Goal: Task Accomplishment & Management: Manage account settings

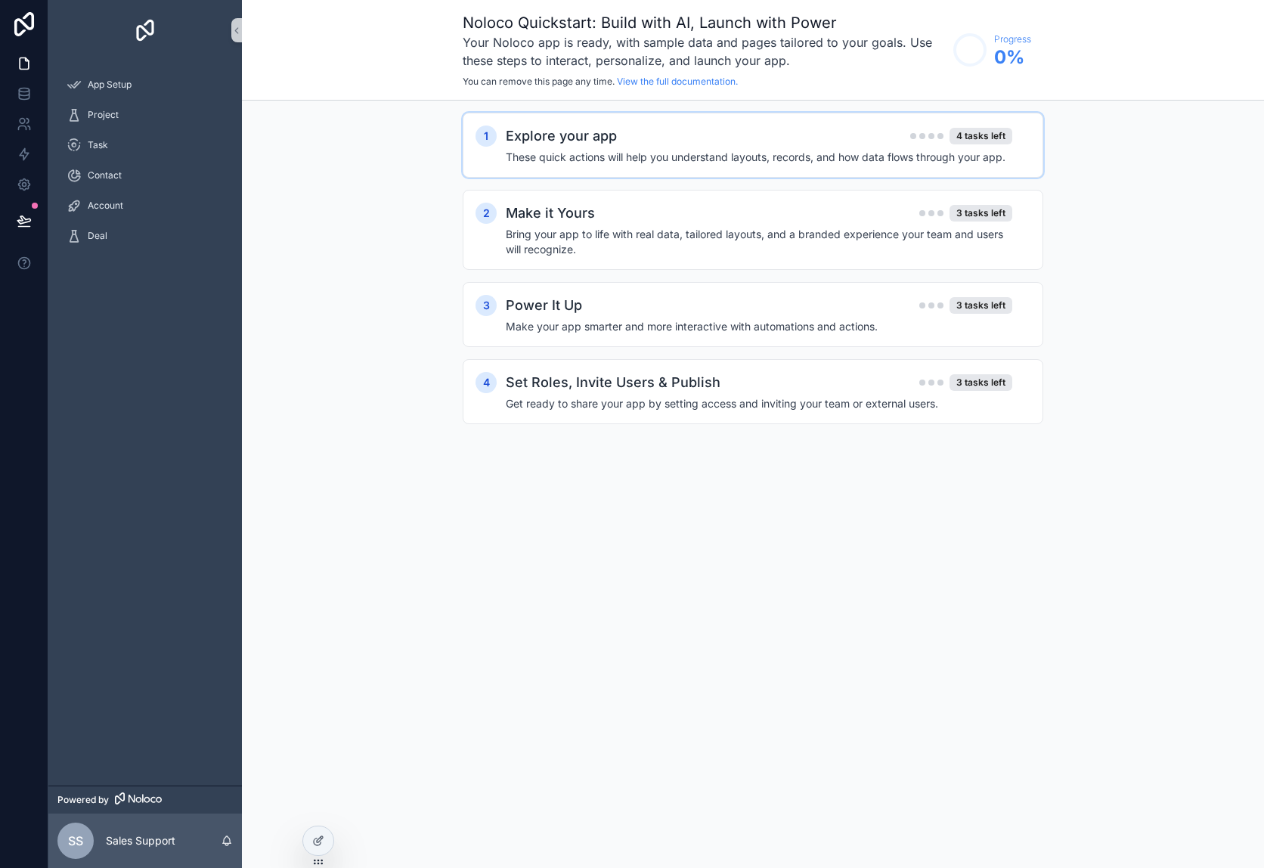
click at [717, 143] on div "Explore your app 4 tasks left" at bounding box center [759, 135] width 506 height 21
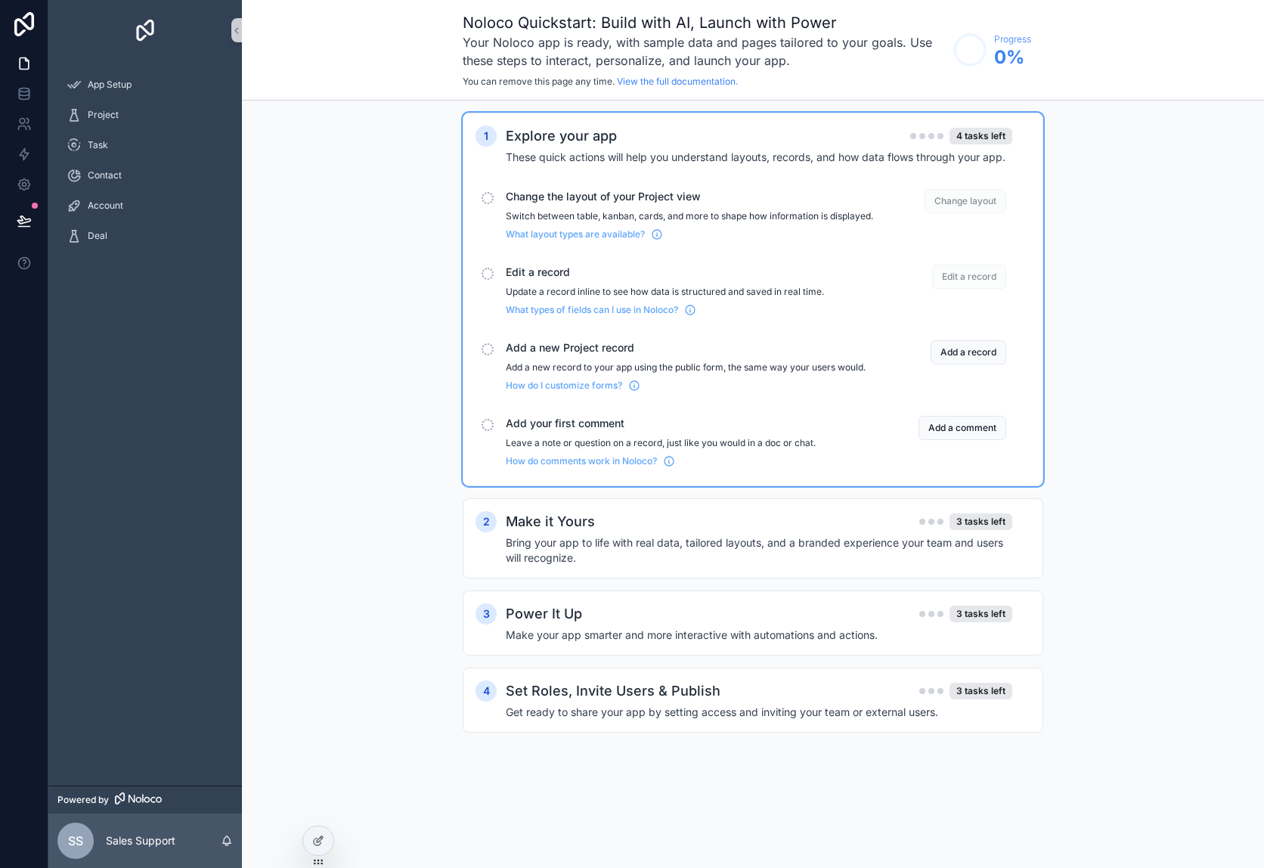
click at [681, 215] on p "Switch between table, kanban, cards, and more to shape how information is displ…" at bounding box center [689, 216] width 367 height 12
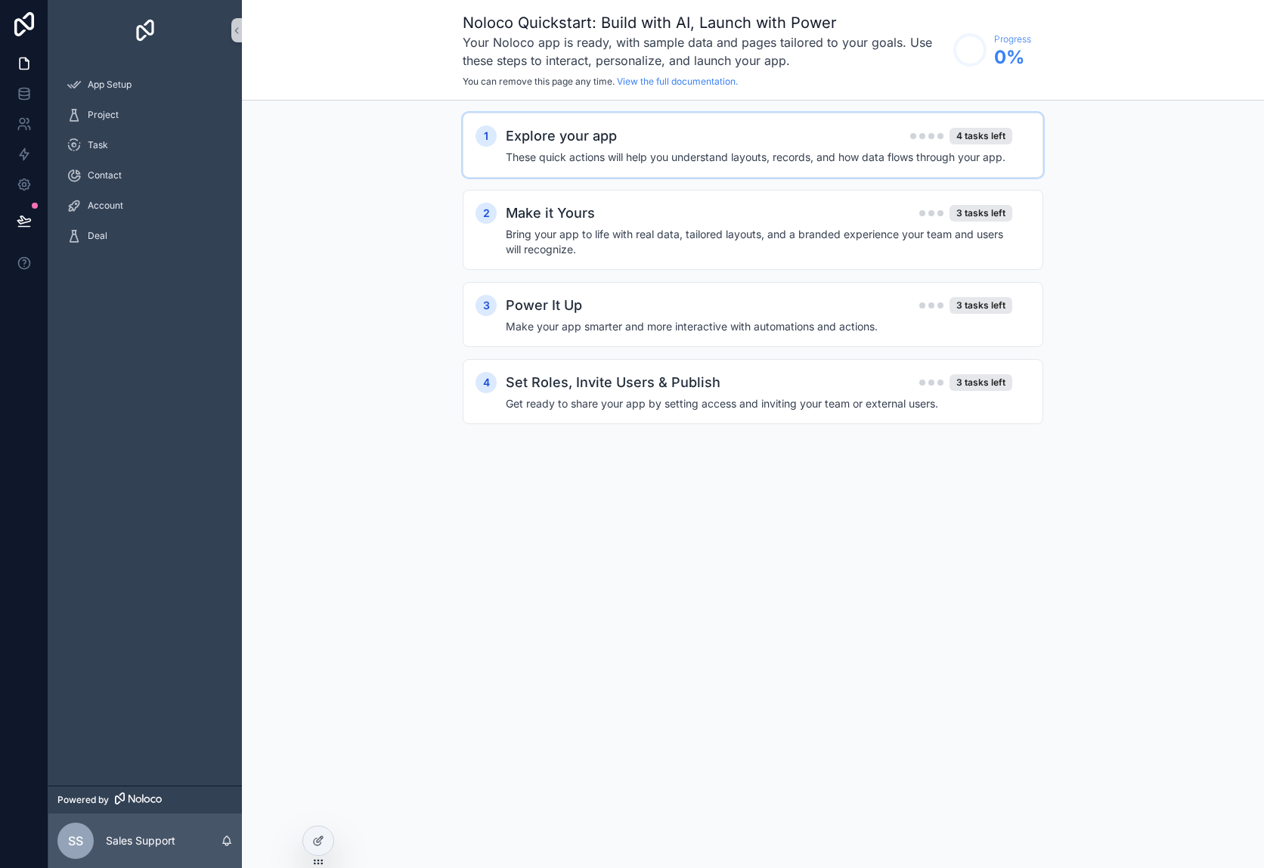
click at [671, 155] on h4 "These quick actions will help you understand layouts, records, and how data flo…" at bounding box center [759, 157] width 506 height 15
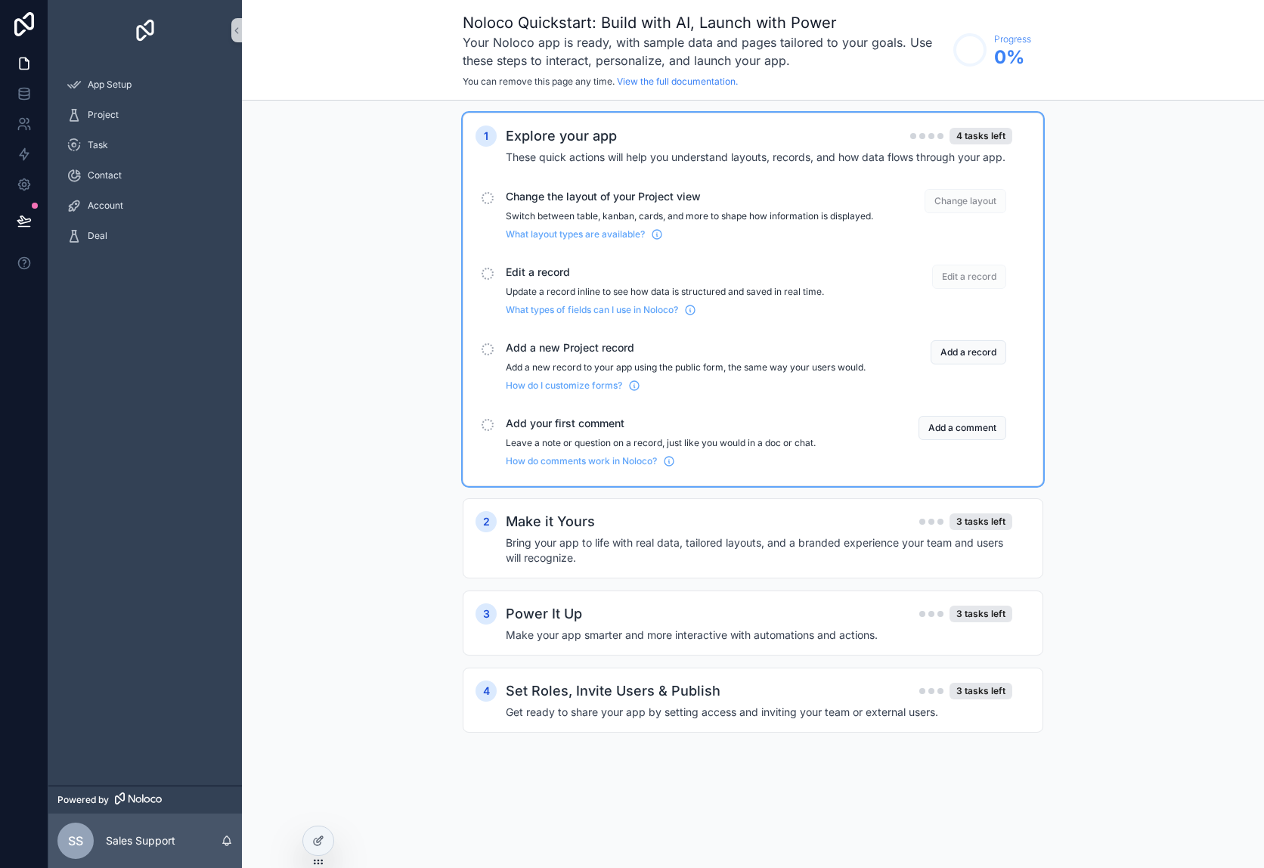
click at [977, 206] on span "Change layout" at bounding box center [965, 201] width 82 height 24
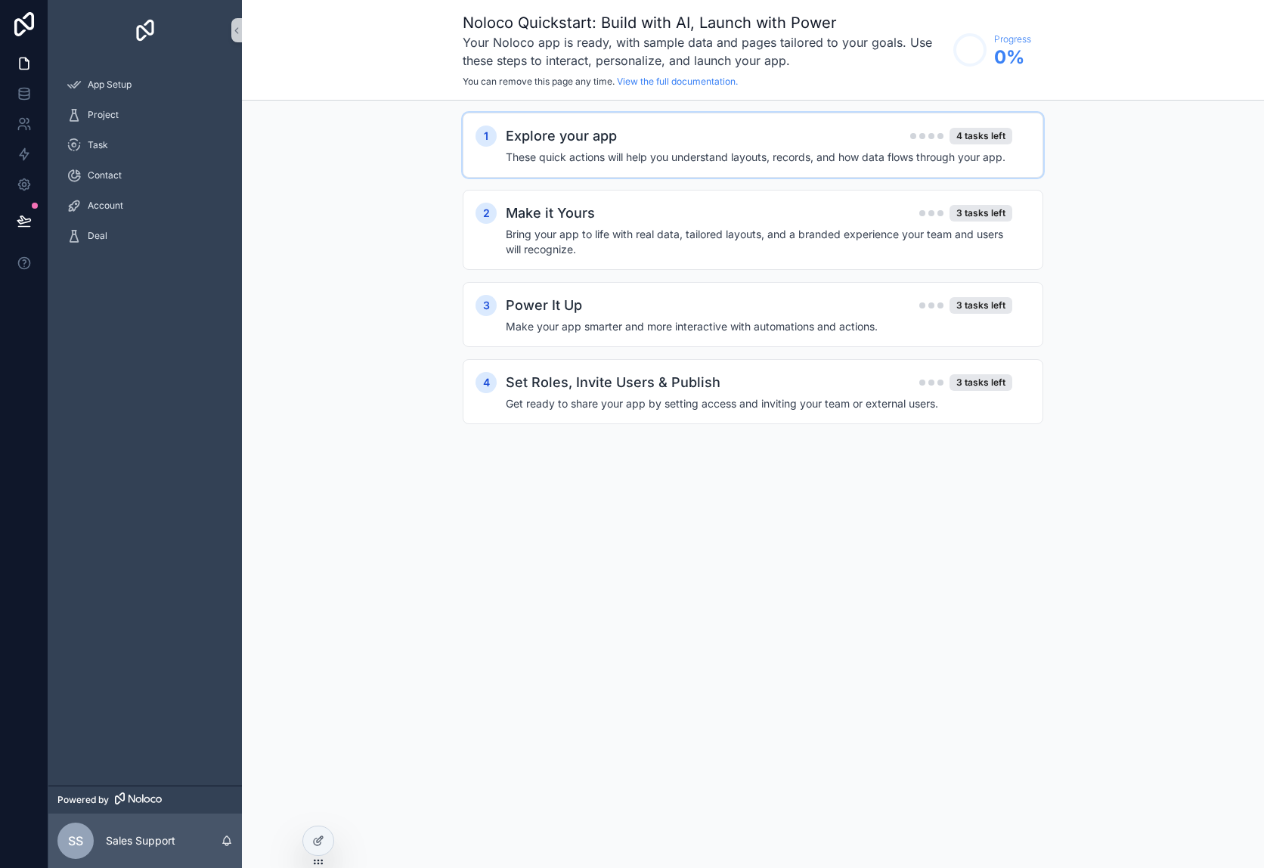
click at [849, 161] on h4 "These quick actions will help you understand layouts, records, and how data flo…" at bounding box center [759, 157] width 506 height 15
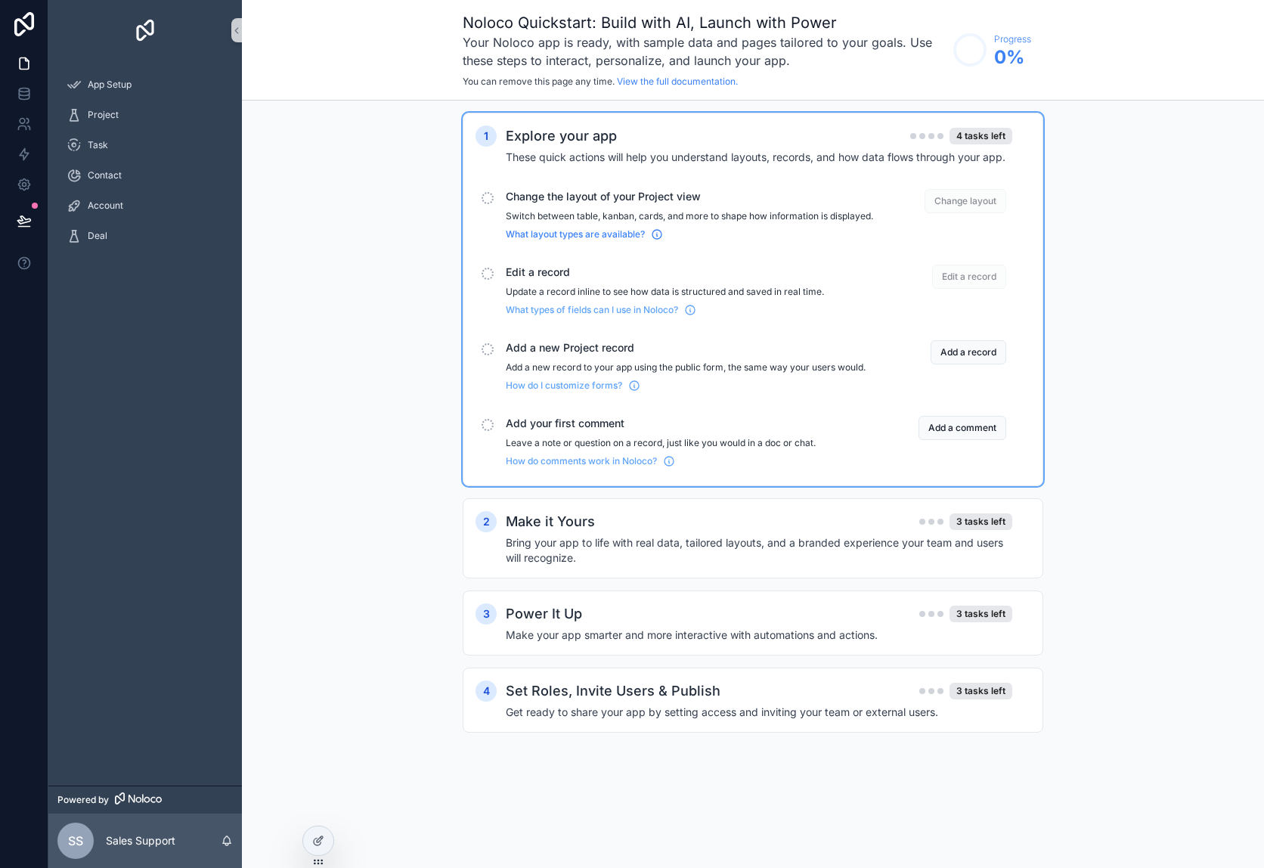
click at [564, 240] on span "What layout types are available?" at bounding box center [575, 234] width 139 height 12
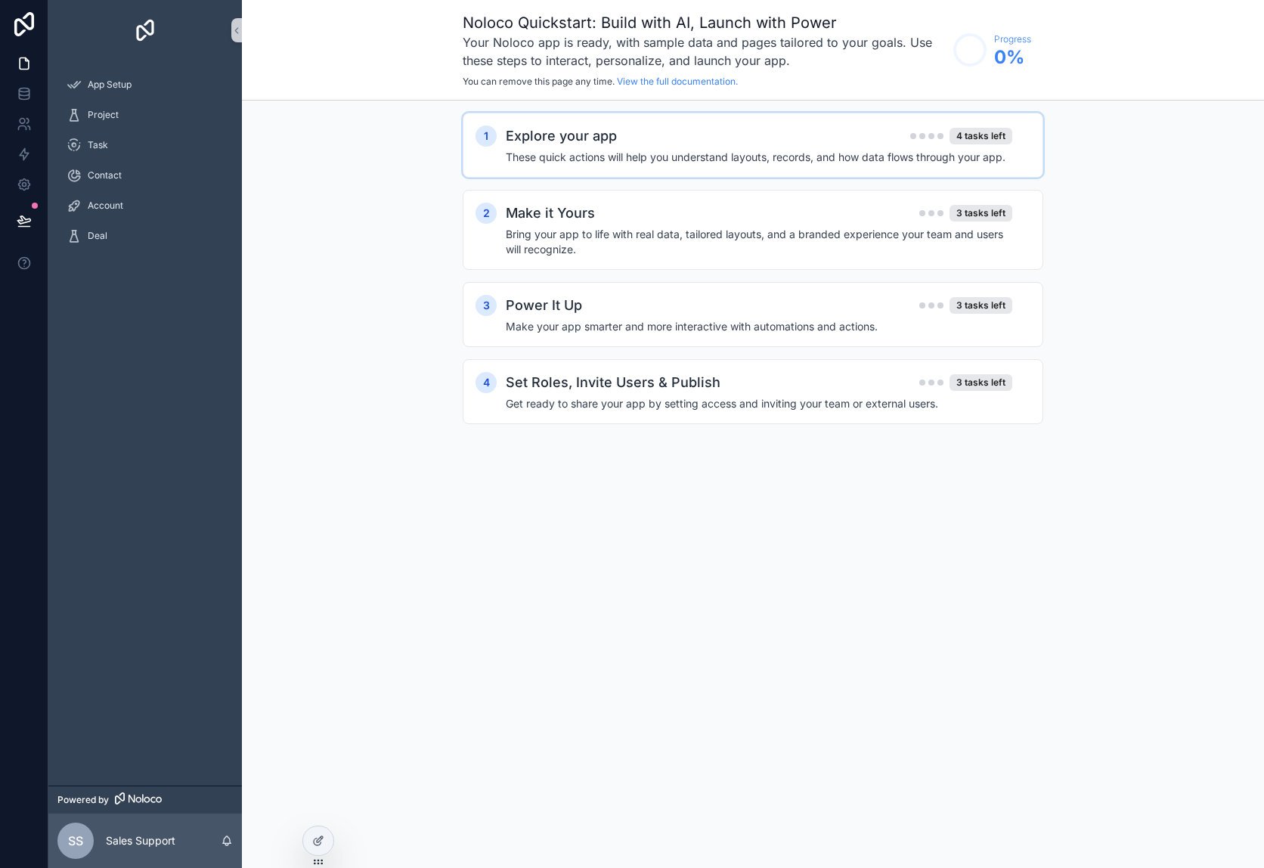
click at [759, 150] on h4 "These quick actions will help you understand layouts, records, and how data flo…" at bounding box center [759, 157] width 506 height 15
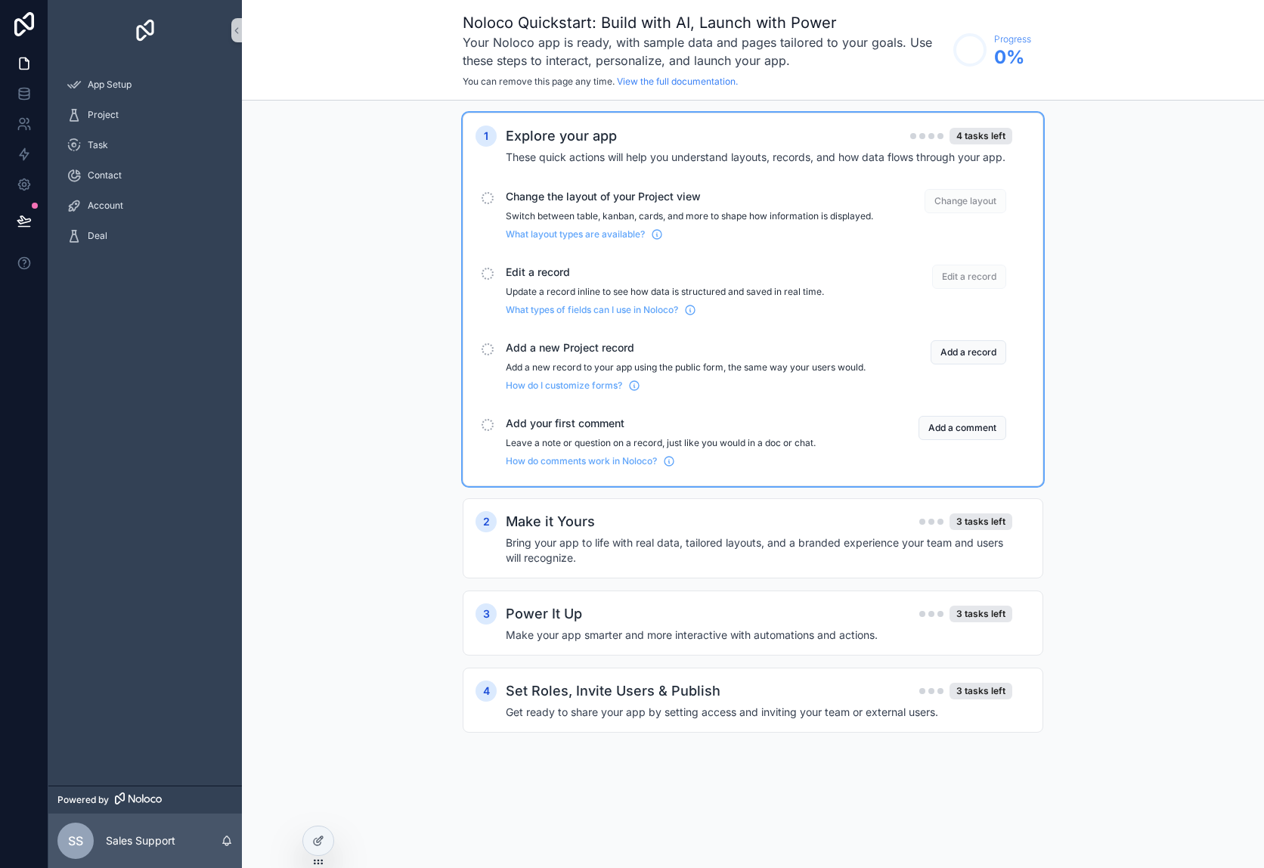
click at [759, 150] on h4 "These quick actions will help you understand layouts, records, and how data flo…" at bounding box center [759, 157] width 506 height 15
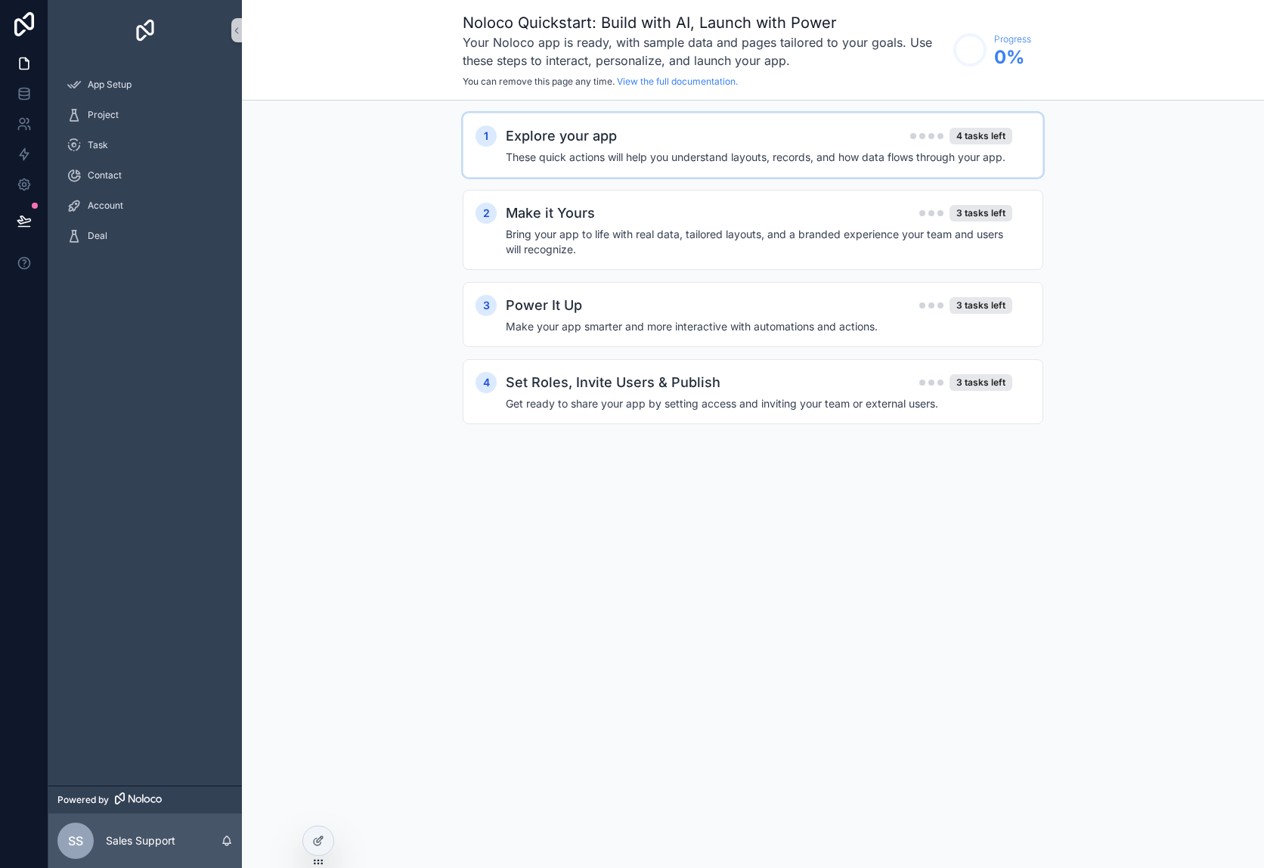
click at [697, 150] on h4 "These quick actions will help you understand layouts, records, and how data flo…" at bounding box center [759, 157] width 506 height 15
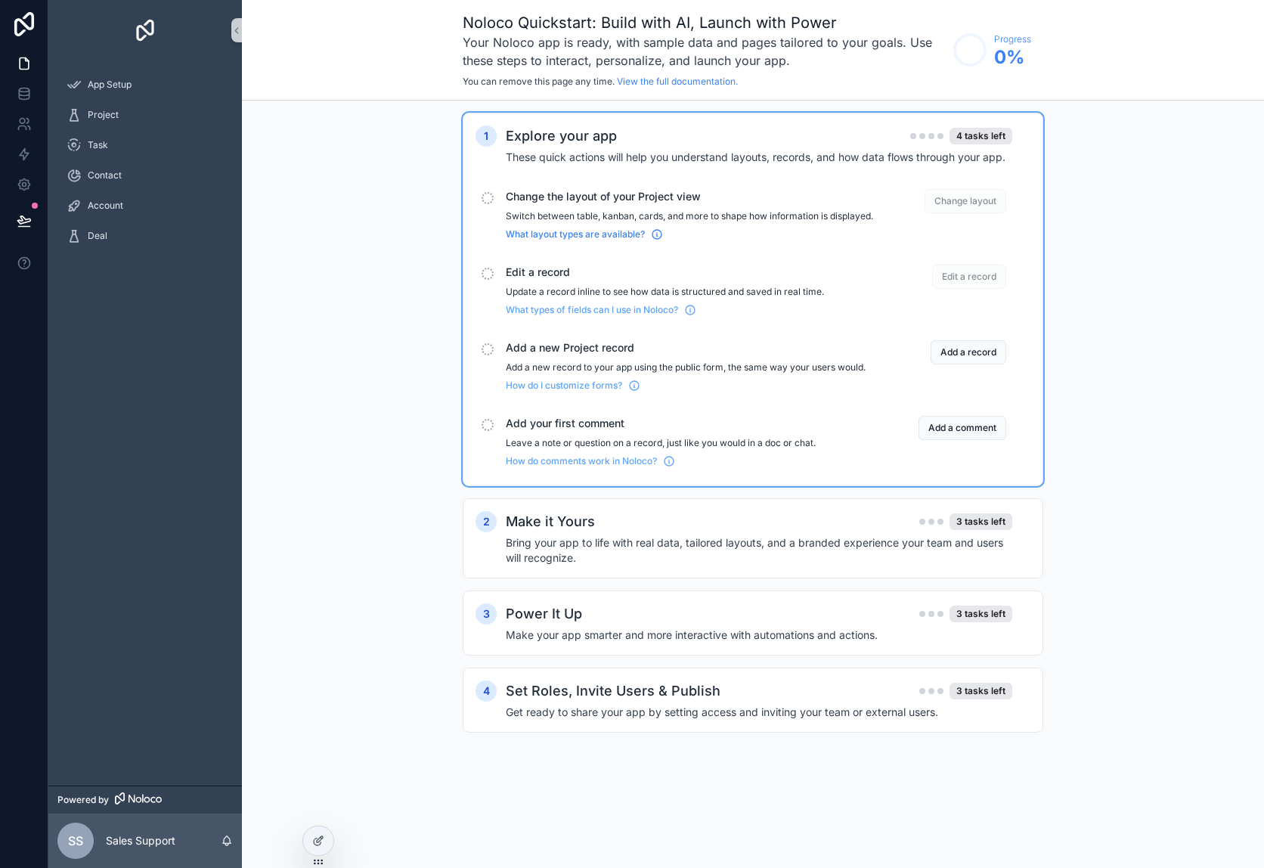
click at [658, 240] on icon "scrollable content" at bounding box center [657, 234] width 12 height 12
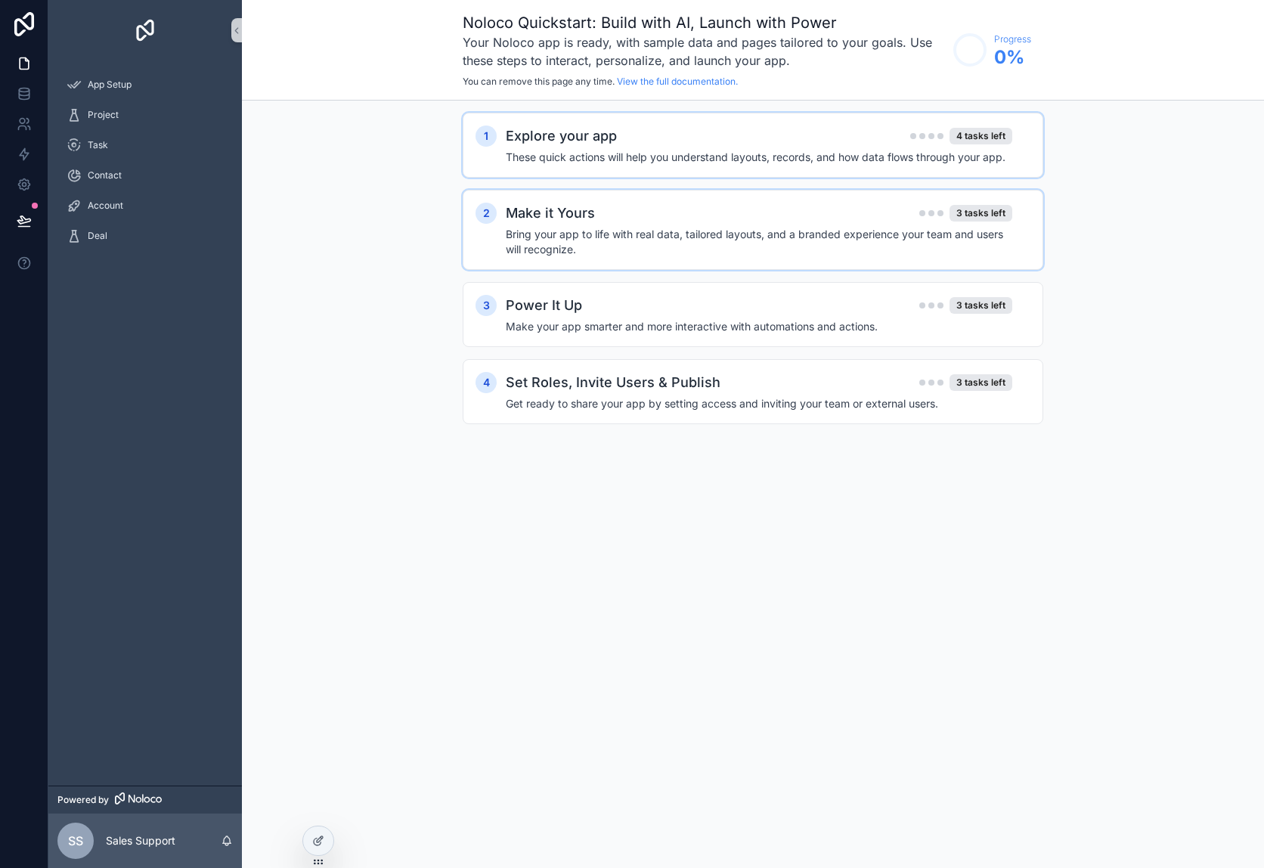
click at [856, 214] on div "Make it Yours 3 tasks left" at bounding box center [759, 213] width 506 height 21
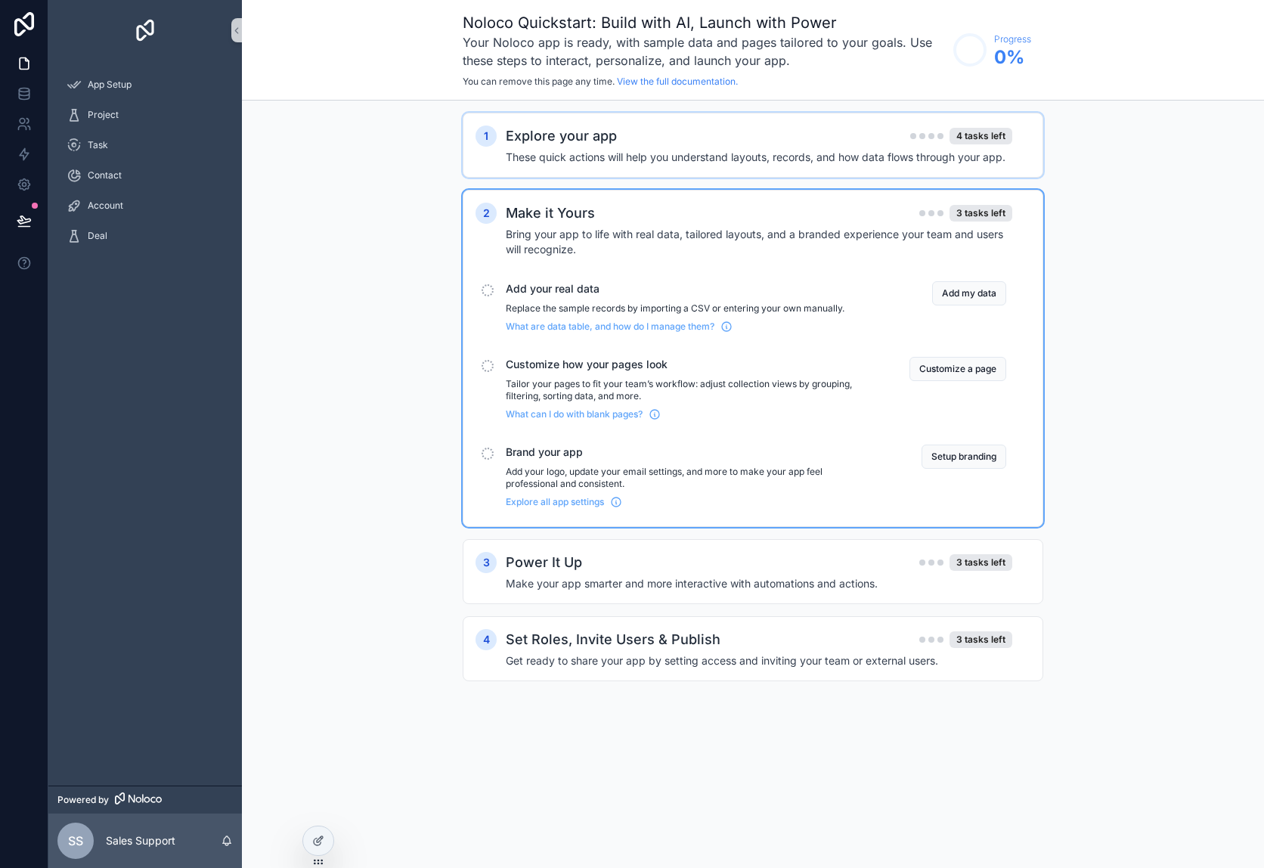
click at [856, 214] on div "Make it Yours 3 tasks left" at bounding box center [759, 213] width 506 height 21
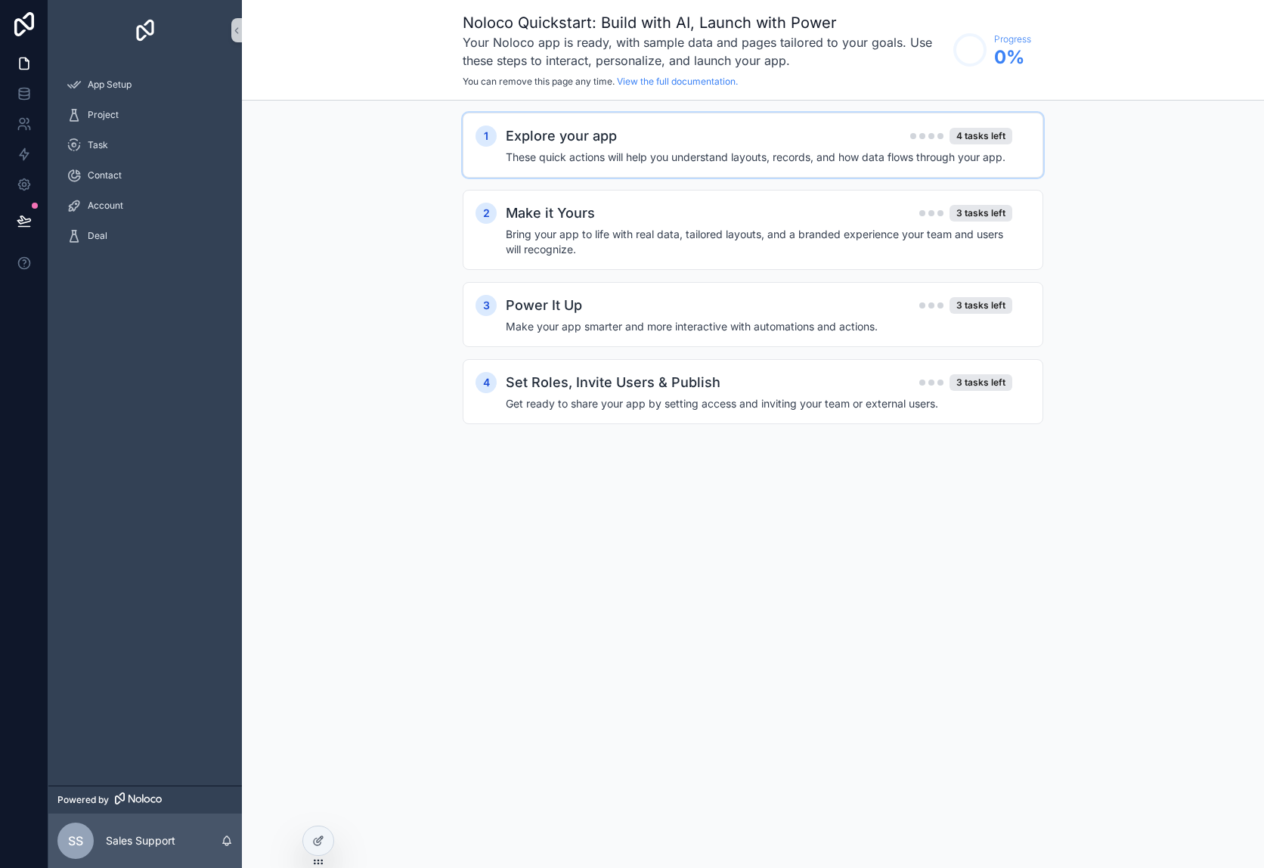
click at [780, 140] on div "Explore your app 4 tasks left" at bounding box center [759, 135] width 506 height 21
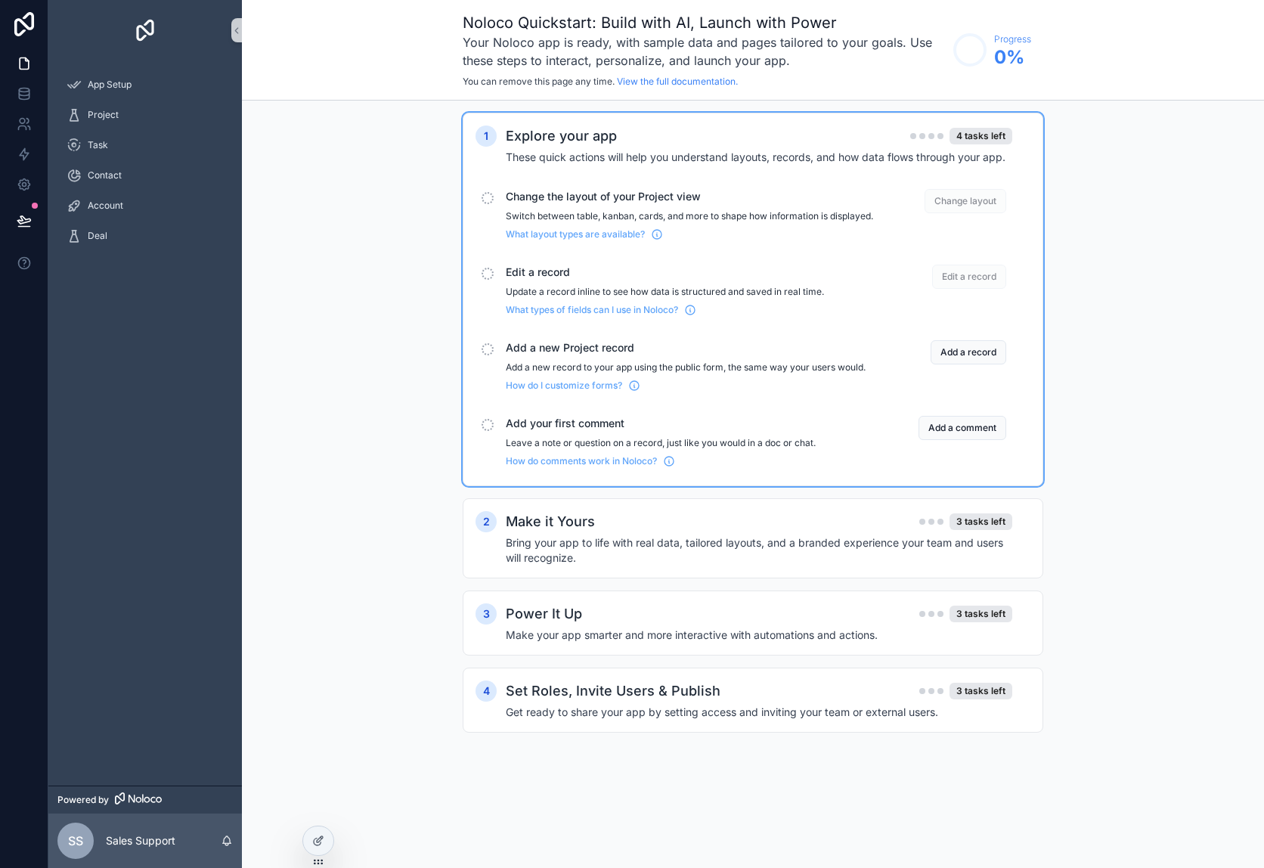
click at [491, 197] on div "scrollable content" at bounding box center [487, 198] width 12 height 12
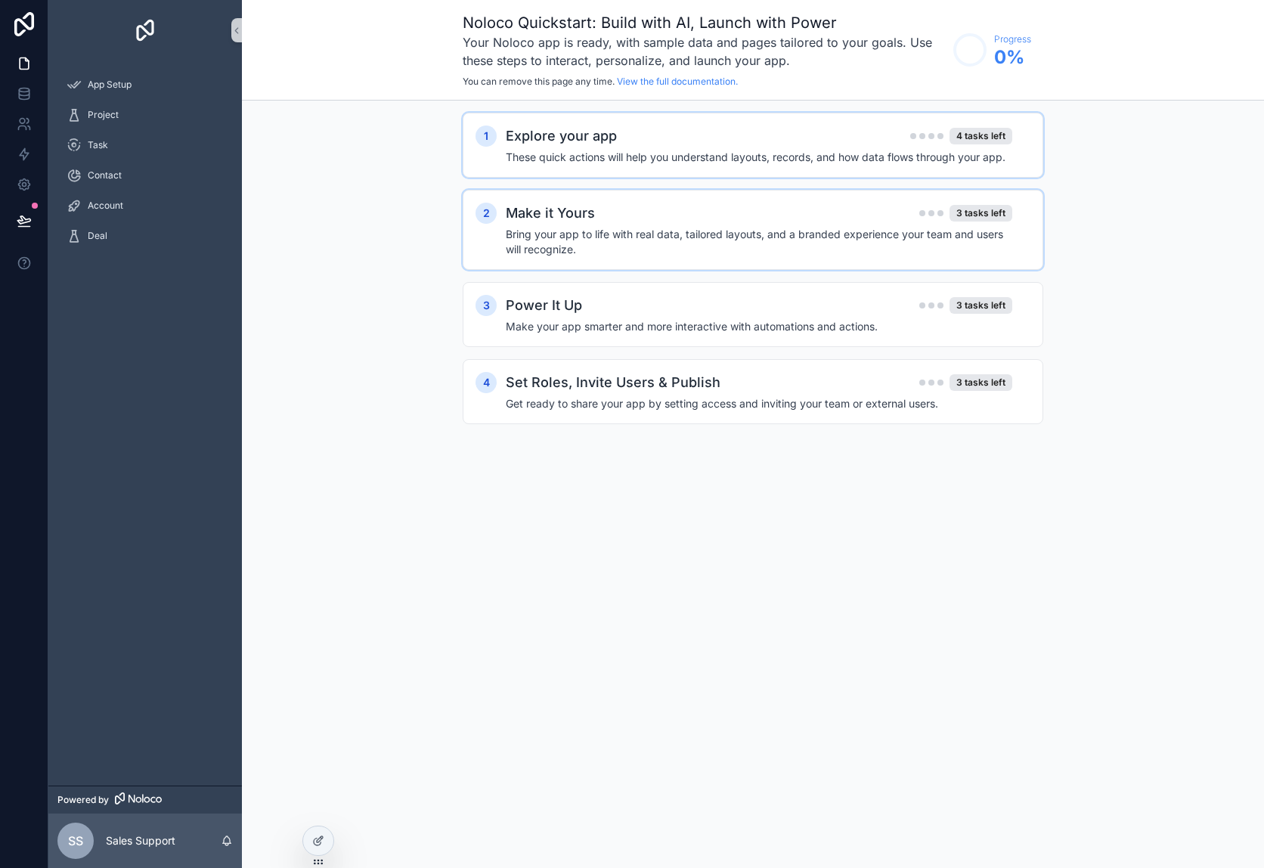
click at [527, 216] on h2 "Make it Yours" at bounding box center [550, 213] width 89 height 21
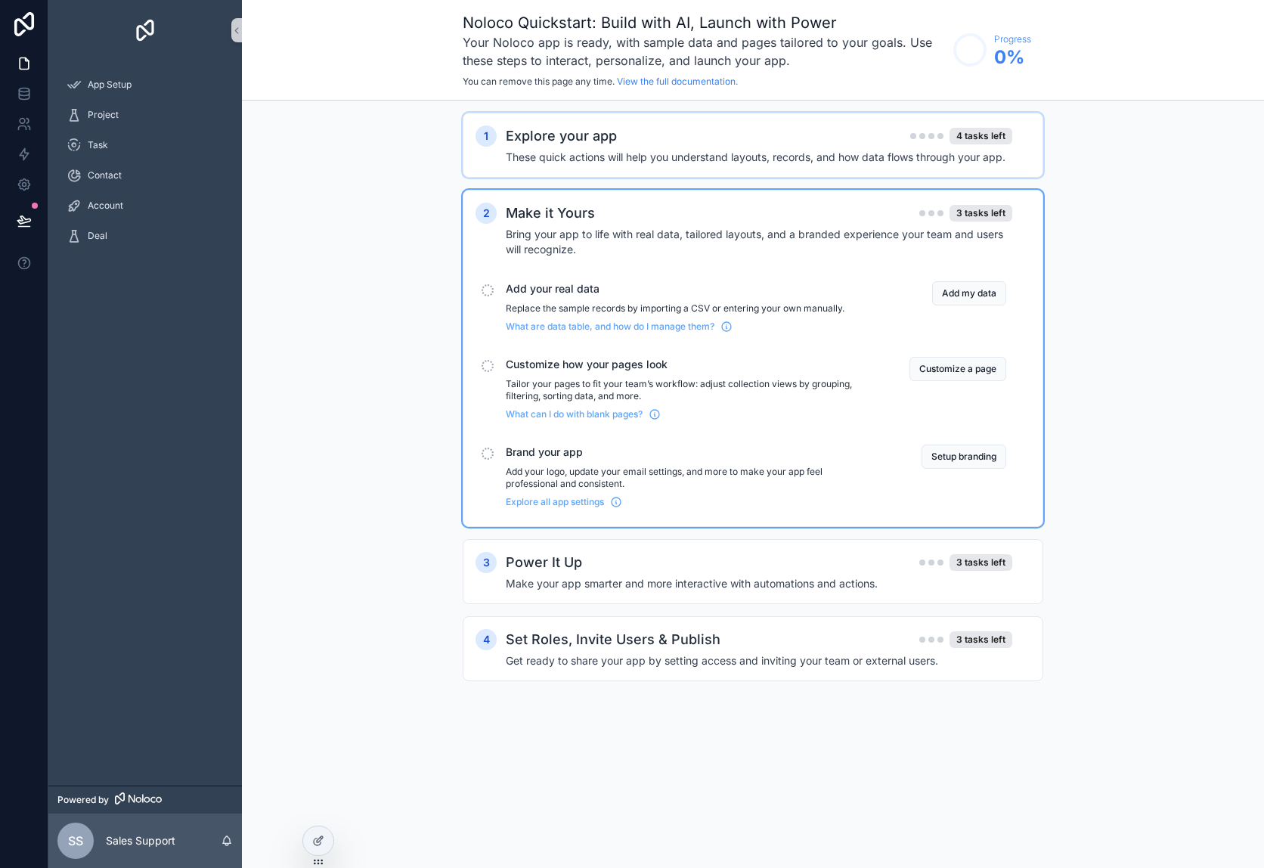
click at [528, 215] on h2 "Make it Yours" at bounding box center [550, 213] width 89 height 21
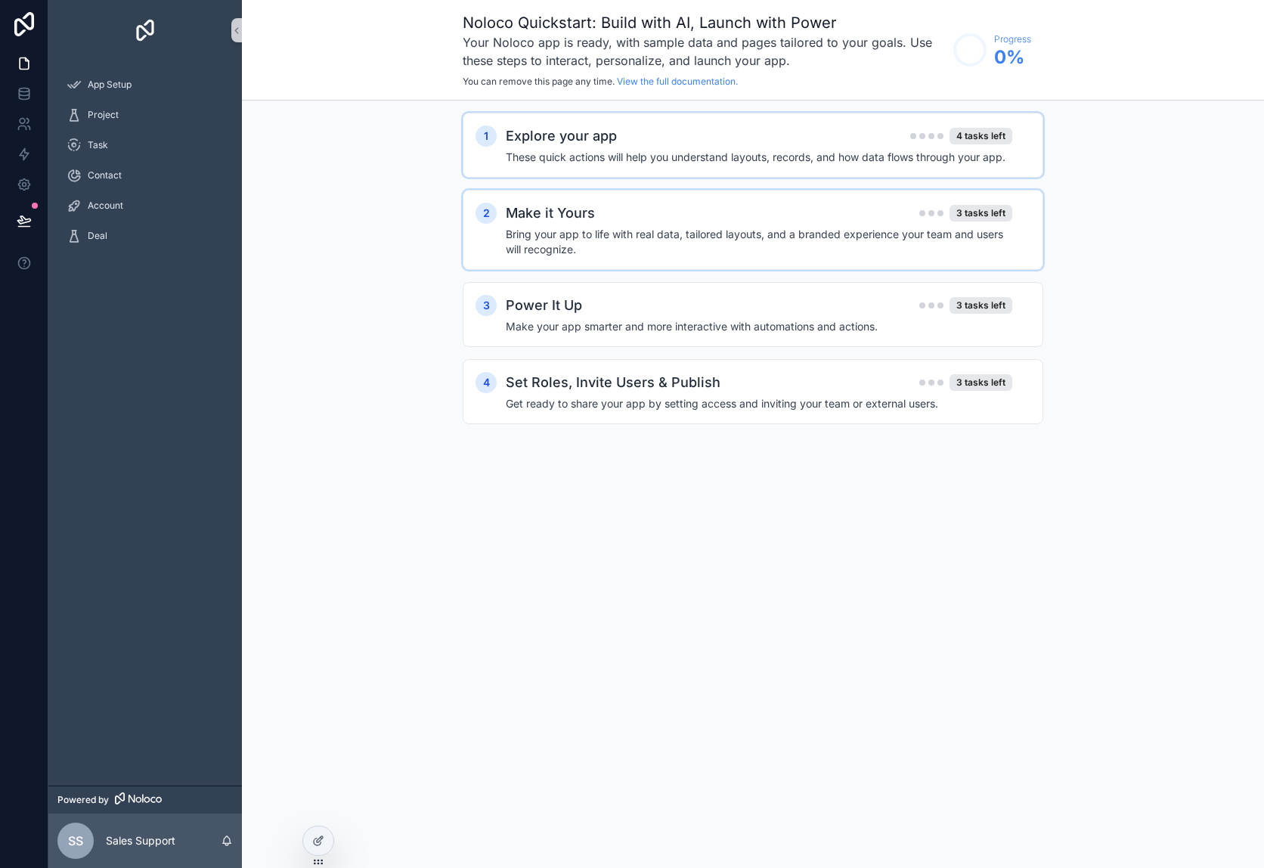
click at [552, 224] on div "Make it Yours 3 tasks left Bring your app to life with real data, tailored layo…" at bounding box center [768, 230] width 525 height 54
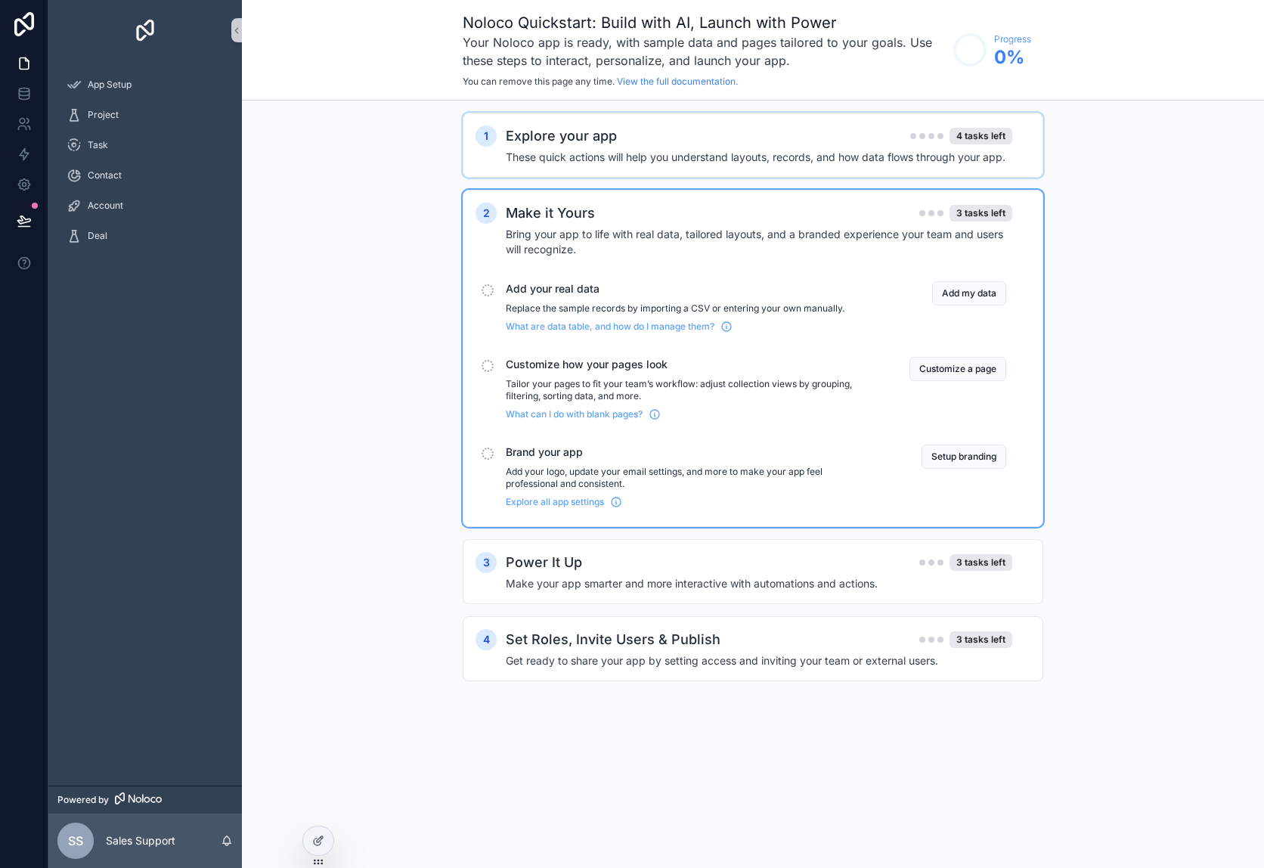
click at [556, 160] on h4 "These quick actions will help you understand layouts, records, and how data flo…" at bounding box center [759, 157] width 506 height 15
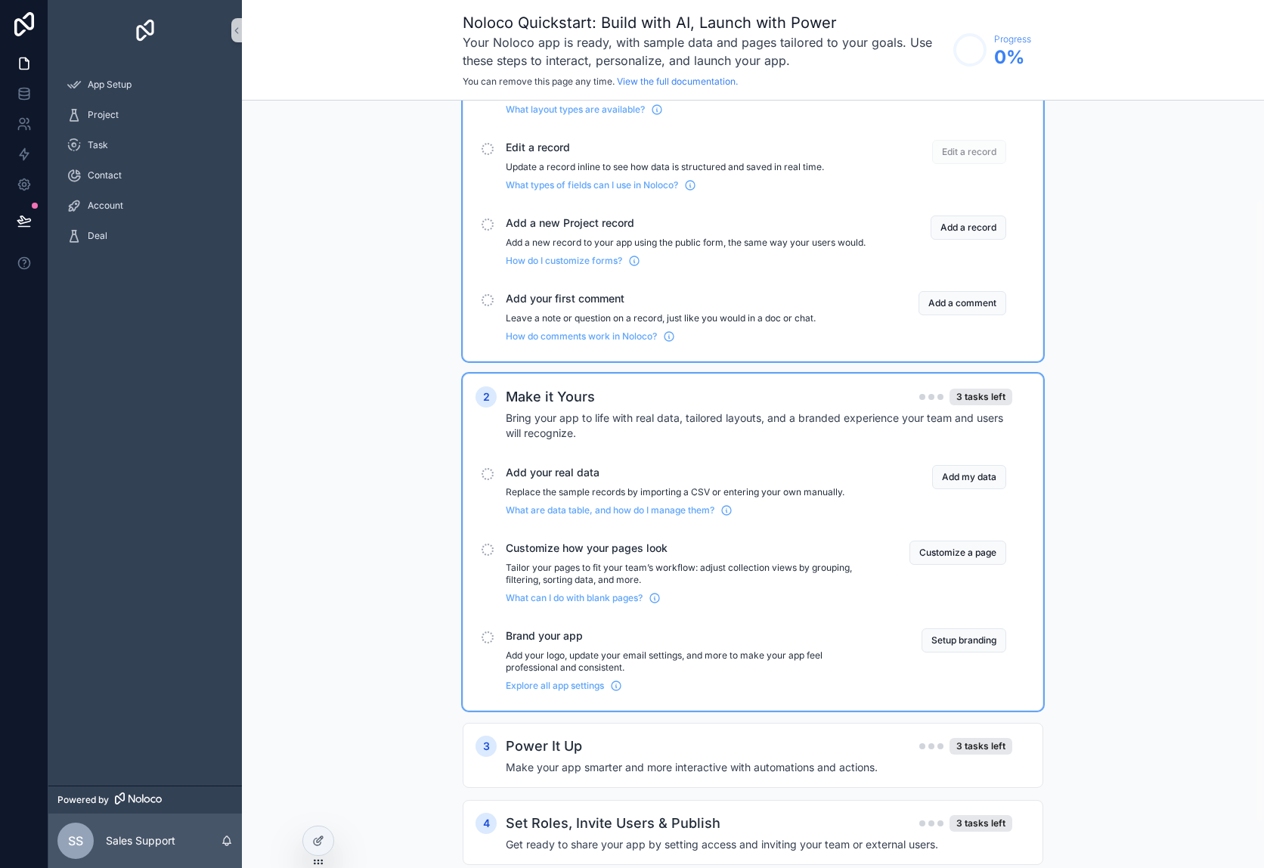
scroll to position [126, 0]
click at [964, 487] on button "Add my data" at bounding box center [969, 475] width 74 height 24
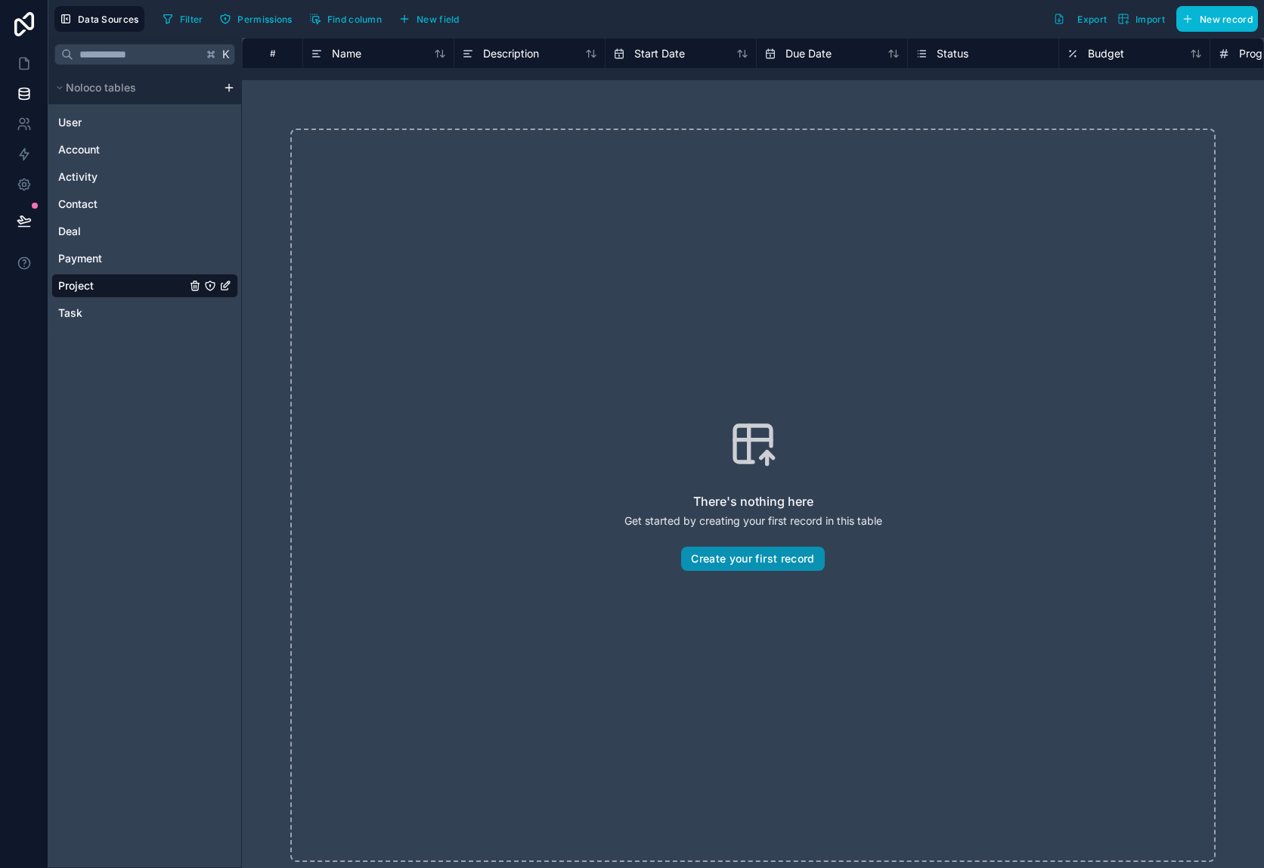
click at [777, 559] on button "Create your first record" at bounding box center [752, 558] width 143 height 24
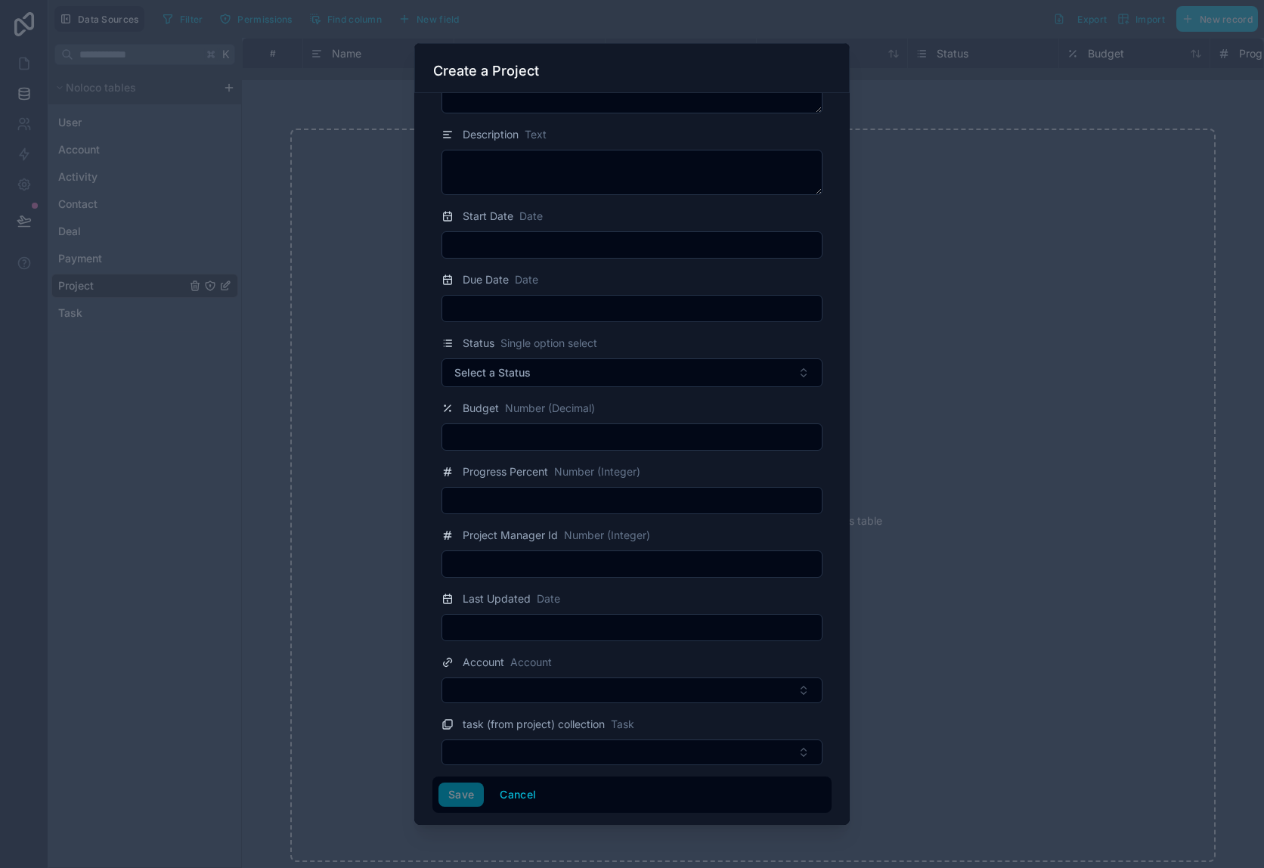
scroll to position [68, 0]
click at [554, 372] on button "Select a Status" at bounding box center [631, 371] width 381 height 29
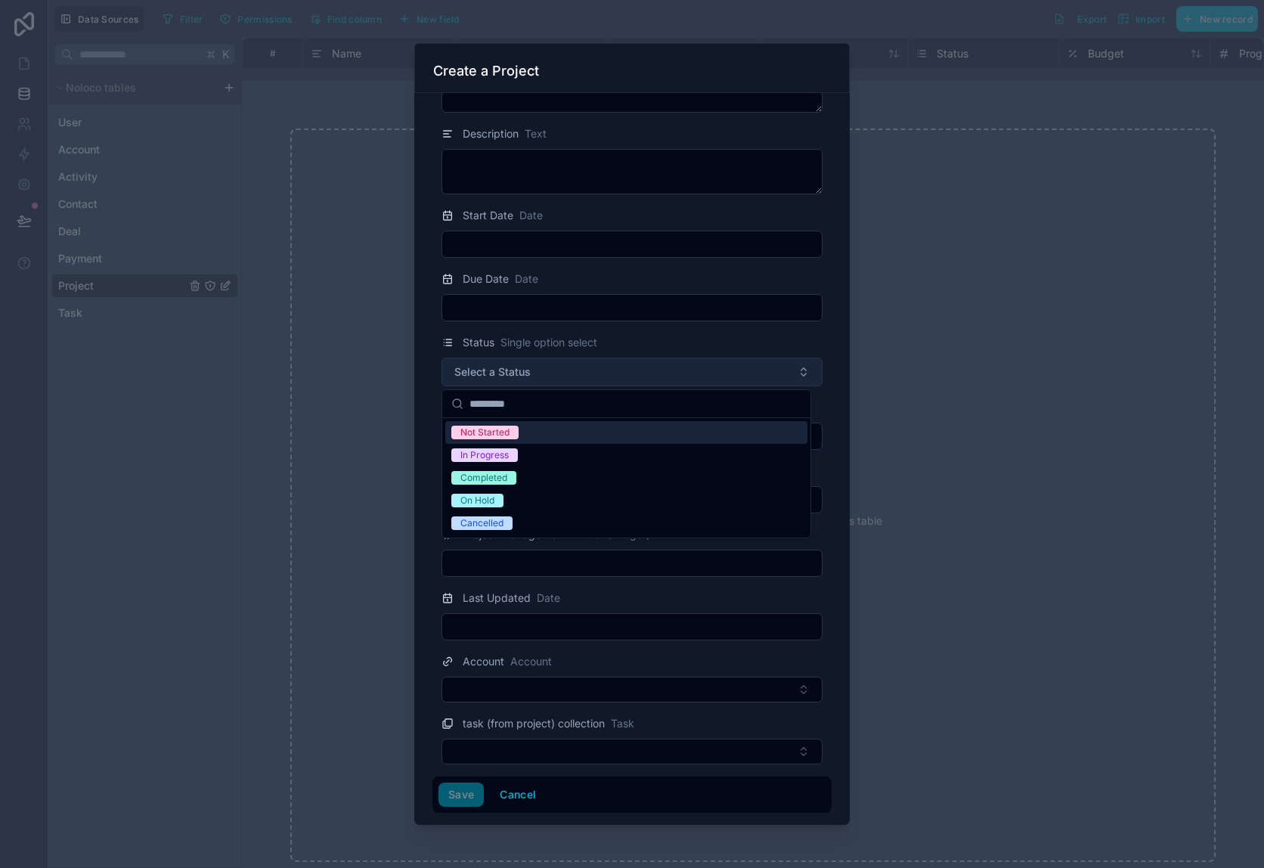
click at [565, 370] on button "Select a Status" at bounding box center [631, 371] width 381 height 29
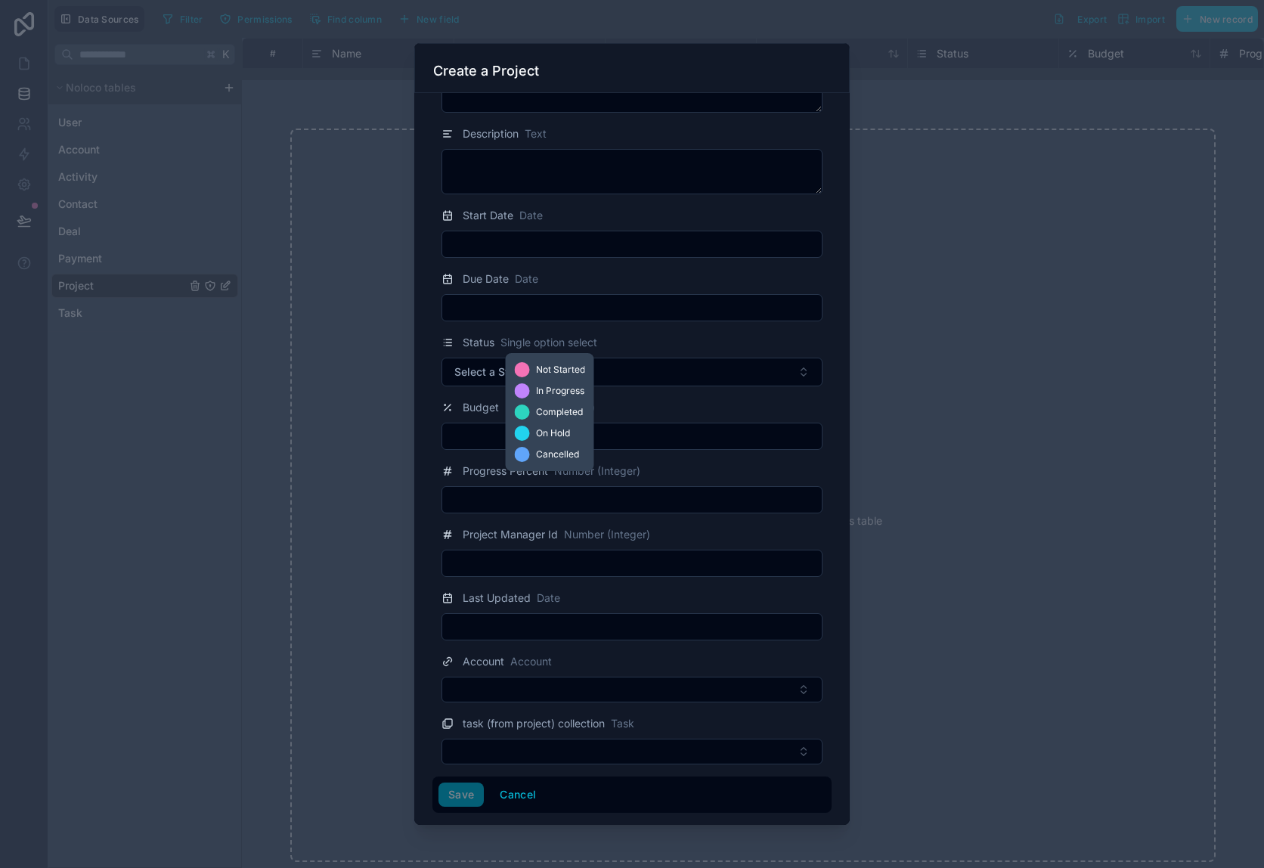
click at [559, 341] on span "Single option select" at bounding box center [548, 342] width 97 height 15
click at [464, 341] on span "Status" at bounding box center [479, 342] width 32 height 15
click at [452, 342] on icon at bounding box center [447, 342] width 12 height 18
click at [575, 349] on span "Single option select" at bounding box center [548, 342] width 97 height 15
click at [973, 200] on div at bounding box center [632, 434] width 1264 height 868
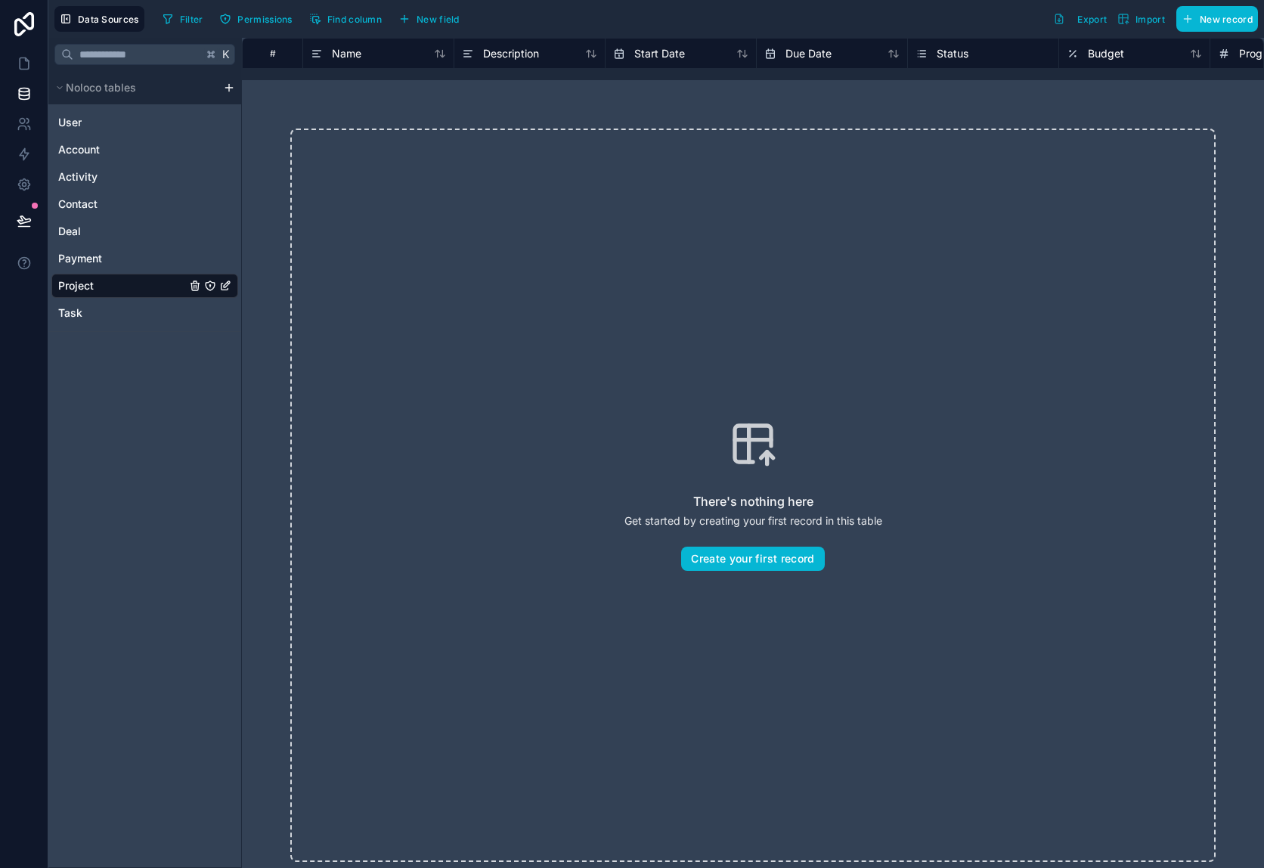
click at [943, 58] on span "Status" at bounding box center [952, 53] width 32 height 15
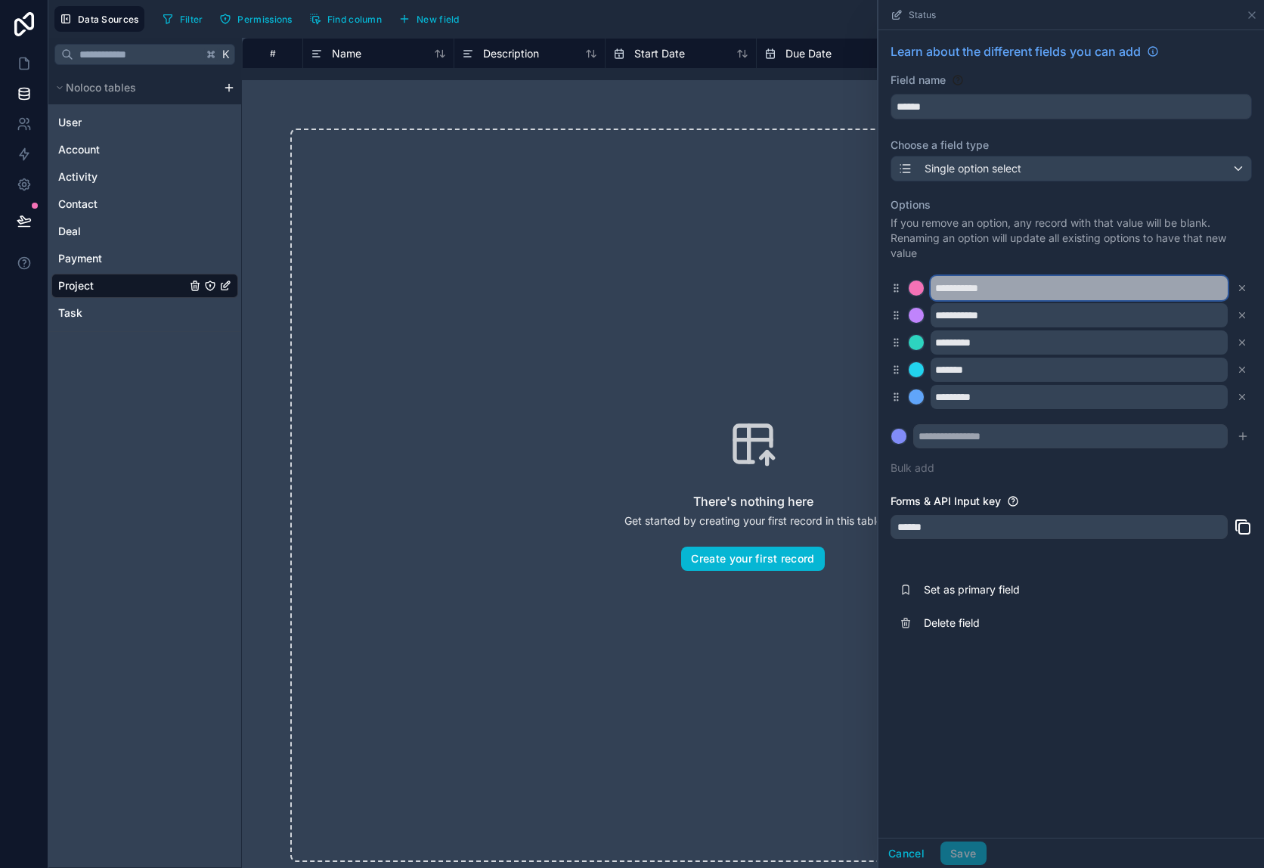
click at [973, 286] on input "**********" at bounding box center [1078, 288] width 297 height 24
type input "******"
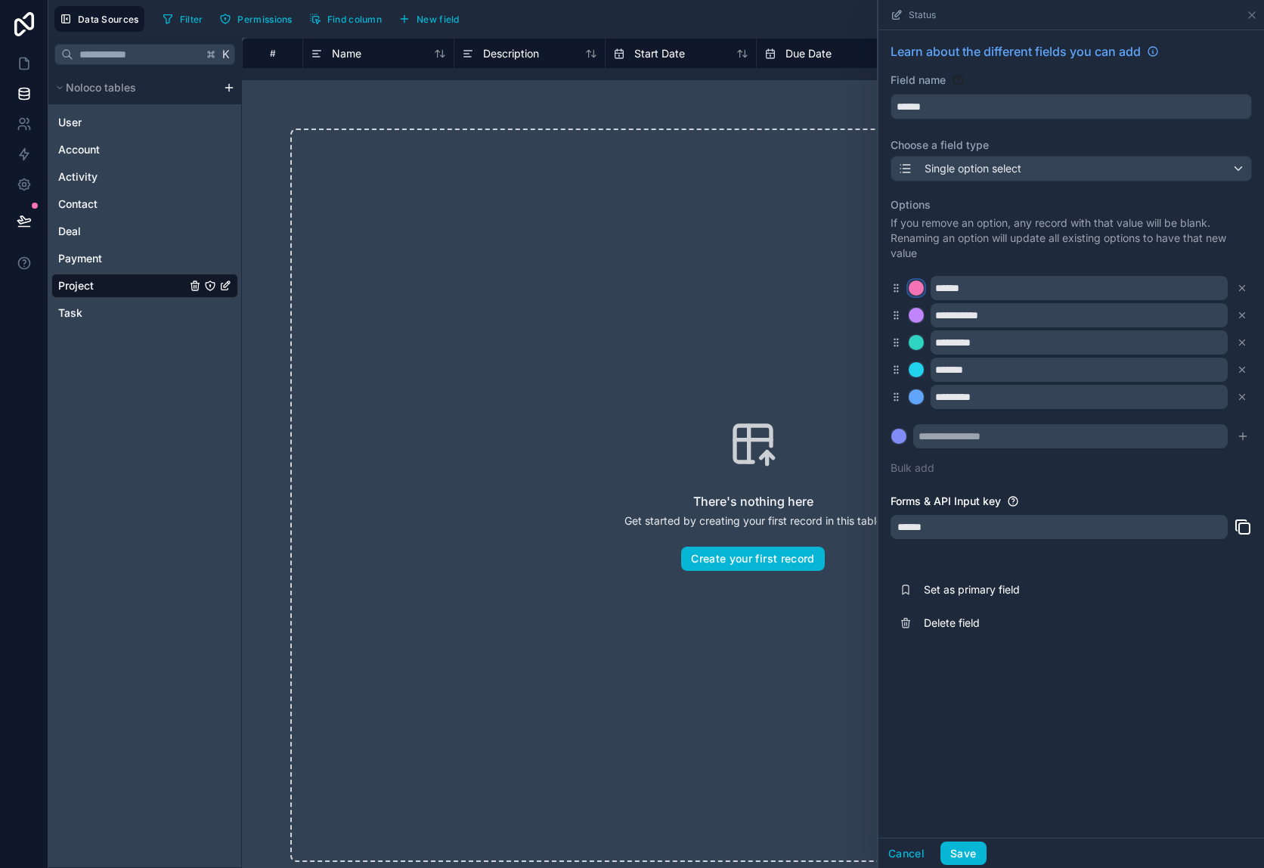
click at [918, 289] on div at bounding box center [915, 287] width 15 height 15
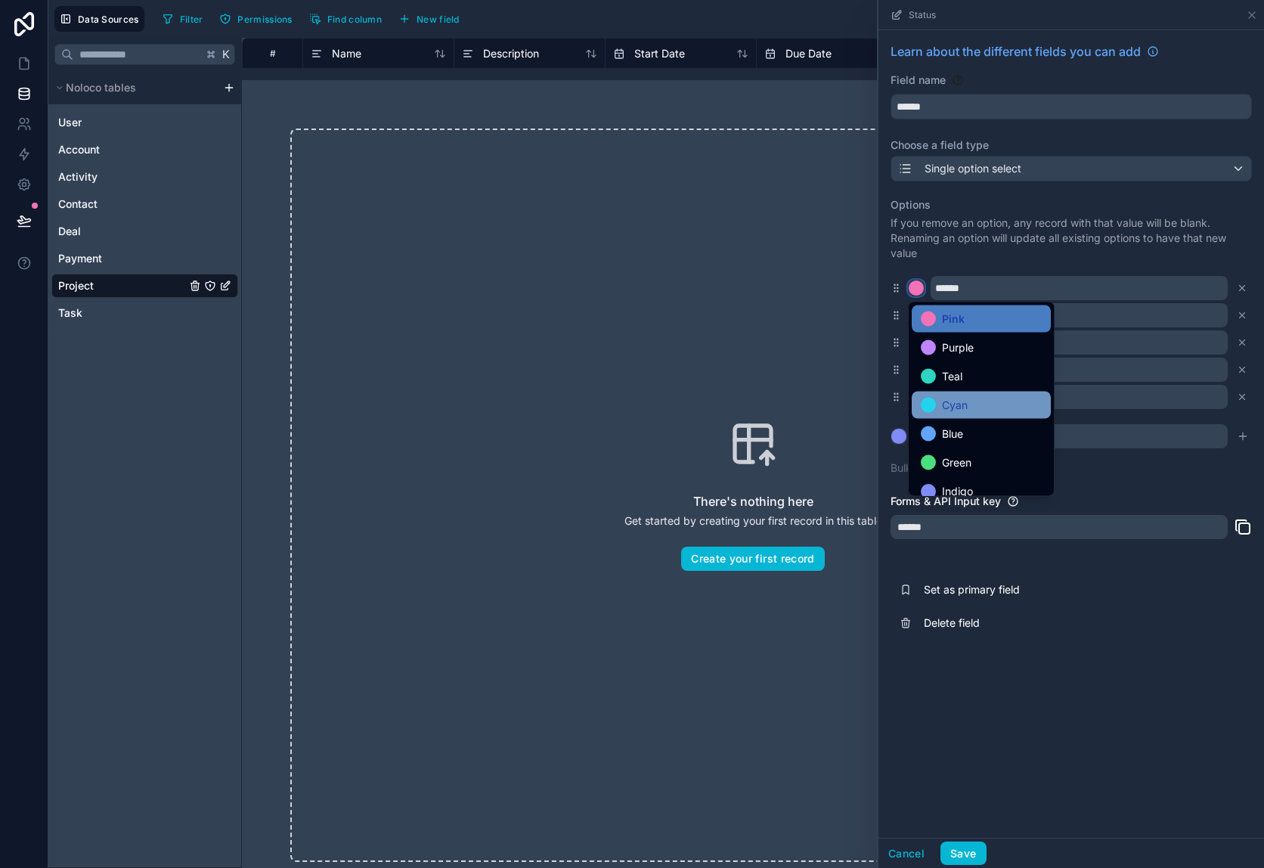
scroll to position [127, 0]
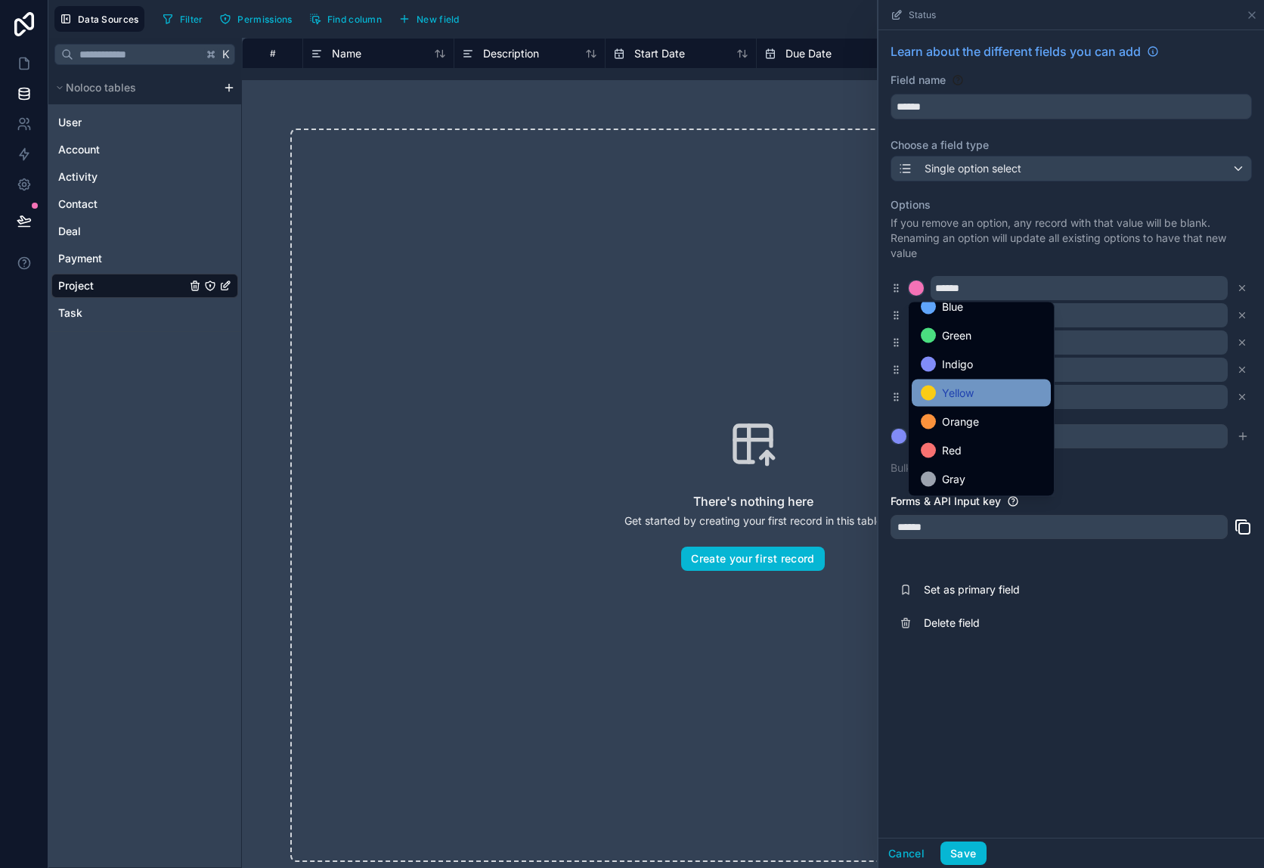
click at [957, 389] on span "Yellow" at bounding box center [958, 393] width 32 height 18
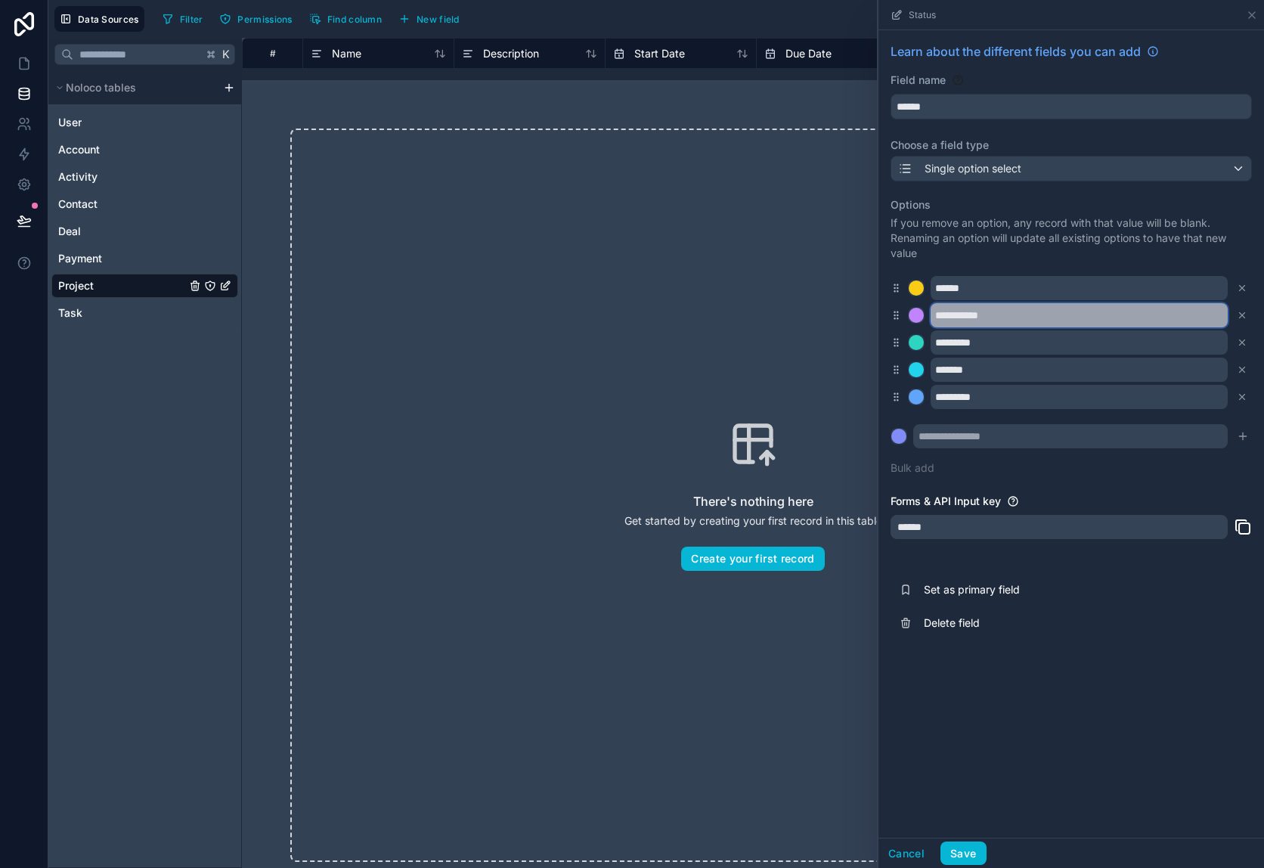
click at [961, 318] on input "**********" at bounding box center [1078, 315] width 297 height 24
type input "********"
click at [921, 320] on div at bounding box center [915, 315] width 15 height 15
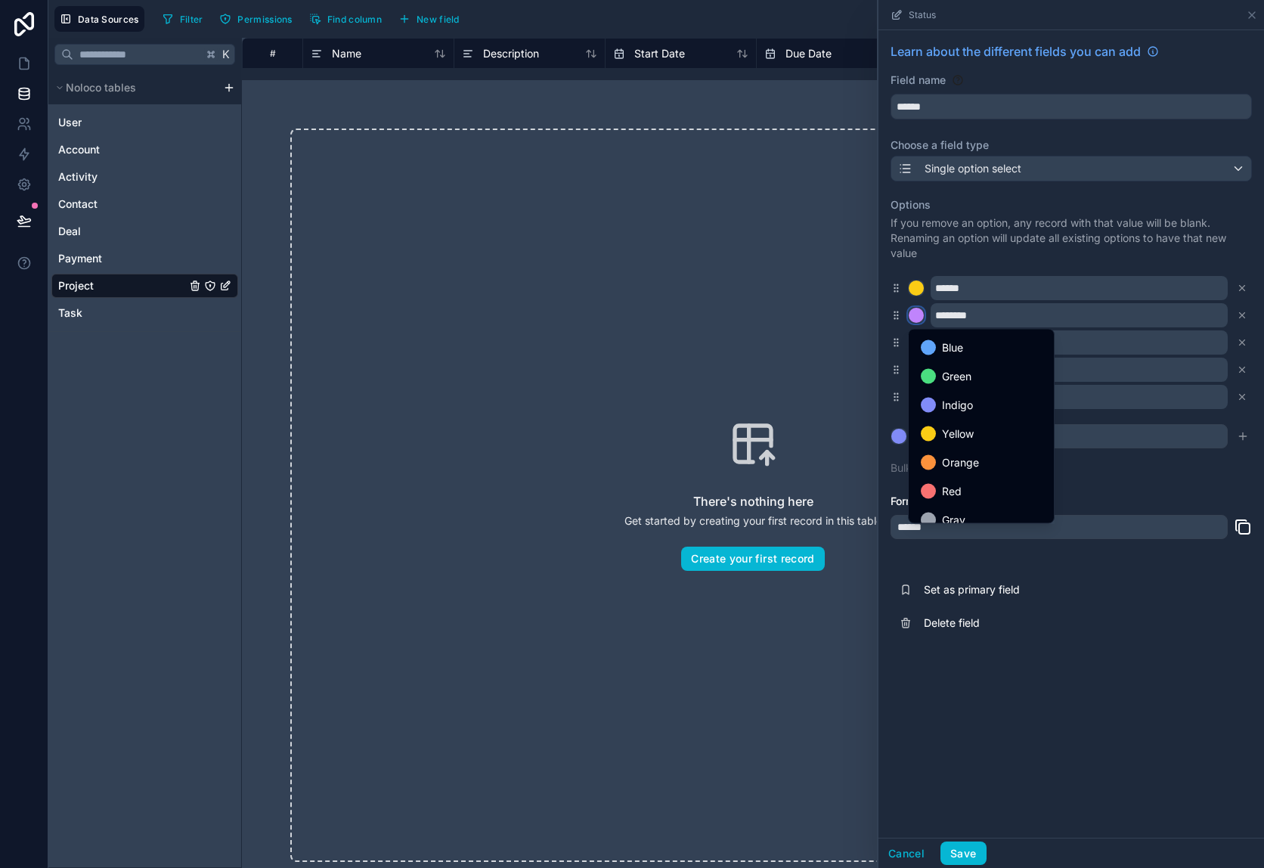
scroll to position [116, 0]
click at [955, 355] on div "Blue" at bounding box center [981, 344] width 139 height 27
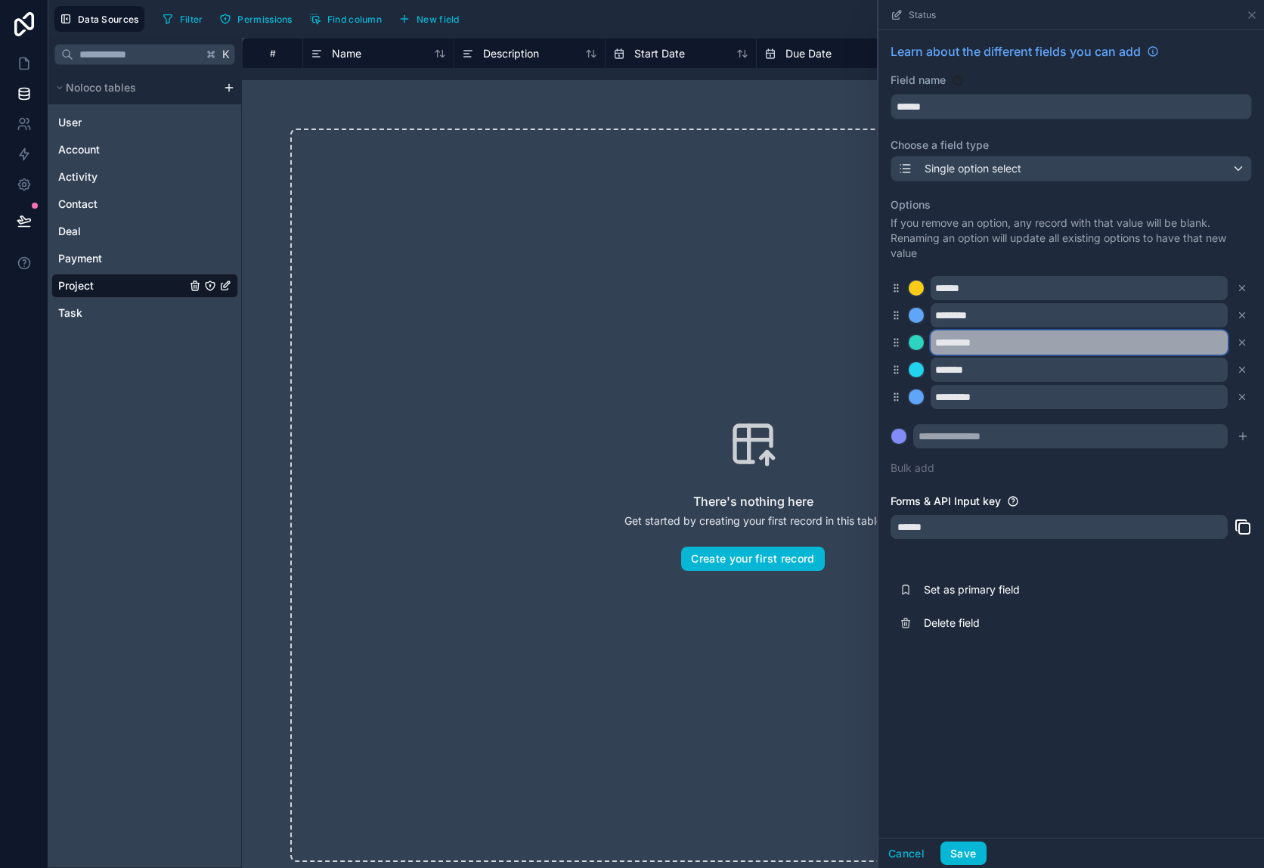
click at [959, 343] on input "*********" at bounding box center [1078, 342] width 297 height 24
click at [945, 342] on input "**********" at bounding box center [1078, 342] width 297 height 24
click at [1035, 341] on input "**********" at bounding box center [1078, 342] width 297 height 24
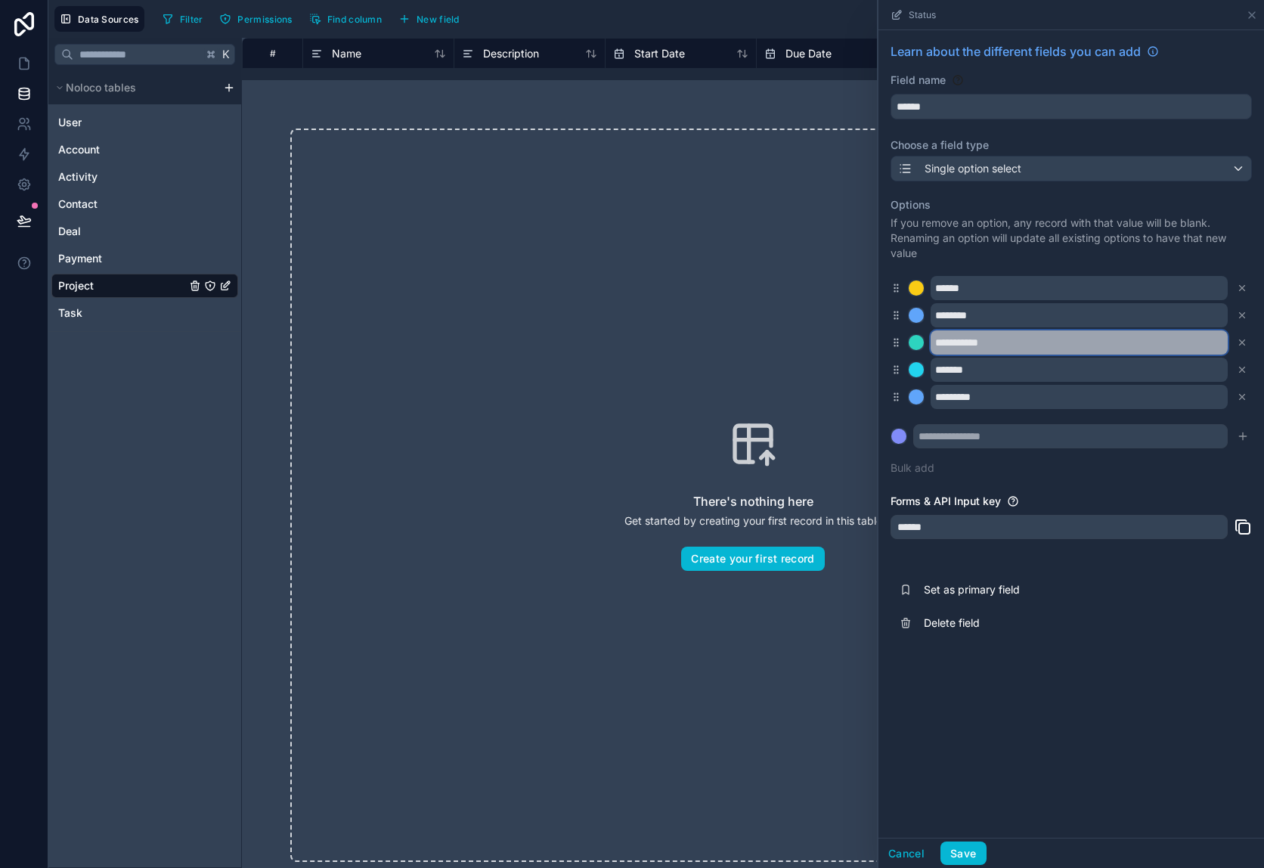
type input "**********"
click at [921, 343] on div at bounding box center [915, 342] width 15 height 15
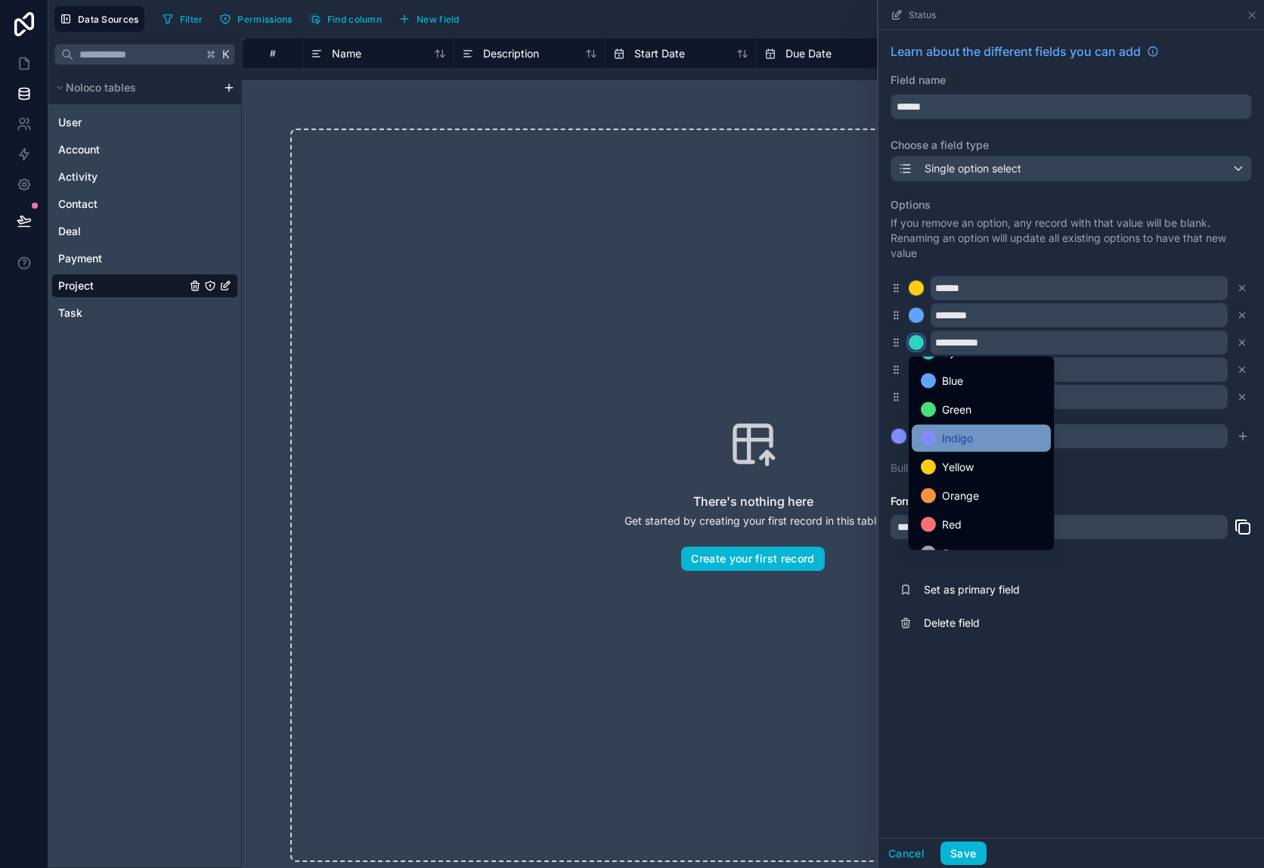
scroll to position [127, 0]
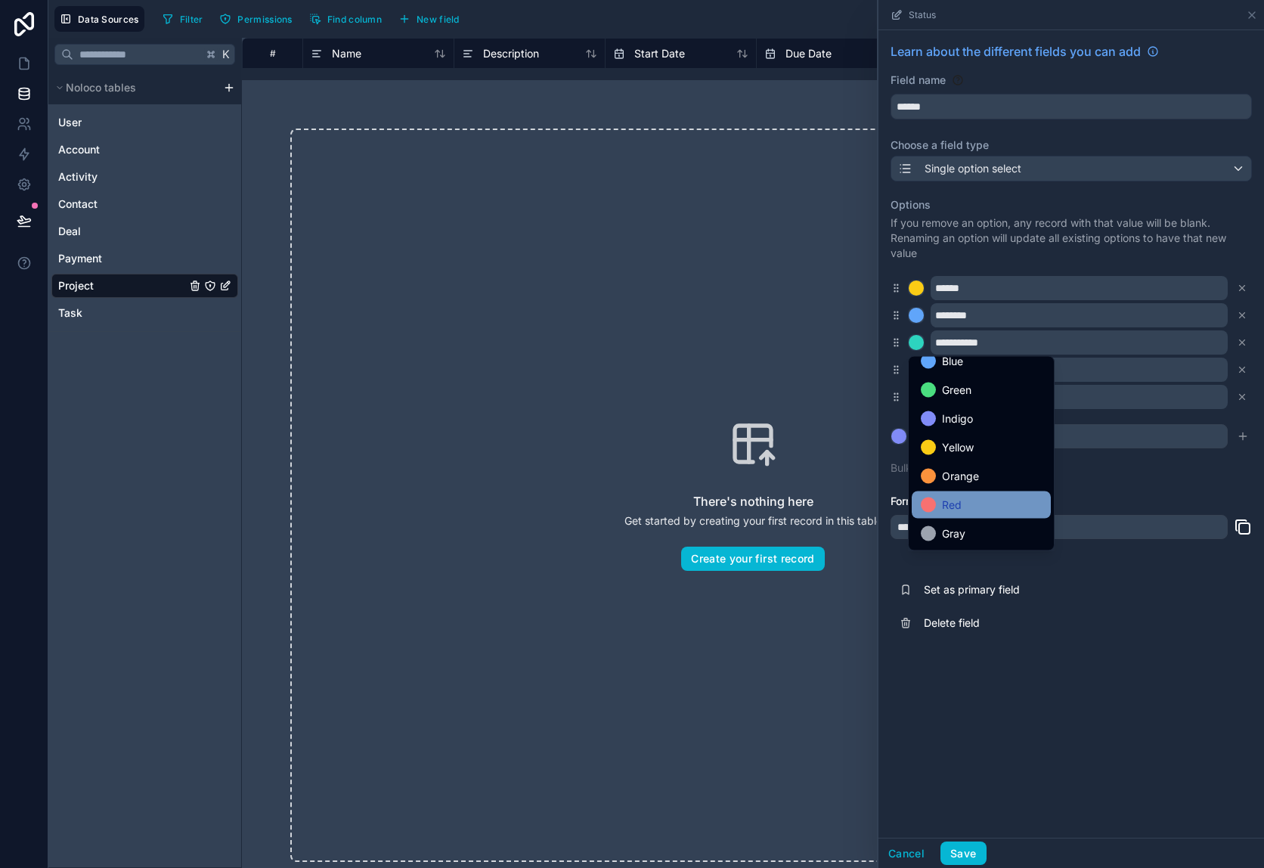
click at [954, 507] on span "Red" at bounding box center [952, 505] width 20 height 18
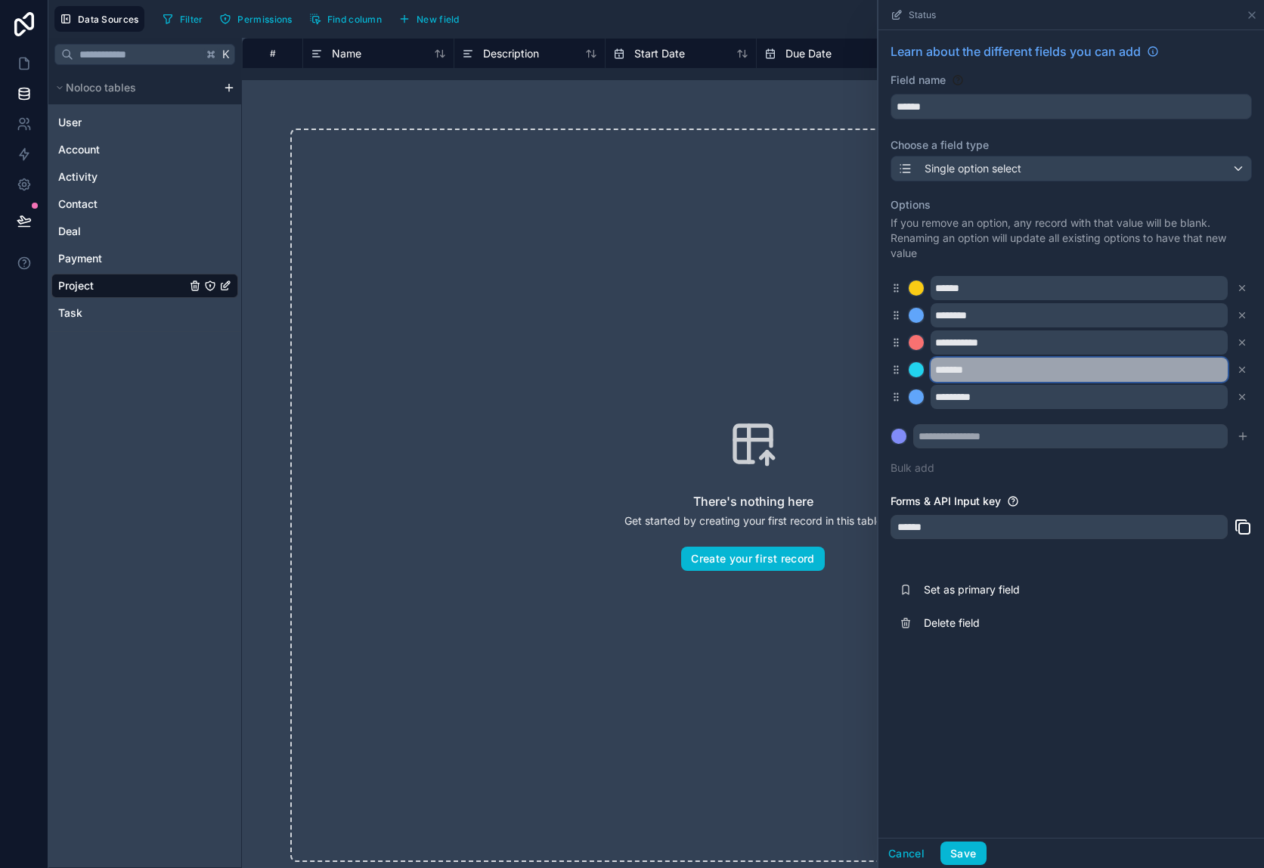
click at [976, 373] on input "*******" at bounding box center [1078, 369] width 297 height 24
click at [973, 372] on input "*******" at bounding box center [1078, 369] width 297 height 24
type input "*******"
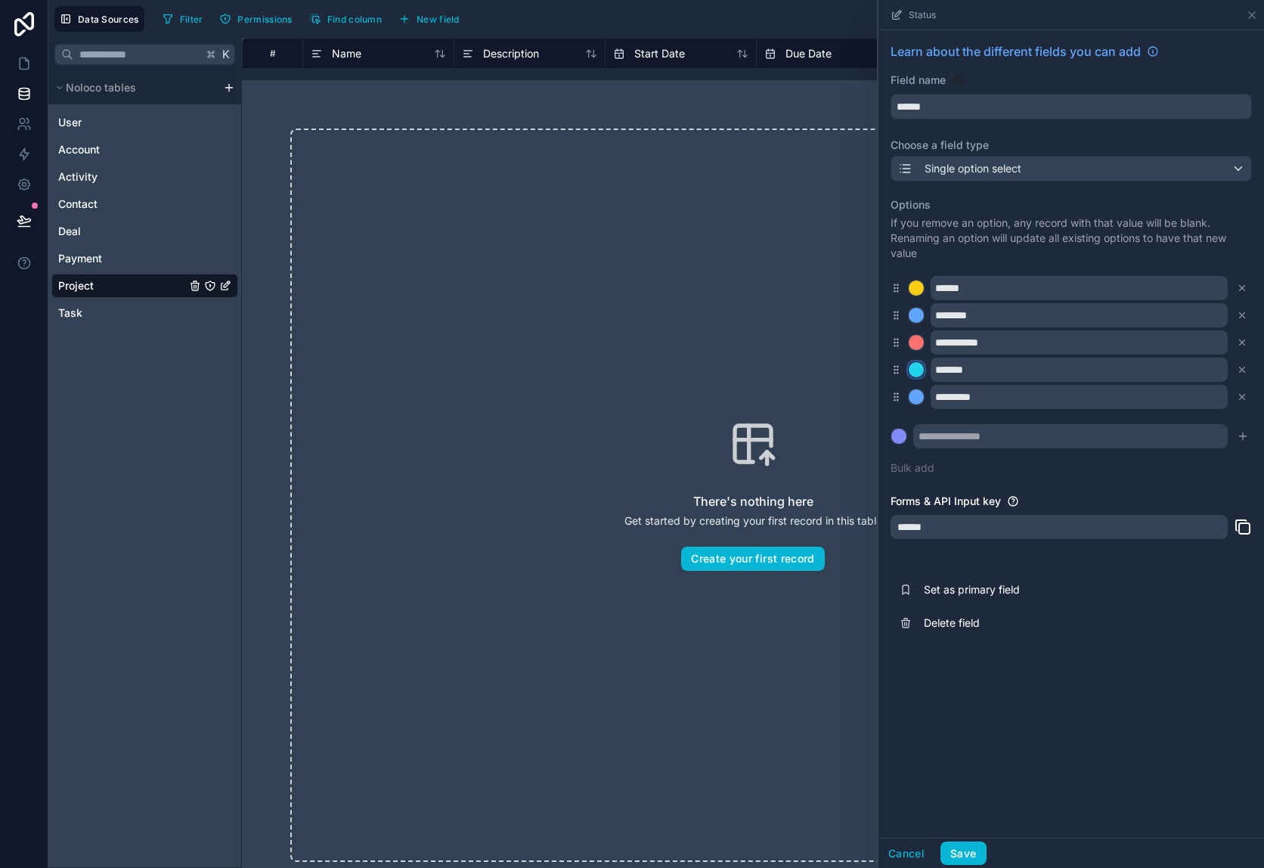
click at [908, 369] on button at bounding box center [916, 369] width 17 height 17
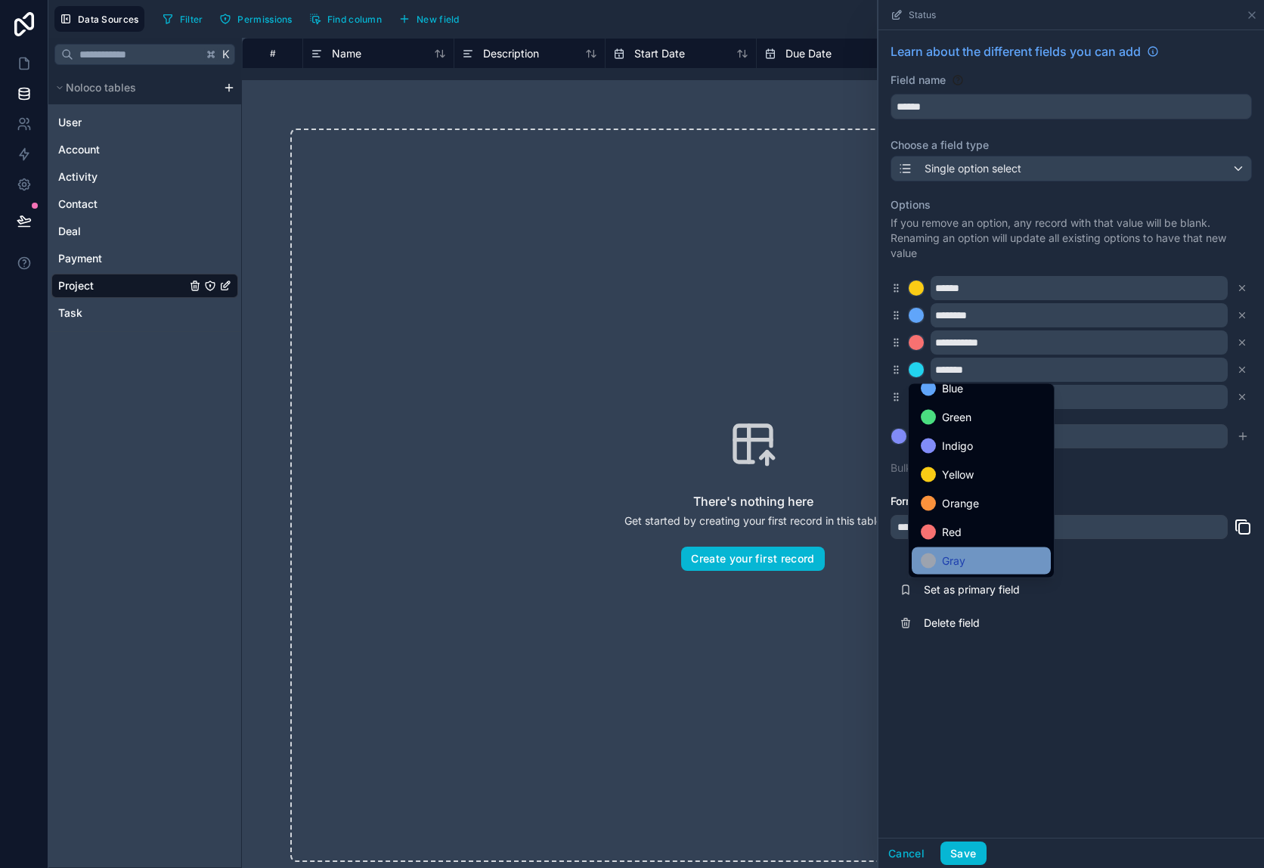
click at [969, 550] on div "Gray" at bounding box center [981, 560] width 139 height 27
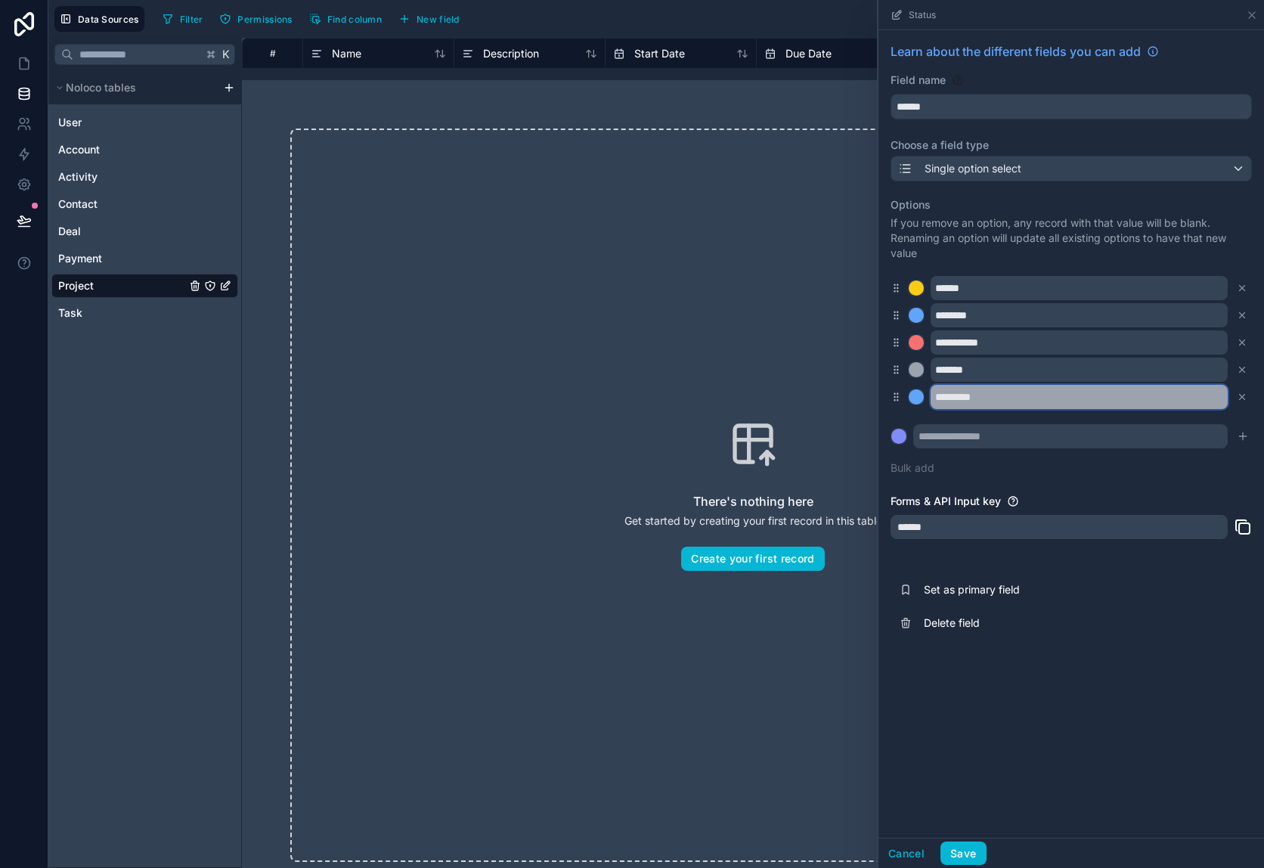
click at [973, 396] on input "*********" at bounding box center [1078, 397] width 297 height 24
click at [923, 373] on button at bounding box center [916, 369] width 17 height 17
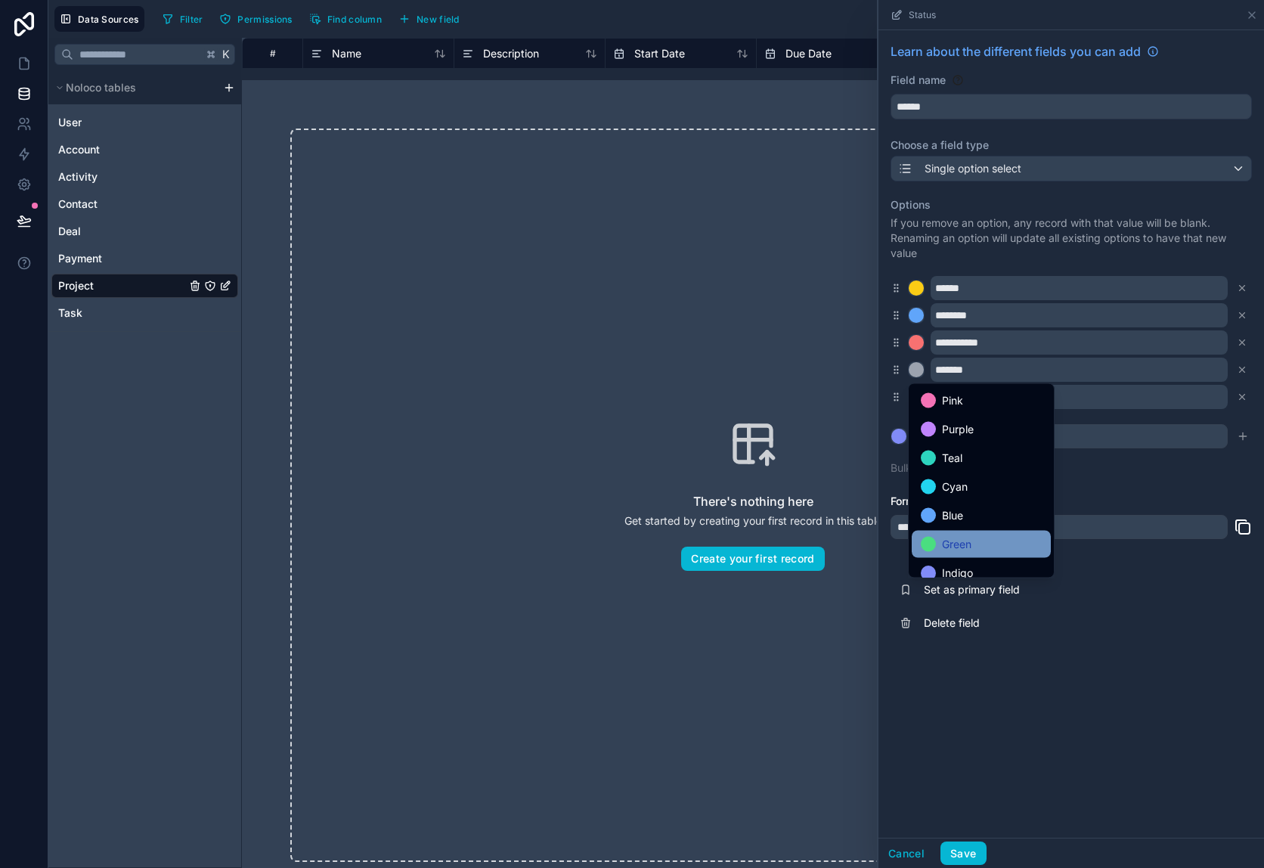
click at [956, 536] on span "Green" at bounding box center [956, 544] width 29 height 18
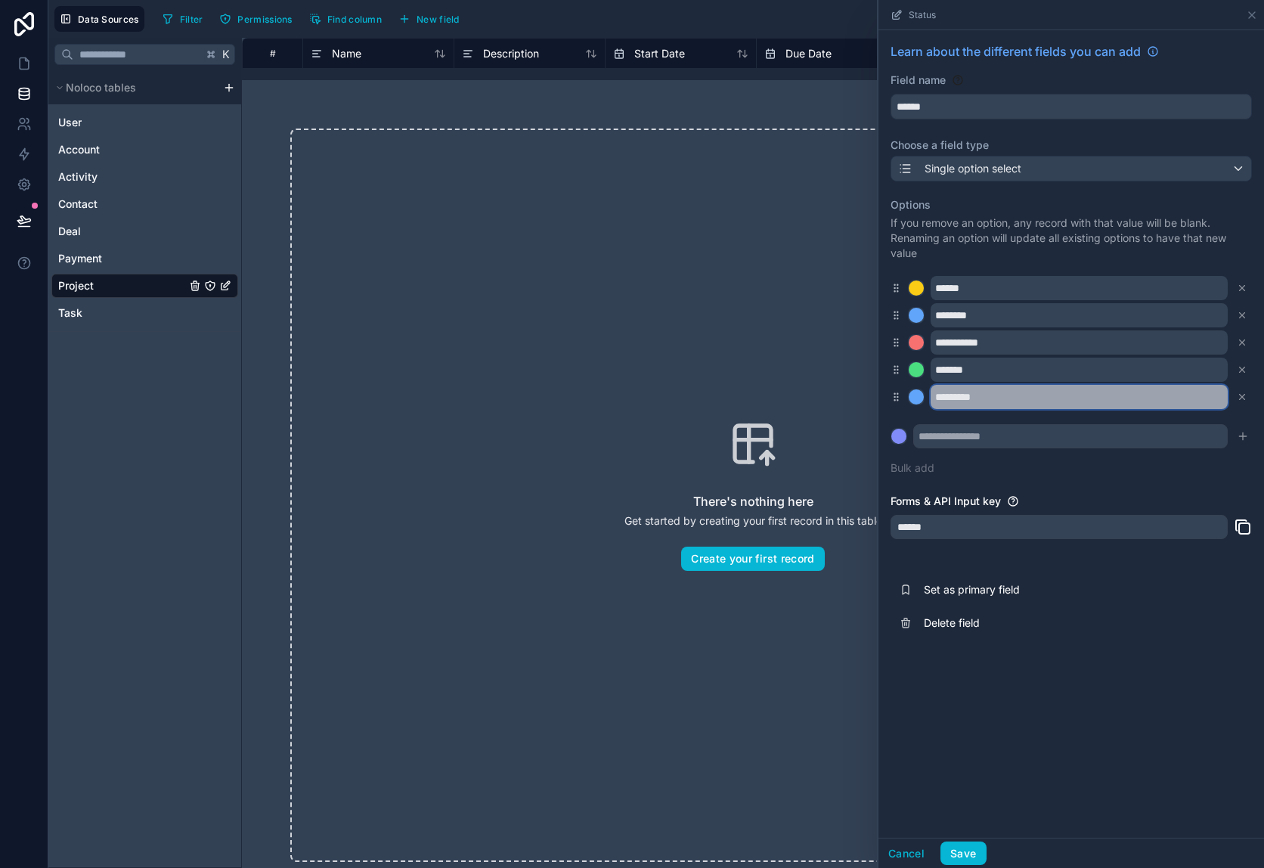
click at [970, 406] on input "*********" at bounding box center [1078, 397] width 297 height 24
type input "*********"
click at [919, 398] on div at bounding box center [915, 396] width 15 height 15
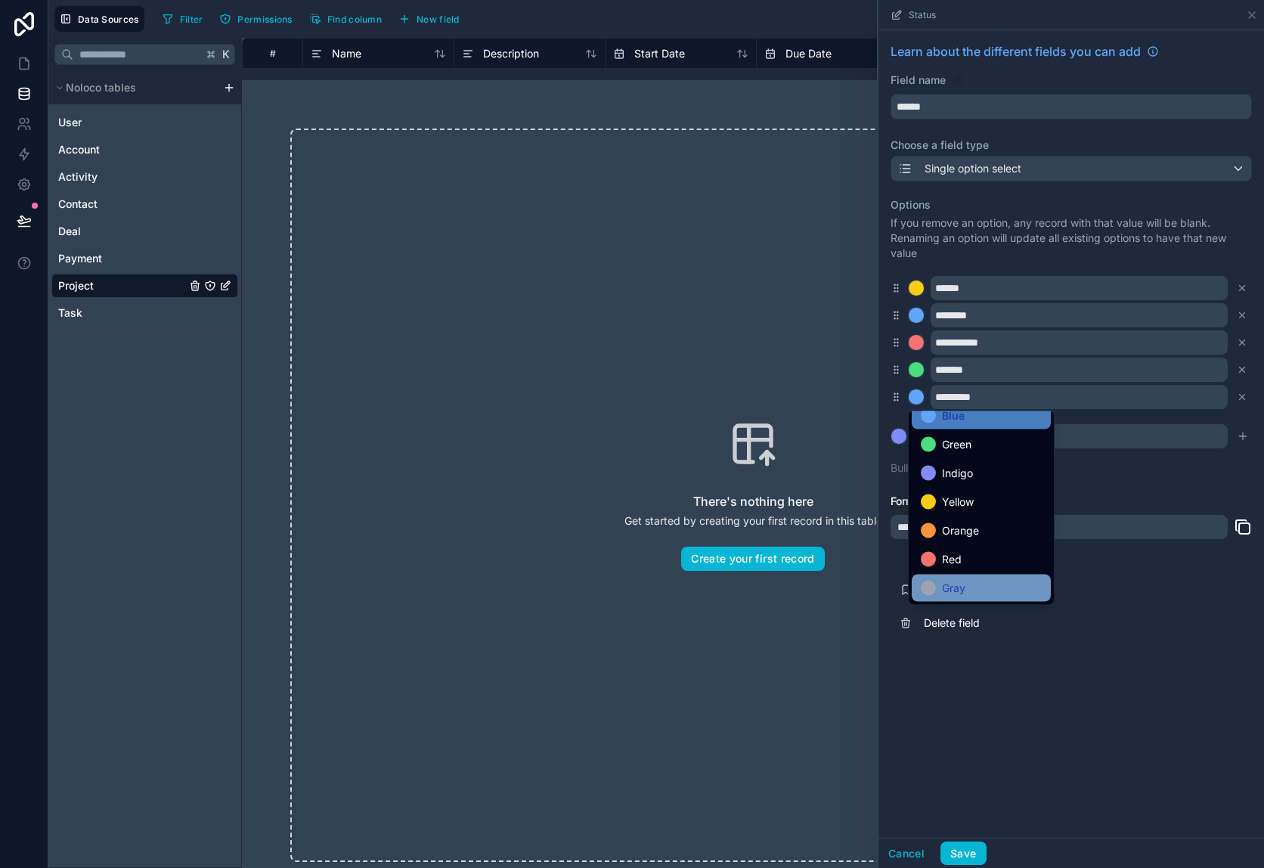
click at [972, 576] on div "Gray" at bounding box center [981, 587] width 139 height 27
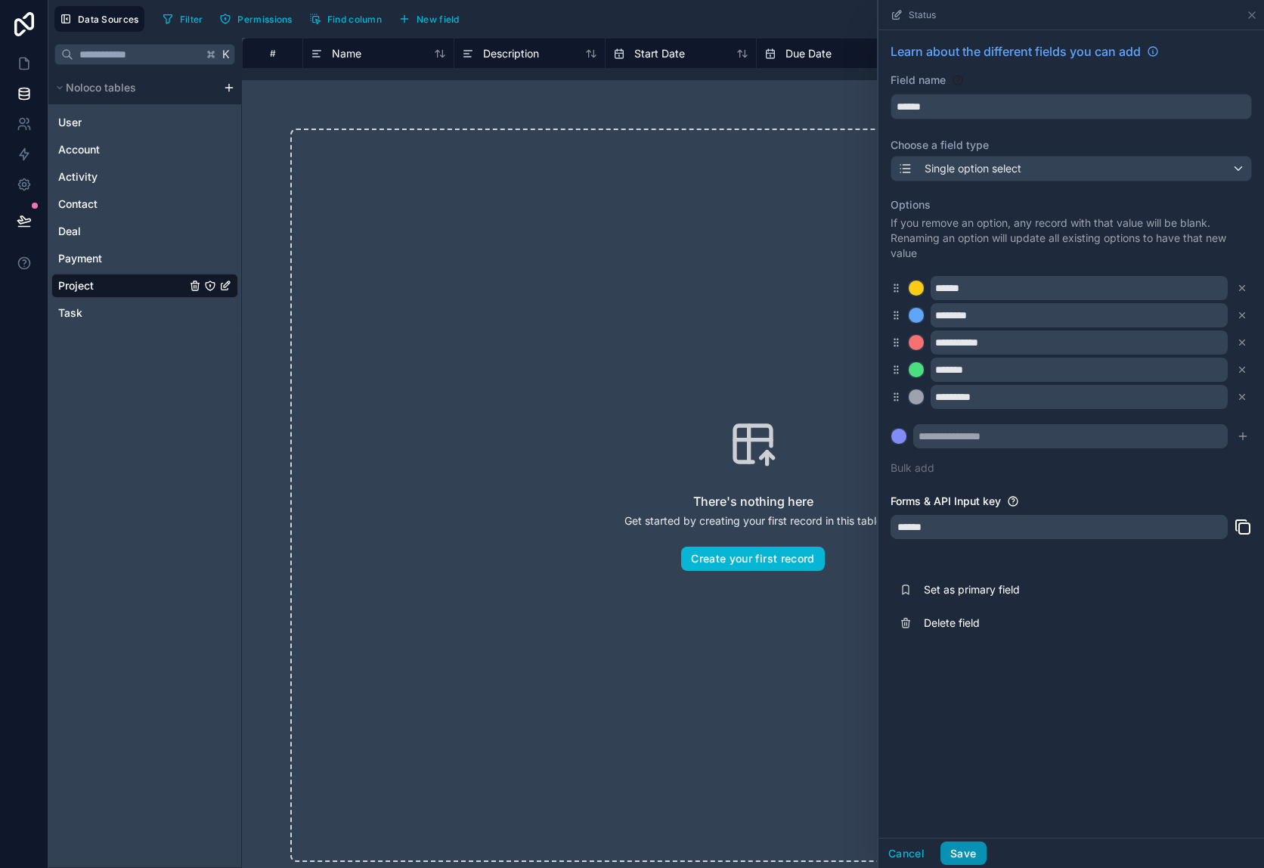
click at [980, 859] on button "Save" at bounding box center [962, 853] width 45 height 24
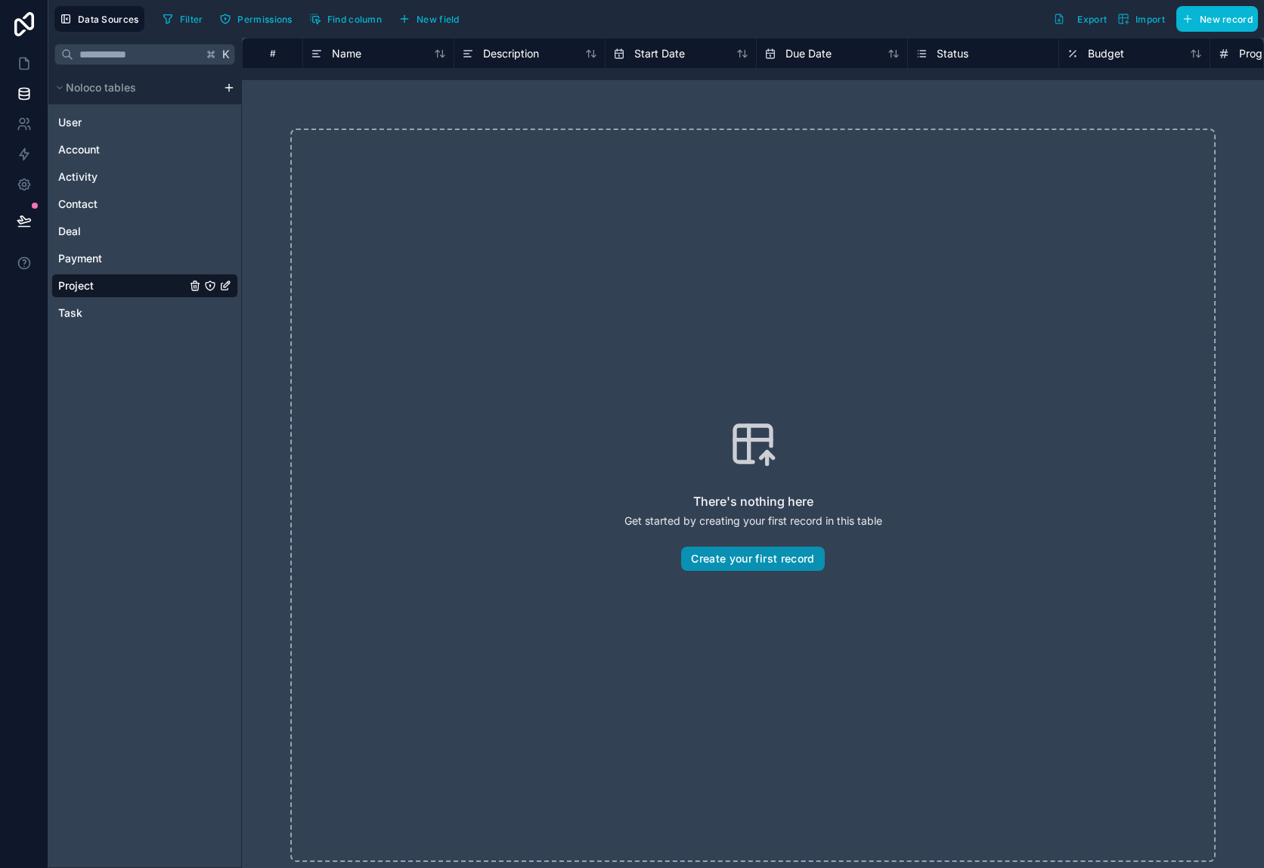
click at [748, 551] on button "Create your first record" at bounding box center [752, 558] width 143 height 24
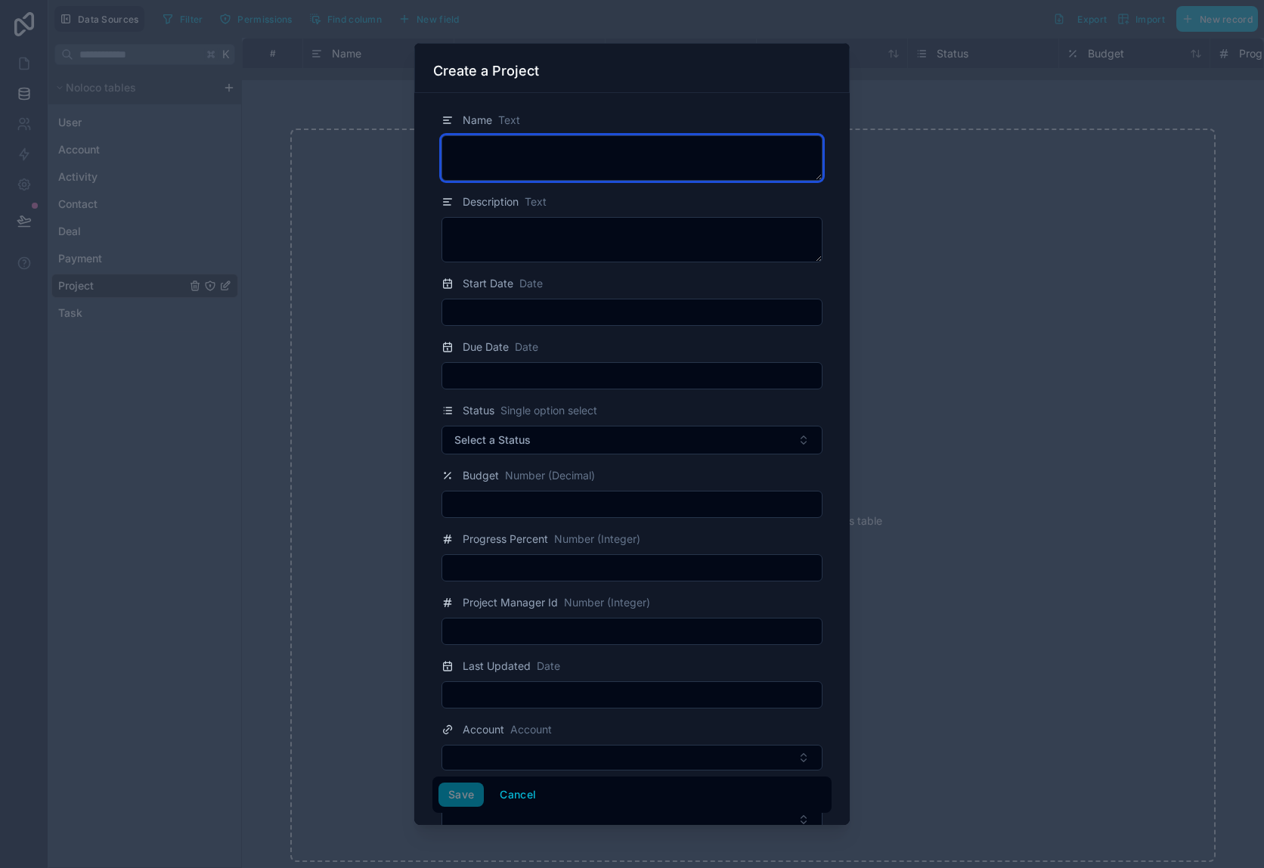
click at [529, 152] on textarea at bounding box center [631, 157] width 381 height 45
type textarea "********"
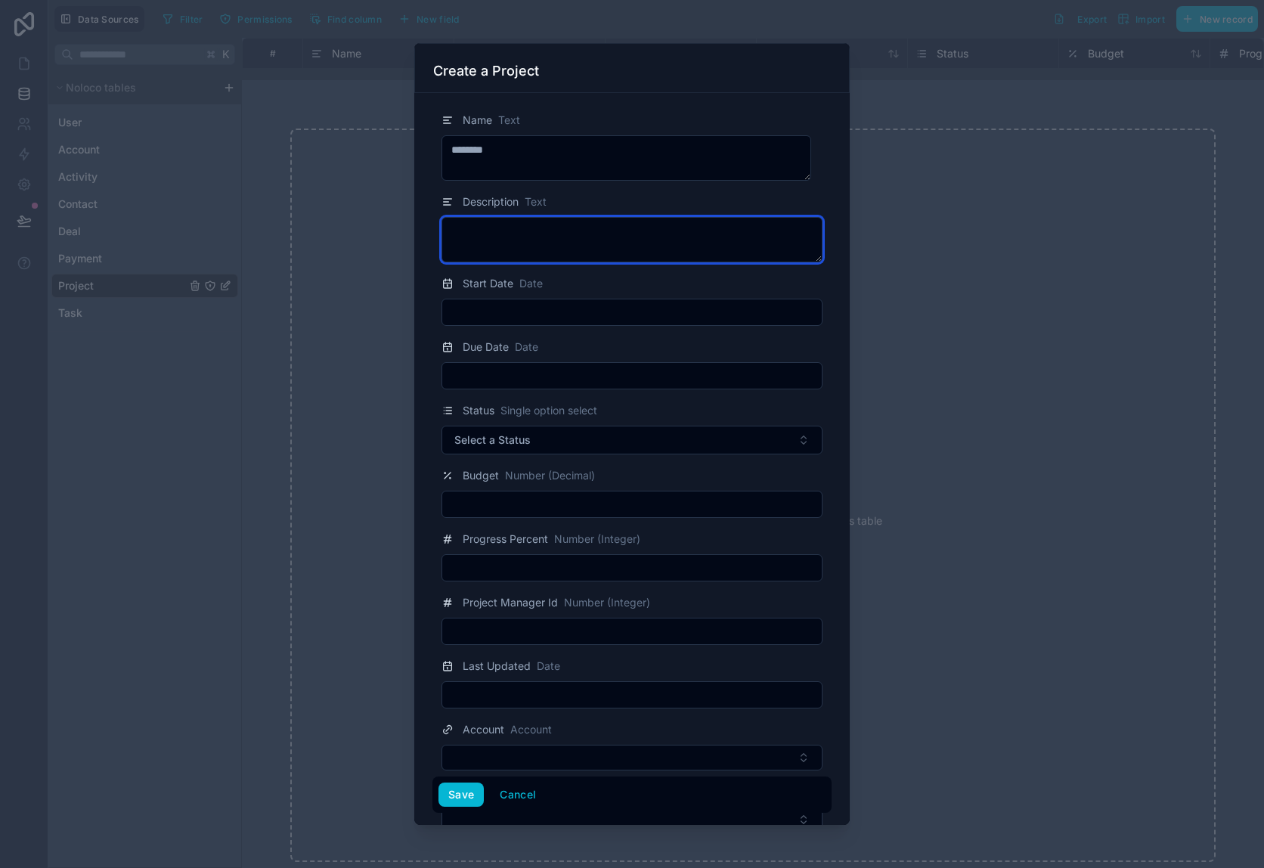
click at [489, 231] on textarea at bounding box center [631, 239] width 381 height 45
click at [532, 242] on textarea "**********" at bounding box center [626, 239] width 370 height 45
type textarea "**********"
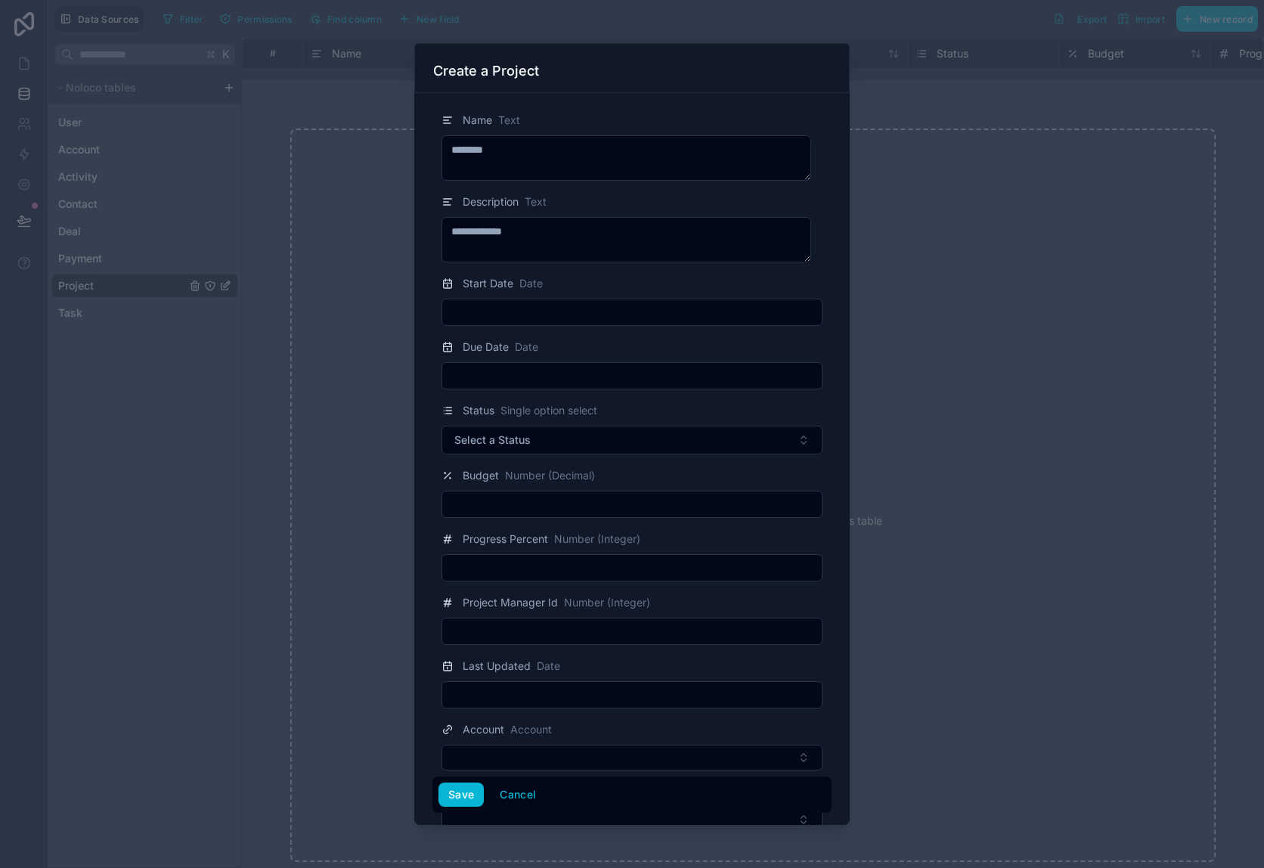
click at [542, 314] on input "text" at bounding box center [631, 312] width 379 height 21
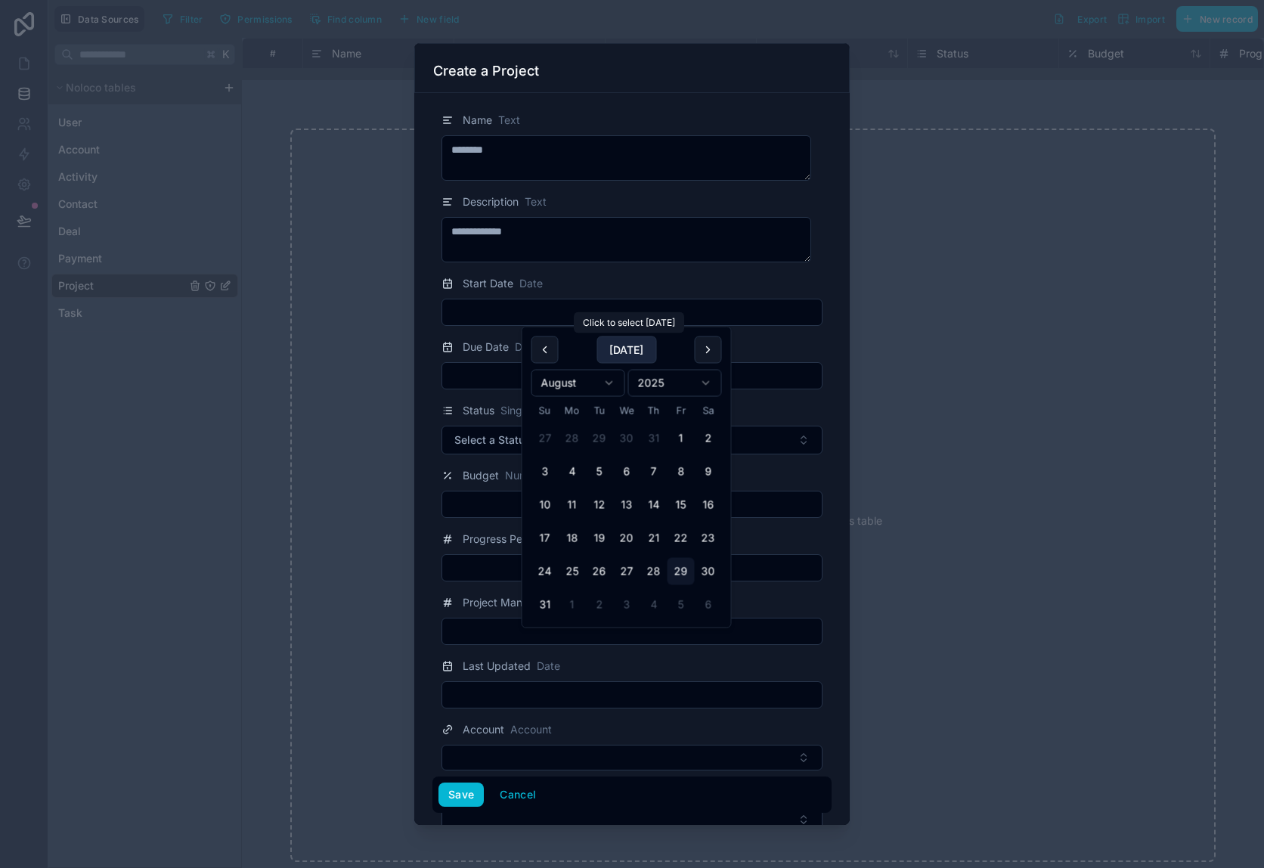
click at [611, 345] on button "[DATE]" at bounding box center [626, 349] width 60 height 27
type input "*********"
click at [481, 370] on input "text" at bounding box center [631, 375] width 379 height 21
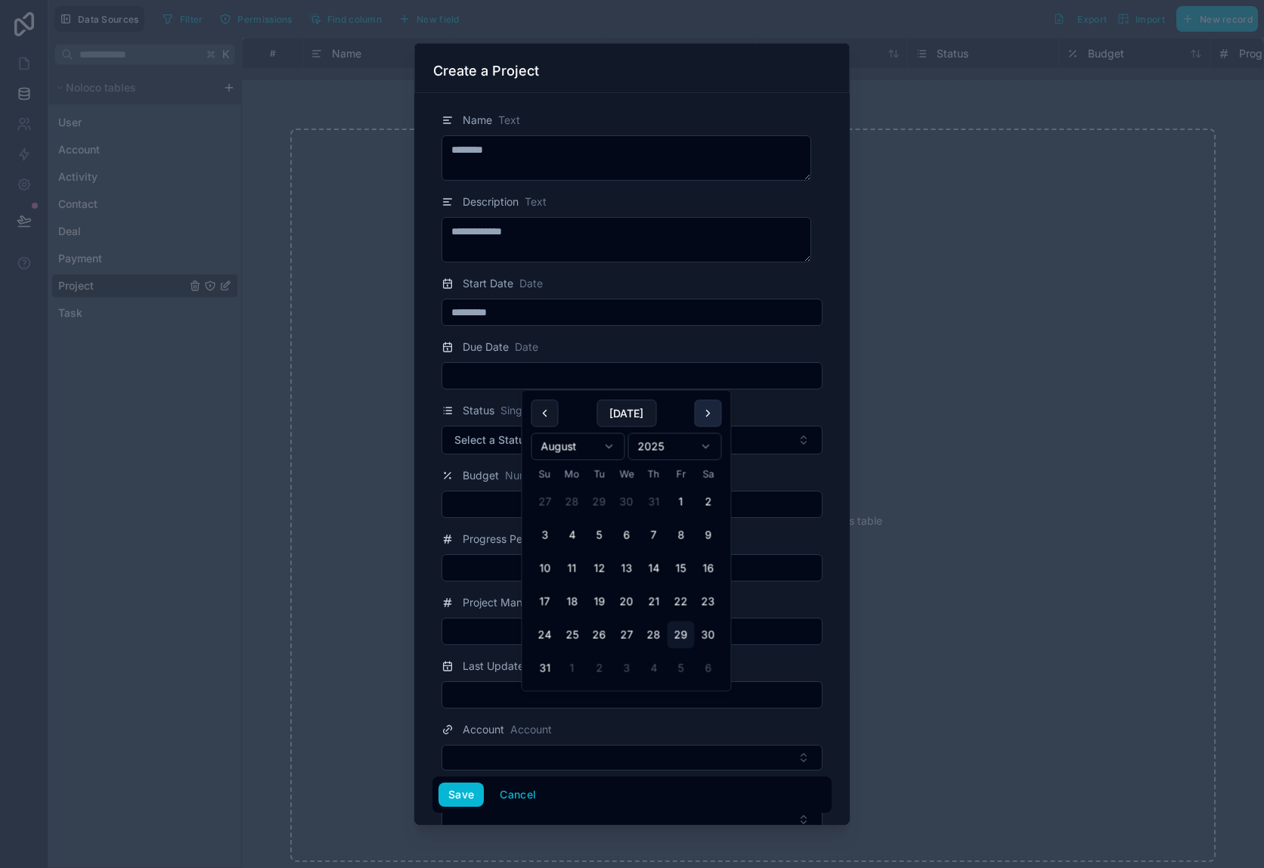
click at [706, 418] on button at bounding box center [708, 413] width 27 height 27
click at [618, 537] on button "10" at bounding box center [626, 535] width 27 height 27
type input "*********"
click at [463, 409] on span "Status" at bounding box center [479, 410] width 32 height 15
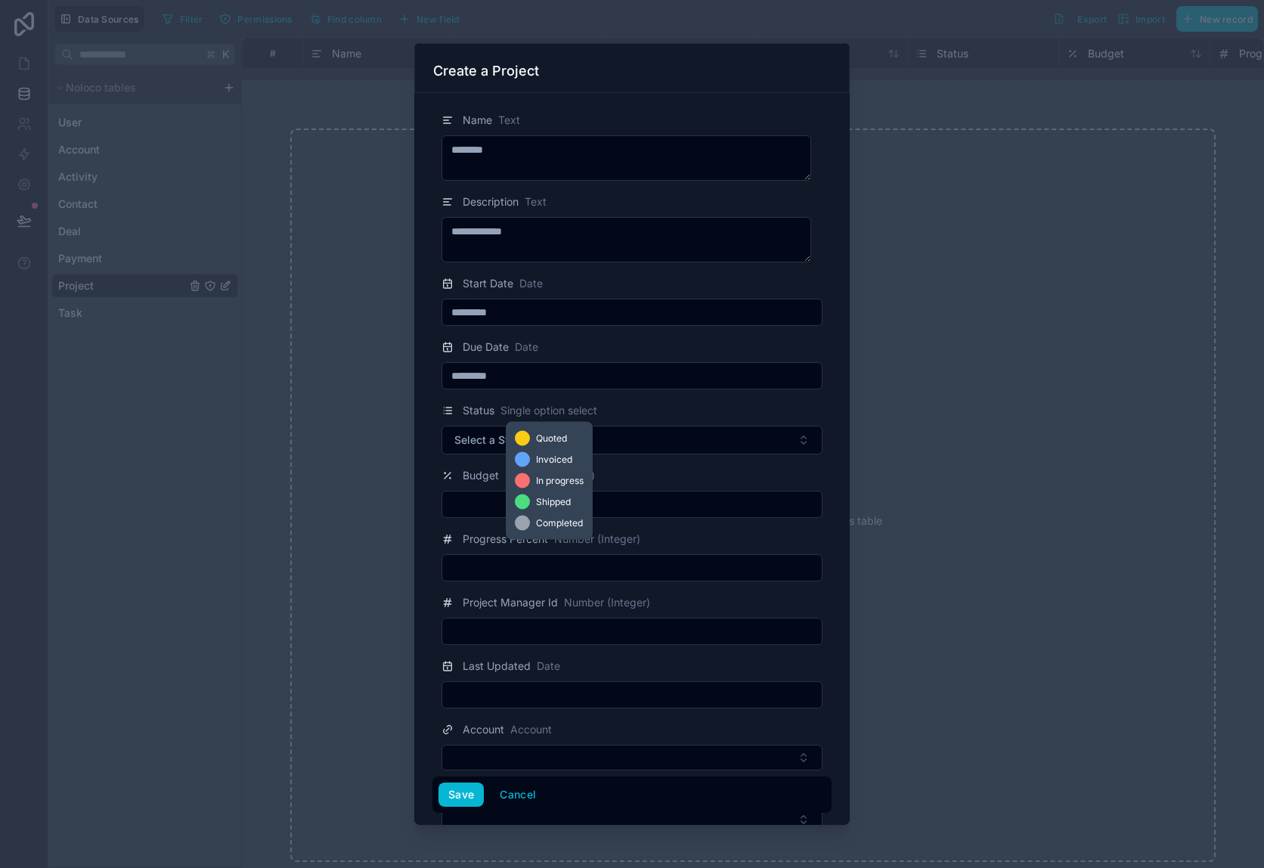
click at [522, 462] on div at bounding box center [522, 459] width 15 height 15
click at [561, 464] on span "Invoiced" at bounding box center [554, 459] width 36 height 12
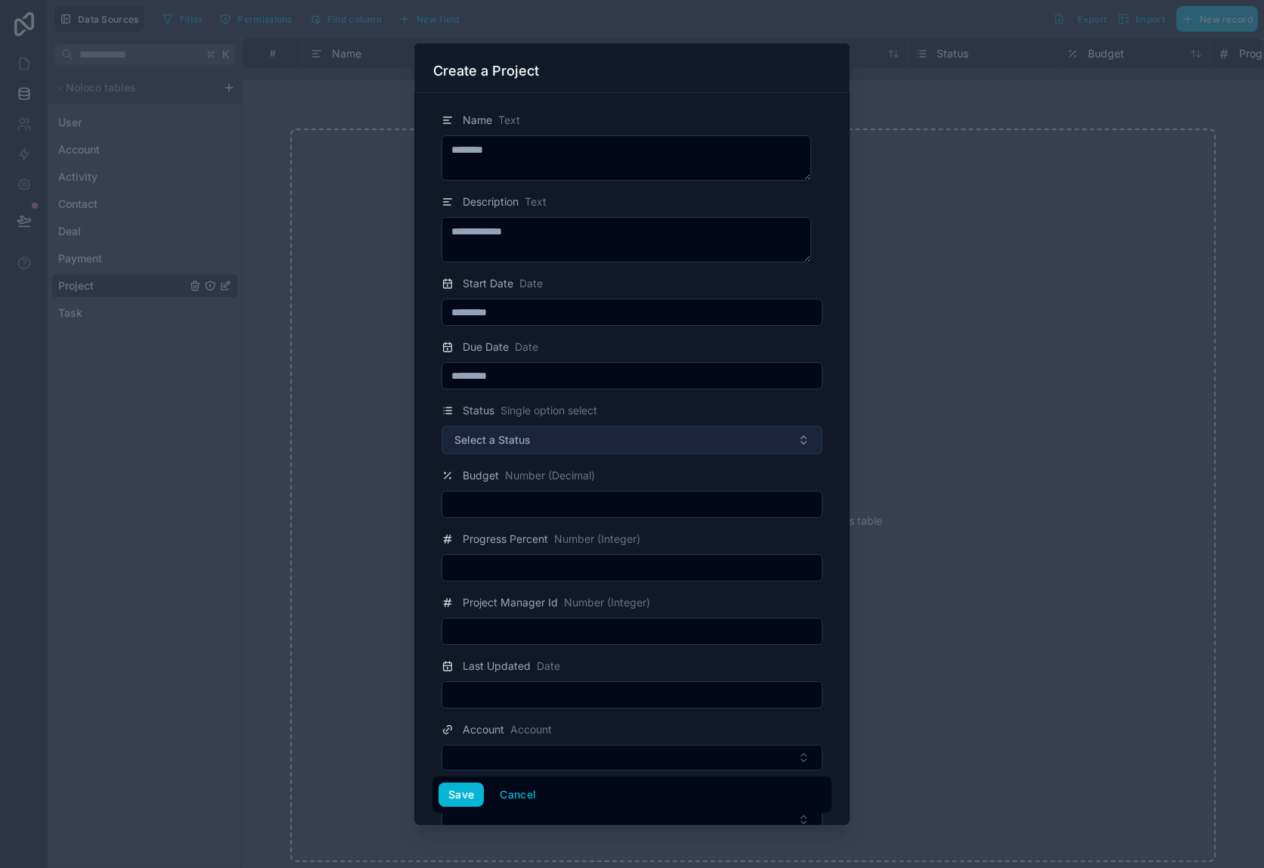
click at [649, 441] on button "Select a Status" at bounding box center [631, 440] width 381 height 29
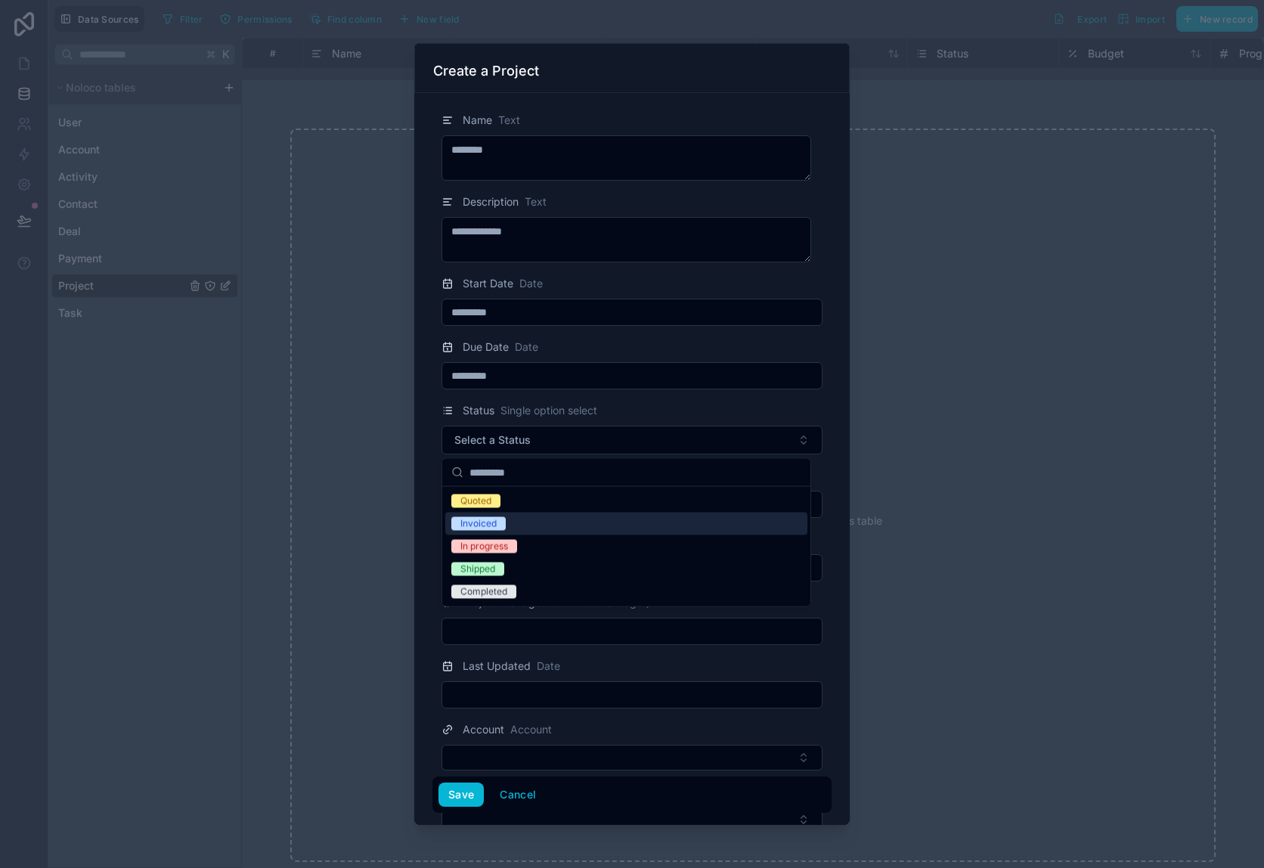
click at [551, 528] on div "Invoiced" at bounding box center [626, 523] width 362 height 23
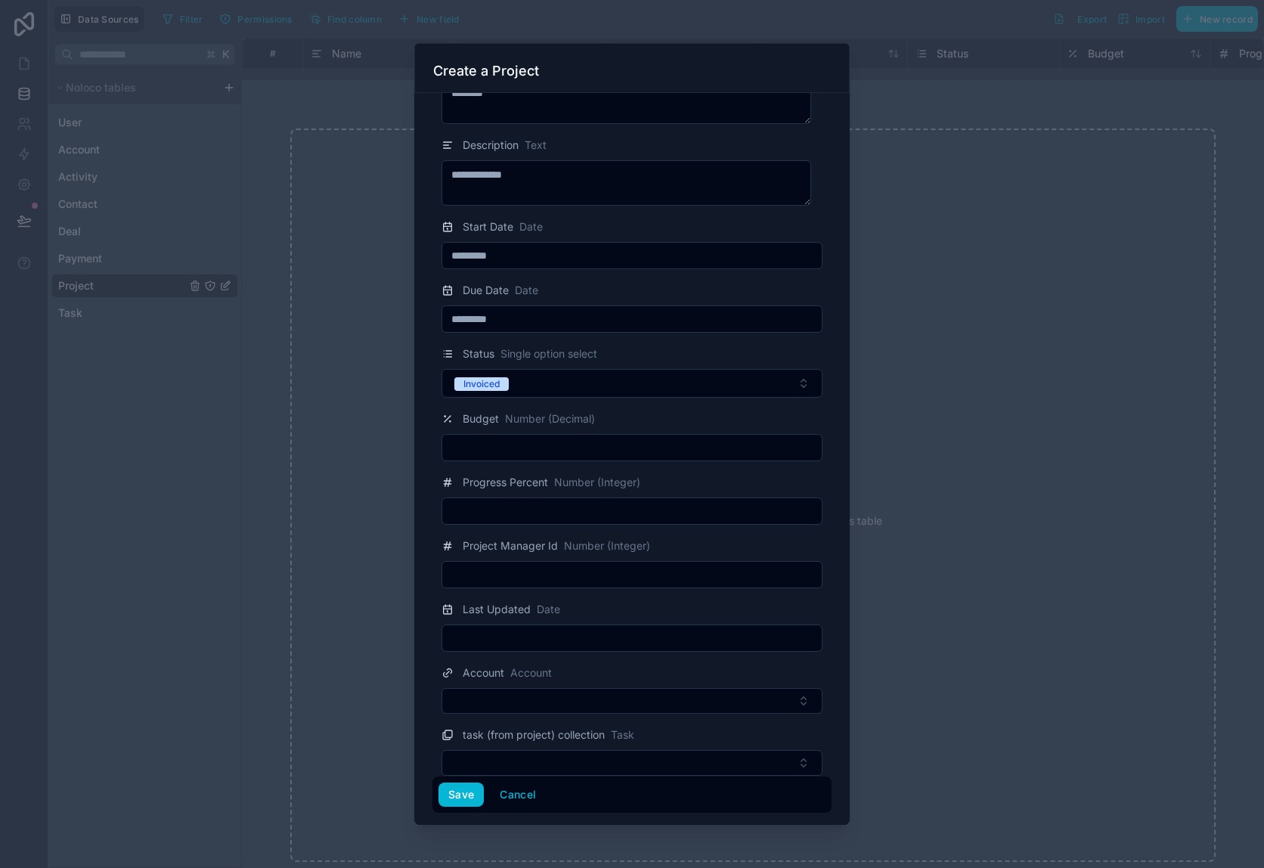
scroll to position [68, 0]
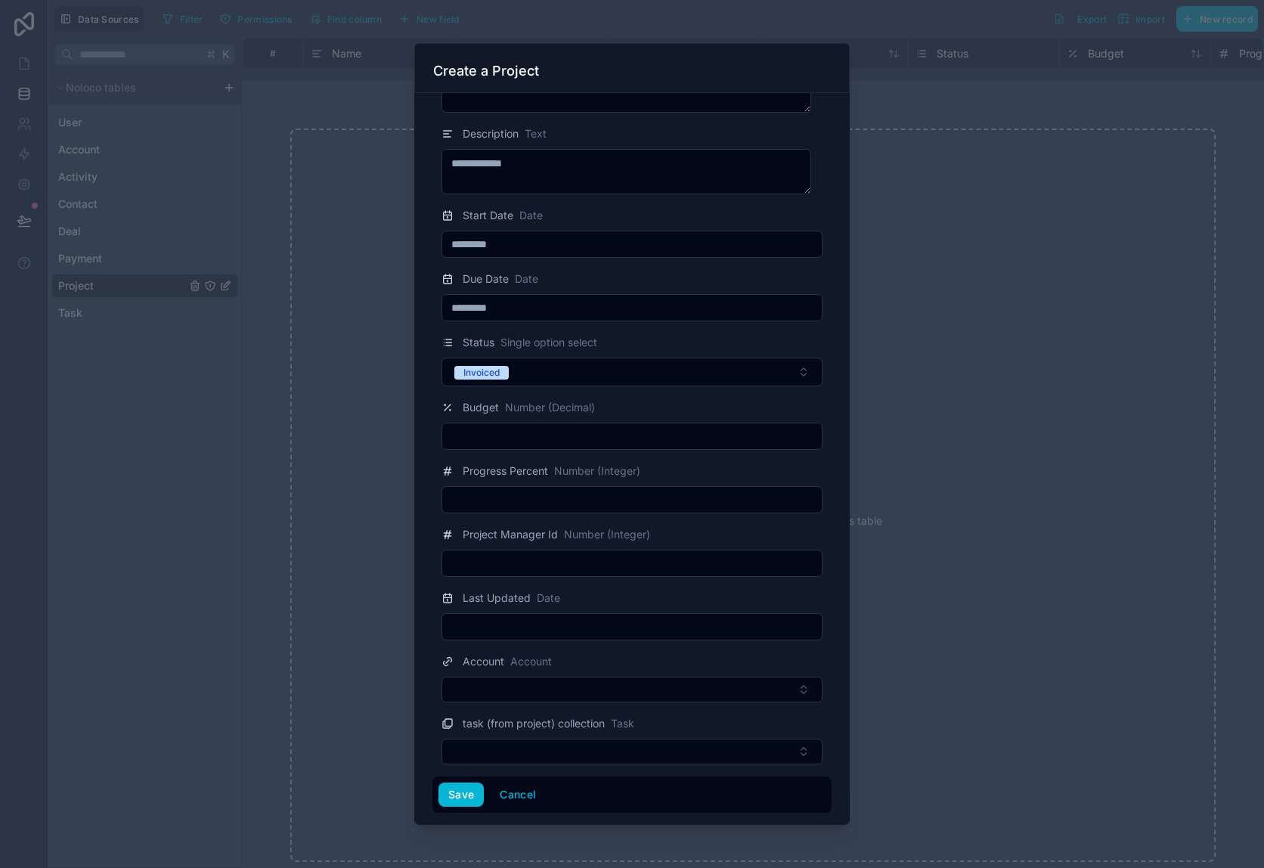
click at [540, 434] on input "text" at bounding box center [631, 436] width 379 height 21
type input "*****"
click at [545, 472] on span "Progress Percent" at bounding box center [505, 470] width 85 height 15
click at [671, 472] on div "Progress Percent Number (Integer)" at bounding box center [631, 471] width 381 height 18
click at [608, 505] on input "text" at bounding box center [631, 499] width 379 height 21
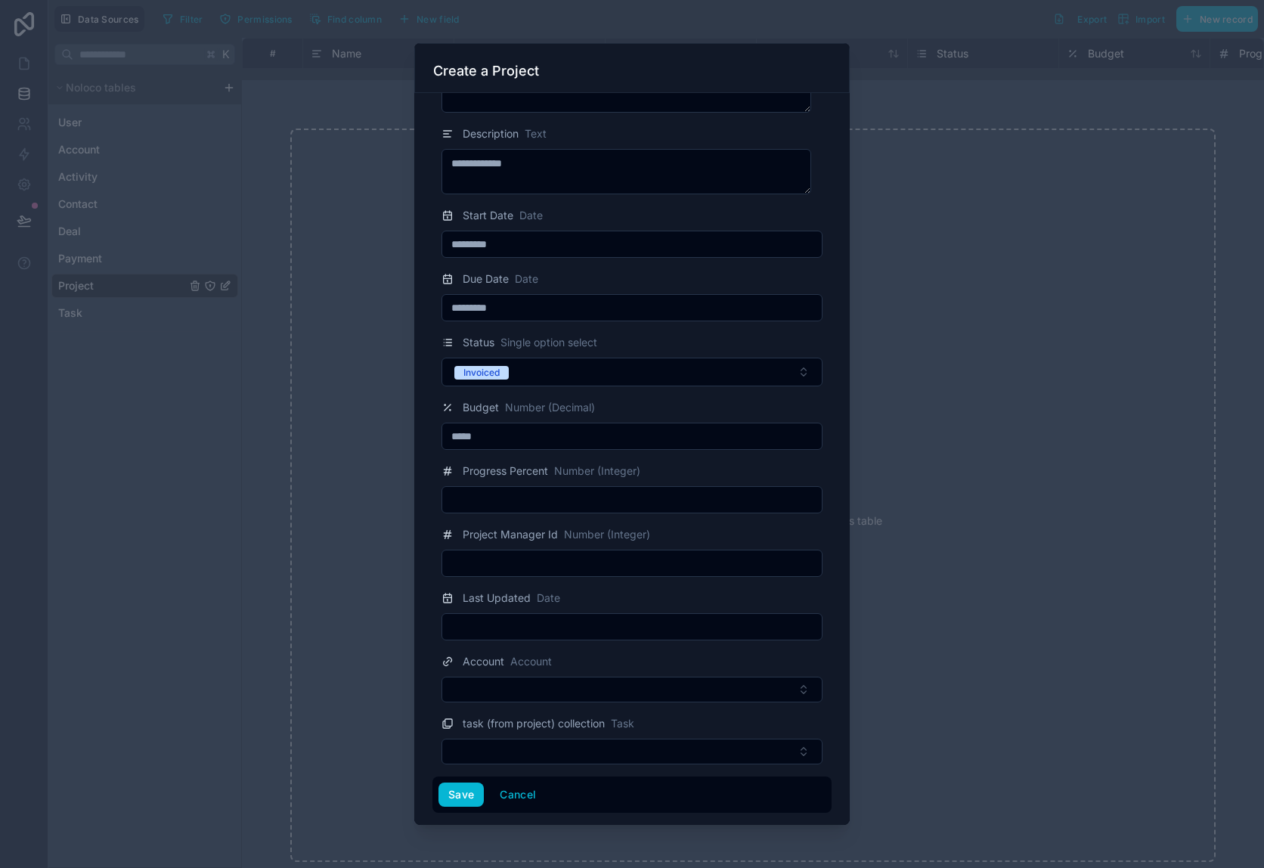
click at [608, 473] on span "Number (Integer)" at bounding box center [597, 470] width 86 height 15
click at [531, 627] on input "text" at bounding box center [631, 626] width 379 height 21
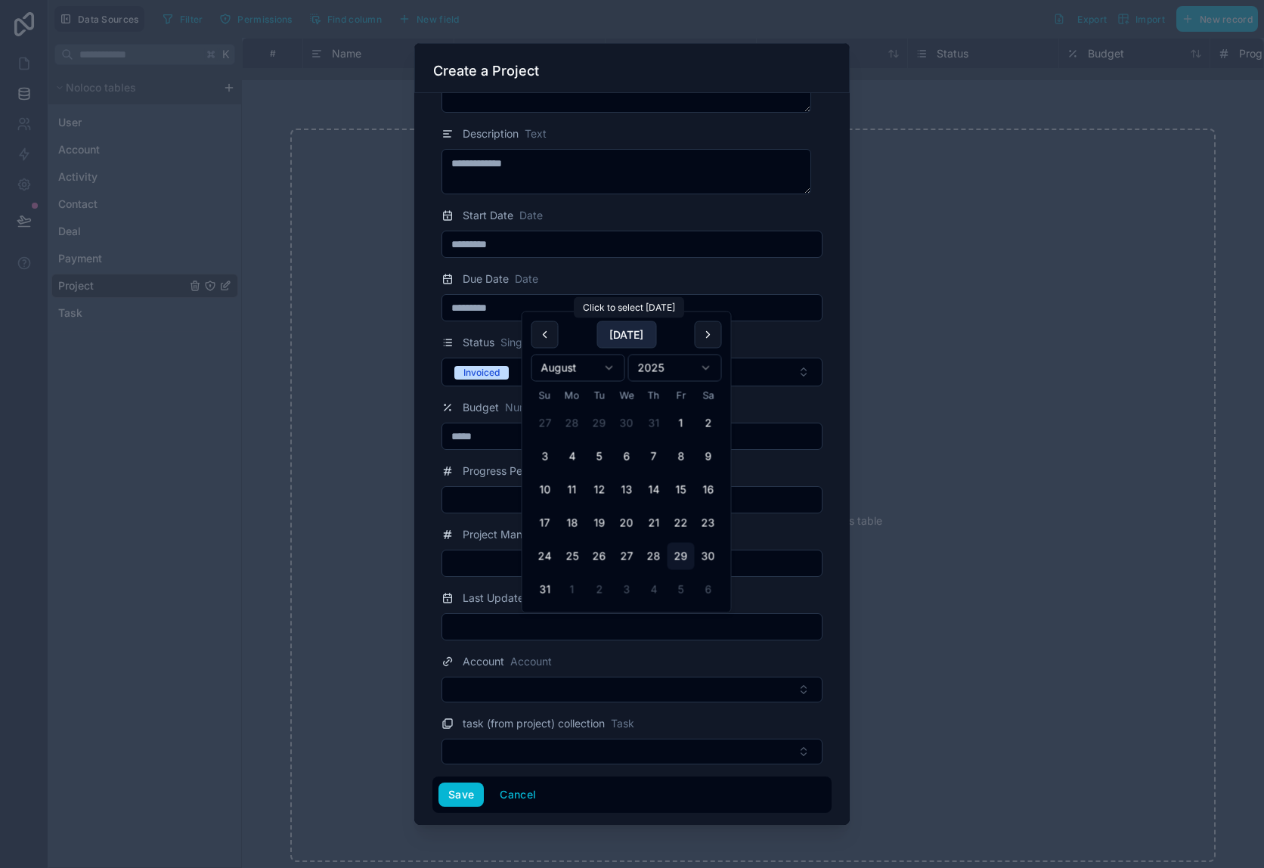
click at [633, 336] on button "[DATE]" at bounding box center [626, 334] width 60 height 27
type input "*********"
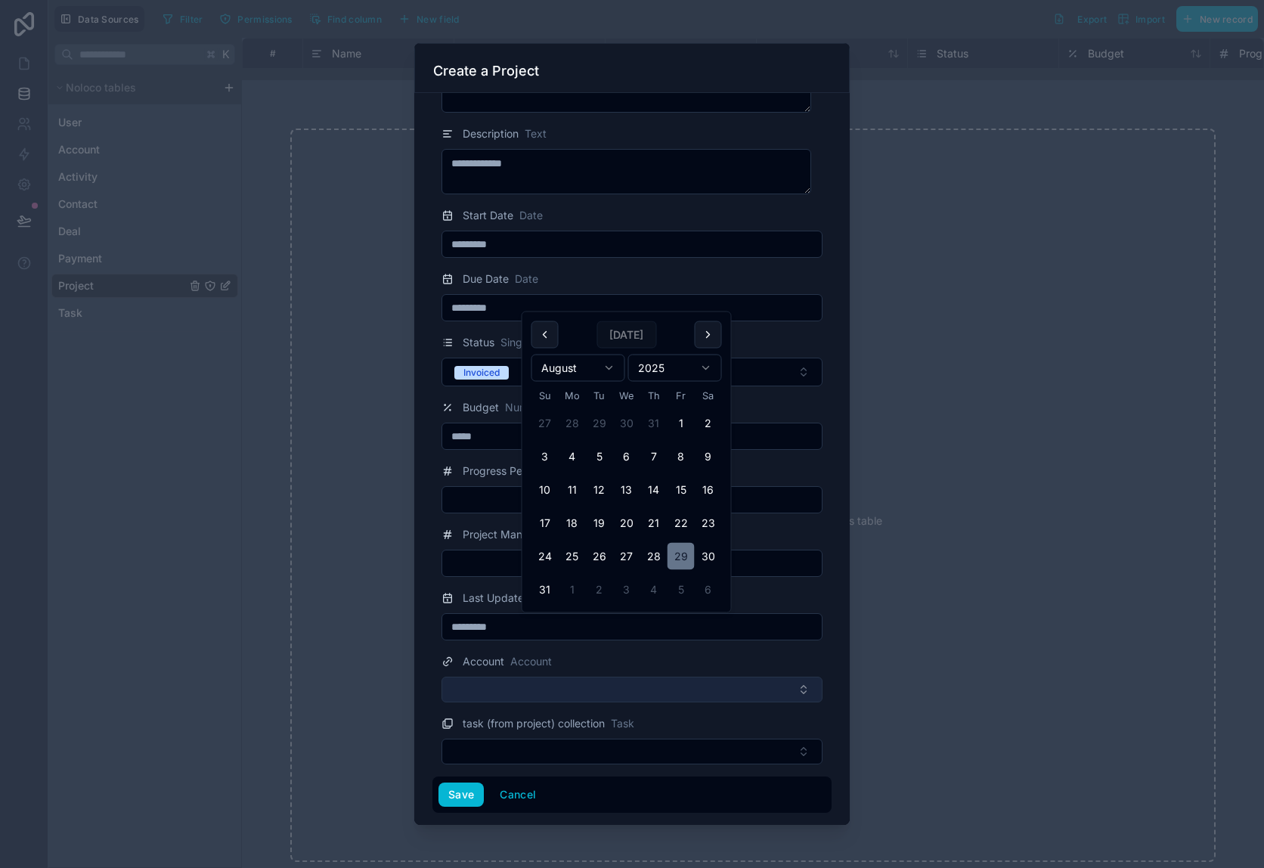
click at [536, 692] on button "Select Button" at bounding box center [631, 689] width 381 height 26
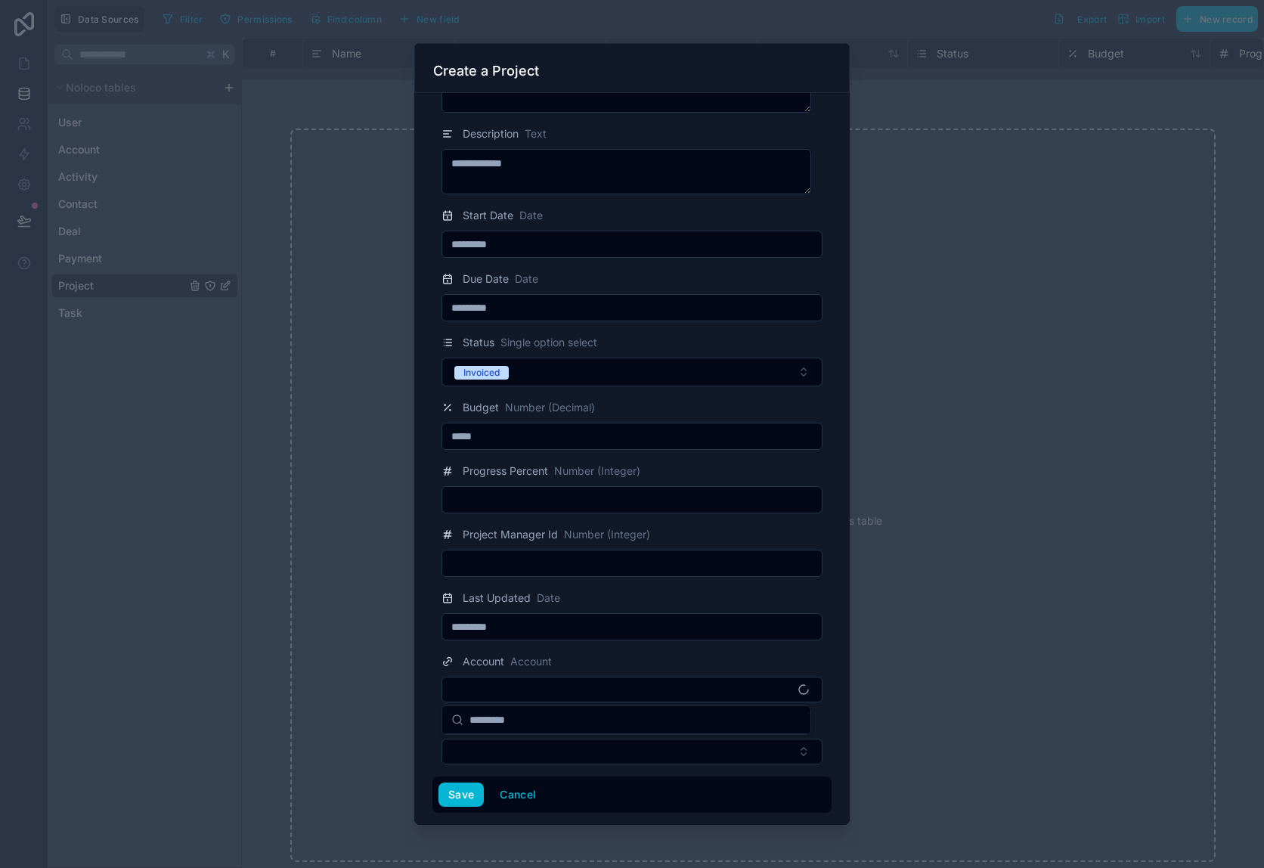
click at [596, 652] on div "Account Account" at bounding box center [631, 661] width 381 height 18
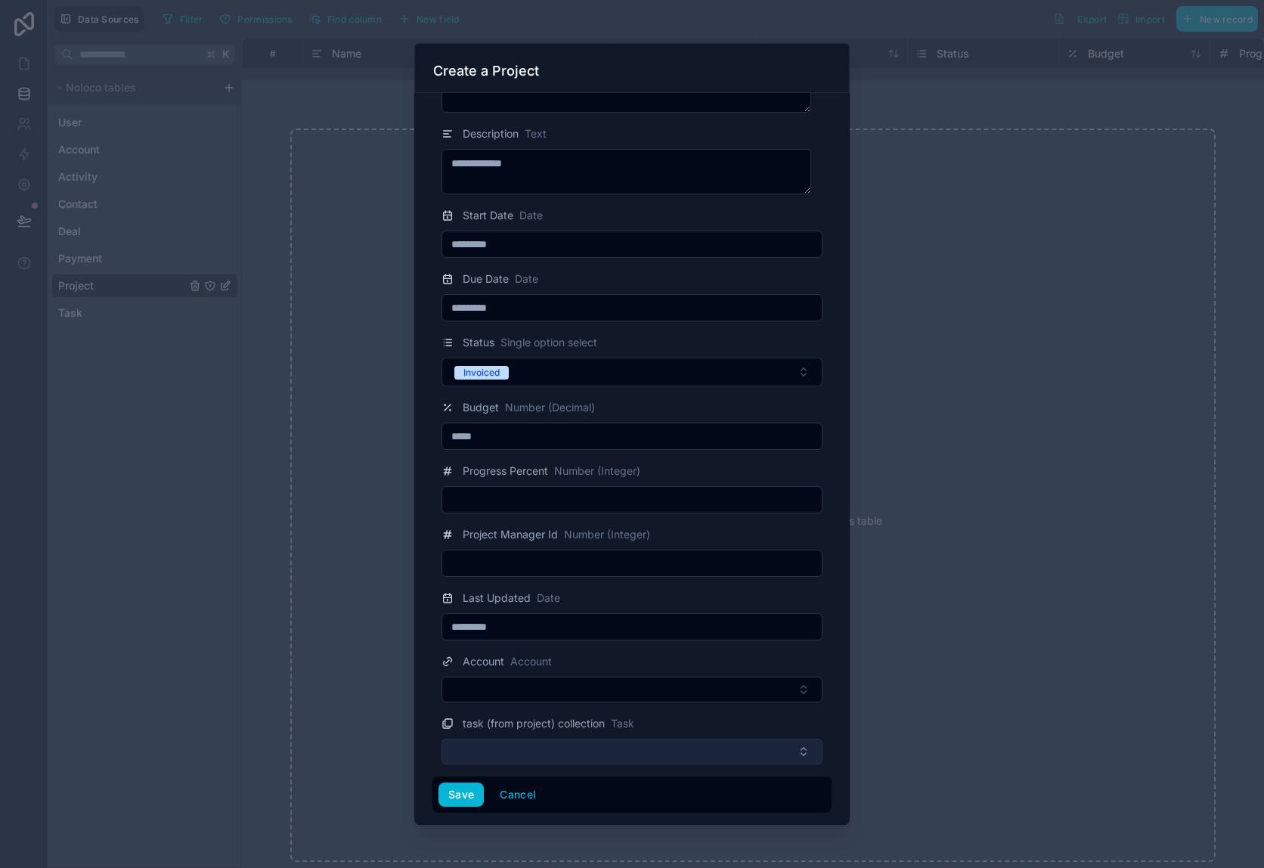
click at [553, 745] on button "Select Button" at bounding box center [631, 751] width 381 height 26
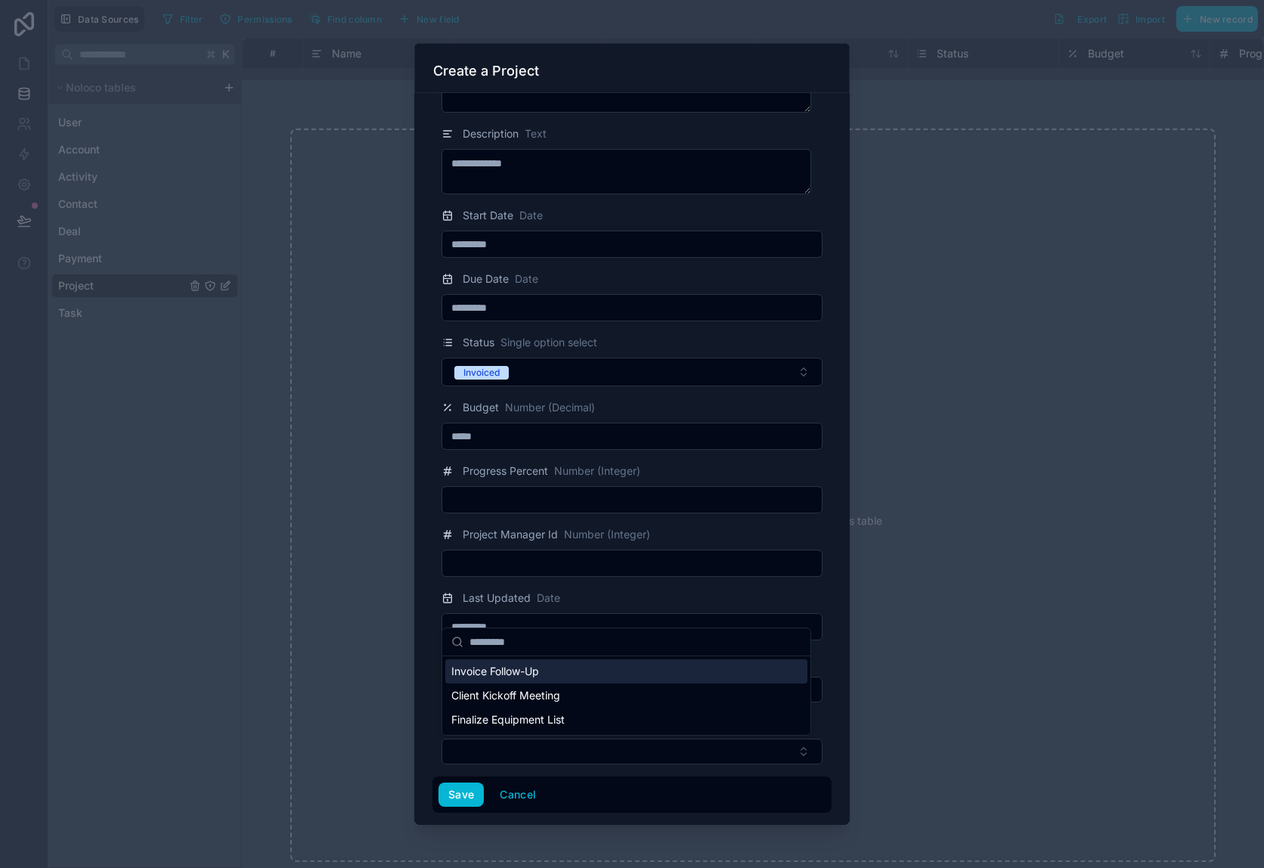
click at [594, 602] on div "Last Updated Date" at bounding box center [631, 598] width 381 height 18
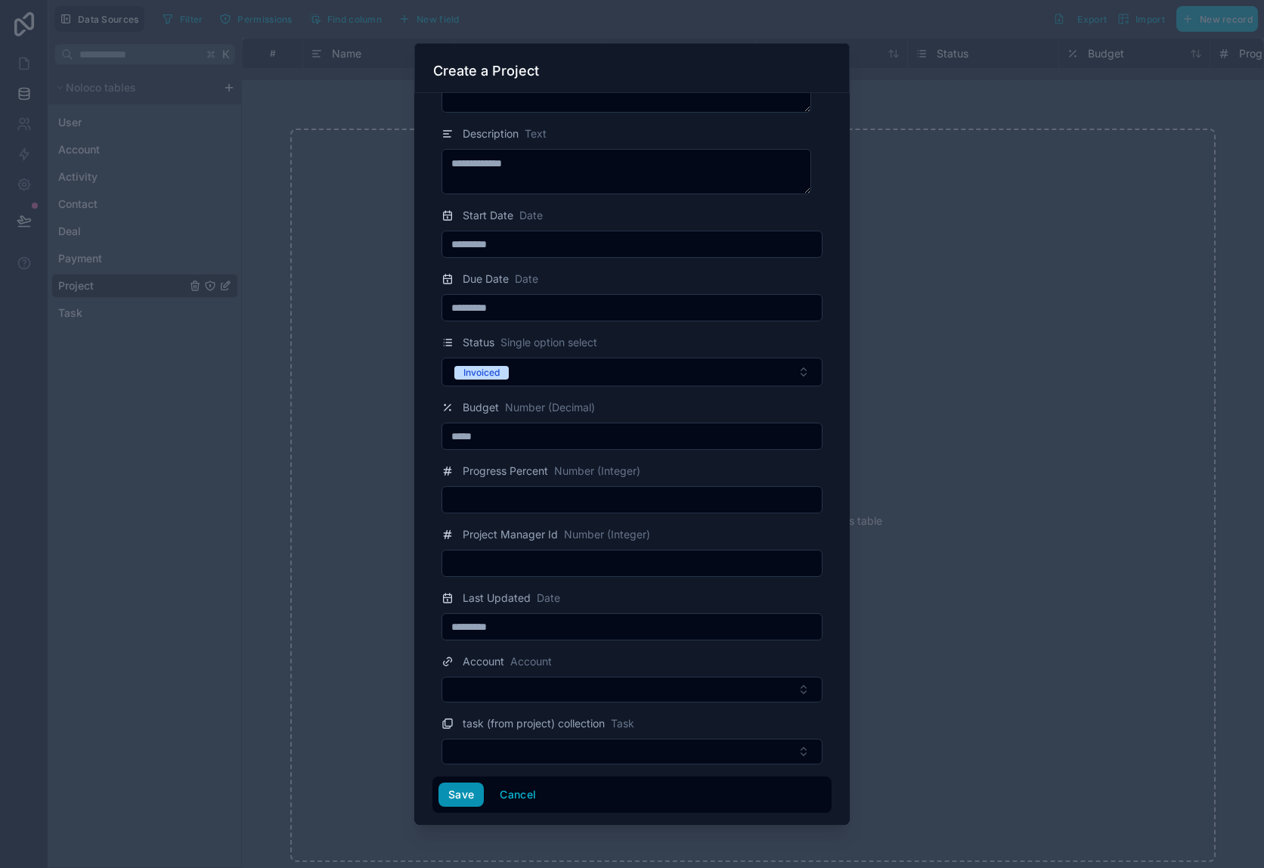
click at [468, 790] on button "Save" at bounding box center [460, 794] width 45 height 24
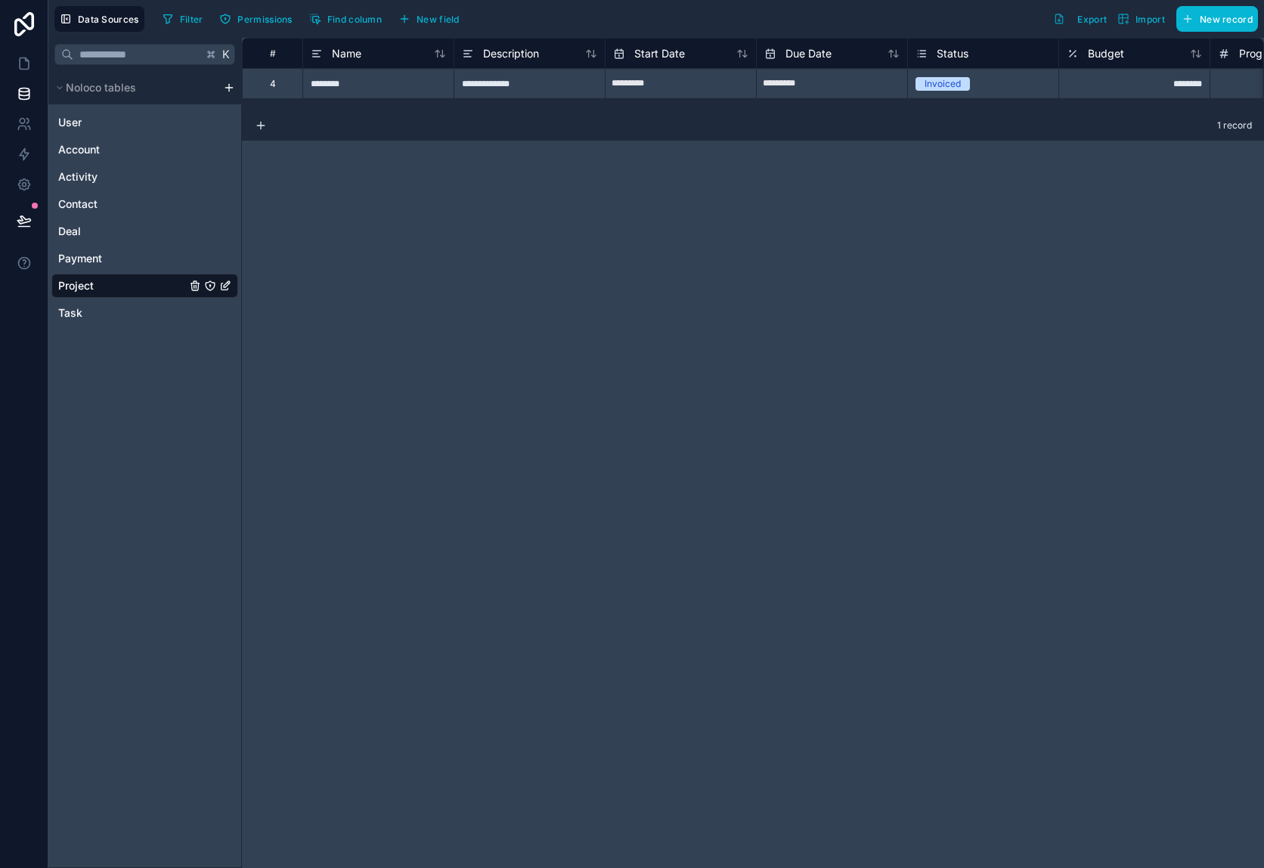
click at [401, 213] on div "**********" at bounding box center [753, 453] width 1022 height 830
click at [23, 828] on div at bounding box center [24, 434] width 48 height 868
click at [105, 21] on span "Data Sources" at bounding box center [108, 19] width 61 height 11
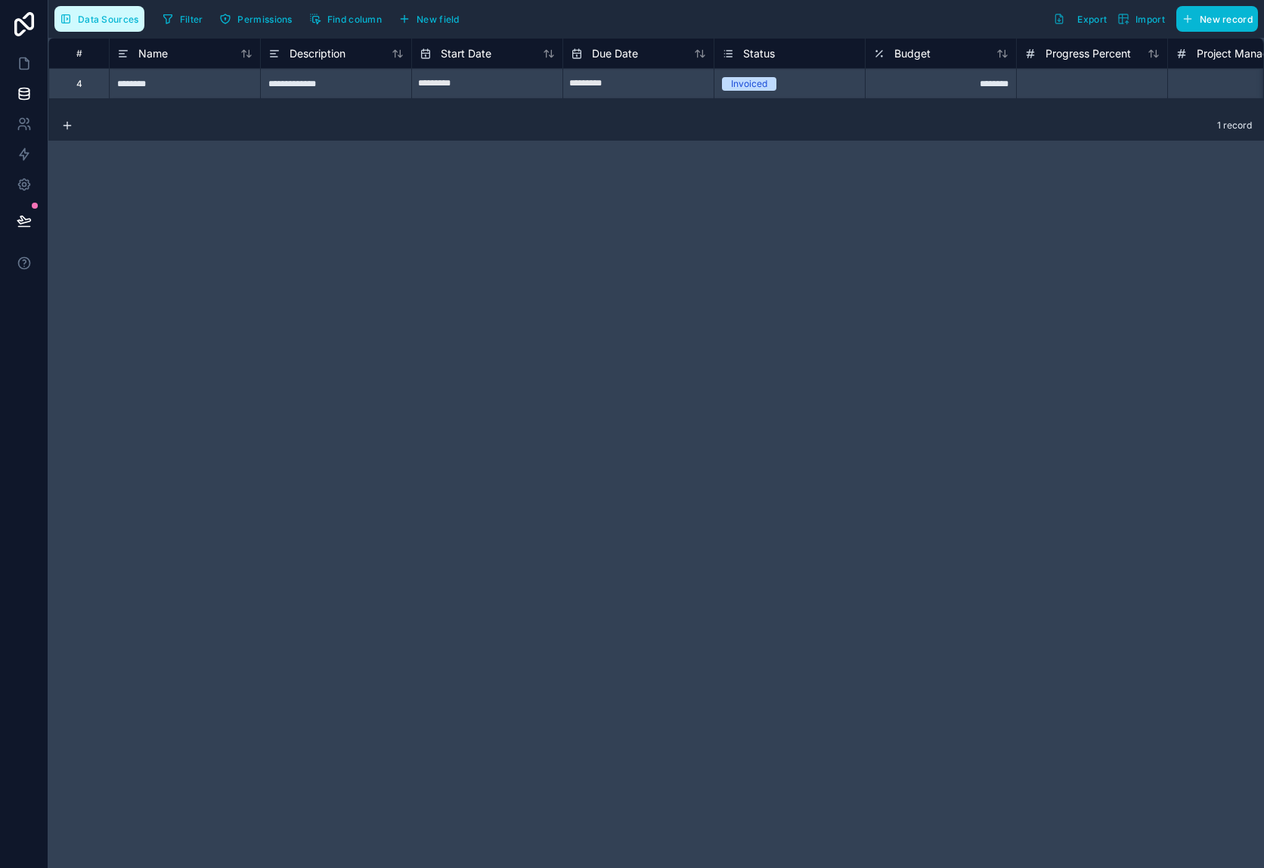
click at [105, 21] on span "Data Sources" at bounding box center [108, 19] width 61 height 11
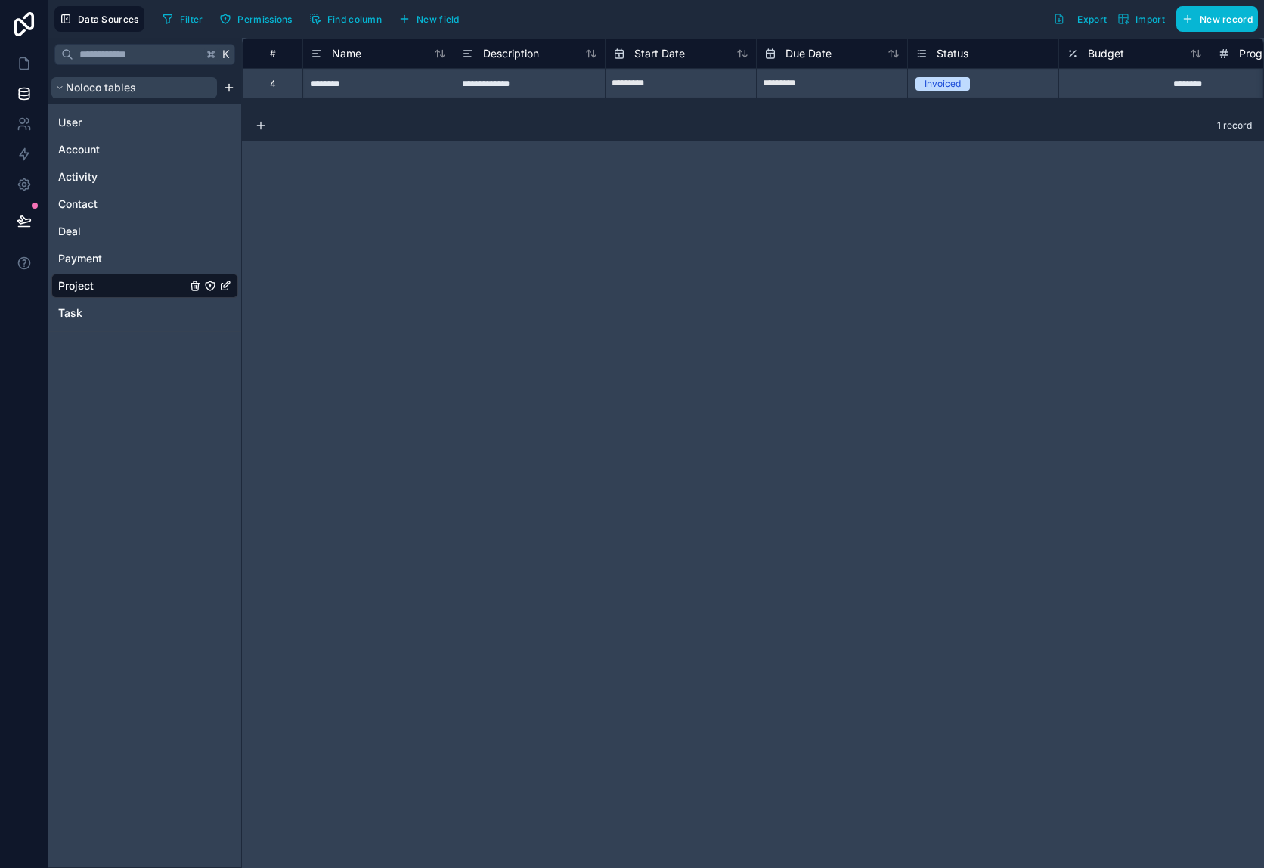
click at [57, 94] on button "Noloco tables" at bounding box center [134, 87] width 166 height 21
click at [20, 67] on icon at bounding box center [24, 63] width 9 height 11
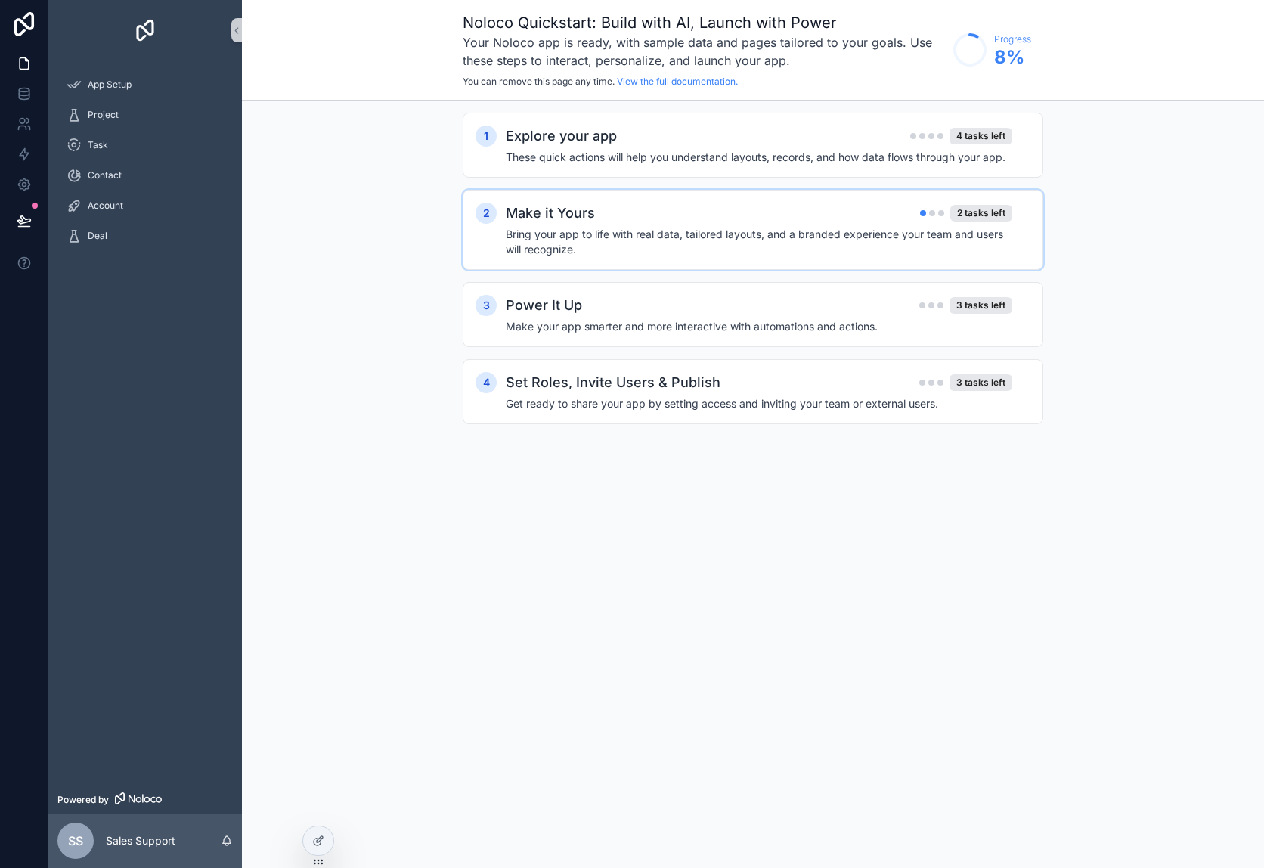
click at [662, 218] on div "Make it Yours 2 tasks left" at bounding box center [759, 213] width 506 height 21
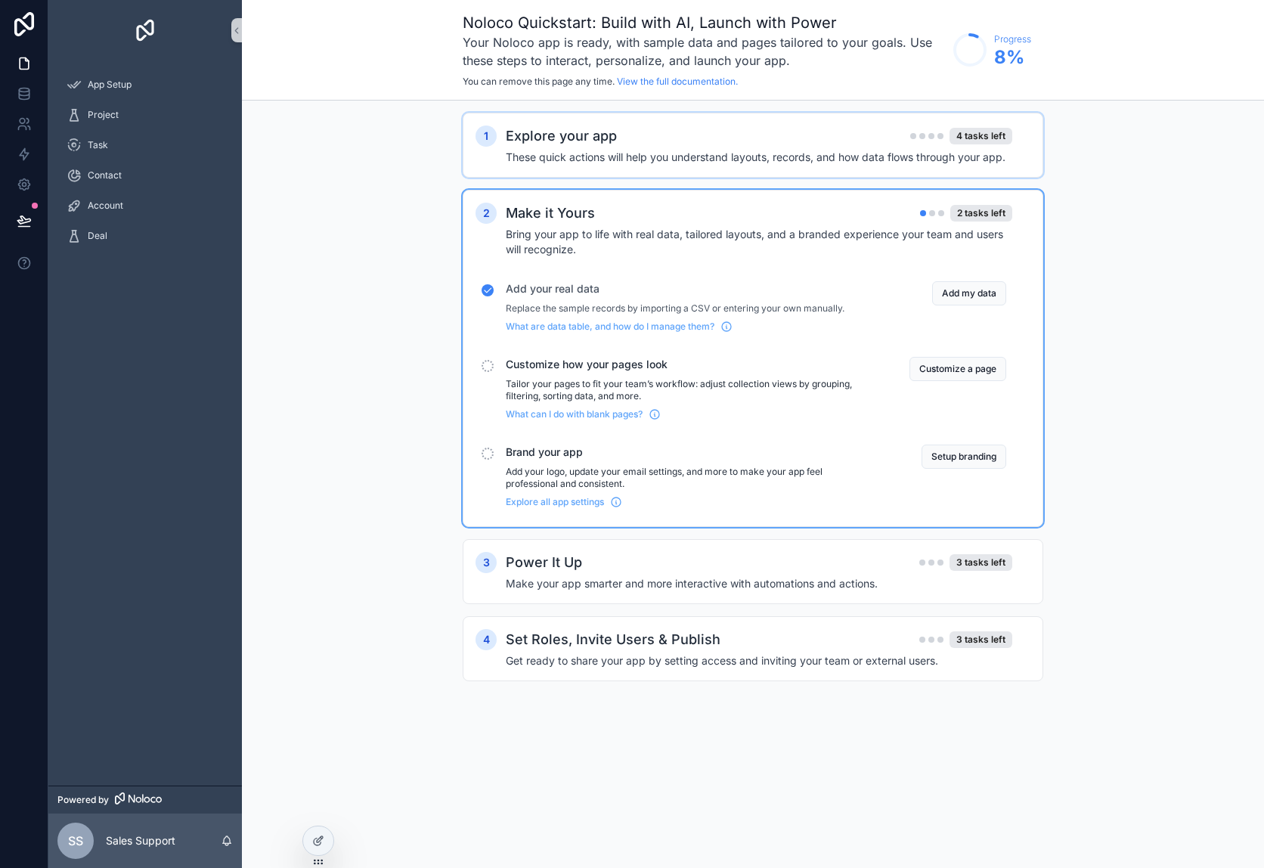
click at [636, 150] on h4 "These quick actions will help you understand layouts, records, and how data flo…" at bounding box center [759, 157] width 506 height 15
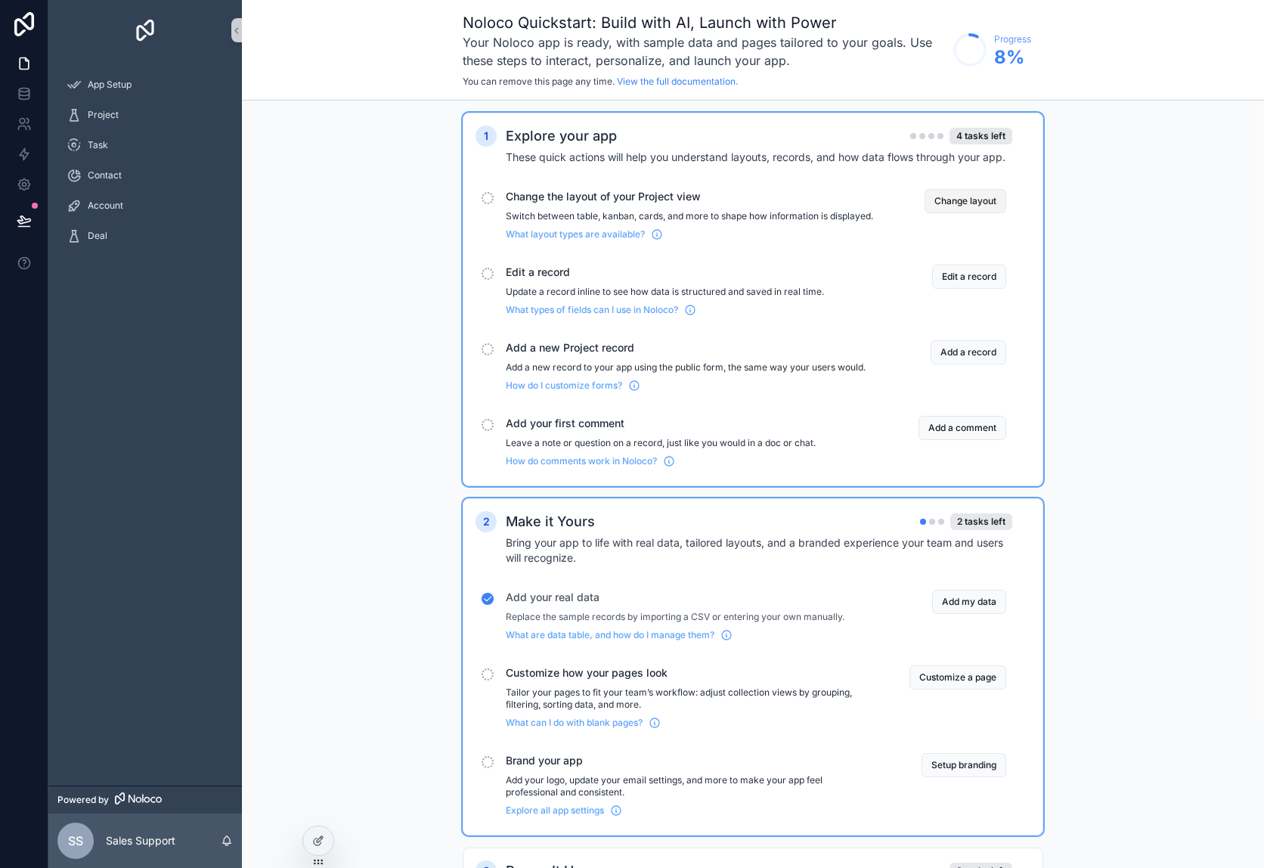
click at [949, 191] on button "Change layout" at bounding box center [965, 201] width 82 height 24
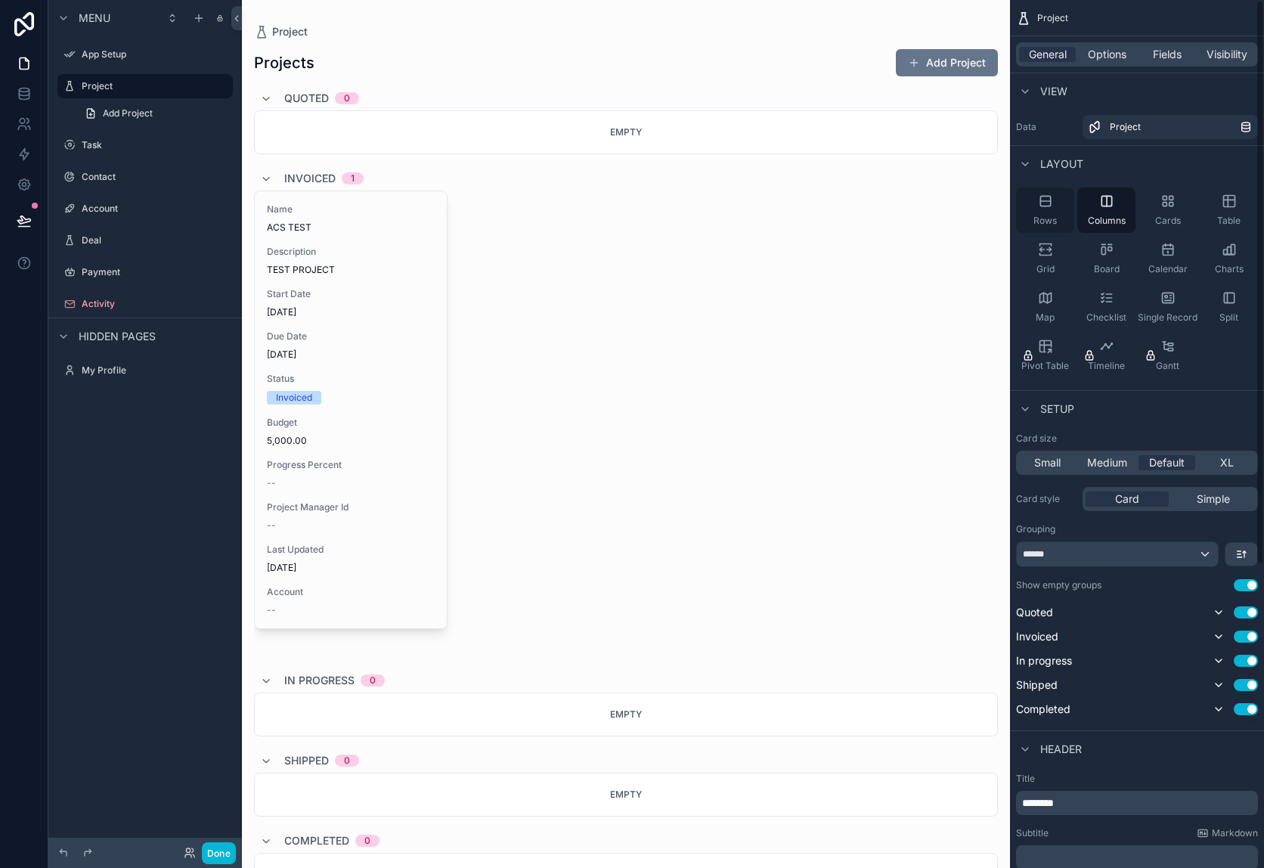
click at [1048, 206] on icon "scrollable content" at bounding box center [1045, 201] width 10 height 10
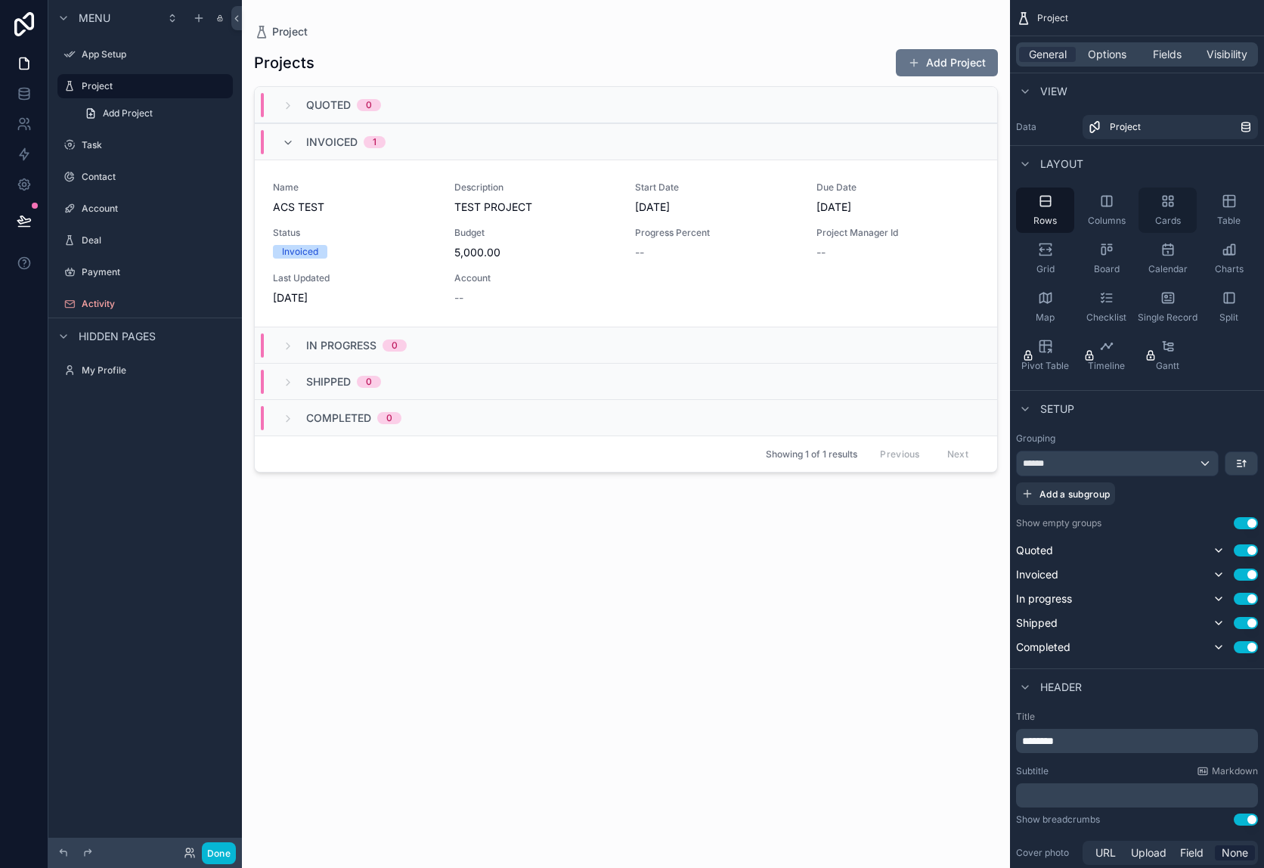
click at [1163, 212] on div "Cards" at bounding box center [1167, 209] width 58 height 45
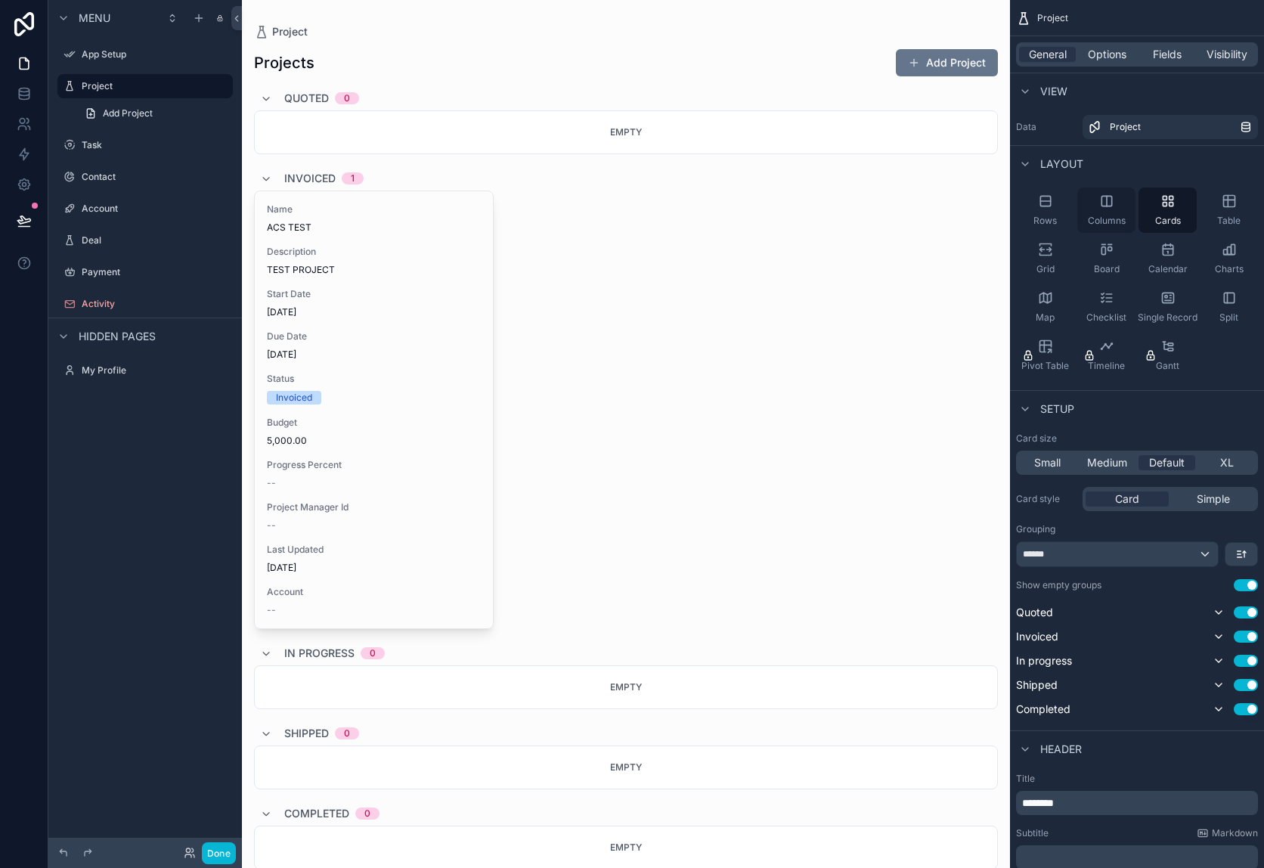
click at [1109, 212] on div "Columns" at bounding box center [1106, 209] width 58 height 45
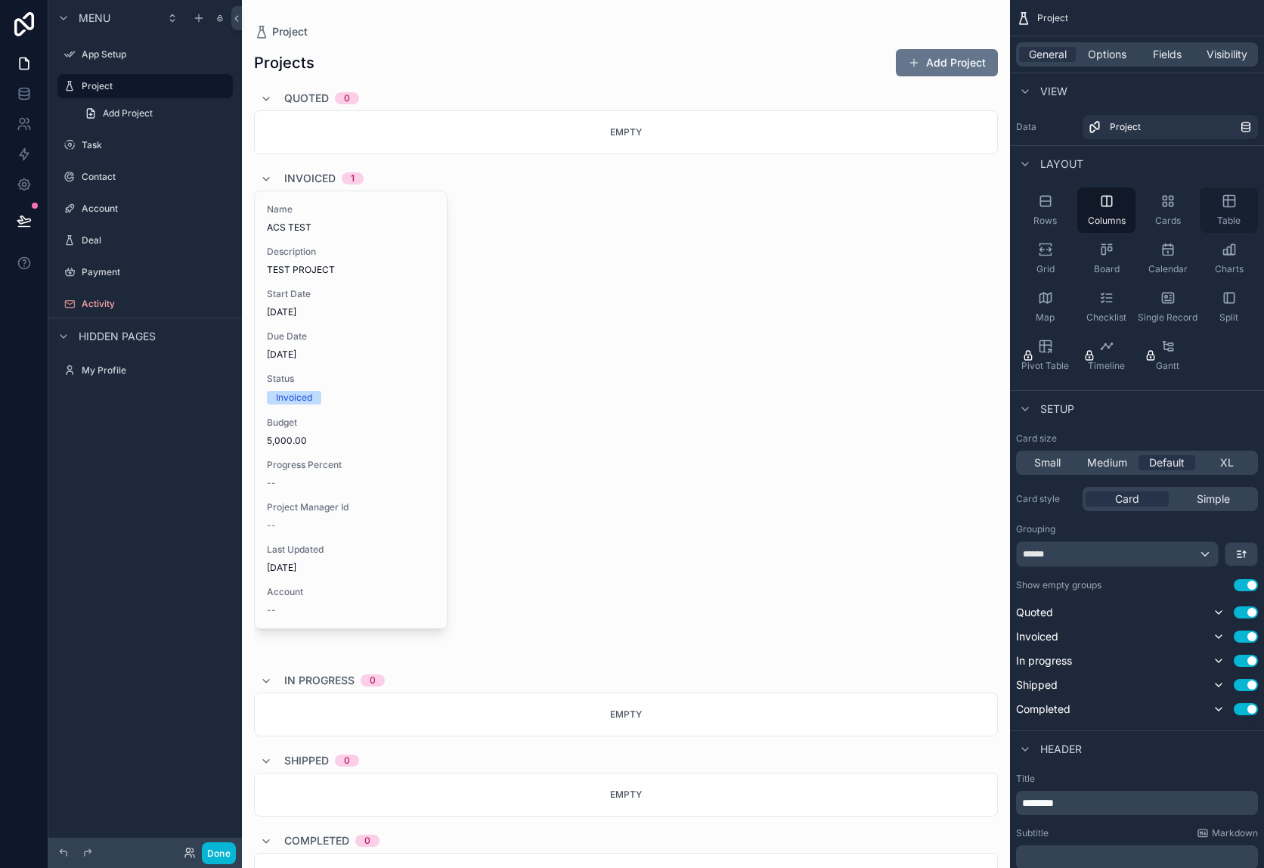
click at [1230, 206] on icon "scrollable content" at bounding box center [1228, 201] width 11 height 11
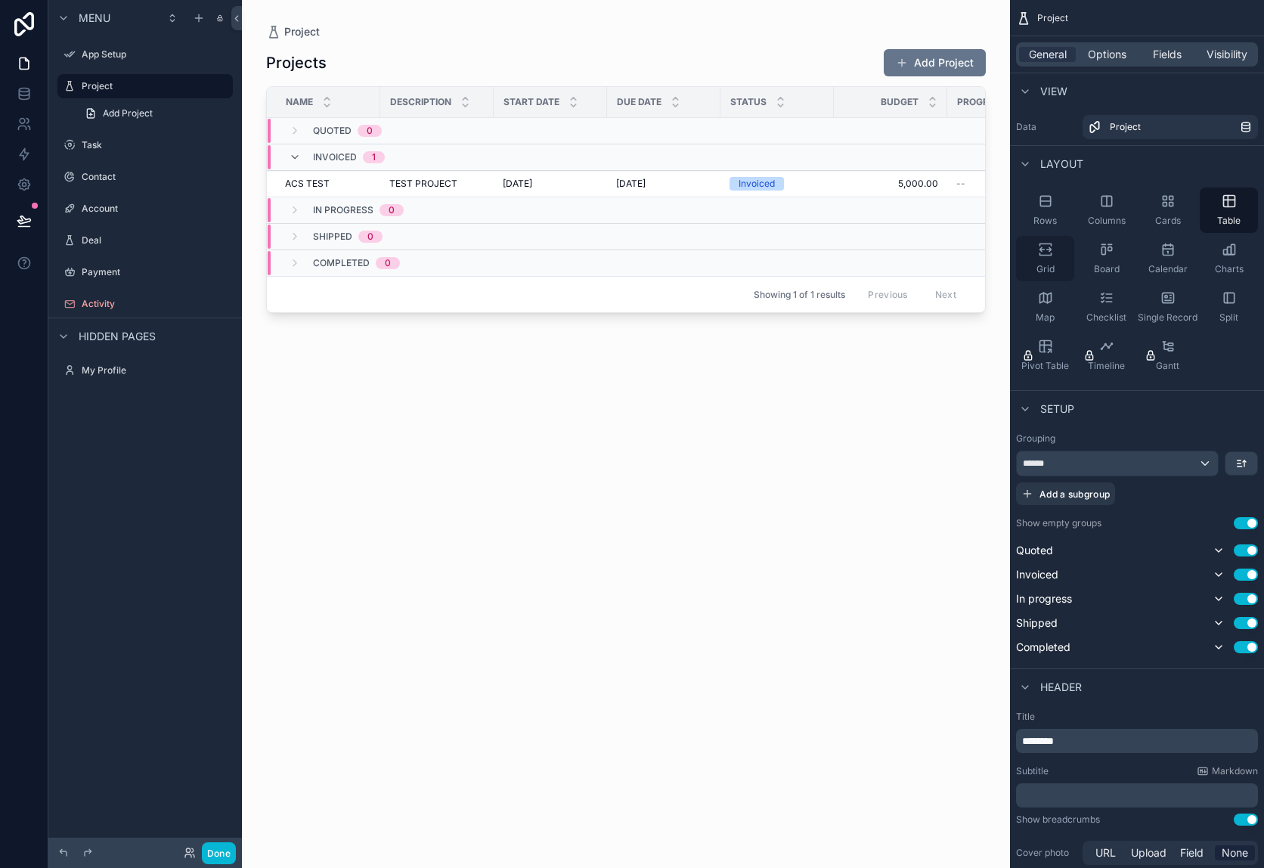
click at [1050, 253] on icon "scrollable content" at bounding box center [1044, 254] width 11 height 2
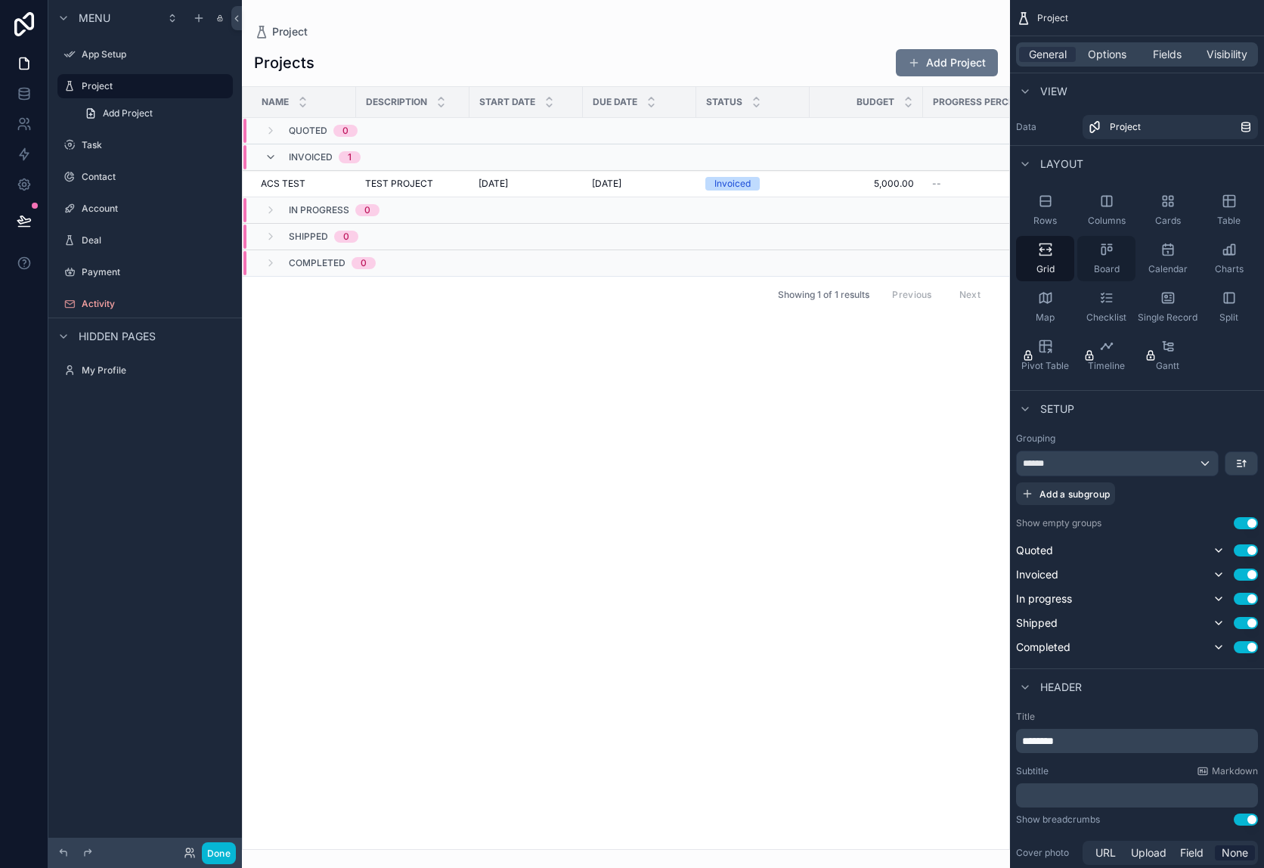
click at [1101, 252] on icon "scrollable content" at bounding box center [1103, 251] width 4 height 8
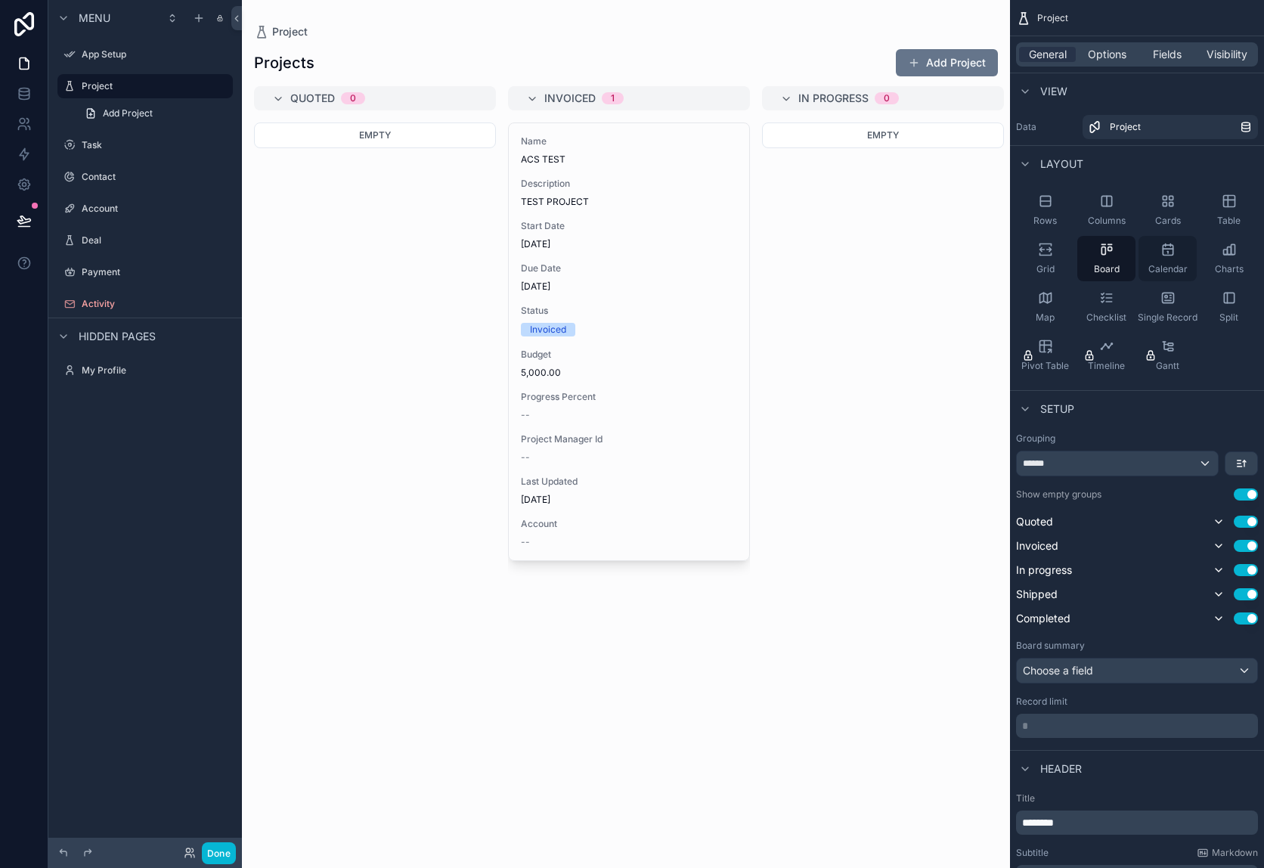
click at [1171, 263] on span "Calendar" at bounding box center [1167, 269] width 39 height 12
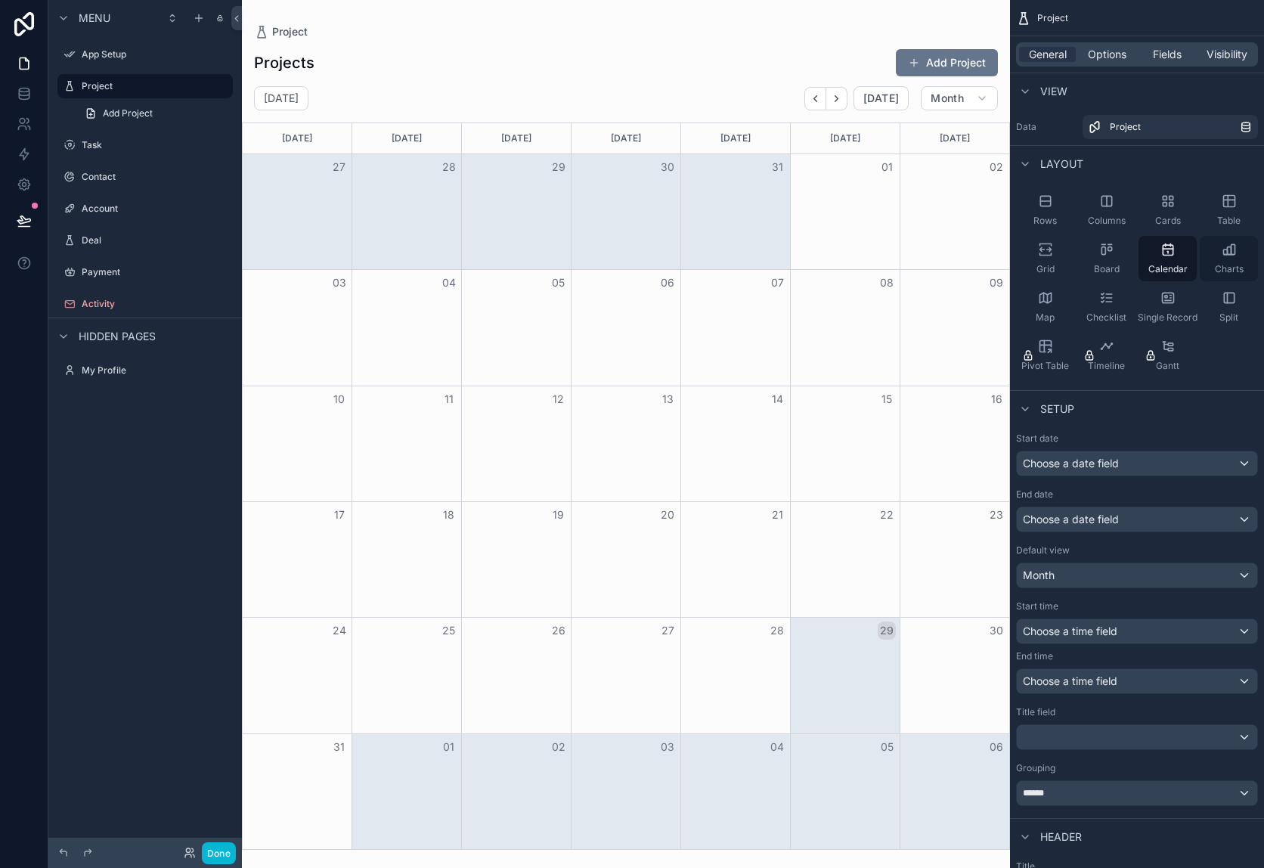
click at [1222, 256] on icon "scrollable content" at bounding box center [1228, 249] width 15 height 15
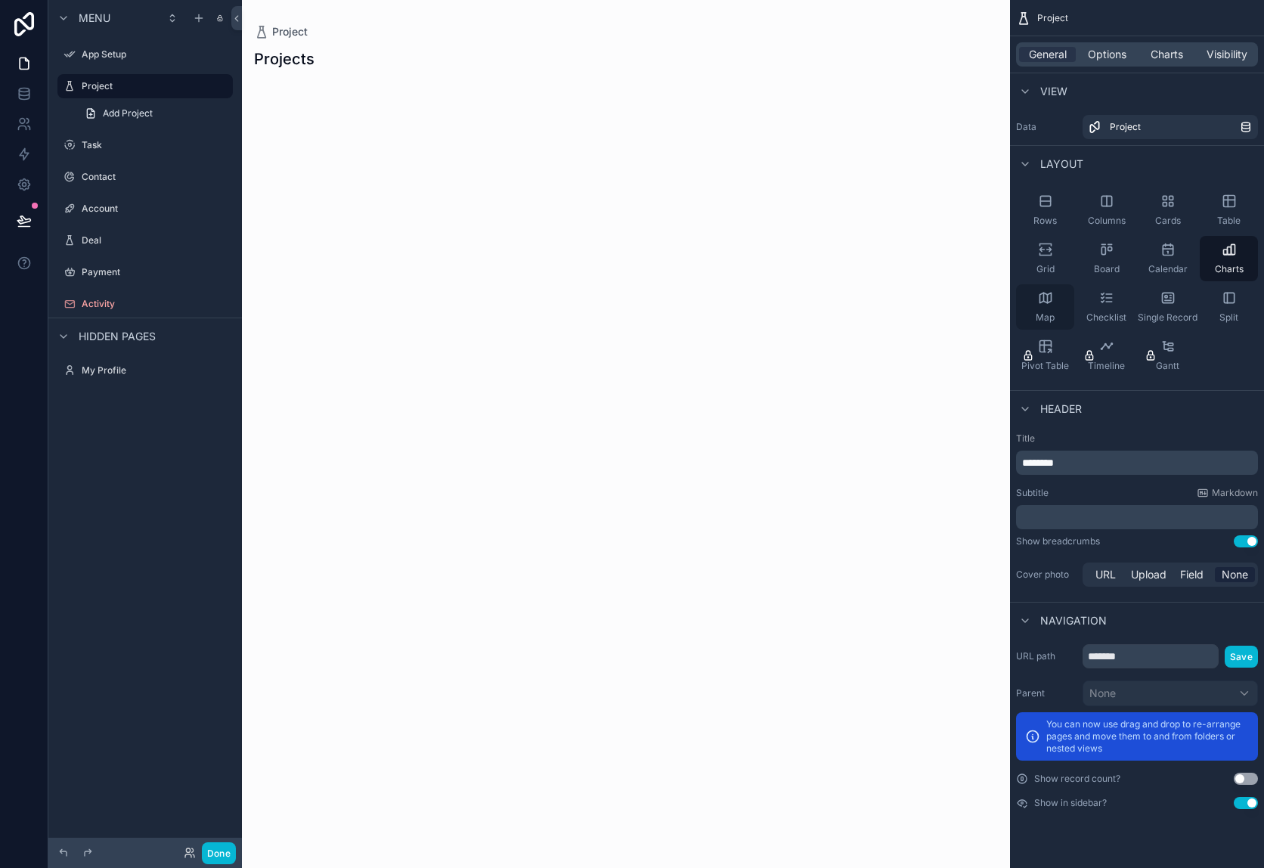
click at [1048, 298] on icon "scrollable content" at bounding box center [1045, 297] width 15 height 15
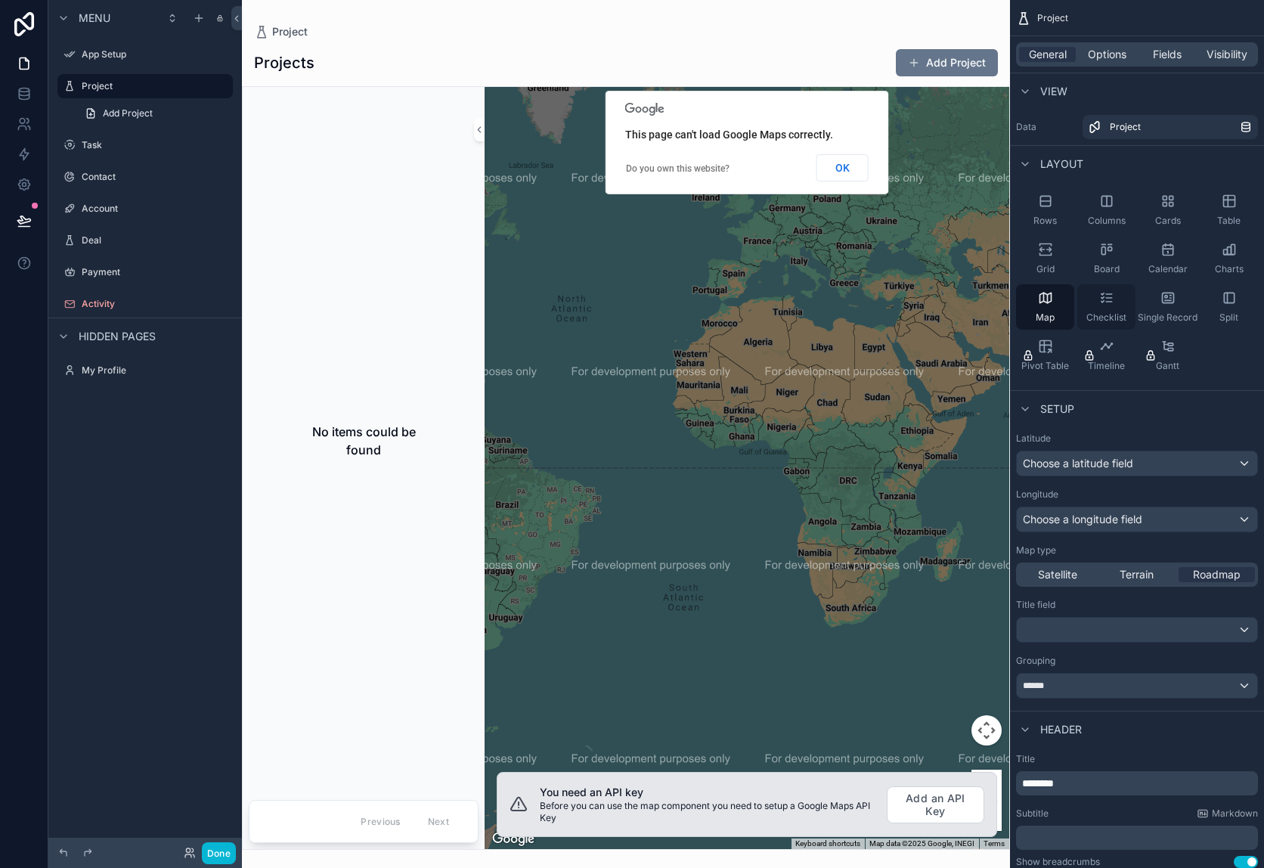
click at [1110, 292] on icon "scrollable content" at bounding box center [1106, 297] width 15 height 15
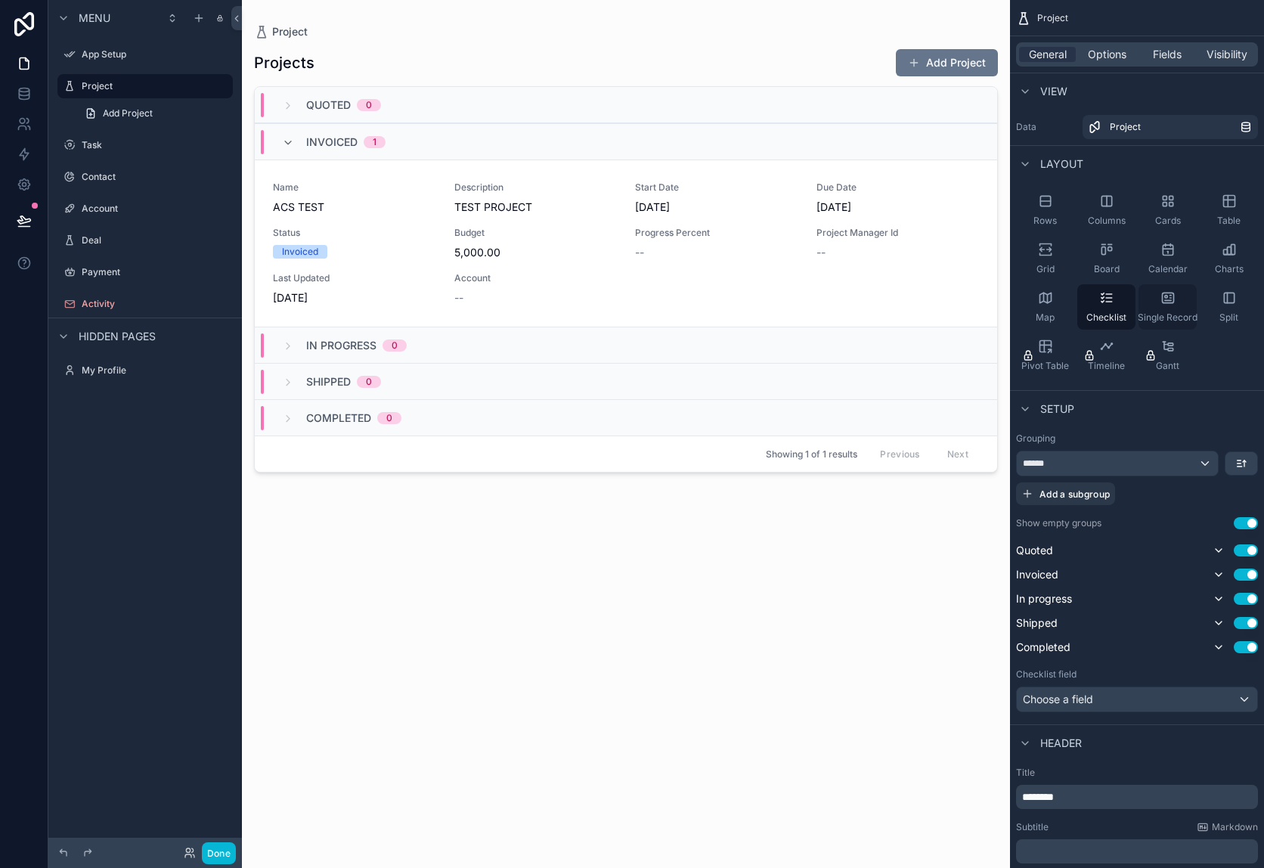
click at [1159, 295] on div "Single Record" at bounding box center [1167, 306] width 58 height 45
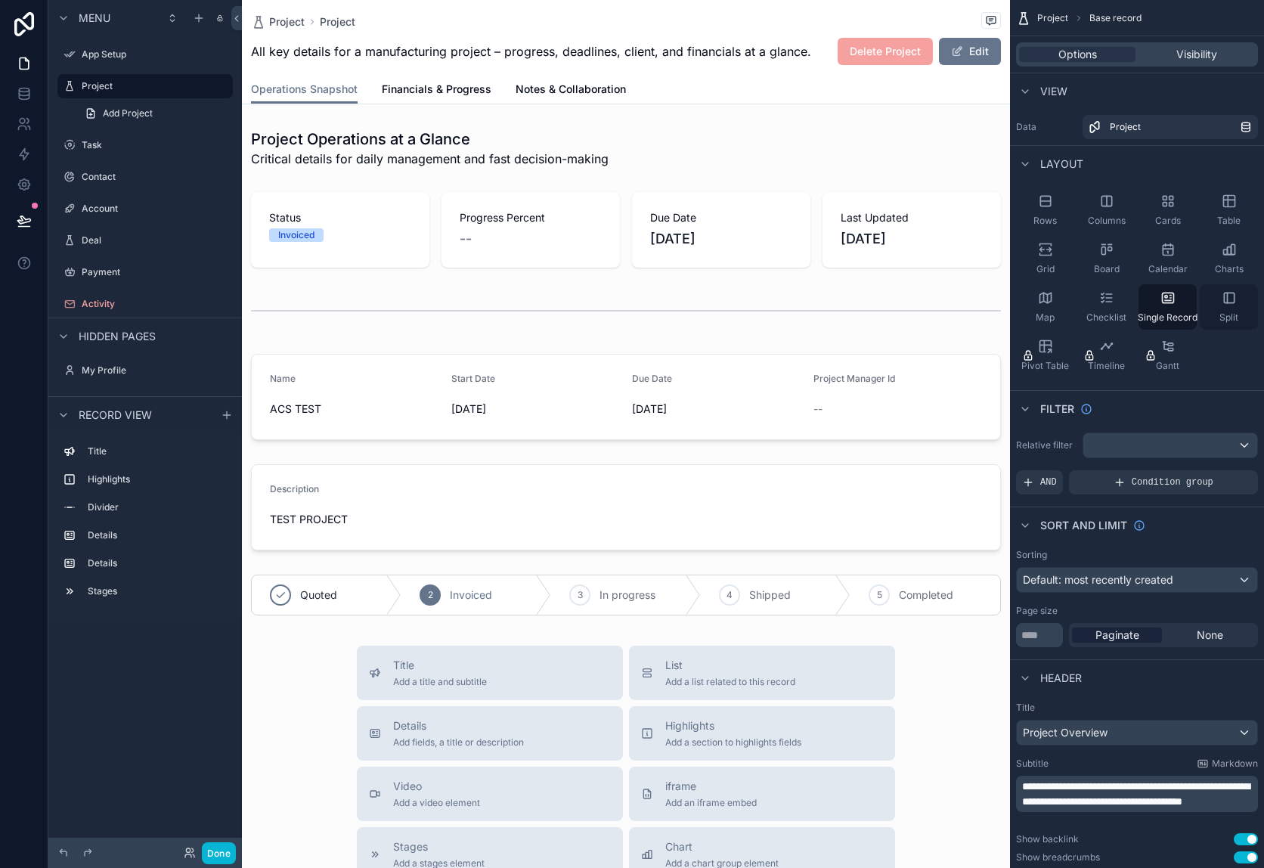
click at [1224, 302] on icon "scrollable content" at bounding box center [1229, 297] width 10 height 10
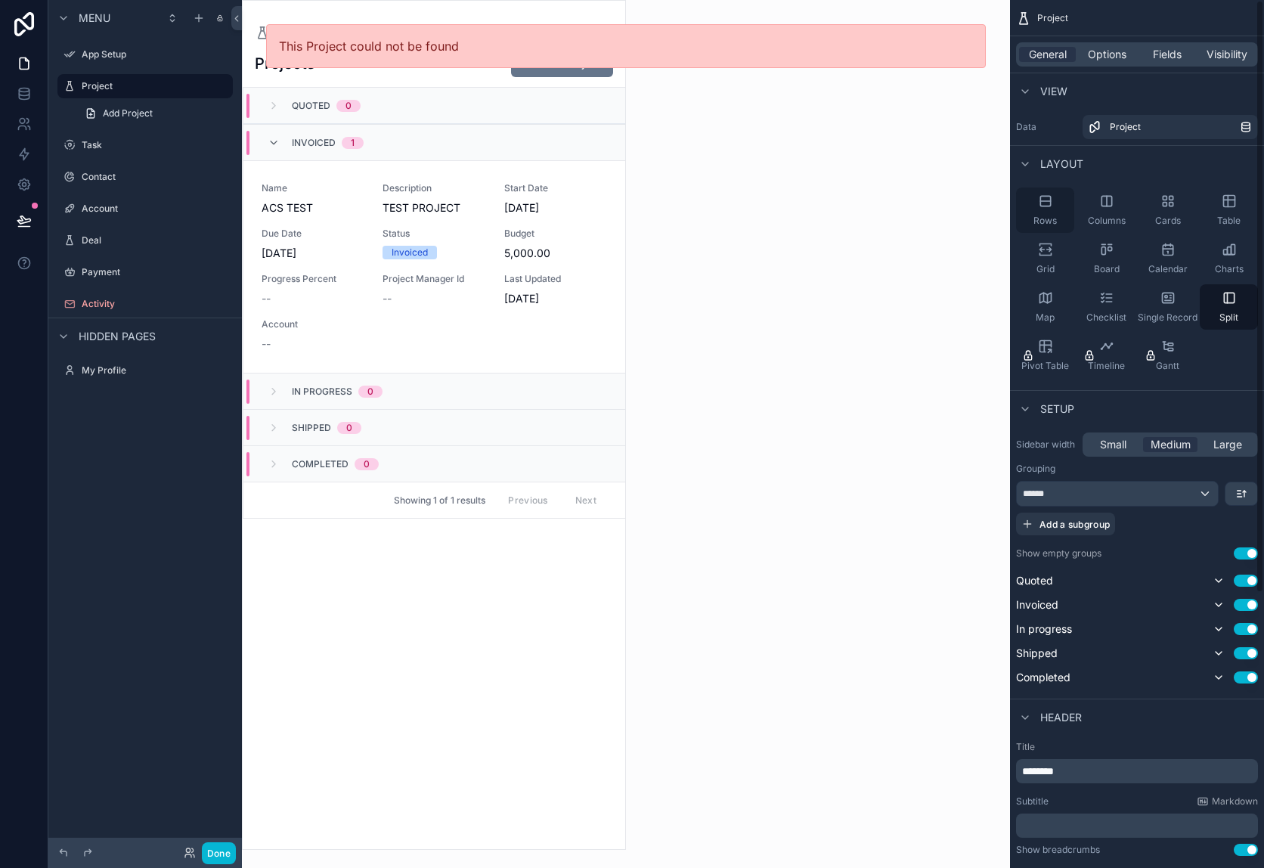
click at [1051, 206] on icon "scrollable content" at bounding box center [1045, 200] width 15 height 15
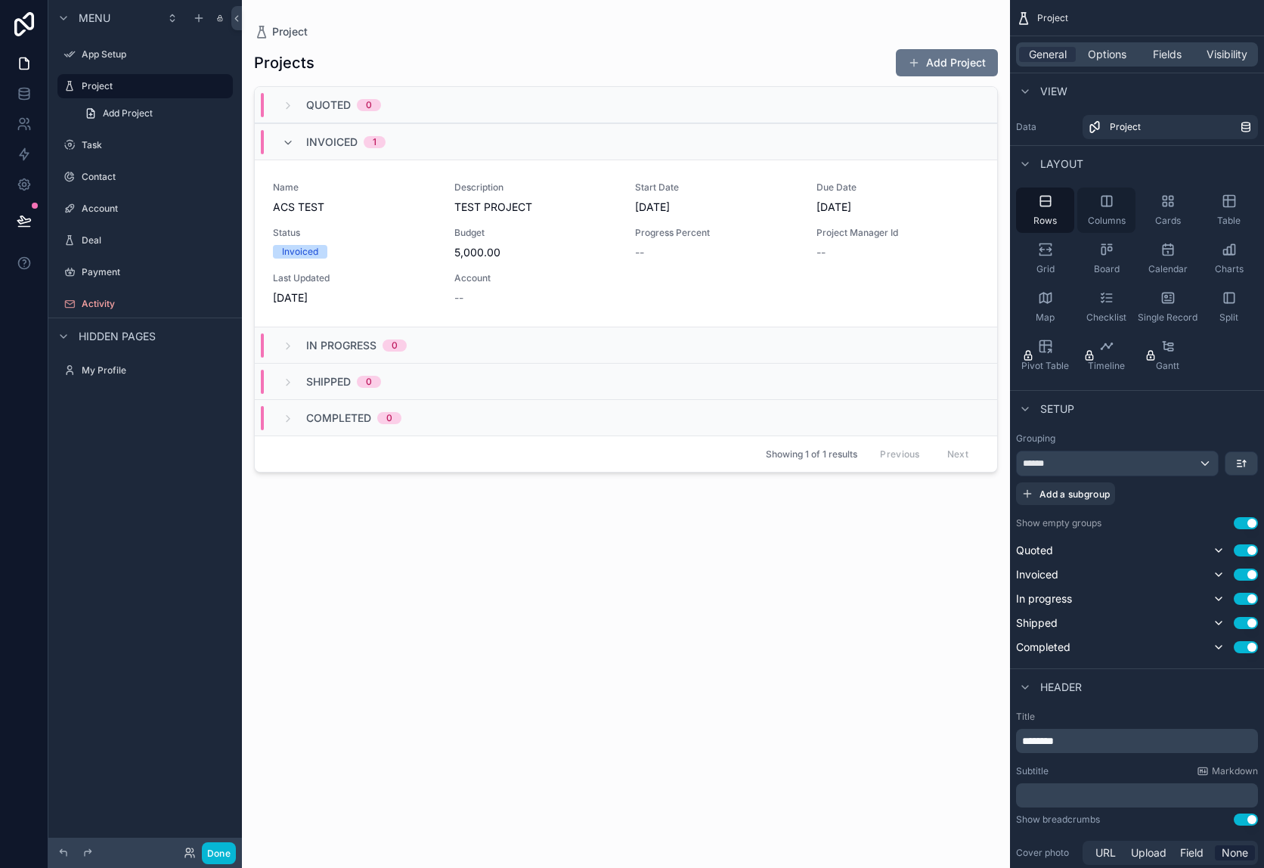
click at [1085, 207] on div "Columns" at bounding box center [1106, 209] width 58 height 45
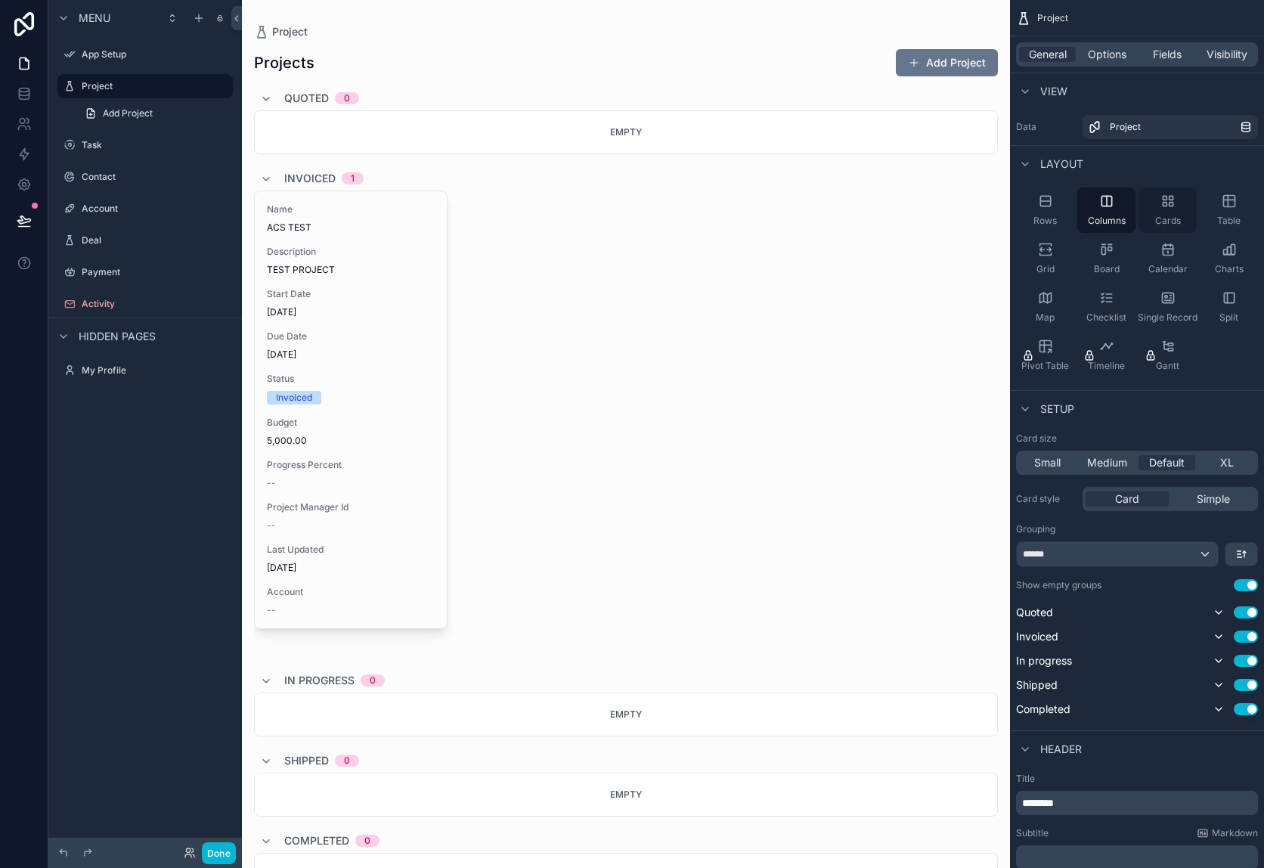
click at [1162, 206] on icon "scrollable content" at bounding box center [1164, 205] width 4 height 4
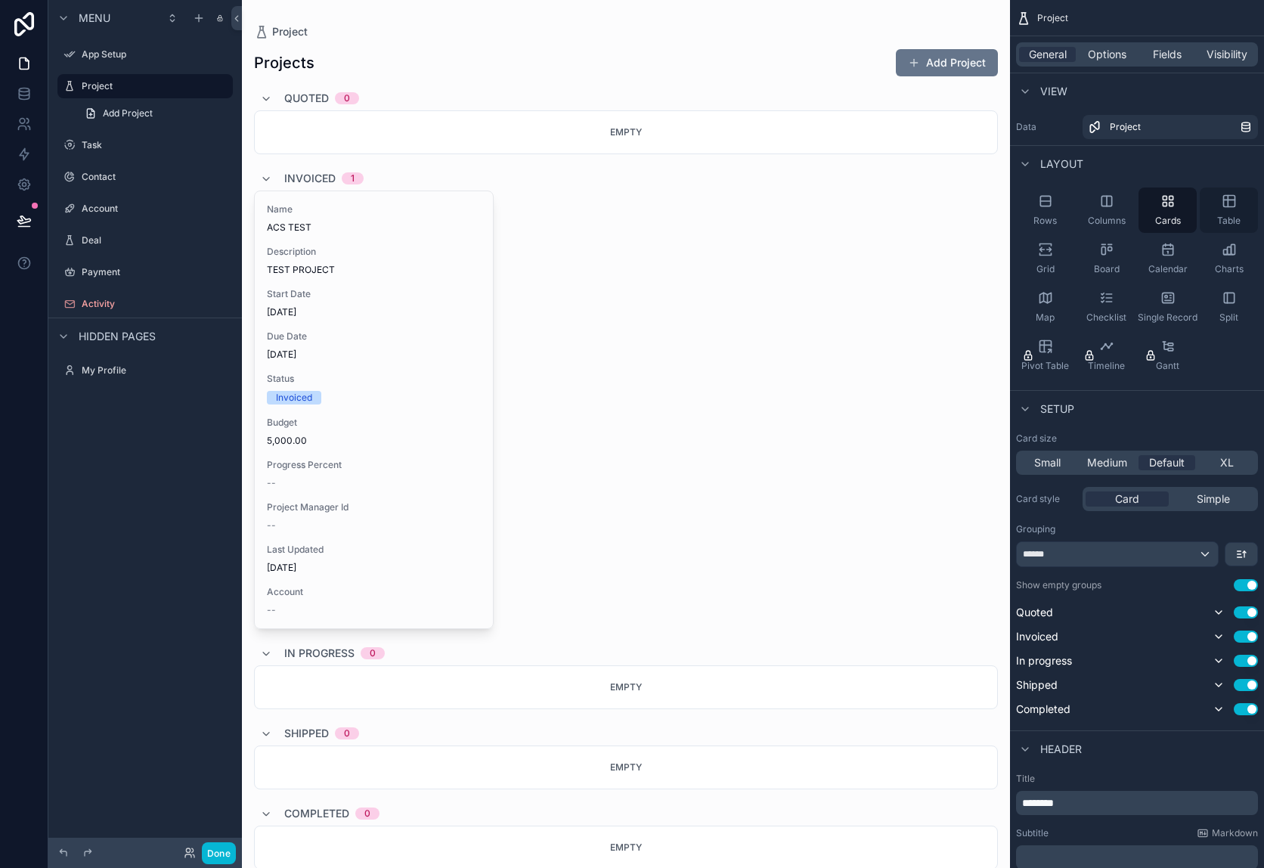
click at [1216, 206] on div "Table" at bounding box center [1228, 209] width 58 height 45
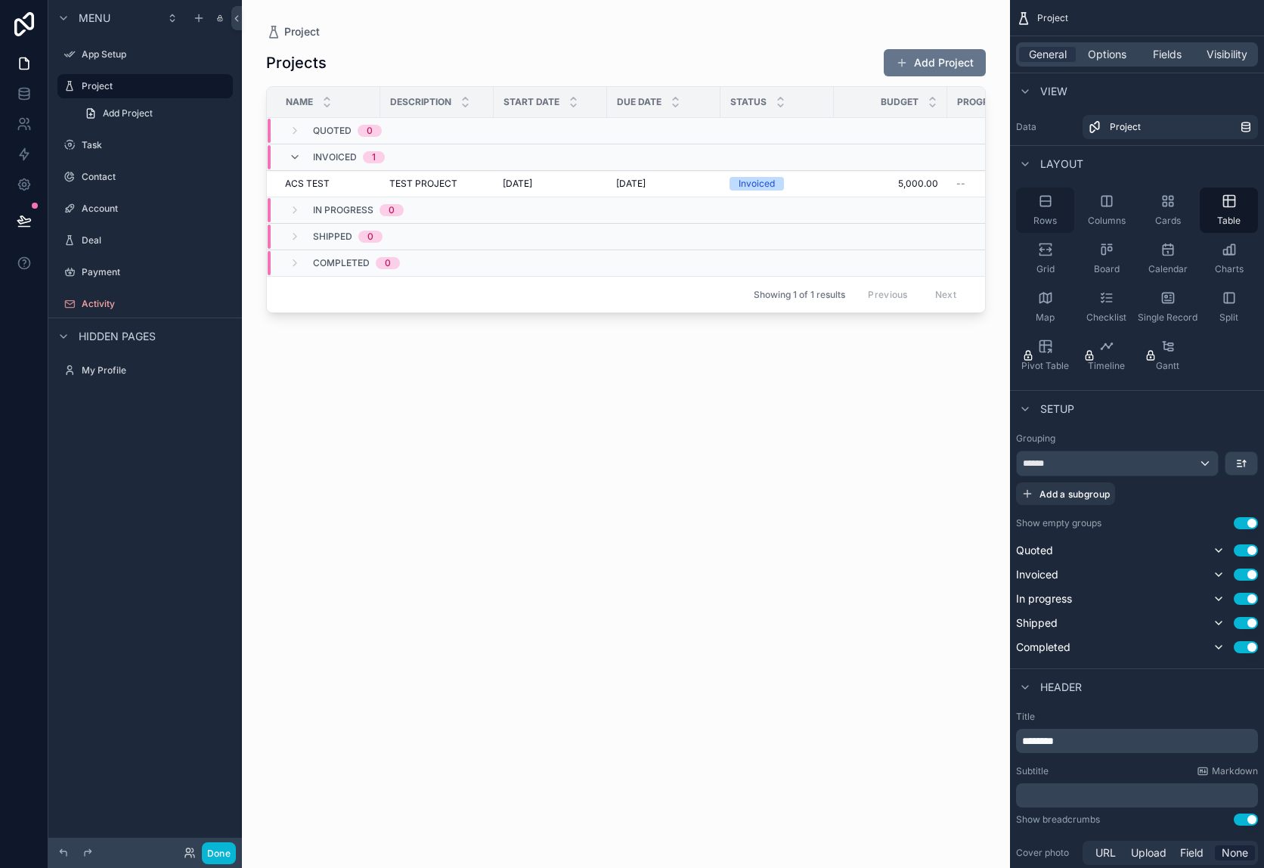
click at [1042, 210] on div "Rows" at bounding box center [1045, 209] width 58 height 45
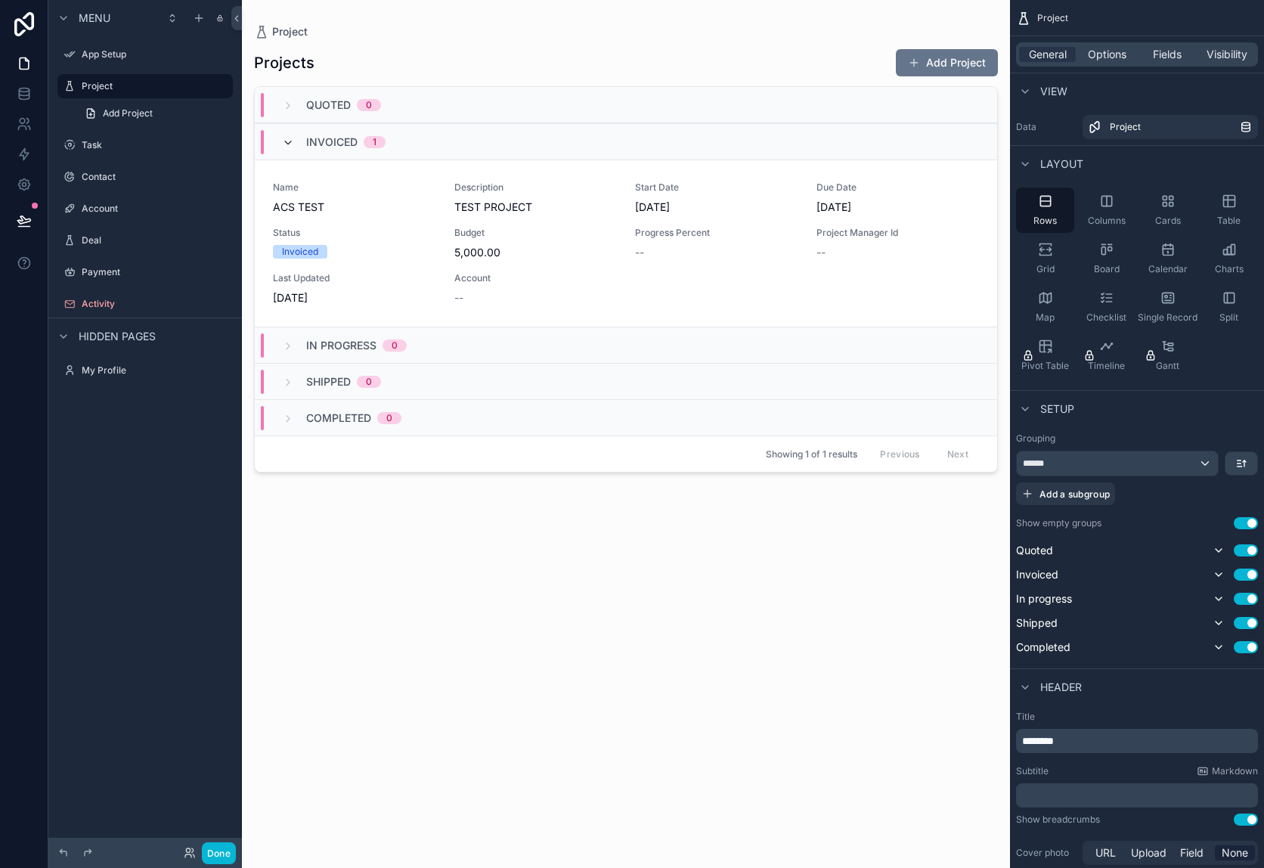
click at [287, 144] on icon "scrollable content" at bounding box center [288, 143] width 12 height 12
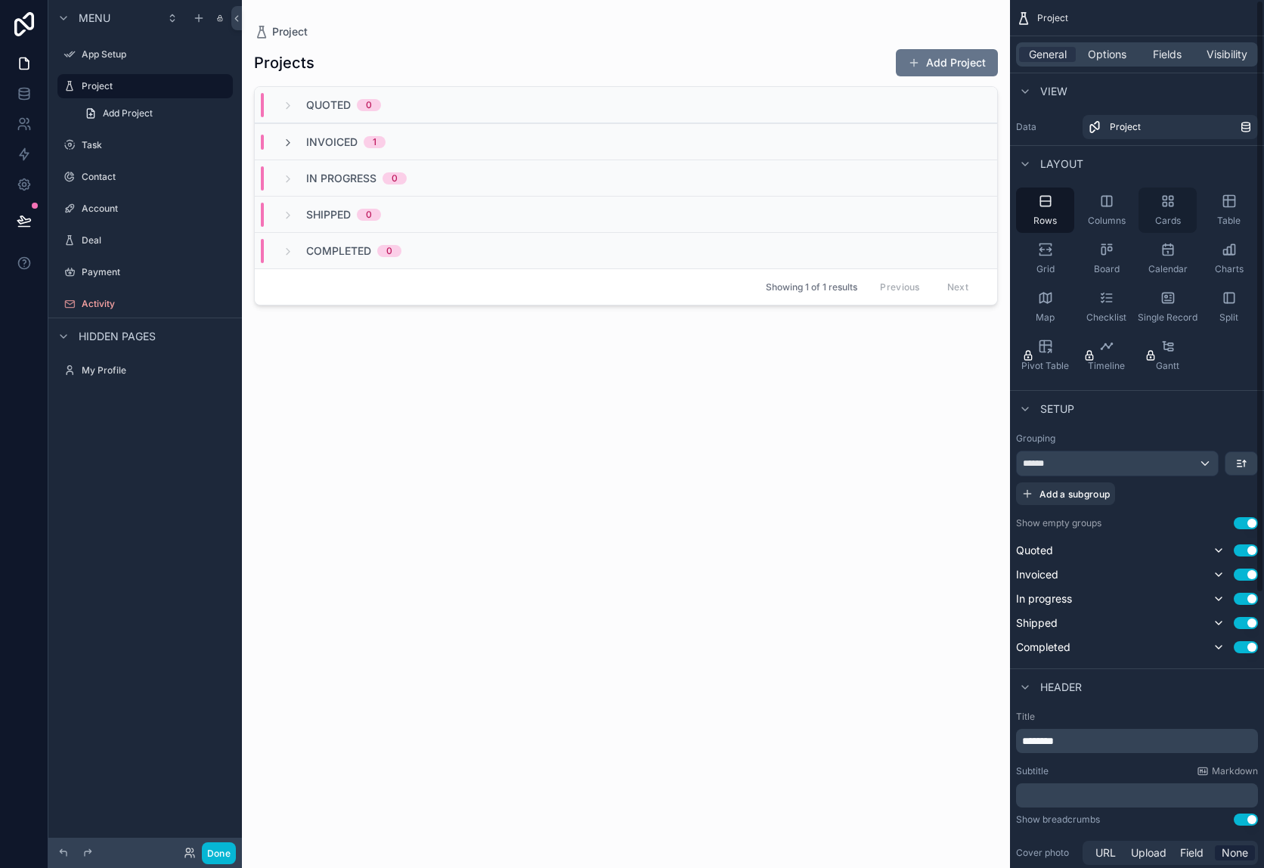
click at [1149, 206] on div "Cards" at bounding box center [1167, 209] width 58 height 45
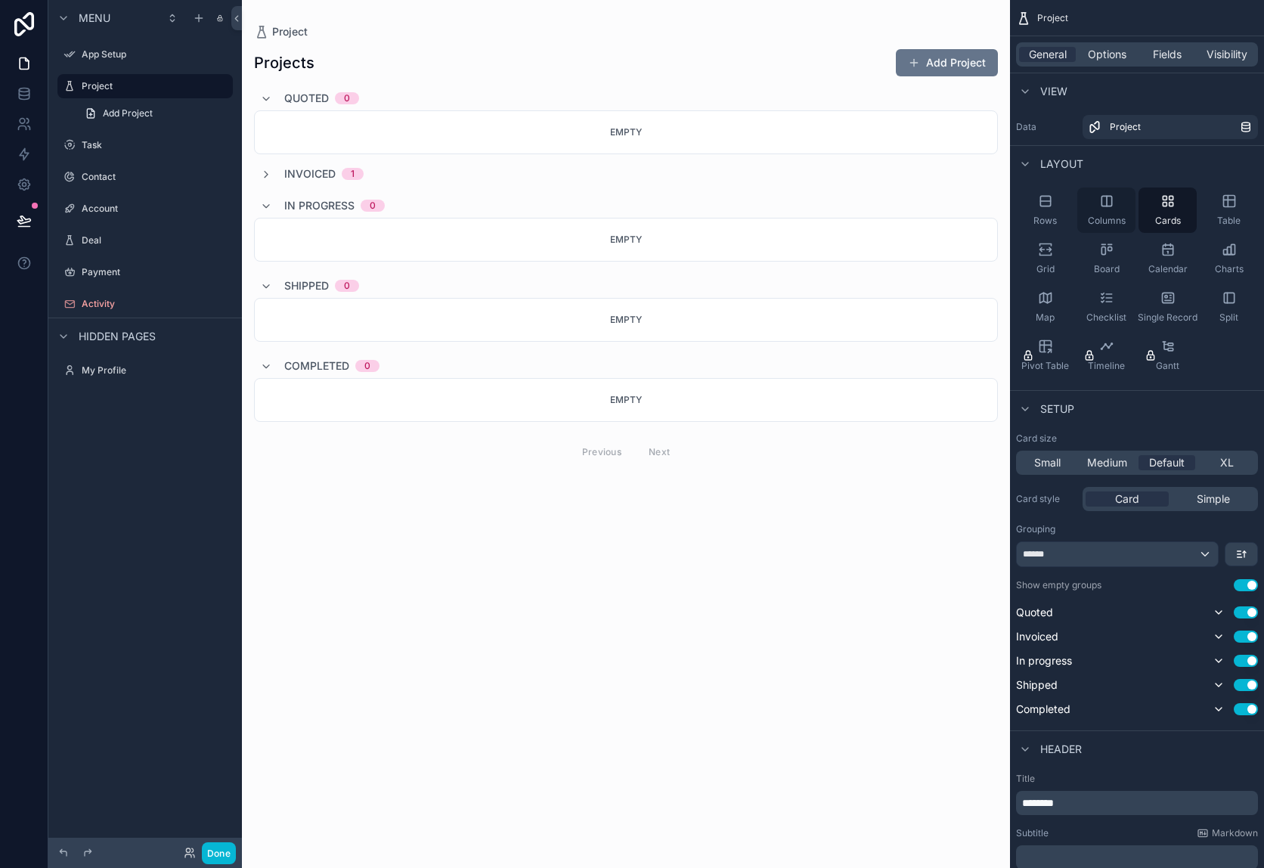
click at [1125, 212] on div "Columns" at bounding box center [1106, 209] width 58 height 45
click at [1226, 196] on icon "scrollable content" at bounding box center [1228, 200] width 15 height 15
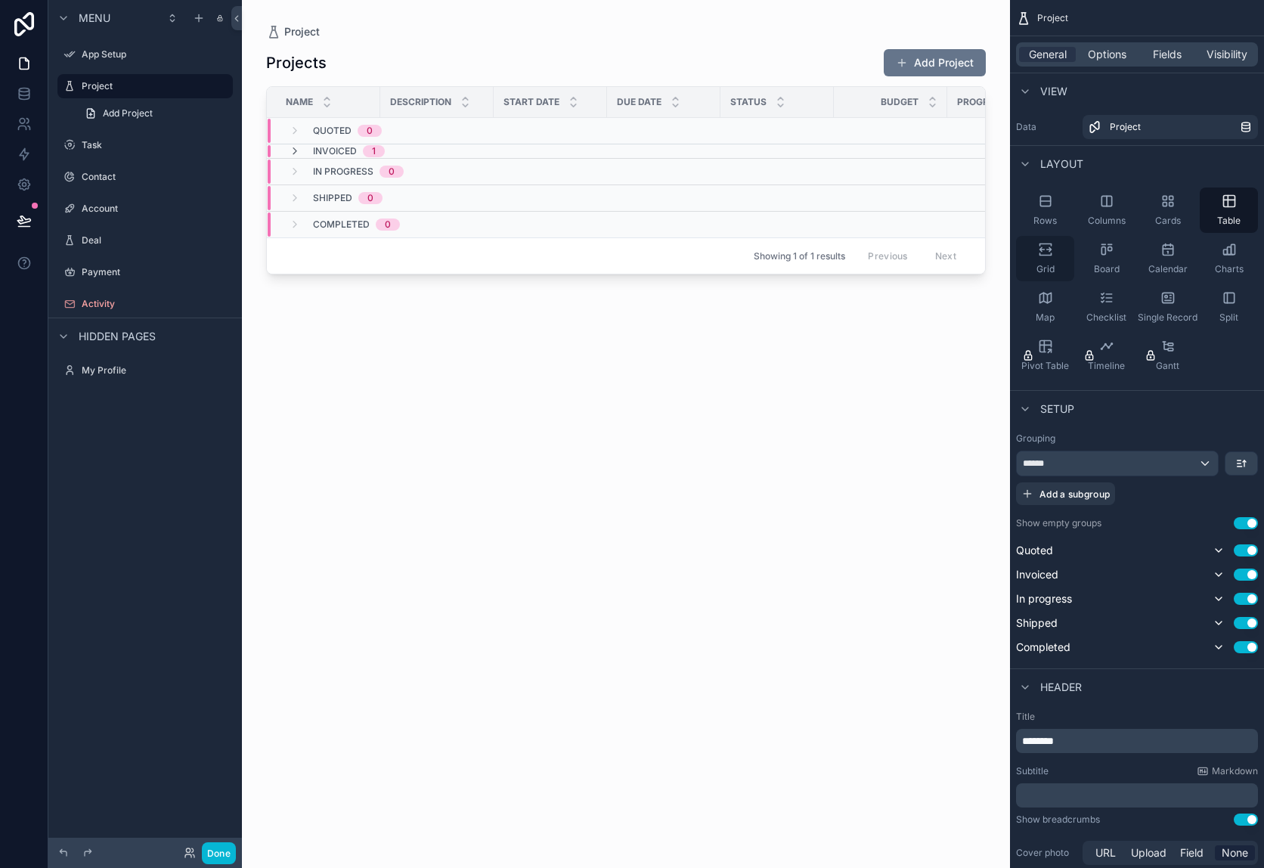
click at [1039, 246] on icon "scrollable content" at bounding box center [1044, 245] width 11 height 2
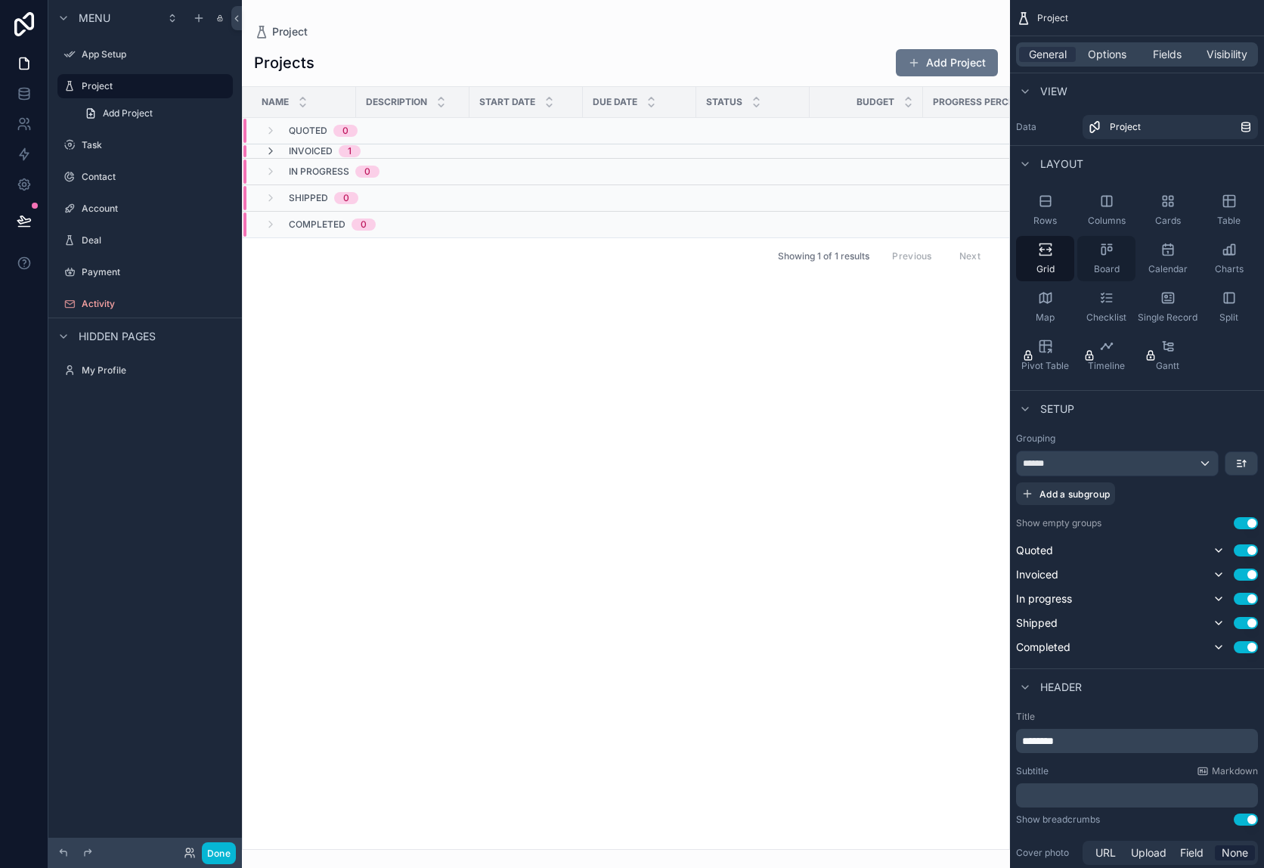
click at [1101, 251] on icon "scrollable content" at bounding box center [1106, 249] width 15 height 15
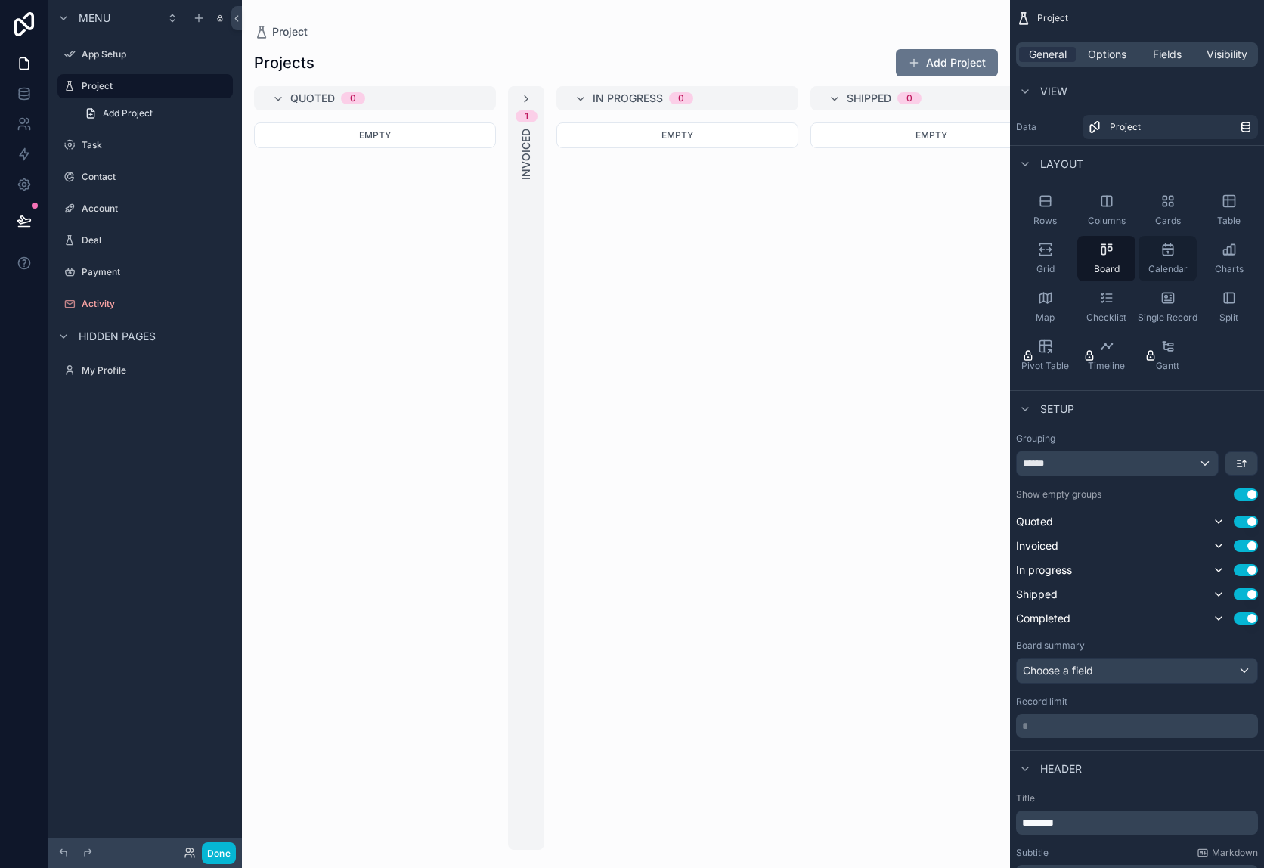
click at [1158, 256] on div "Calendar" at bounding box center [1167, 258] width 58 height 45
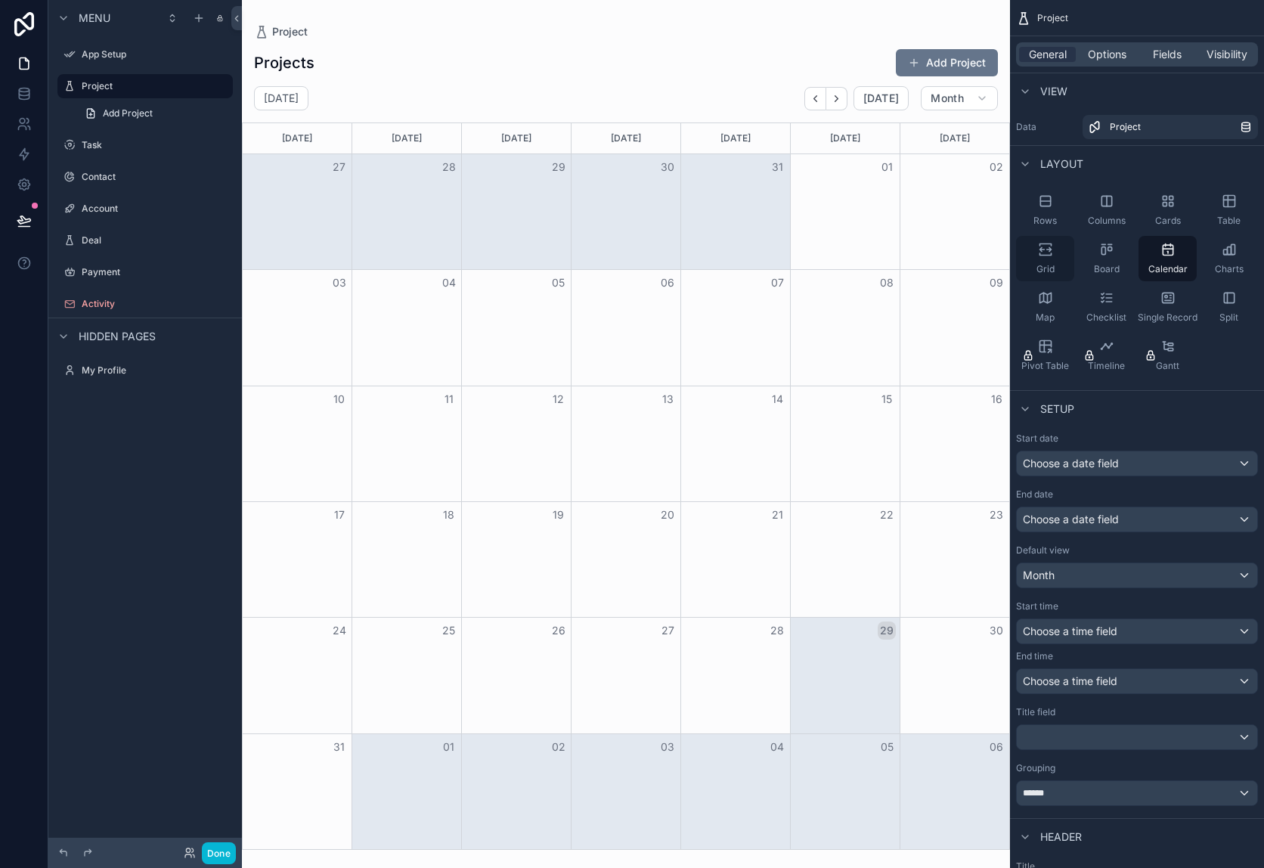
click at [1059, 260] on div "Grid" at bounding box center [1045, 258] width 58 height 45
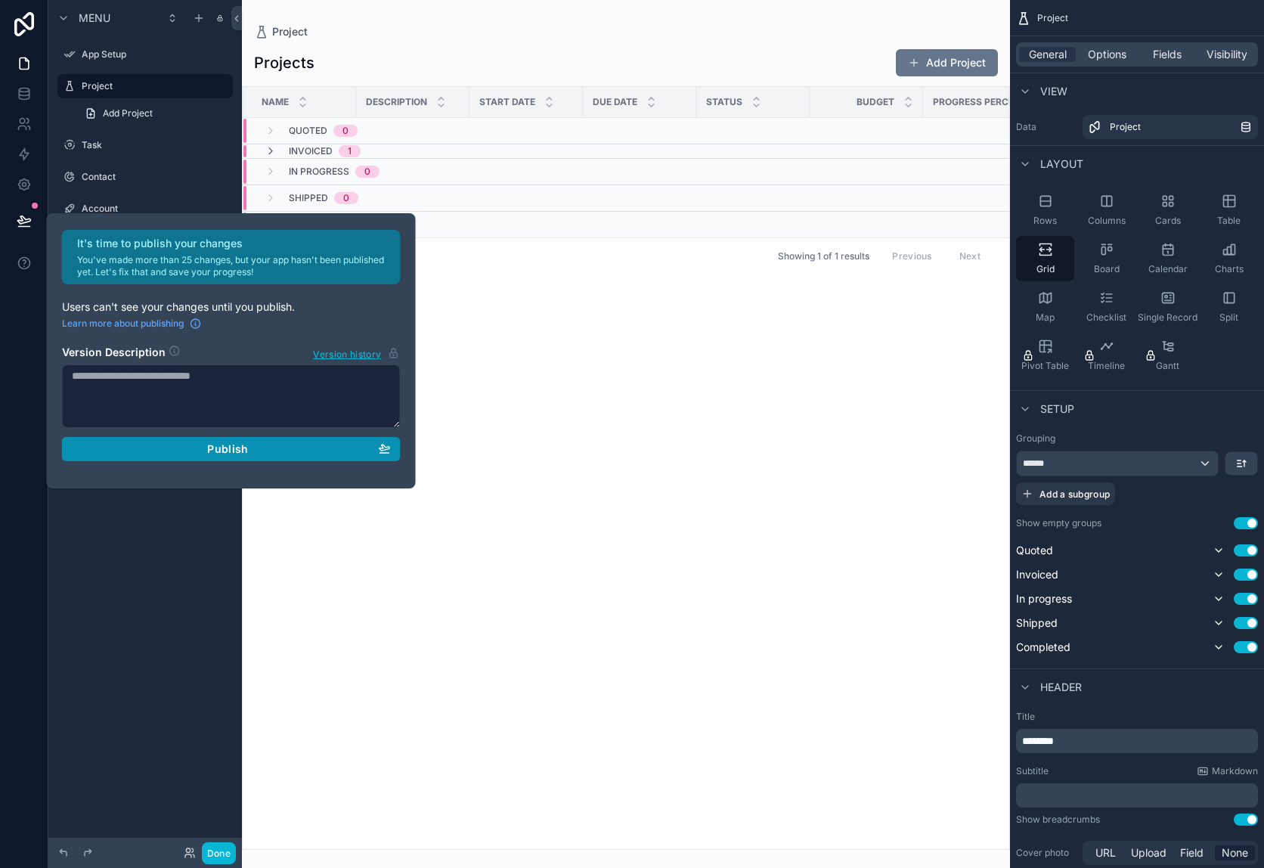
click at [305, 450] on div "Publish" at bounding box center [231, 449] width 319 height 14
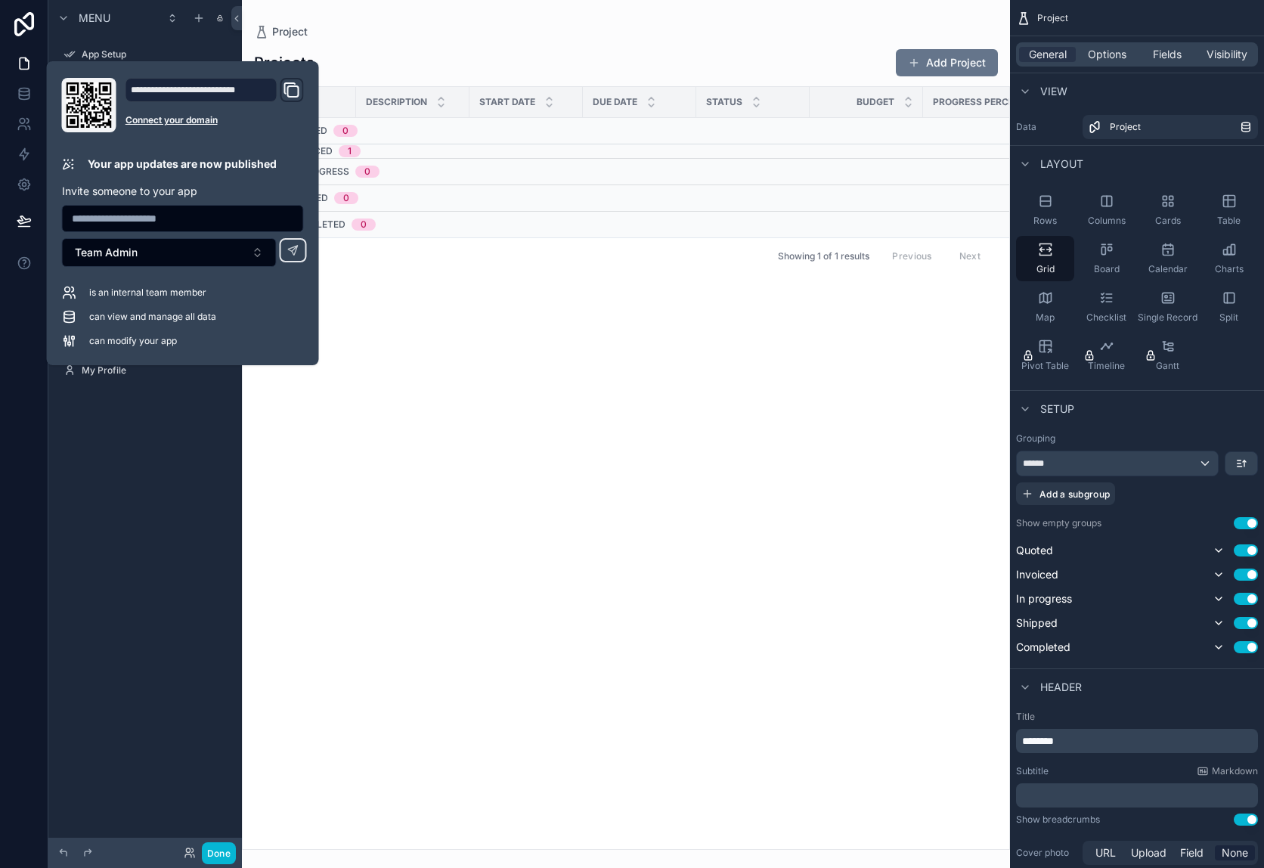
click at [176, 429] on div "Menu App Setup Project Add Project Task Contact Account Deal Payment Activity H…" at bounding box center [144, 425] width 193 height 850
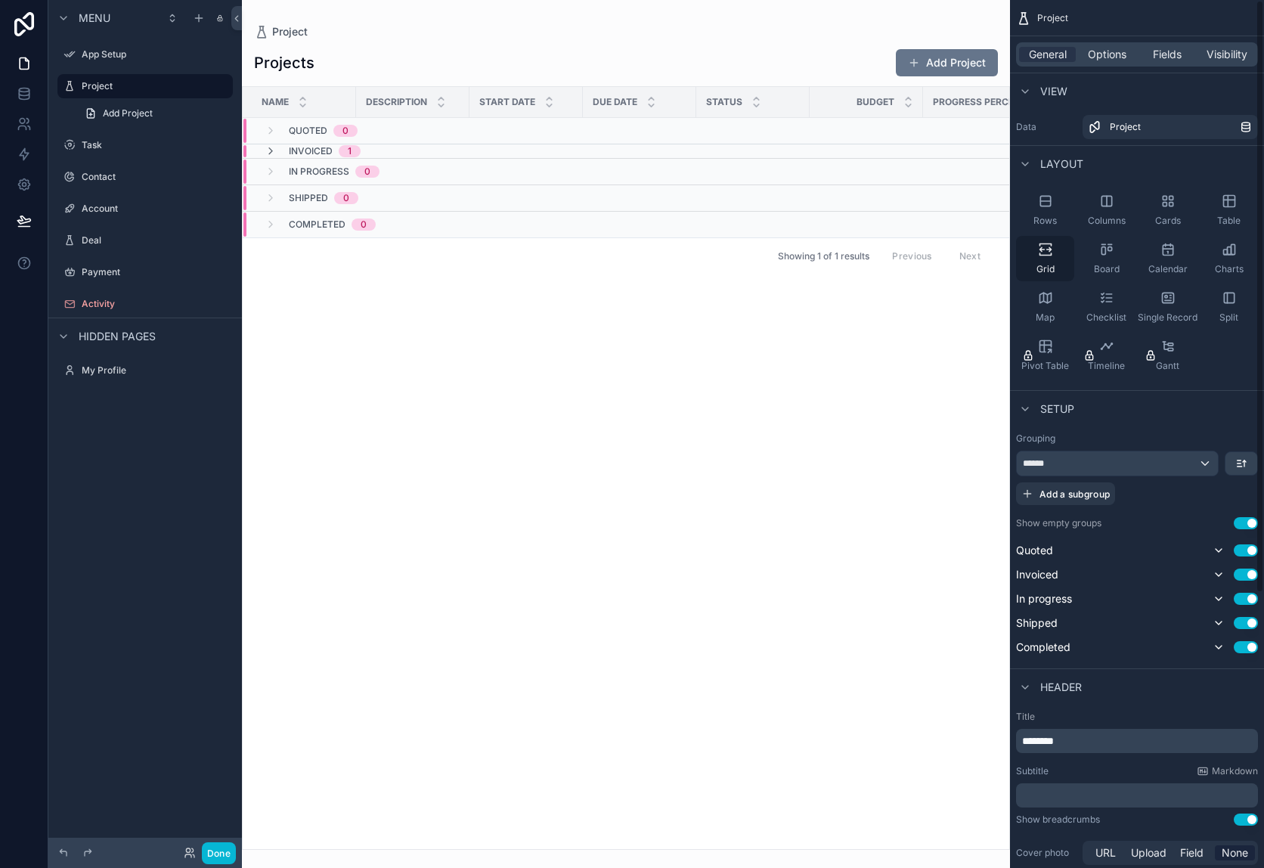
click at [1049, 250] on icon "scrollable content" at bounding box center [1048, 250] width 5 height 4
click at [1230, 209] on div "Table" at bounding box center [1228, 209] width 58 height 45
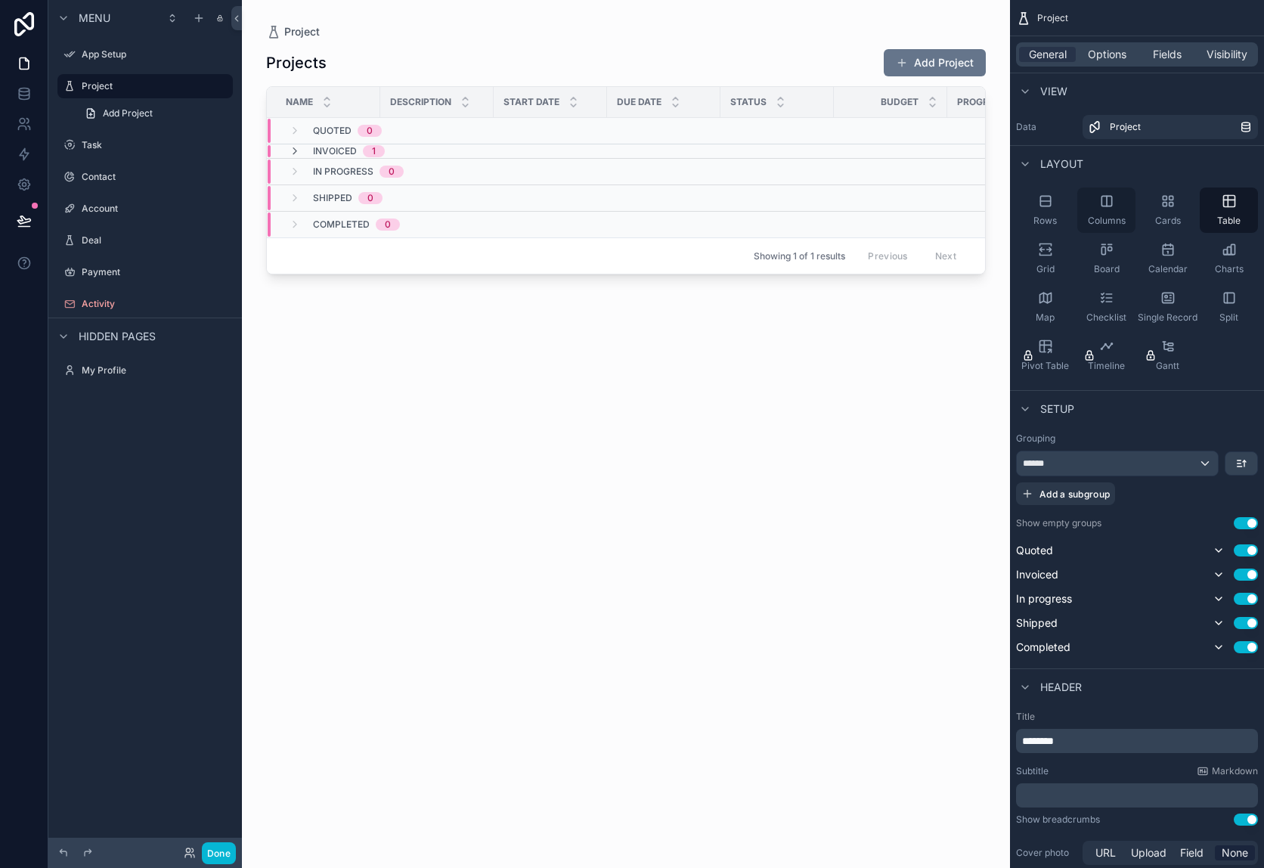
click at [1117, 209] on div "Columns" at bounding box center [1106, 209] width 58 height 45
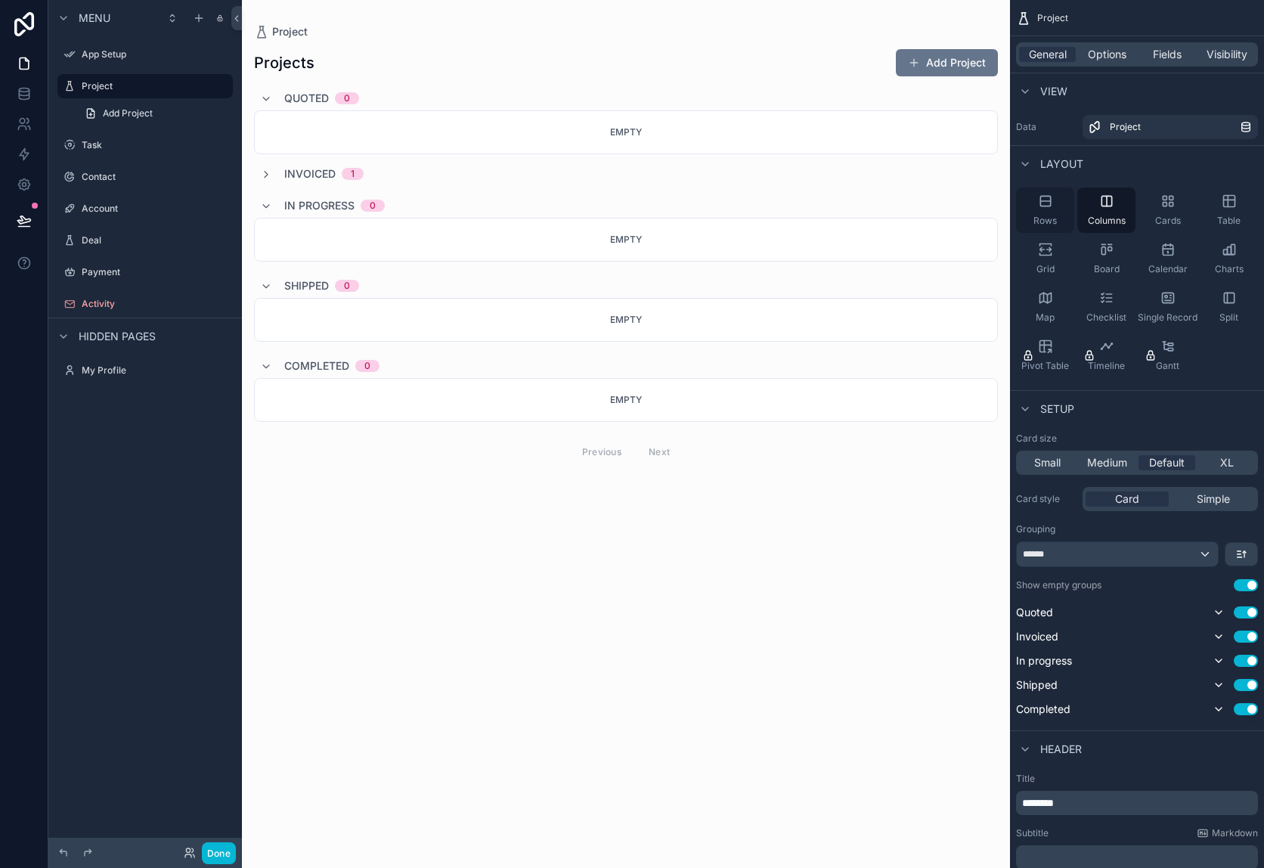
click at [1070, 207] on div "Rows" at bounding box center [1045, 209] width 58 height 45
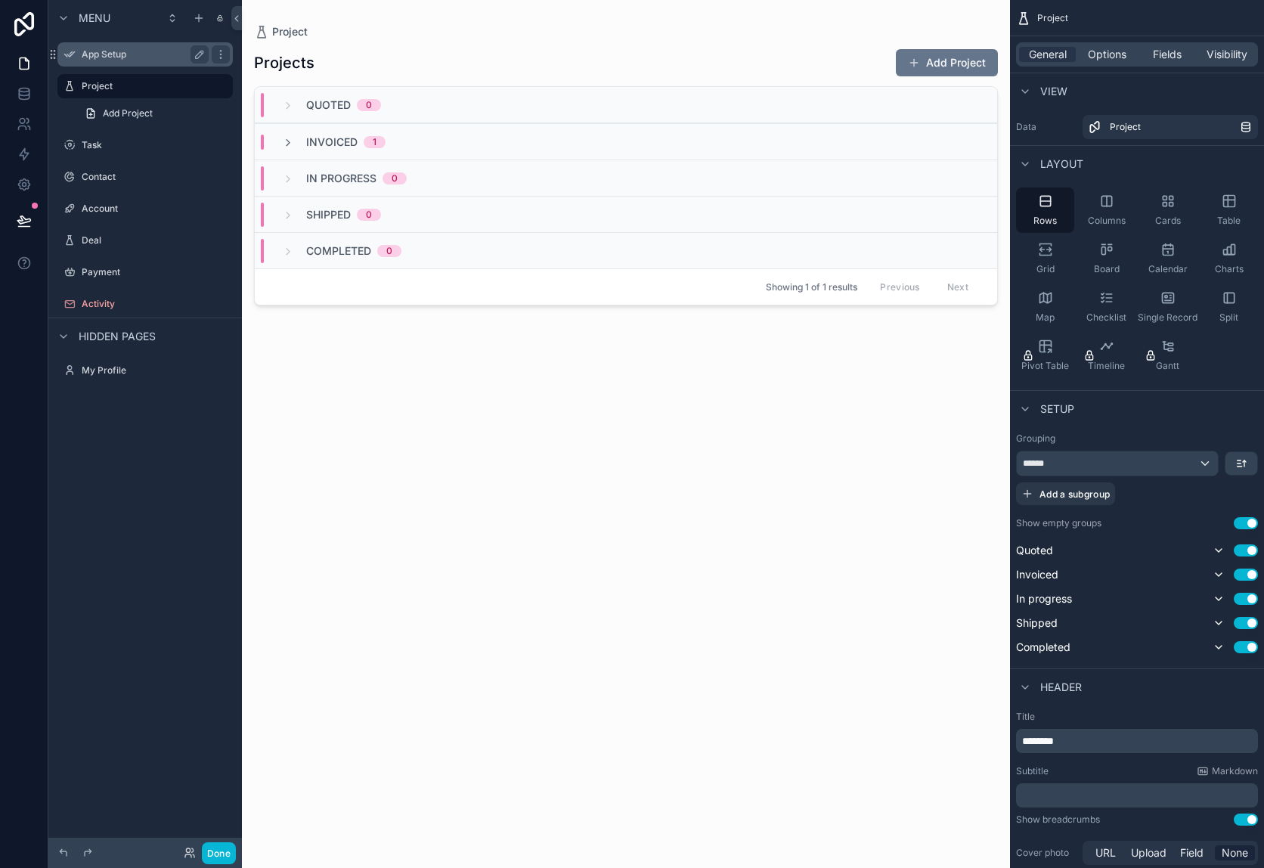
click at [132, 57] on label "App Setup" at bounding box center [142, 54] width 121 height 12
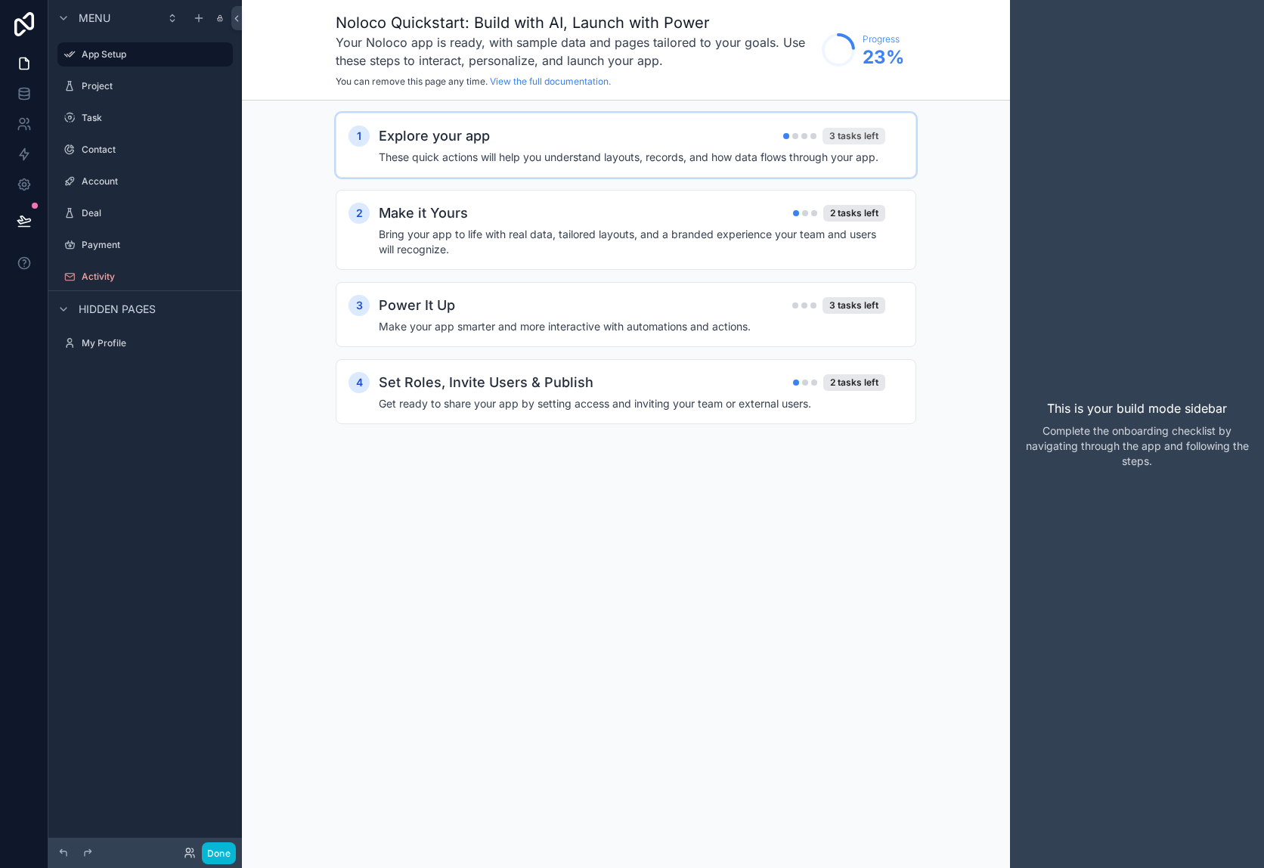
click at [857, 141] on div "3 tasks left" at bounding box center [853, 136] width 63 height 17
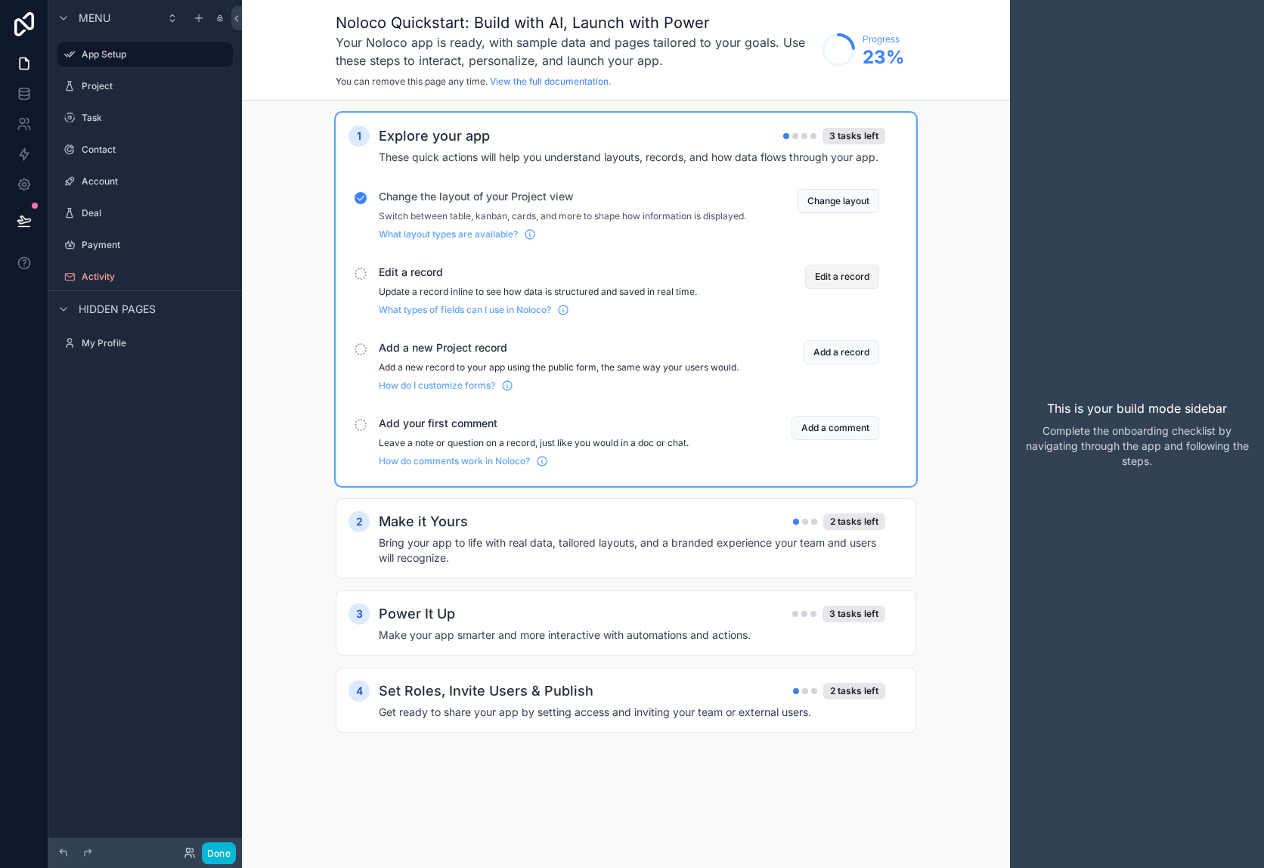
click at [833, 289] on button "Edit a record" at bounding box center [842, 277] width 74 height 24
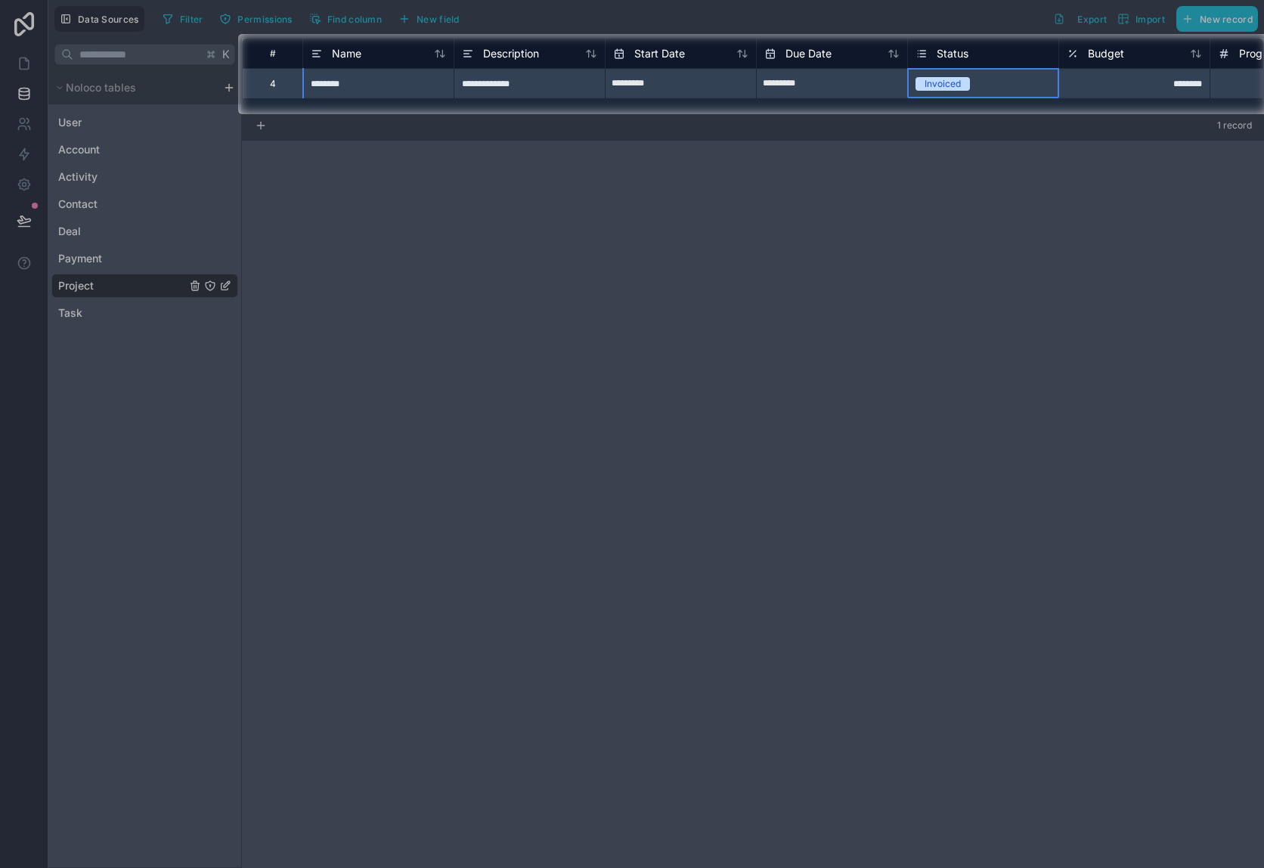
click at [933, 82] on div "Invoiced" at bounding box center [942, 84] width 36 height 14
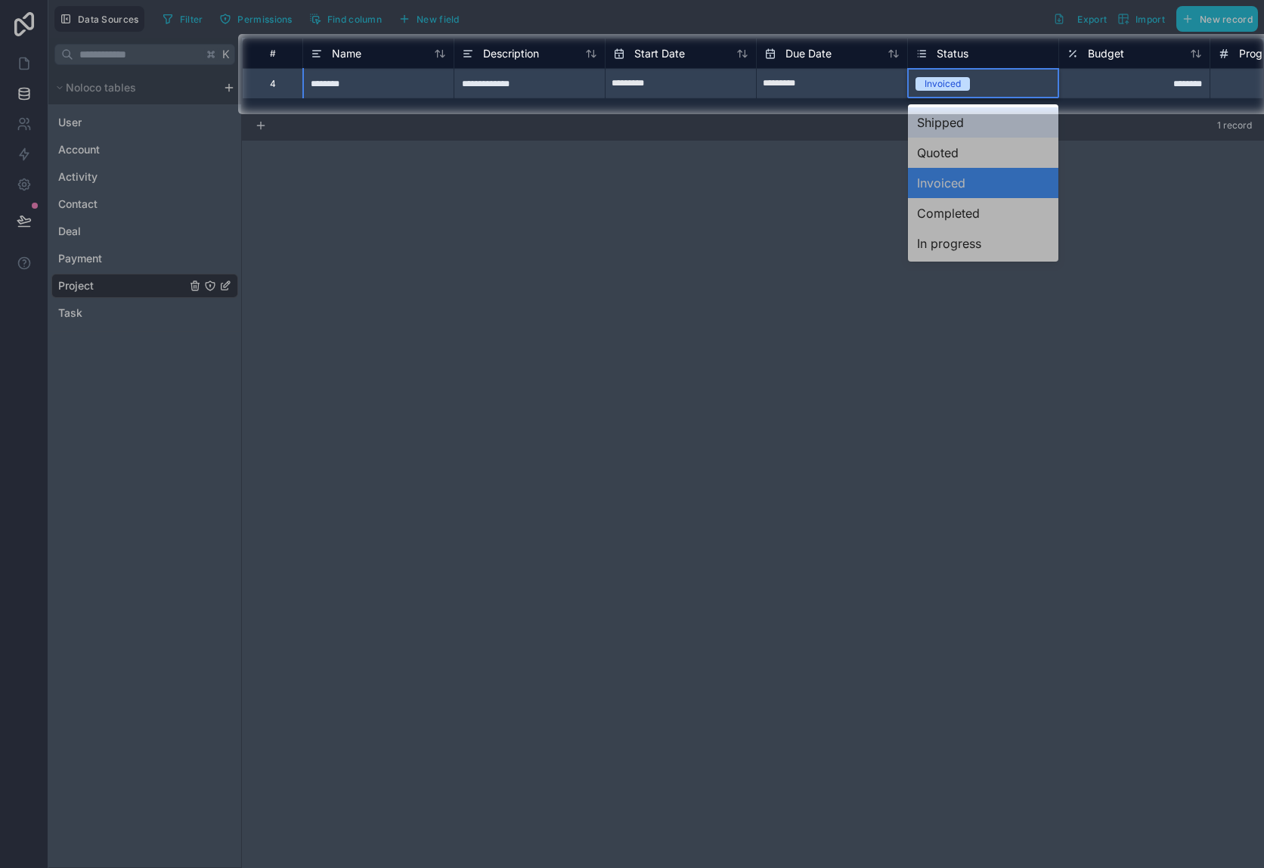
click at [933, 82] on div "Invoiced" at bounding box center [942, 84] width 36 height 14
click at [948, 208] on div at bounding box center [632, 491] width 1264 height 754
click at [885, 288] on div at bounding box center [632, 491] width 1264 height 754
click at [947, 209] on div at bounding box center [632, 491] width 1264 height 754
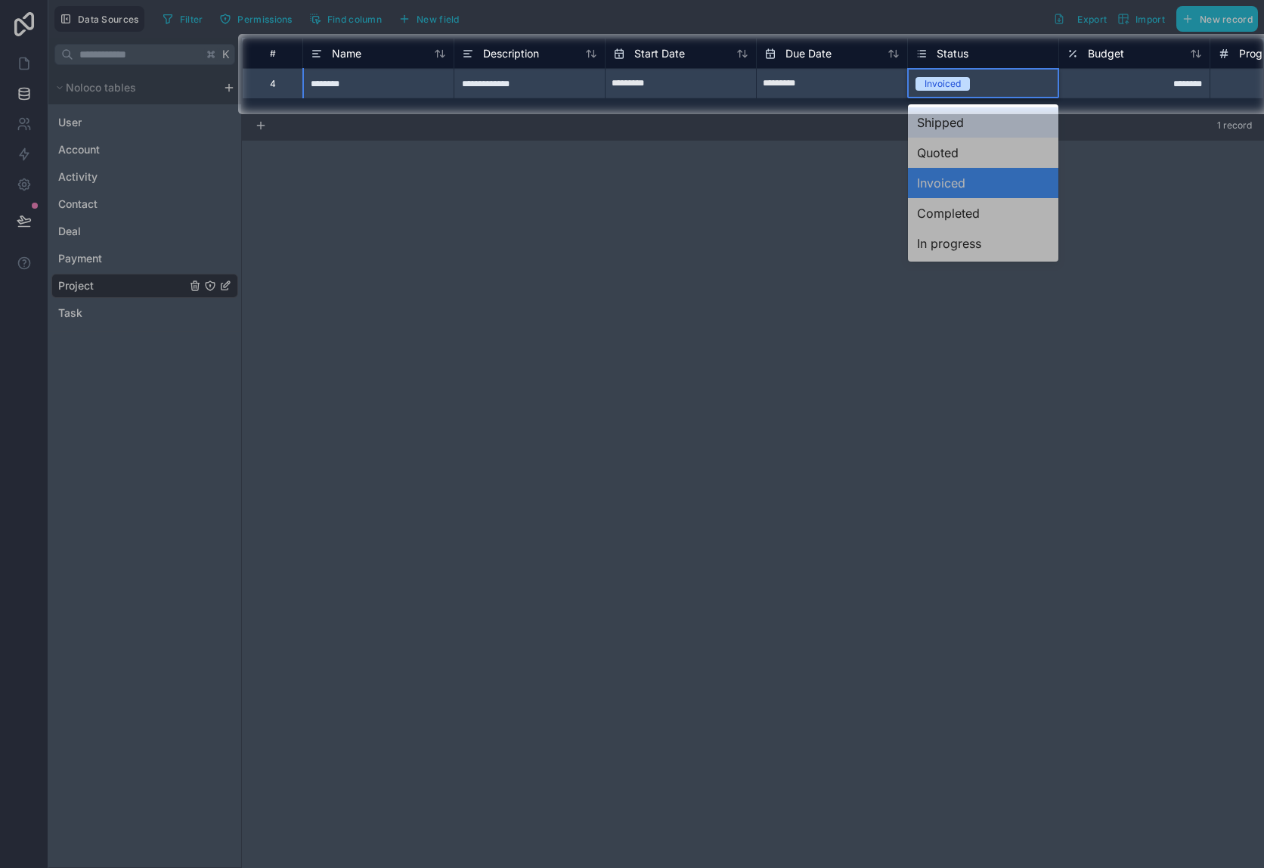
click at [960, 85] on div "Invoiced" at bounding box center [942, 84] width 36 height 14
click at [473, 214] on div at bounding box center [632, 491] width 1264 height 754
click at [661, 388] on div at bounding box center [632, 491] width 1264 height 754
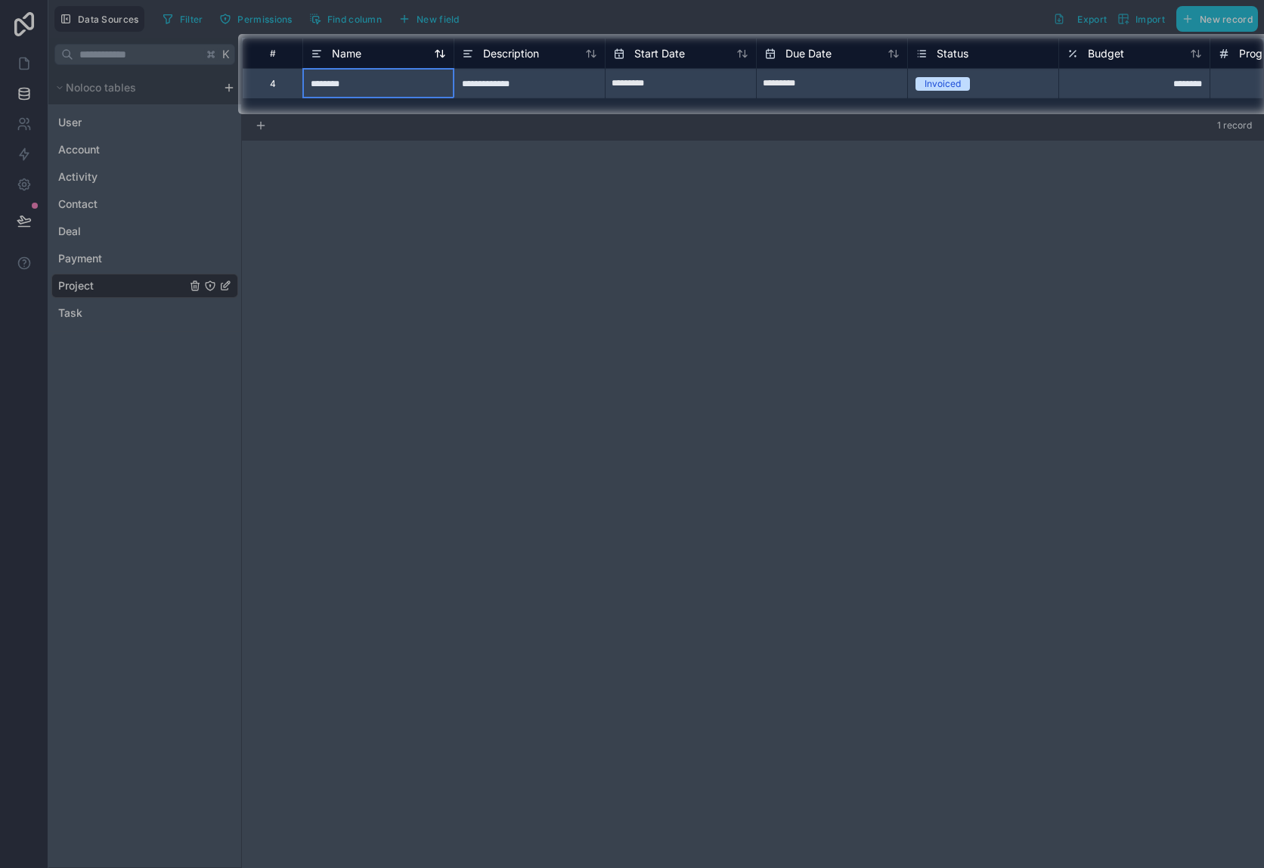
click at [314, 60] on icon at bounding box center [317, 54] width 12 height 18
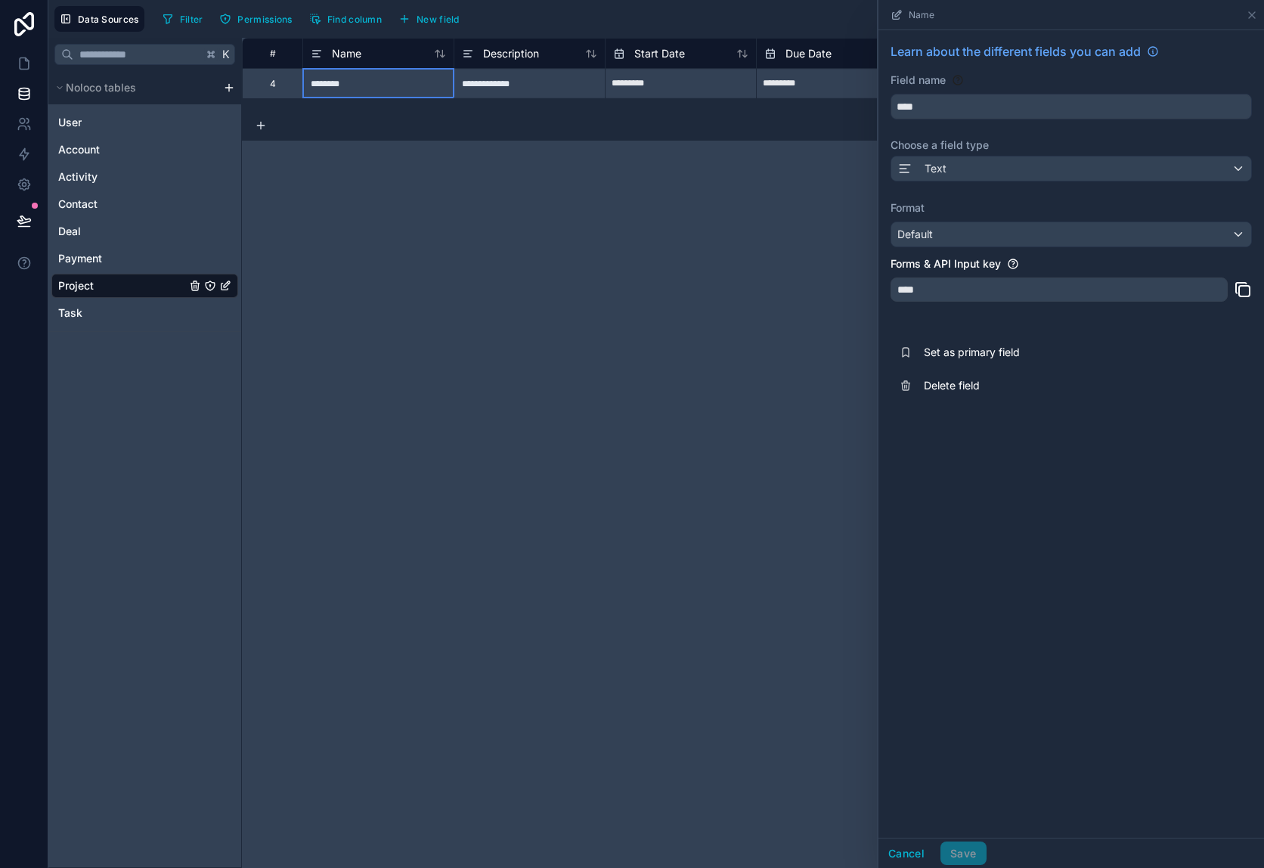
click at [756, 84] on input "*********" at bounding box center [680, 84] width 150 height 24
select select "****"
select select "*"
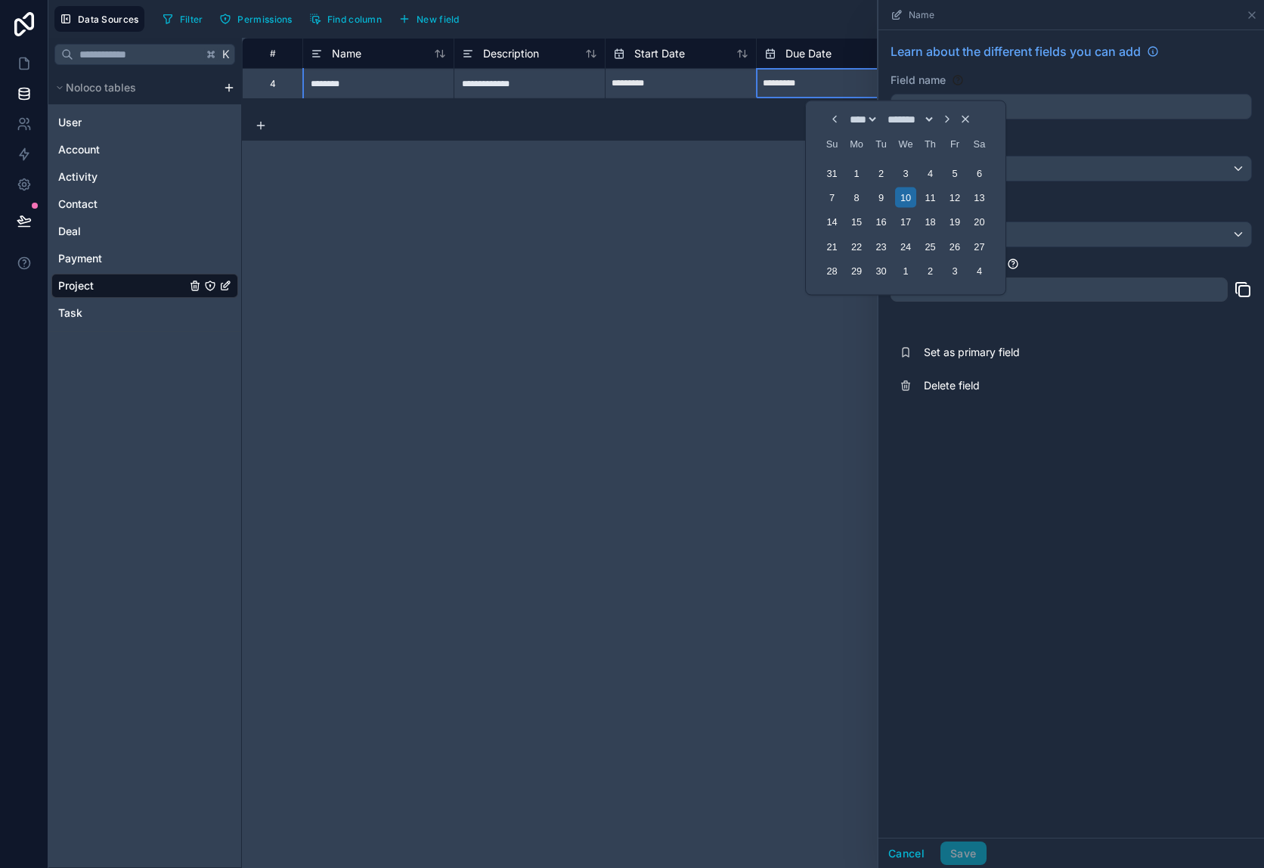
click at [707, 193] on div "**********" at bounding box center [753, 453] width 1022 height 830
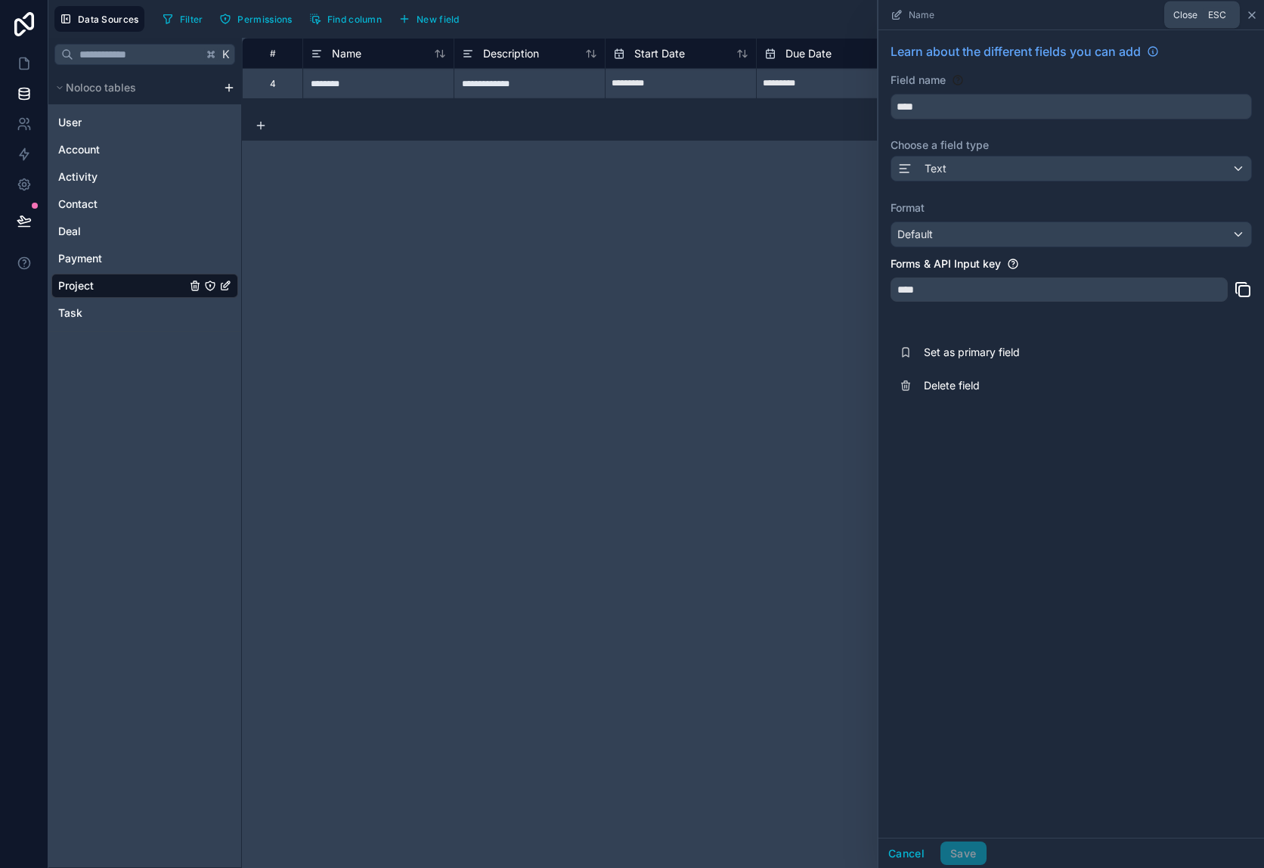
click at [1254, 12] on icon at bounding box center [1252, 15] width 6 height 6
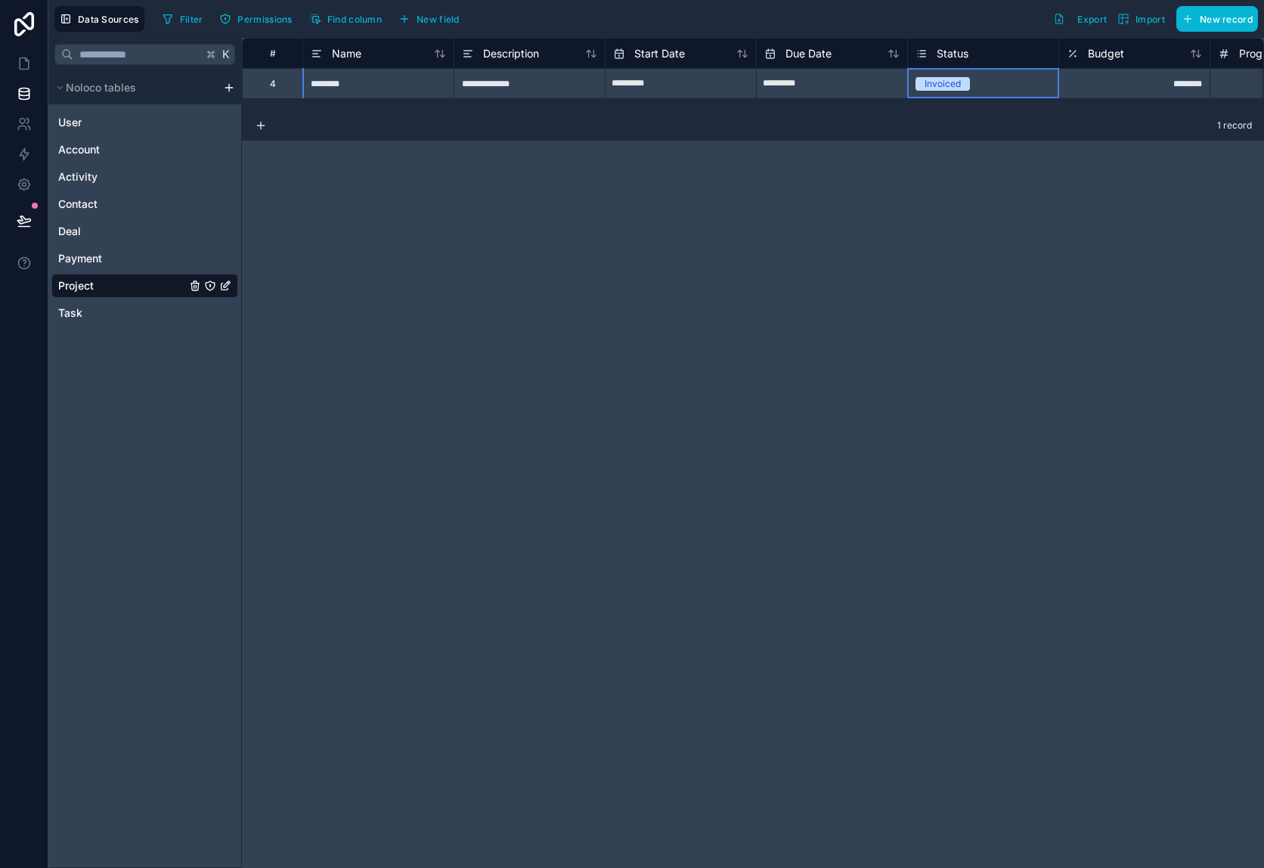
click at [960, 87] on div "Invoiced" at bounding box center [942, 84] width 36 height 14
click at [929, 81] on div "Invoiced" at bounding box center [942, 84] width 36 height 14
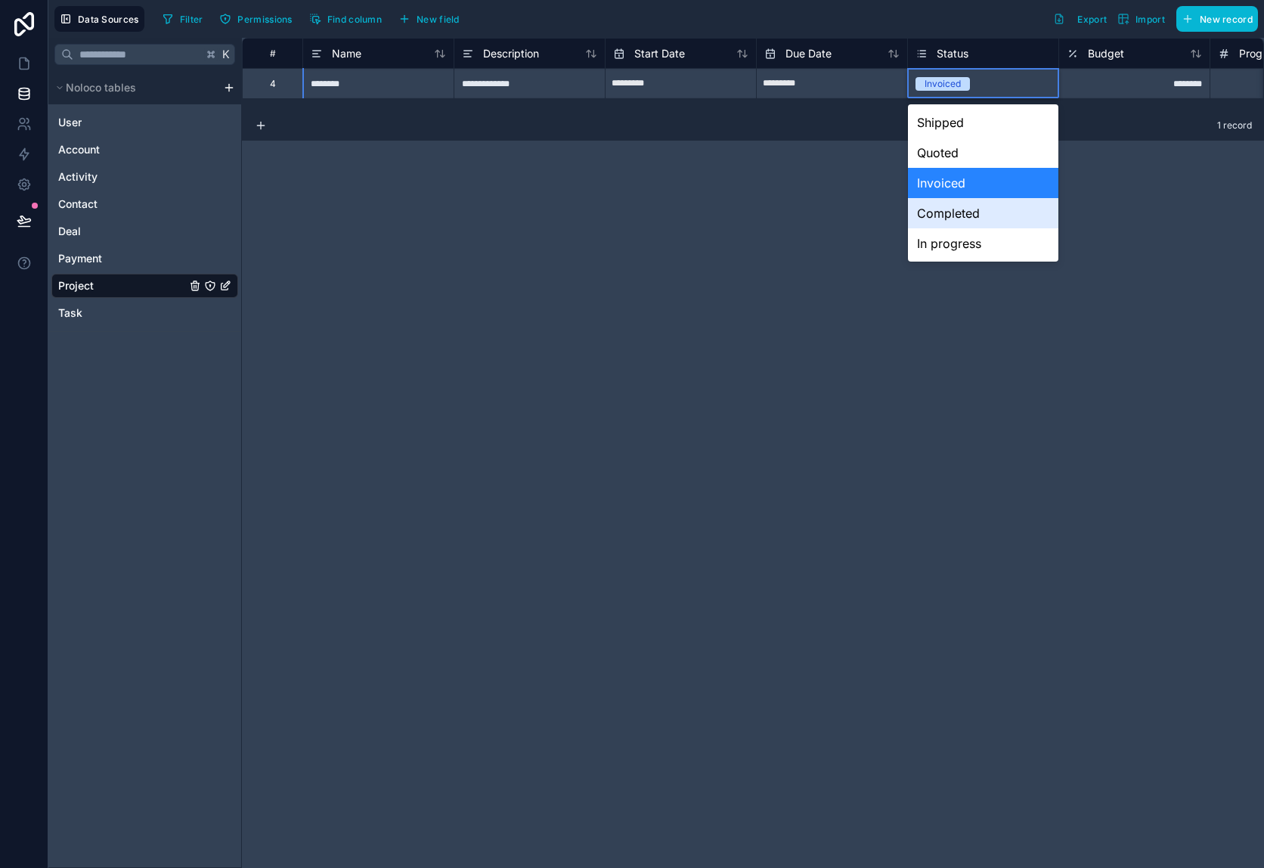
click at [930, 202] on div "Completed" at bounding box center [983, 213] width 150 height 30
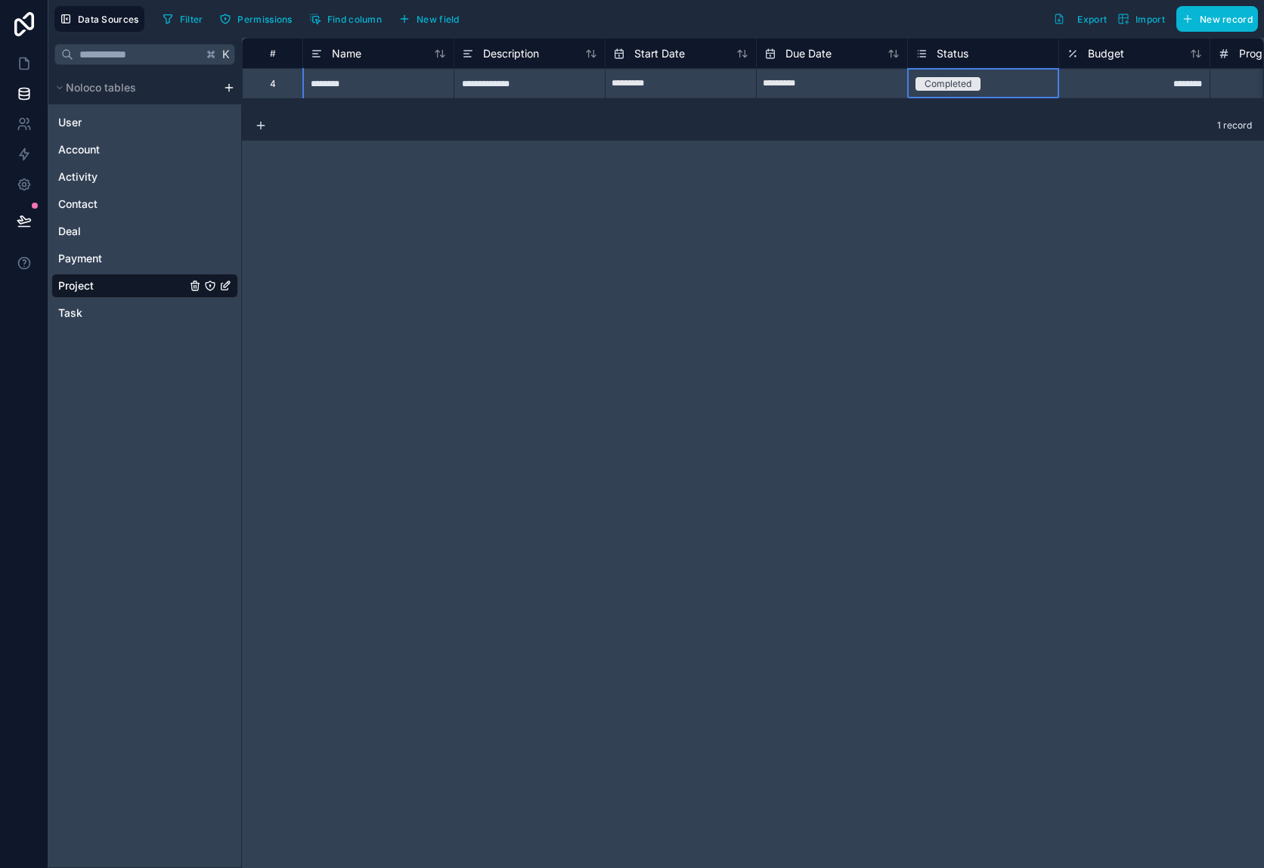
click at [834, 193] on div "**********" at bounding box center [753, 453] width 1022 height 830
click at [1002, 83] on div "Completed" at bounding box center [983, 84] width 150 height 17
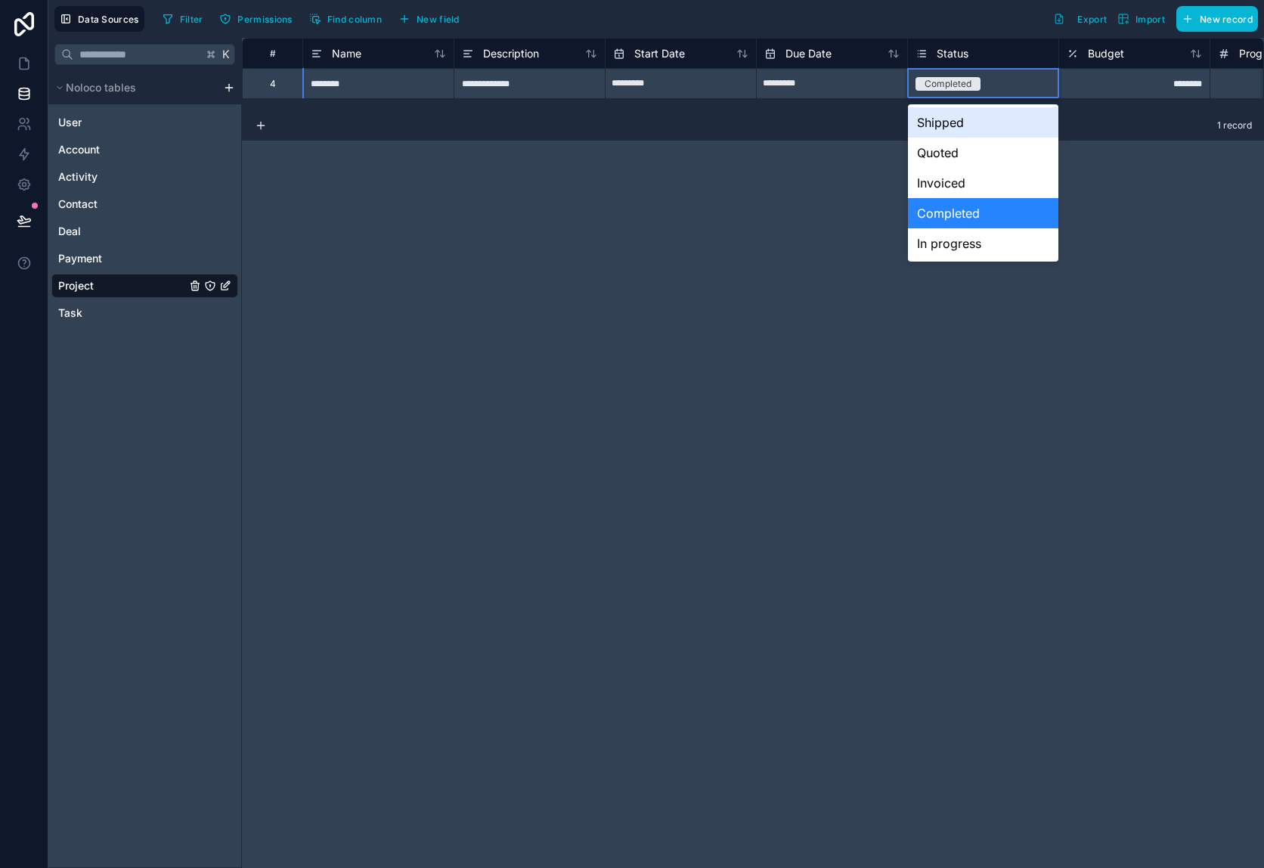
click at [952, 76] on div "Completed" at bounding box center [983, 84] width 150 height 17
click at [955, 134] on div "Shipped" at bounding box center [983, 122] width 150 height 30
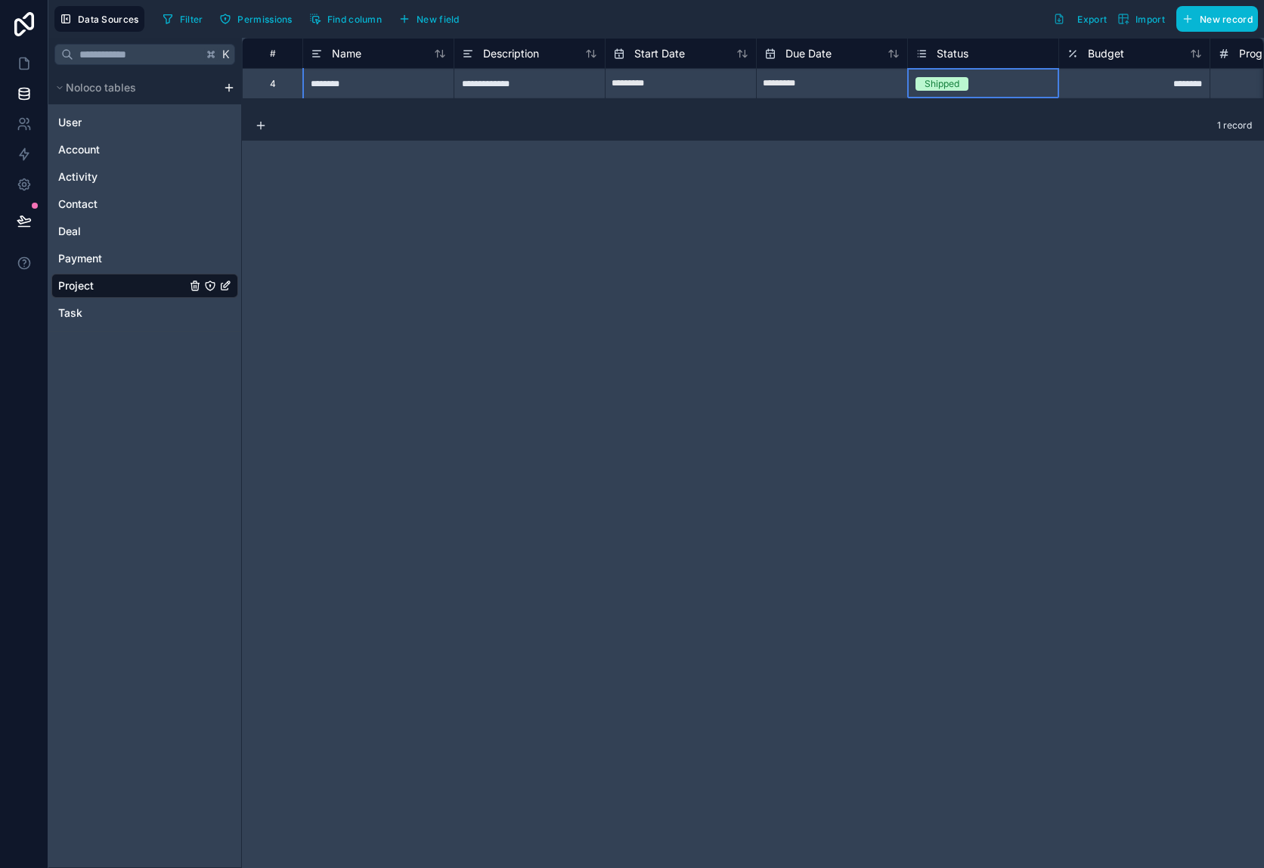
click at [893, 198] on div "**********" at bounding box center [753, 453] width 1022 height 830
click at [26, 66] on icon at bounding box center [24, 63] width 15 height 15
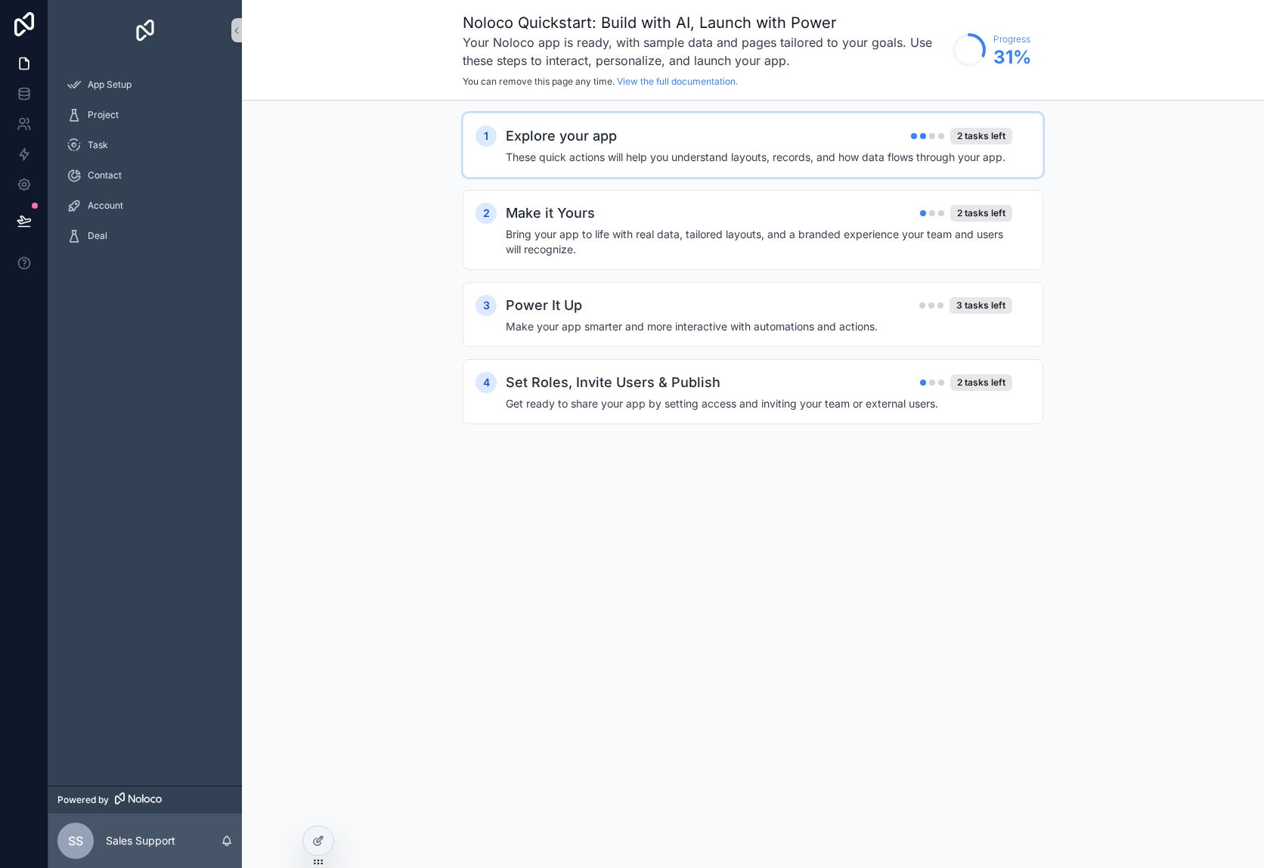
click at [853, 159] on h4 "These quick actions will help you understand layouts, records, and how data flo…" at bounding box center [759, 157] width 506 height 15
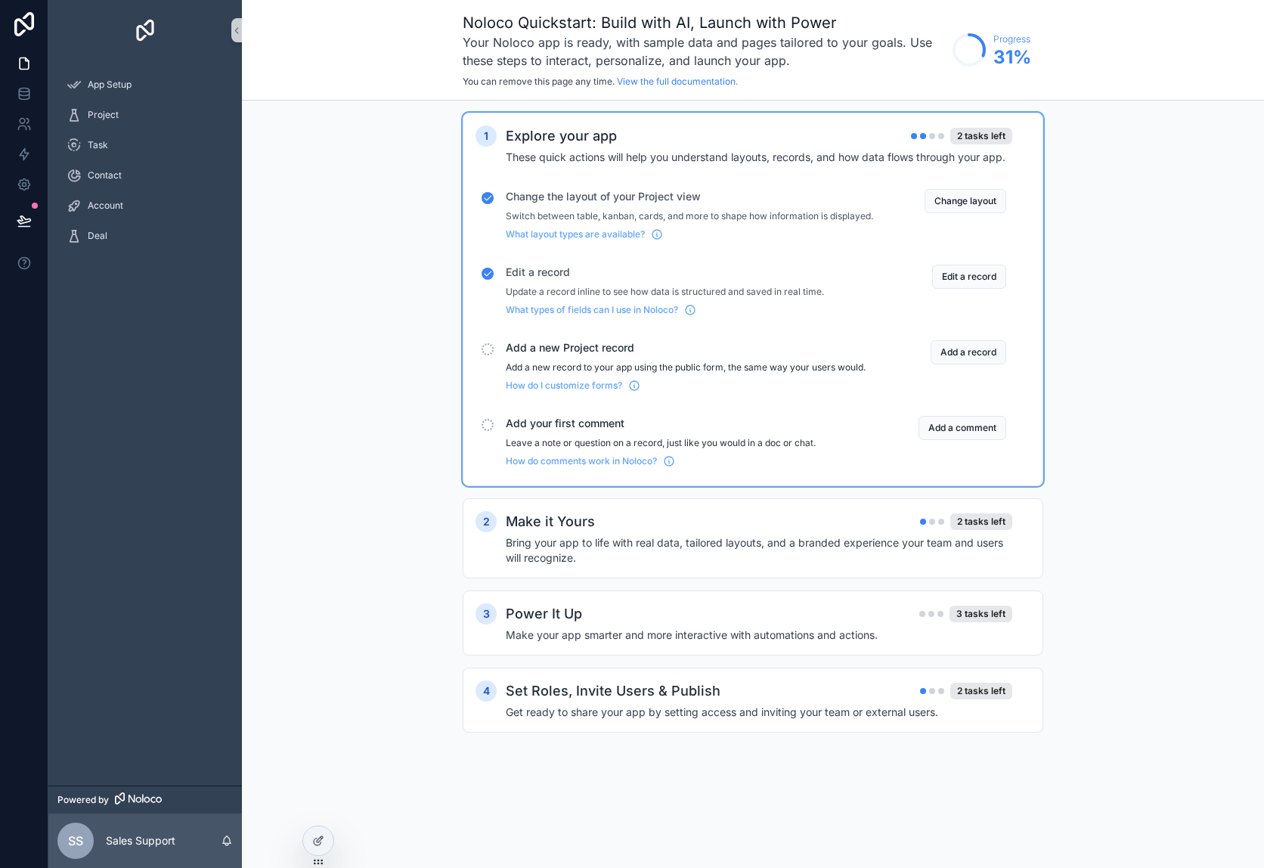
click at [1104, 363] on div "1 Explore your app 2 tasks left These quick actions will help you understand la…" at bounding box center [753, 438] width 1022 height 674
click at [881, 129] on div "Explore your app 2 tasks left" at bounding box center [759, 135] width 506 height 21
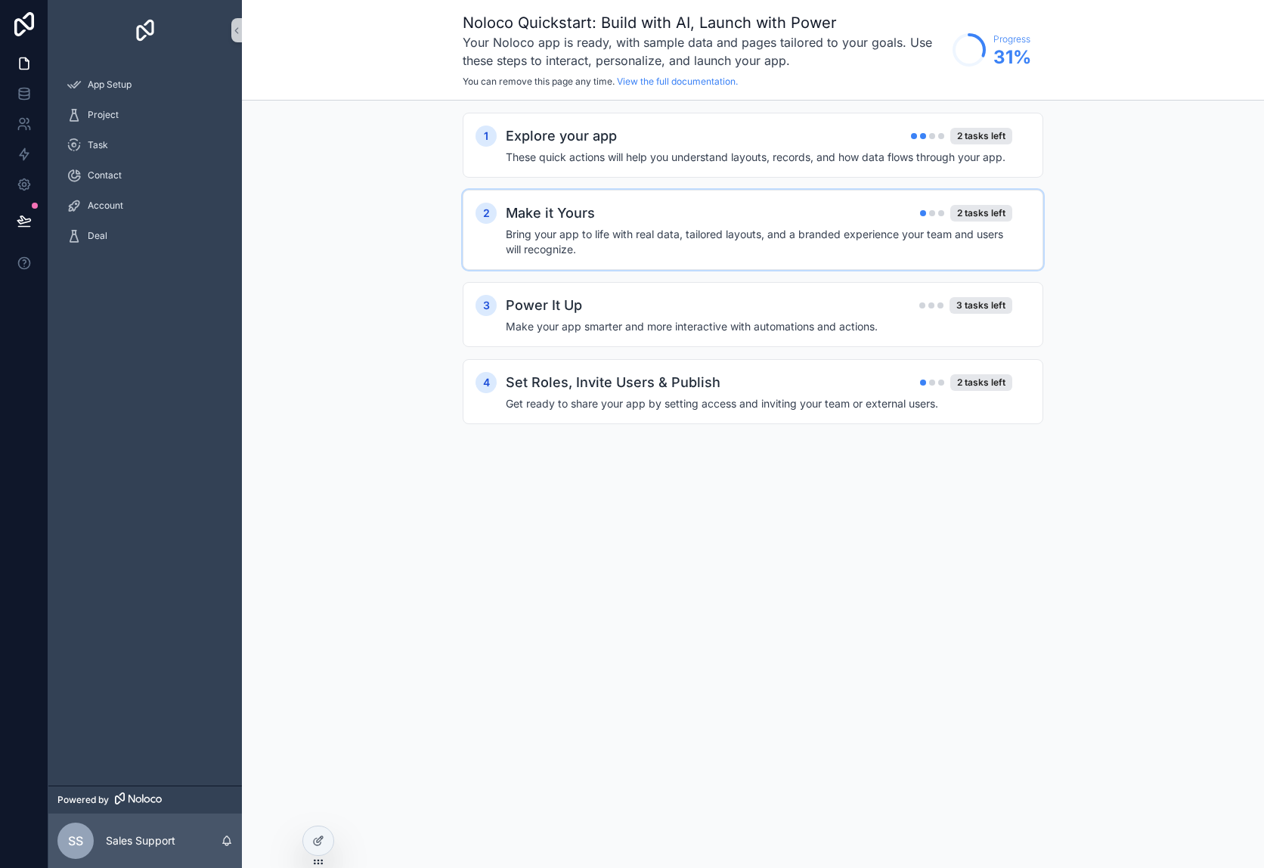
click at [756, 252] on h4 "Bring your app to life with real data, tailored layouts, and a branded experien…" at bounding box center [759, 242] width 506 height 30
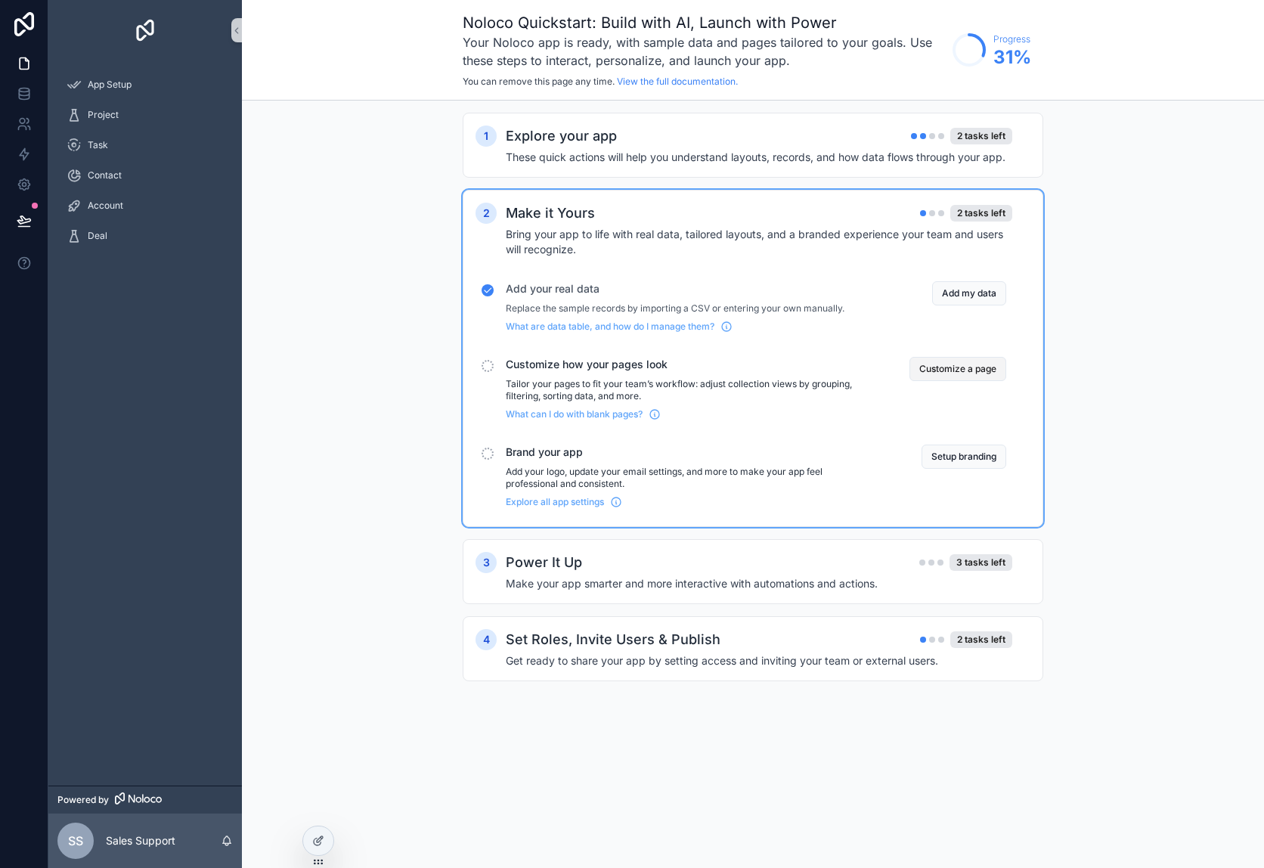
click at [951, 361] on button "Customize a page" at bounding box center [957, 369] width 97 height 24
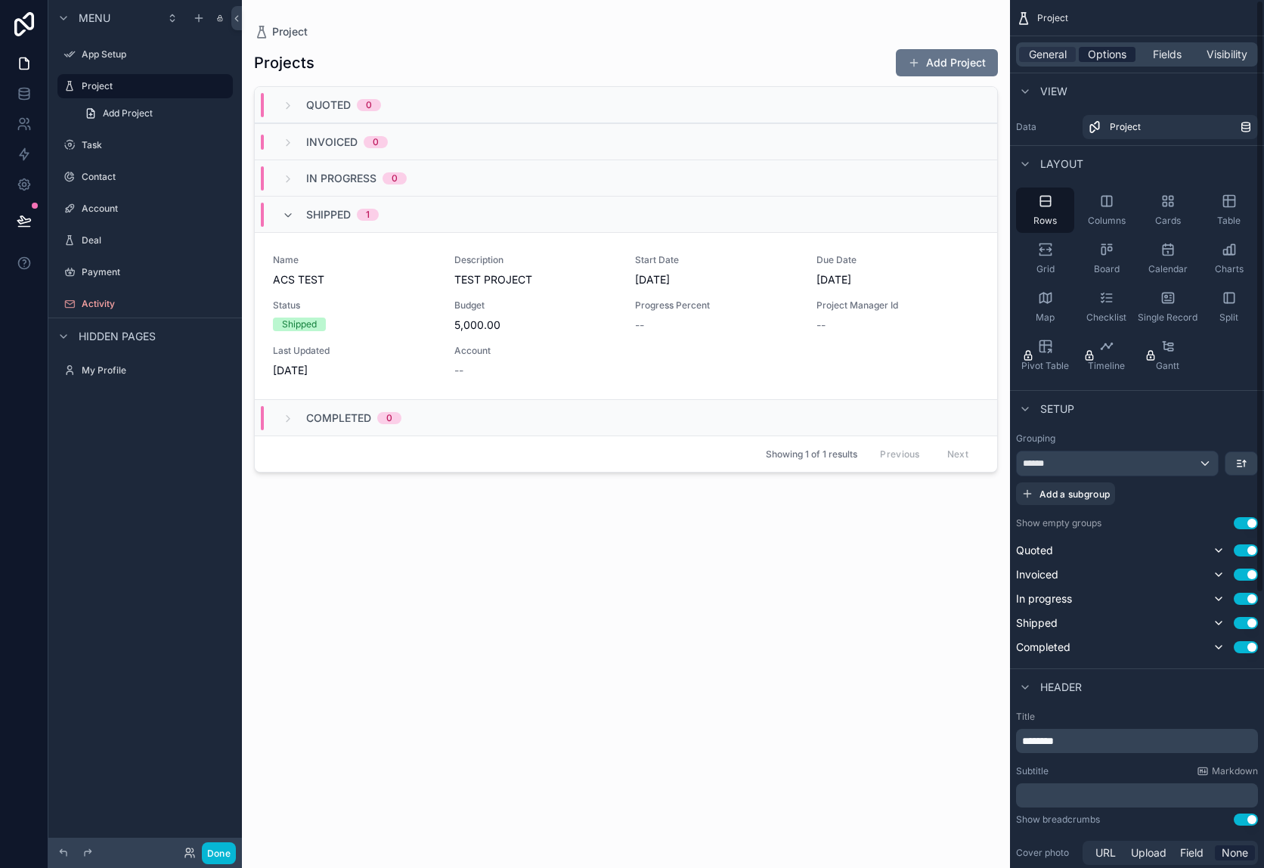
click at [1094, 57] on span "Options" at bounding box center [1107, 54] width 39 height 15
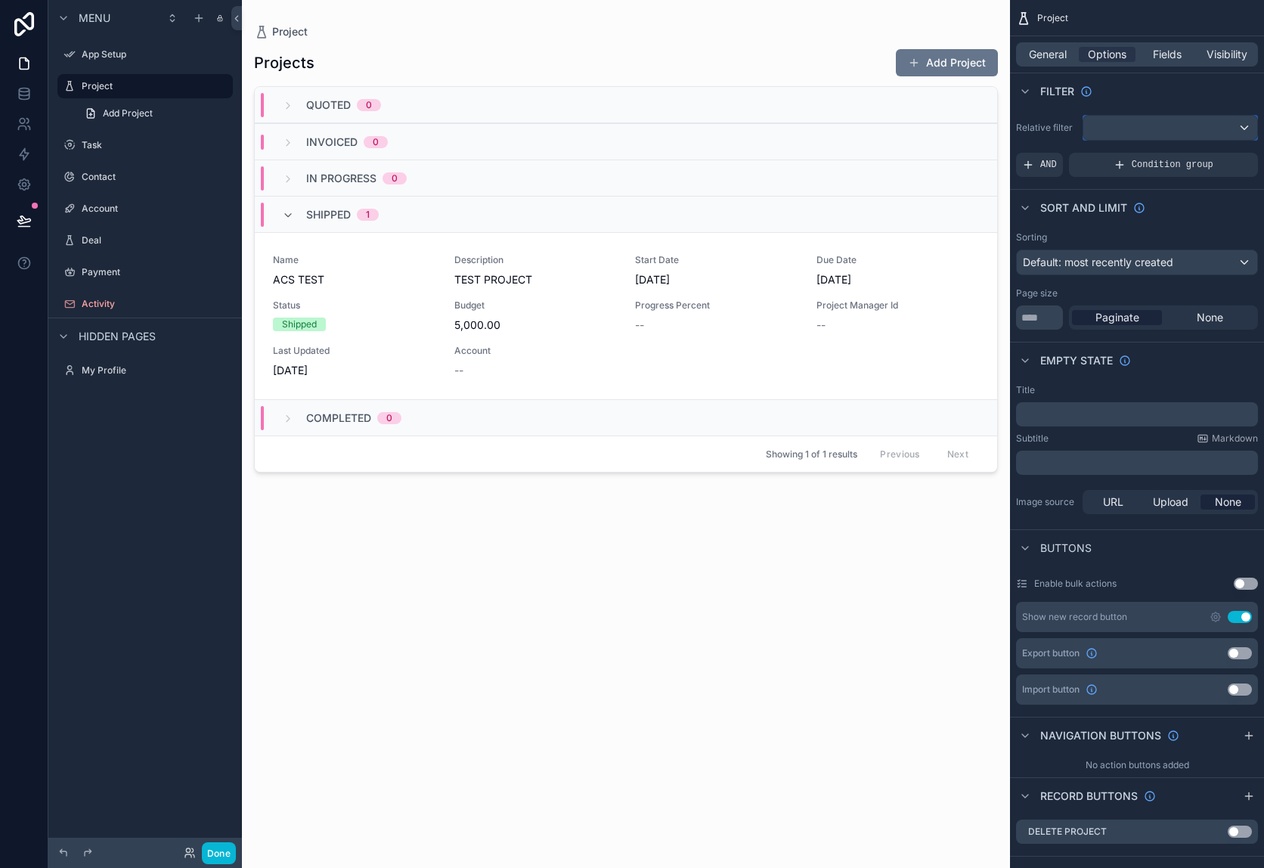
click at [1105, 127] on div "scrollable content" at bounding box center [1170, 128] width 174 height 24
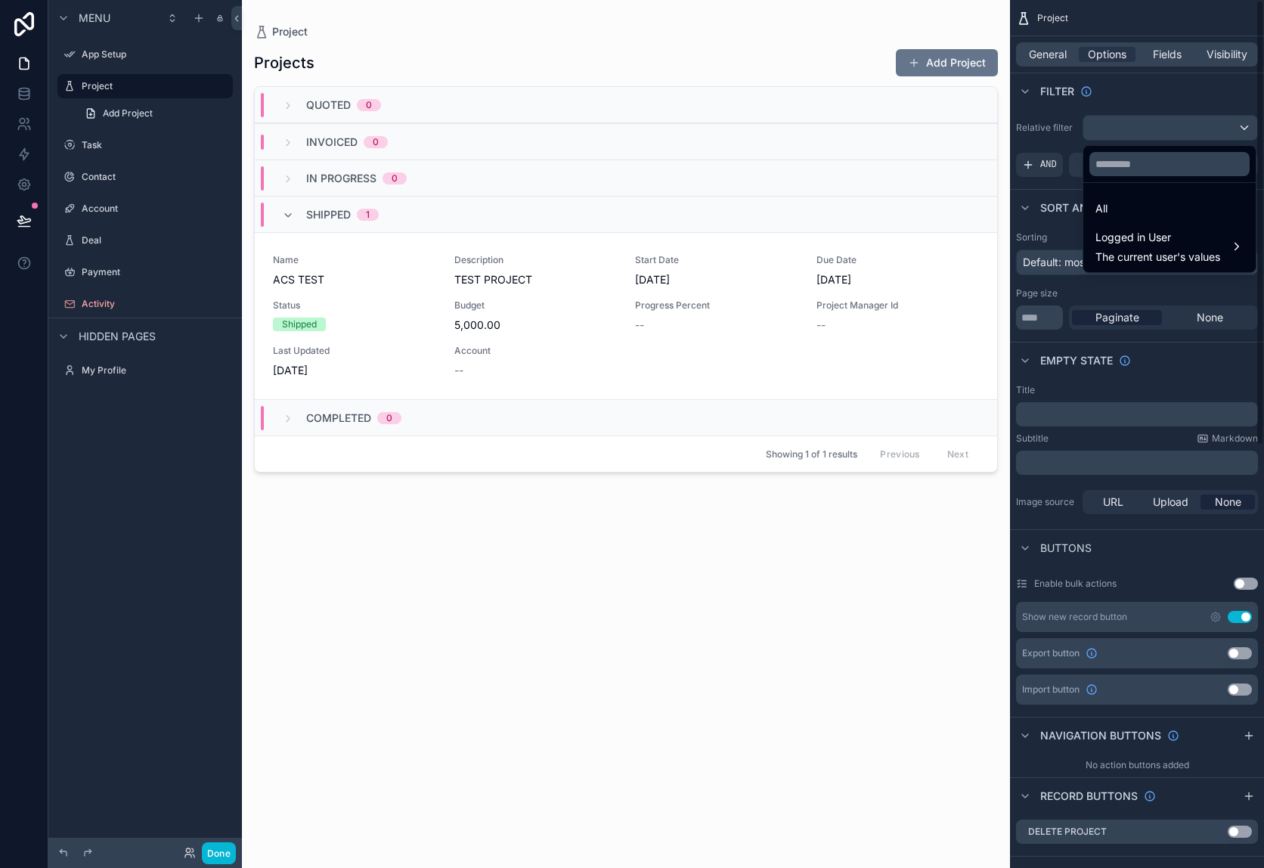
click at [1127, 89] on div "scrollable content" at bounding box center [632, 434] width 1264 height 868
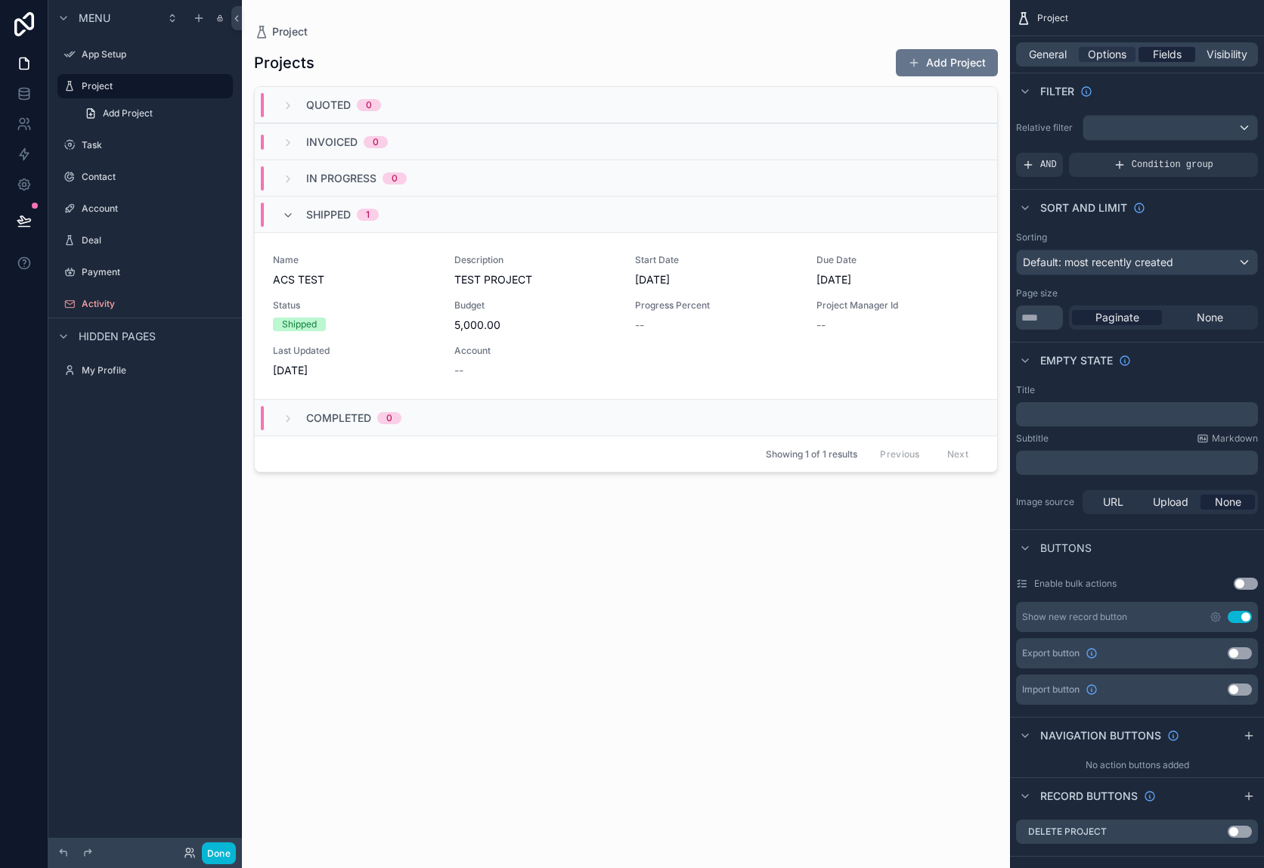
click at [1167, 60] on span "Fields" at bounding box center [1167, 54] width 29 height 15
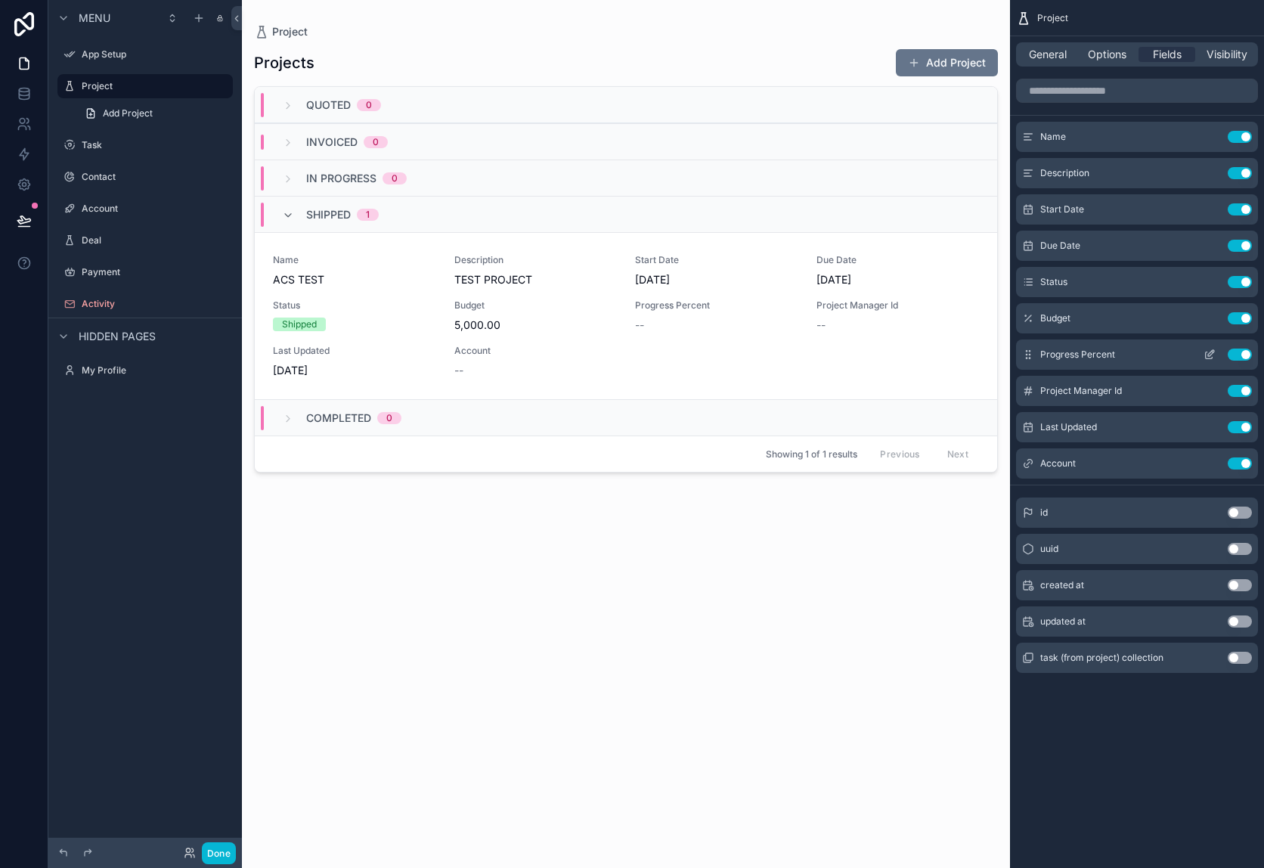
click at [1246, 355] on button "Use setting" at bounding box center [1239, 354] width 24 height 12
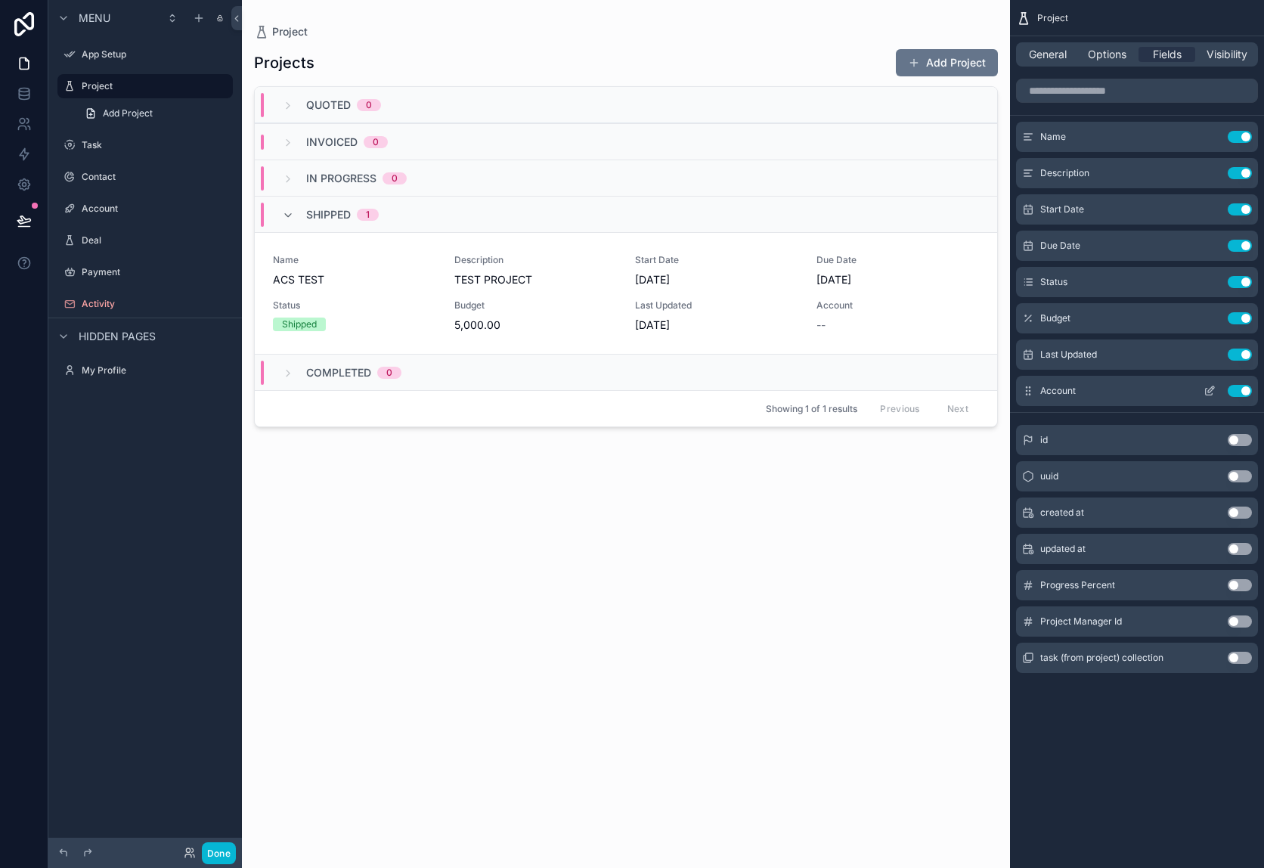
click at [1246, 394] on button "Use setting" at bounding box center [1239, 391] width 24 height 12
click at [1240, 512] on button "Use setting" at bounding box center [1239, 512] width 24 height 12
click at [1206, 60] on span "Visibility" at bounding box center [1226, 54] width 41 height 15
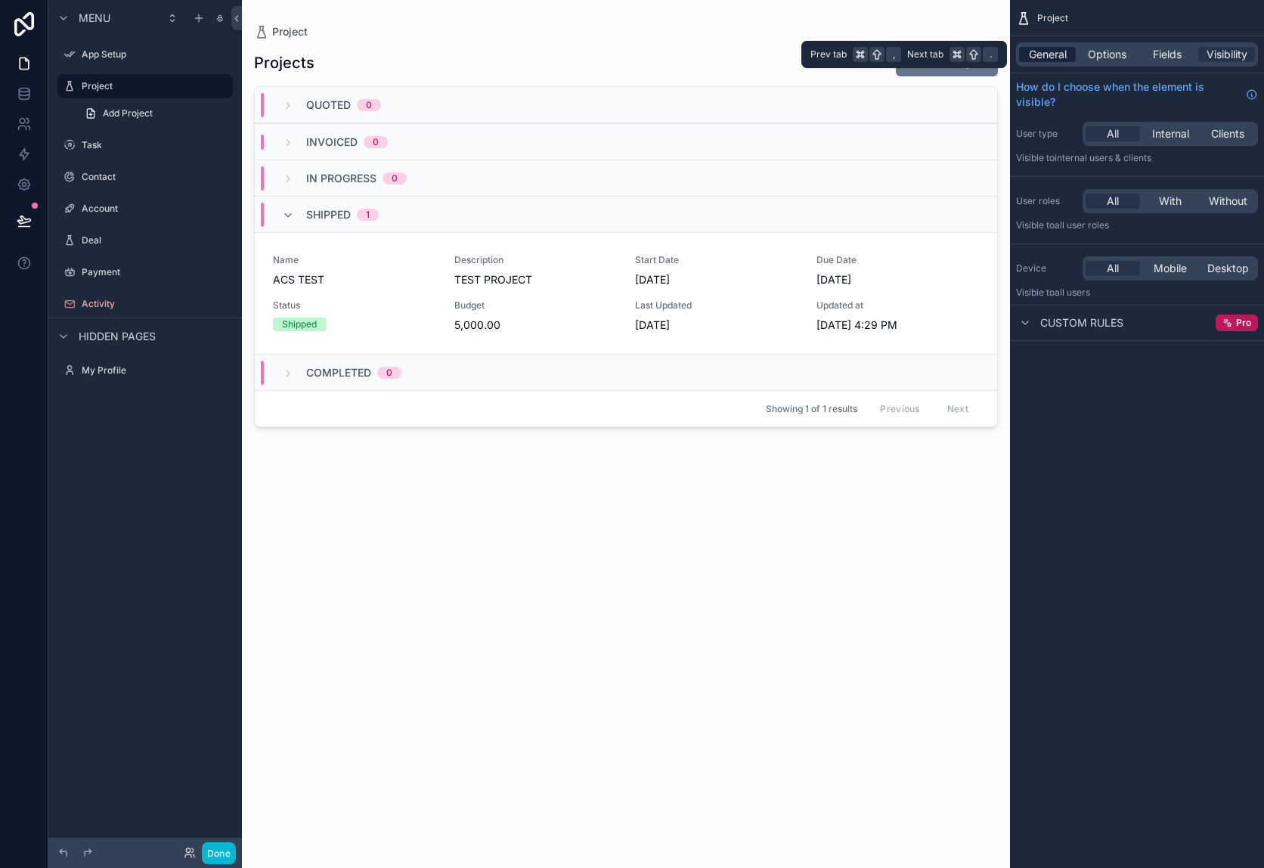
click at [1040, 55] on span "General" at bounding box center [1048, 54] width 38 height 15
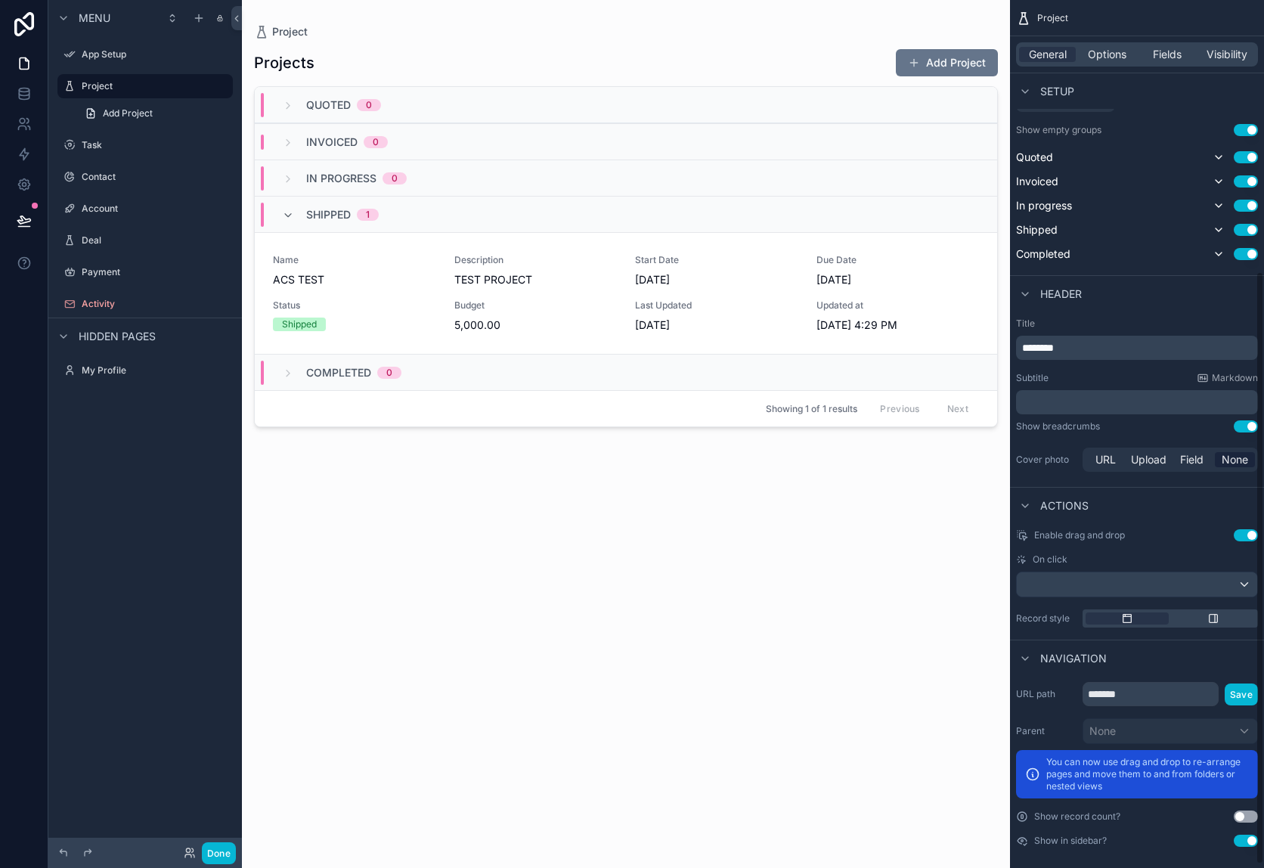
scroll to position [402, 0]
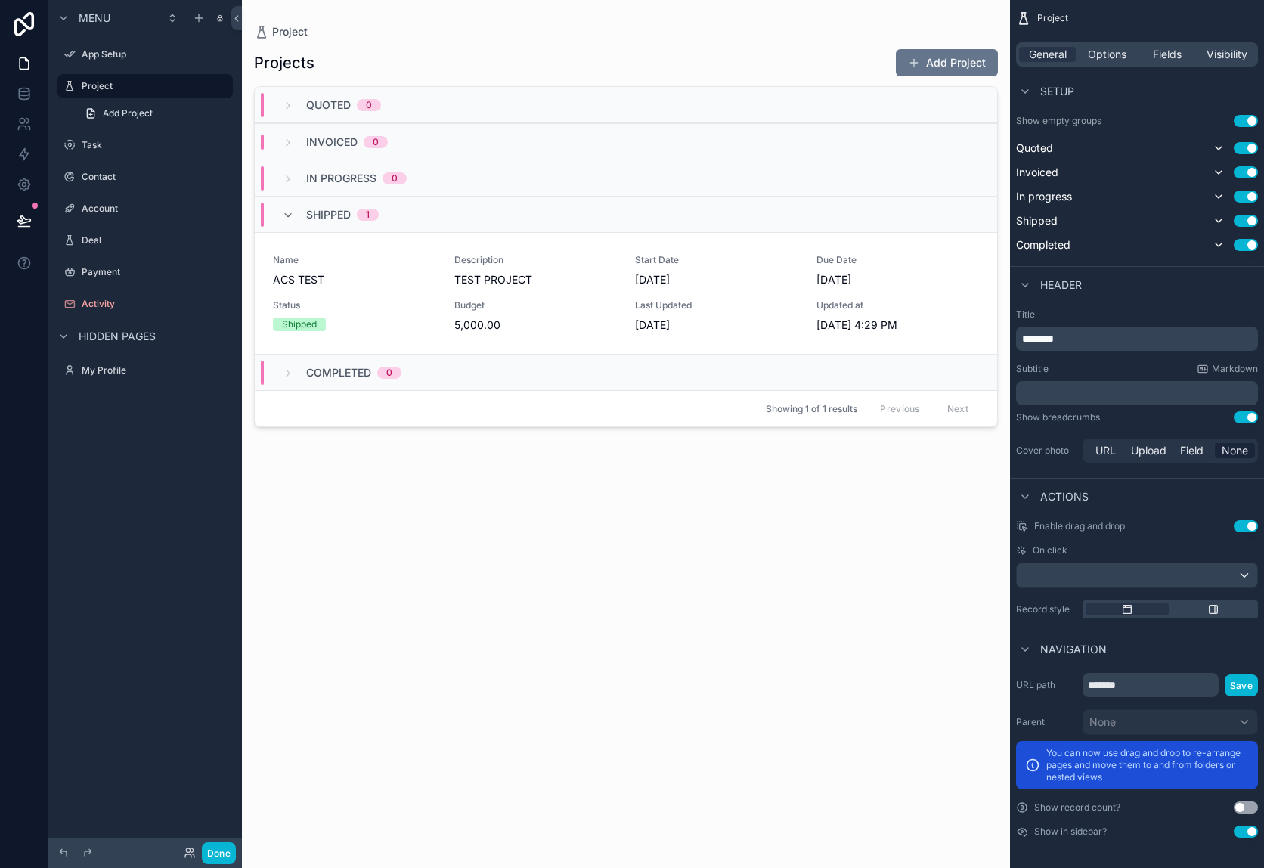
click at [1110, 339] on p "********" at bounding box center [1138, 338] width 233 height 15
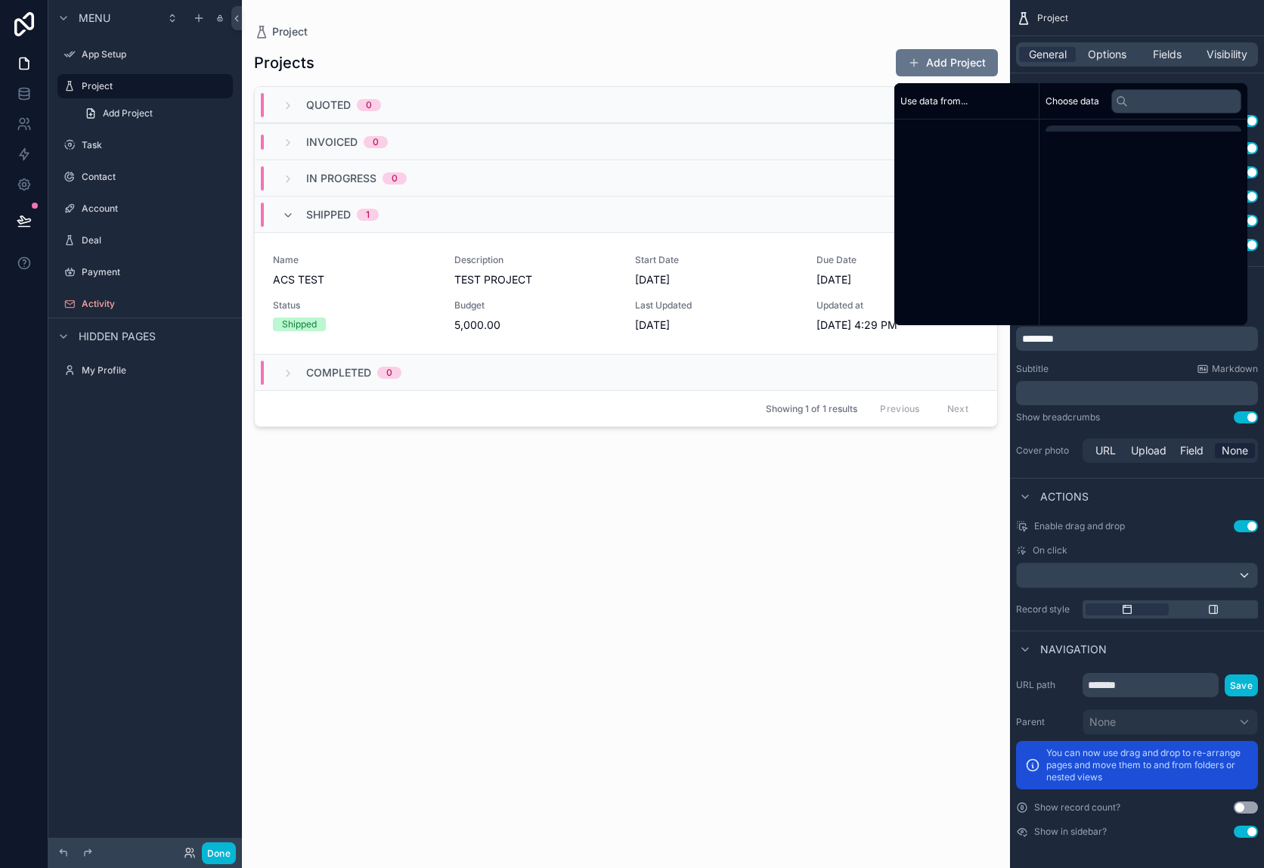
click at [1110, 339] on p "********" at bounding box center [1138, 338] width 233 height 15
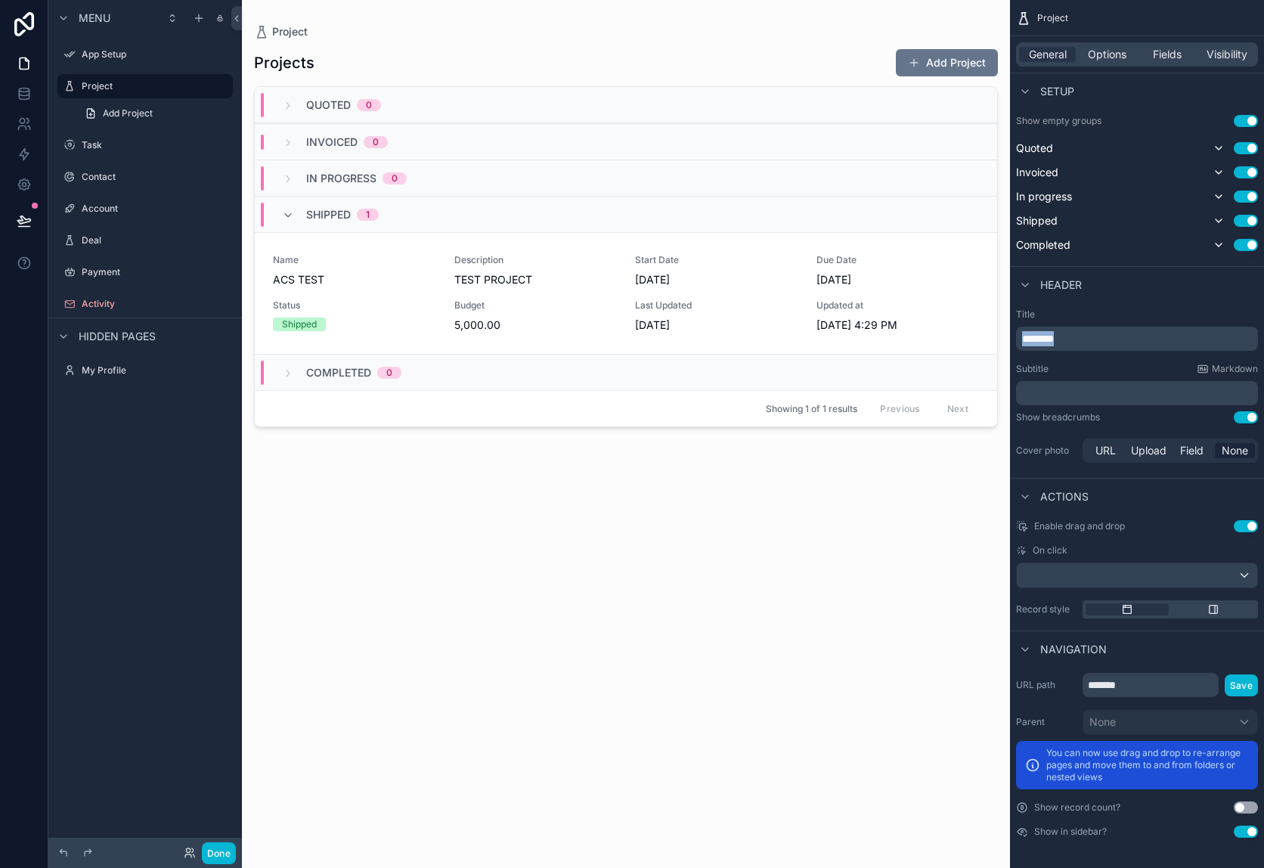
click at [1110, 339] on p "********" at bounding box center [1138, 338] width 233 height 15
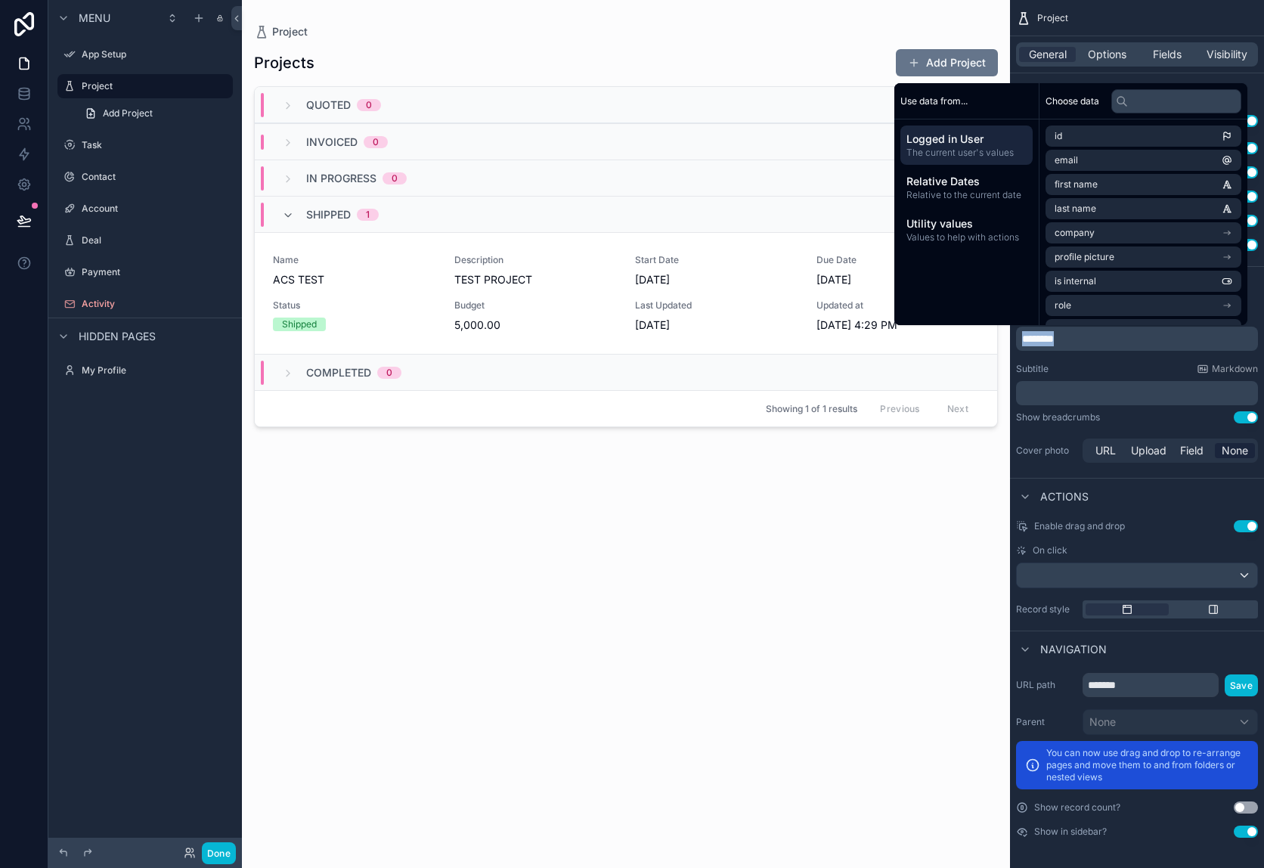
click at [1108, 366] on div "Subtitle Markdown" at bounding box center [1137, 369] width 242 height 12
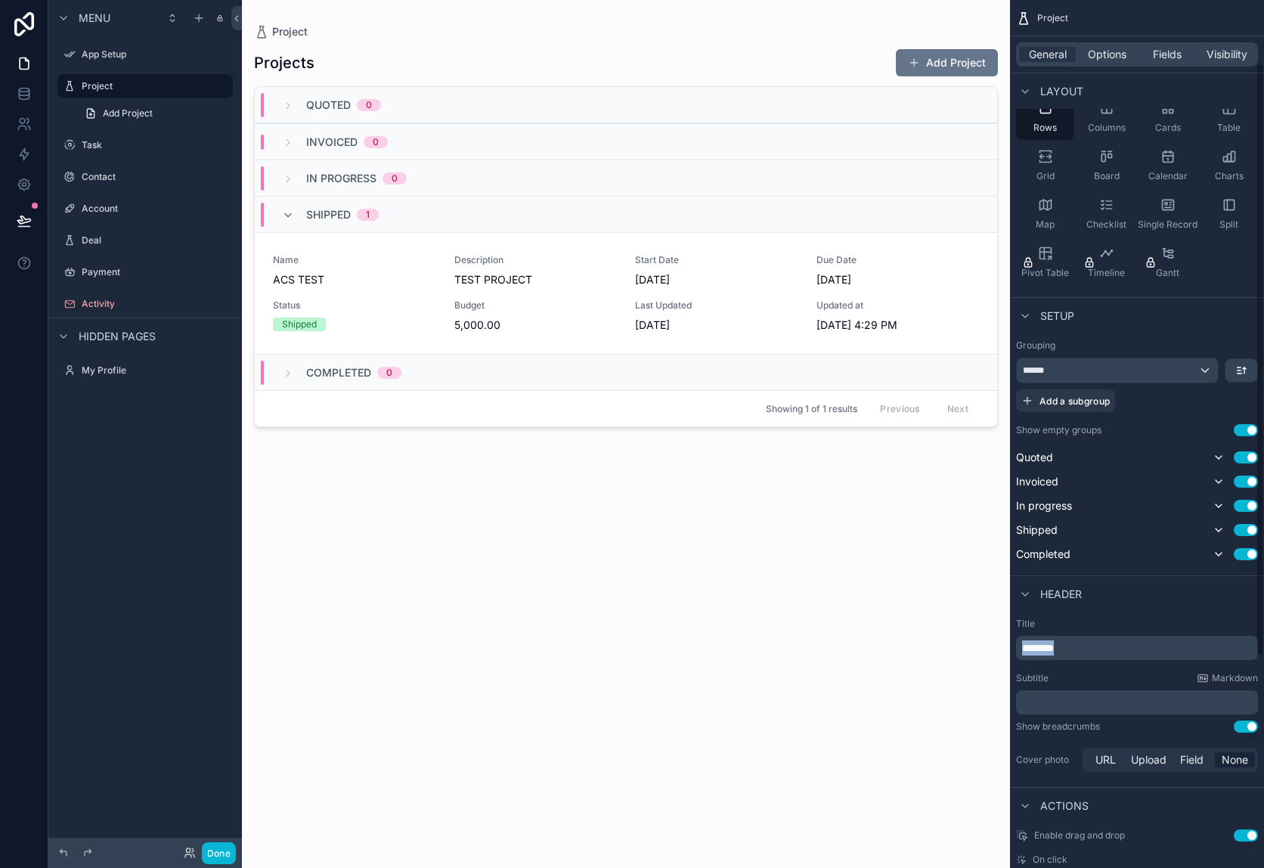
scroll to position [0, 0]
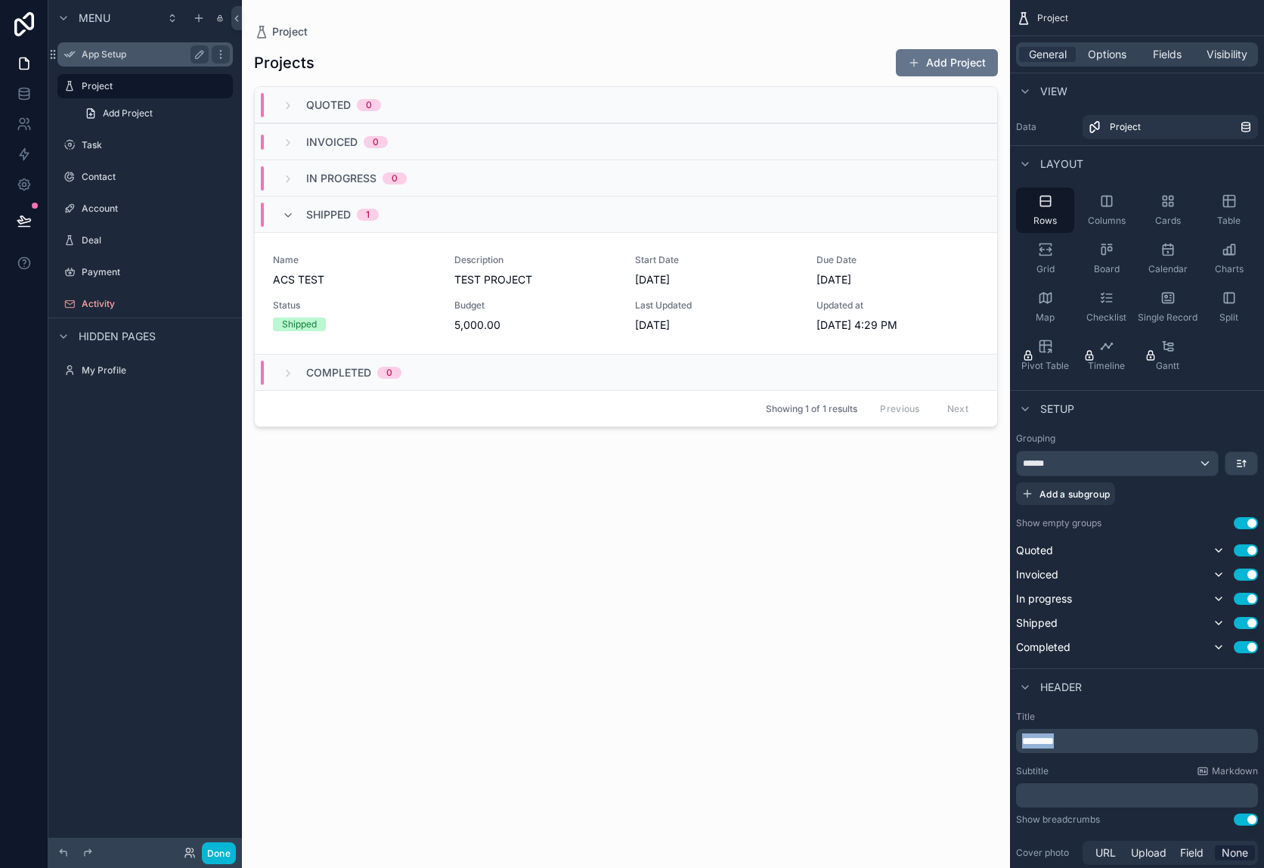
click at [116, 51] on label "App Setup" at bounding box center [142, 54] width 121 height 12
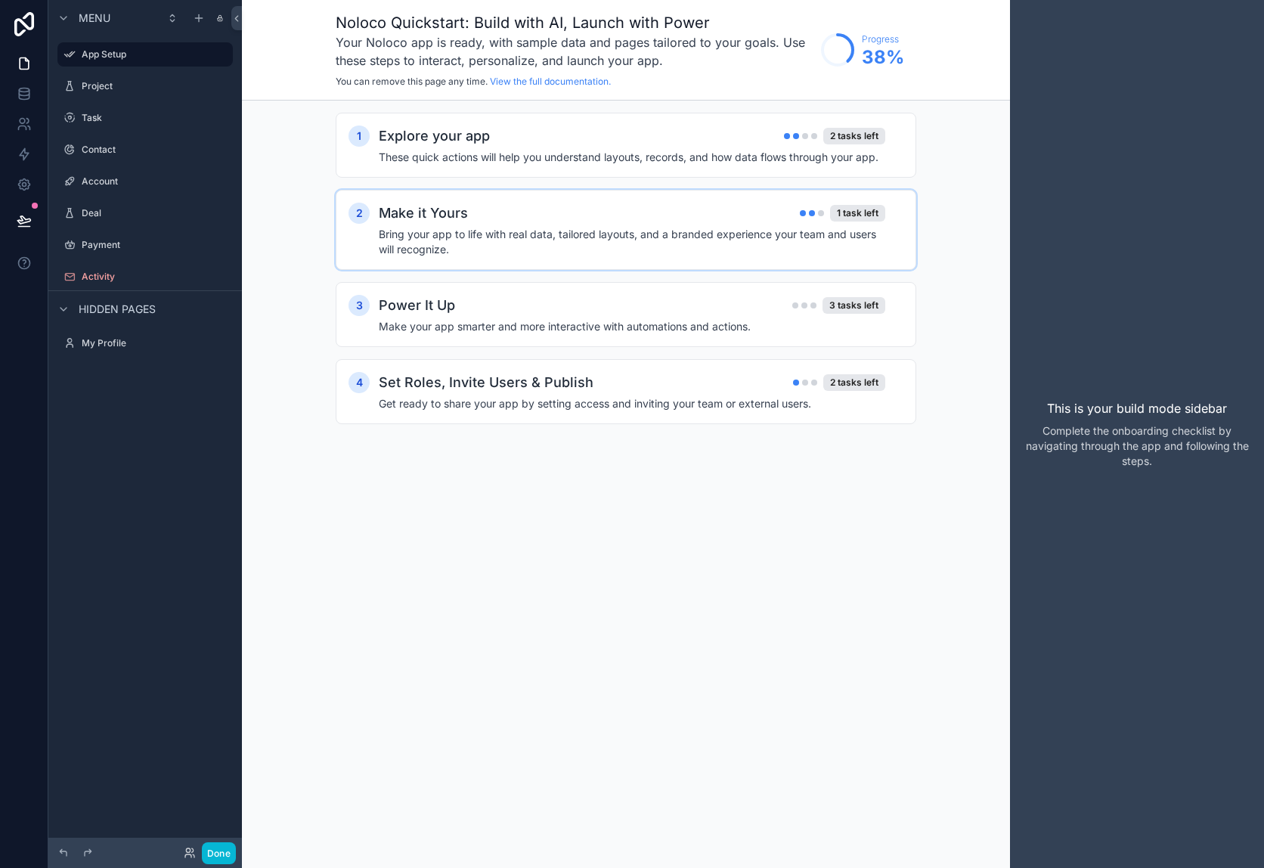
click at [708, 244] on h4 "Bring your app to life with real data, tailored layouts, and a branded experien…" at bounding box center [632, 242] width 506 height 30
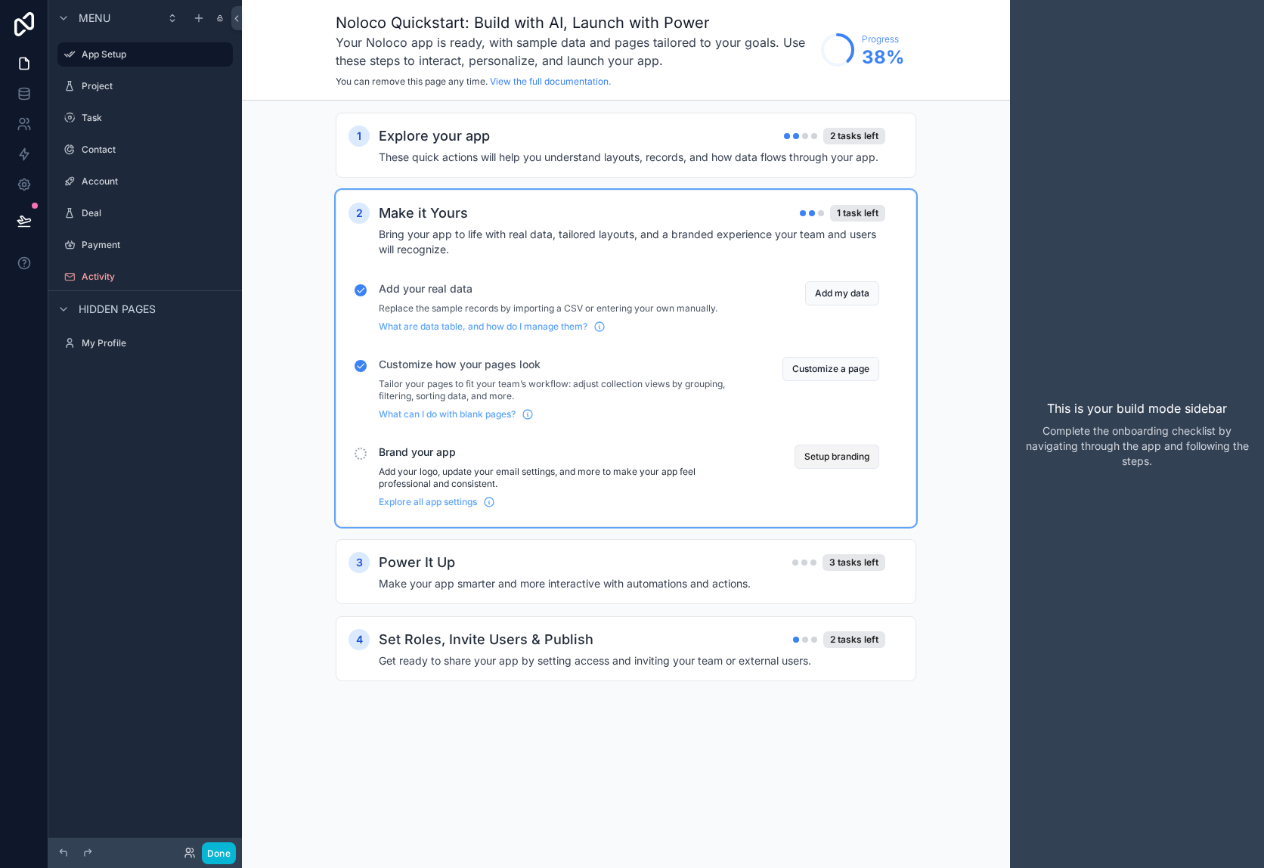
click at [859, 457] on button "Setup branding" at bounding box center [836, 456] width 85 height 24
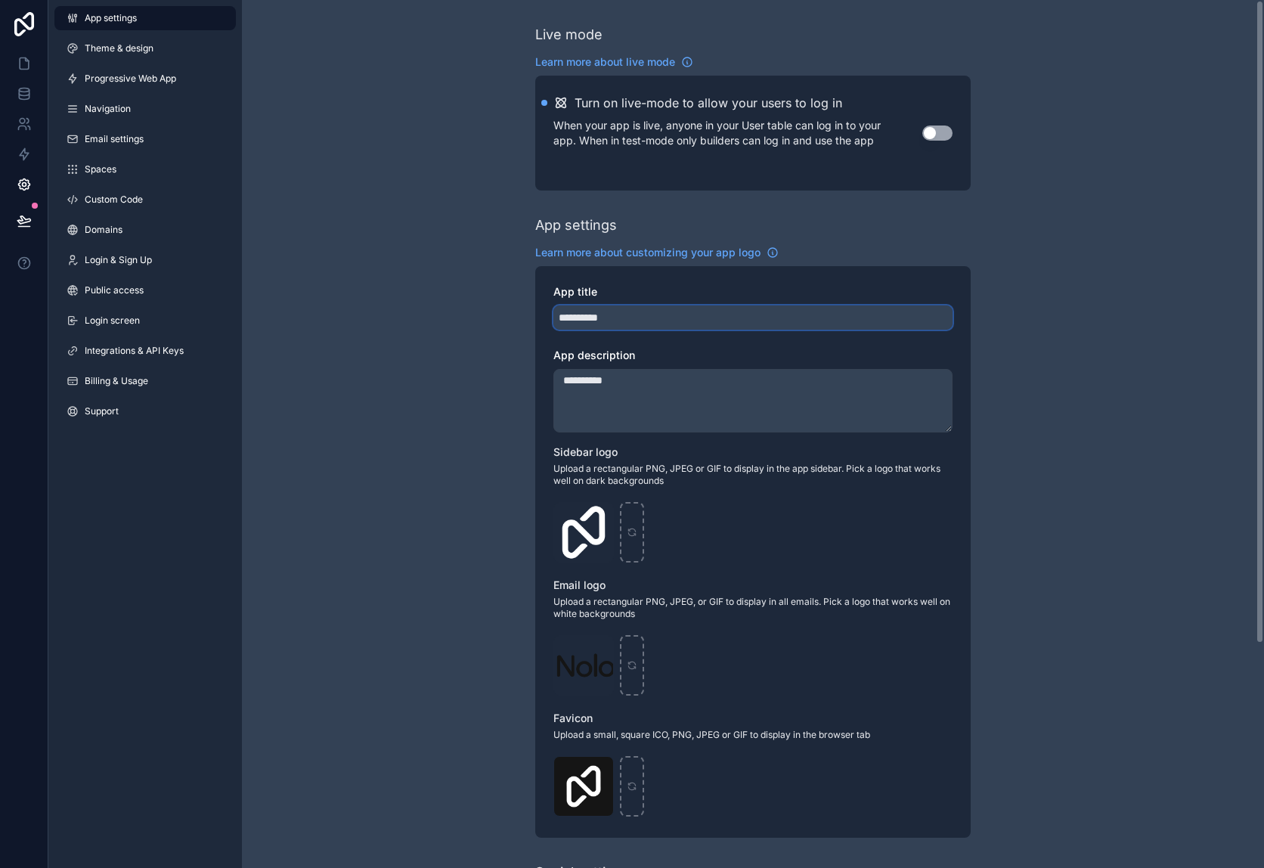
click at [599, 320] on input "**********" at bounding box center [752, 317] width 399 height 24
drag, startPoint x: 639, startPoint y: 318, endPoint x: 602, endPoint y: 318, distance: 37.0
click at [602, 318] on input "**********" at bounding box center [752, 317] width 399 height 24
click at [562, 315] on input "**********" at bounding box center [752, 317] width 399 height 24
type input "**********"
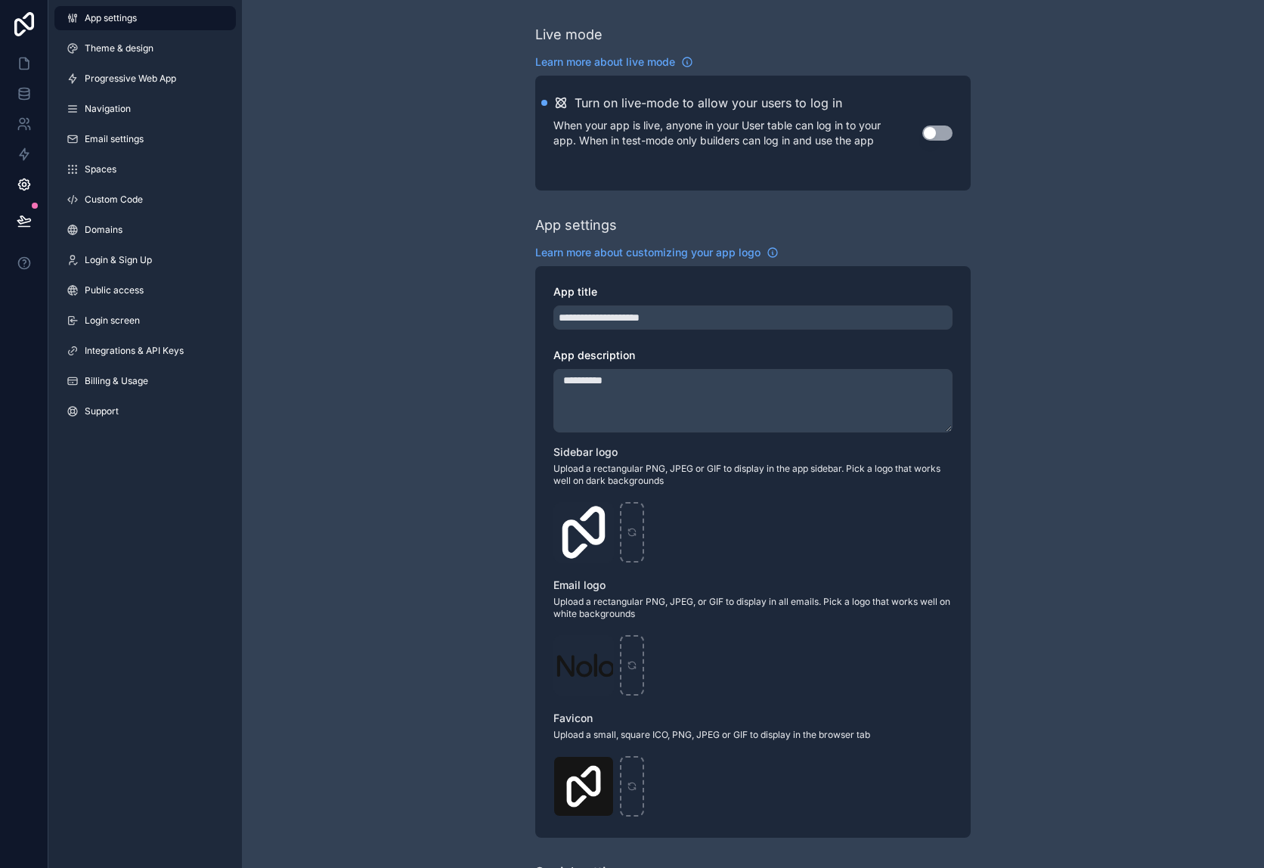
click at [619, 386] on textarea "**********" at bounding box center [752, 400] width 399 height 63
type textarea "**********"
click at [716, 553] on div "Logo-Sq-No-Padding .png" at bounding box center [752, 532] width 399 height 60
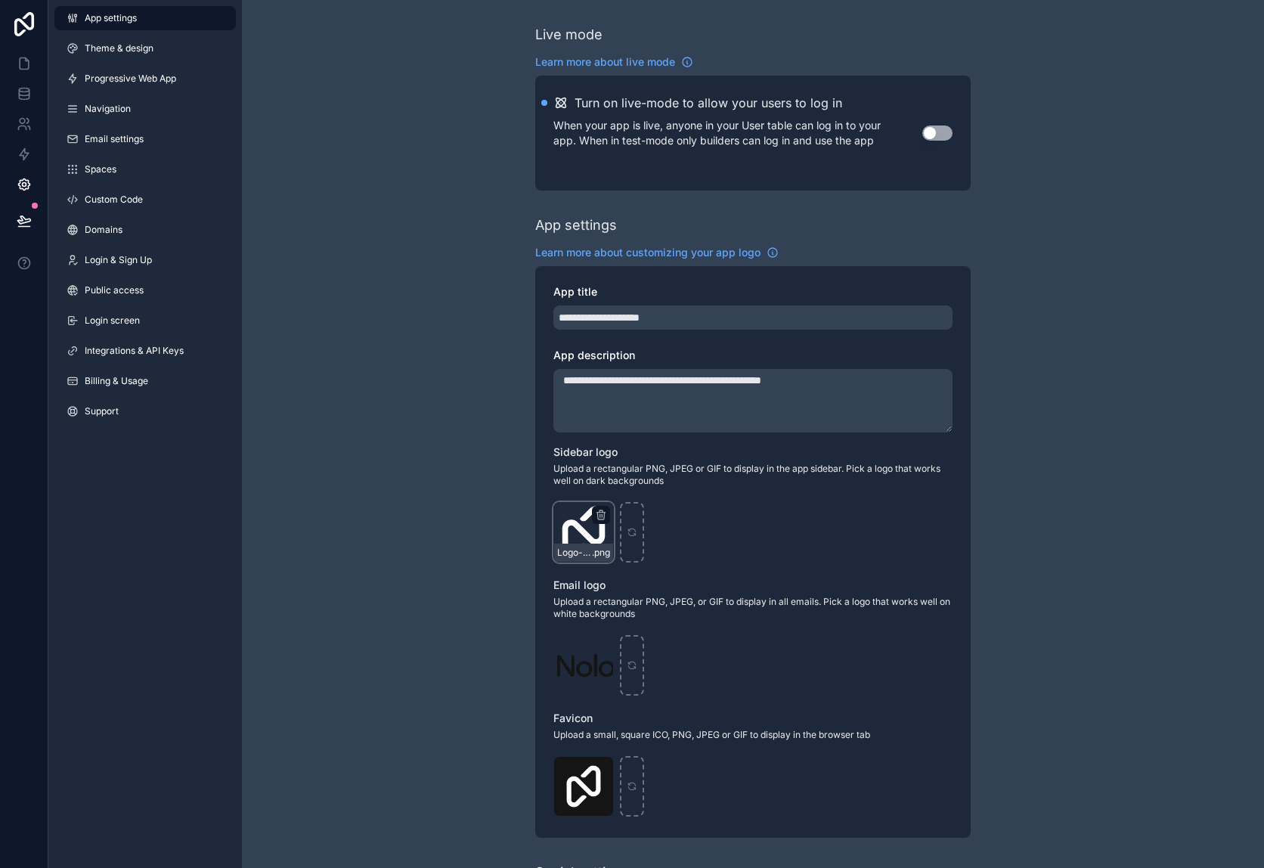
click at [599, 530] on div "Logo-Sq-No-Padding .png" at bounding box center [583, 532] width 60 height 60
click at [576, 548] on span "Logo-Sq-No-Padding" at bounding box center [574, 552] width 35 height 12
click at [578, 521] on div "Logo-Sq-No-Padding .png" at bounding box center [583, 532] width 60 height 60
click at [578, 522] on div "Logo-Sq-No-Padding .png" at bounding box center [583, 532] width 60 height 60
click at [632, 527] on icon "scrollable content" at bounding box center [632, 532] width 11 height 11
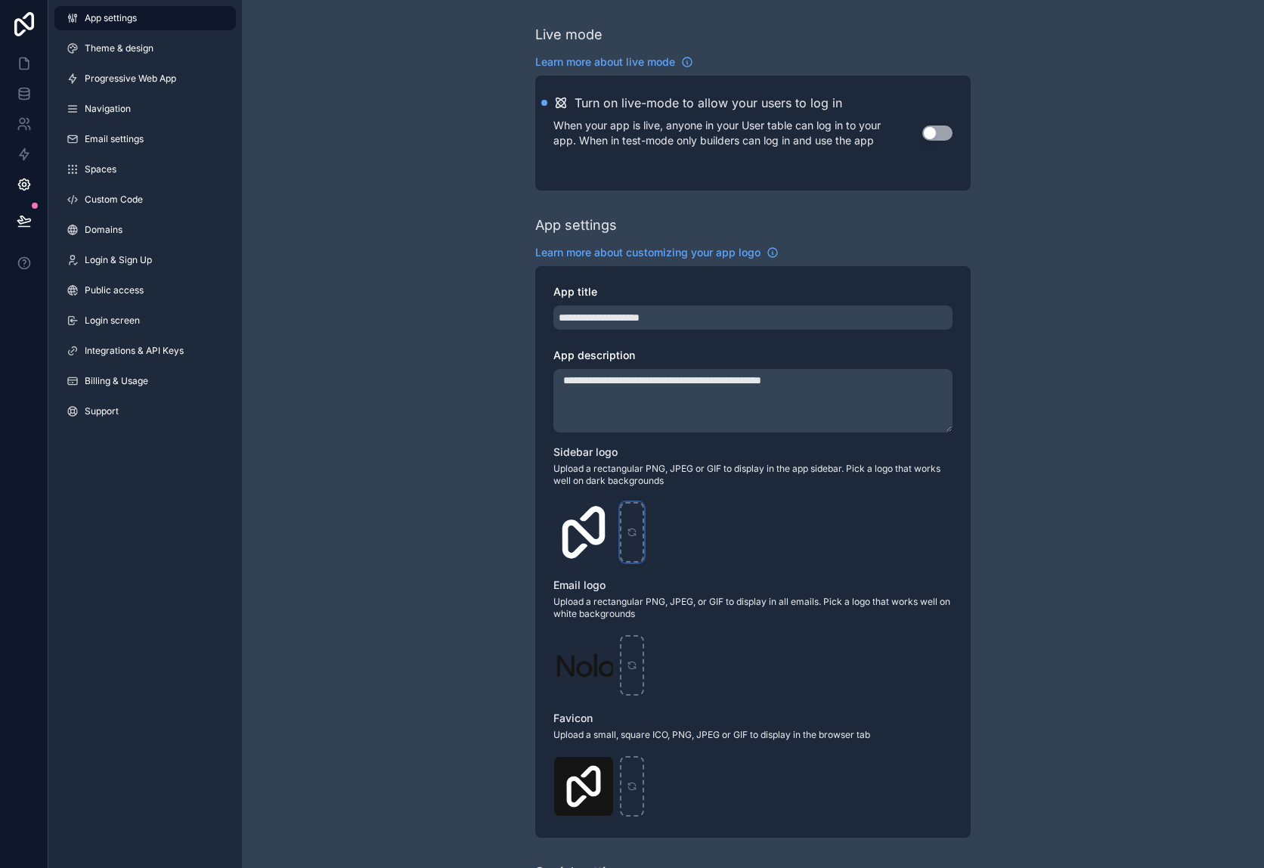
type input "**********"
click at [632, 667] on icon "scrollable content" at bounding box center [632, 665] width 11 height 11
type input "**********"
click at [630, 782] on icon "scrollable content" at bounding box center [632, 786] width 11 height 11
type input "**********"
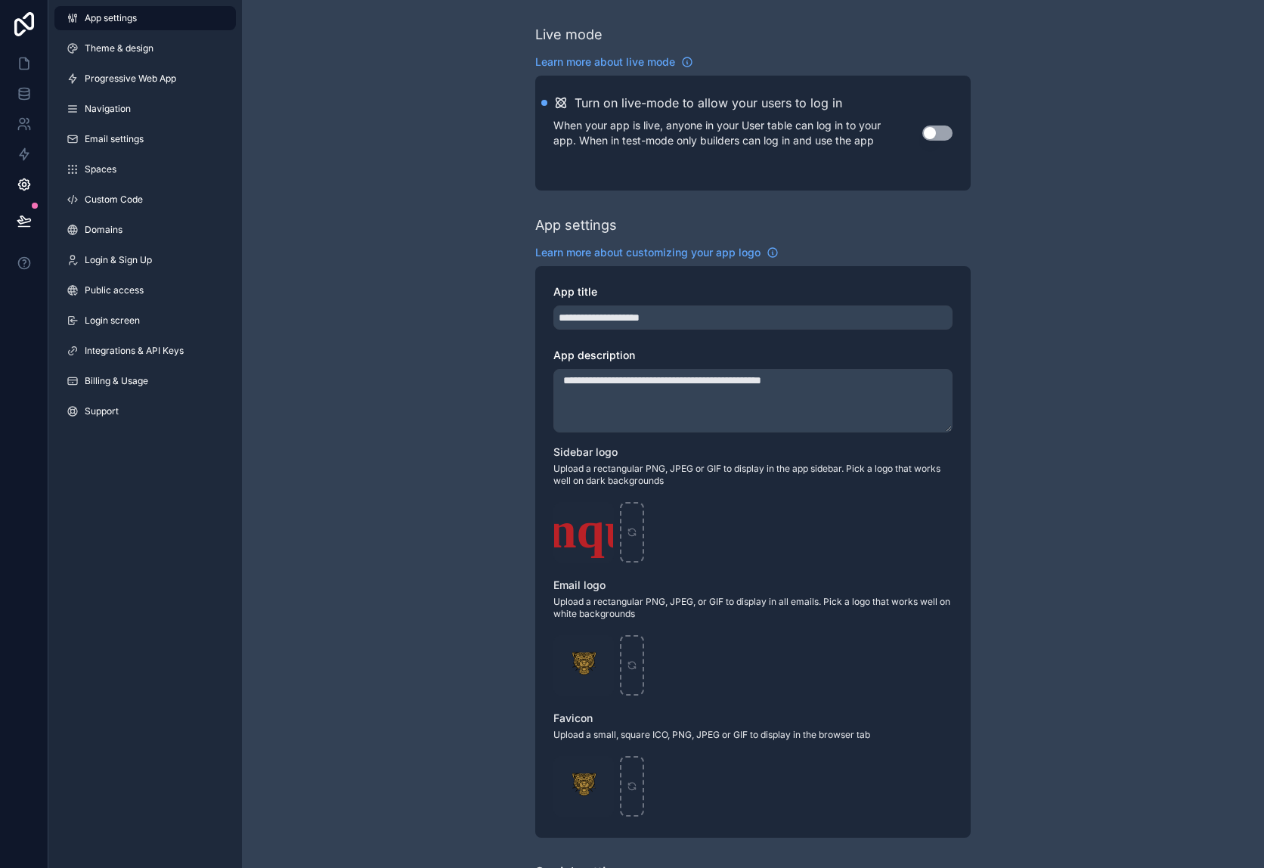
click at [473, 400] on div "**********" at bounding box center [753, 585] width 1022 height 1170
click at [1058, 588] on div "**********" at bounding box center [753, 585] width 1022 height 1170
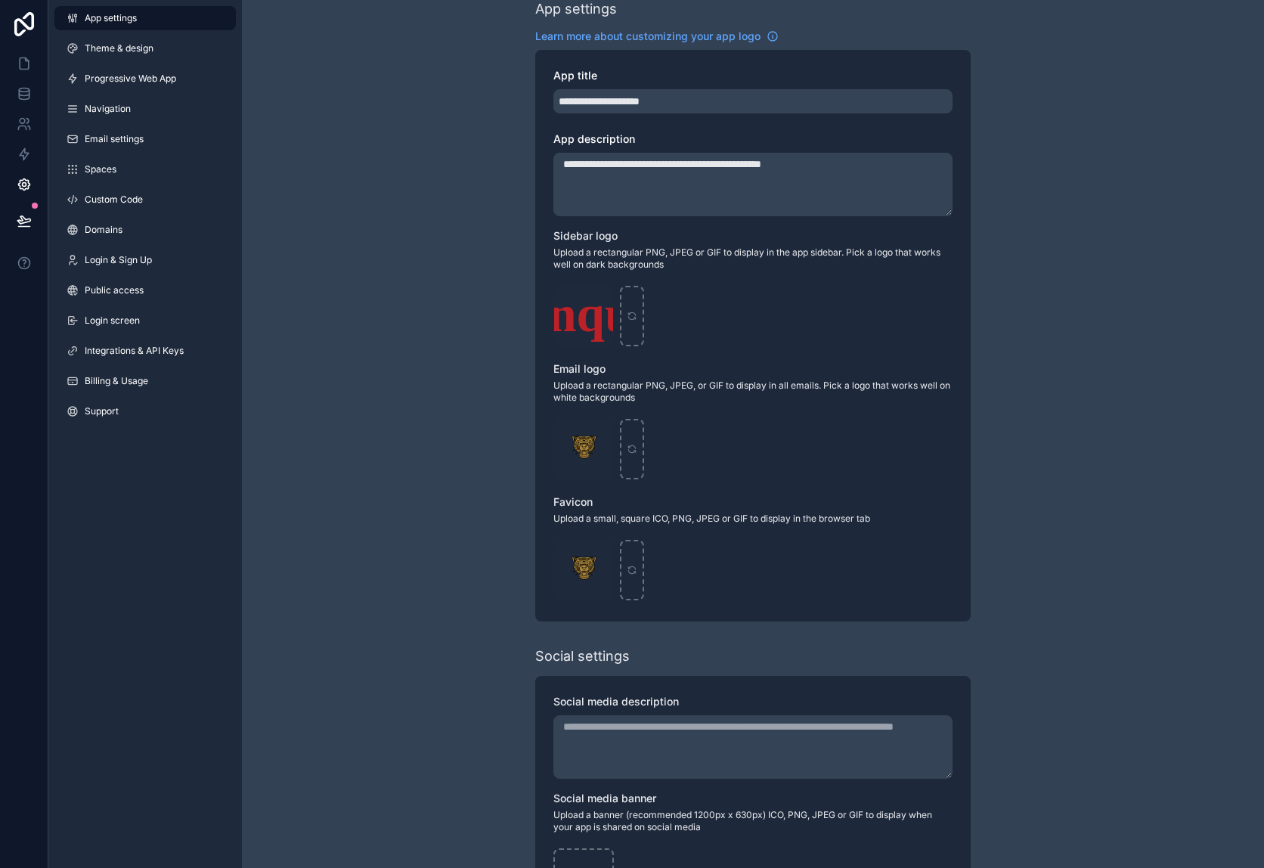
scroll to position [302, 0]
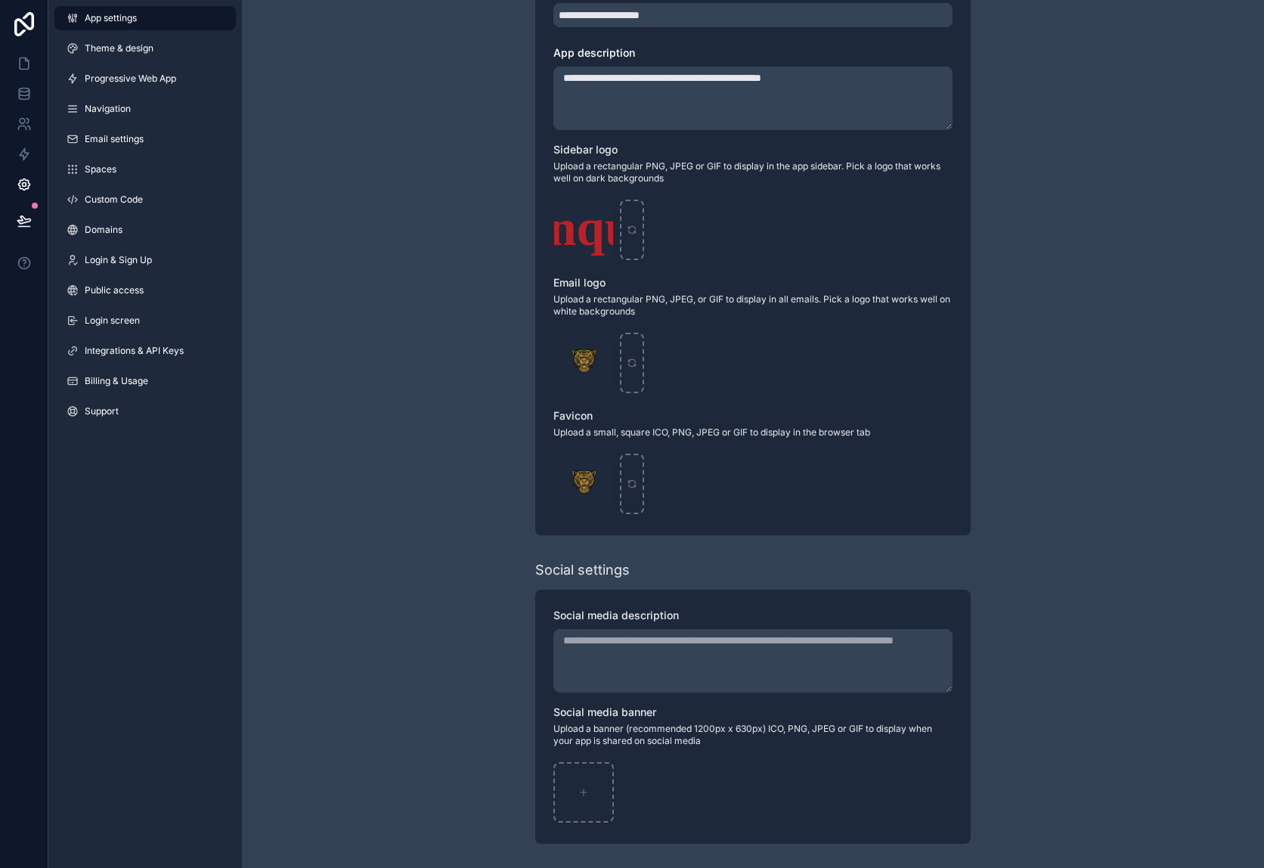
click at [472, 533] on div "**********" at bounding box center [753, 283] width 1022 height 1170
click at [149, 25] on link "App settings" at bounding box center [144, 18] width 181 height 24
click at [111, 45] on span "Theme & design" at bounding box center [119, 48] width 69 height 12
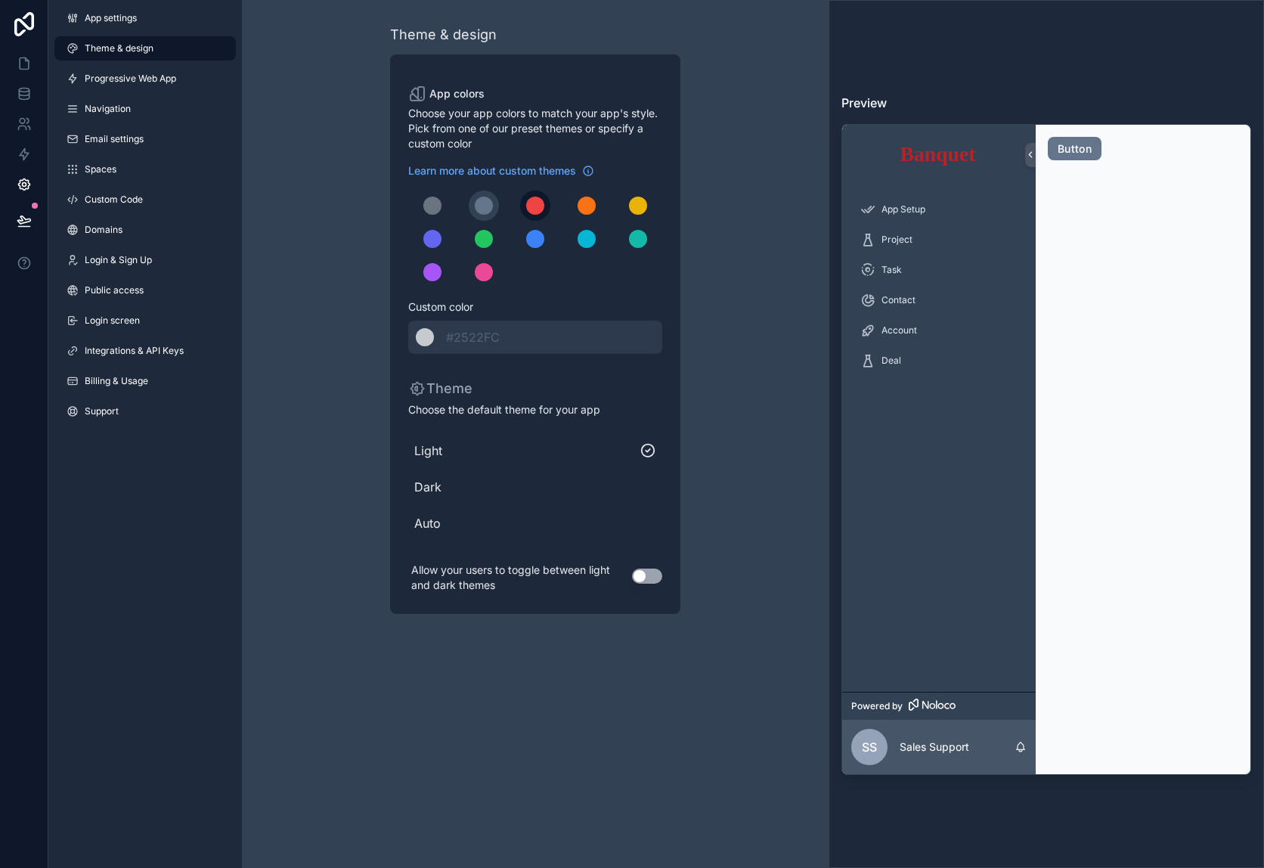
click at [545, 210] on button "scrollable content" at bounding box center [535, 205] width 30 height 30
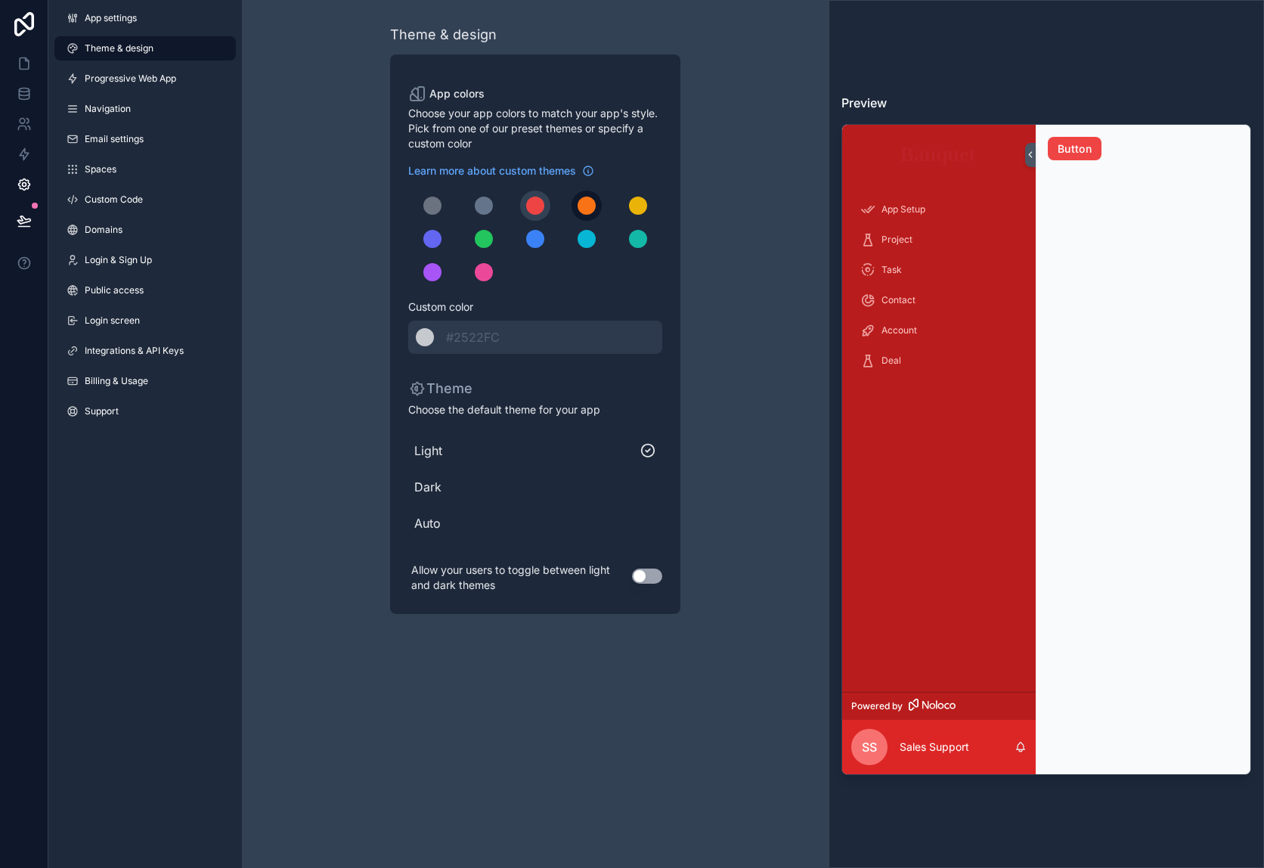
click at [576, 208] on button "scrollable content" at bounding box center [586, 205] width 30 height 30
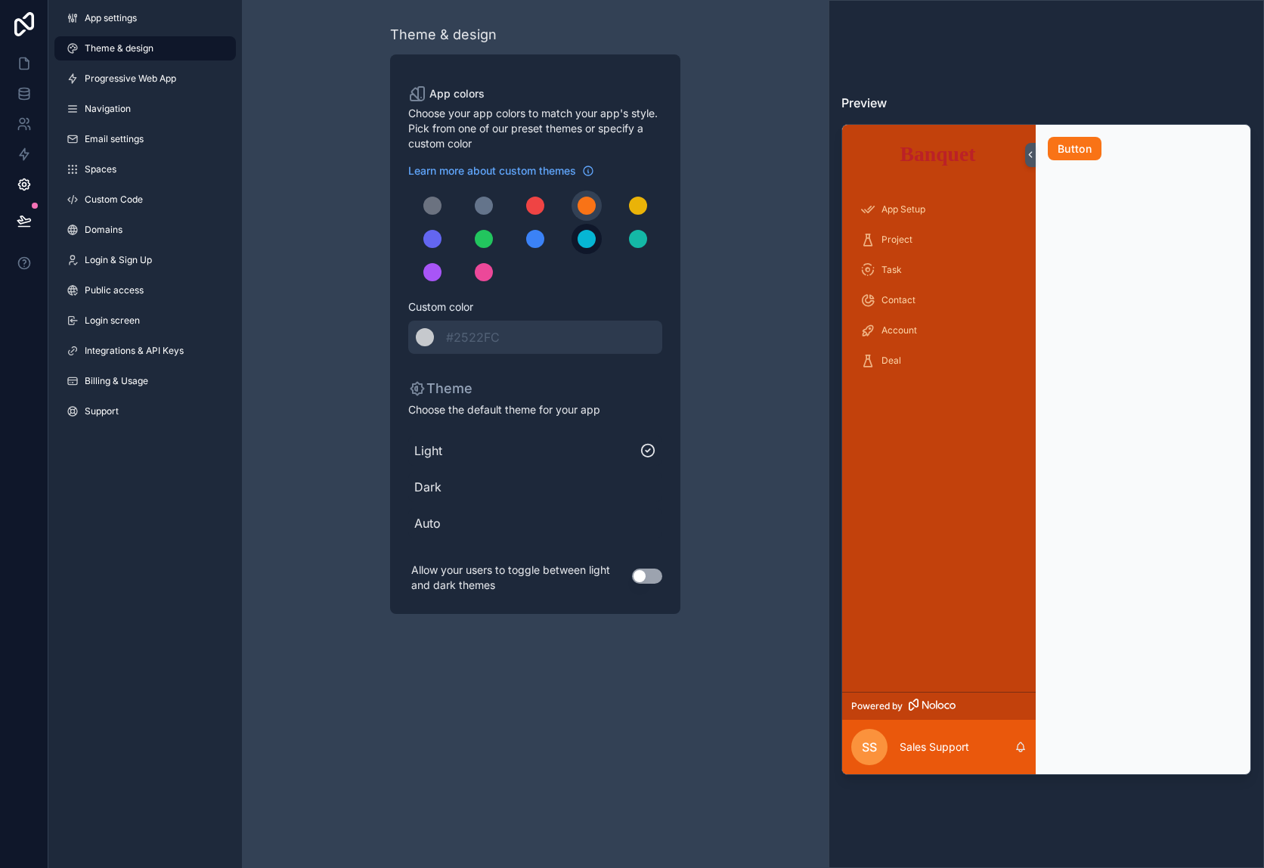
click at [588, 240] on div "scrollable content" at bounding box center [586, 239] width 18 height 18
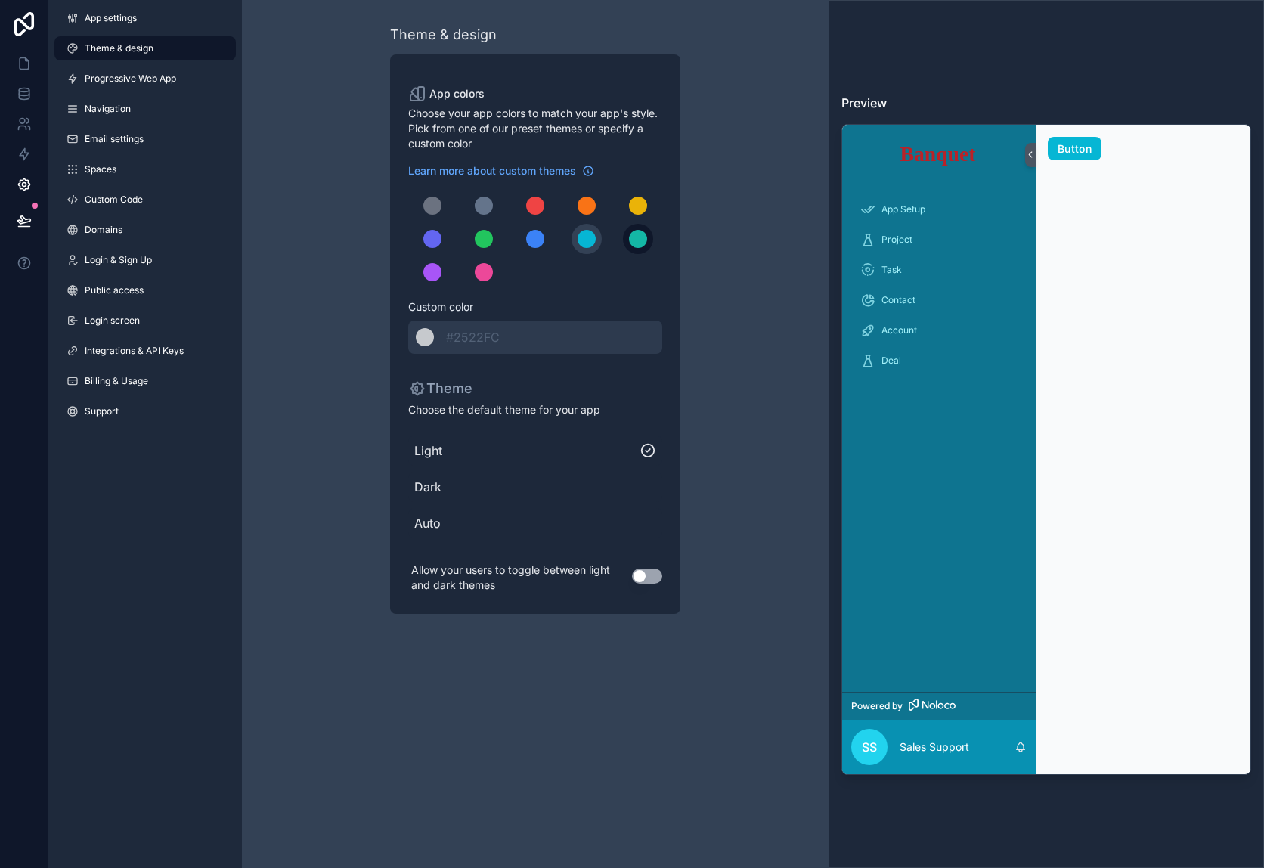
click at [651, 243] on button "scrollable content" at bounding box center [638, 239] width 30 height 30
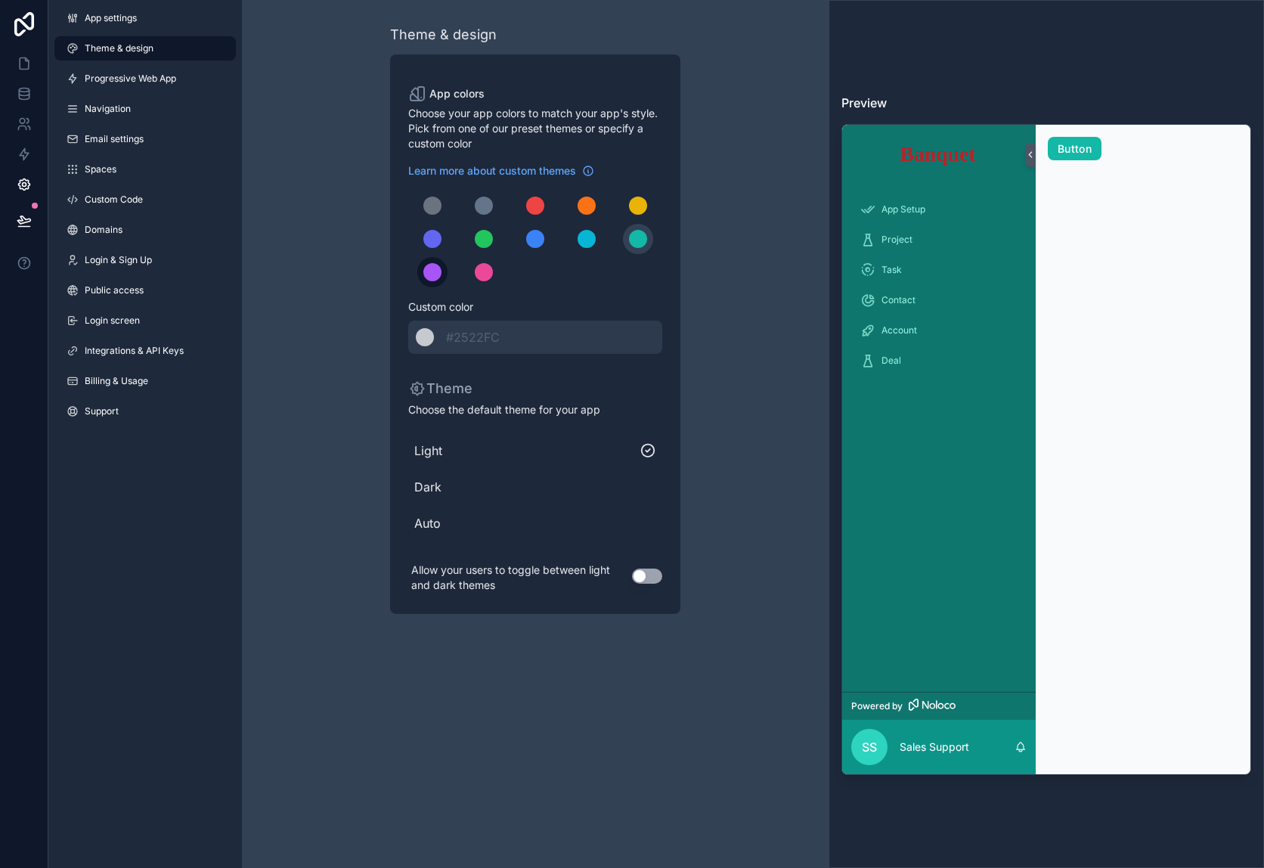
click at [443, 272] on button "scrollable content" at bounding box center [432, 272] width 30 height 30
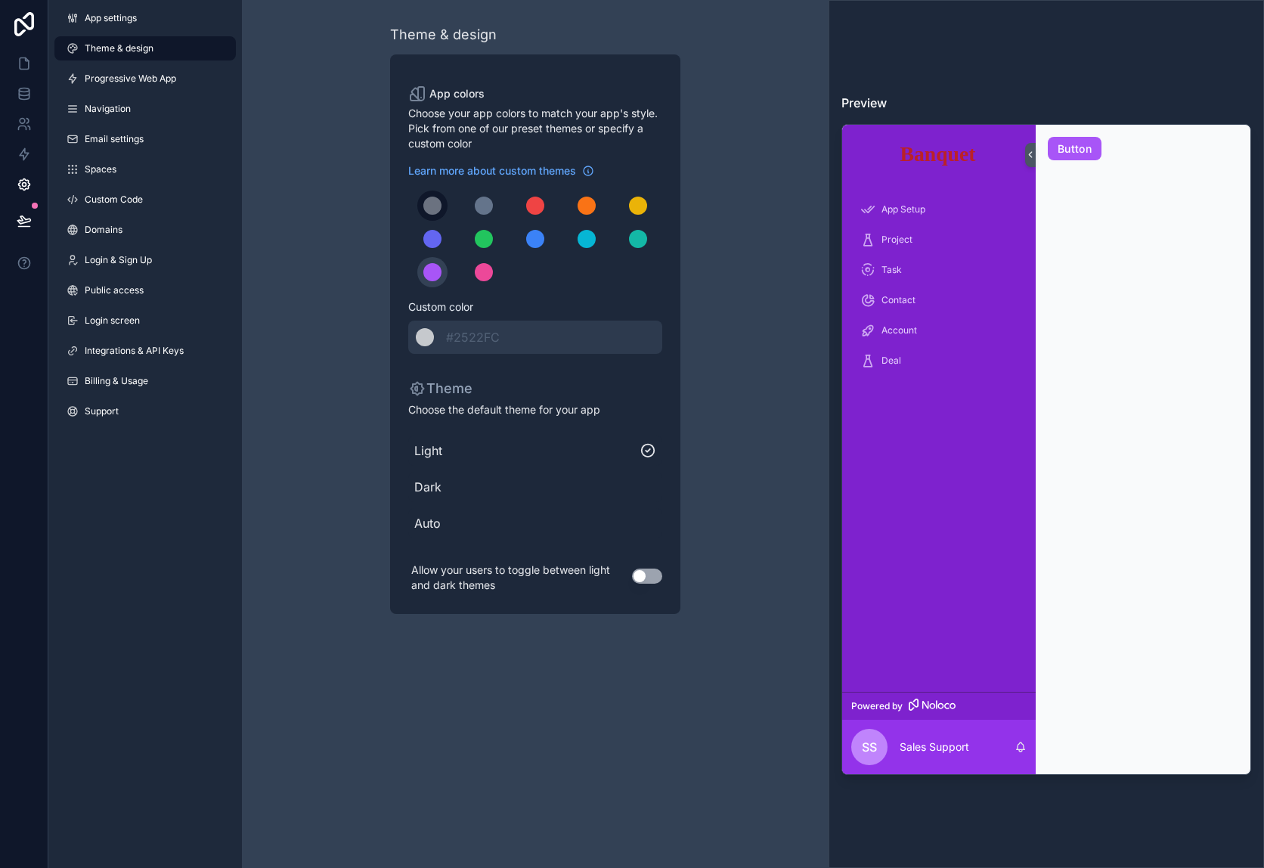
click at [435, 209] on div "scrollable content" at bounding box center [432, 206] width 18 height 18
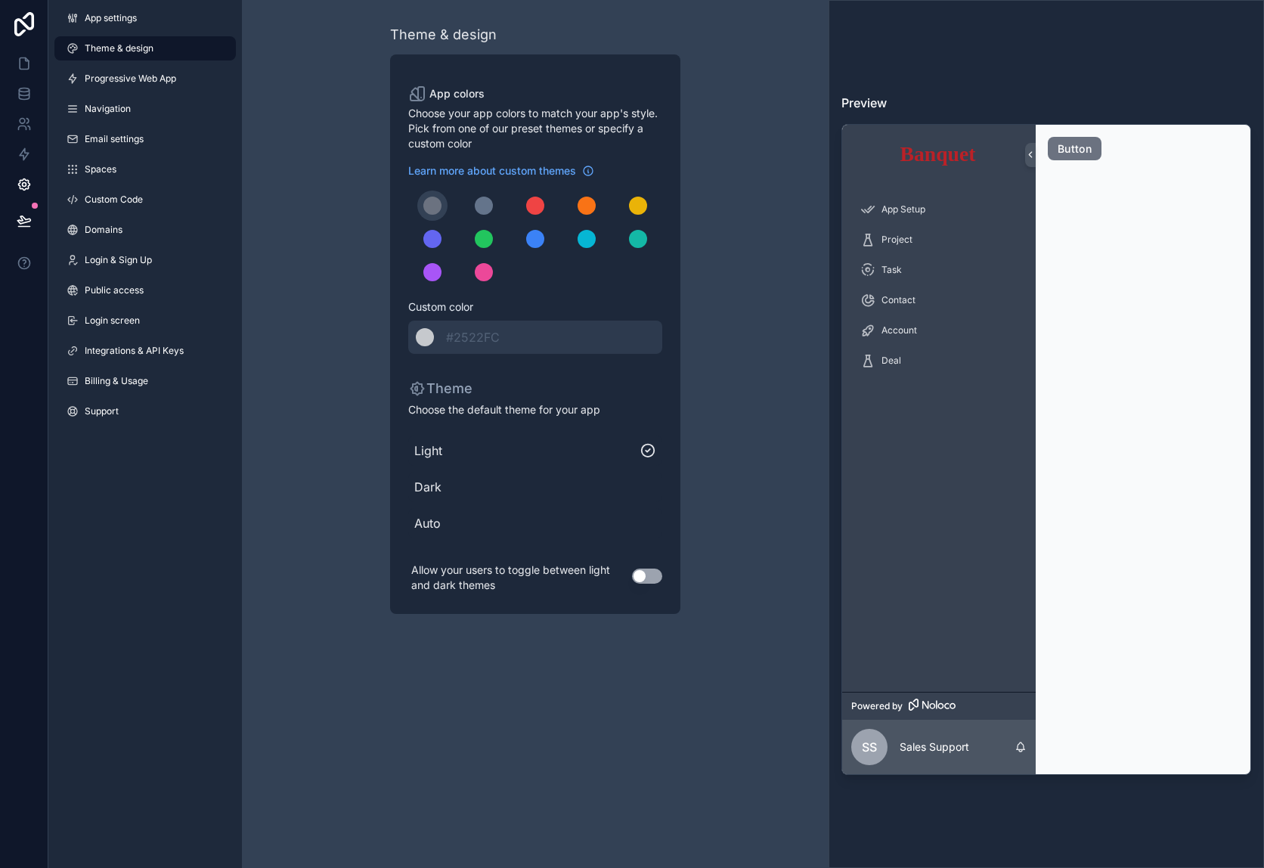
click at [302, 341] on div "Theme & design App colors Choose your app colors to match your app's style. Pic…" at bounding box center [535, 319] width 587 height 638
click at [442, 487] on span "Dark" at bounding box center [535, 487] width 242 height 18
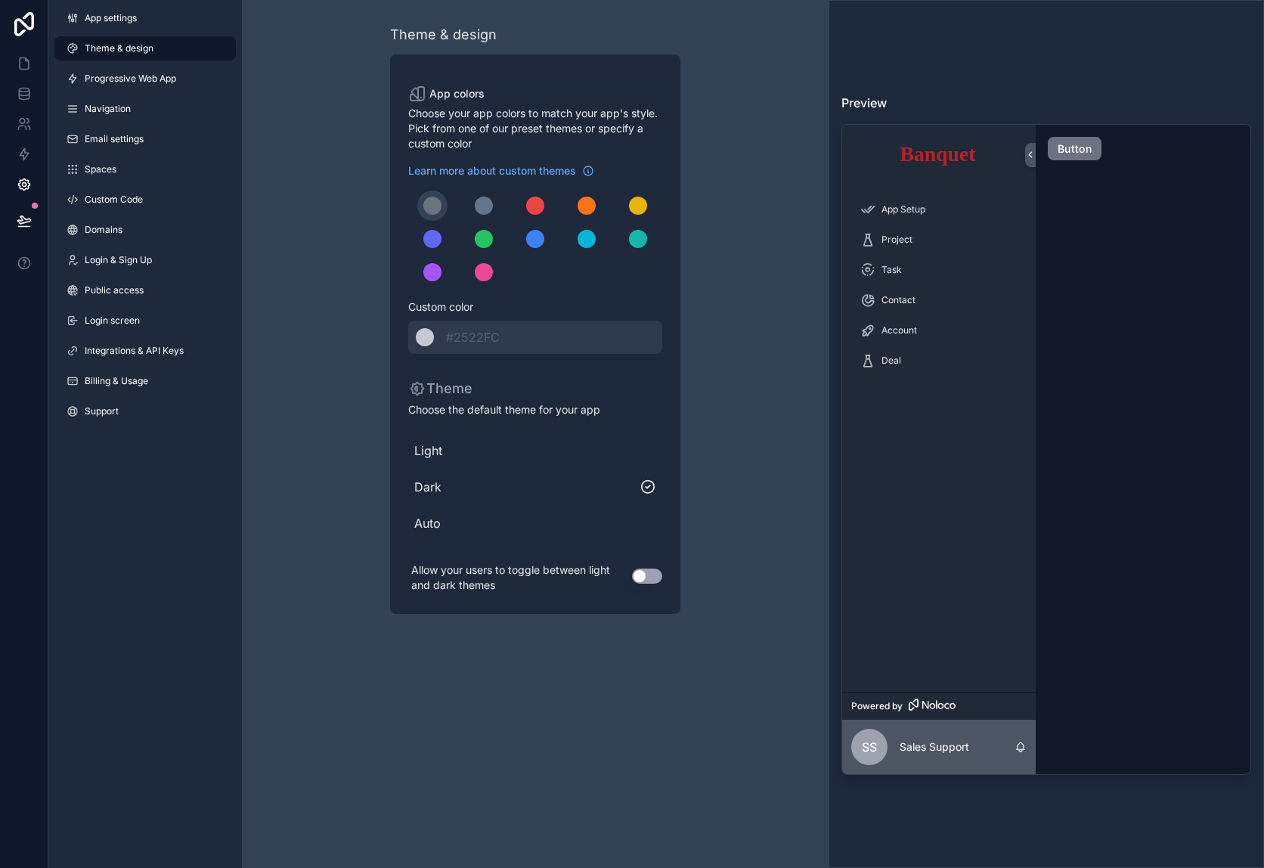
click at [447, 456] on span "Light" at bounding box center [535, 450] width 242 height 18
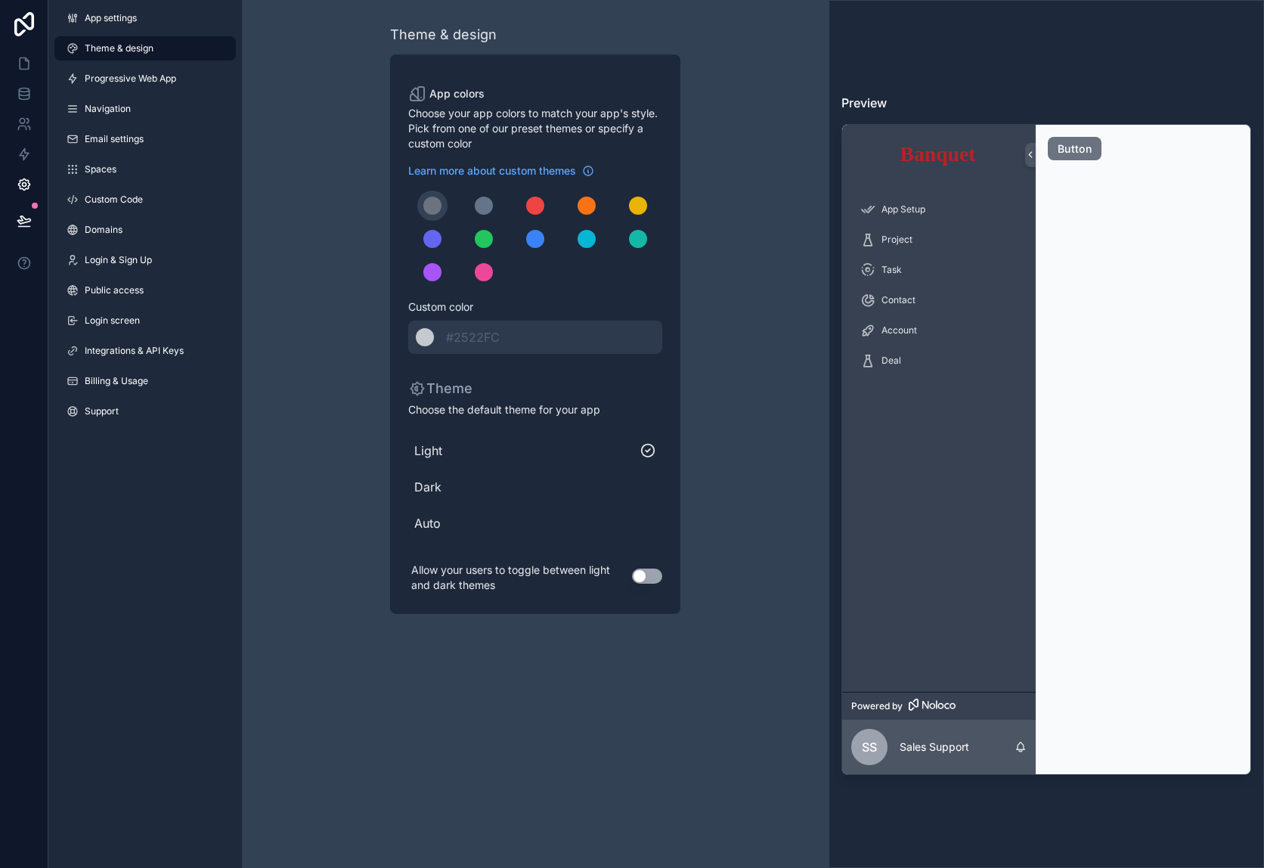
click at [445, 522] on span "Auto" at bounding box center [535, 523] width 242 height 18
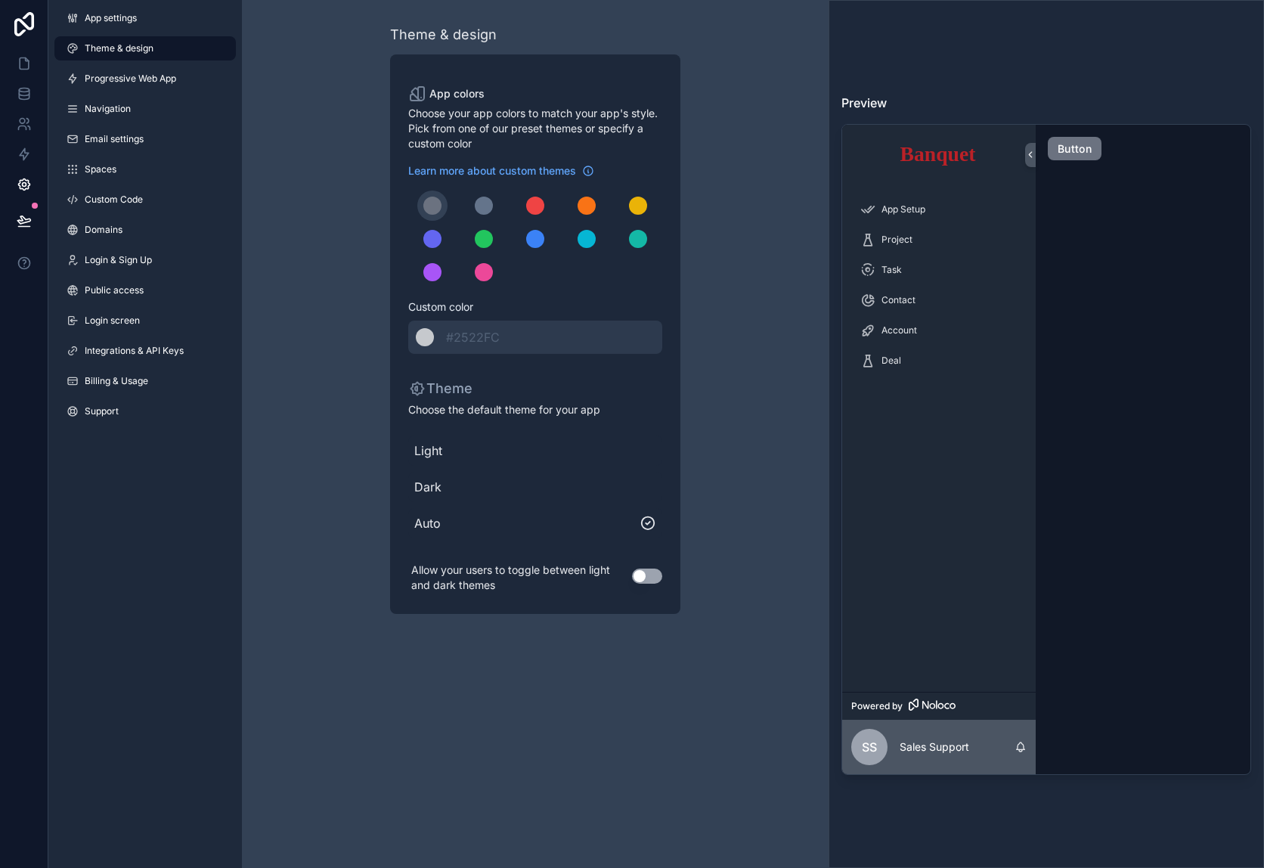
click at [333, 349] on div "Theme & design App colors Choose your app colors to match your app's style. Pic…" at bounding box center [534, 319] width 435 height 638
click at [138, 82] on span "Progressive Web App" at bounding box center [130, 79] width 91 height 12
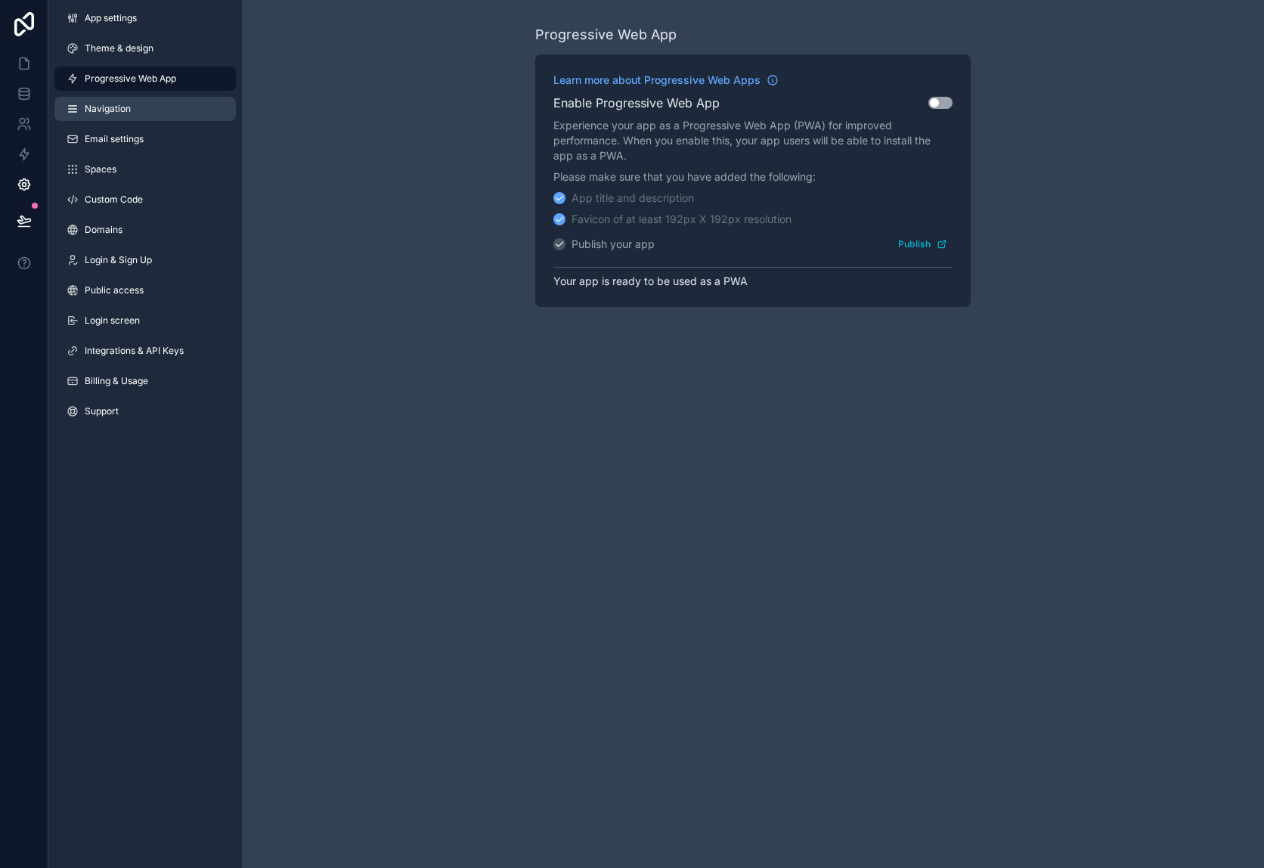
click at [149, 109] on link "Navigation" at bounding box center [144, 109] width 181 height 24
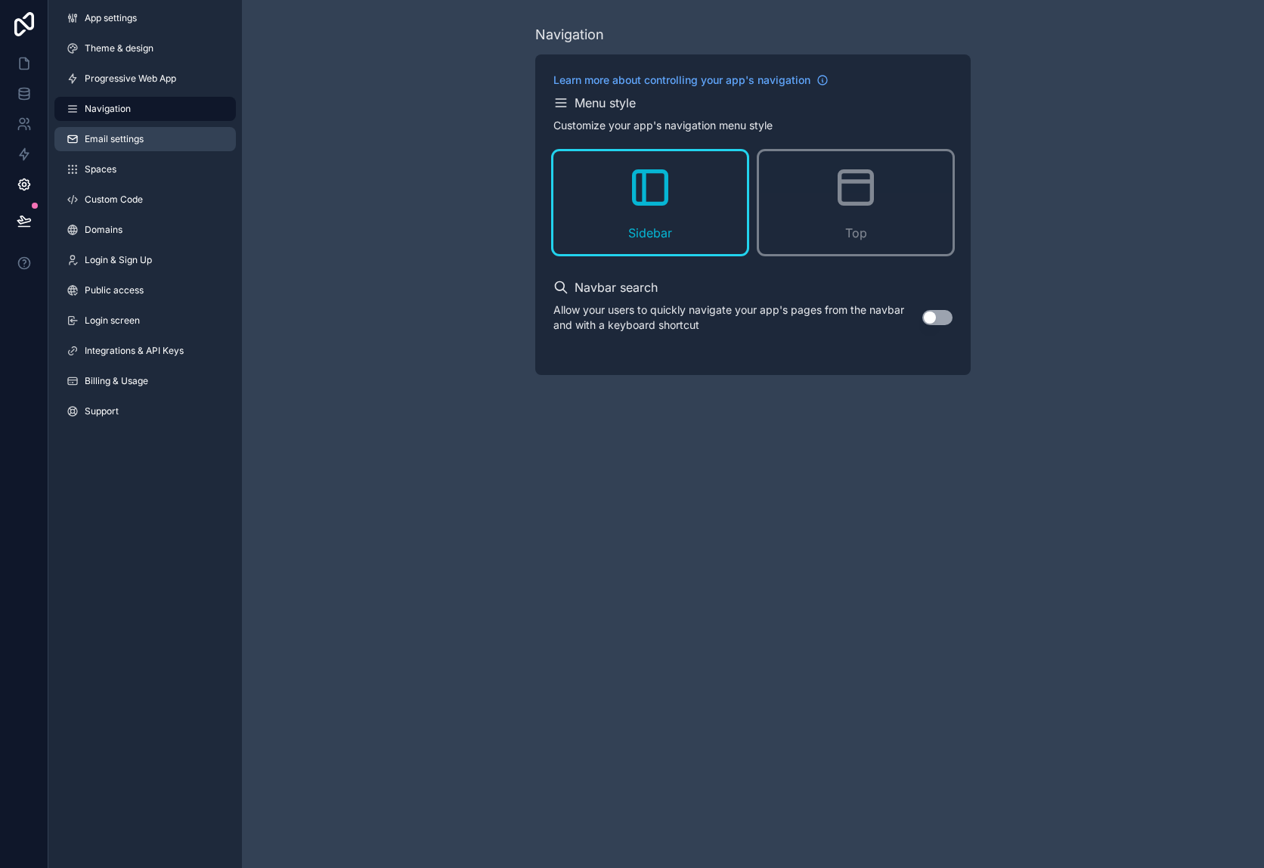
click at [147, 137] on link "Email settings" at bounding box center [144, 139] width 181 height 24
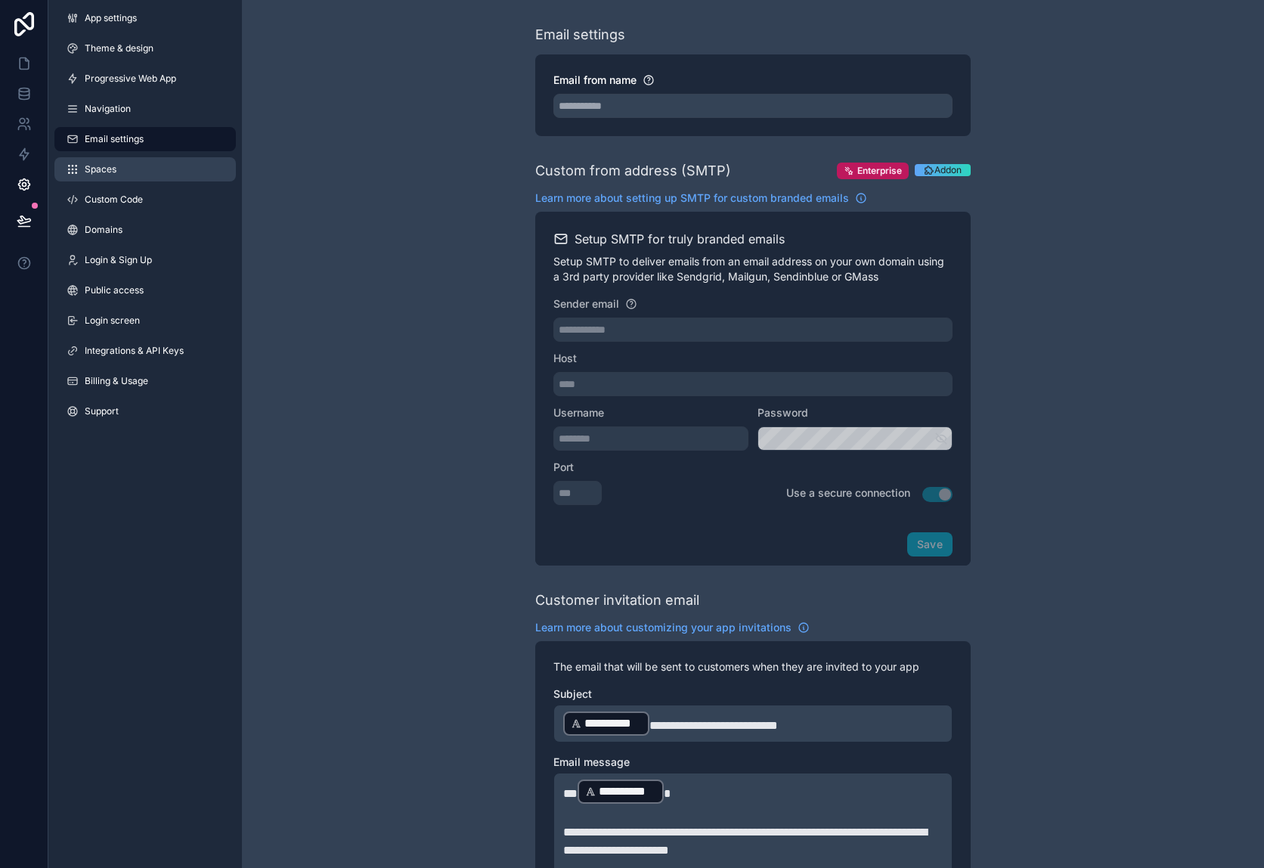
click at [147, 166] on link "Spaces" at bounding box center [144, 169] width 181 height 24
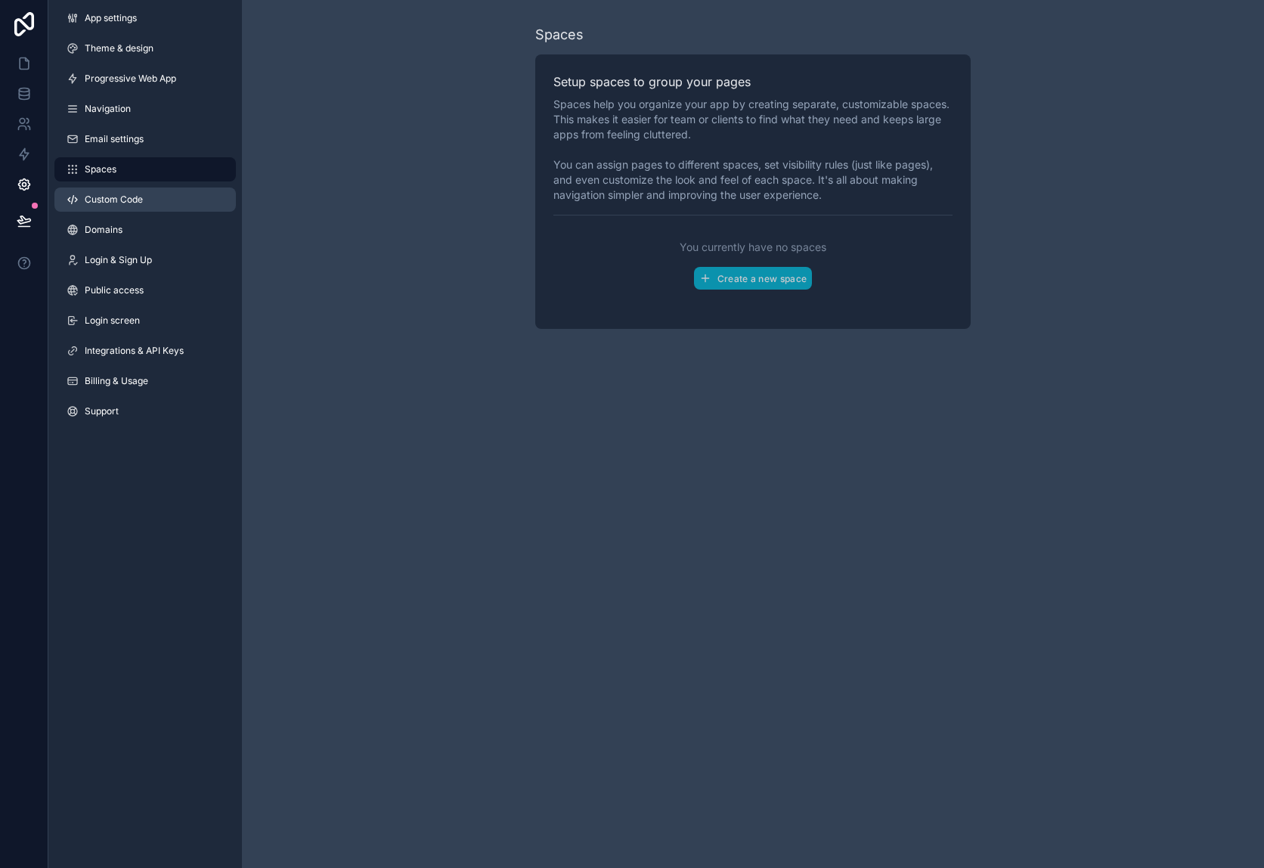
click at [137, 196] on span "Custom Code" at bounding box center [114, 199] width 58 height 12
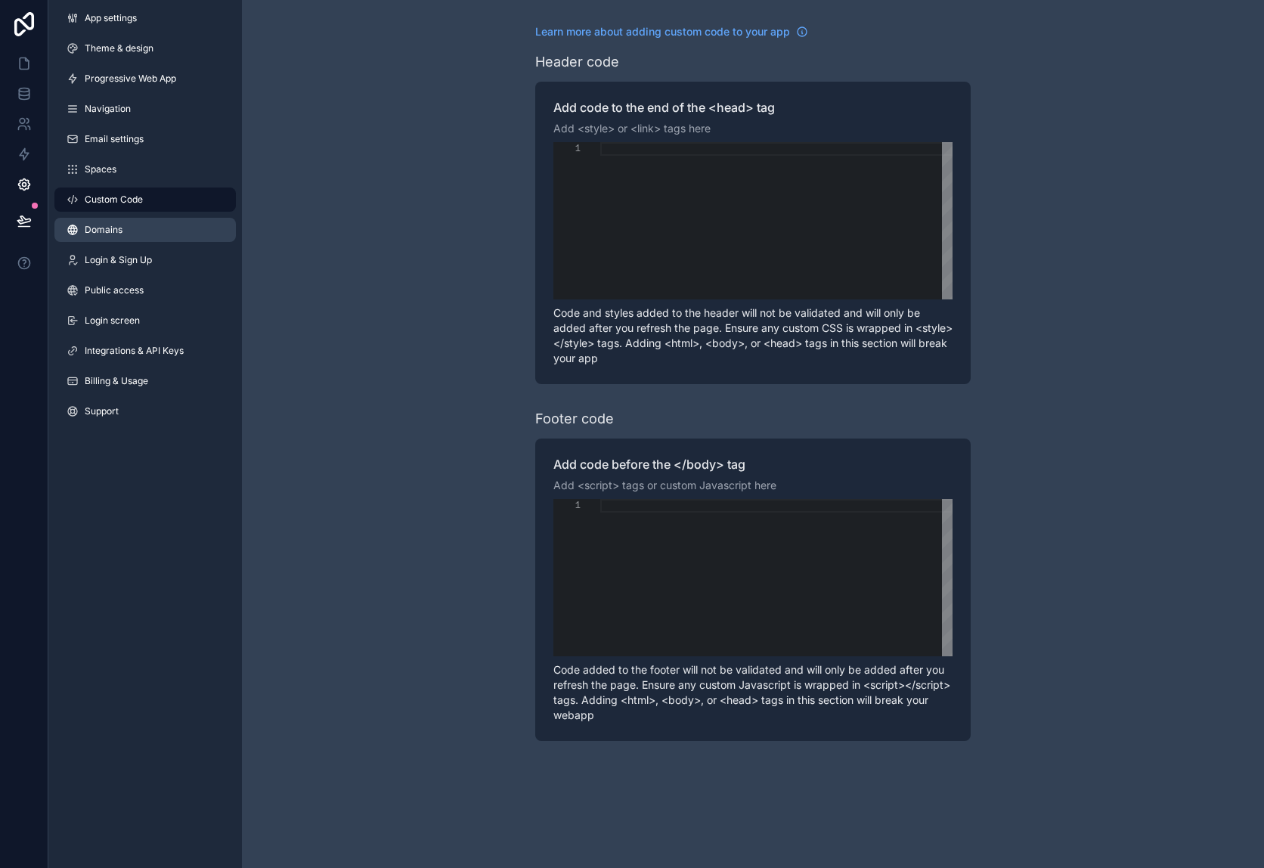
click at [135, 221] on link "Domains" at bounding box center [144, 230] width 181 height 24
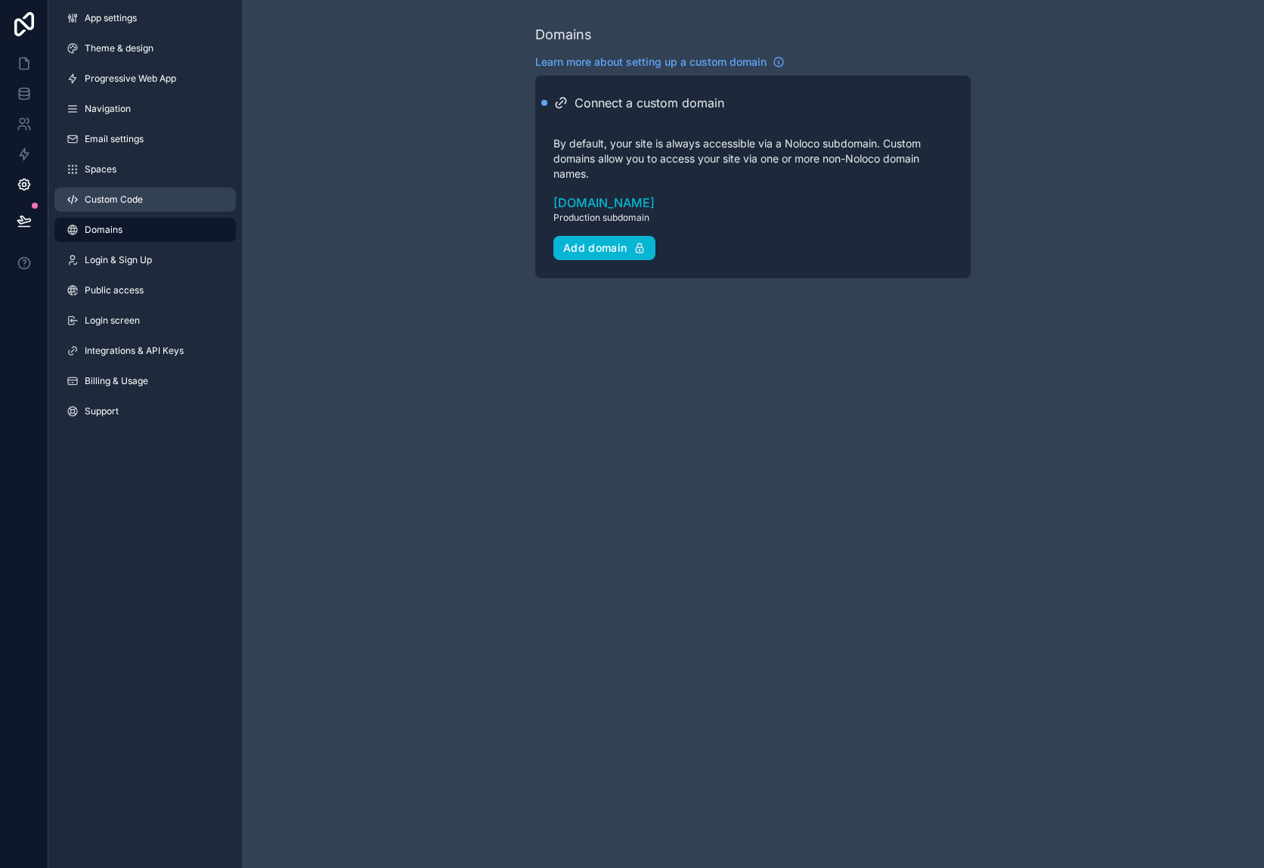
click at [97, 195] on span "Custom Code" at bounding box center [114, 199] width 58 height 12
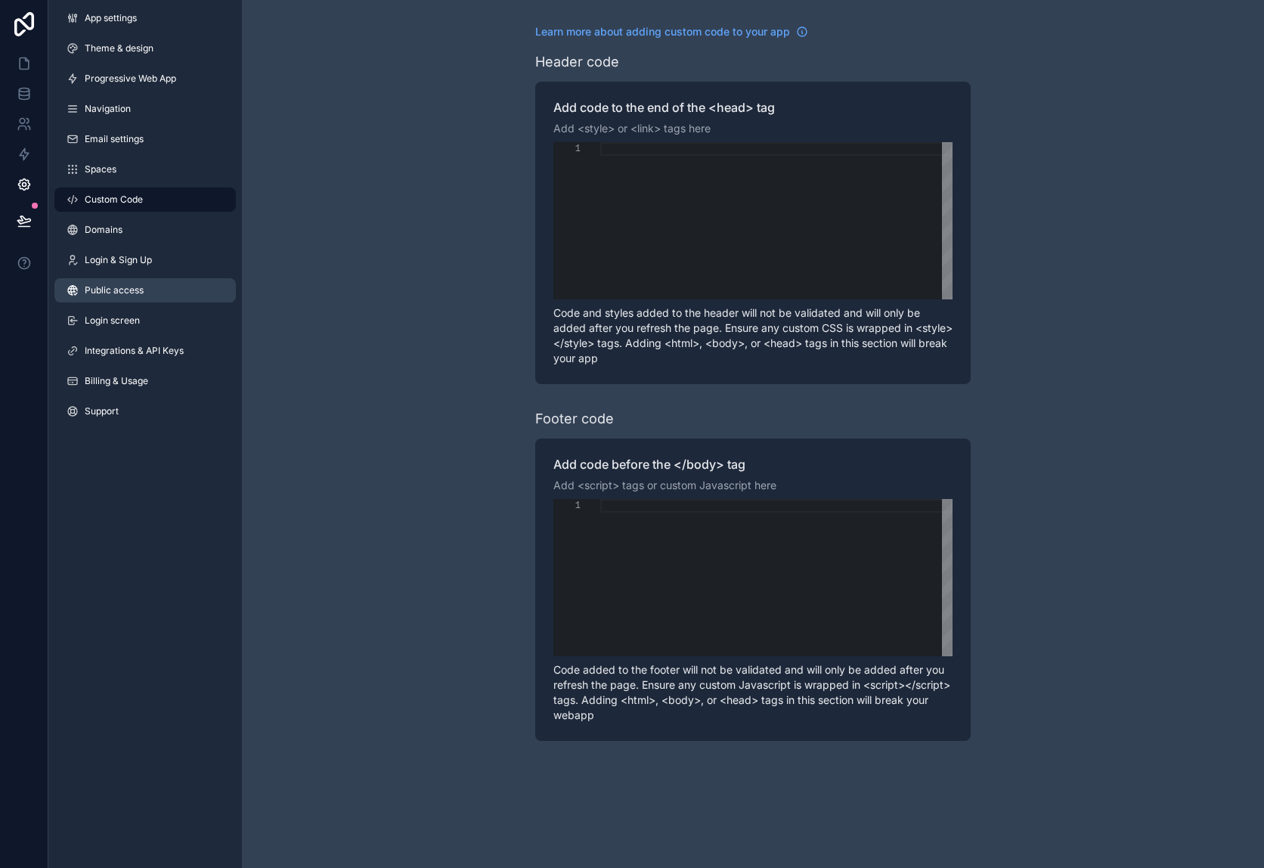
click at [98, 280] on link "Public access" at bounding box center [144, 290] width 181 height 24
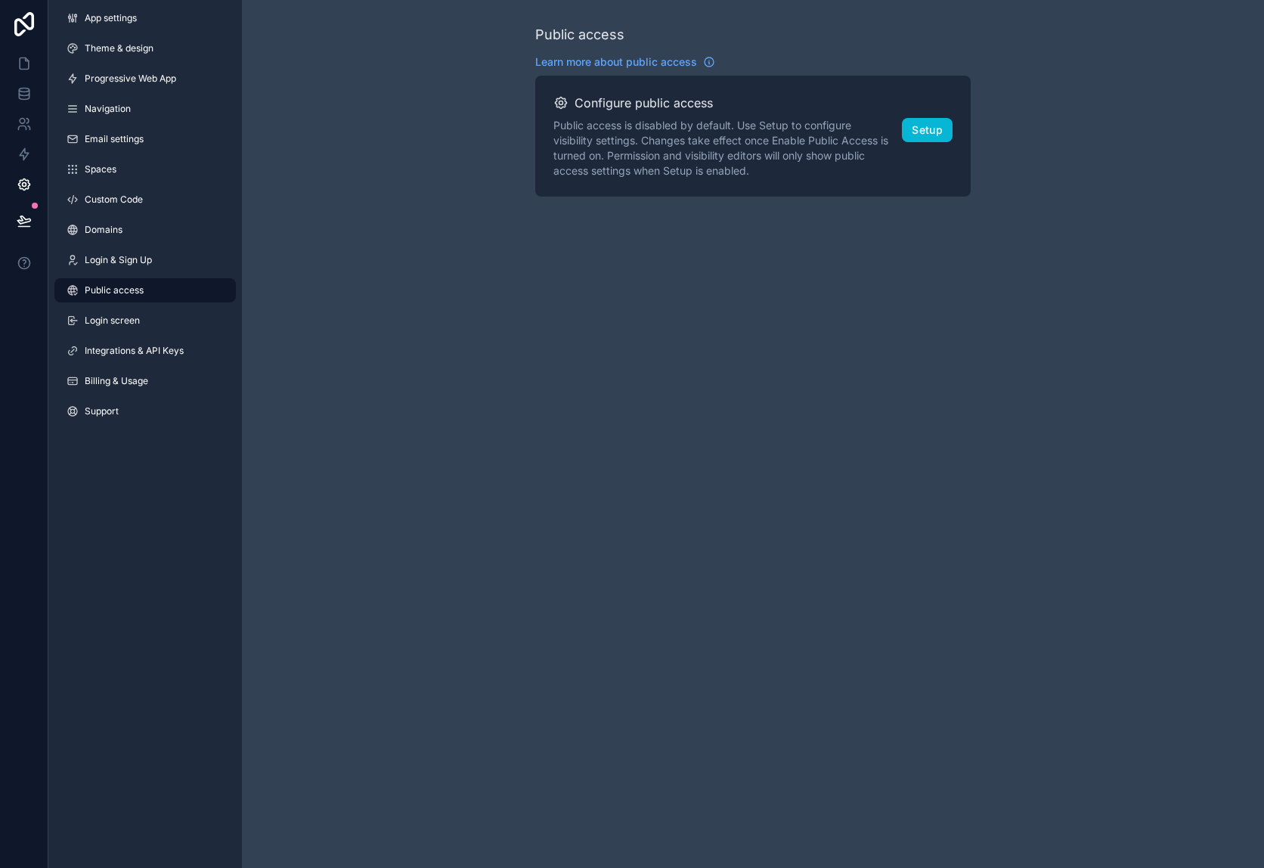
click at [101, 247] on div "App settings Theme & design Progressive Web App Navigation Email settings Space…" at bounding box center [144, 217] width 193 height 435
click at [101, 262] on span "Login & Sign Up" at bounding box center [118, 260] width 67 height 12
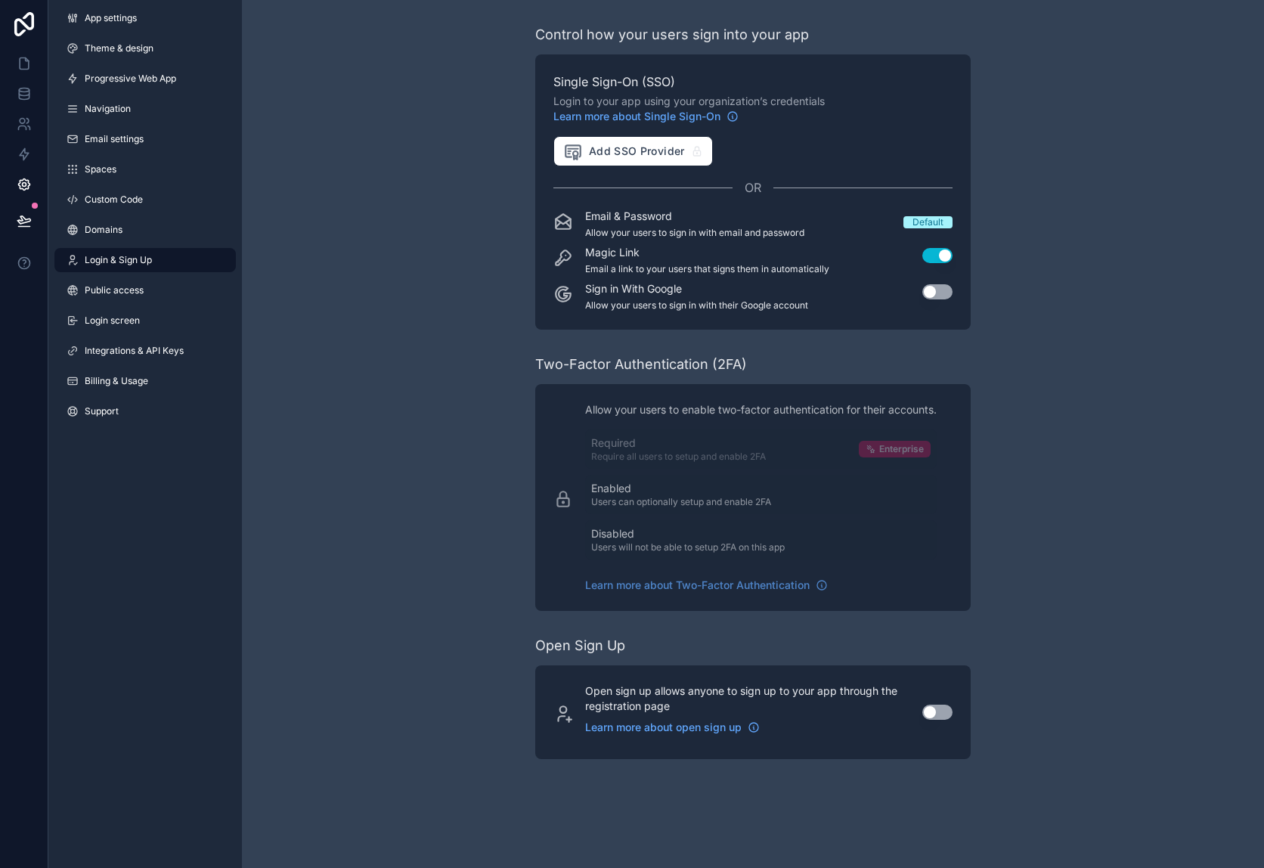
click at [939, 287] on button "Use setting" at bounding box center [937, 291] width 30 height 15
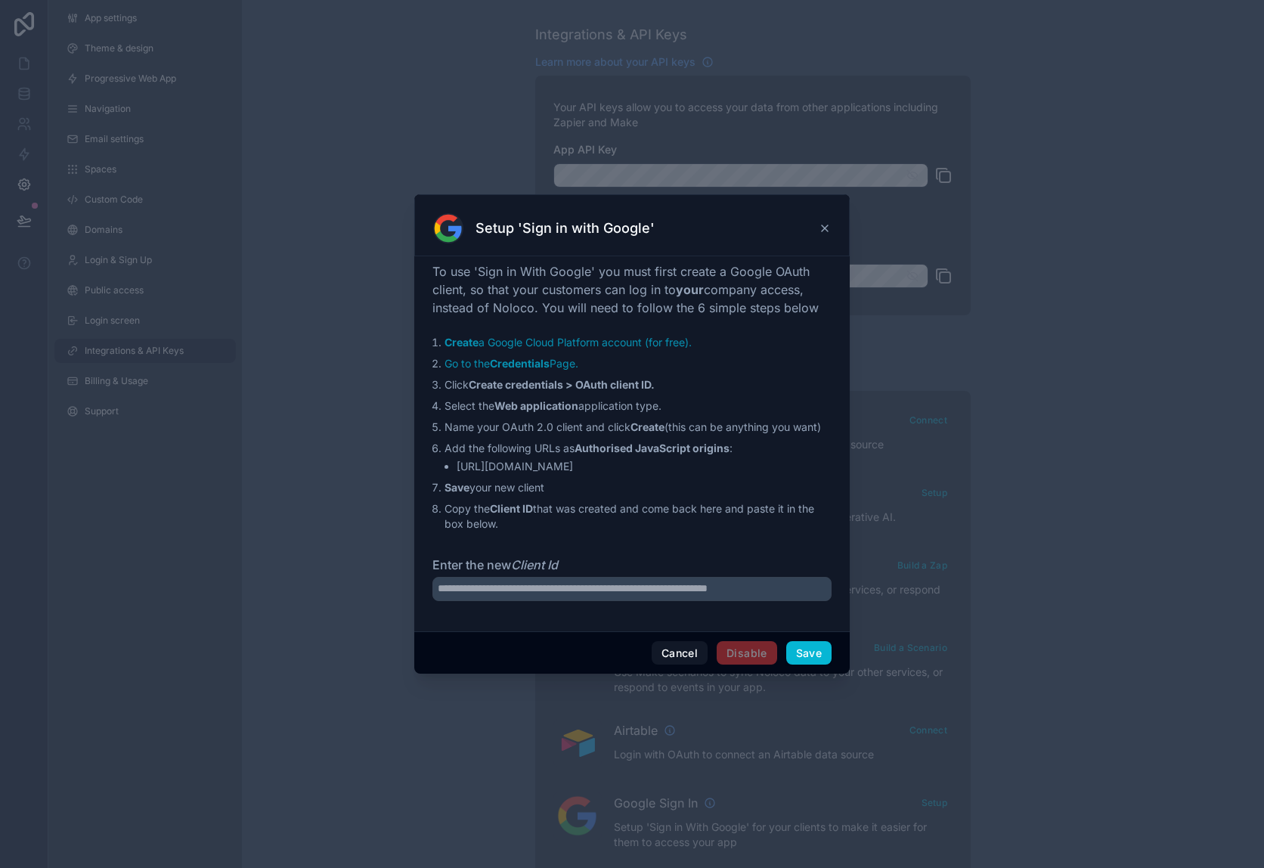
click at [827, 231] on icon at bounding box center [825, 228] width 6 height 6
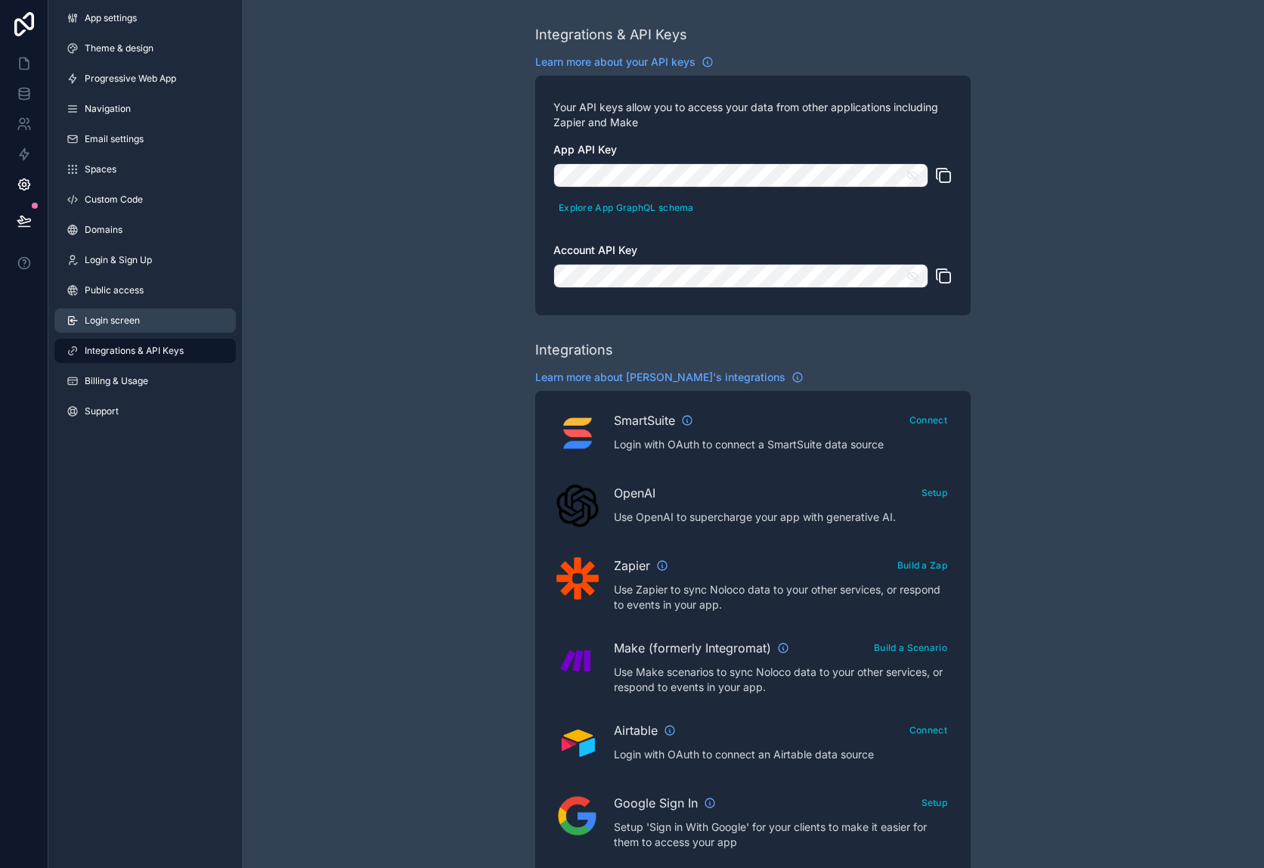
click at [129, 323] on span "Login screen" at bounding box center [112, 320] width 55 height 12
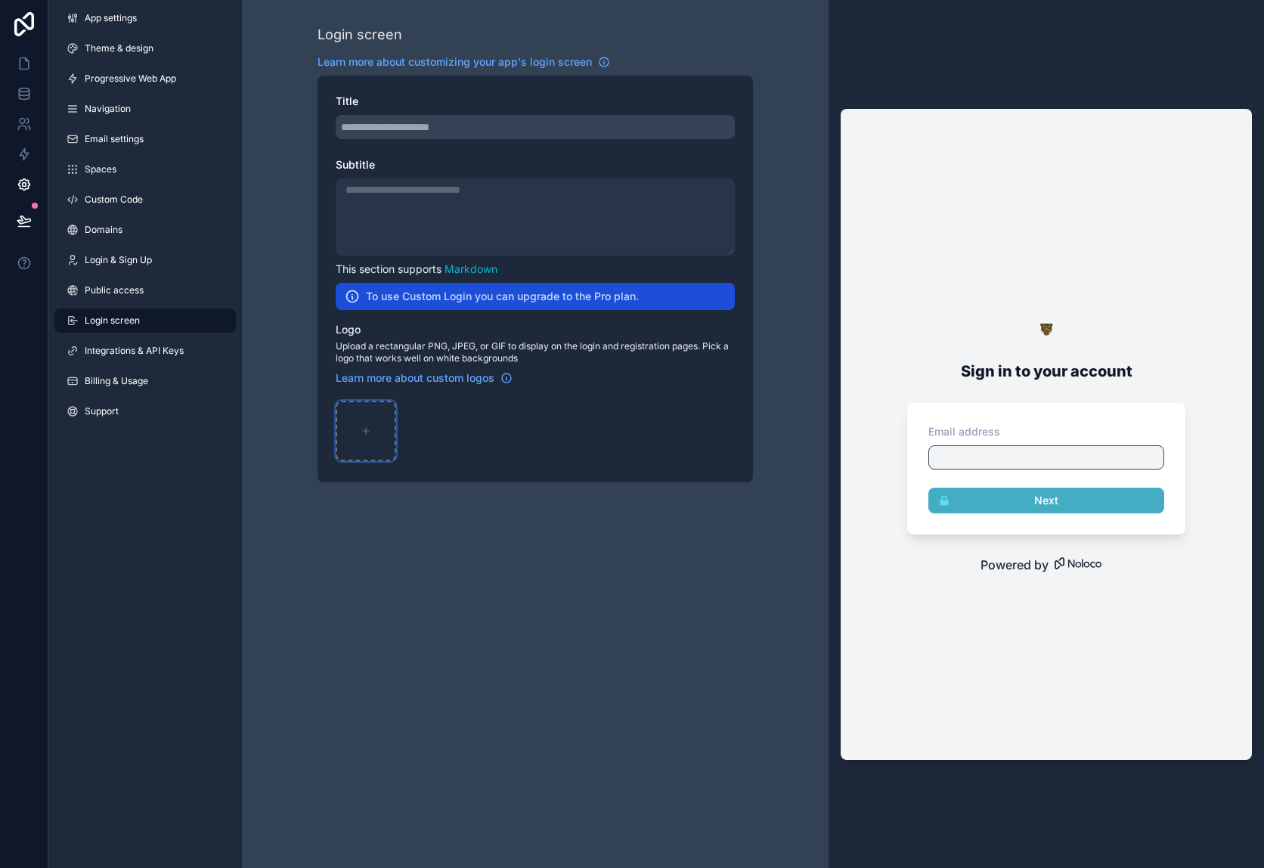
click at [365, 422] on div "scrollable content" at bounding box center [366, 431] width 60 height 60
type input "**********"
click at [433, 132] on div "scrollable content" at bounding box center [535, 127] width 399 height 24
click at [434, 128] on div "scrollable content" at bounding box center [535, 127] width 399 height 24
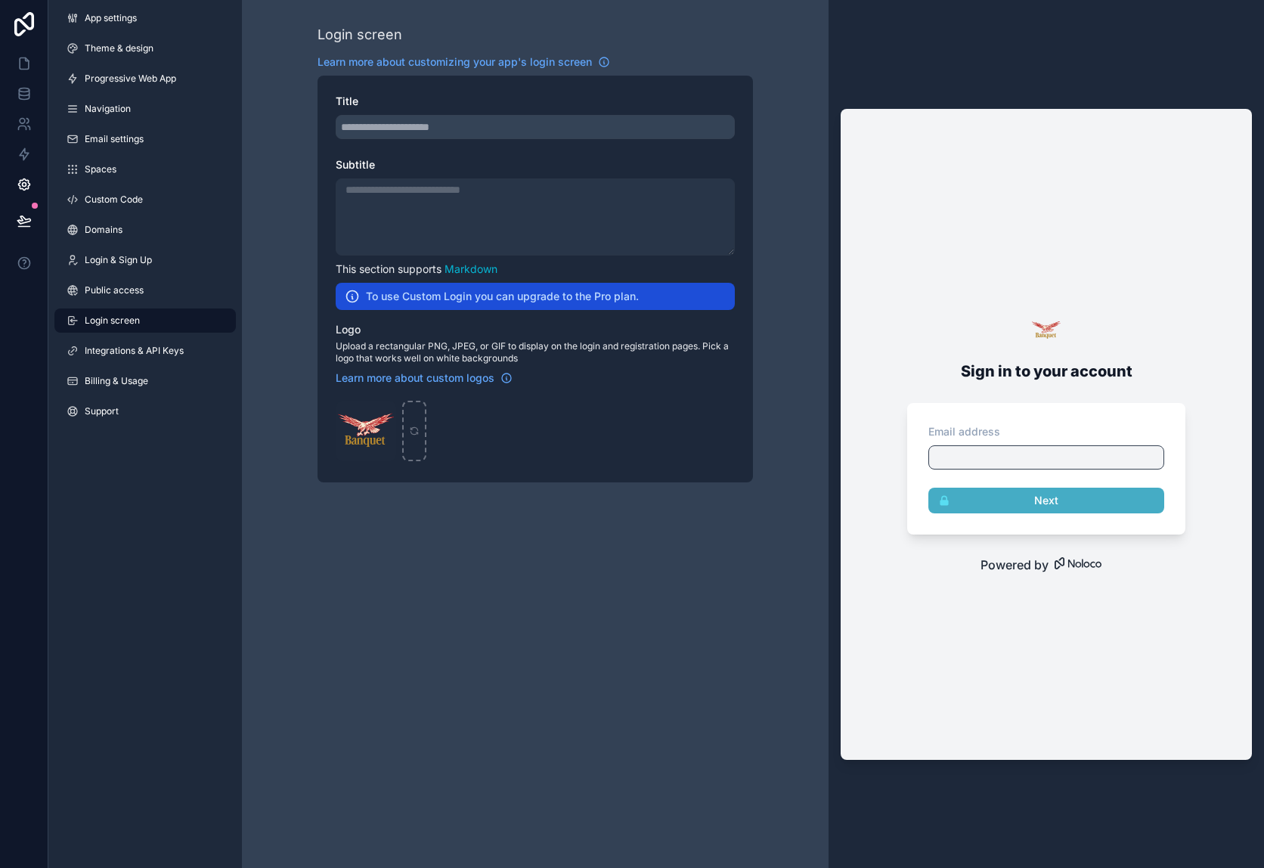
click at [434, 129] on div "scrollable content" at bounding box center [535, 127] width 399 height 24
click at [483, 316] on div "Title Subtitle This section supports Markdown To use Custom Login you can upgra…" at bounding box center [534, 279] width 435 height 407
click at [463, 212] on div "scrollable content" at bounding box center [535, 216] width 399 height 77
click at [461, 207] on div "scrollable content" at bounding box center [535, 216] width 399 height 77
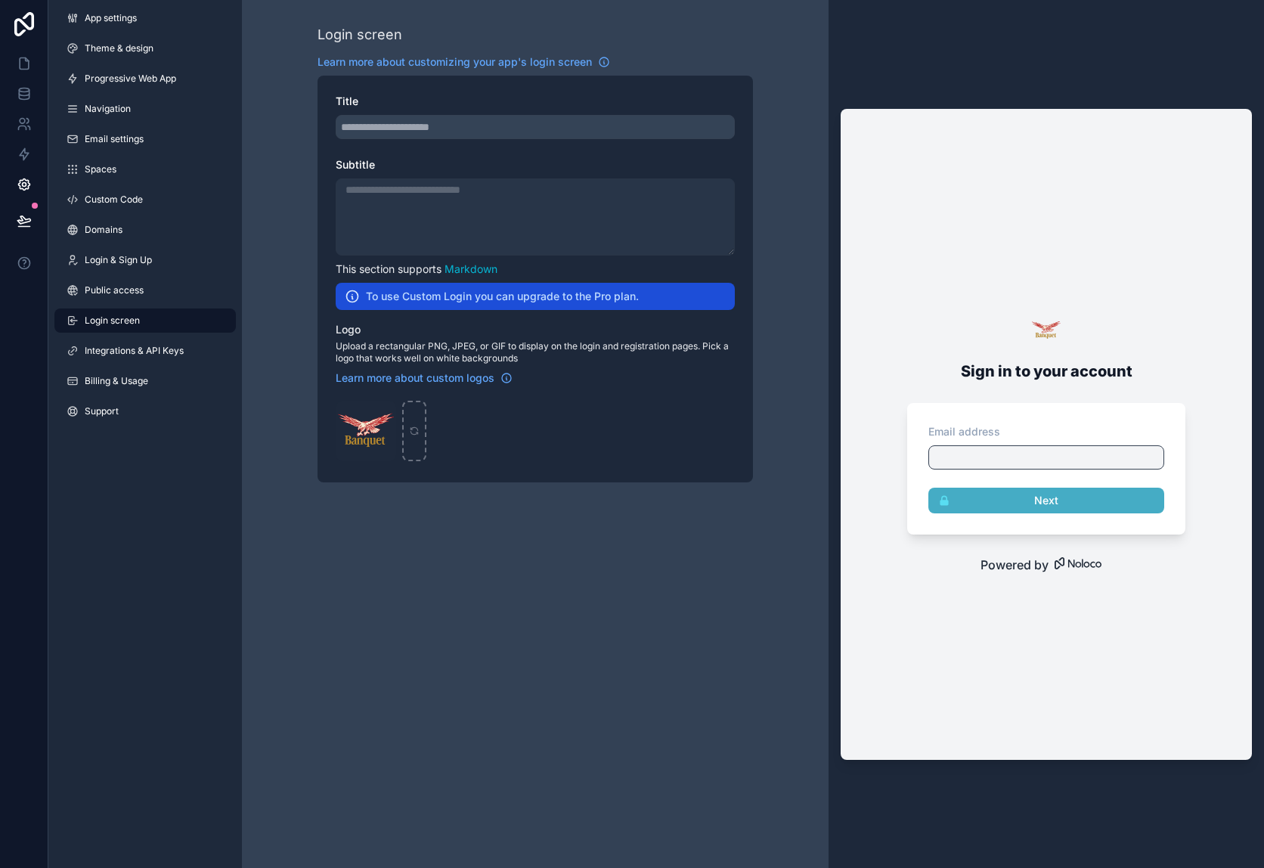
click at [461, 207] on div "scrollable content" at bounding box center [535, 216] width 399 height 77
click at [569, 518] on div "Login screen Learn more about customizing your app's login screen Title Subtitl…" at bounding box center [535, 434] width 587 height 868
click at [135, 378] on span "Billing & Usage" at bounding box center [116, 381] width 63 height 12
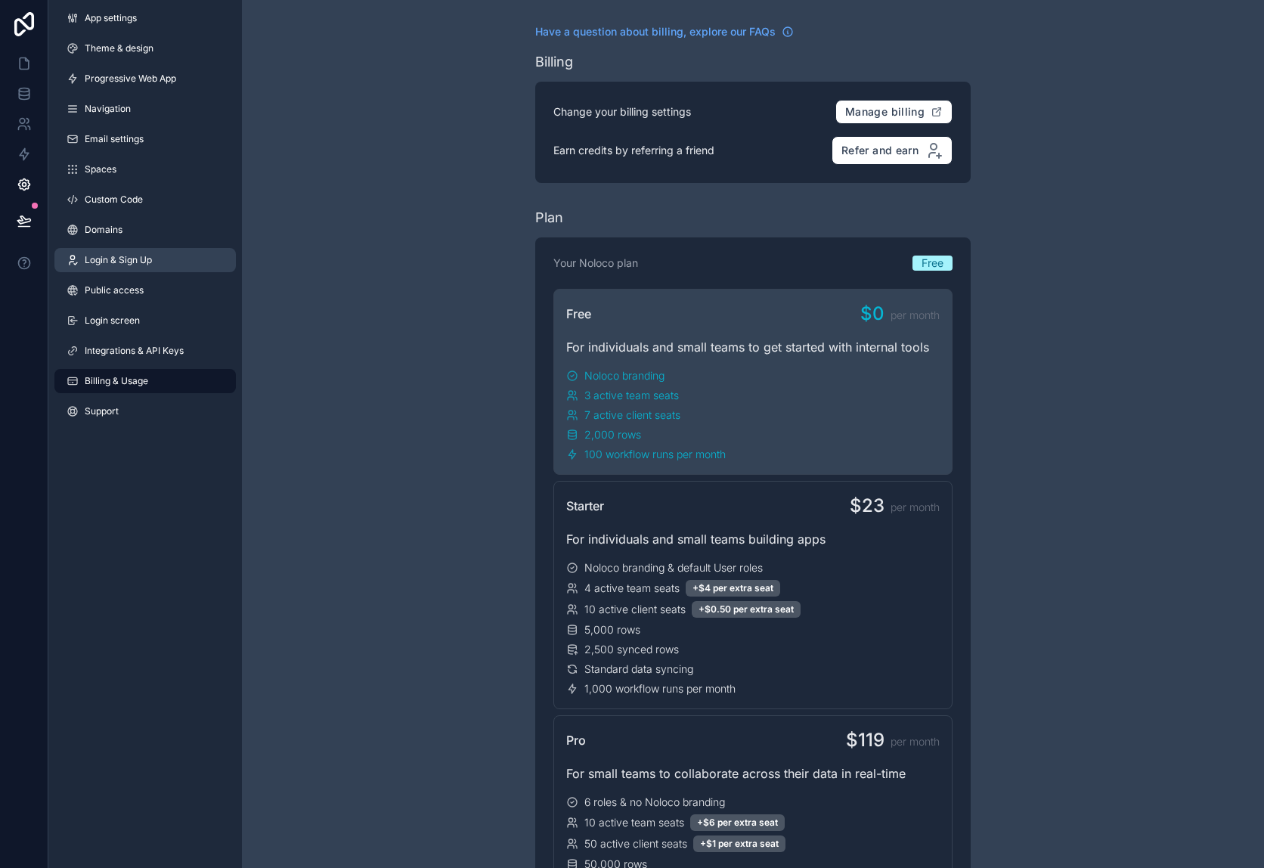
click at [148, 267] on link "Login & Sign Up" at bounding box center [144, 260] width 181 height 24
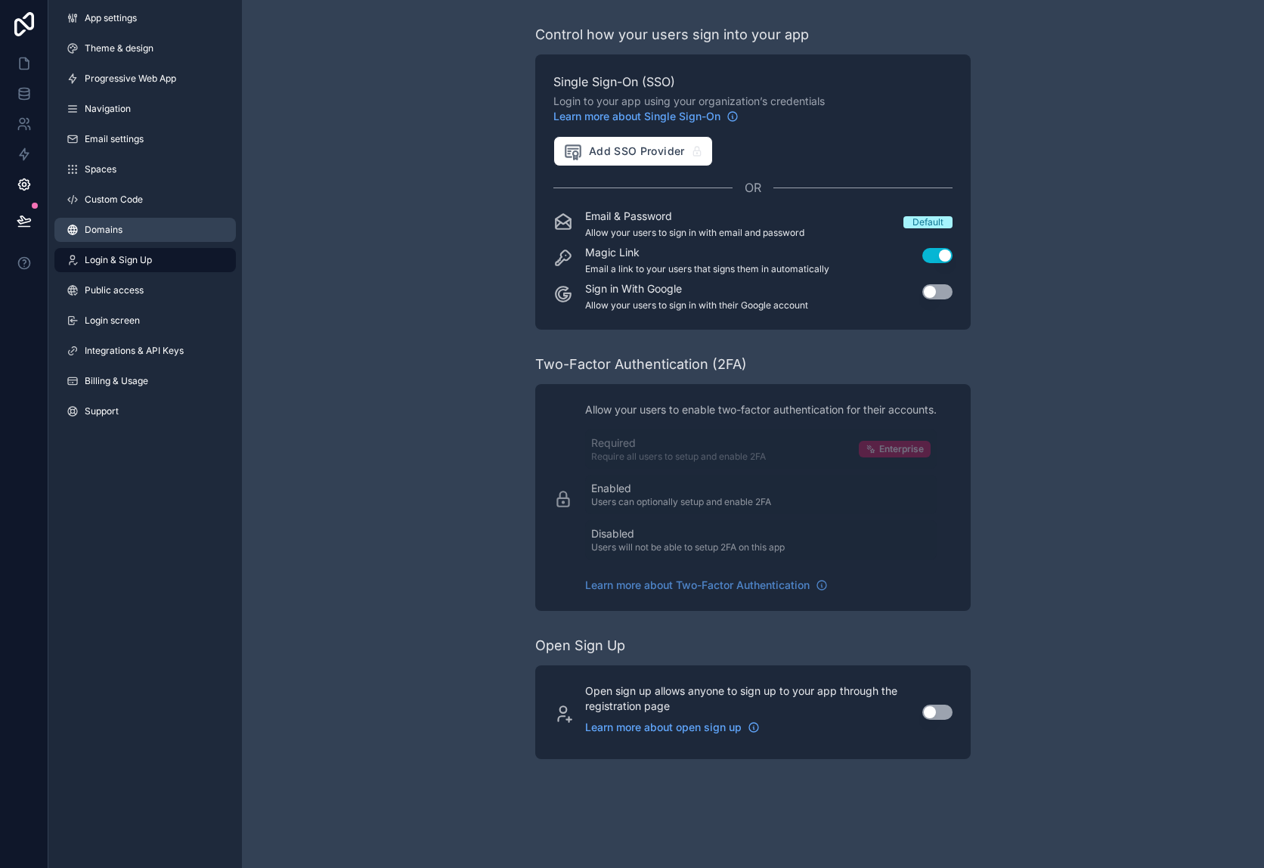
click at [138, 234] on link "Domains" at bounding box center [144, 230] width 181 height 24
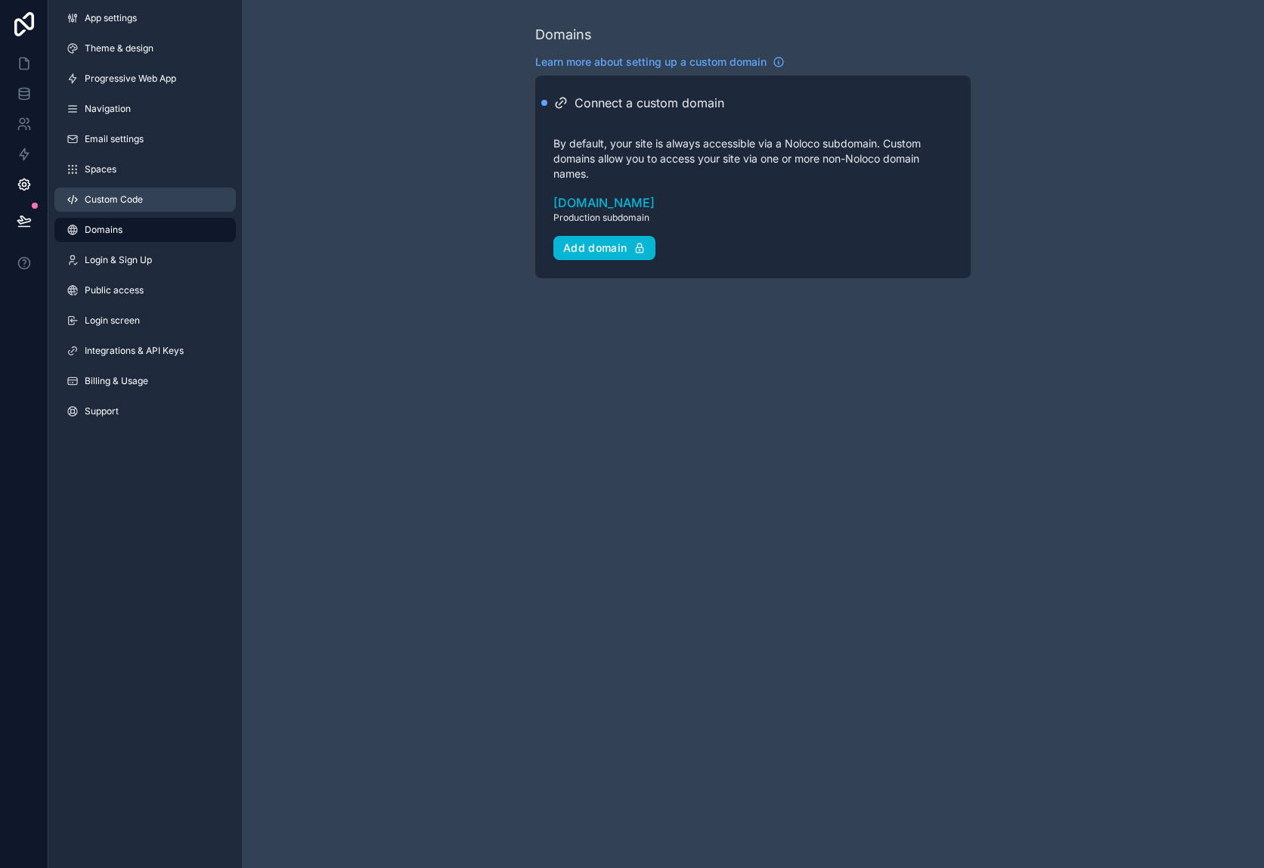
click at [146, 206] on link "Custom Code" at bounding box center [144, 199] width 181 height 24
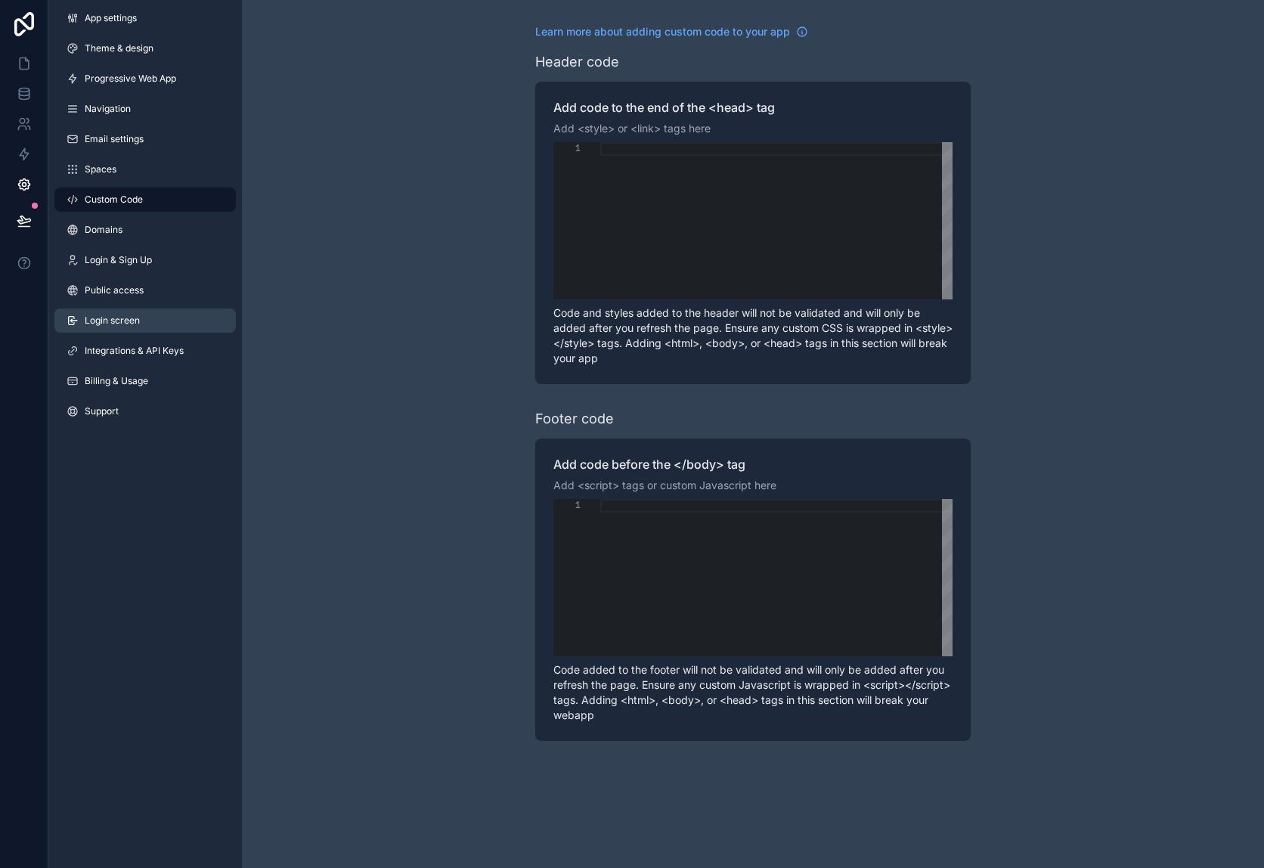
click at [132, 312] on link "Login screen" at bounding box center [144, 320] width 181 height 24
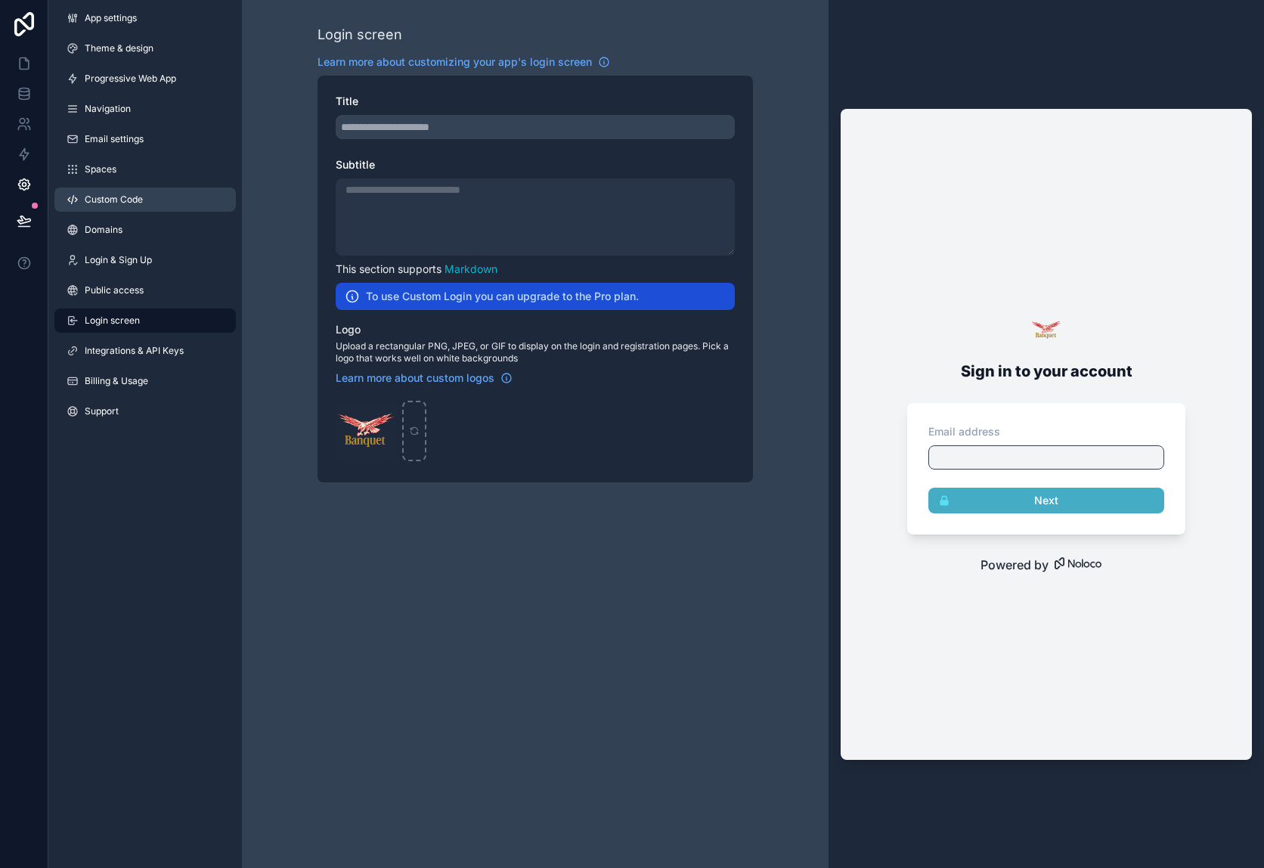
click at [168, 203] on link "Custom Code" at bounding box center [144, 199] width 181 height 24
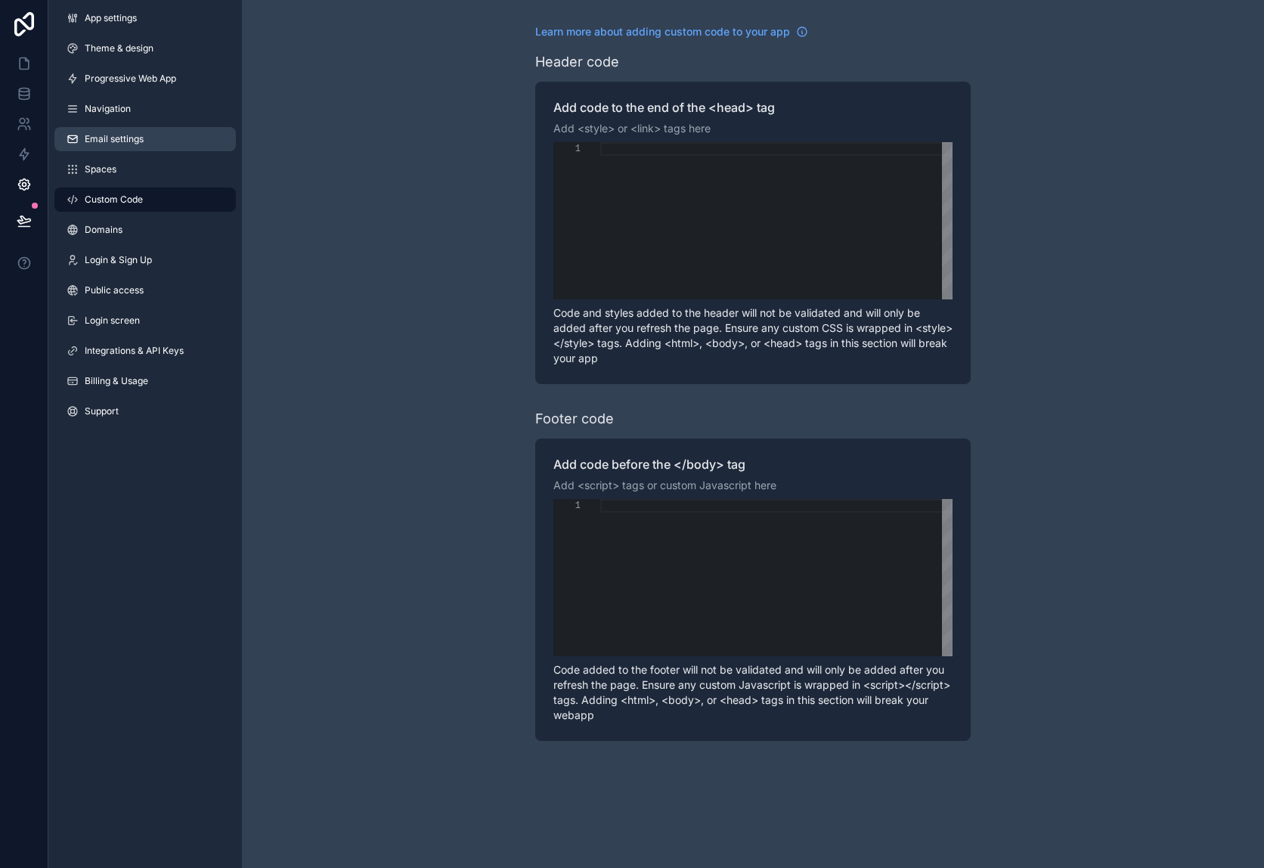
click at [122, 127] on link "Email settings" at bounding box center [144, 139] width 181 height 24
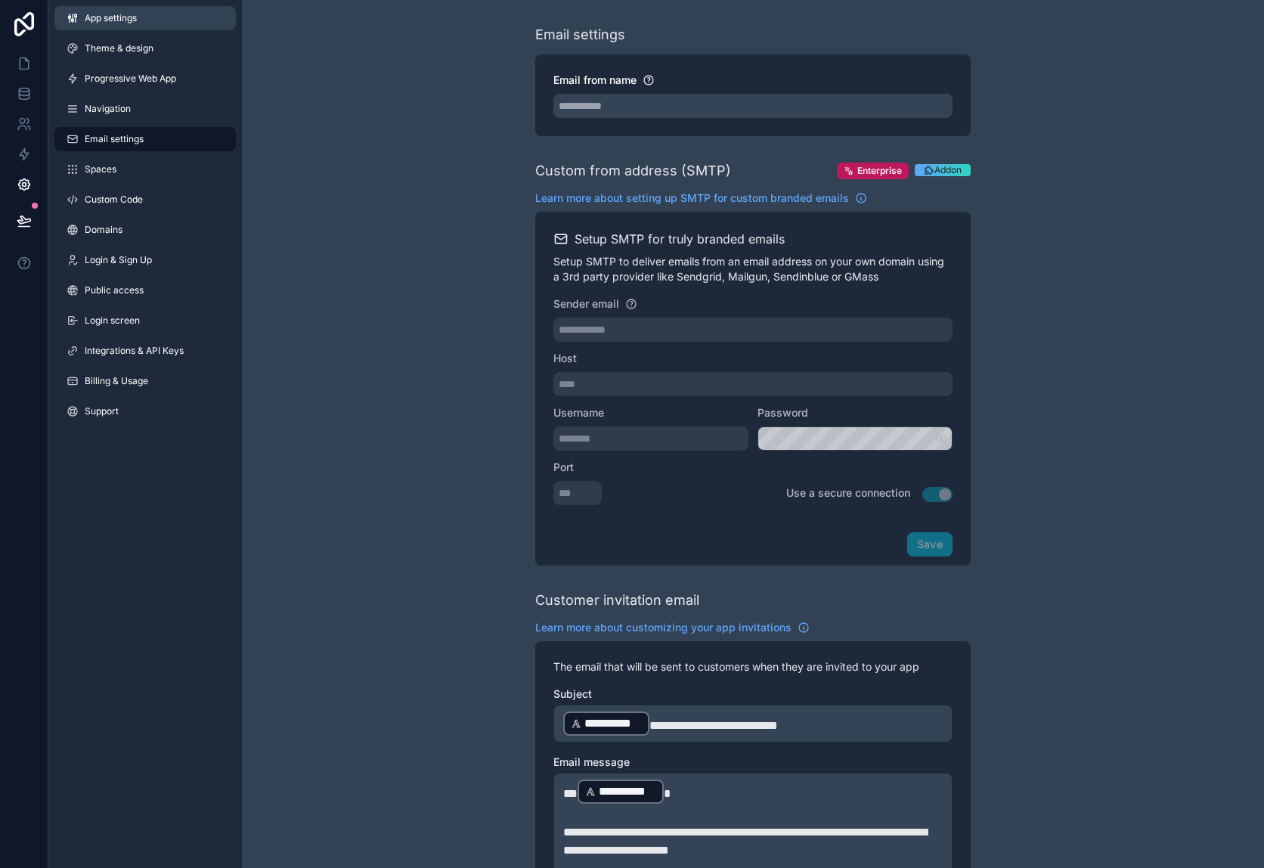
click at [101, 14] on span "App settings" at bounding box center [111, 18] width 52 height 12
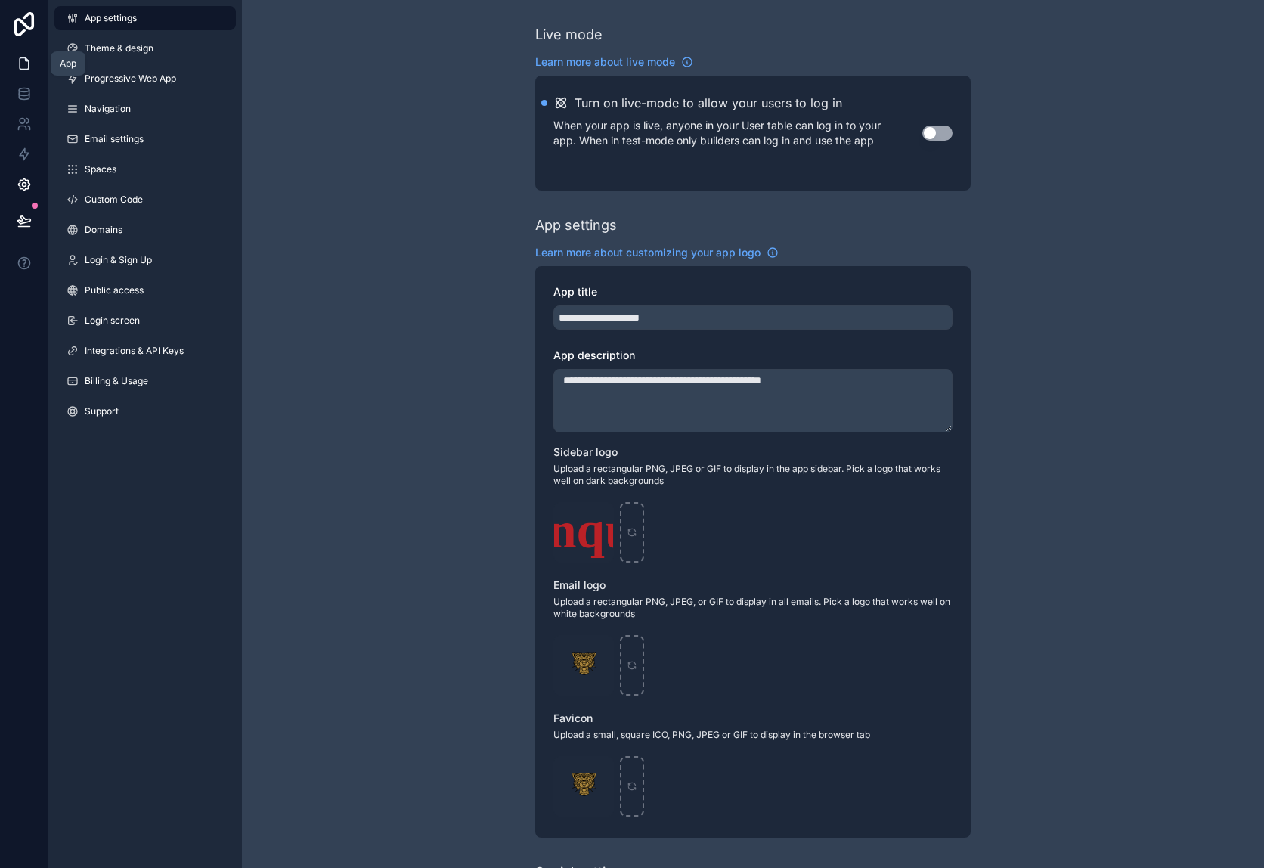
click at [29, 60] on icon at bounding box center [24, 63] width 15 height 15
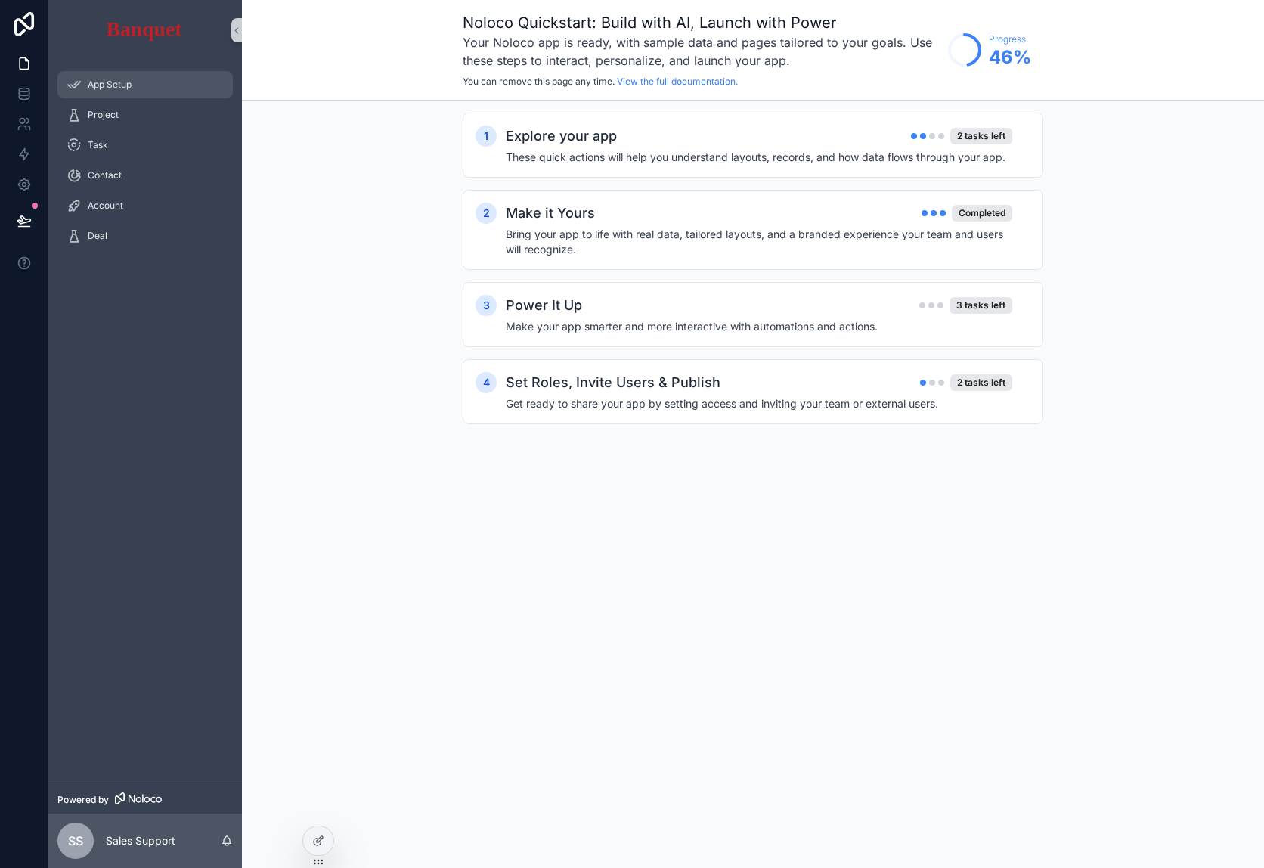
click at [126, 84] on span "App Setup" at bounding box center [110, 85] width 44 height 12
click at [722, 159] on h4 "These quick actions will help you understand layouts, records, and how data flo…" at bounding box center [759, 157] width 506 height 15
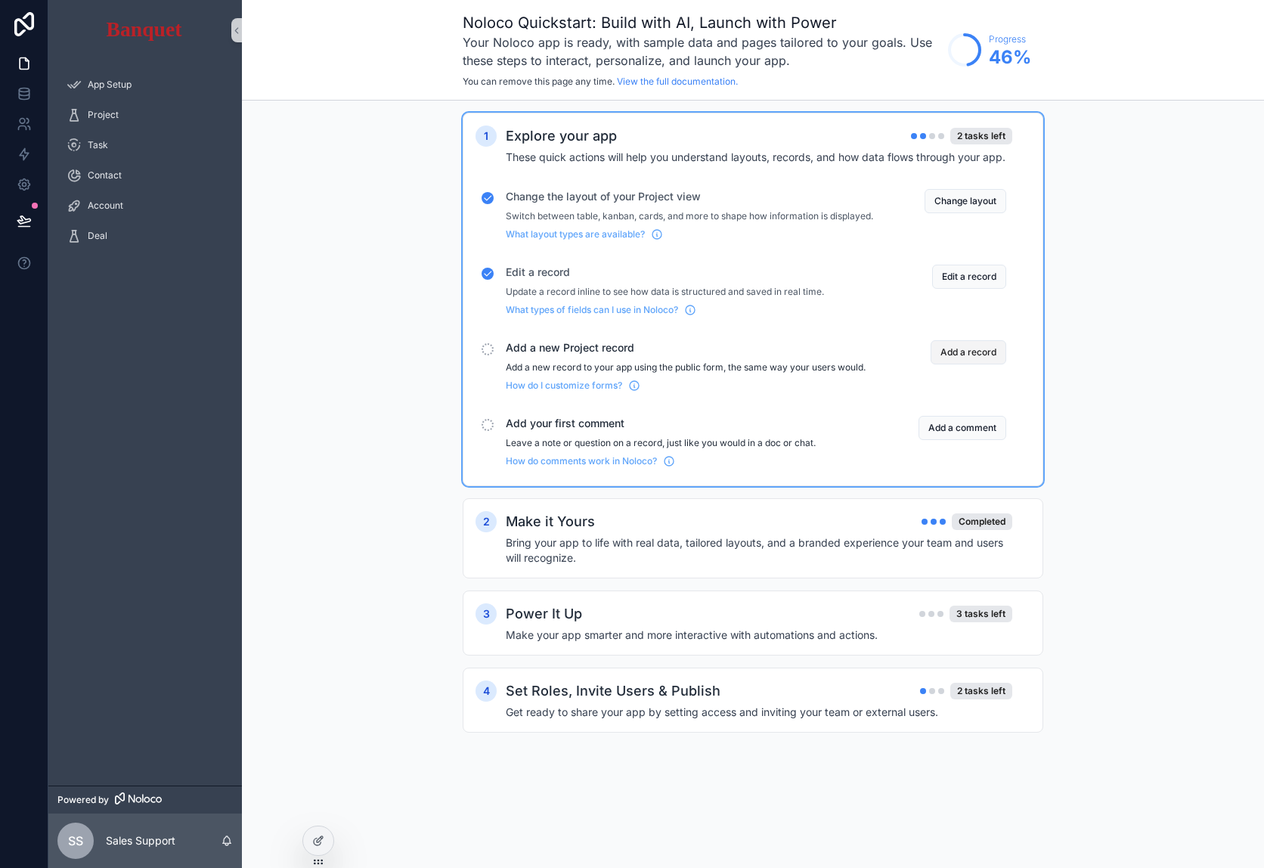
click at [983, 364] on button "Add a record" at bounding box center [968, 352] width 76 height 24
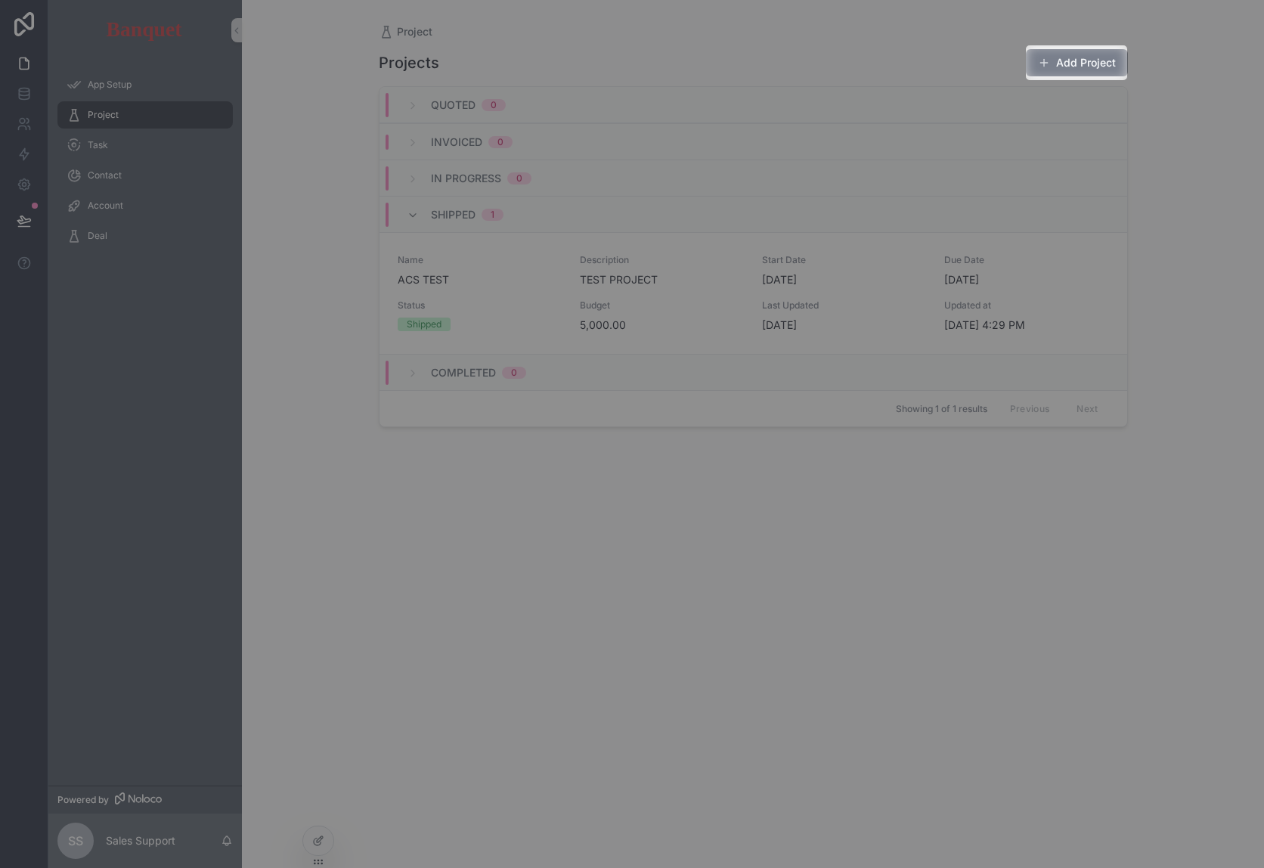
click at [1069, 65] on button "Add Project" at bounding box center [1077, 62] width 102 height 27
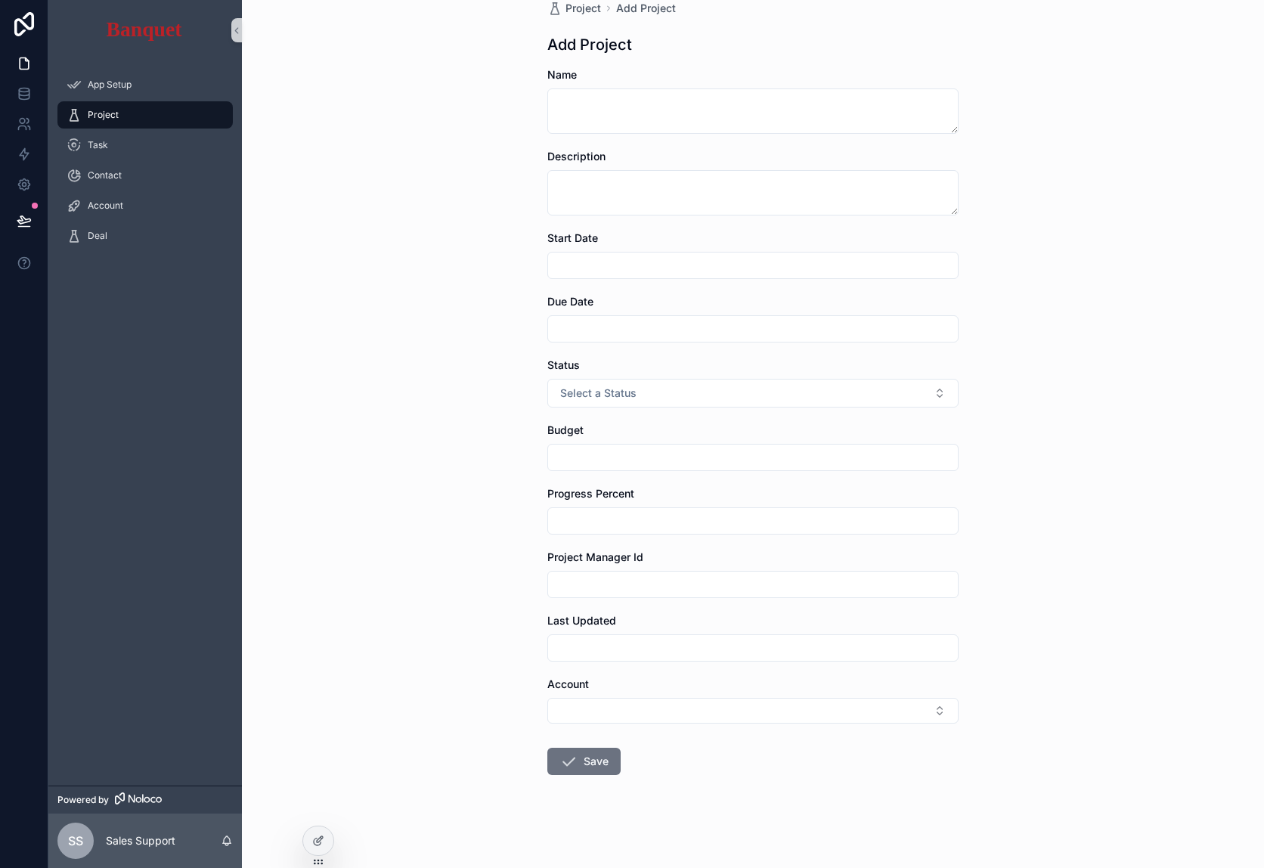
scroll to position [27, 0]
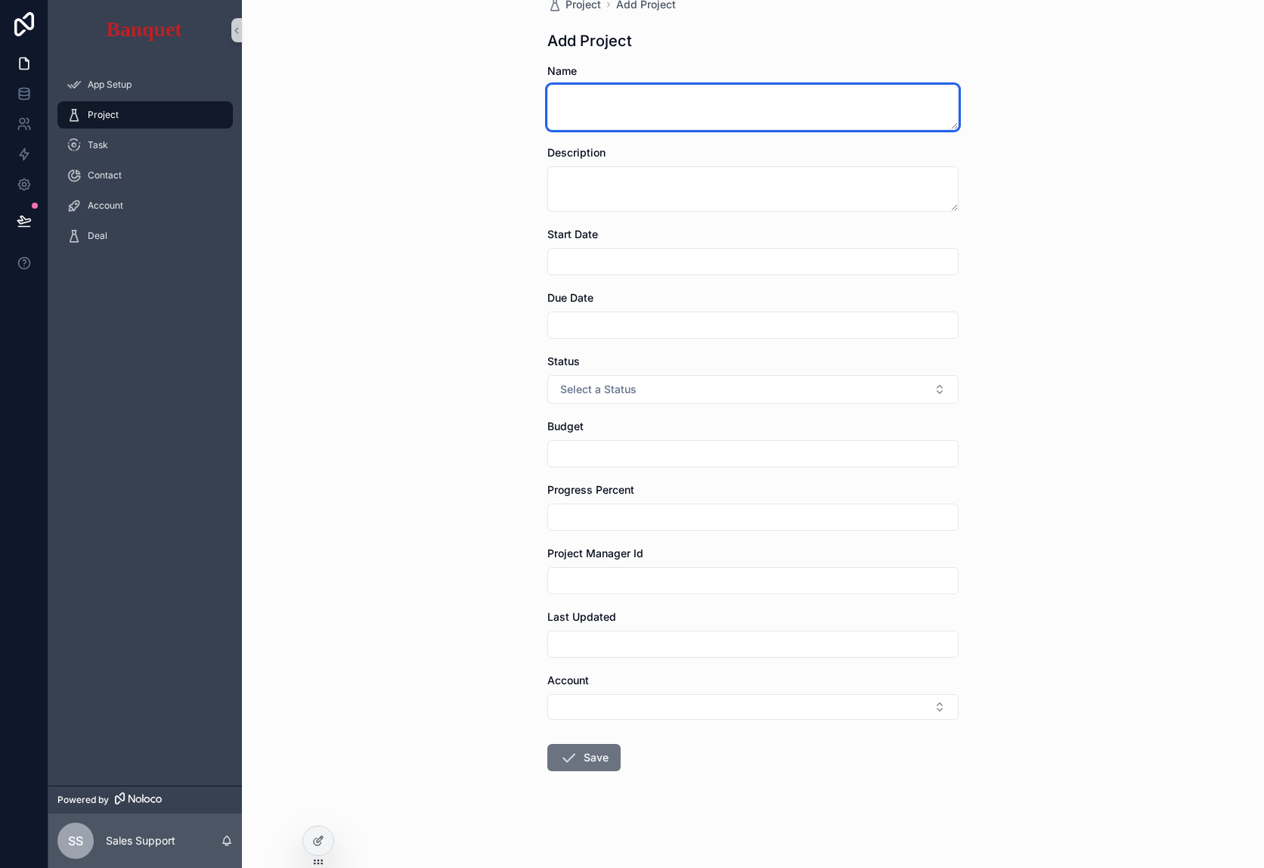
click at [623, 94] on textarea "scrollable content" at bounding box center [752, 107] width 411 height 45
type textarea "**********"
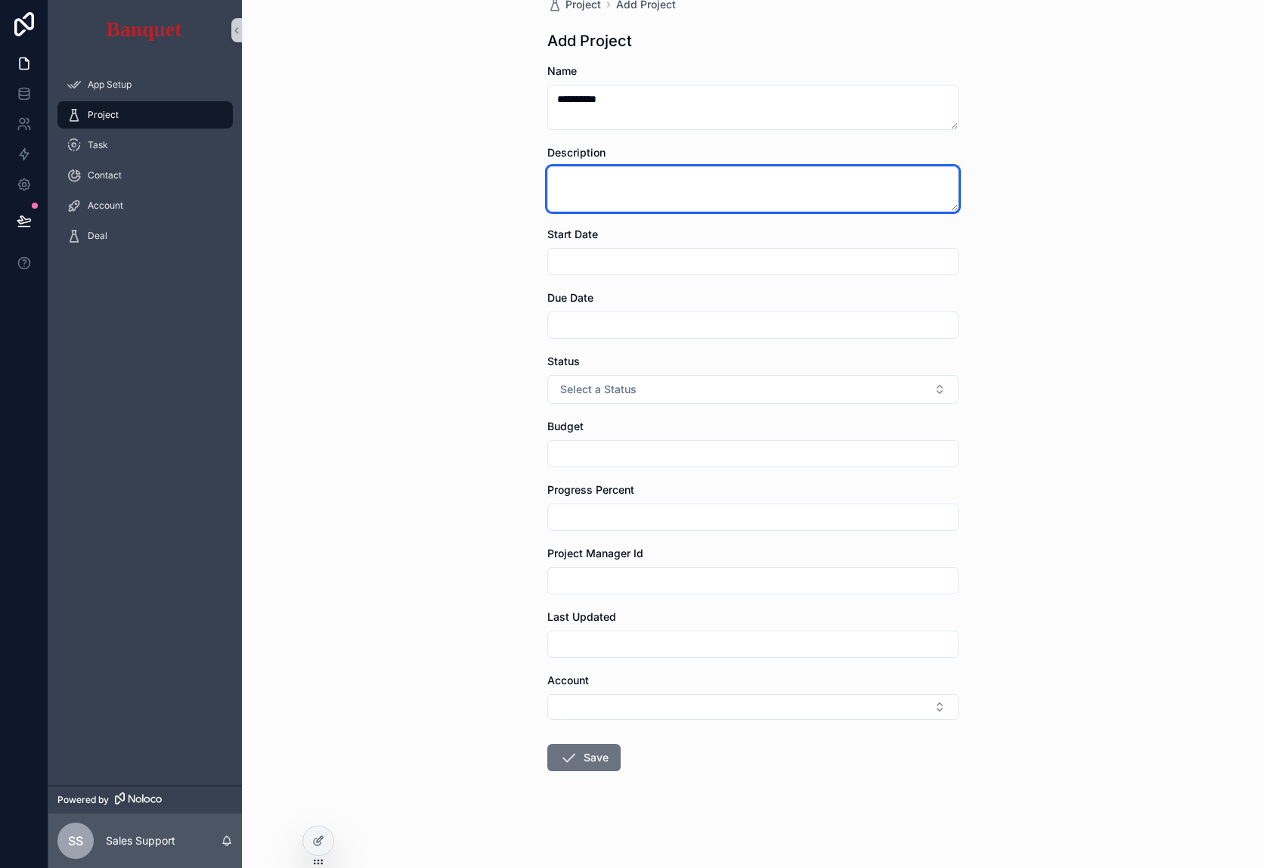
click at [619, 197] on textarea "scrollable content" at bounding box center [752, 188] width 411 height 45
type textarea "**********"
click at [606, 265] on input "scrollable content" at bounding box center [753, 261] width 410 height 21
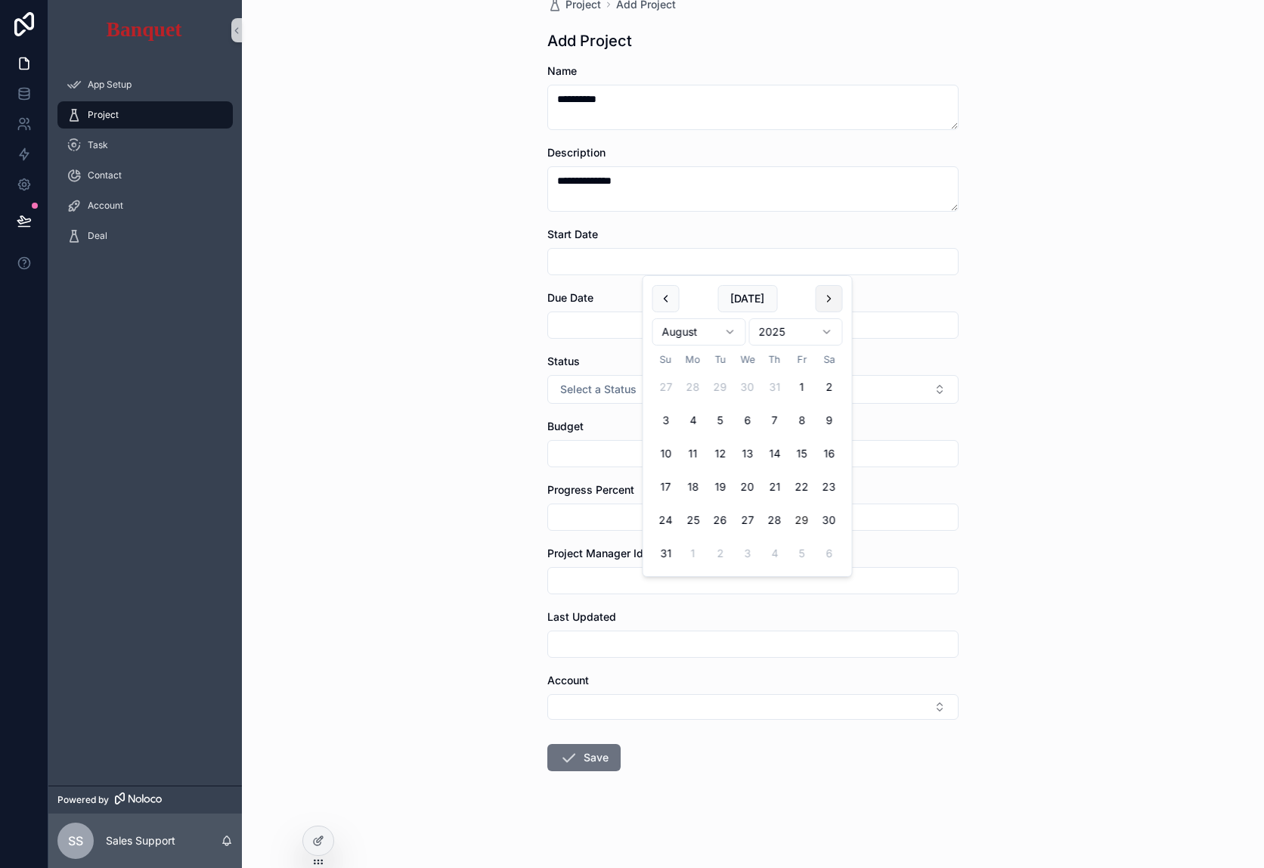
click at [823, 307] on button "scrollable content" at bounding box center [829, 298] width 27 height 27
click at [792, 386] on button "5" at bounding box center [801, 386] width 27 height 27
type input "********"
click at [597, 337] on div "scrollable content" at bounding box center [752, 324] width 411 height 27
click at [602, 330] on input "scrollable content" at bounding box center [753, 324] width 410 height 21
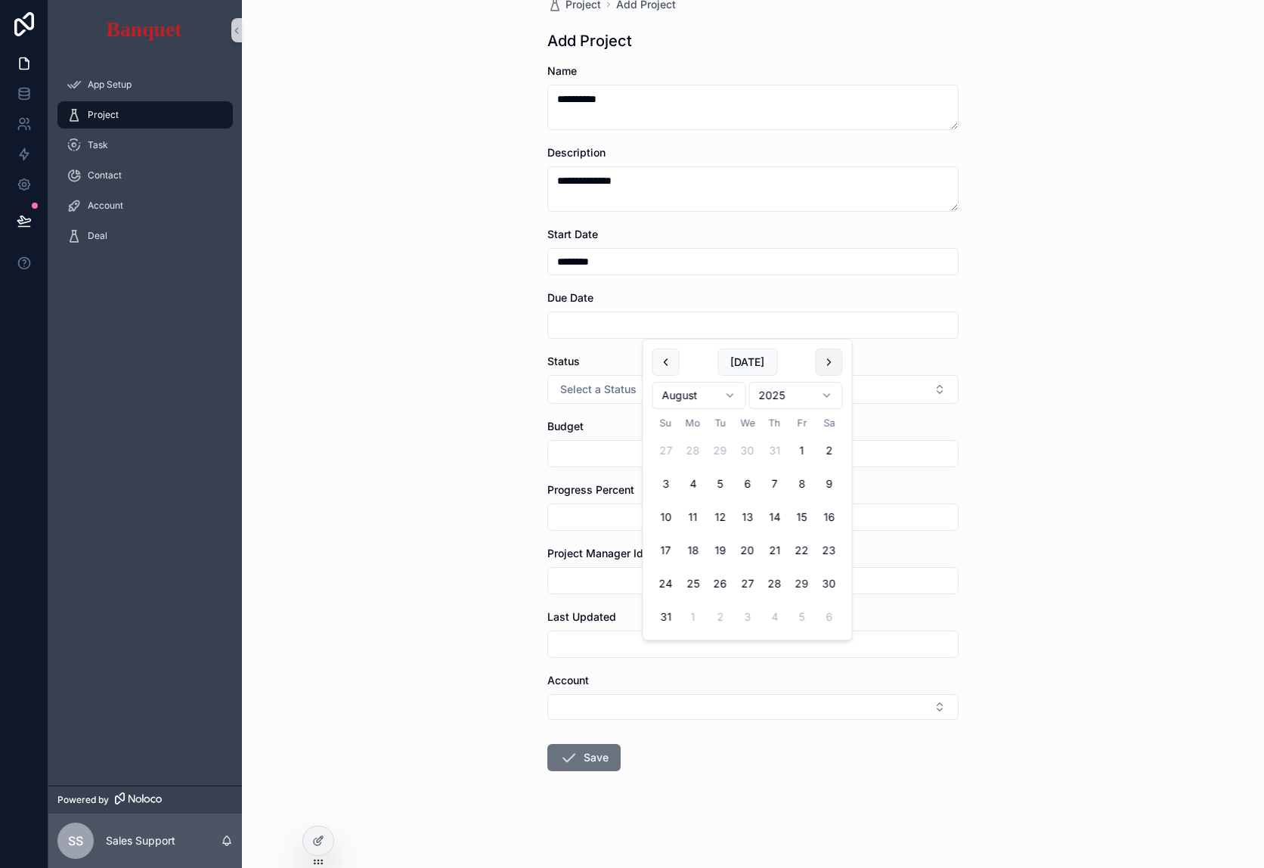
click at [830, 367] on button "scrollable content" at bounding box center [829, 361] width 27 height 27
click at [783, 549] on button "25" at bounding box center [774, 550] width 27 height 27
type input "*********"
click at [594, 419] on div "Budget" at bounding box center [752, 426] width 411 height 15
click at [609, 398] on button "Select a Status" at bounding box center [752, 389] width 411 height 29
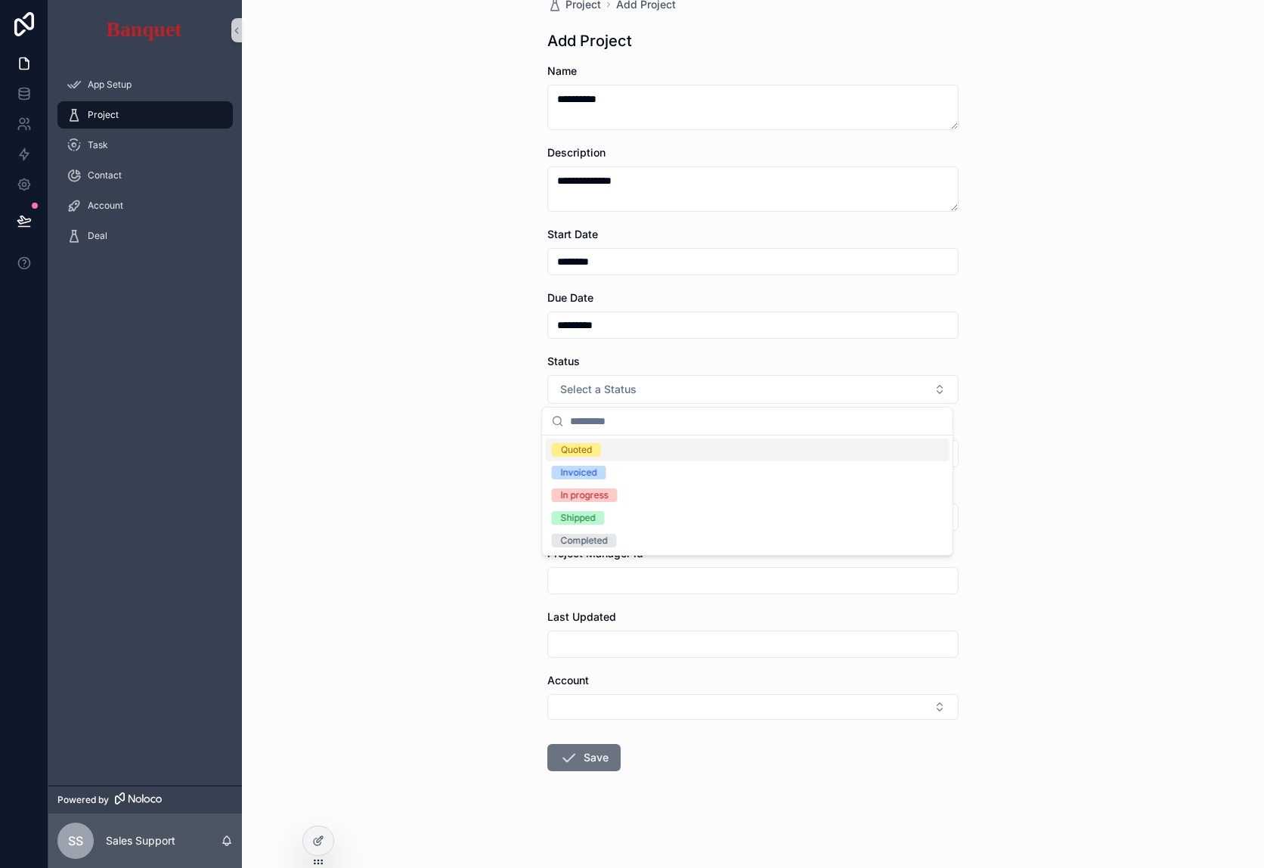
click at [635, 460] on div "Quoted" at bounding box center [748, 449] width 404 height 23
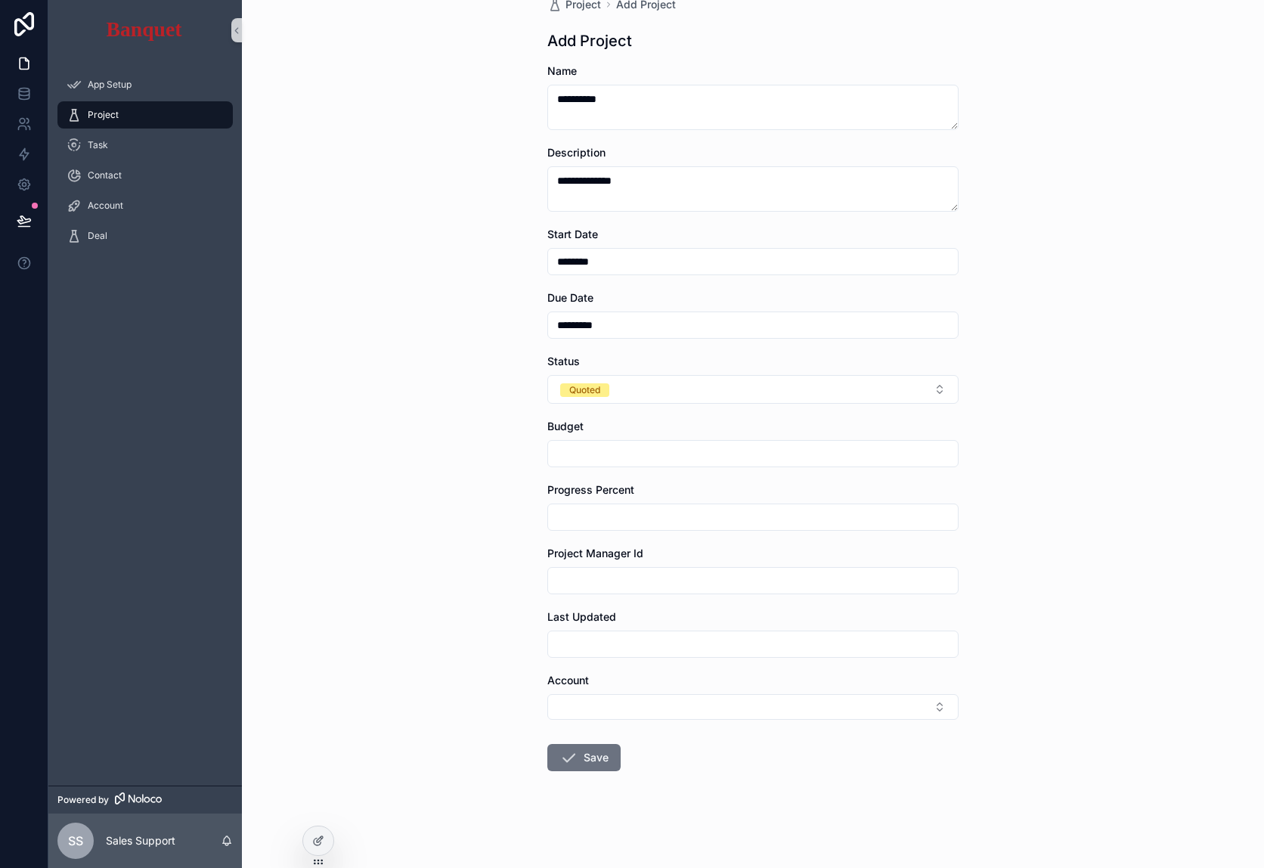
click at [612, 453] on input "scrollable content" at bounding box center [753, 453] width 410 height 21
drag, startPoint x: 616, startPoint y: 462, endPoint x: 545, endPoint y: 453, distance: 71.6
click at [548, 453] on input "*****" at bounding box center [753, 453] width 410 height 21
type input "******"
click at [578, 508] on input "scrollable content" at bounding box center [753, 516] width 410 height 21
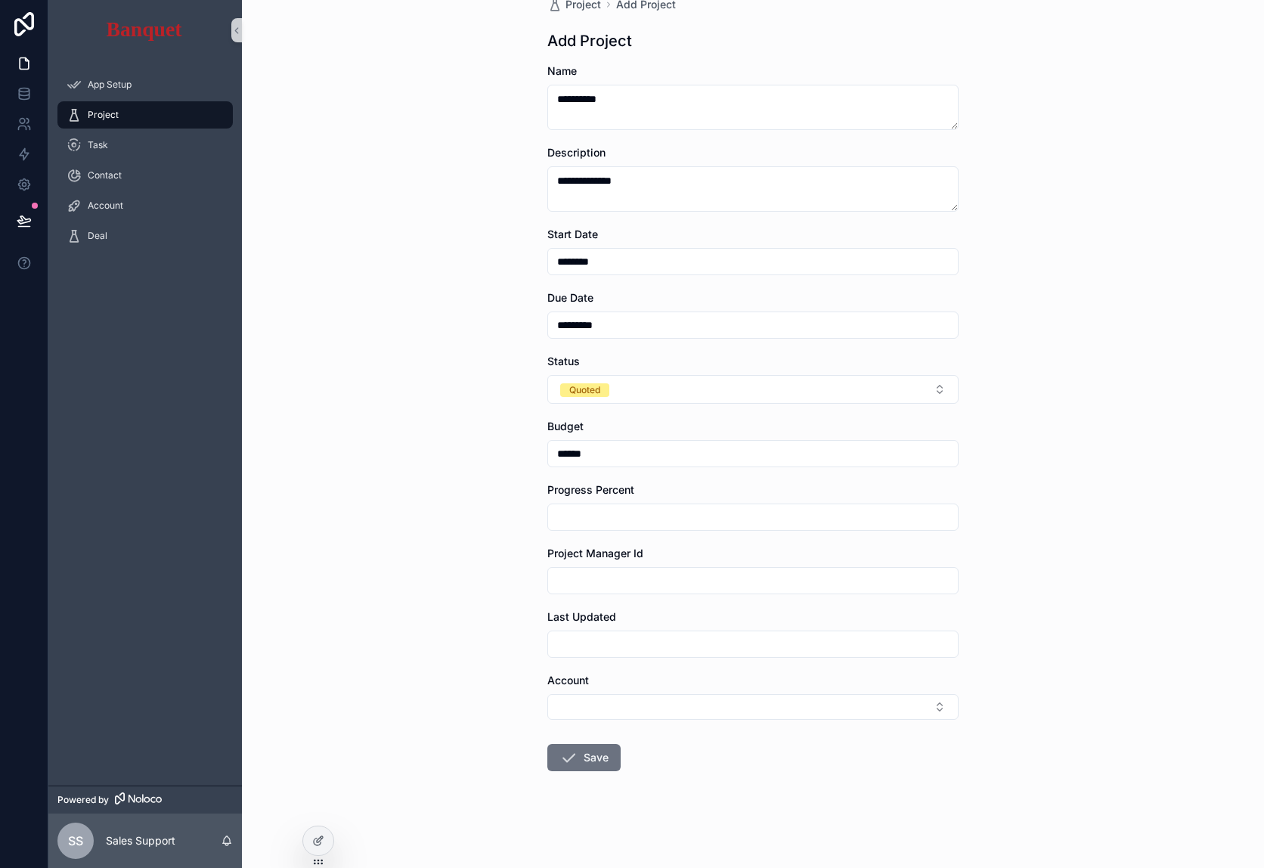
click at [535, 571] on div "**********" at bounding box center [752, 420] width 435 height 895
click at [594, 645] on input "scrollable content" at bounding box center [753, 643] width 410 height 21
click at [762, 349] on button "[DATE]" at bounding box center [747, 352] width 60 height 27
type input "*********"
click at [994, 581] on div "**********" at bounding box center [753, 407] width 1022 height 868
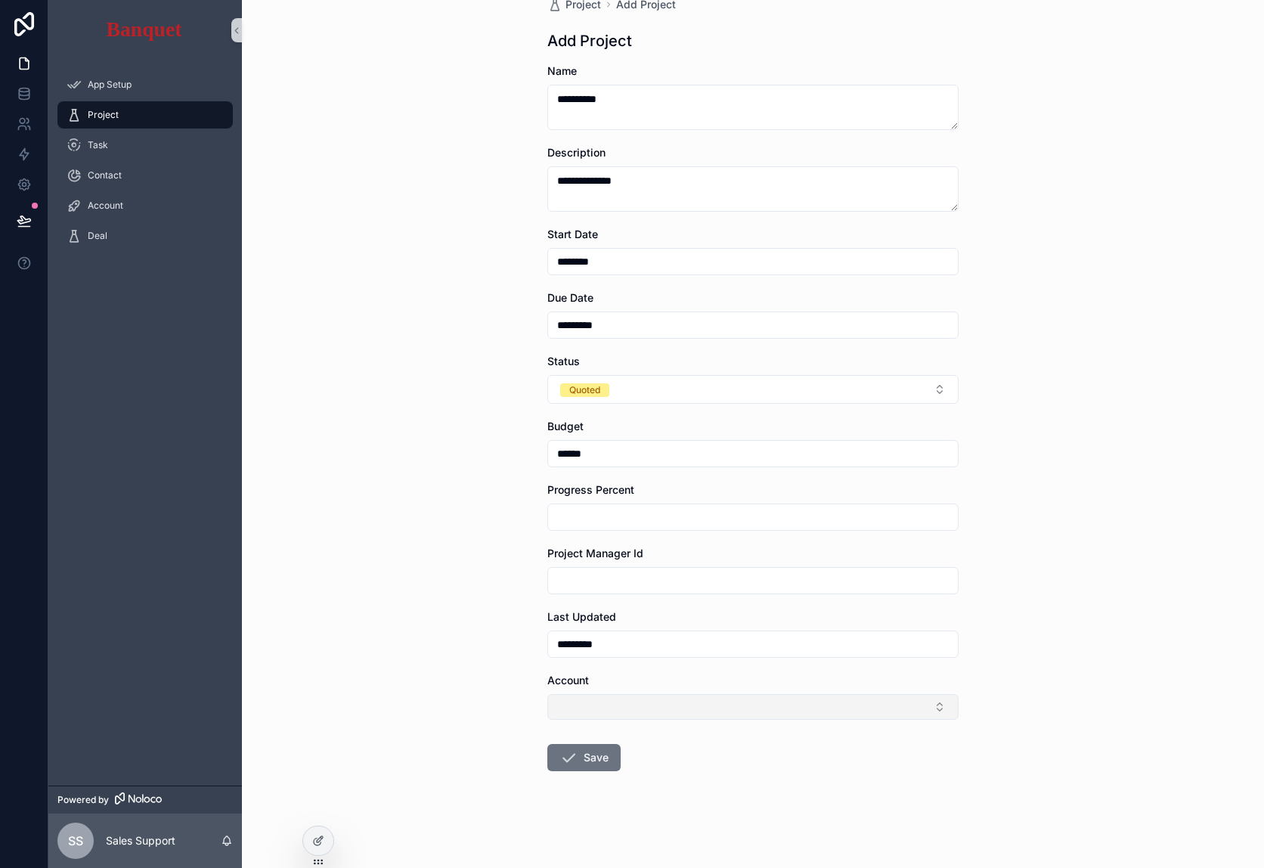
click at [635, 704] on button "Select Button" at bounding box center [752, 707] width 411 height 26
click at [1048, 712] on div "**********" at bounding box center [753, 407] width 1022 height 868
click at [608, 756] on button "Save" at bounding box center [583, 757] width 73 height 27
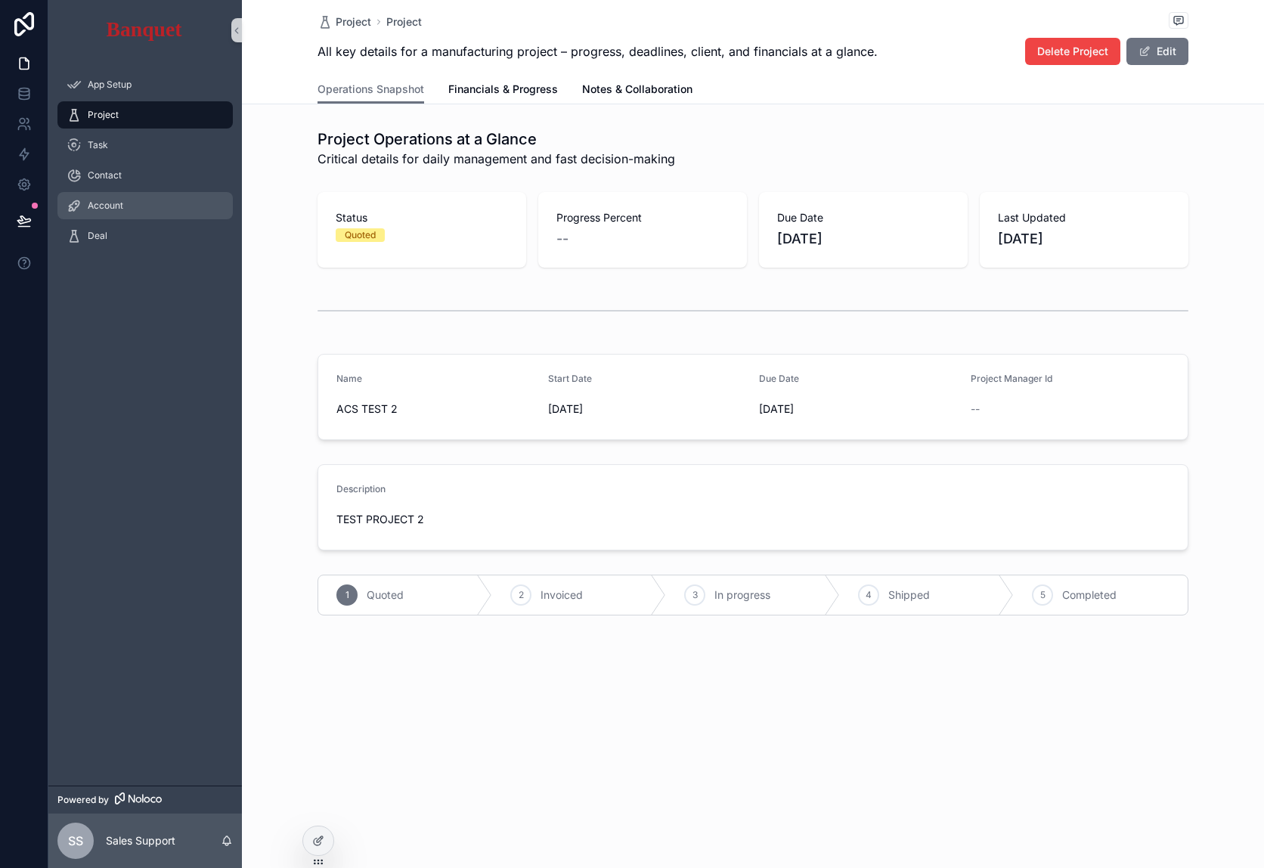
click at [135, 206] on div "Account" at bounding box center [145, 205] width 157 height 24
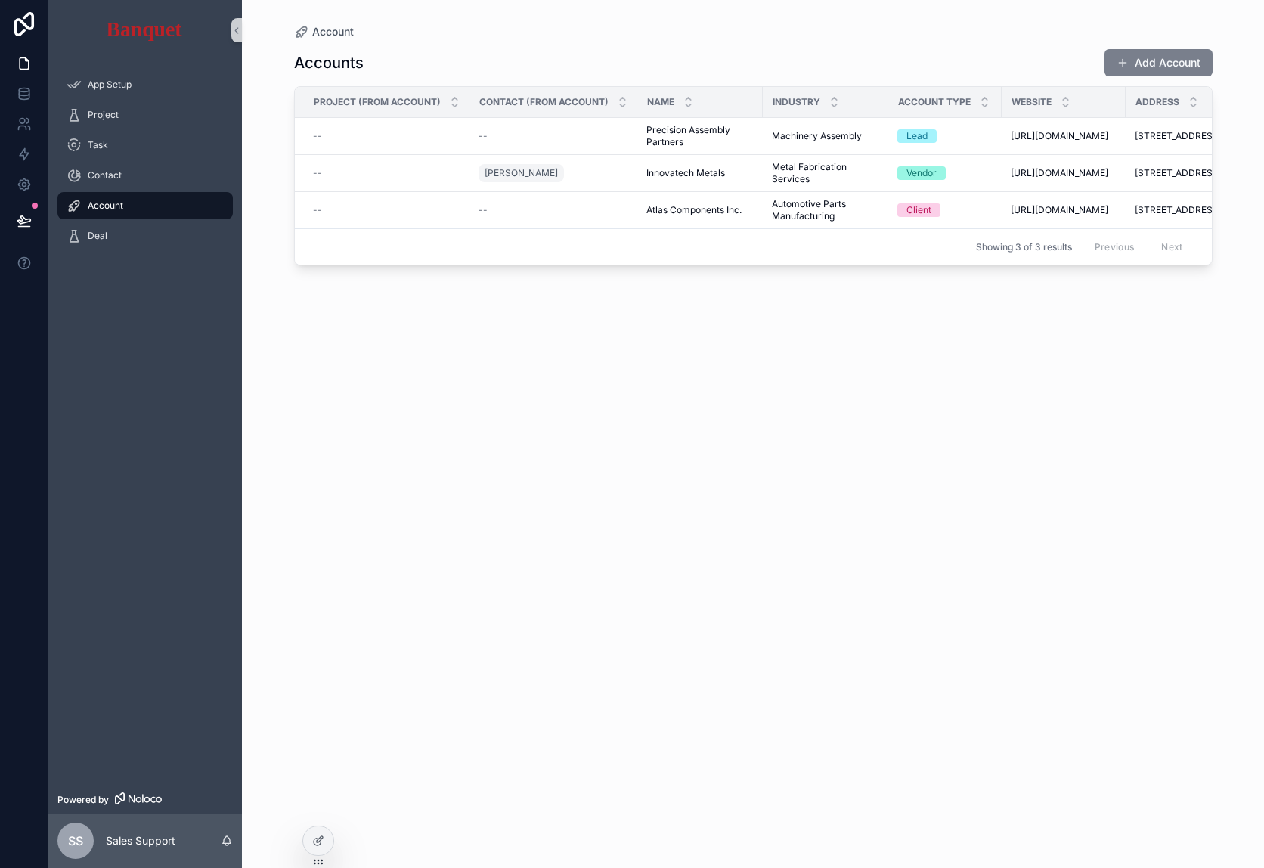
click at [1173, 68] on button "Add Account" at bounding box center [1158, 62] width 108 height 27
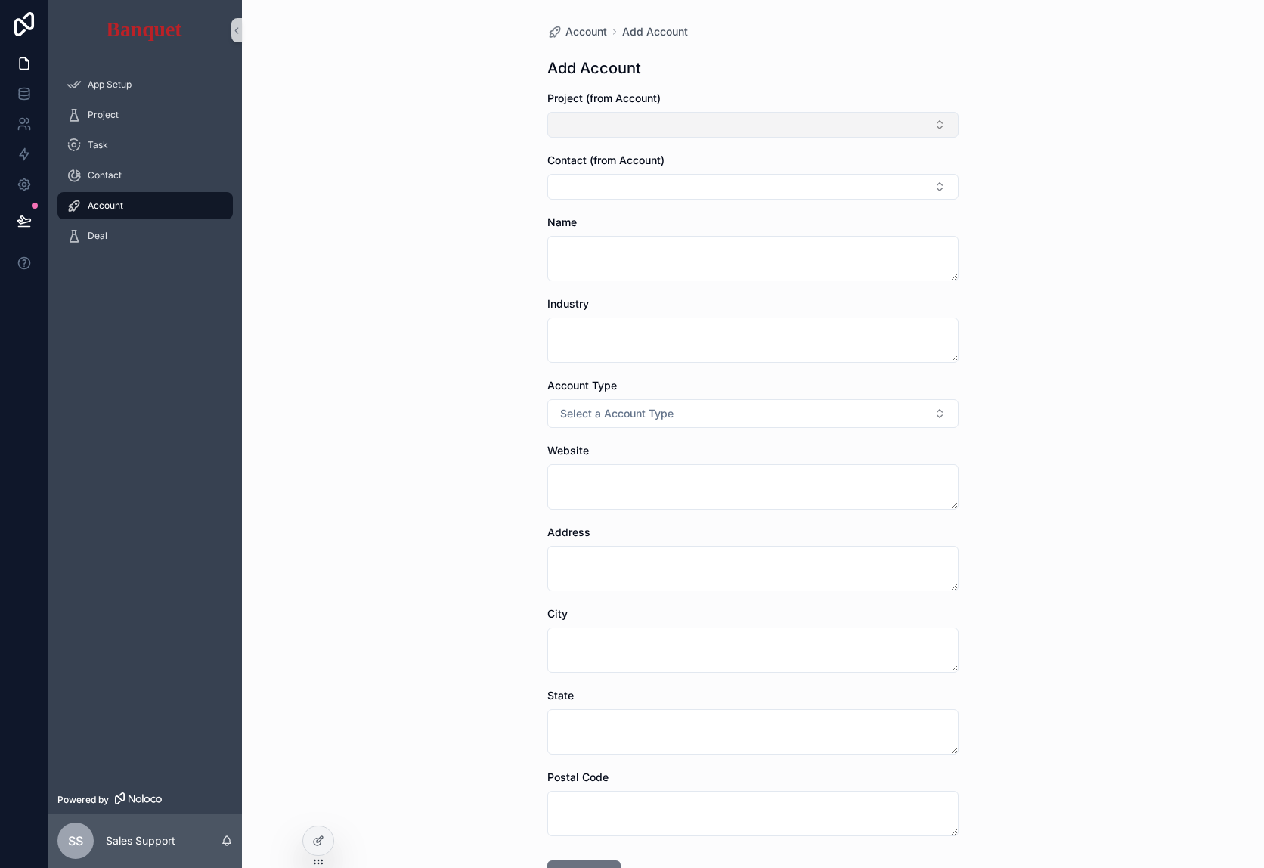
click at [726, 123] on button "Select Button" at bounding box center [752, 125] width 411 height 26
click at [1013, 125] on div "Account Add Account Add Account Project (from Account) Contact (from Account) N…" at bounding box center [753, 434] width 1022 height 868
click at [888, 175] on button "Select Button" at bounding box center [752, 187] width 411 height 26
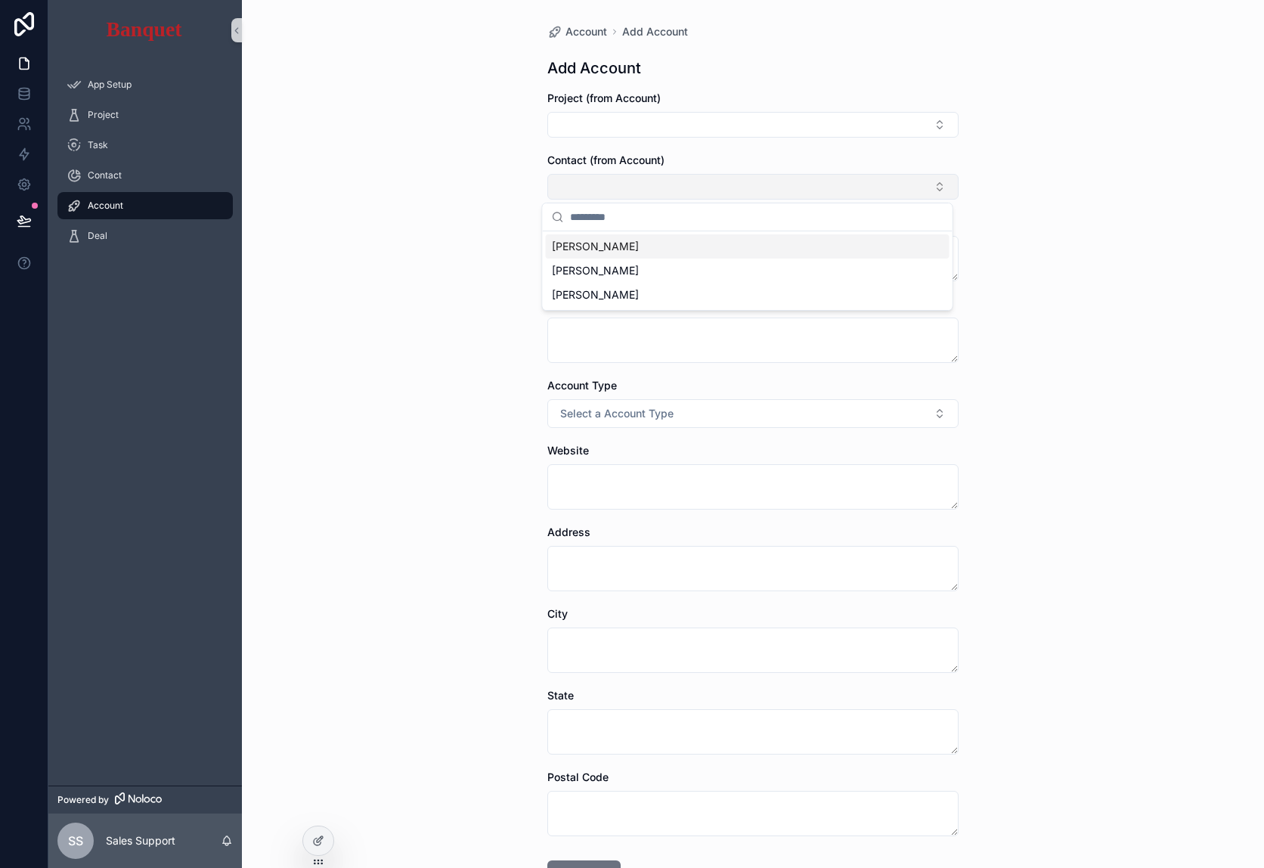
click at [888, 175] on button "Select Button" at bounding box center [752, 187] width 411 height 26
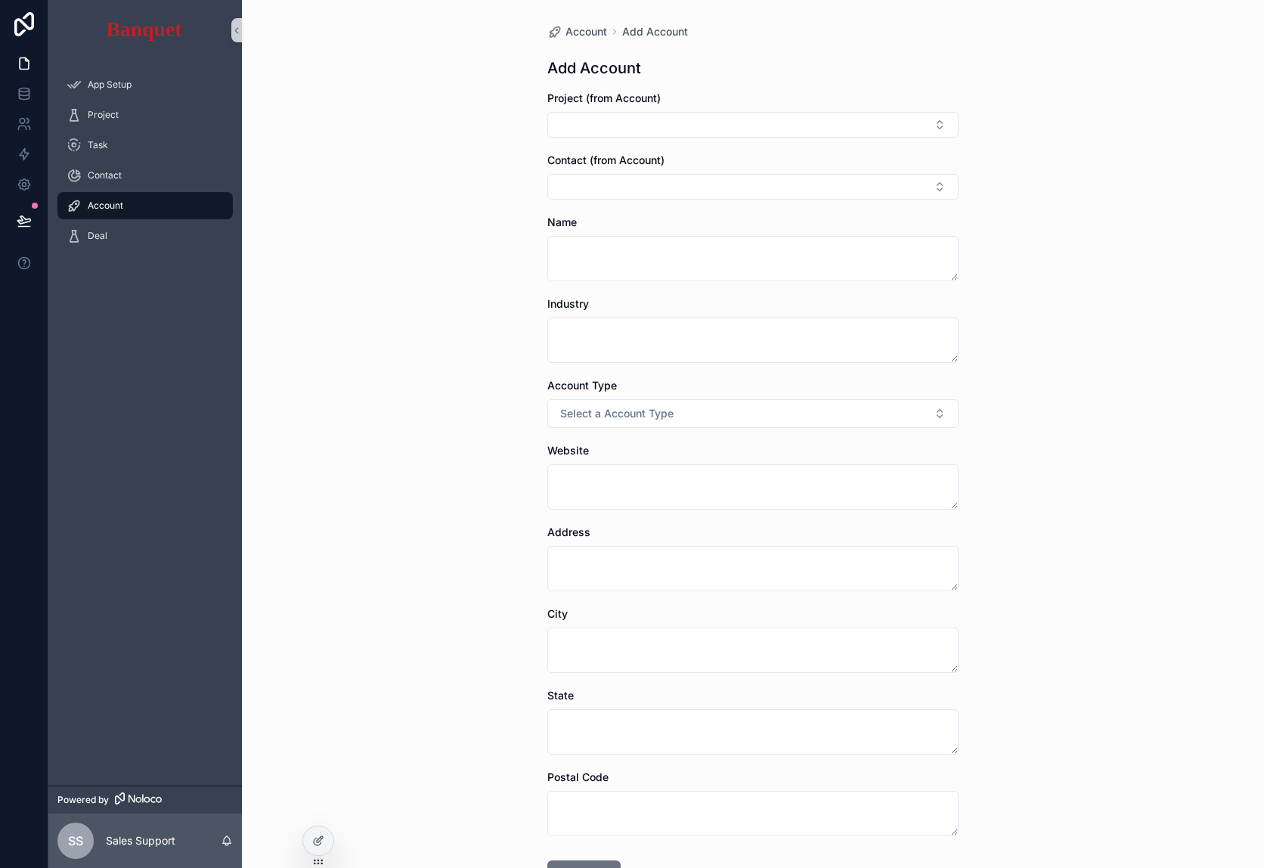
click at [1056, 187] on div "Account Add Account Add Account Project (from Account) Contact (from Account) N…" at bounding box center [753, 434] width 1022 height 868
click at [96, 174] on span "Contact" at bounding box center [105, 175] width 34 height 12
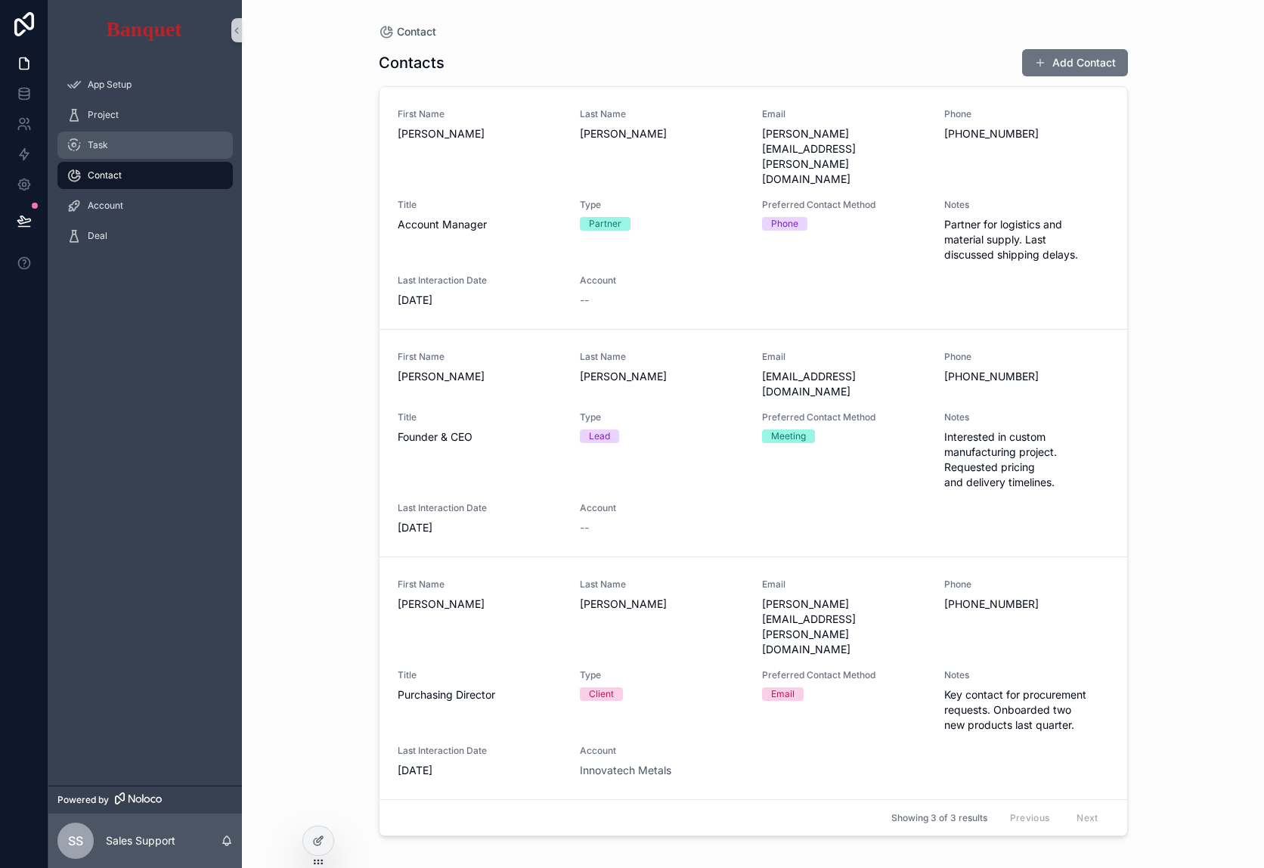
click at [109, 147] on div "Task" at bounding box center [145, 145] width 157 height 24
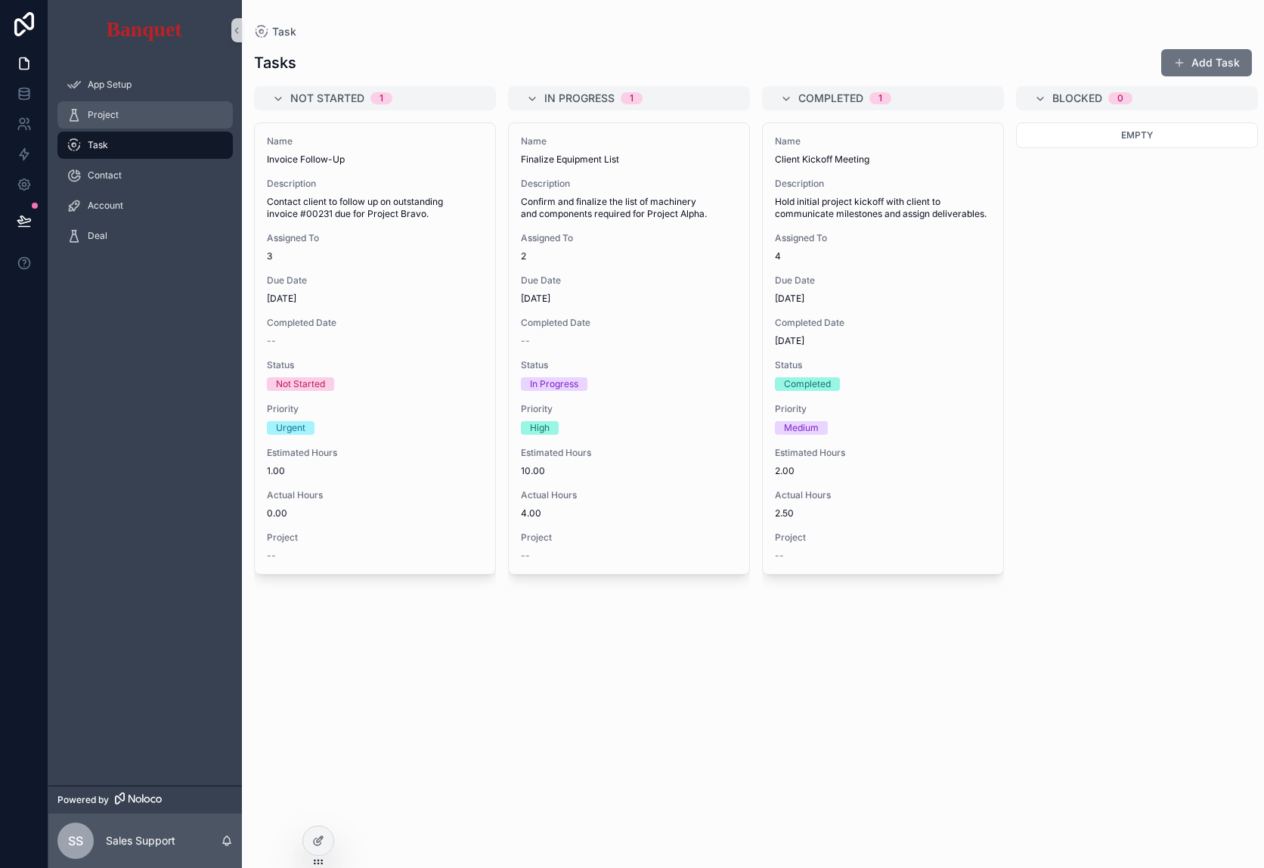
click at [117, 123] on div "Project" at bounding box center [145, 115] width 157 height 24
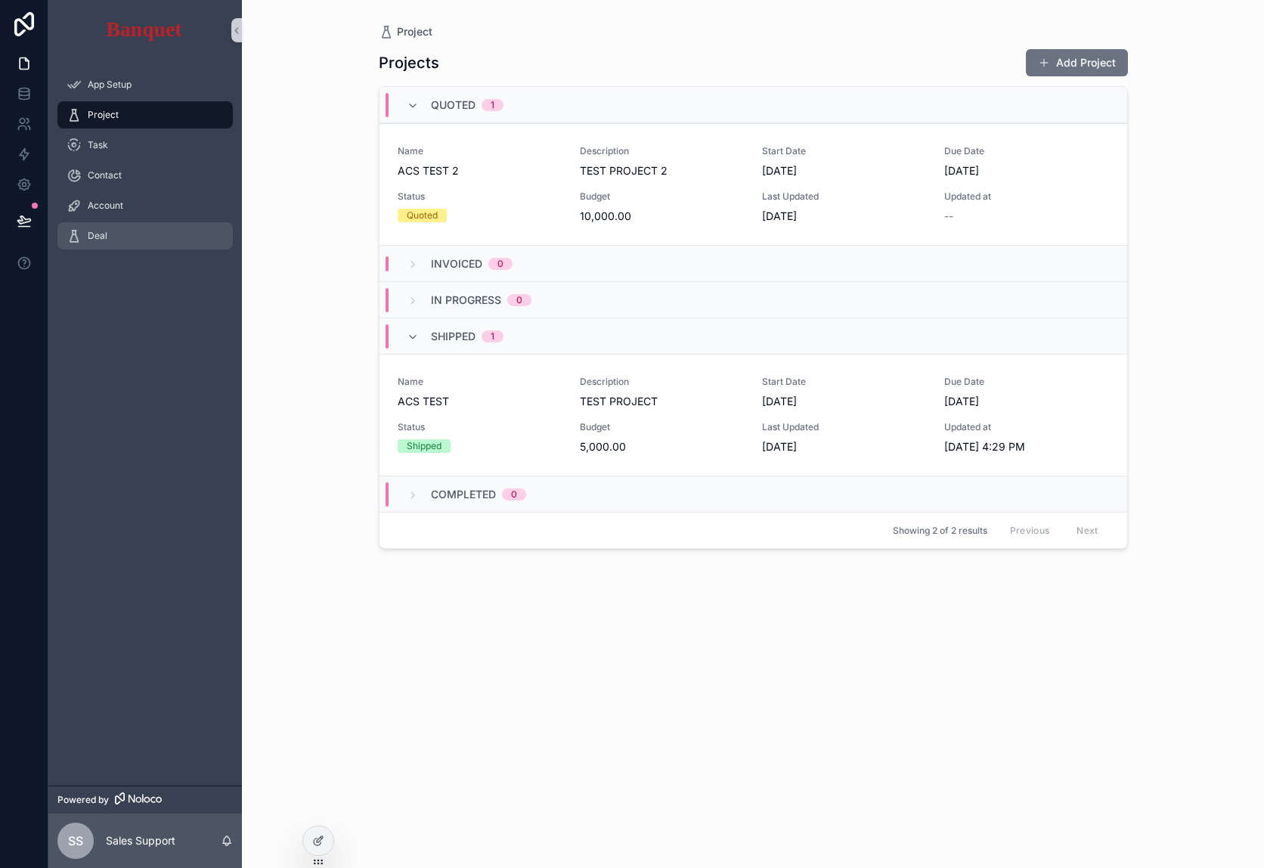
click at [110, 230] on div "Deal" at bounding box center [145, 236] width 157 height 24
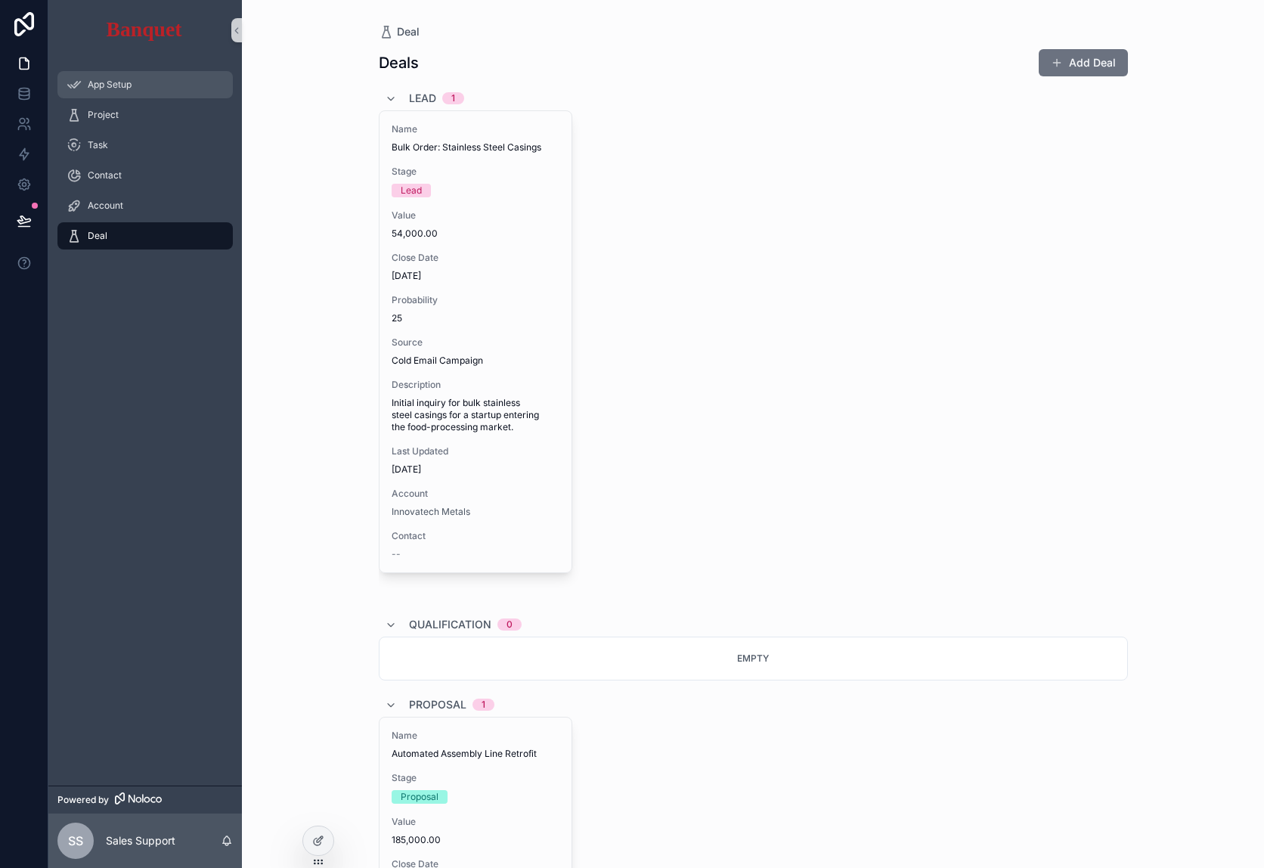
click at [134, 91] on div "App Setup" at bounding box center [145, 85] width 157 height 24
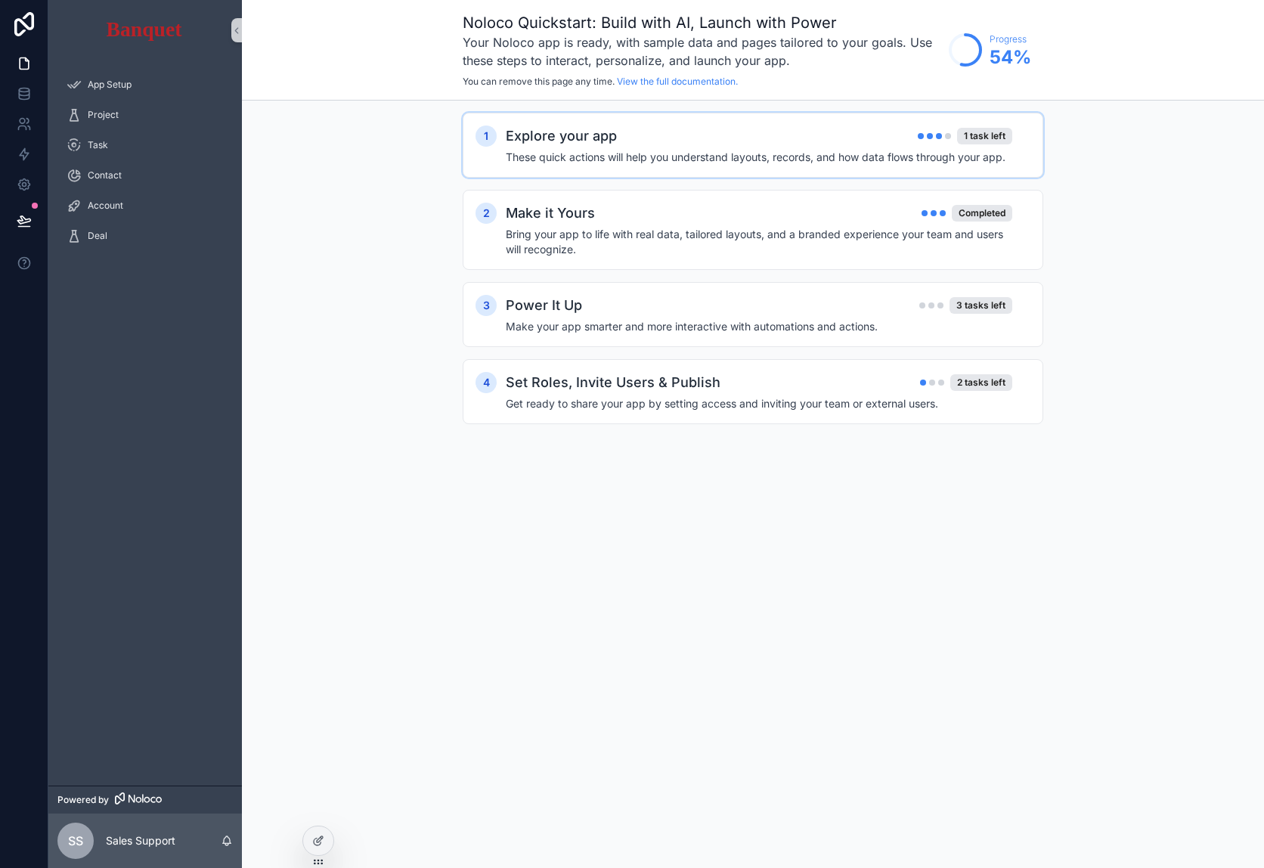
click at [908, 142] on div "Explore your app 1 task left" at bounding box center [759, 135] width 506 height 21
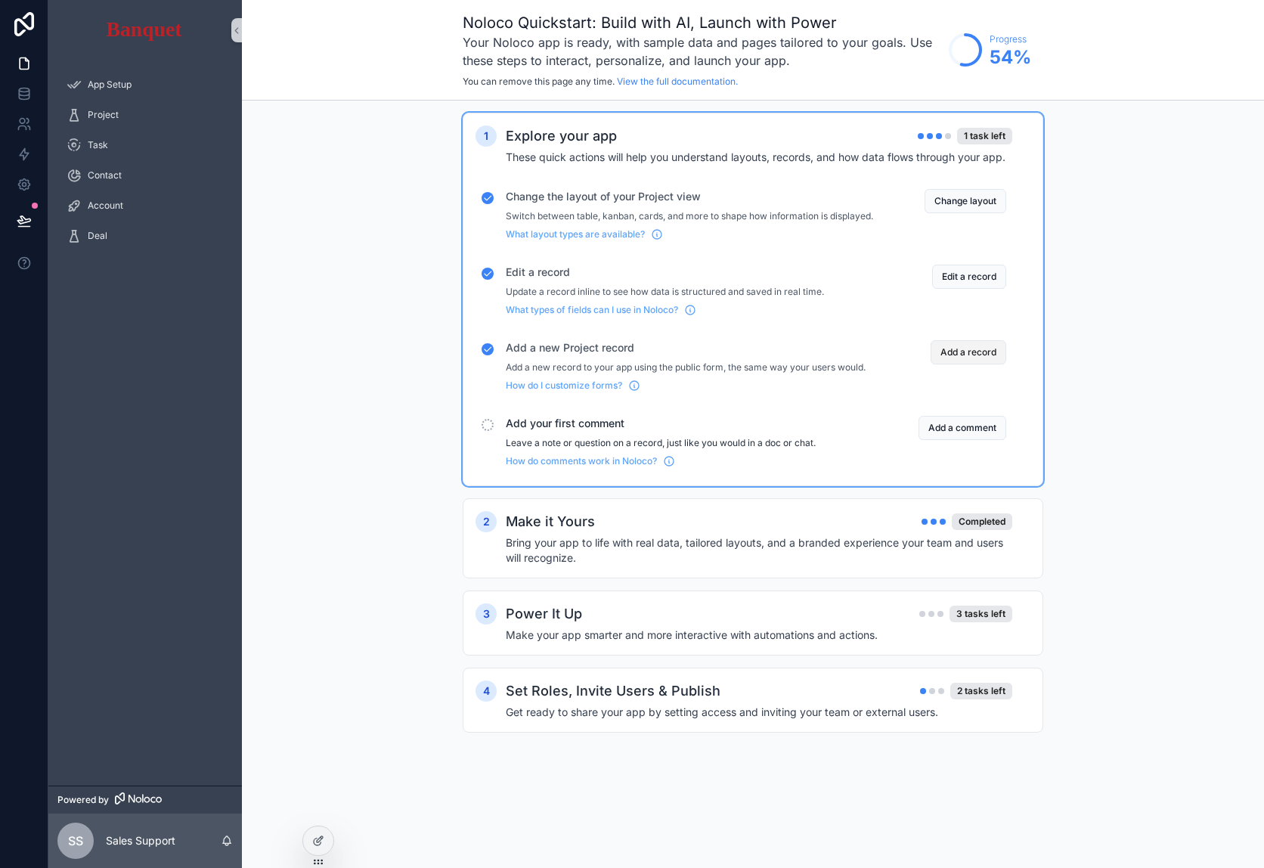
click at [963, 364] on button "Add a record" at bounding box center [968, 352] width 76 height 24
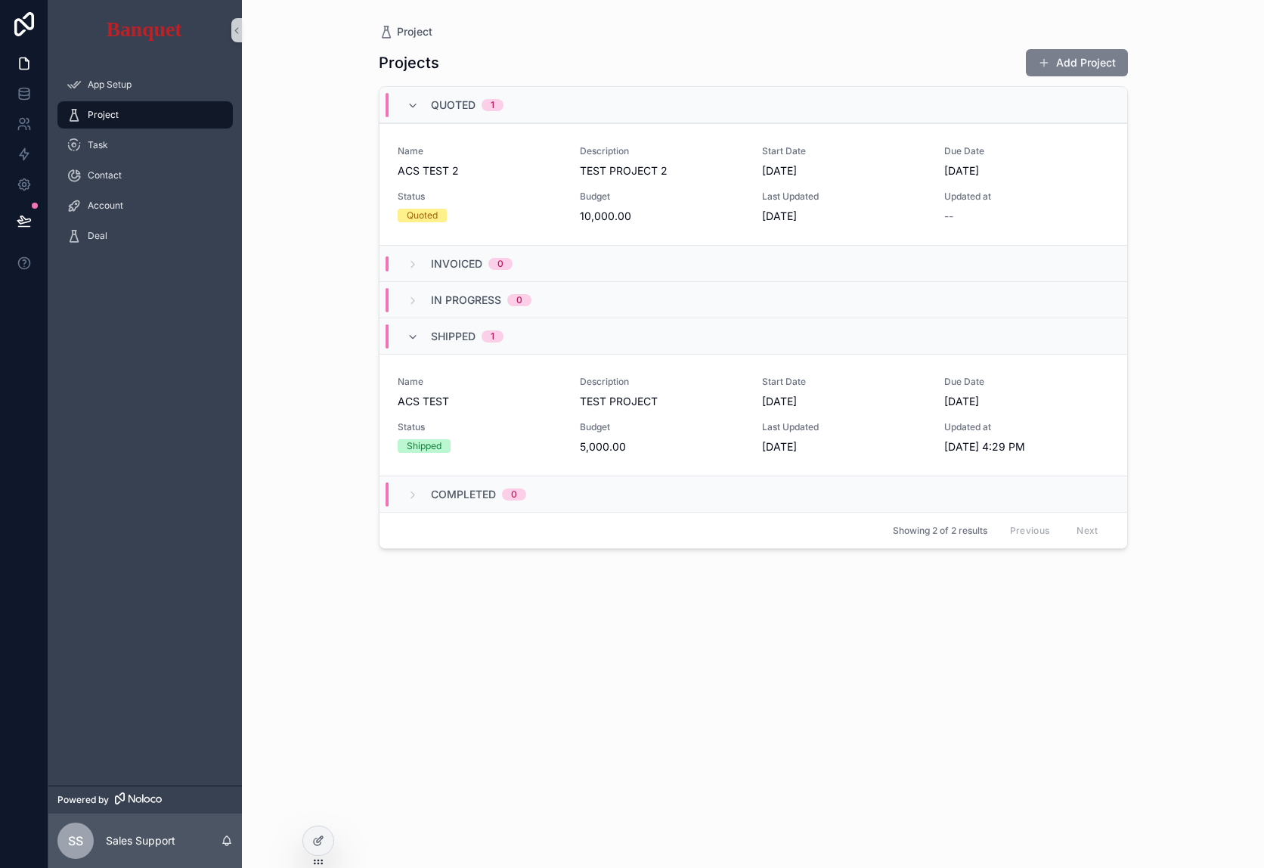
click at [1096, 68] on button "Add Project" at bounding box center [1077, 62] width 102 height 27
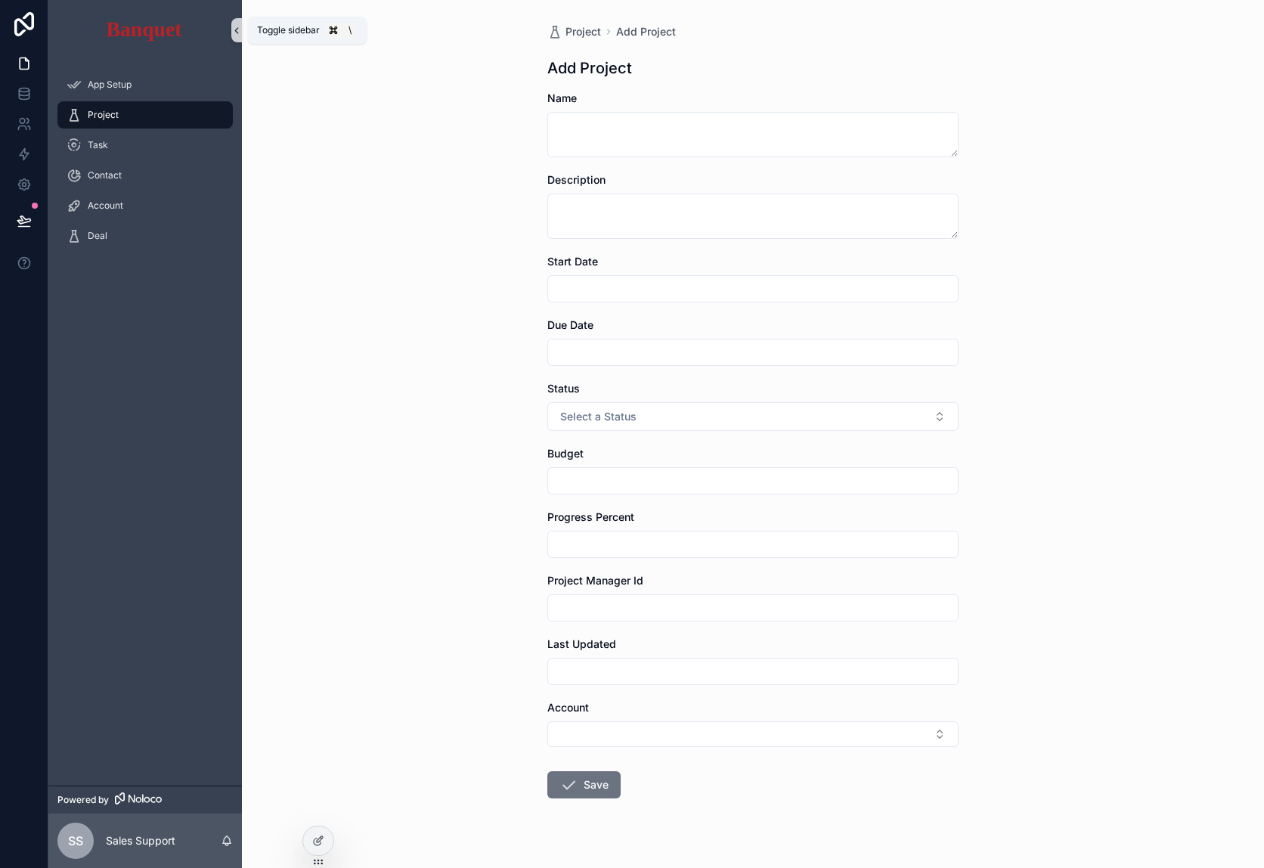
click at [231, 36] on button "scrollable content" at bounding box center [236, 30] width 11 height 24
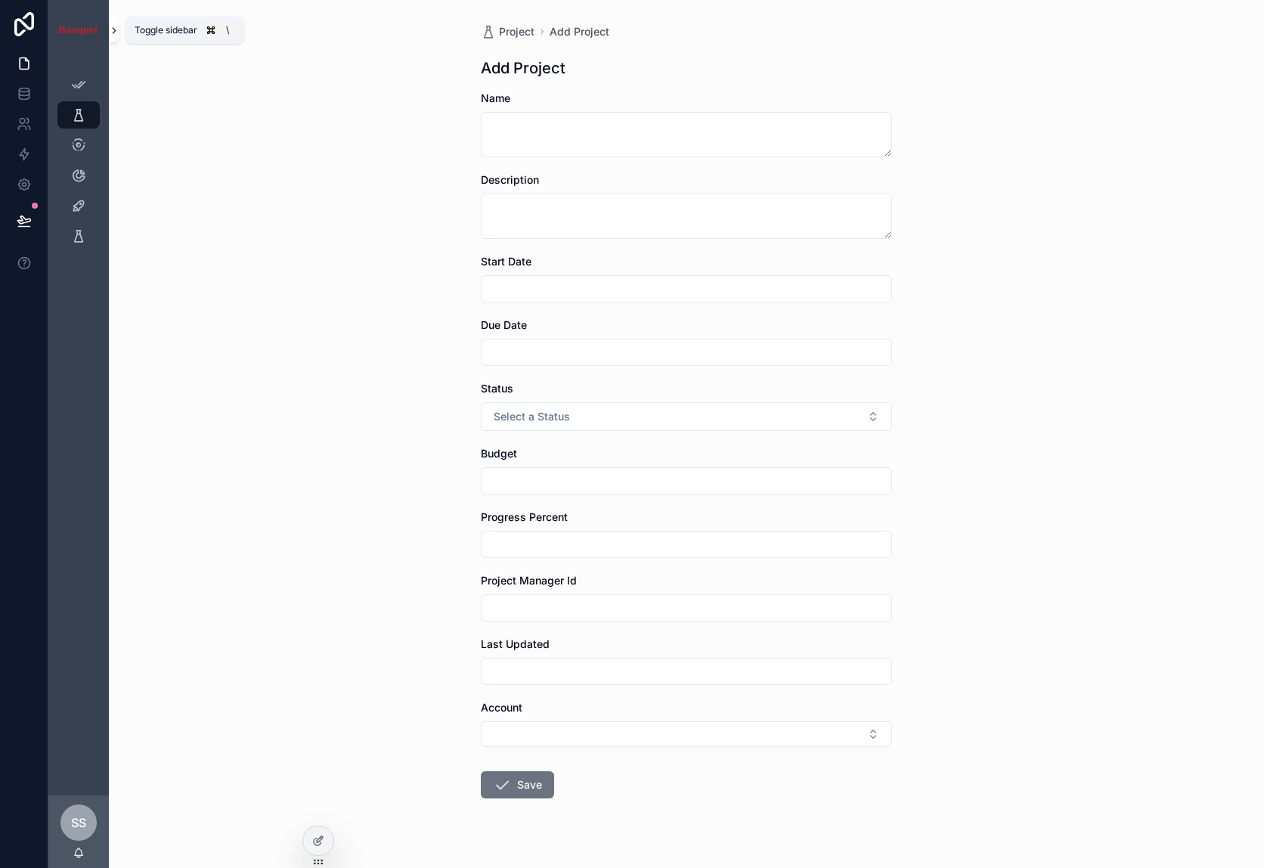
click at [116, 30] on icon "scrollable content" at bounding box center [114, 30] width 11 height 11
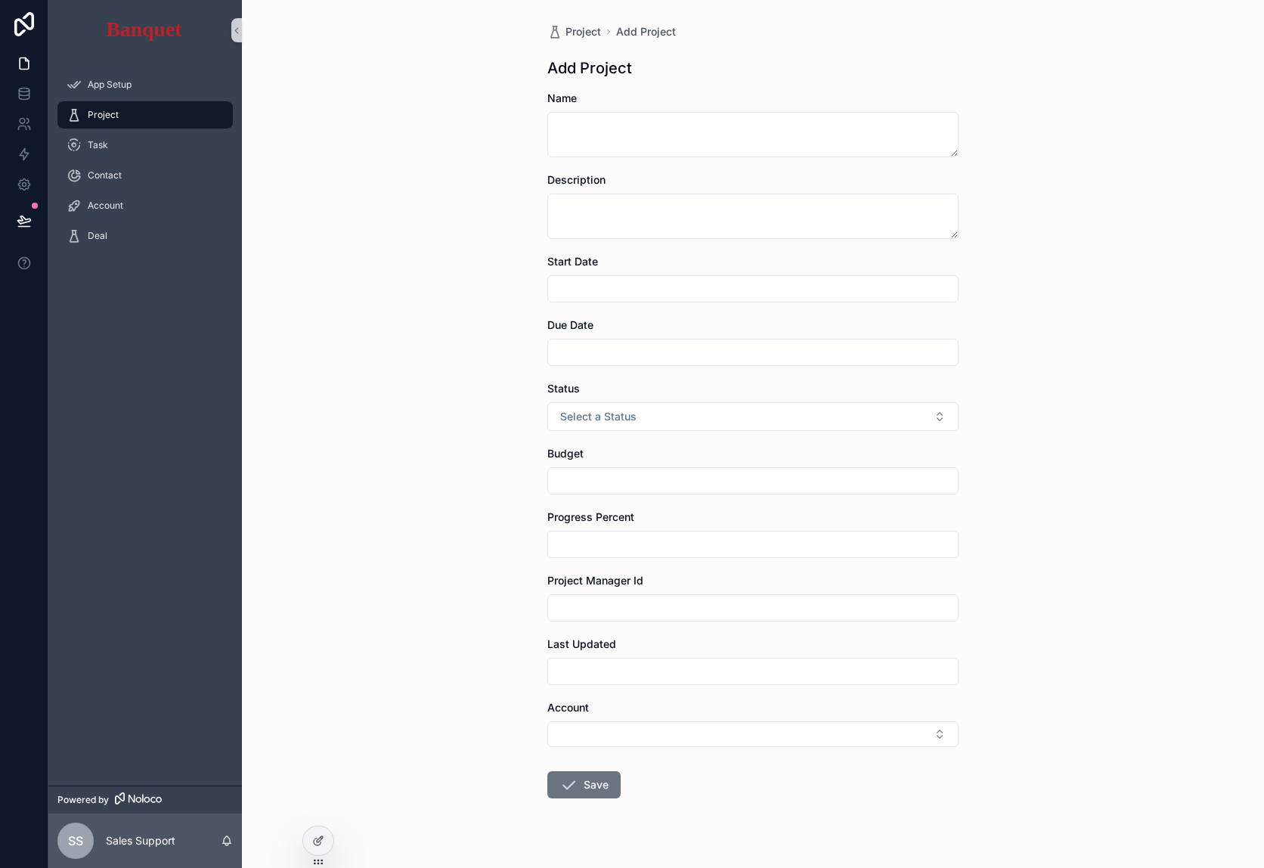
click at [201, 432] on div "App Setup Project Task Contact Account Deal" at bounding box center [144, 422] width 193 height 725
click at [154, 91] on div "App Setup" at bounding box center [145, 85] width 157 height 24
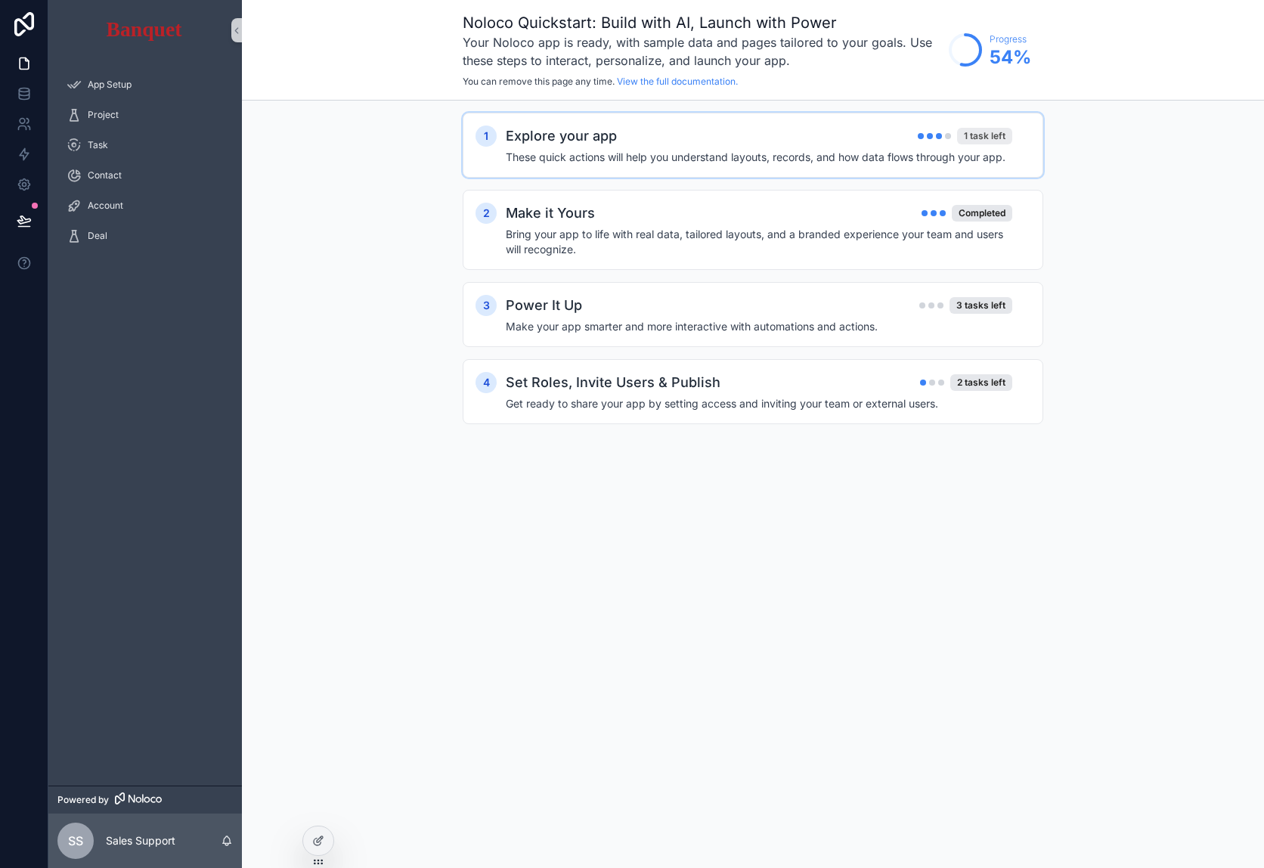
click at [991, 143] on div "1 task left" at bounding box center [984, 136] width 55 height 17
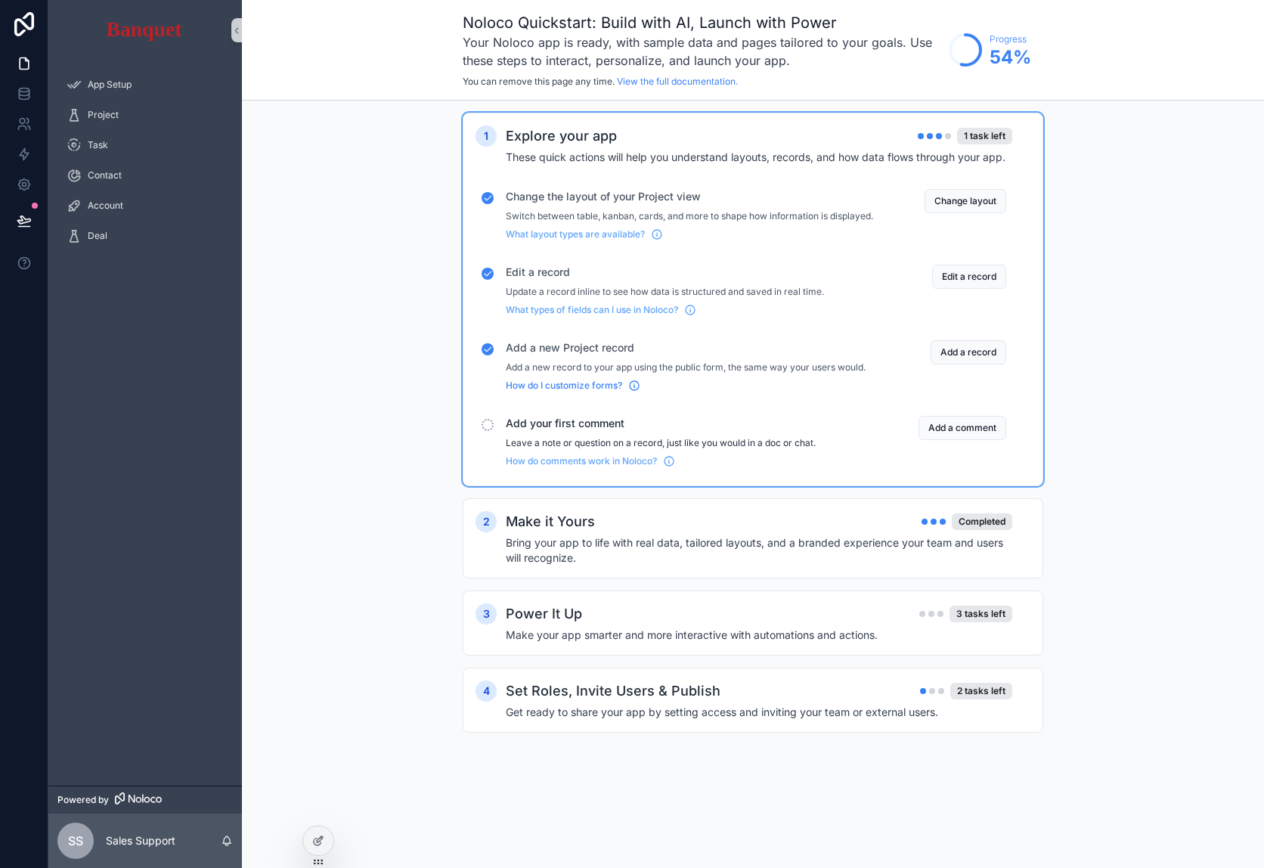
click at [582, 392] on span "How do I customize forms?" at bounding box center [564, 385] width 116 height 12
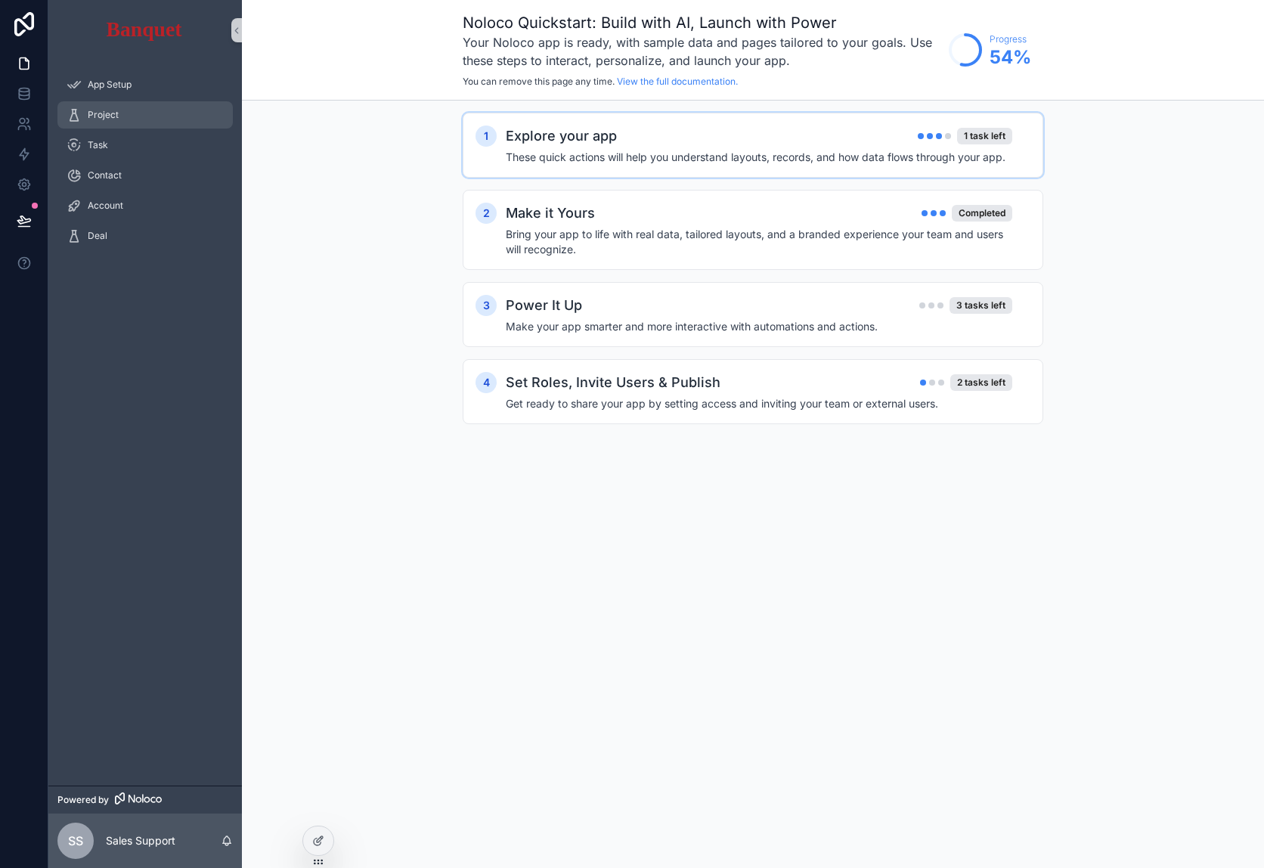
click at [111, 113] on span "Project" at bounding box center [103, 115] width 31 height 12
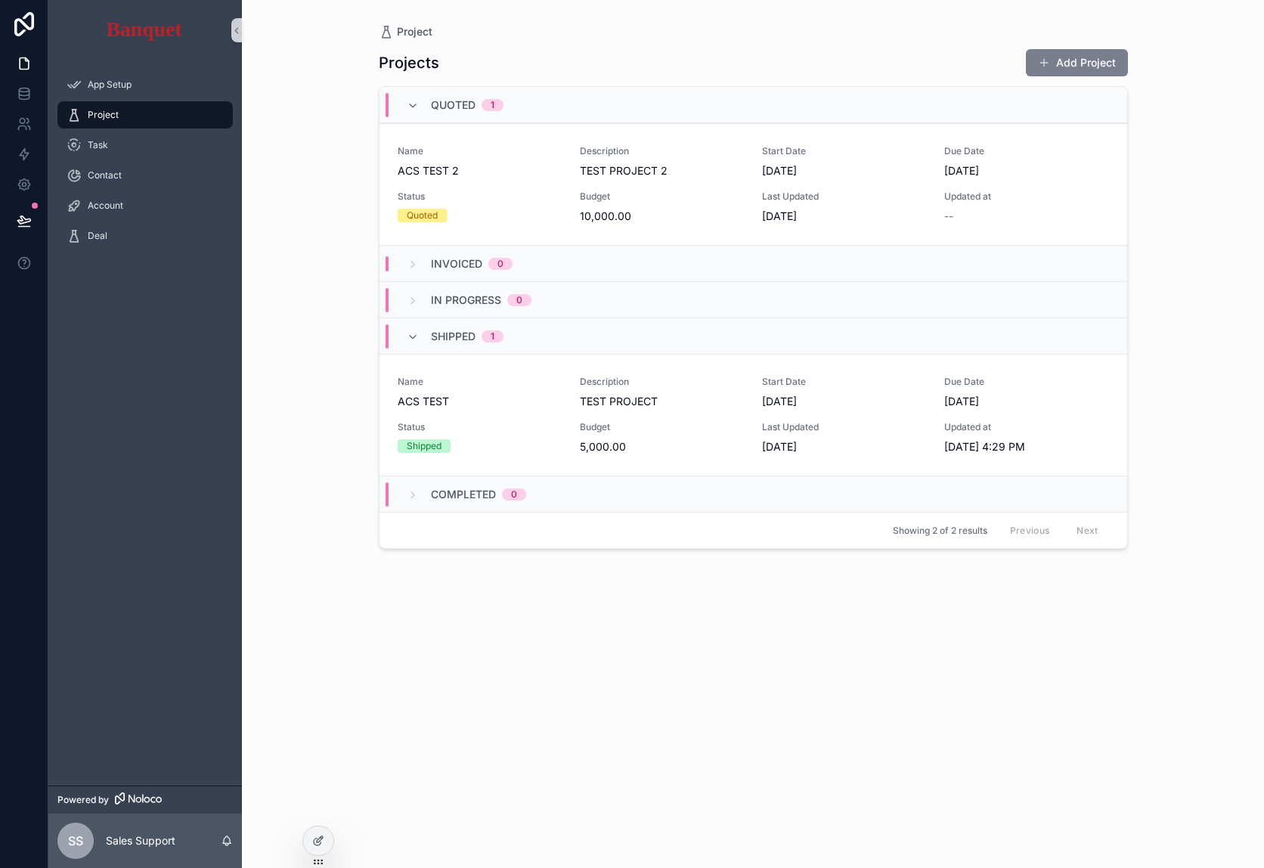
click at [1063, 66] on button "Add Project" at bounding box center [1077, 62] width 102 height 27
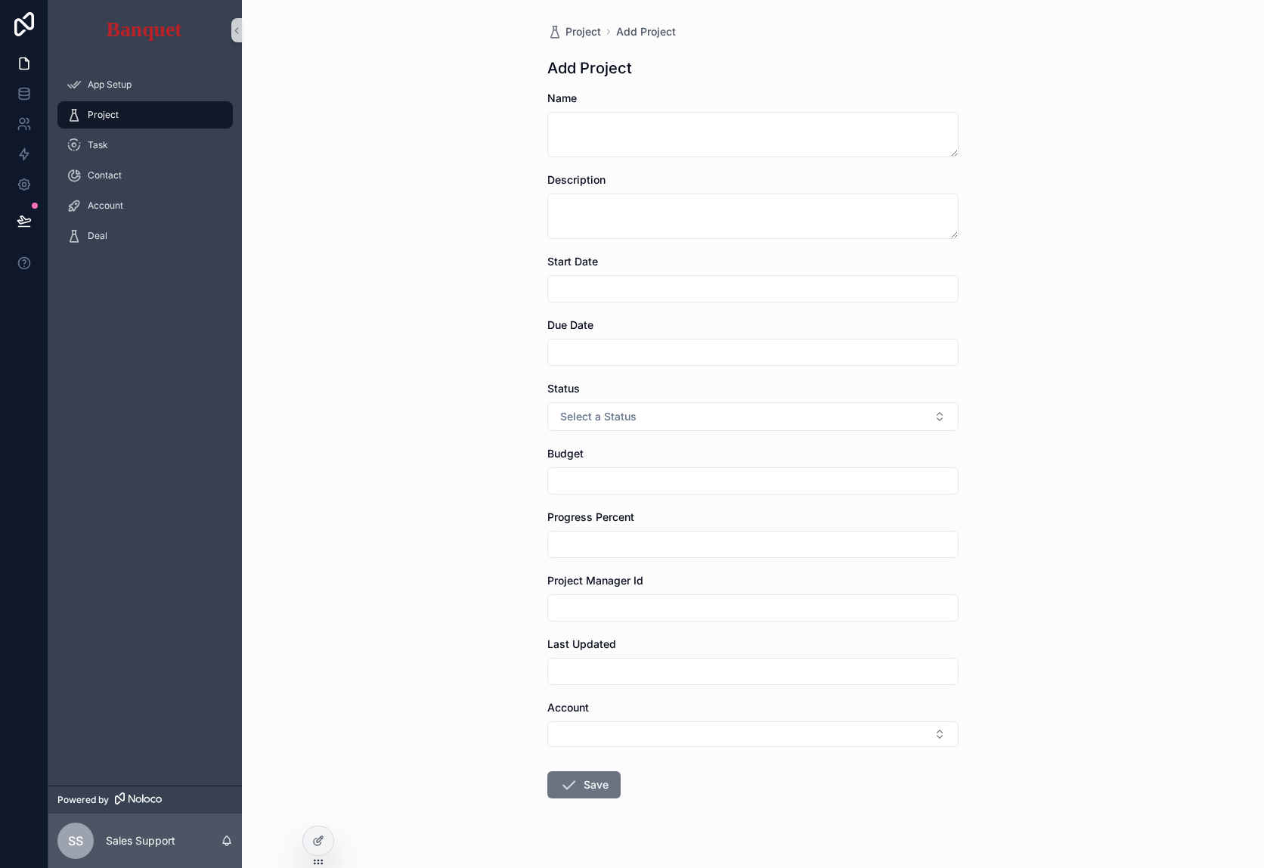
click at [164, 122] on div "Project" at bounding box center [145, 115] width 157 height 24
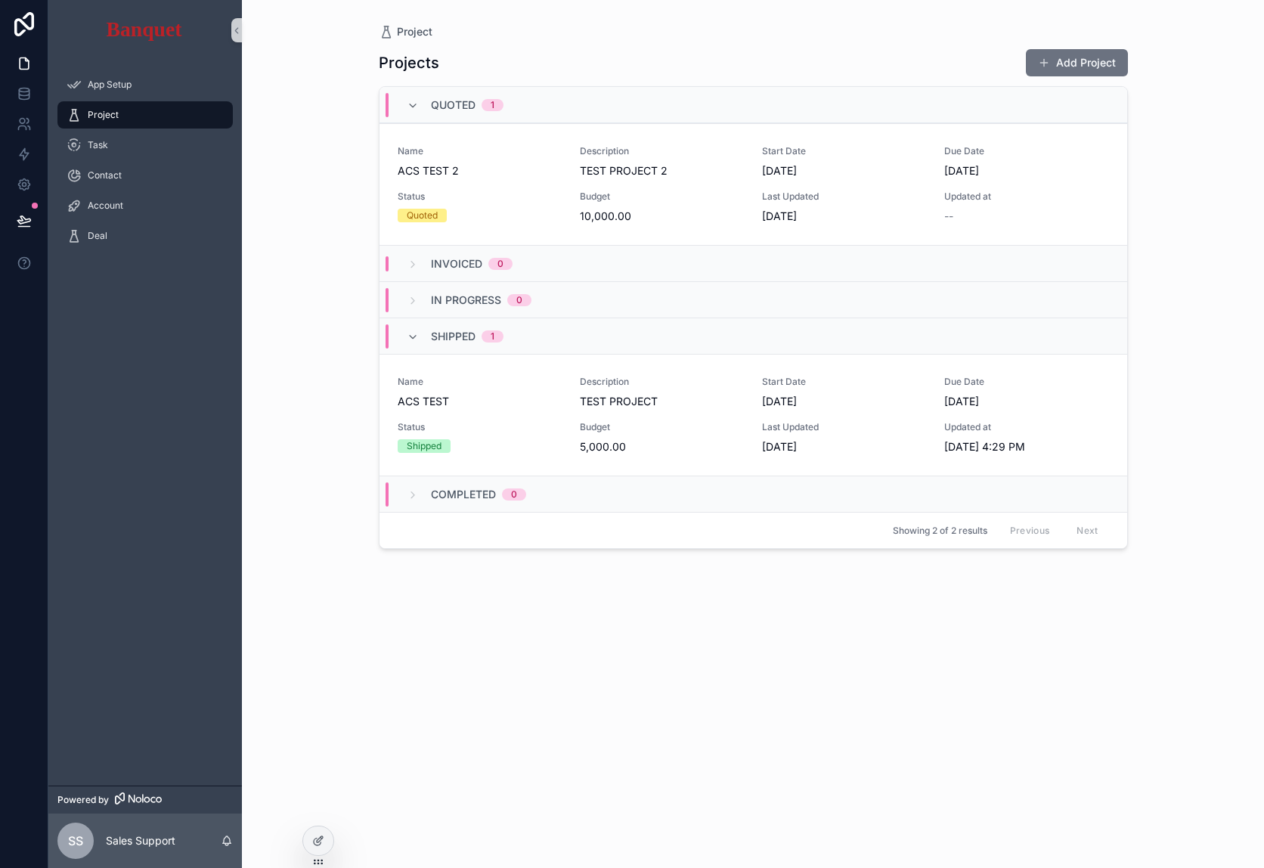
click at [135, 115] on div "Project" at bounding box center [145, 115] width 157 height 24
click at [408, 38] on span "Project" at bounding box center [415, 31] width 36 height 15
click at [438, 108] on span "Quoted" at bounding box center [453, 104] width 45 height 15
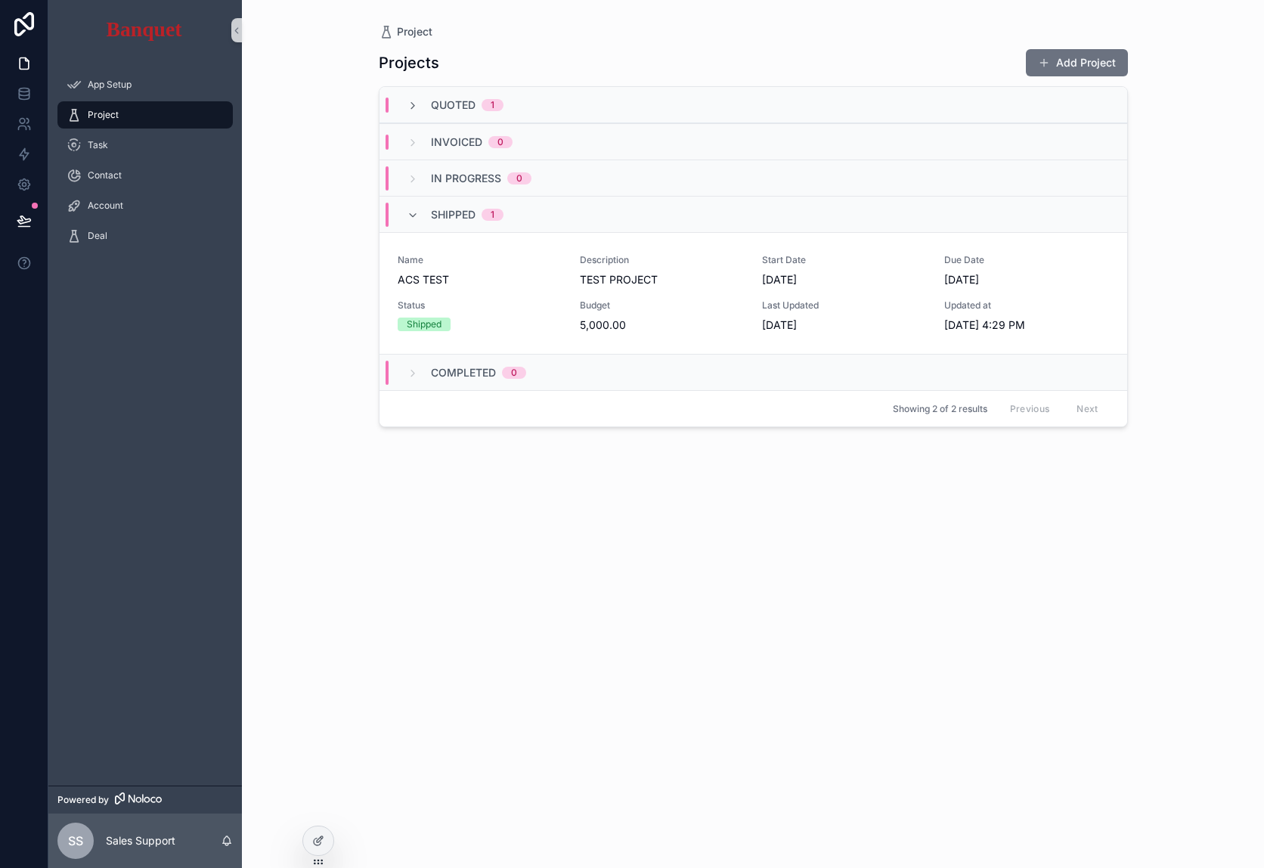
click at [438, 108] on span "Quoted" at bounding box center [453, 104] width 45 height 15
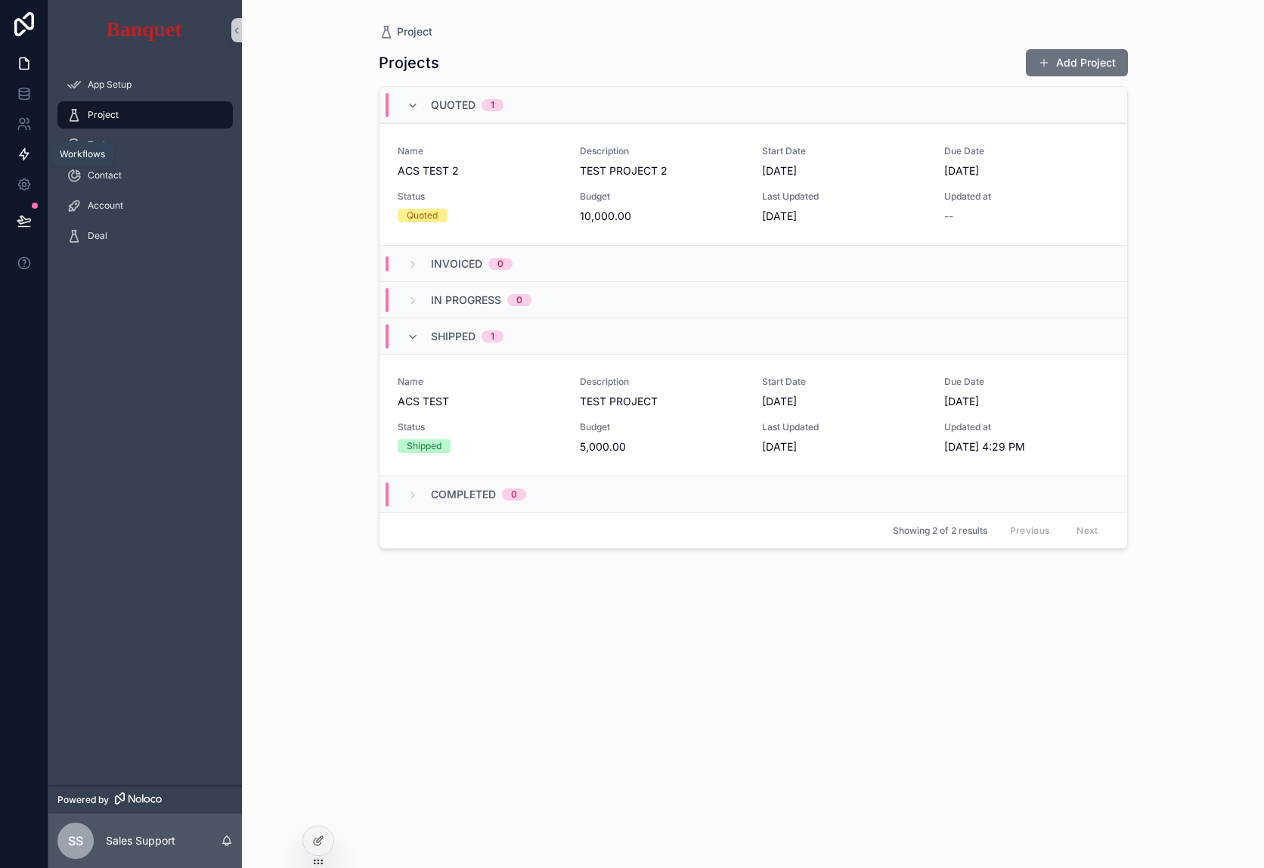
click at [20, 162] on link at bounding box center [24, 154] width 48 height 30
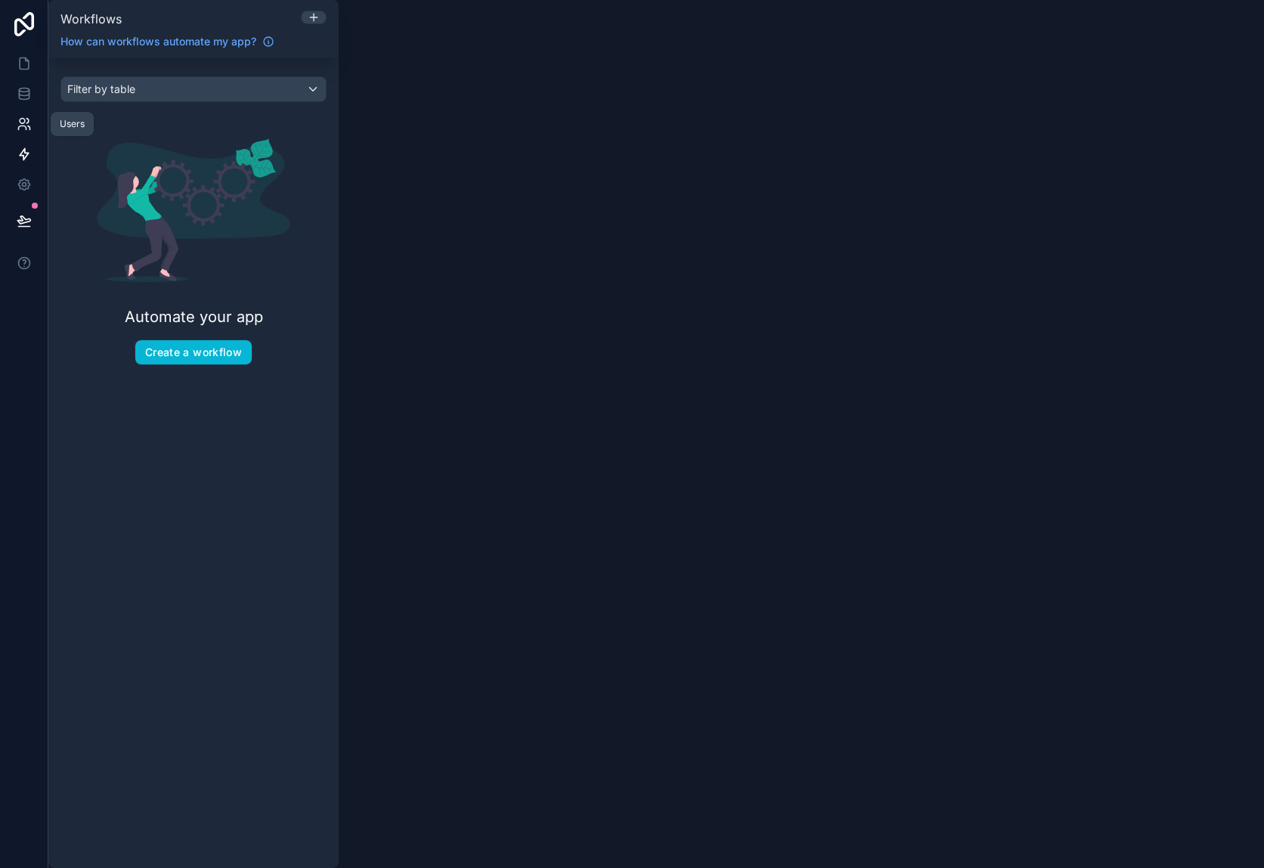
click at [23, 119] on icon at bounding box center [22, 121] width 5 height 5
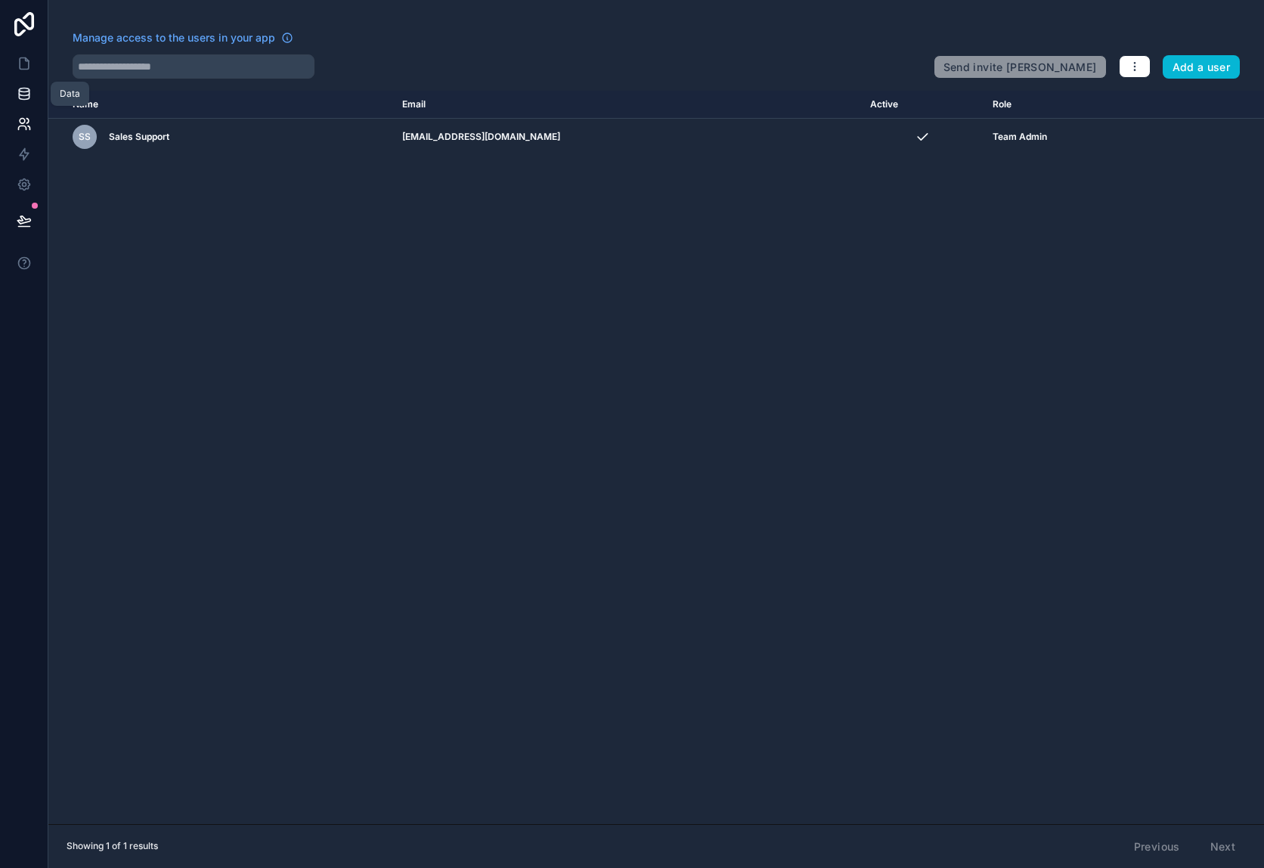
click at [24, 94] on icon at bounding box center [24, 93] width 15 height 15
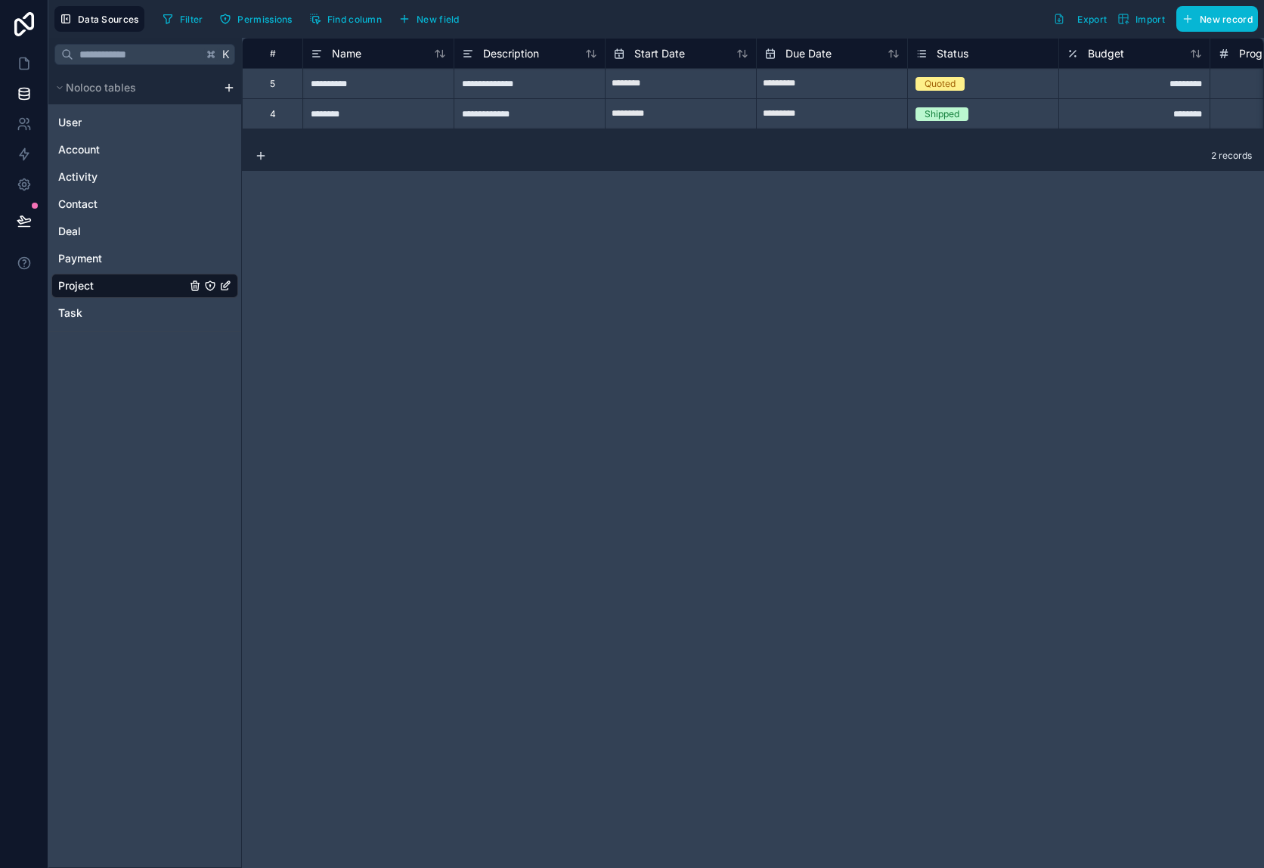
click at [225, 286] on icon "Project" at bounding box center [227, 284] width 6 height 6
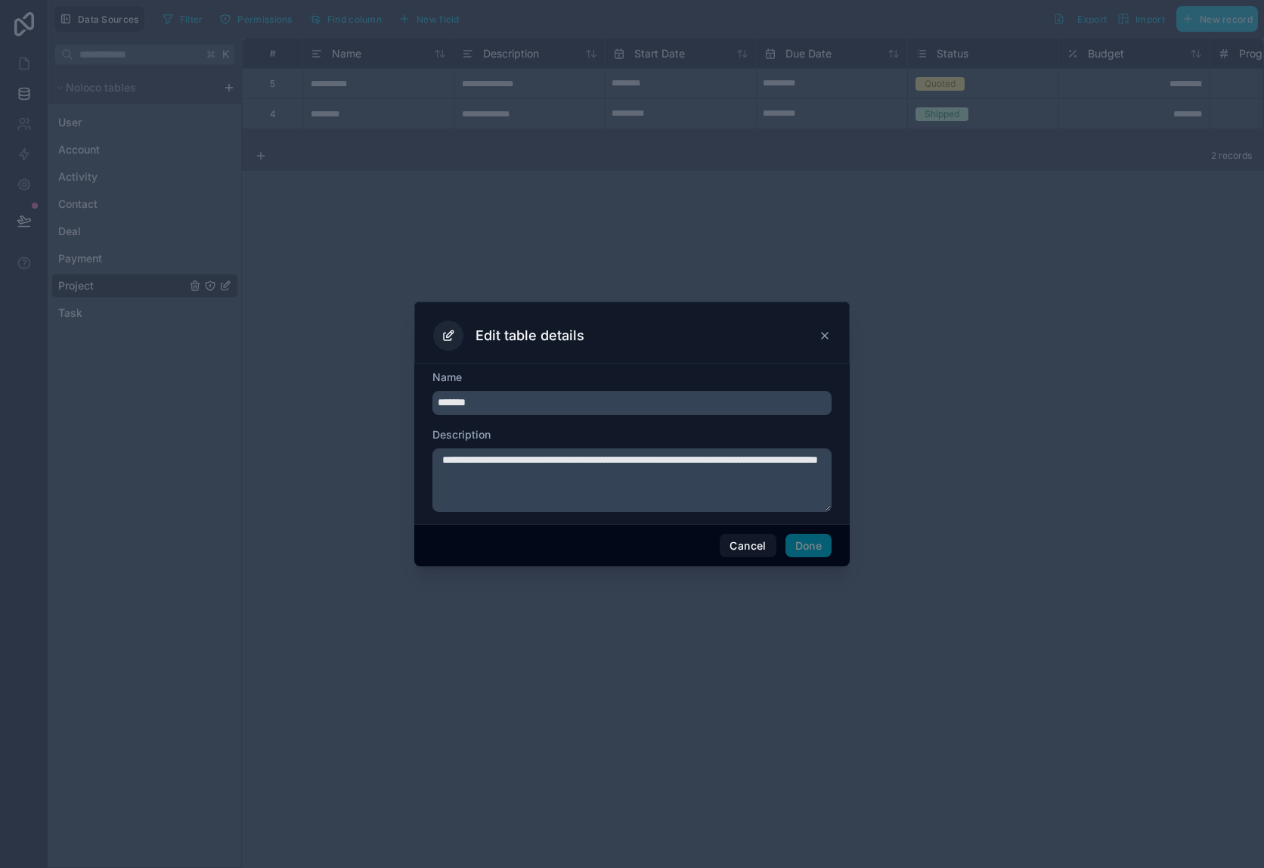
click at [827, 333] on icon at bounding box center [825, 336] width 6 height 6
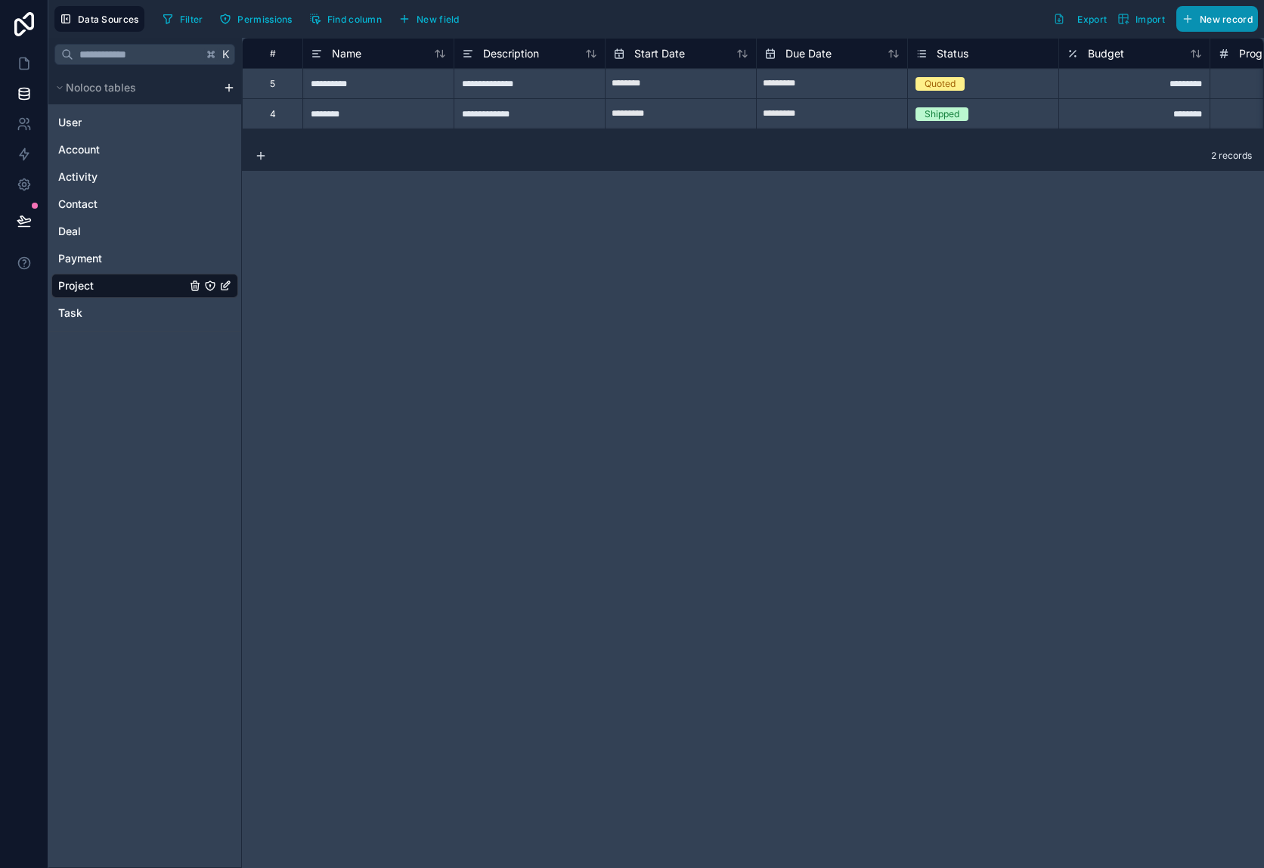
click at [1242, 27] on button "New record" at bounding box center [1217, 19] width 82 height 26
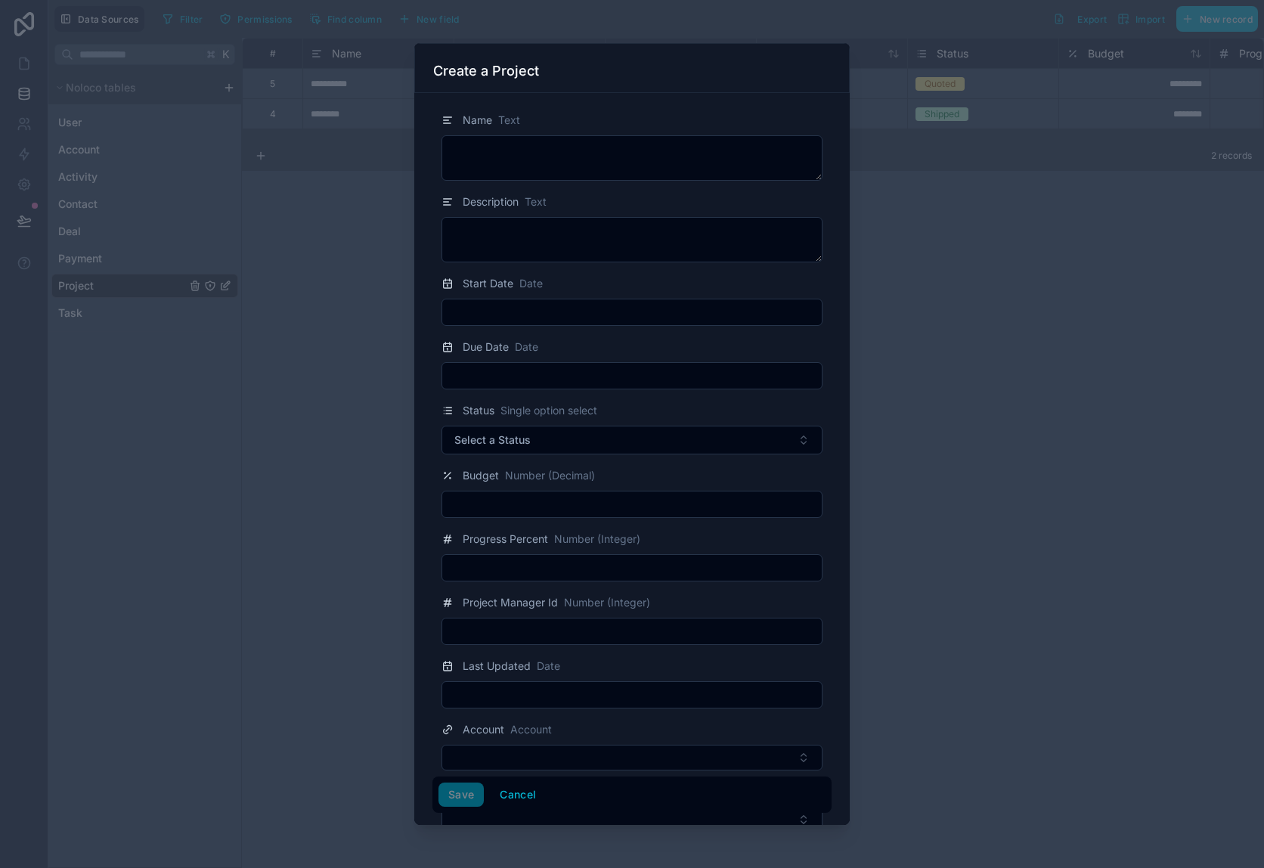
click at [1006, 360] on div at bounding box center [632, 434] width 1264 height 868
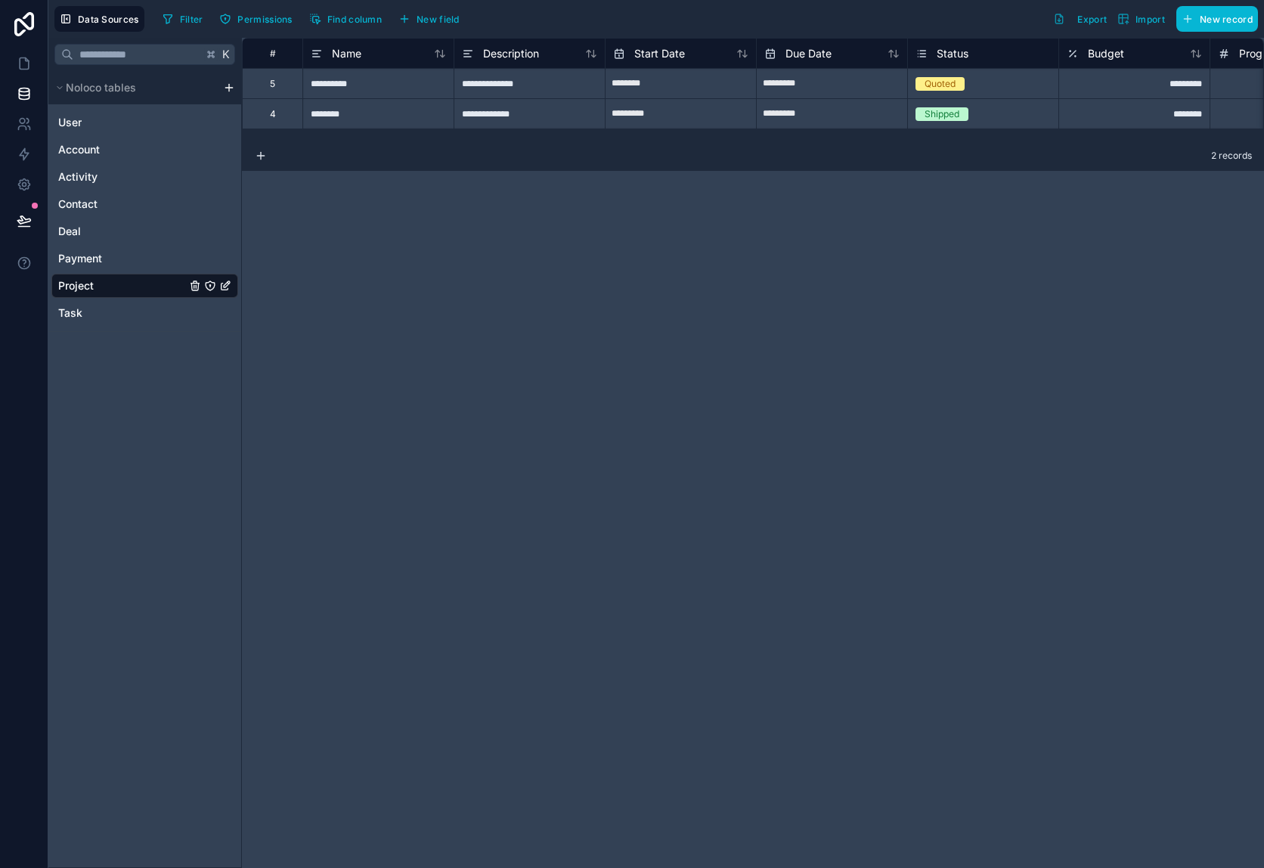
drag, startPoint x: 351, startPoint y: 720, endPoint x: 364, endPoint y: 679, distance: 42.8
click at [351, 720] on div "**********" at bounding box center [753, 453] width 1022 height 830
click at [28, 74] on link at bounding box center [24, 63] width 48 height 30
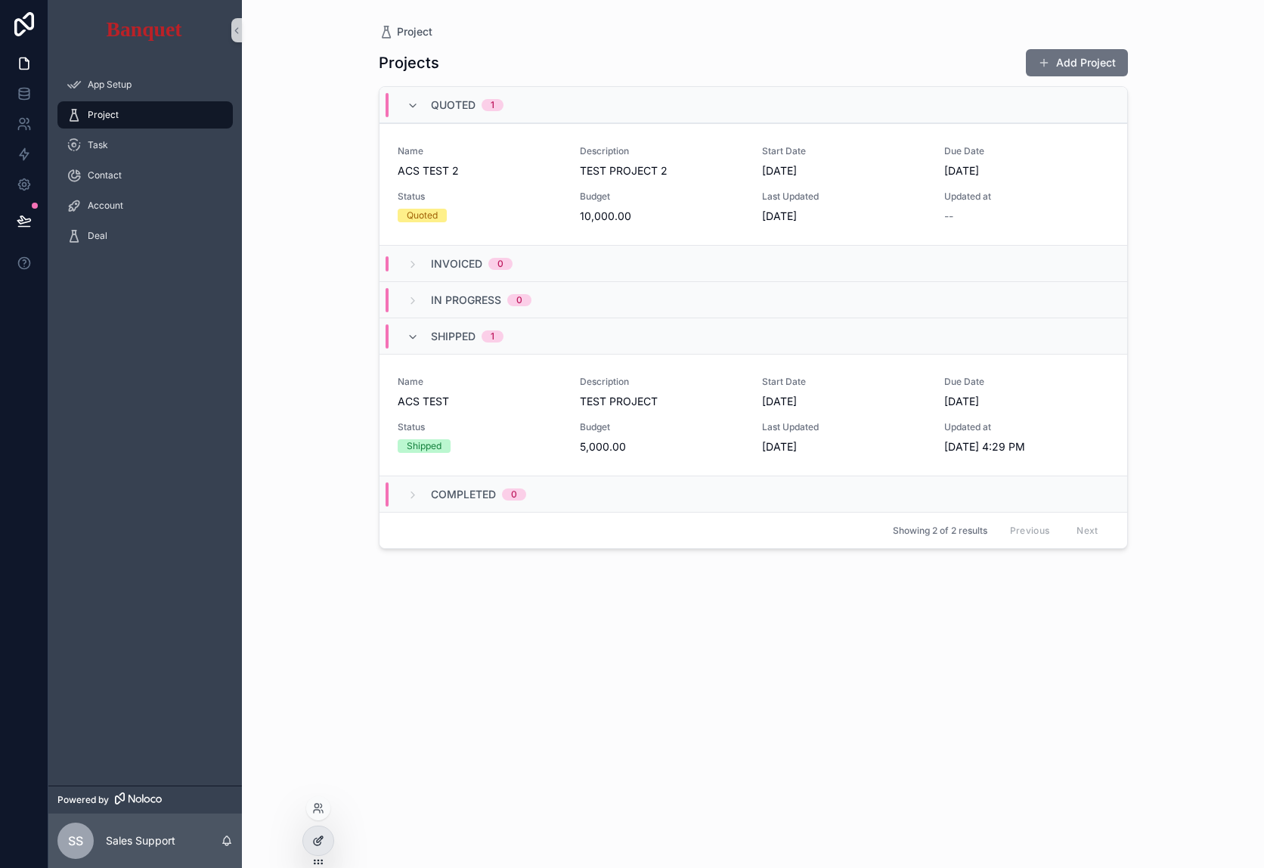
click at [314, 840] on icon at bounding box center [317, 841] width 7 height 7
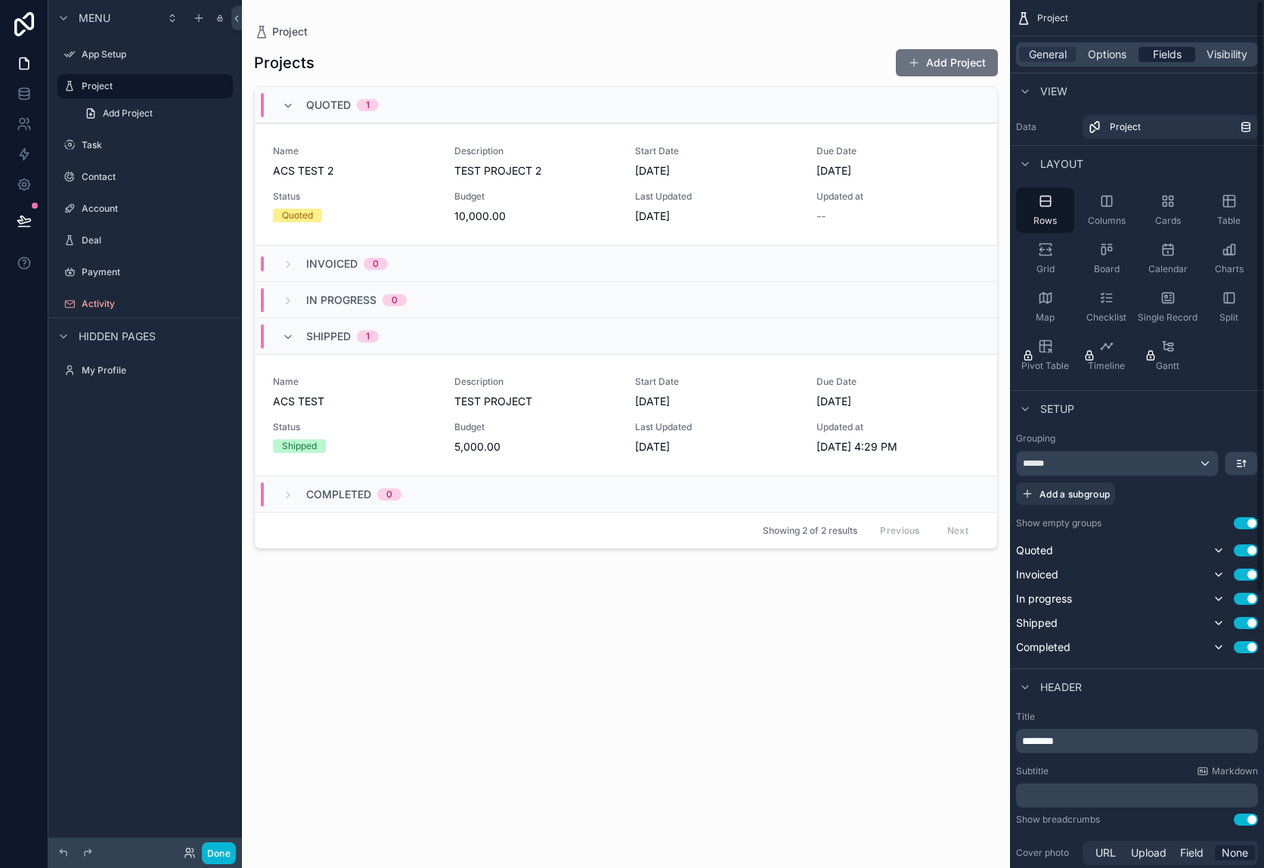
click at [1170, 59] on span "Fields" at bounding box center [1167, 54] width 29 height 15
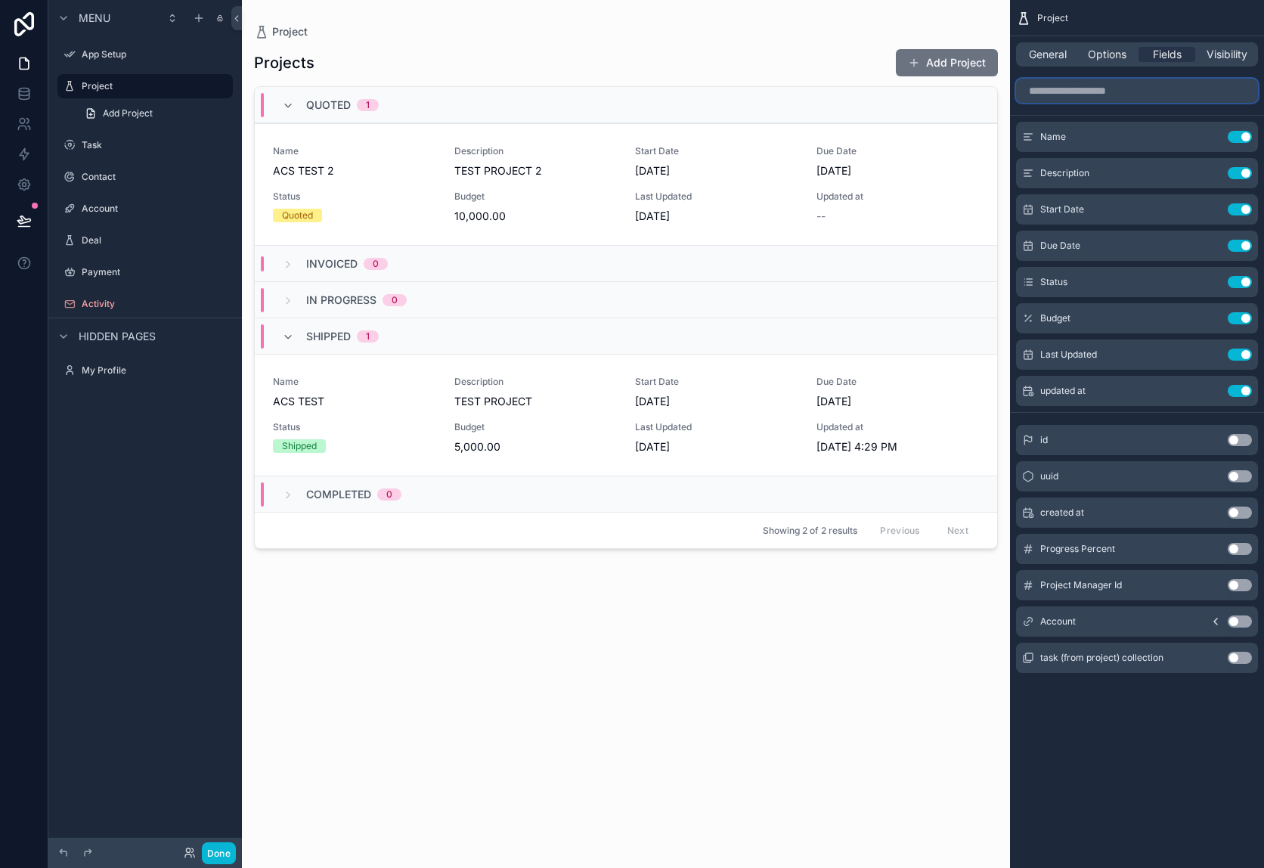
click at [1110, 90] on input "scrollable content" at bounding box center [1137, 91] width 242 height 24
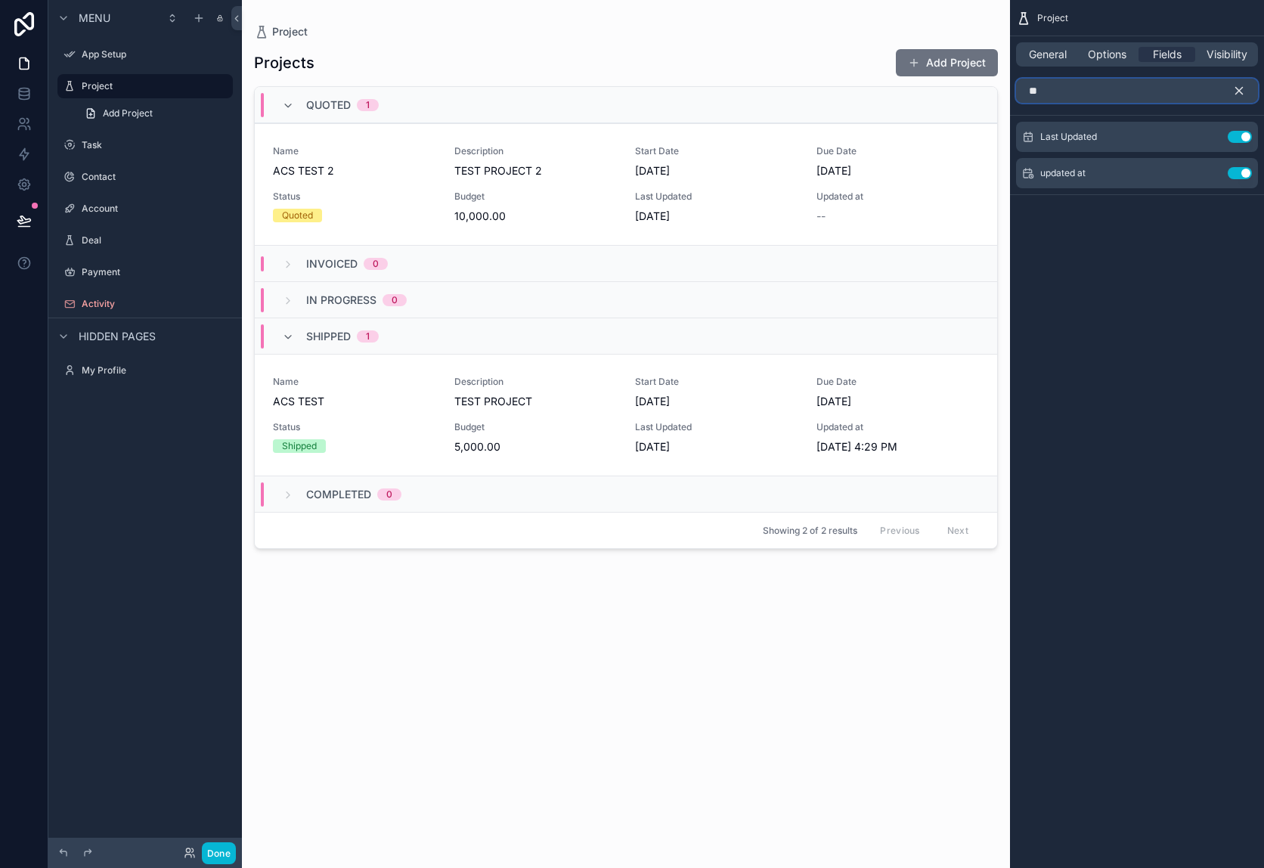
type input "*"
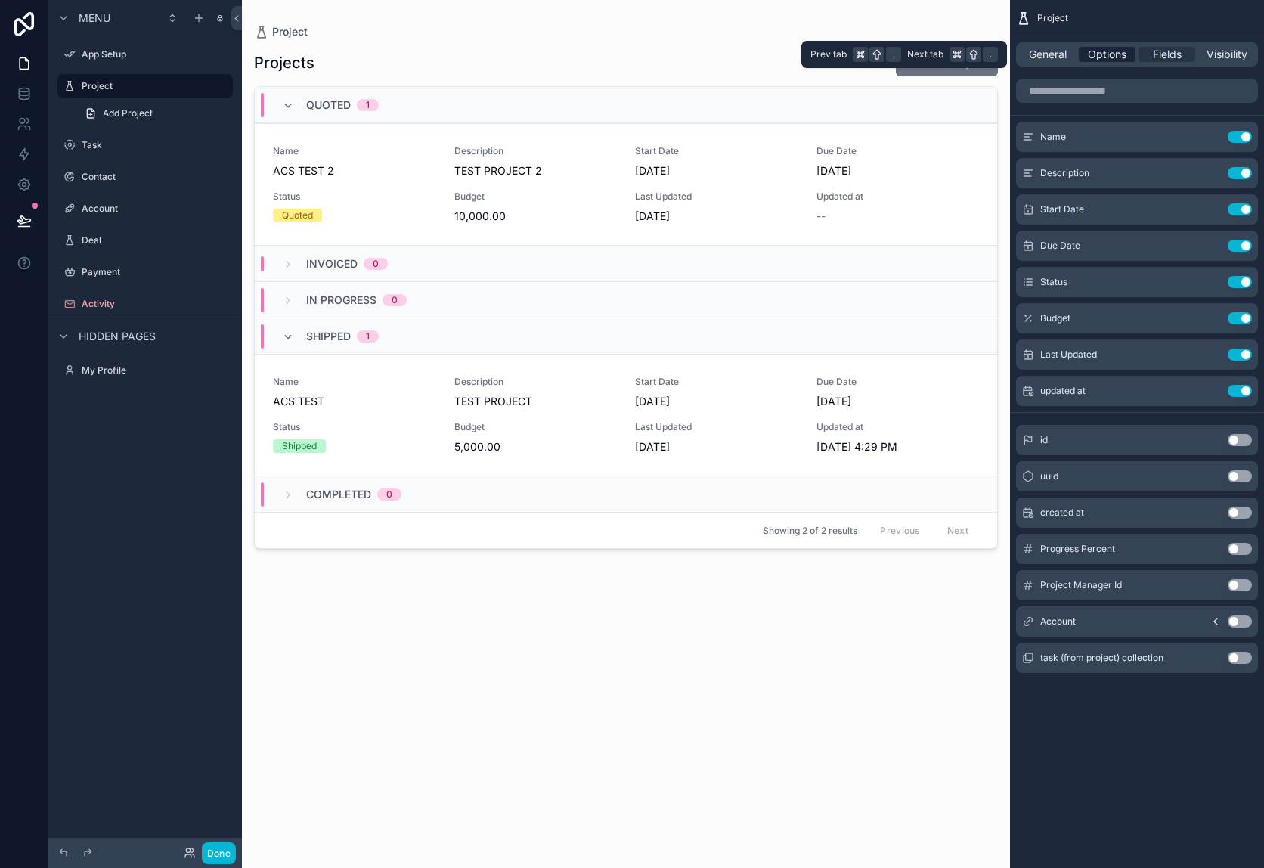
click at [1115, 58] on span "Options" at bounding box center [1107, 54] width 39 height 15
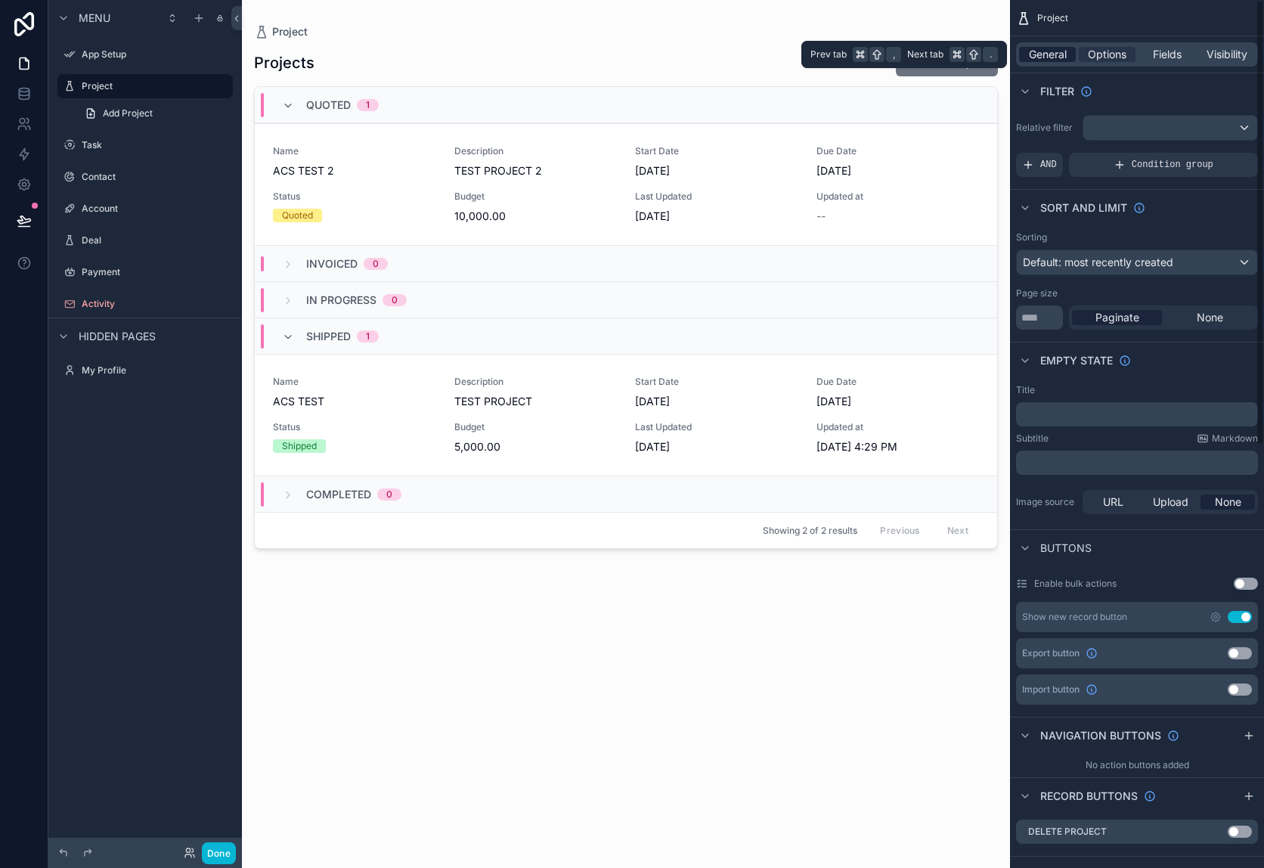
click at [1045, 54] on span "General" at bounding box center [1048, 54] width 38 height 15
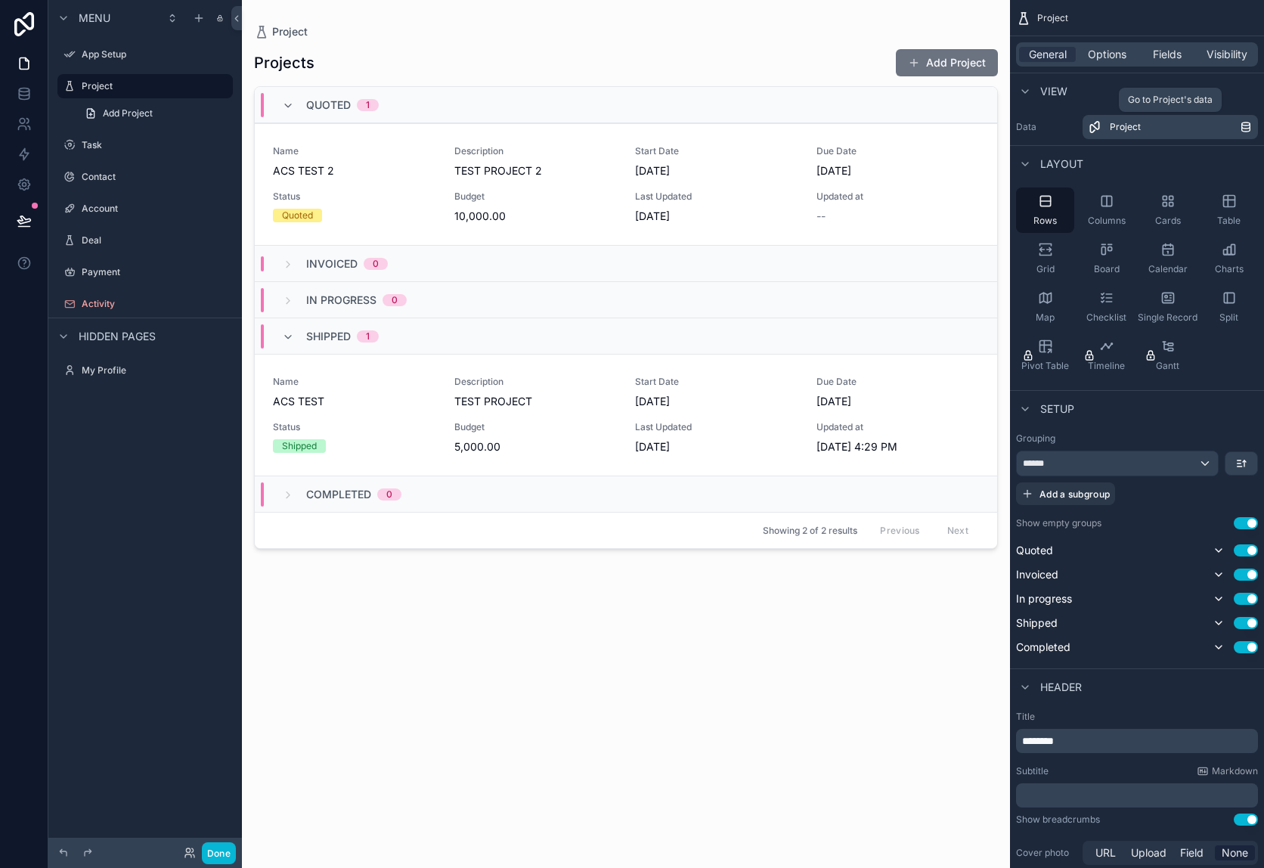
click at [1147, 135] on link "Project" at bounding box center [1169, 127] width 175 height 24
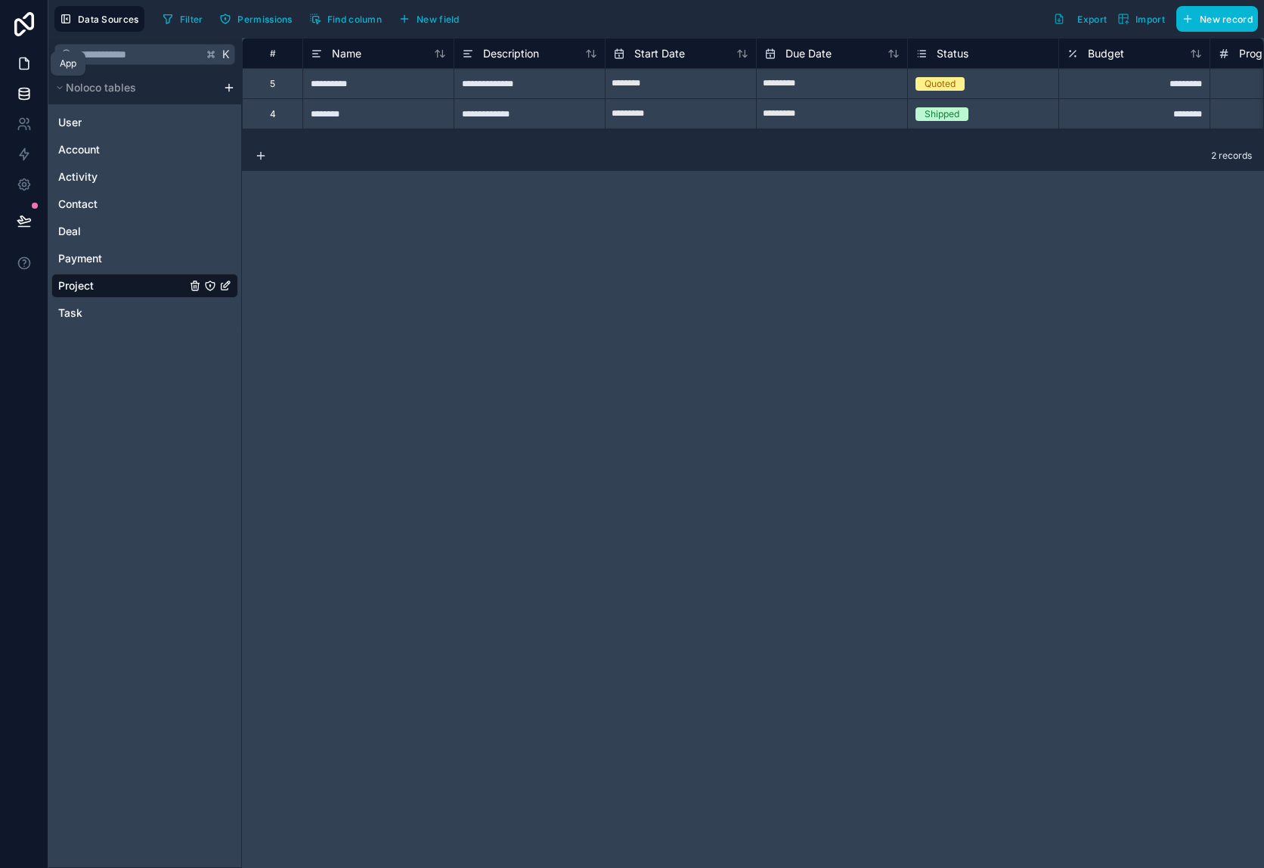
click at [22, 54] on link at bounding box center [24, 63] width 48 height 30
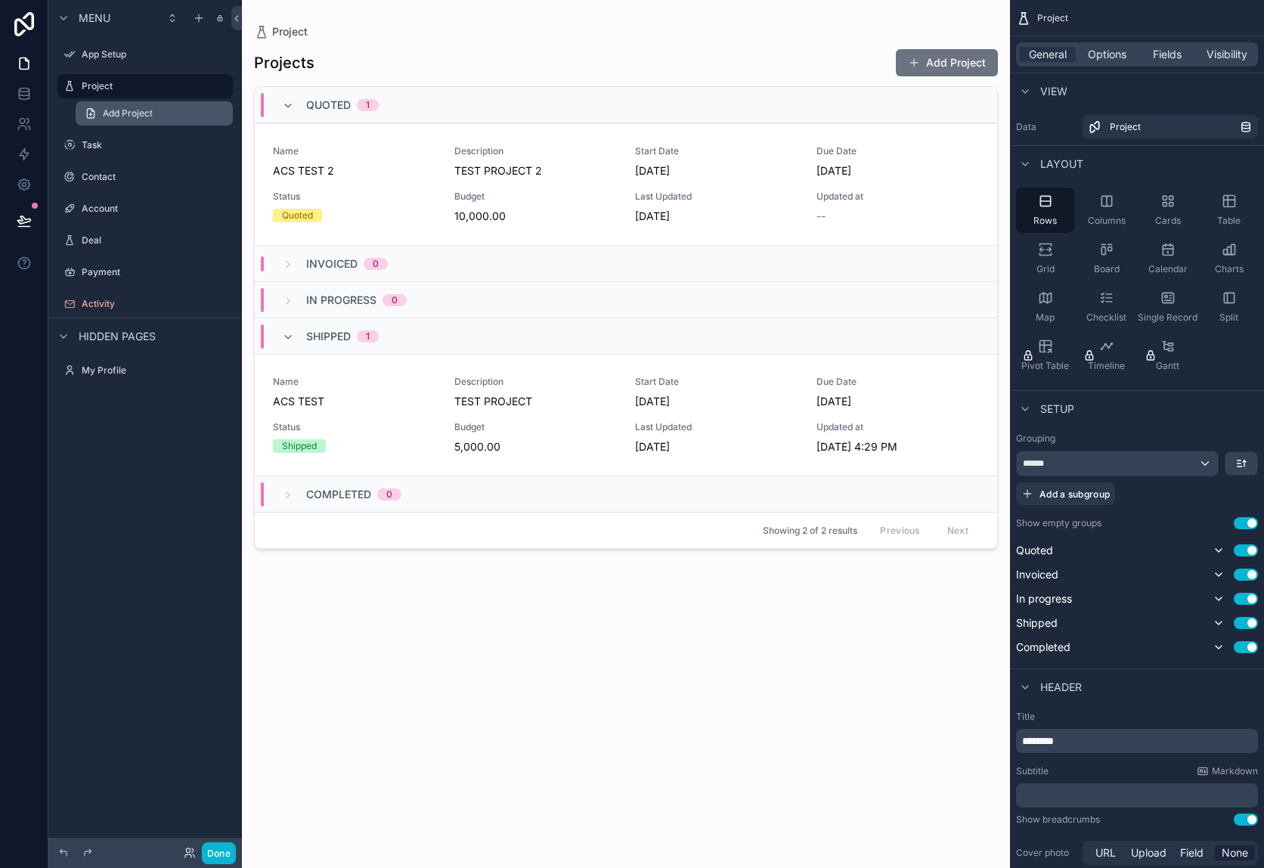
click at [136, 115] on span "Add Project" at bounding box center [128, 113] width 50 height 12
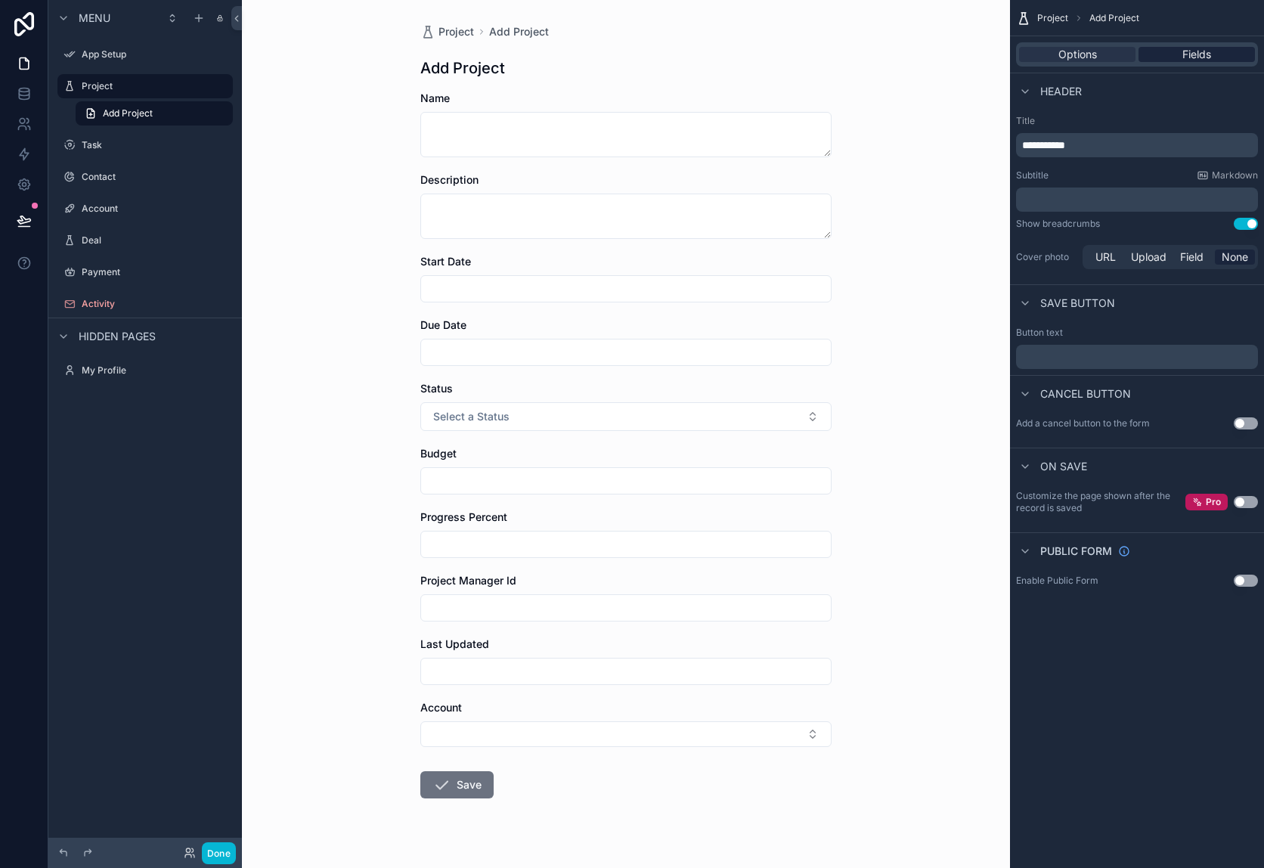
click at [1204, 51] on span "Fields" at bounding box center [1196, 54] width 29 height 15
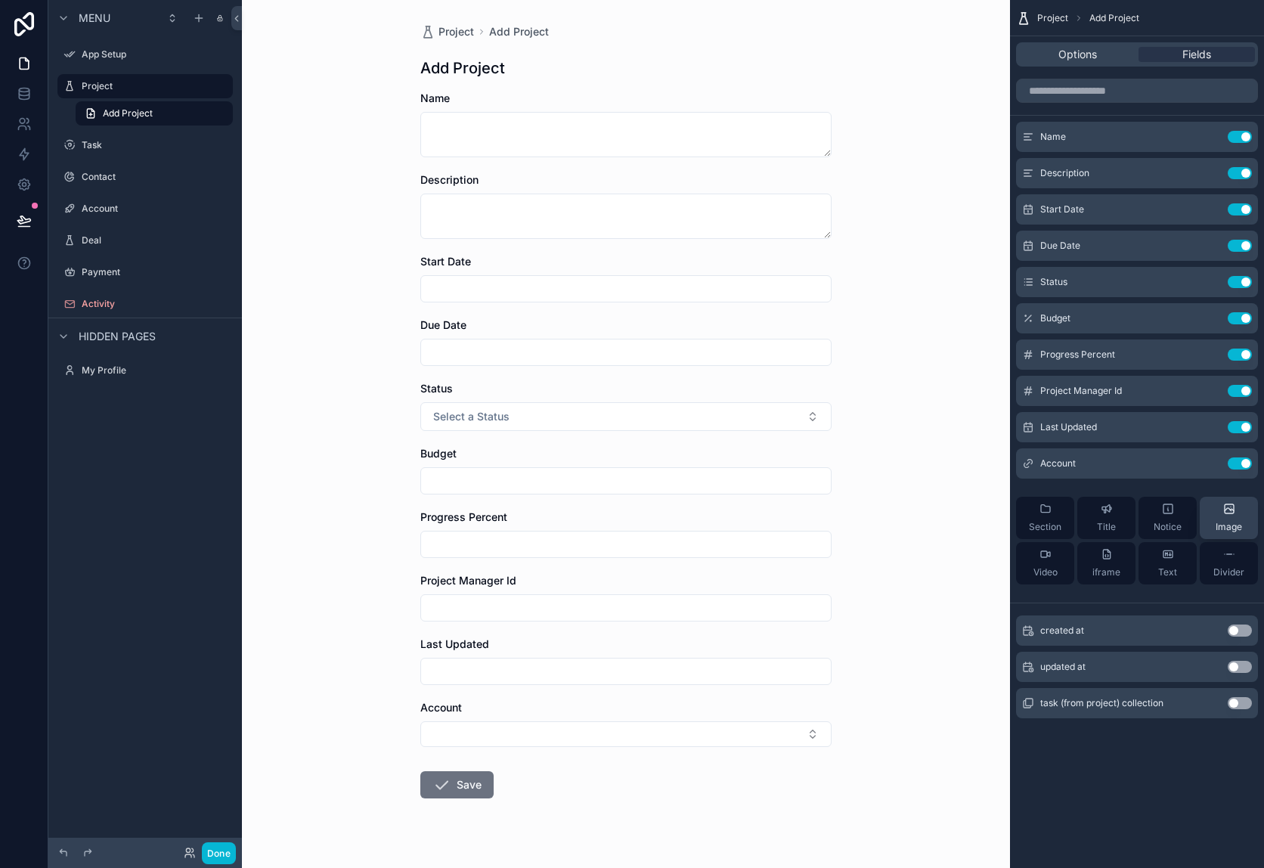
click at [1234, 501] on button "Image" at bounding box center [1228, 518] width 58 height 42
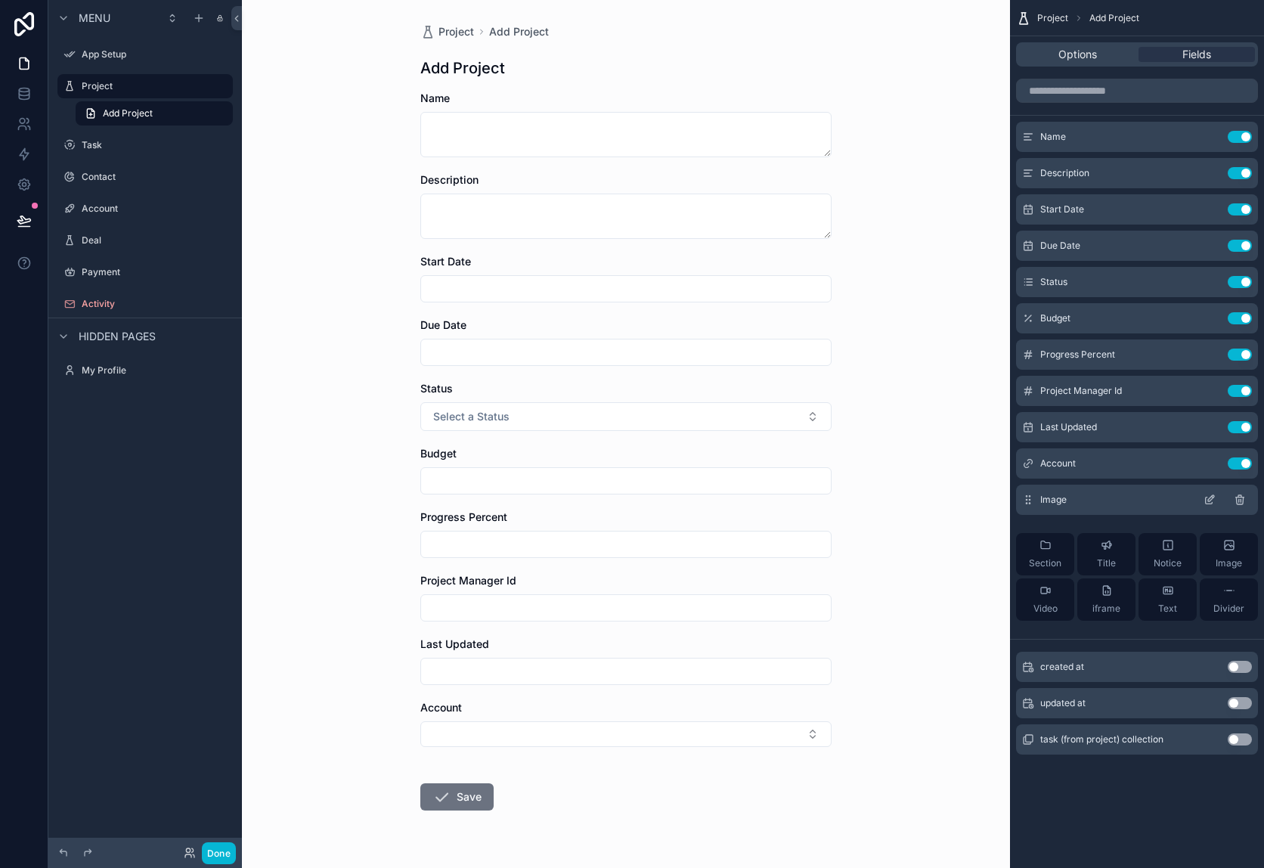
click at [1045, 504] on span "Image" at bounding box center [1053, 500] width 26 height 12
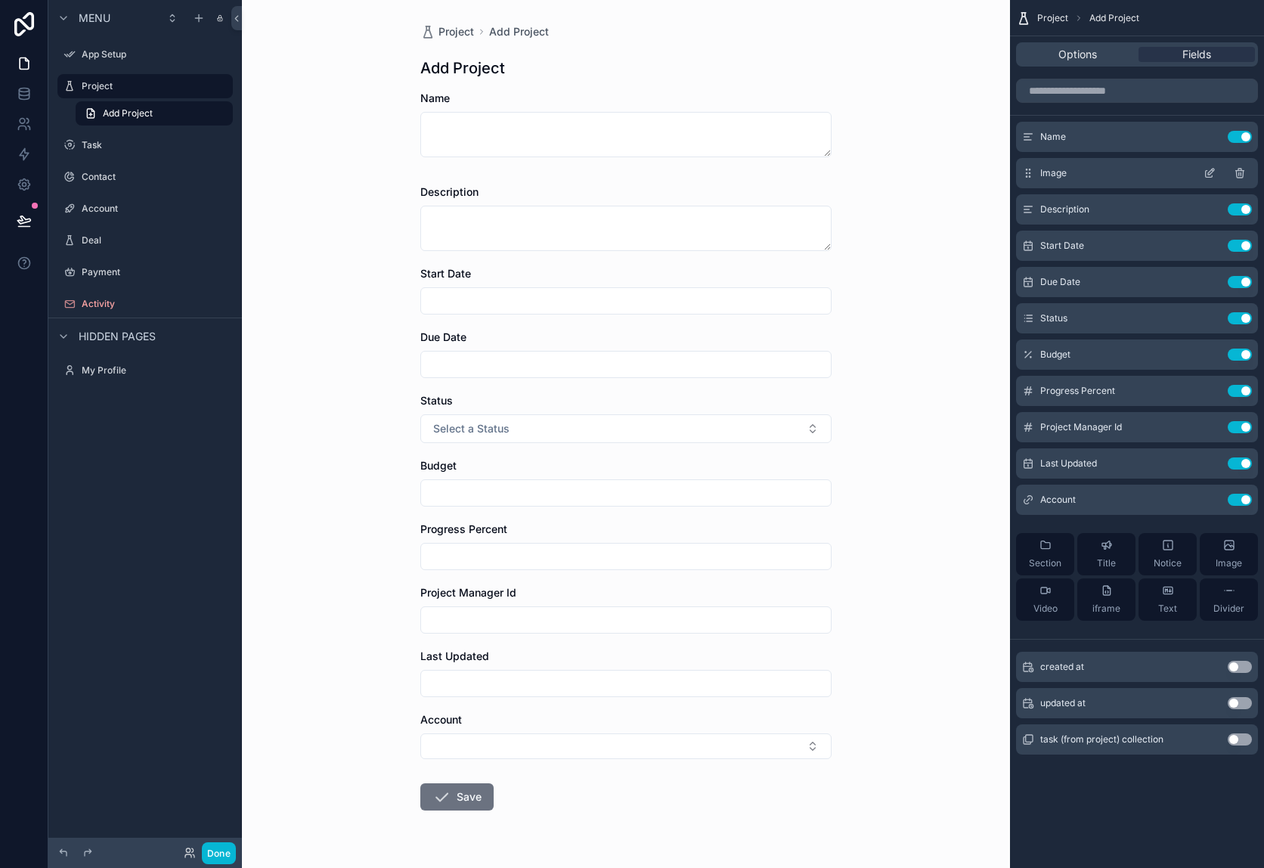
click at [1063, 171] on span "Image" at bounding box center [1053, 173] width 26 height 12
click at [1206, 174] on icon "scrollable content" at bounding box center [1209, 174] width 7 height 7
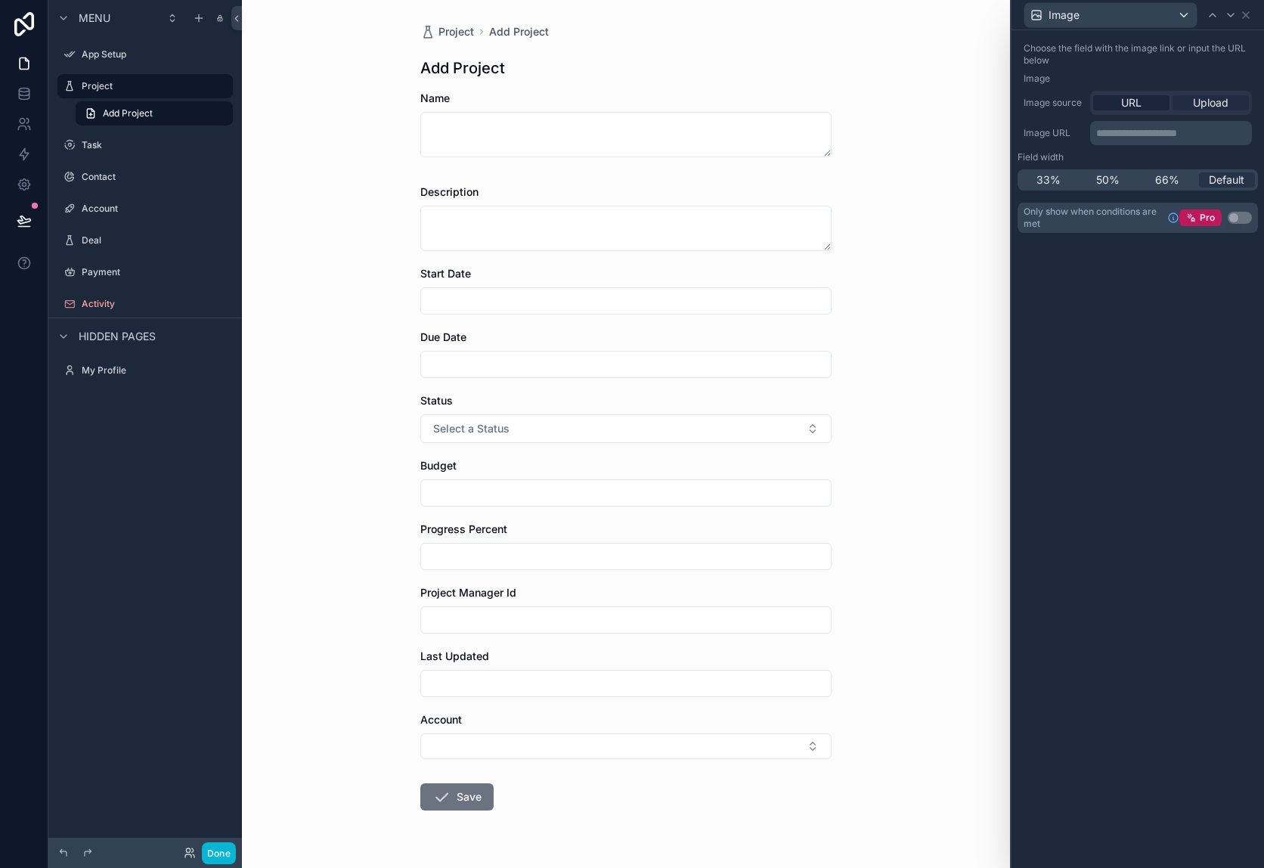
click at [1211, 104] on span "Upload" at bounding box center [1211, 102] width 36 height 15
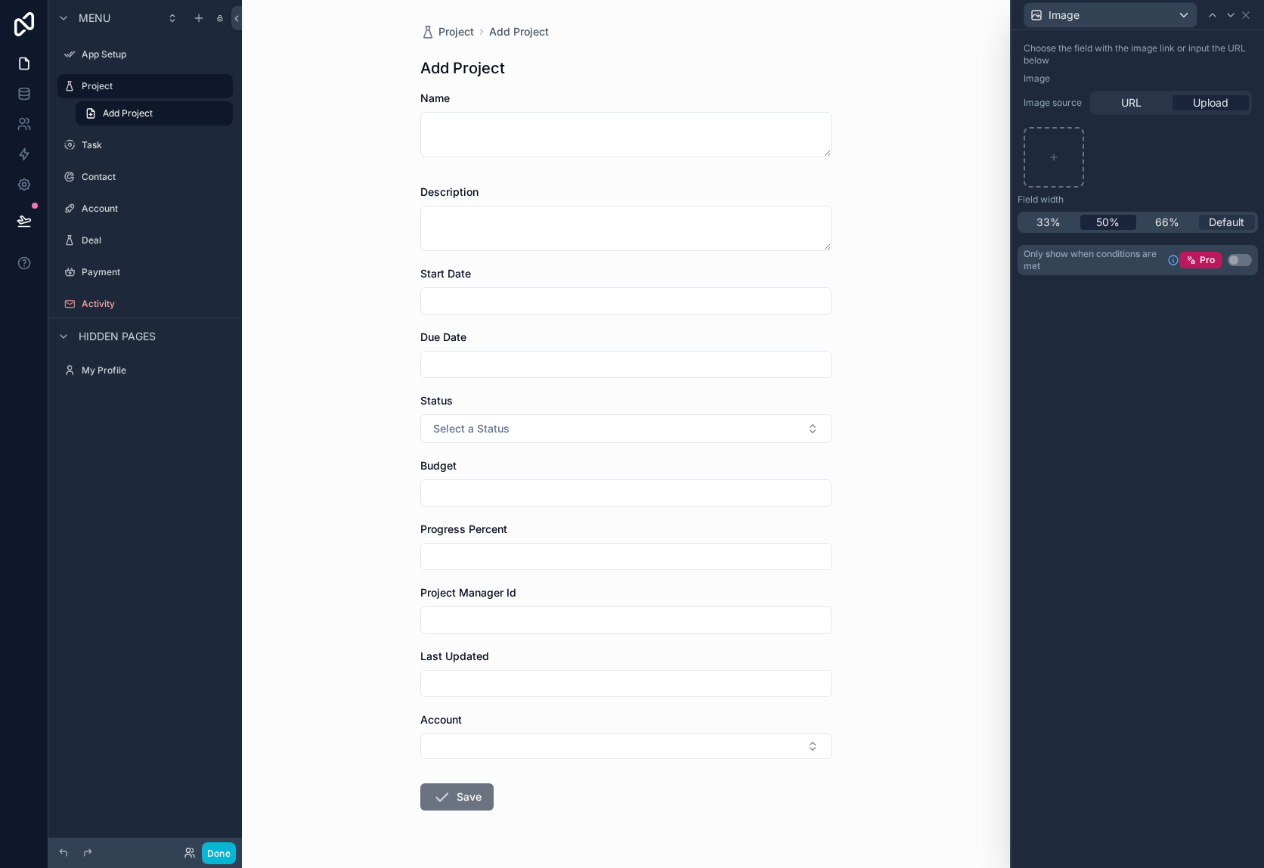
click at [1109, 218] on span "50%" at bounding box center [1107, 222] width 23 height 15
click at [1175, 221] on span "66%" at bounding box center [1167, 222] width 24 height 15
click at [1209, 221] on span "Default" at bounding box center [1227, 222] width 36 height 15
click at [1051, 152] on icon at bounding box center [1053, 157] width 11 height 11
click at [1133, 103] on span "URL" at bounding box center [1131, 102] width 20 height 15
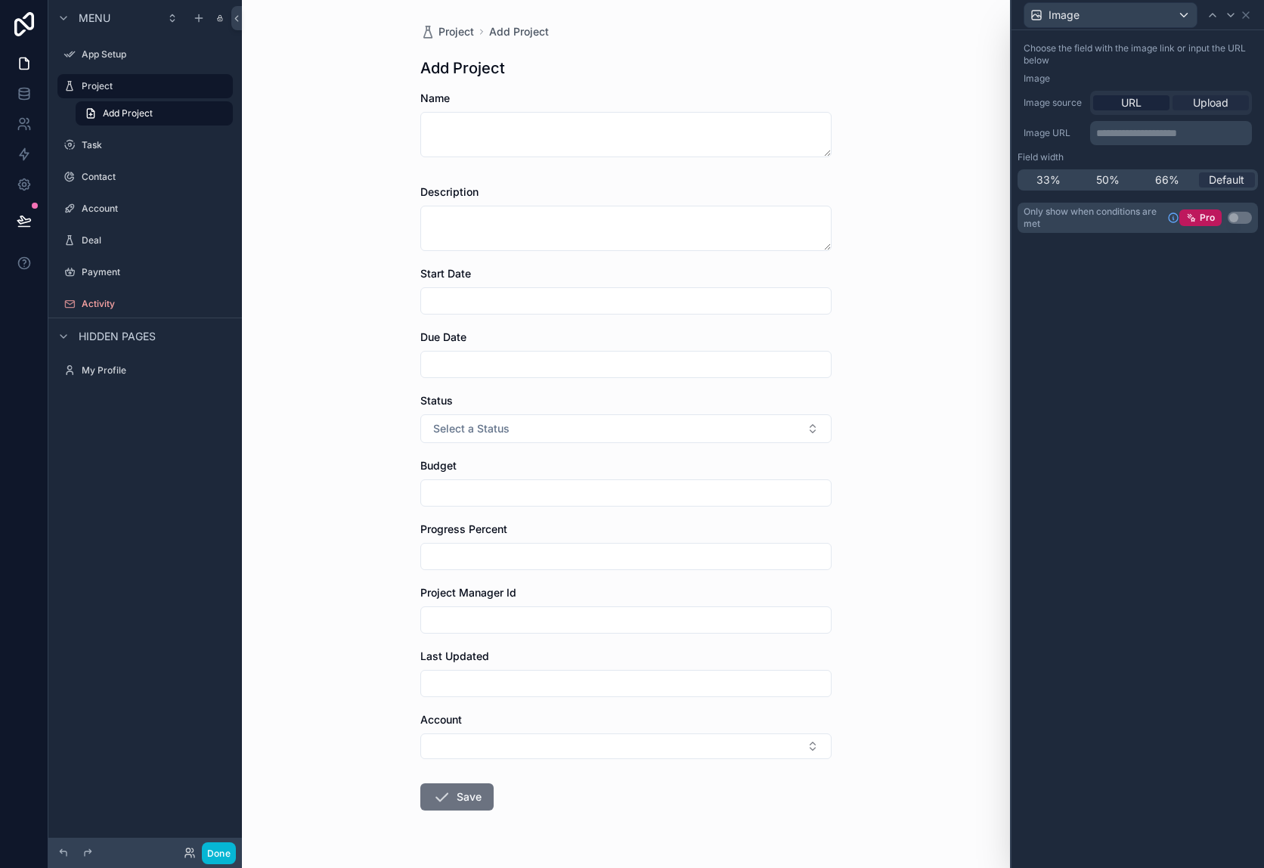
click at [1207, 102] on span "Upload" at bounding box center [1211, 102] width 36 height 15
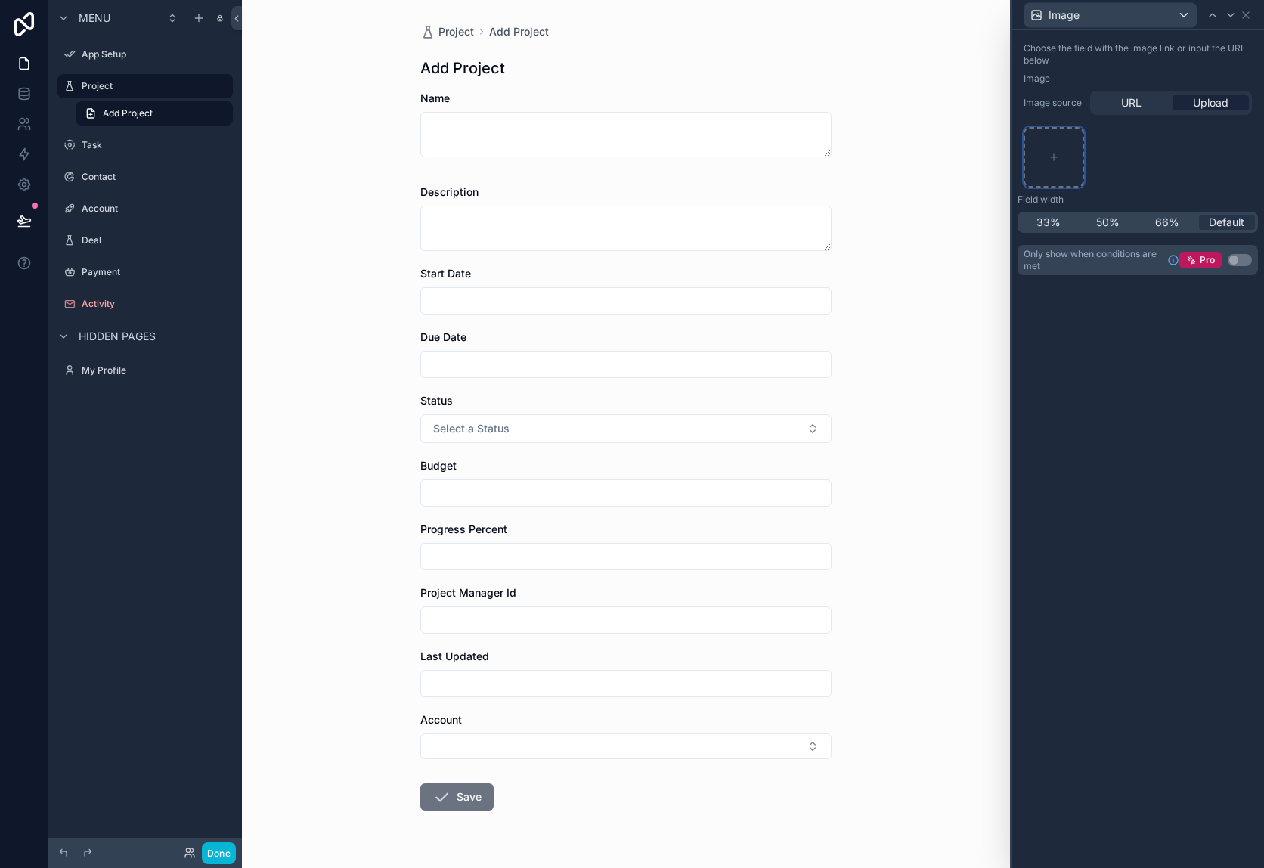
click at [1062, 159] on div at bounding box center [1053, 157] width 60 height 60
click at [1120, 111] on div "URL Upload" at bounding box center [1171, 103] width 162 height 24
click at [1119, 105] on div "URL" at bounding box center [1131, 102] width 76 height 15
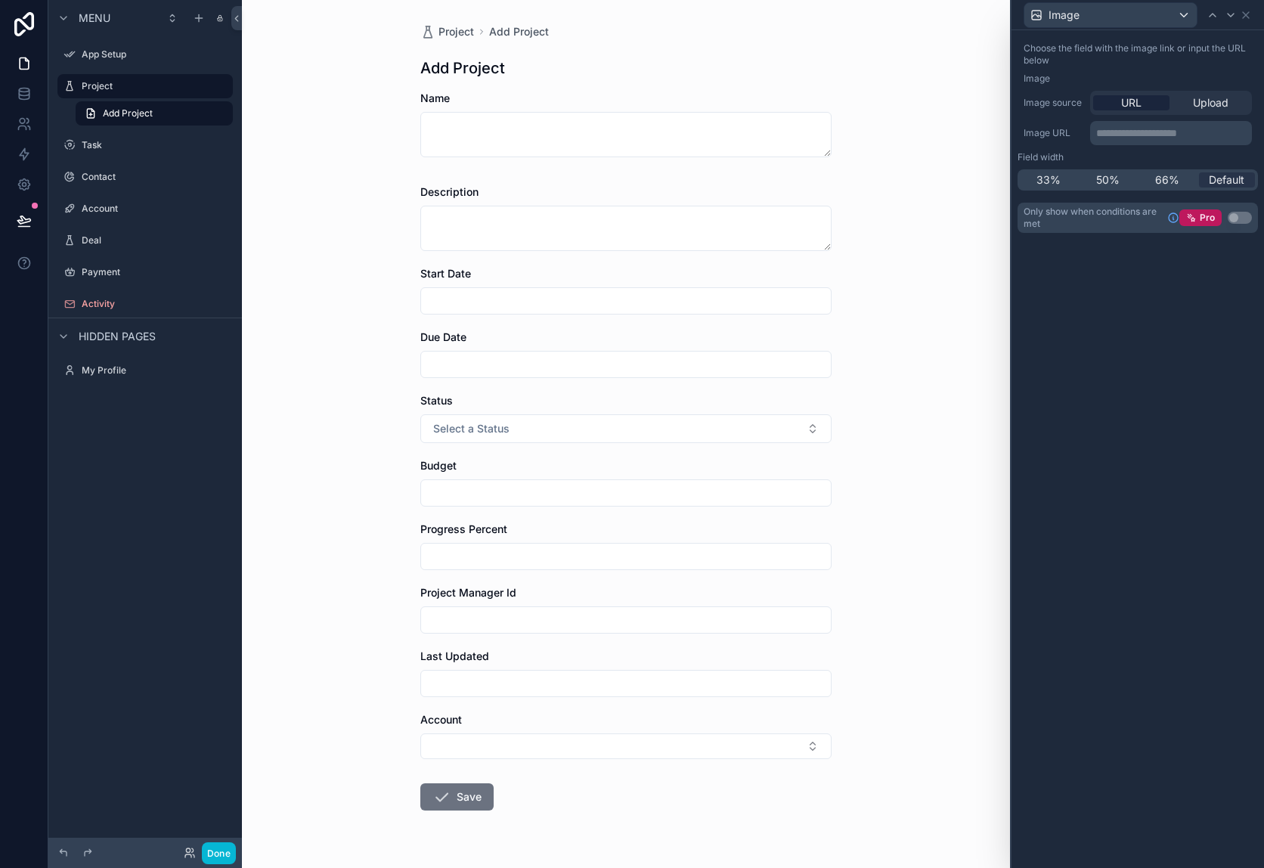
click at [1104, 128] on p "**********" at bounding box center [1172, 132] width 153 height 15
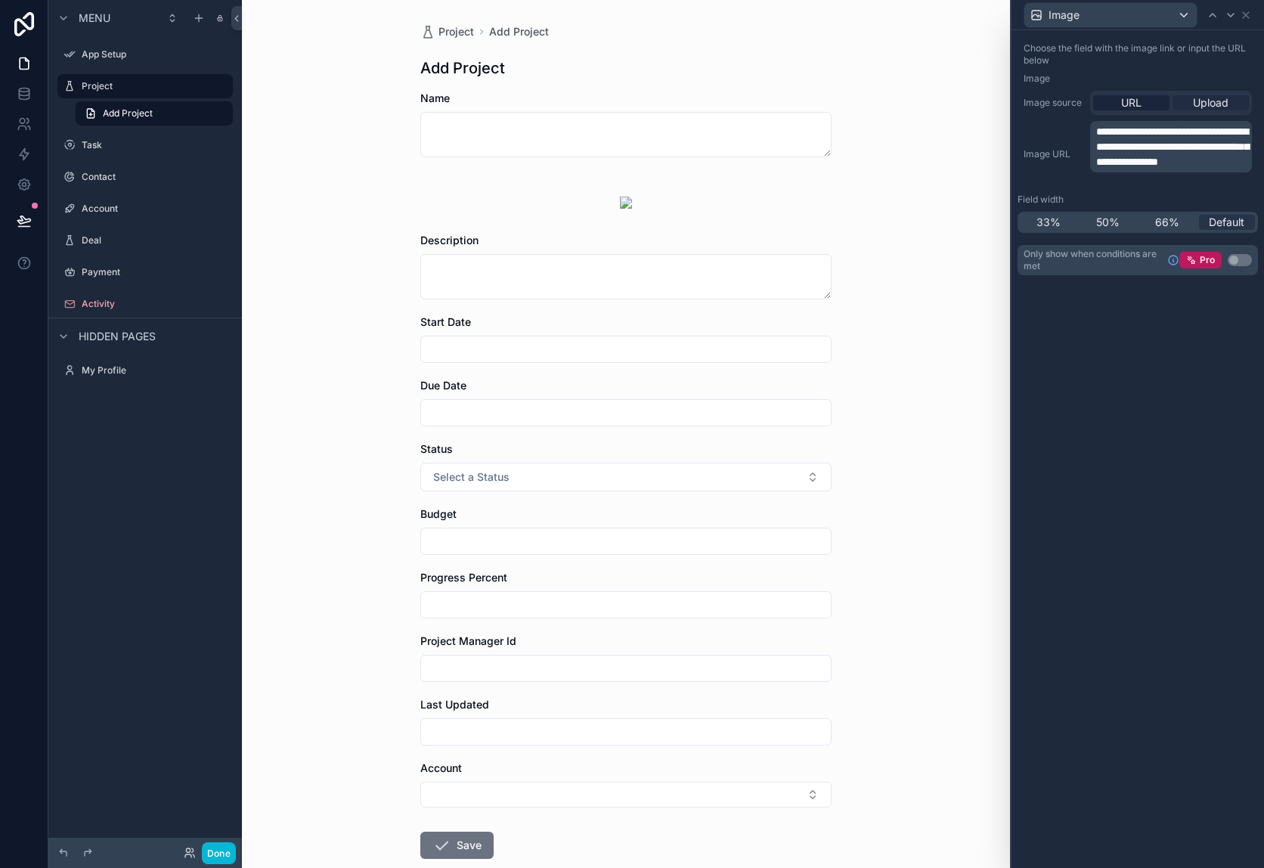
click at [1204, 102] on span "Upload" at bounding box center [1211, 102] width 36 height 15
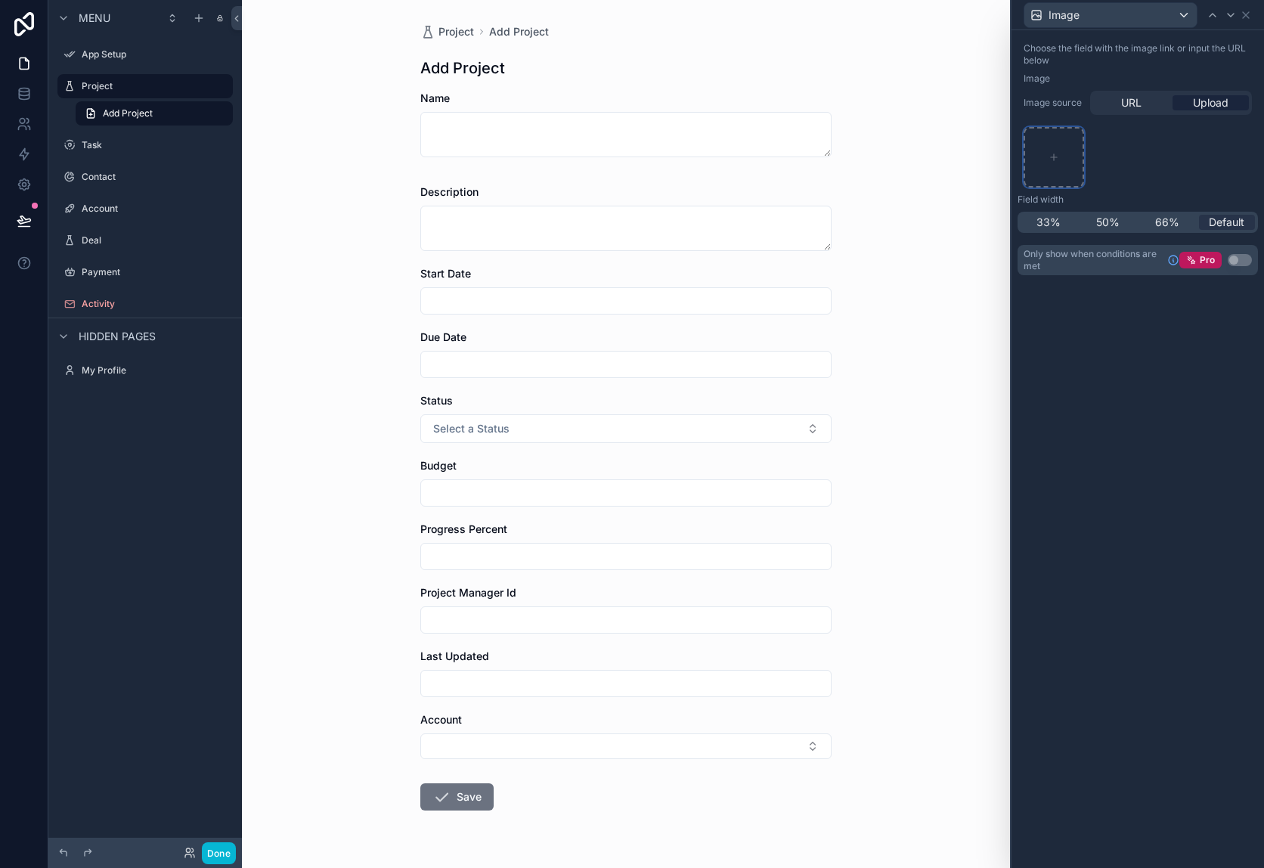
click at [1066, 153] on div at bounding box center [1053, 157] width 60 height 60
click at [1054, 159] on icon at bounding box center [1054, 157] width 0 height 6
click at [1047, 153] on div at bounding box center [1053, 157] width 60 height 60
type input "**********"
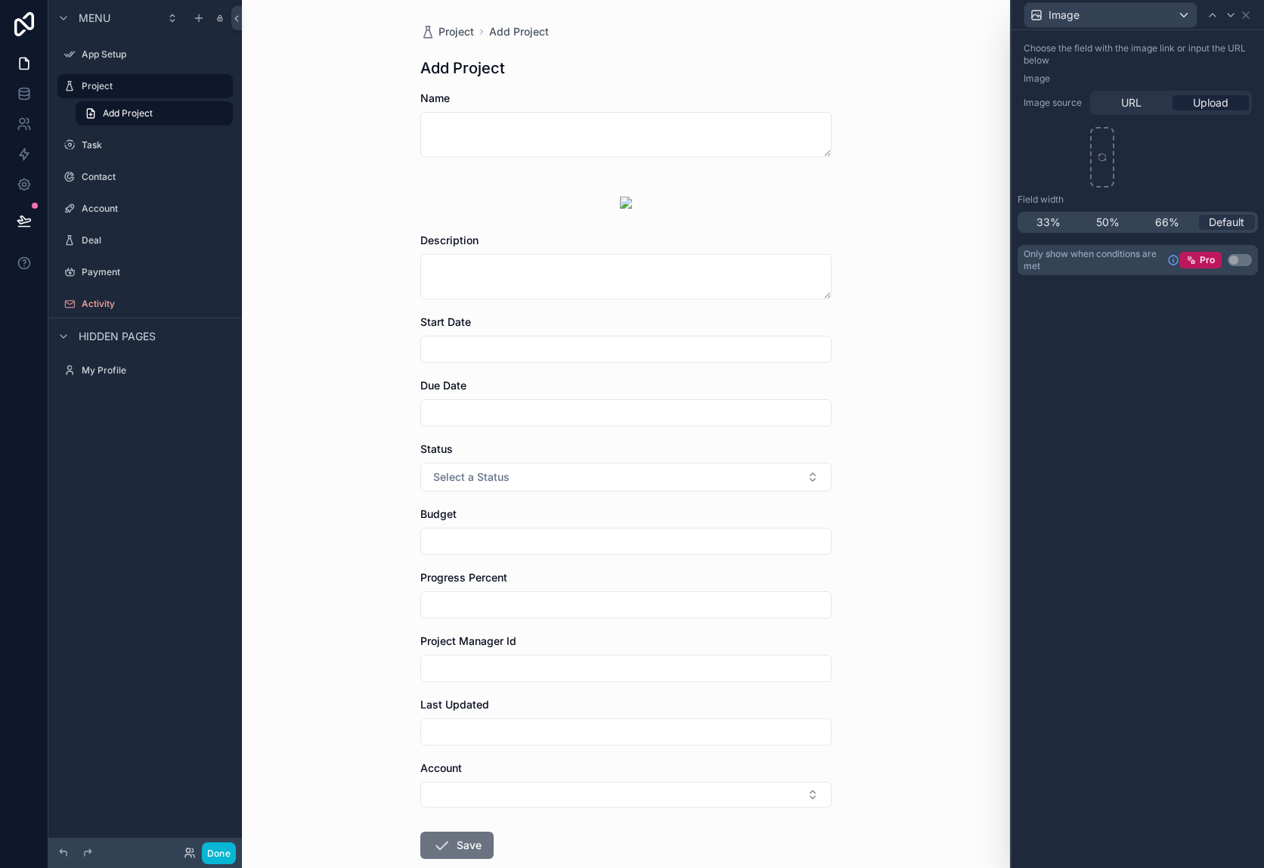
click at [621, 196] on div "scrollable content" at bounding box center [625, 202] width 411 height 48
click at [626, 206] on div "scrollable content" at bounding box center [625, 202] width 411 height 48
click at [1098, 153] on icon at bounding box center [1101, 154] width 7 height 3
click at [1240, 14] on icon at bounding box center [1246, 15] width 12 height 12
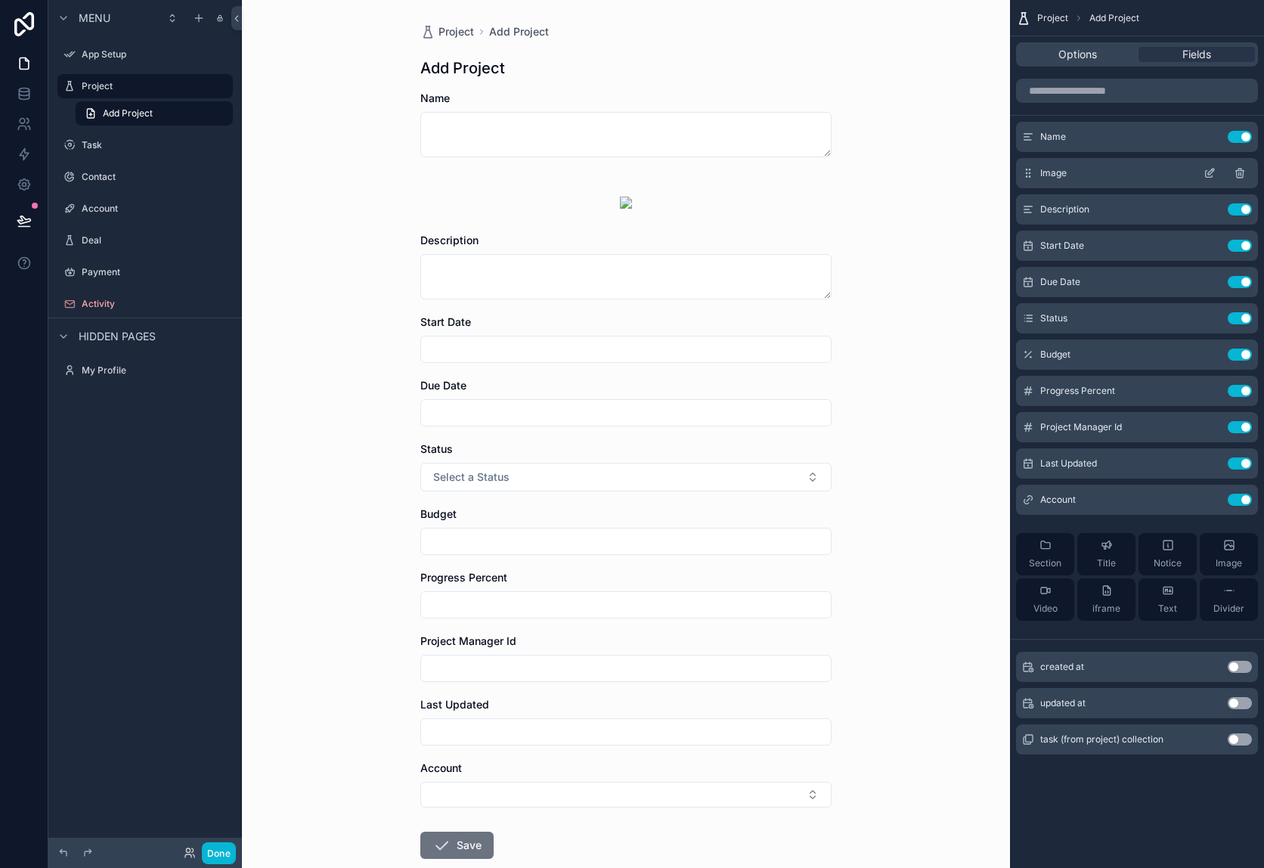
click at [1241, 173] on icon "scrollable content" at bounding box center [1239, 173] width 12 height 12
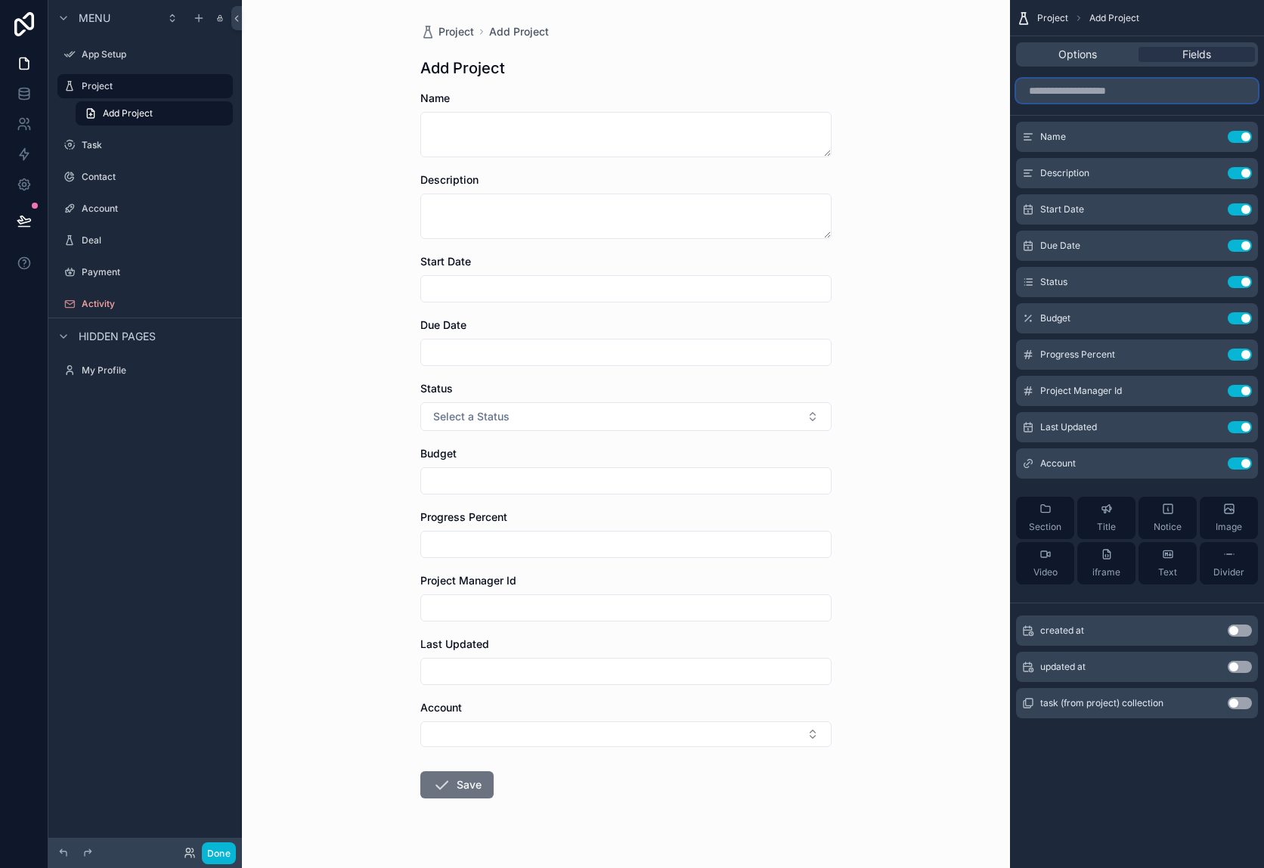
click at [1151, 97] on input "scrollable content" at bounding box center [1137, 91] width 242 height 24
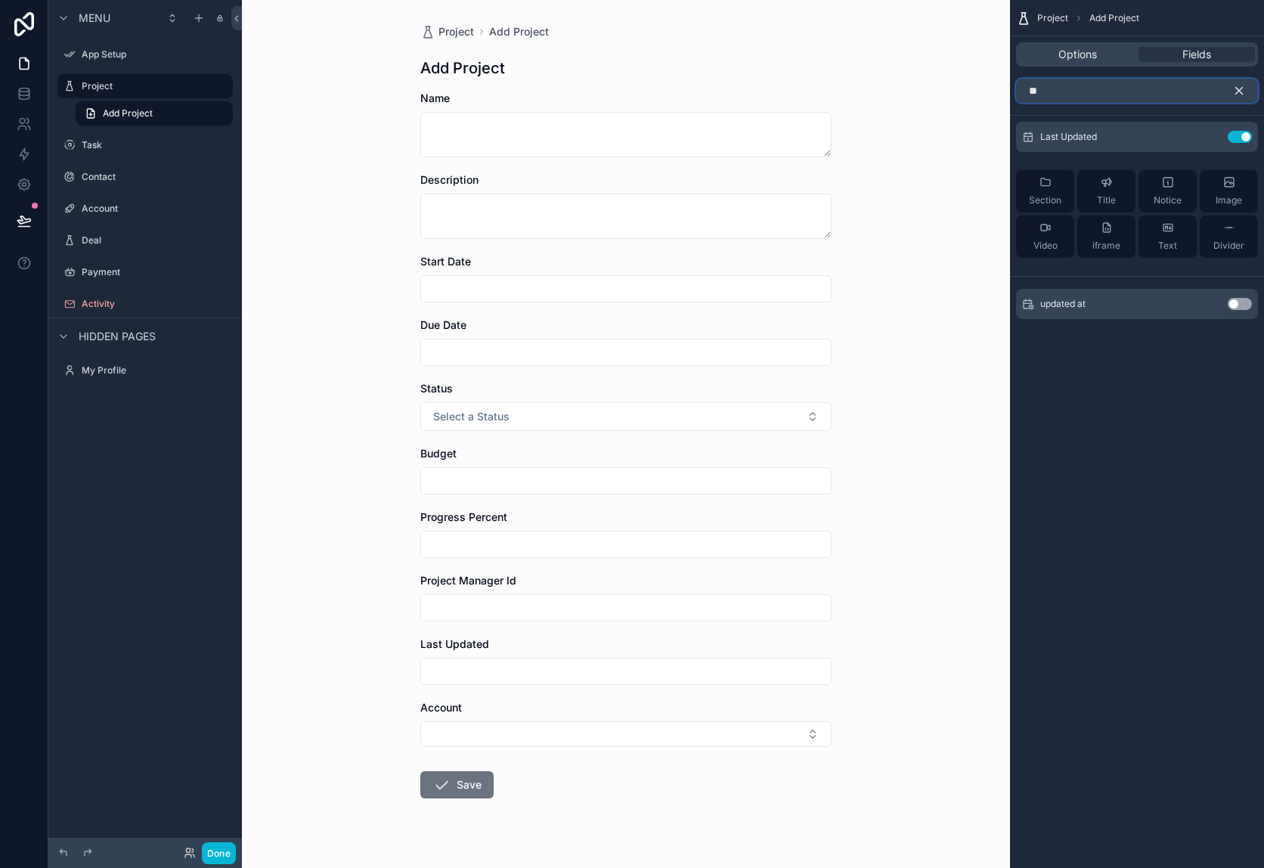
type input "*"
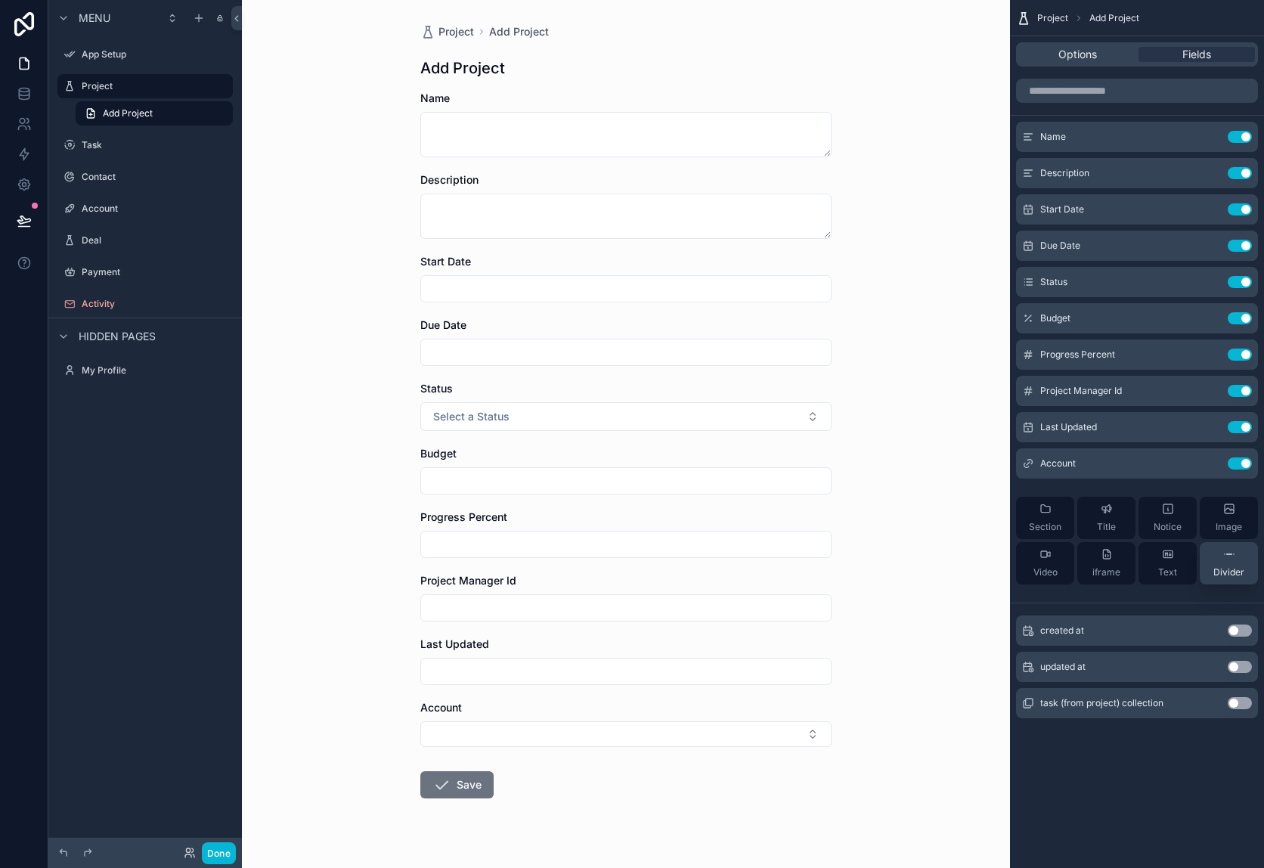
click at [1220, 565] on div "Divider" at bounding box center [1228, 563] width 31 height 30
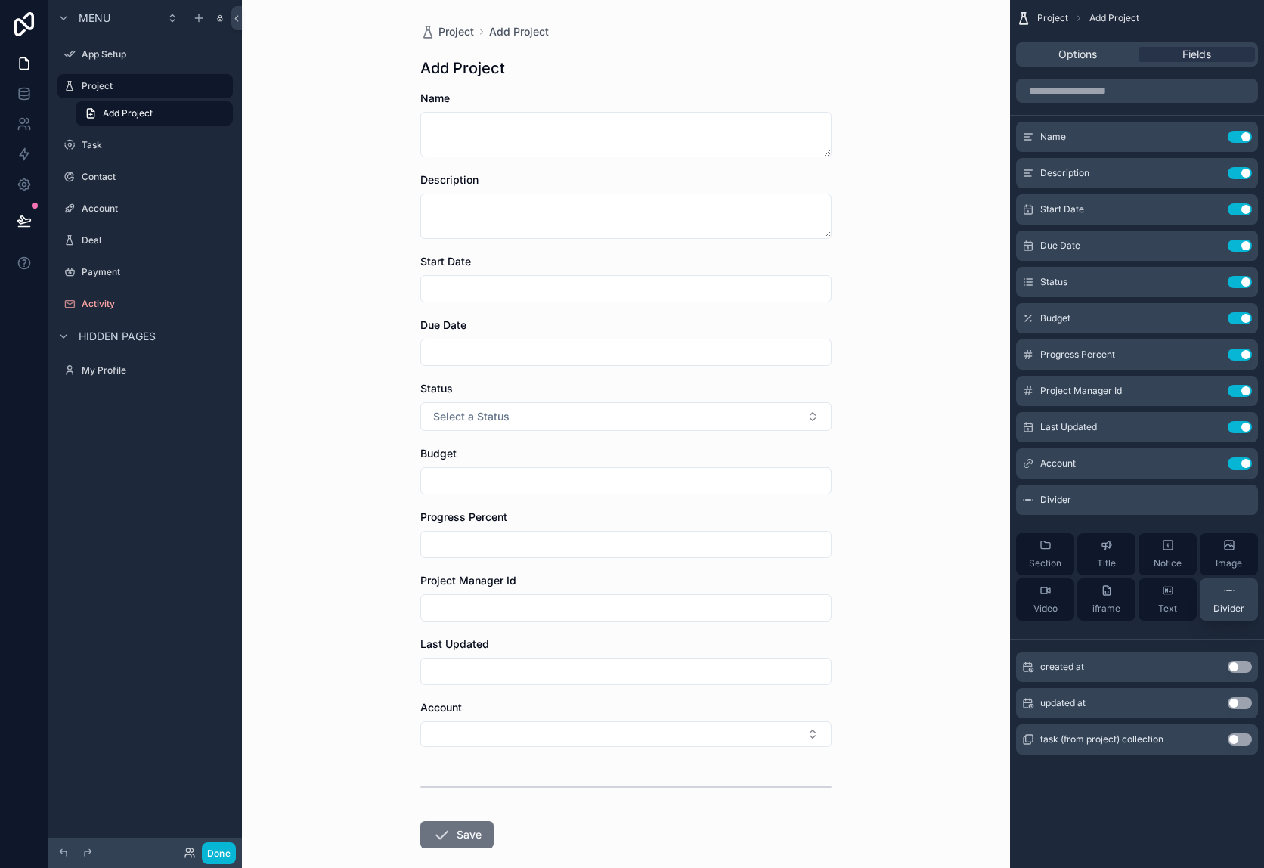
click at [1220, 565] on span "Image" at bounding box center [1228, 563] width 26 height 12
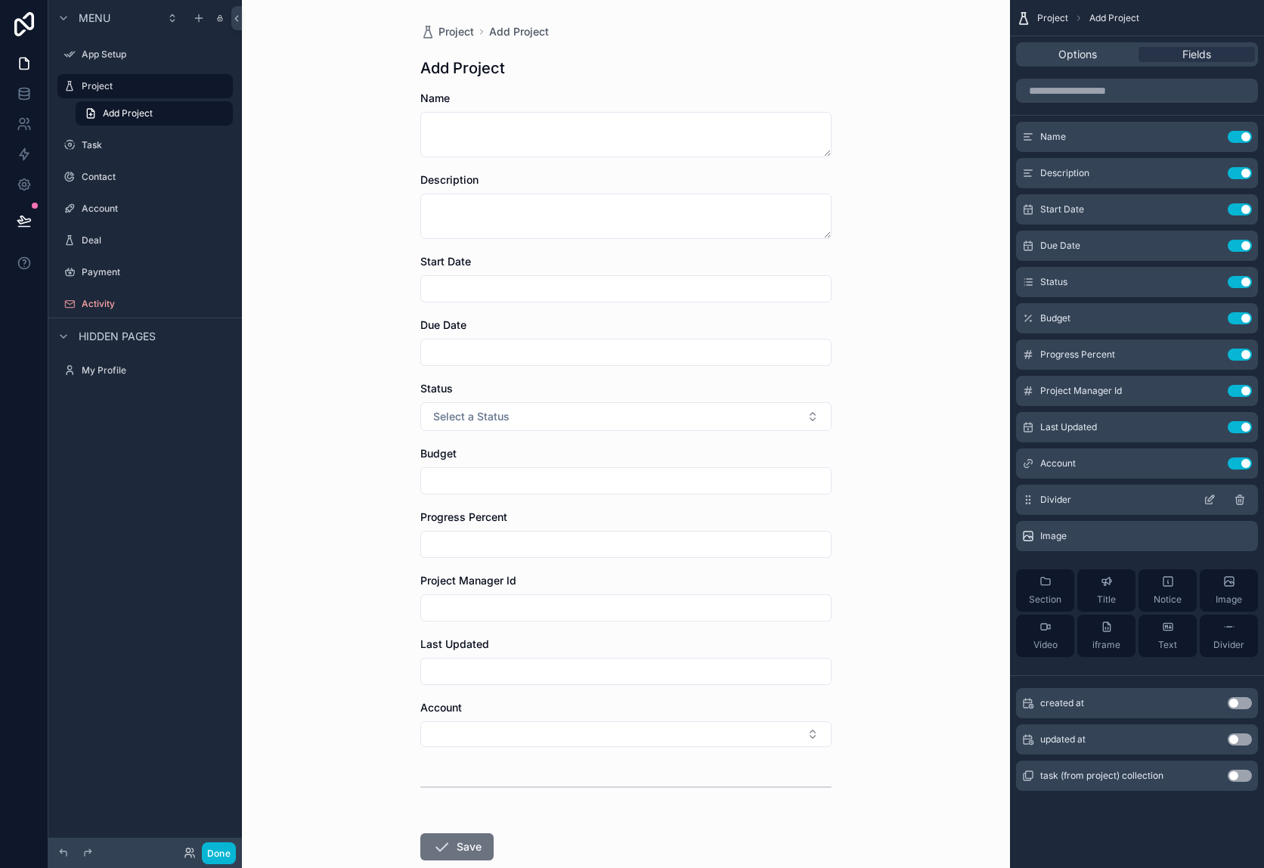
click at [1245, 497] on icon "scrollable content" at bounding box center [1239, 500] width 12 height 12
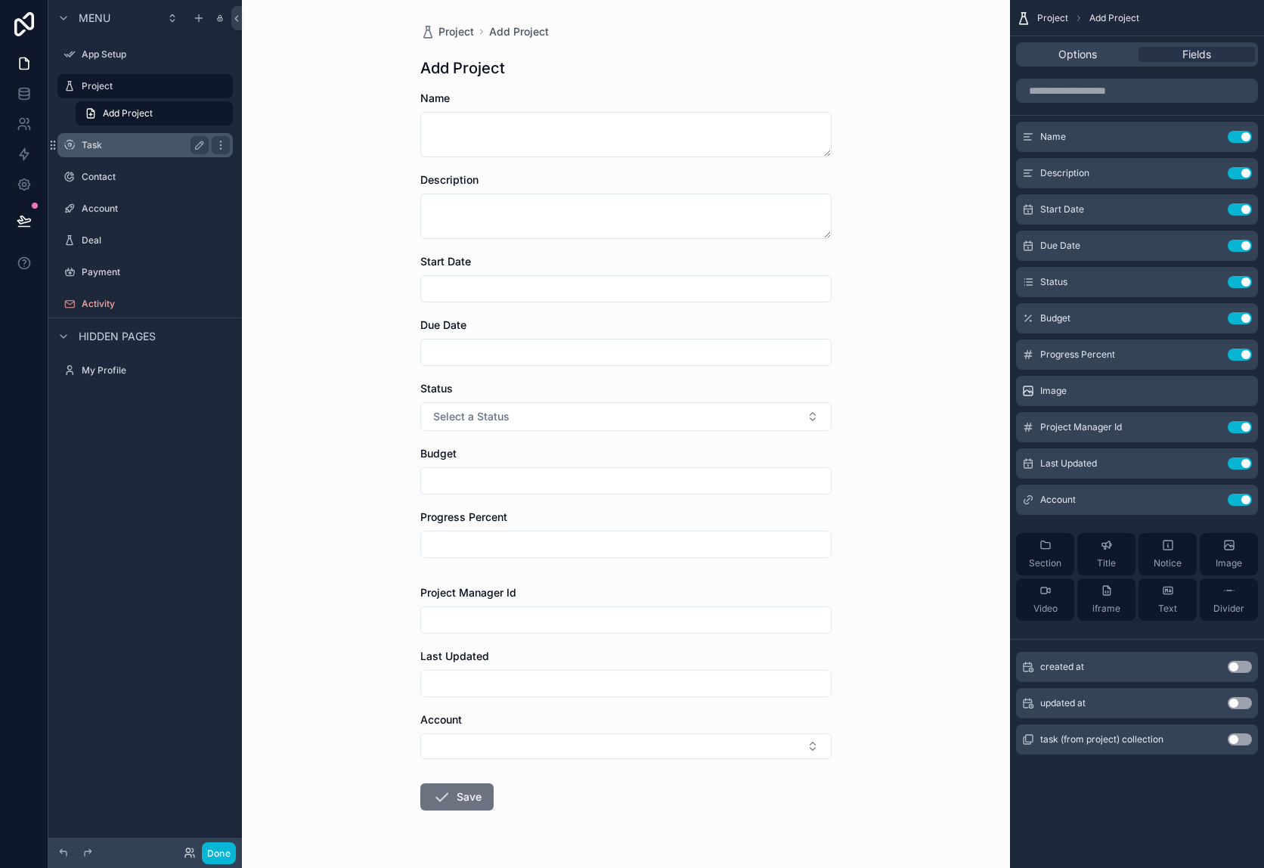
click at [107, 140] on label "Task" at bounding box center [142, 145] width 121 height 12
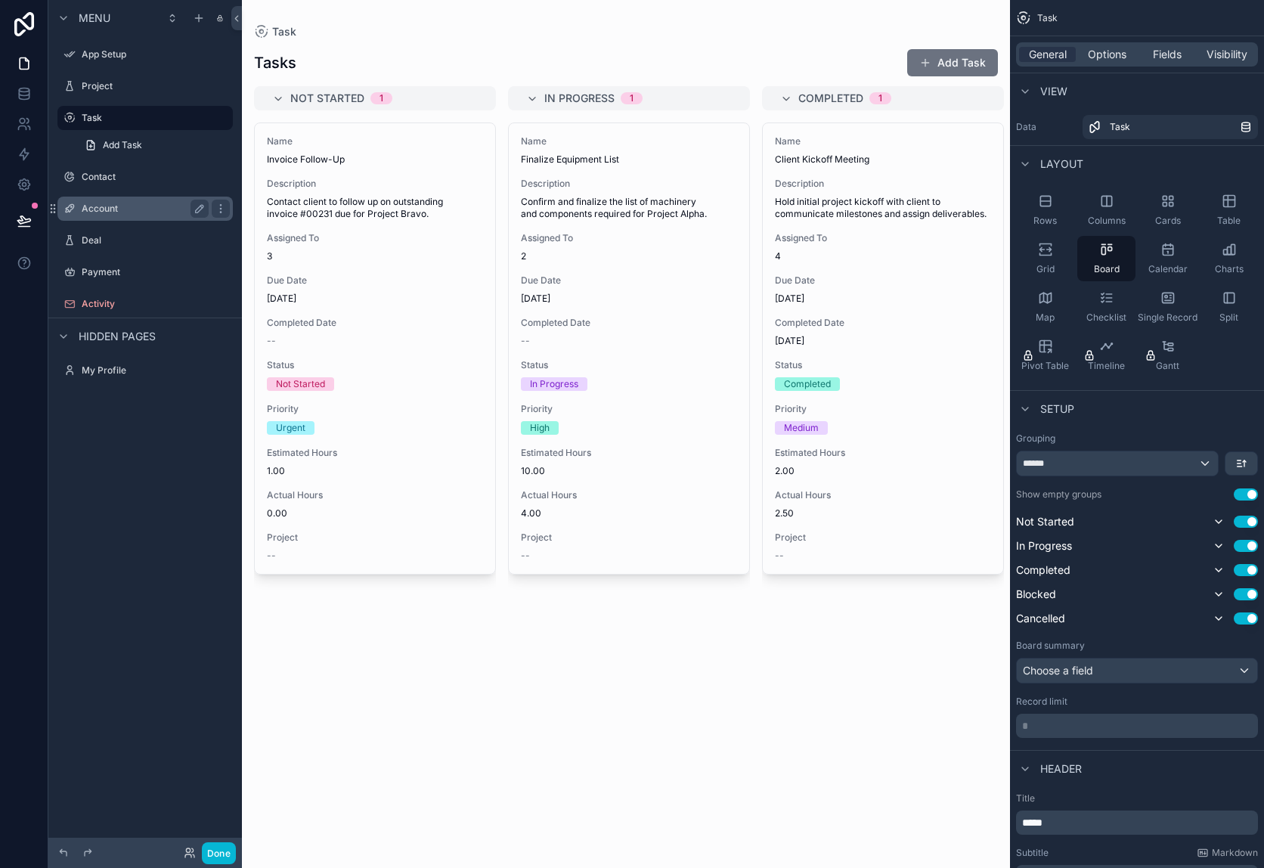
click at [98, 205] on label "Account" at bounding box center [142, 209] width 121 height 12
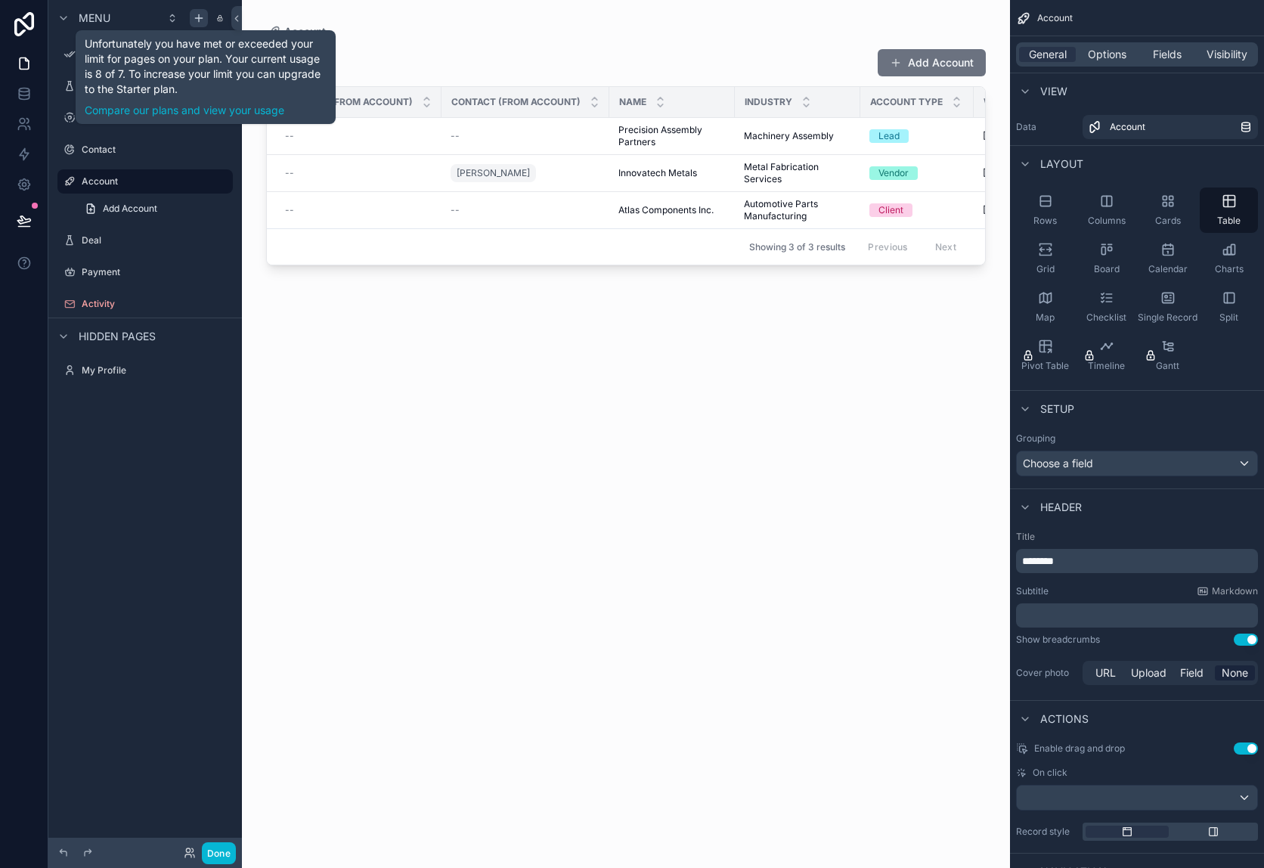
click at [203, 23] on icon "scrollable content" at bounding box center [199, 18] width 12 height 12
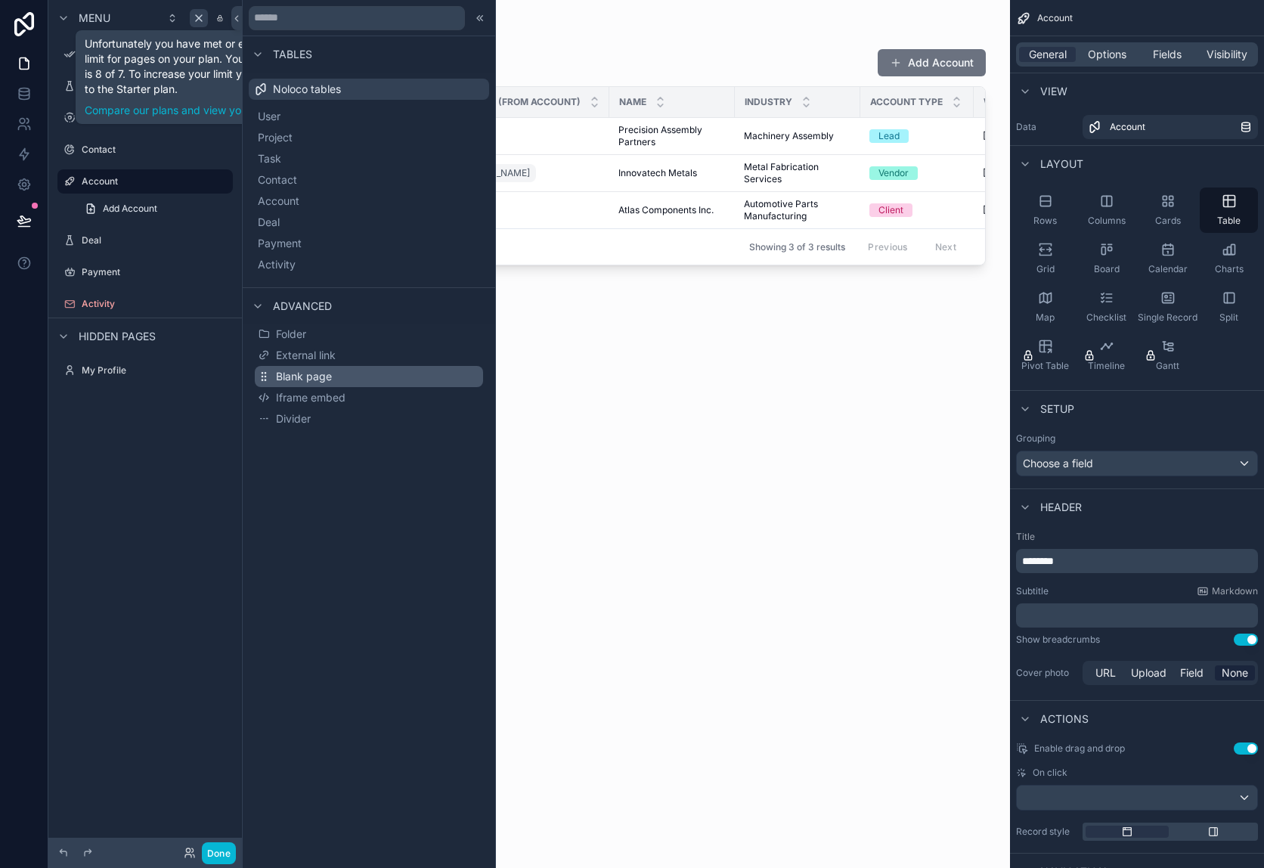
click at [308, 382] on span "Blank page" at bounding box center [304, 376] width 56 height 15
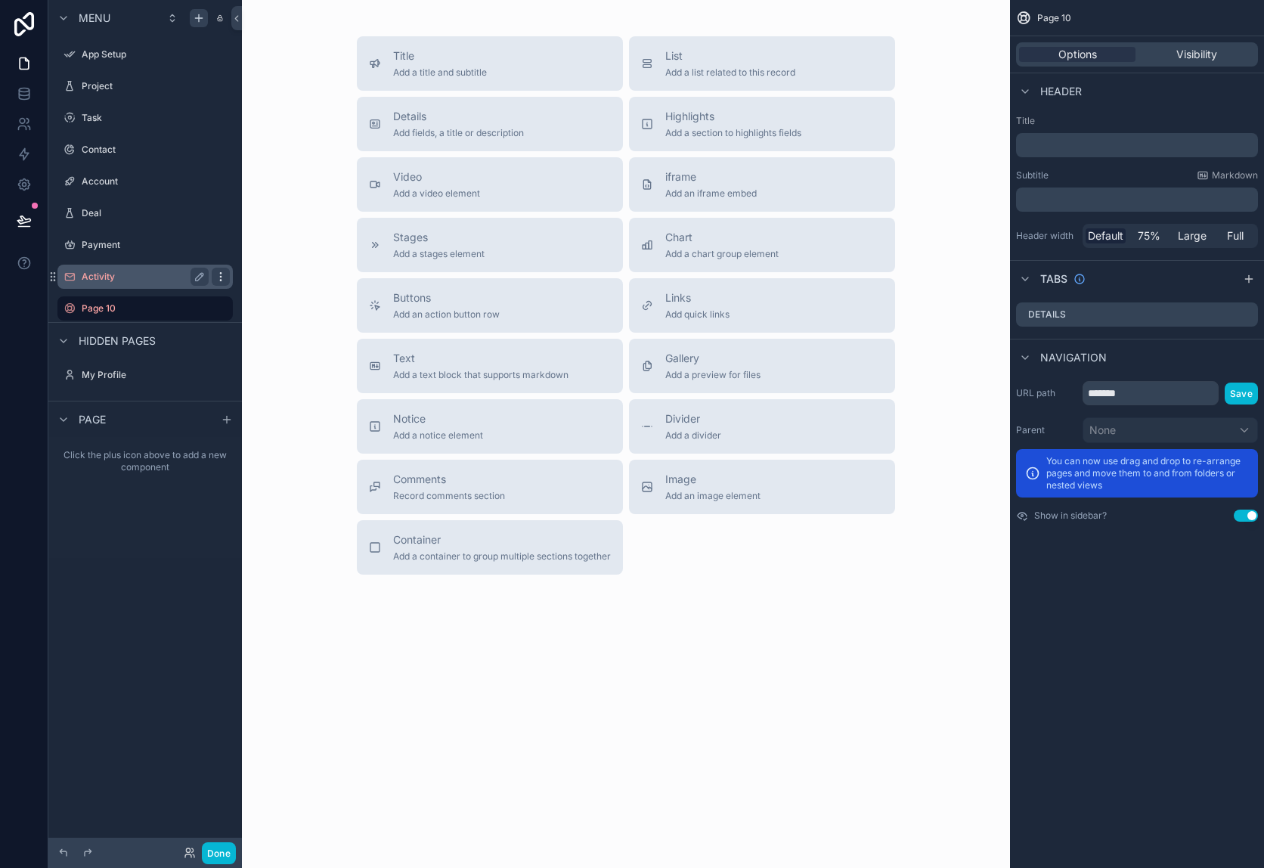
click at [219, 275] on icon "scrollable content" at bounding box center [221, 277] width 12 height 12
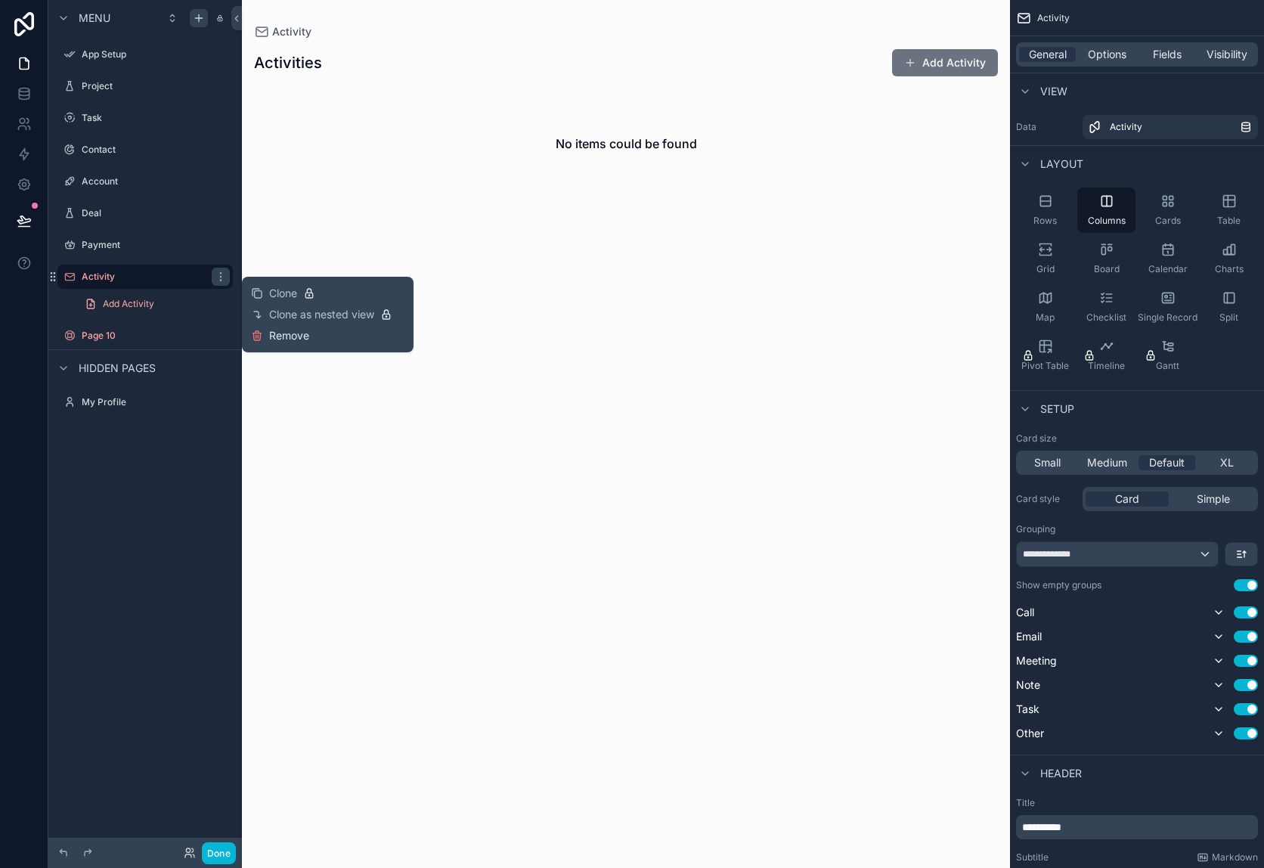
click at [284, 339] on span "Remove" at bounding box center [289, 335] width 40 height 15
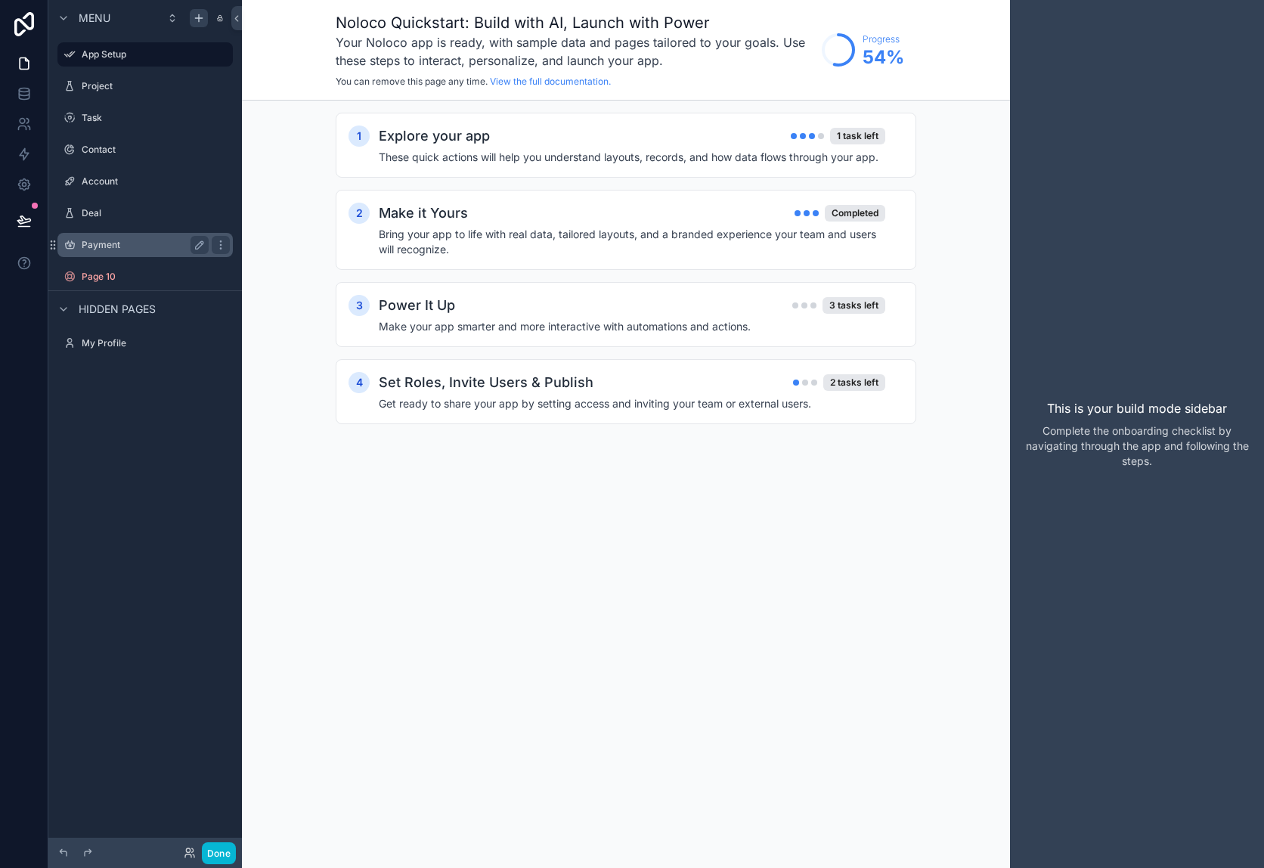
click at [129, 236] on div "Payment" at bounding box center [145, 245] width 127 height 18
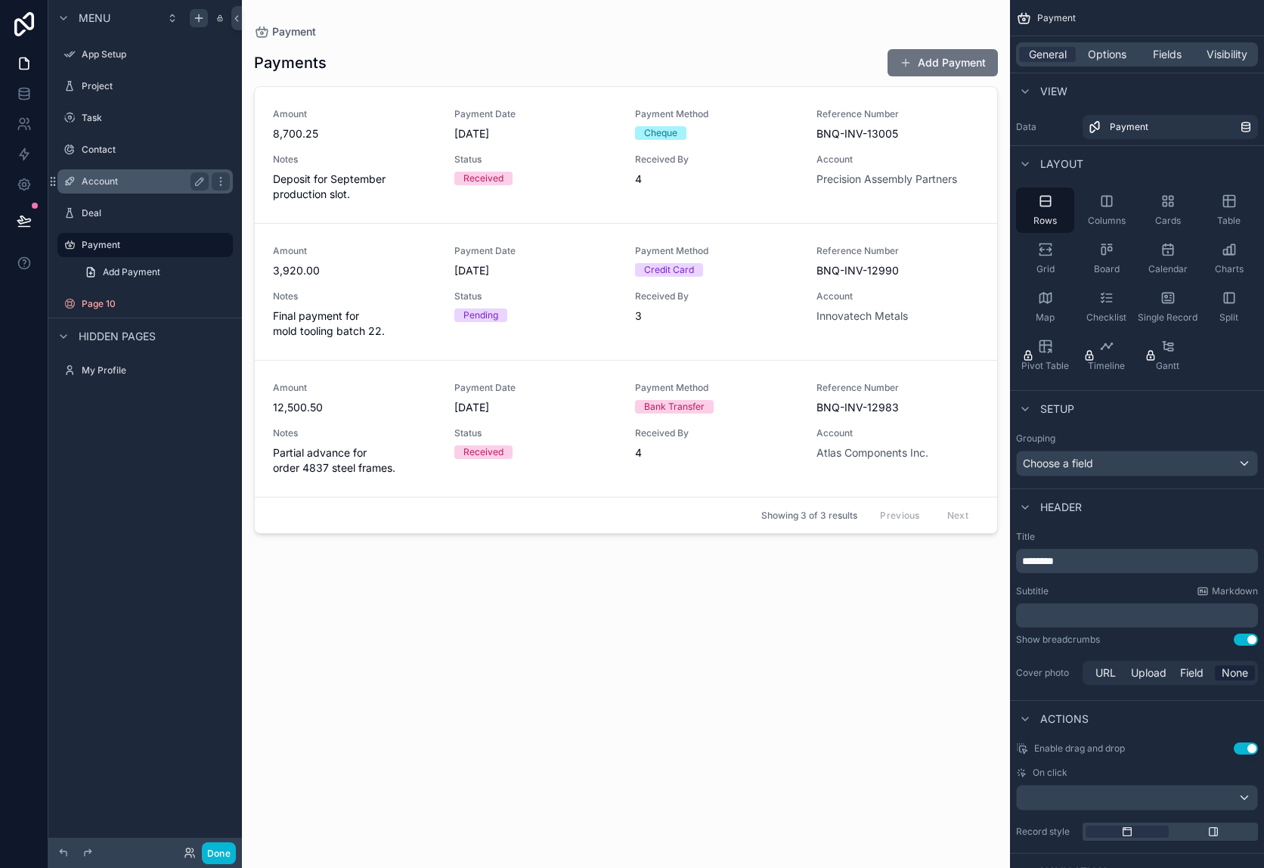
click at [123, 179] on label "Account" at bounding box center [142, 181] width 121 height 12
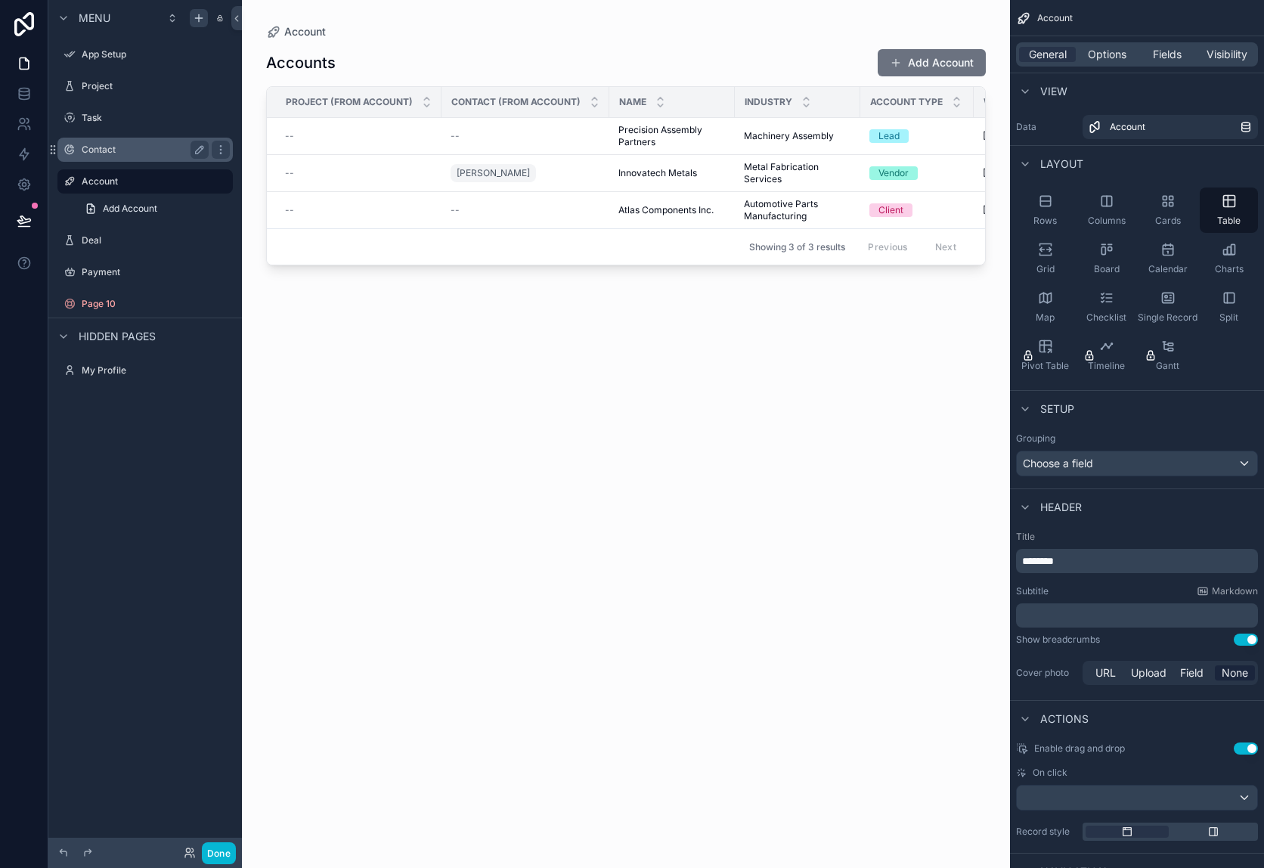
click at [123, 159] on div "Contact" at bounding box center [144, 150] width 169 height 24
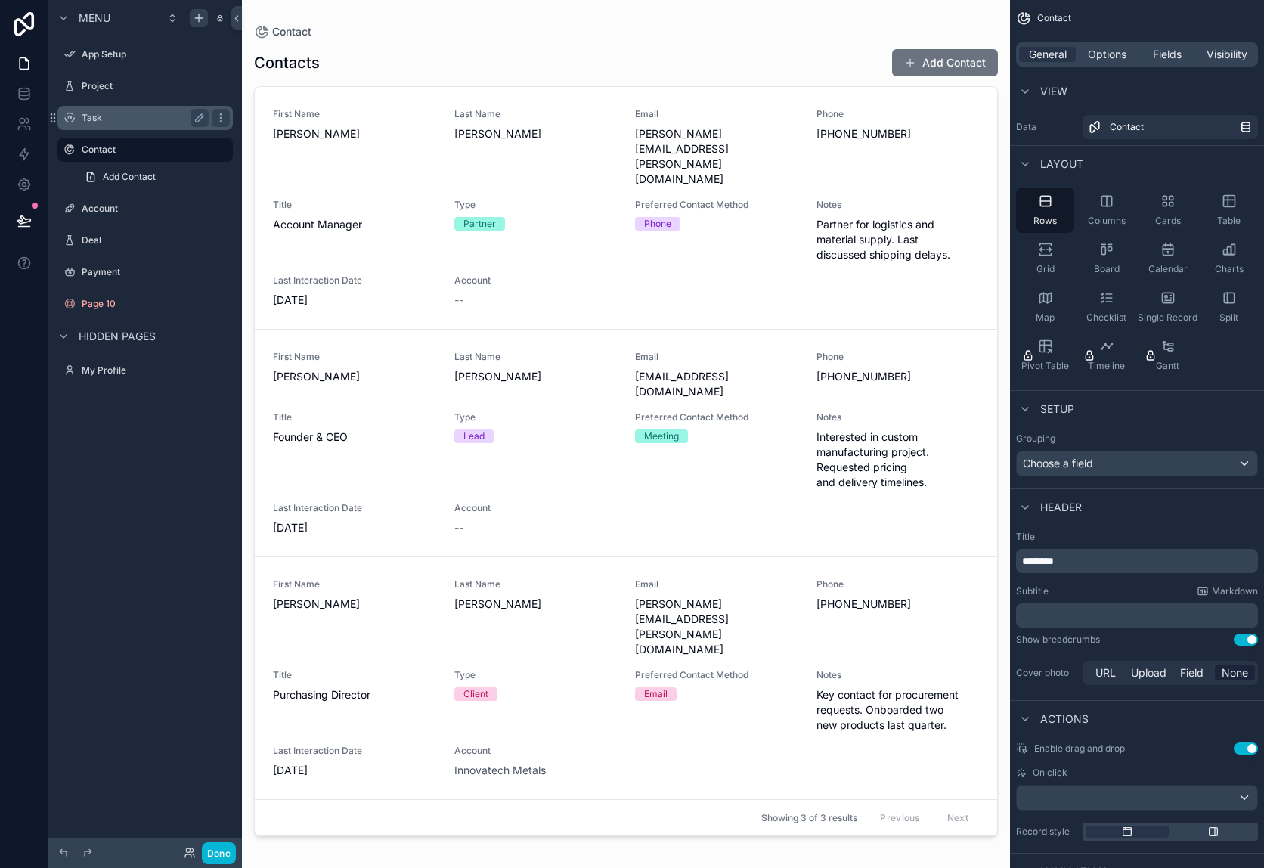
click at [117, 120] on label "Task" at bounding box center [142, 118] width 121 height 12
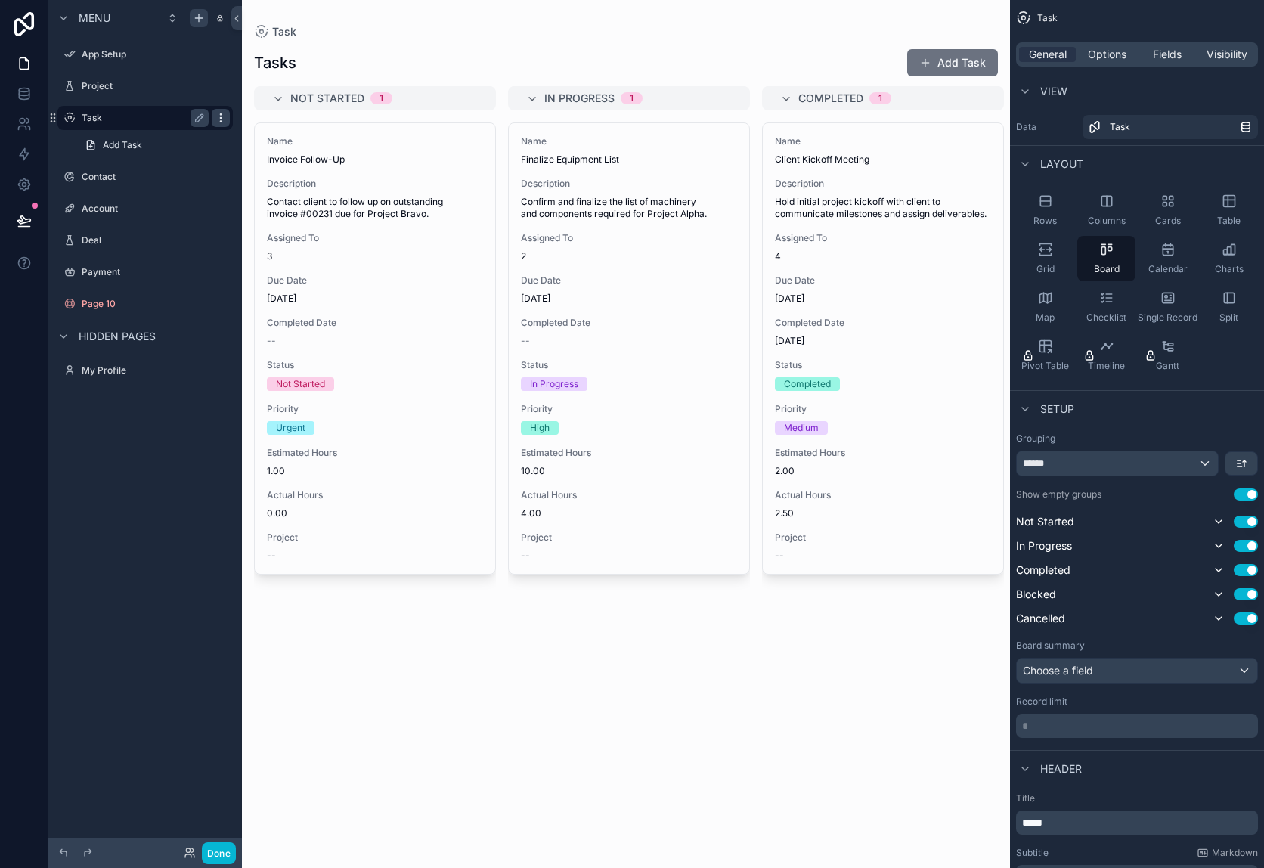
click at [221, 117] on icon "scrollable content" at bounding box center [220, 117] width 1 height 1
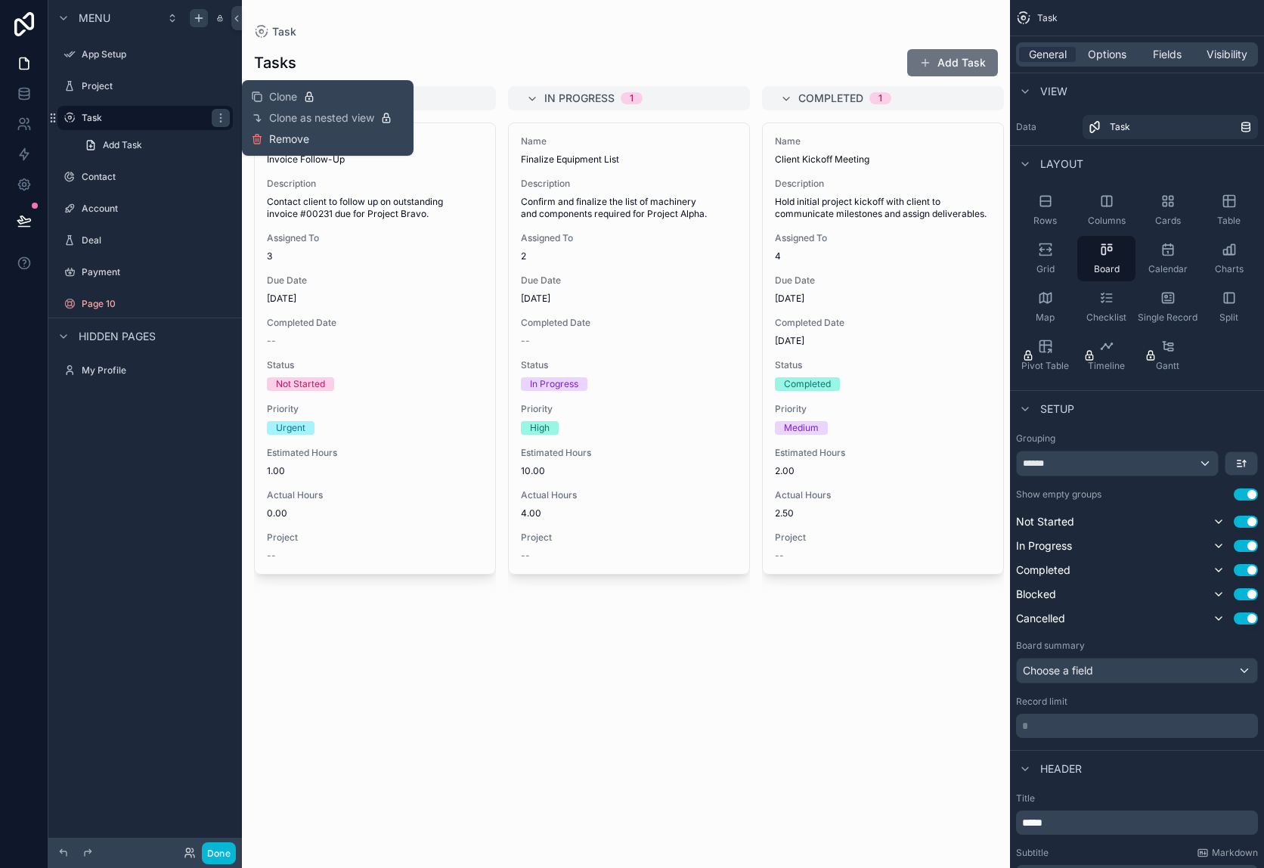
click at [267, 139] on button "Remove" at bounding box center [280, 139] width 58 height 15
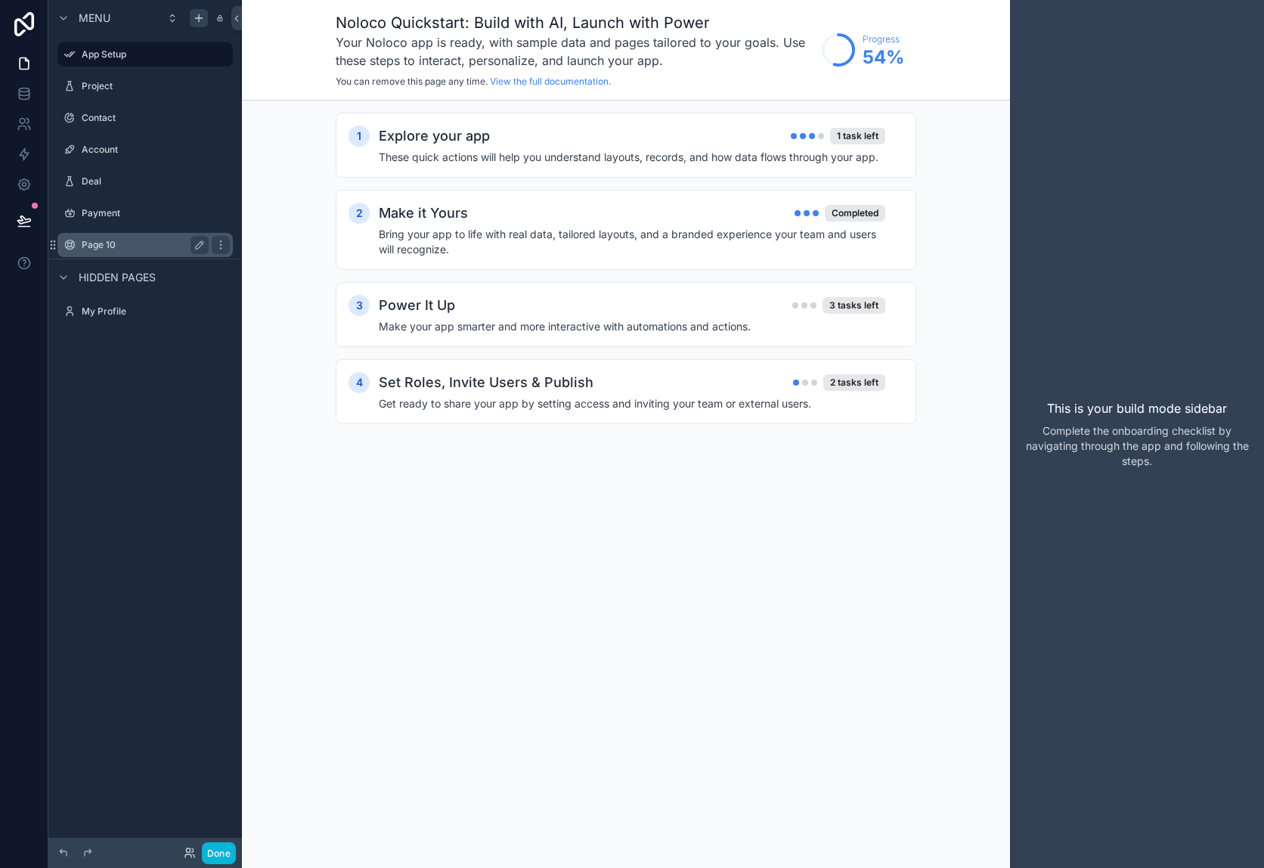
click at [136, 242] on label "Page 10" at bounding box center [142, 245] width 121 height 12
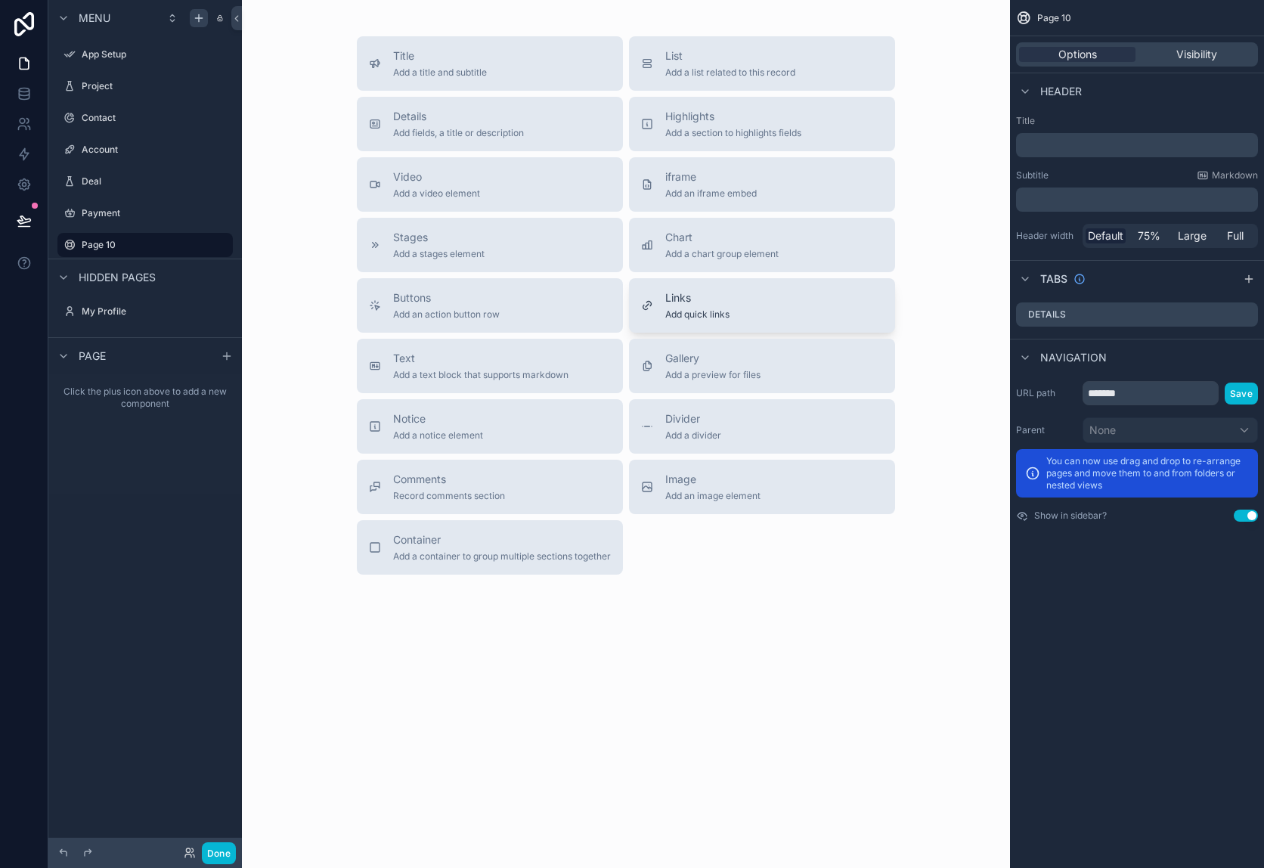
click at [766, 302] on div "Links Add quick links" at bounding box center [762, 305] width 242 height 30
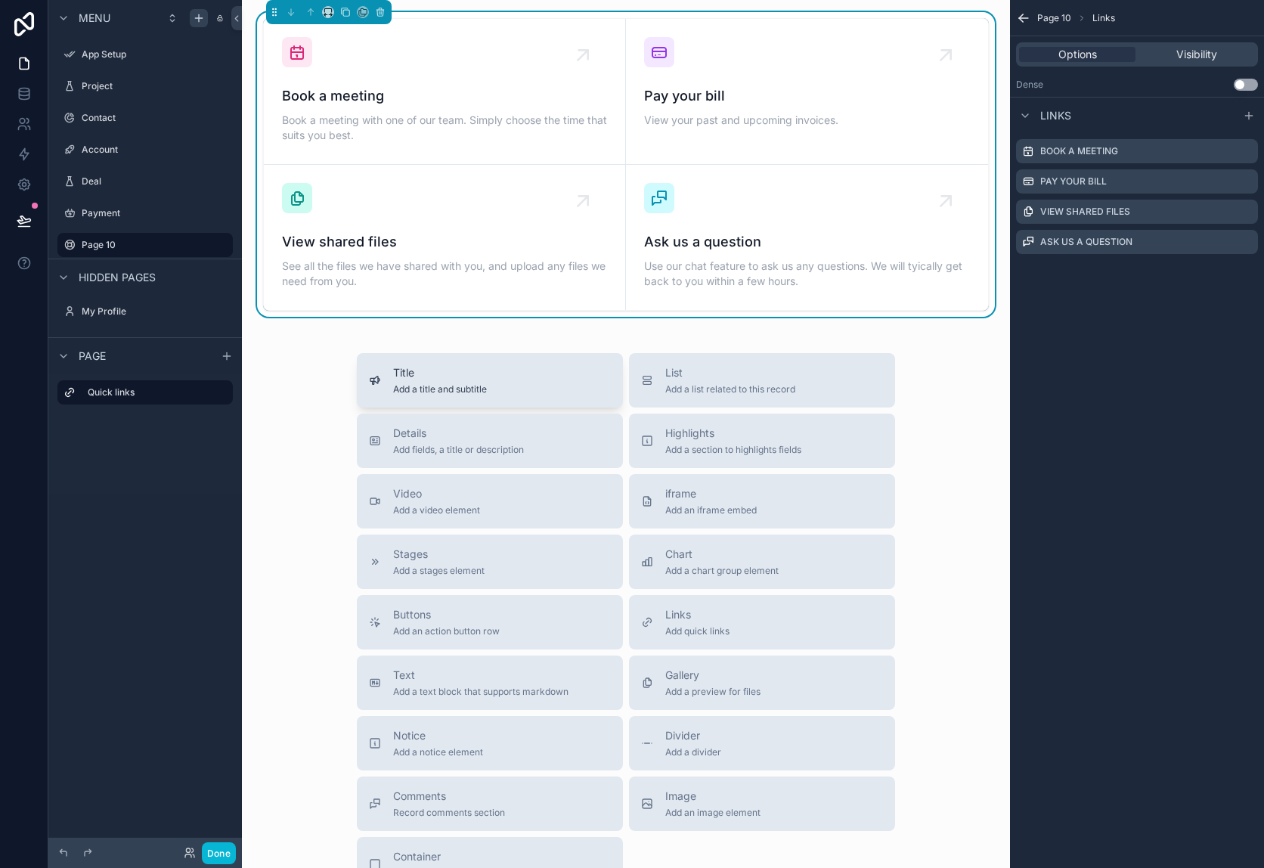
click at [551, 395] on button "Title Add a title and subtitle" at bounding box center [490, 380] width 266 height 54
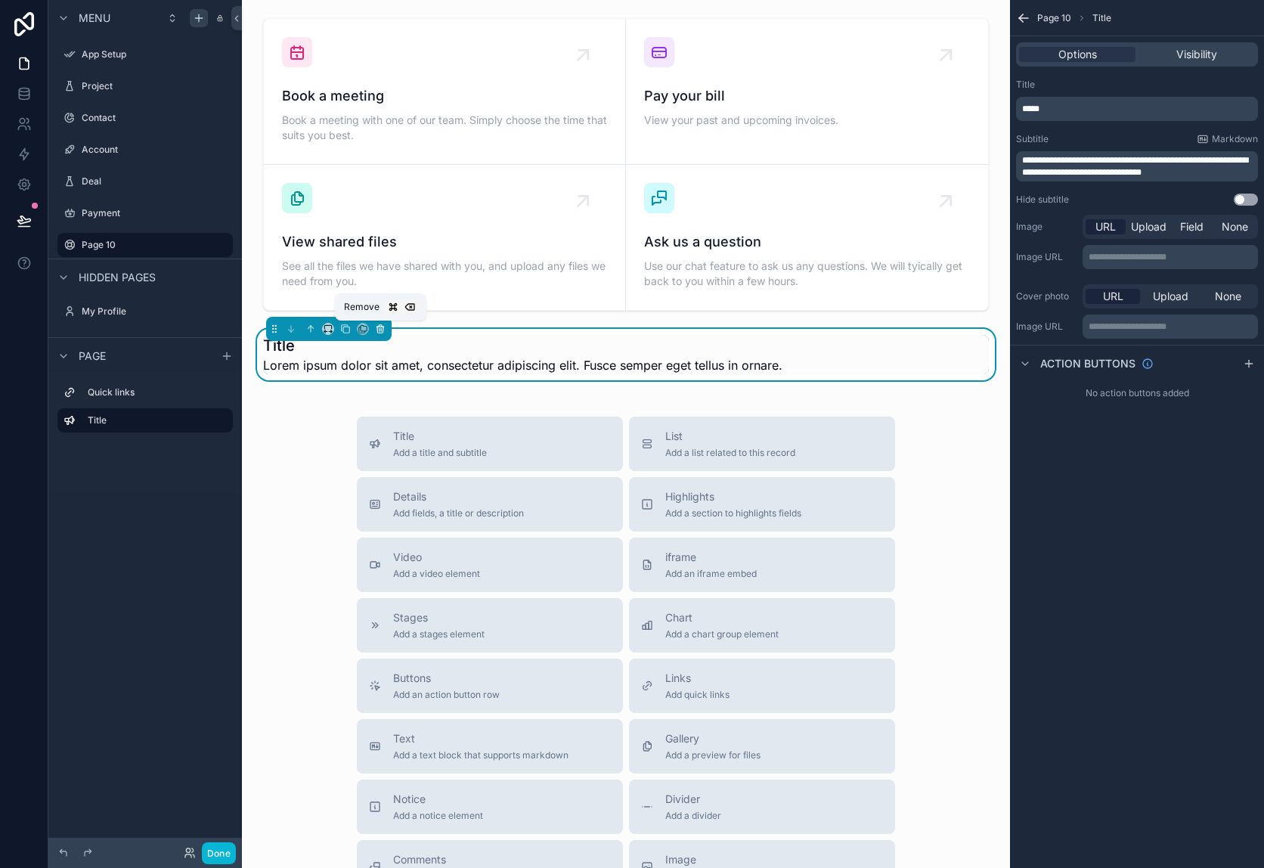
click at [383, 323] on icon "scrollable content" at bounding box center [380, 328] width 11 height 11
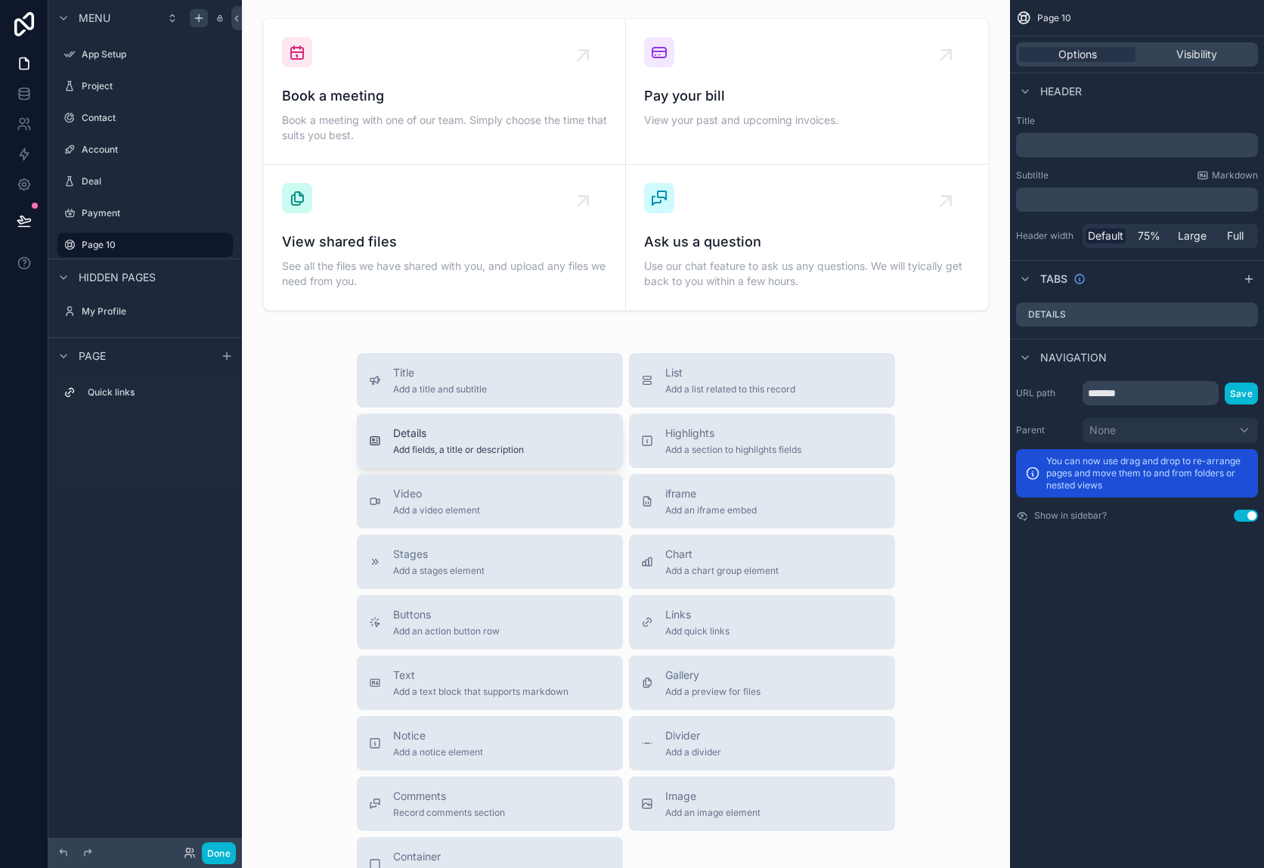
click at [476, 456] on button "Details Add fields, a title or description" at bounding box center [490, 440] width 266 height 54
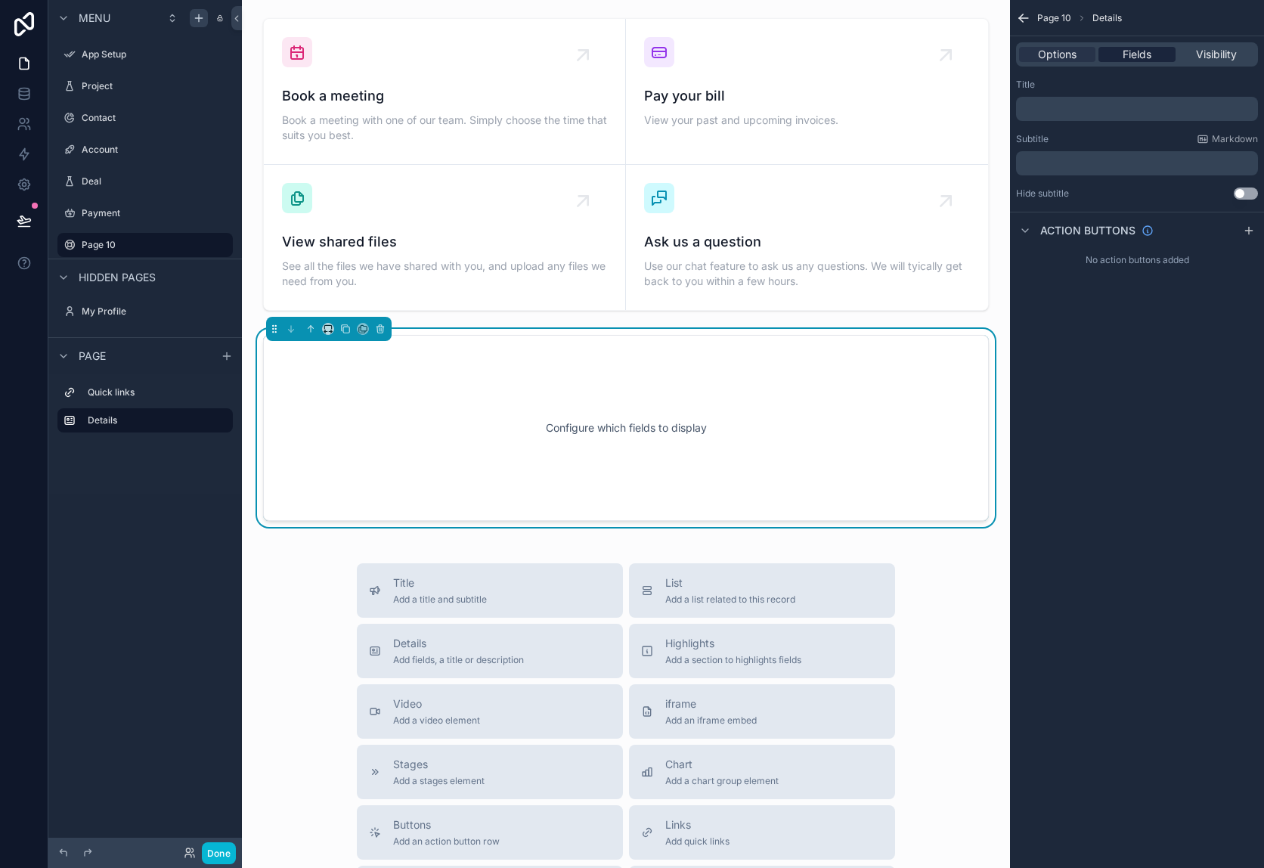
click at [1150, 60] on span "Fields" at bounding box center [1136, 54] width 29 height 15
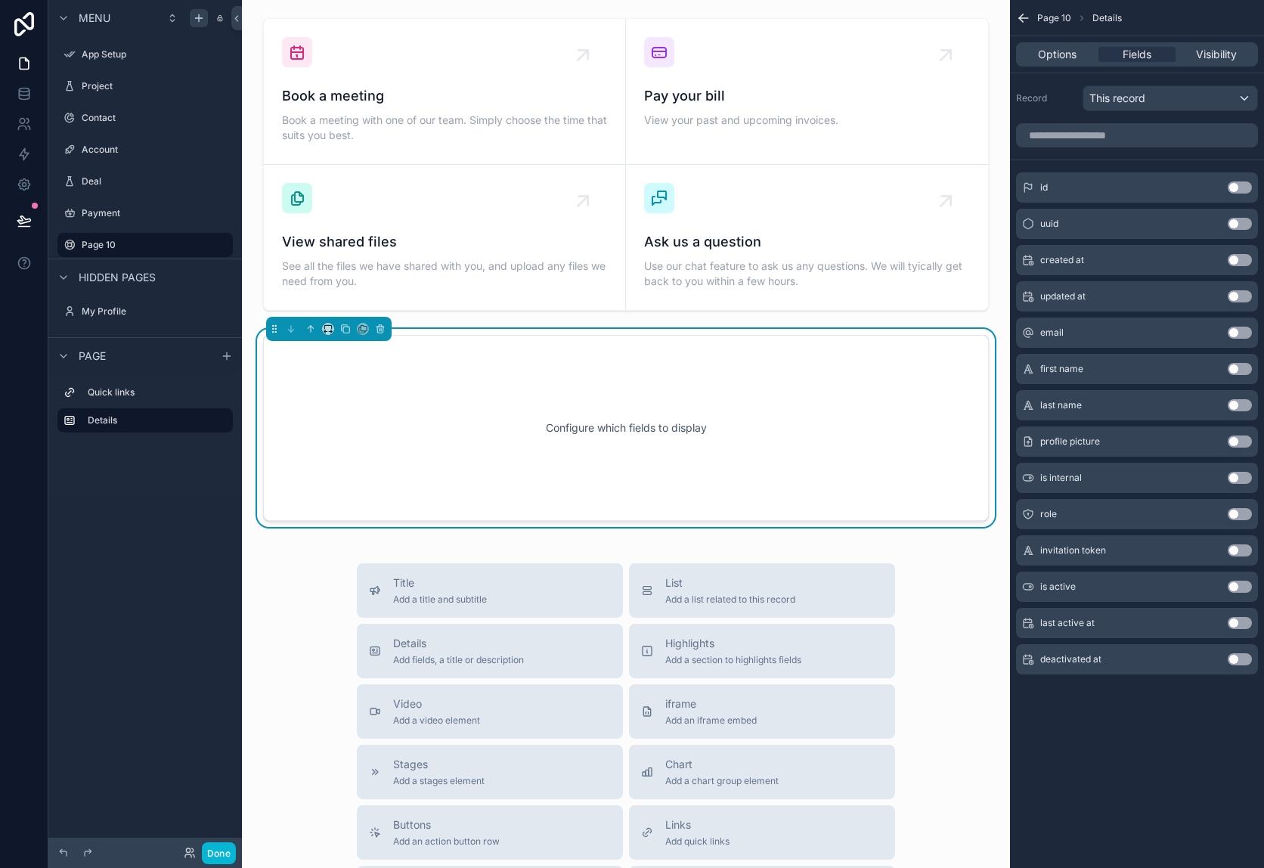
click at [1069, 234] on div "uuid Use setting" at bounding box center [1137, 224] width 242 height 30
click at [1065, 226] on div "uuid Use setting" at bounding box center [1137, 224] width 242 height 30
click at [1233, 223] on button "Use setting" at bounding box center [1239, 224] width 24 height 12
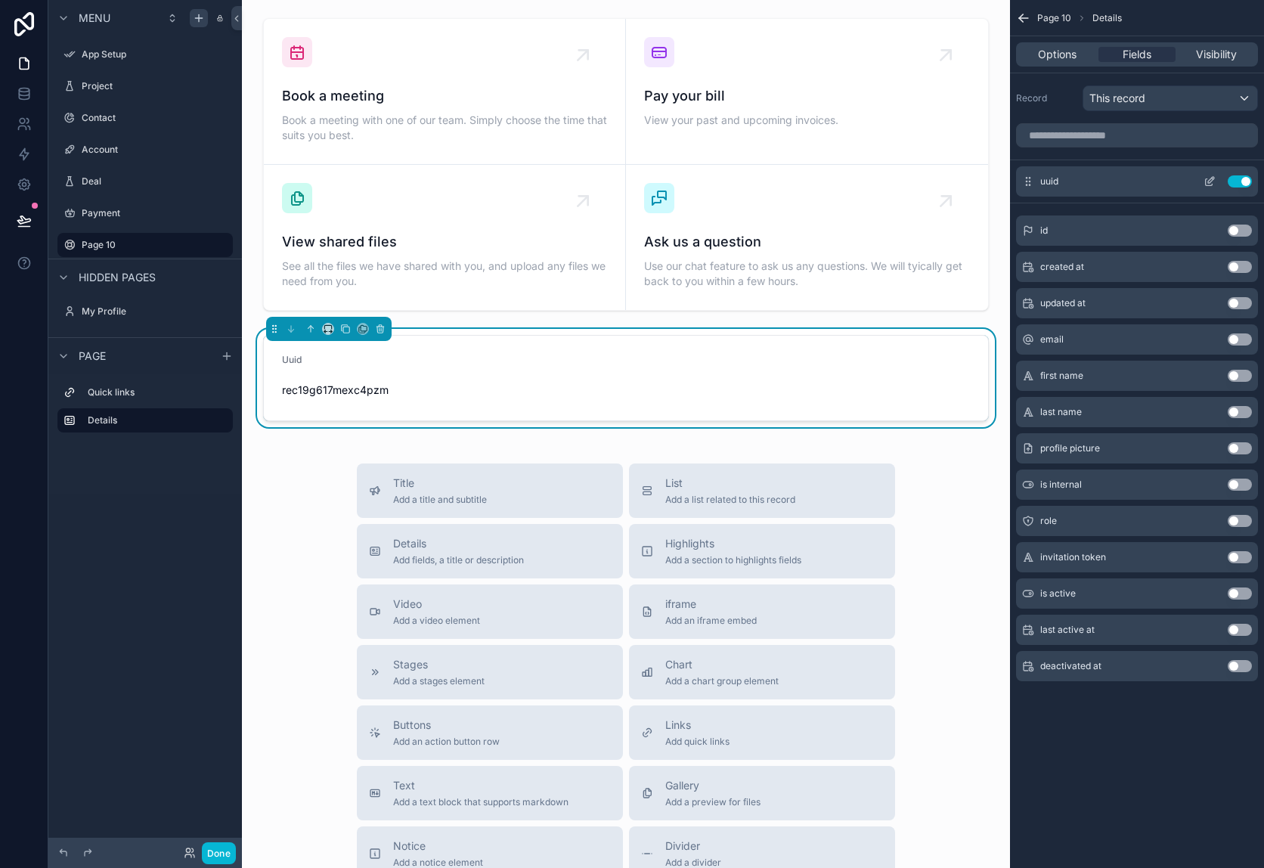
click at [1249, 182] on button "Use setting" at bounding box center [1239, 181] width 24 height 12
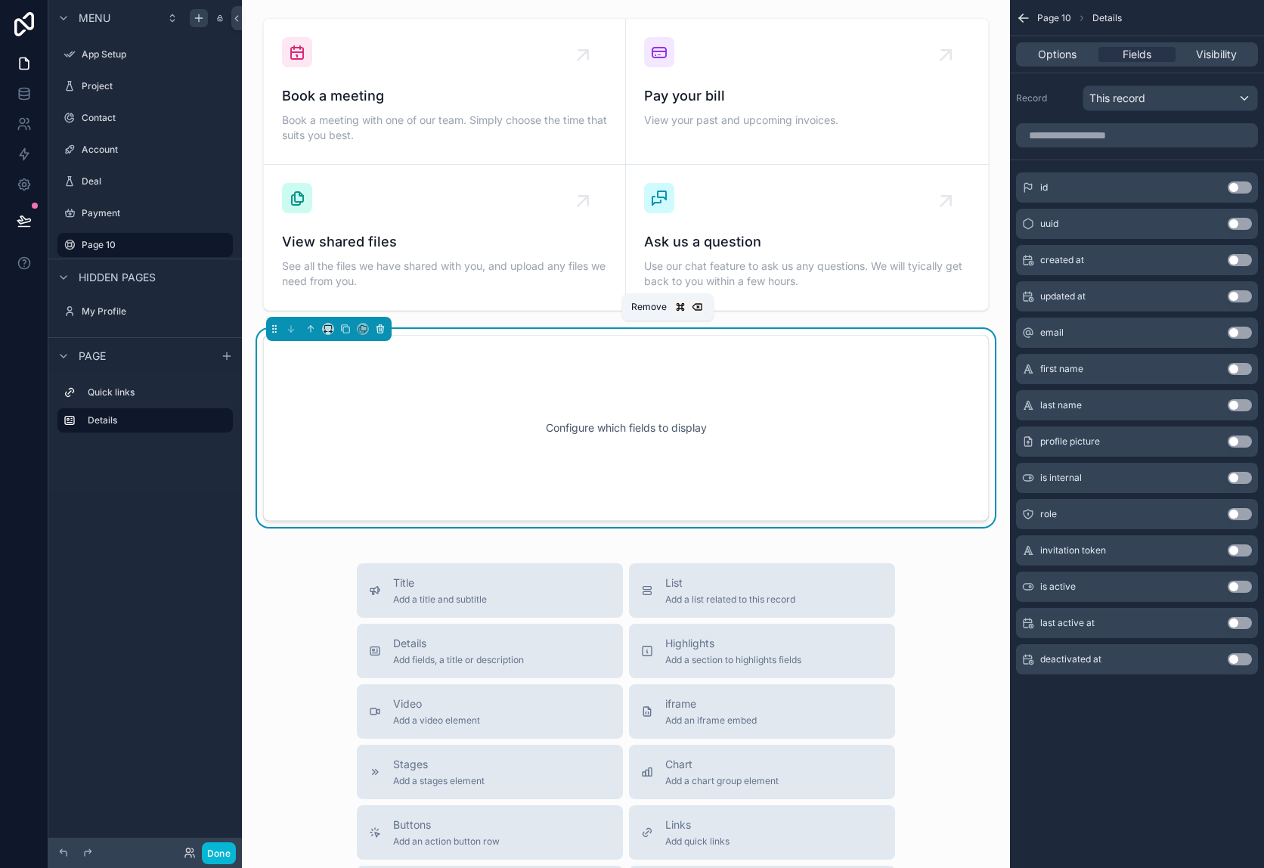
click at [382, 330] on icon "scrollable content" at bounding box center [380, 330] width 6 height 6
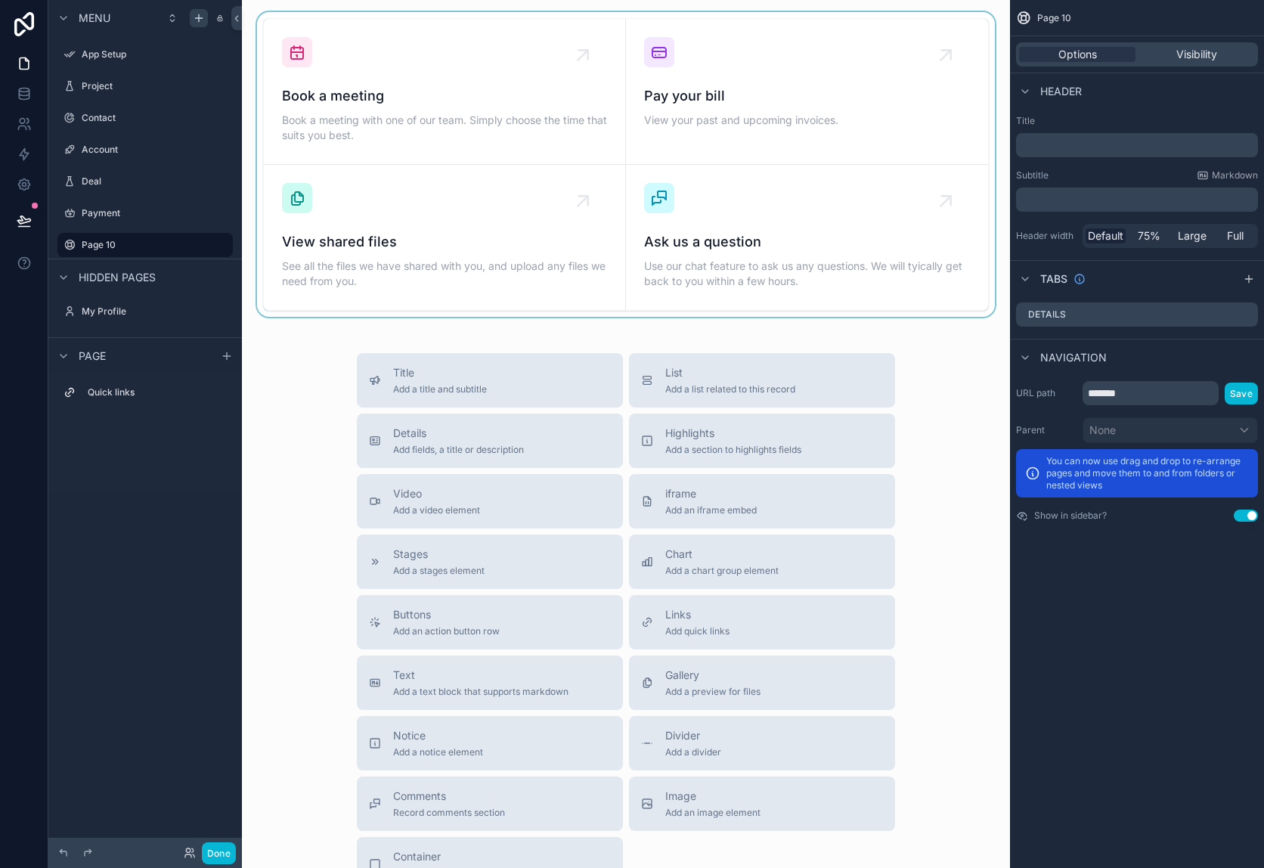
click at [881, 52] on div "scrollable content" at bounding box center [626, 164] width 744 height 305
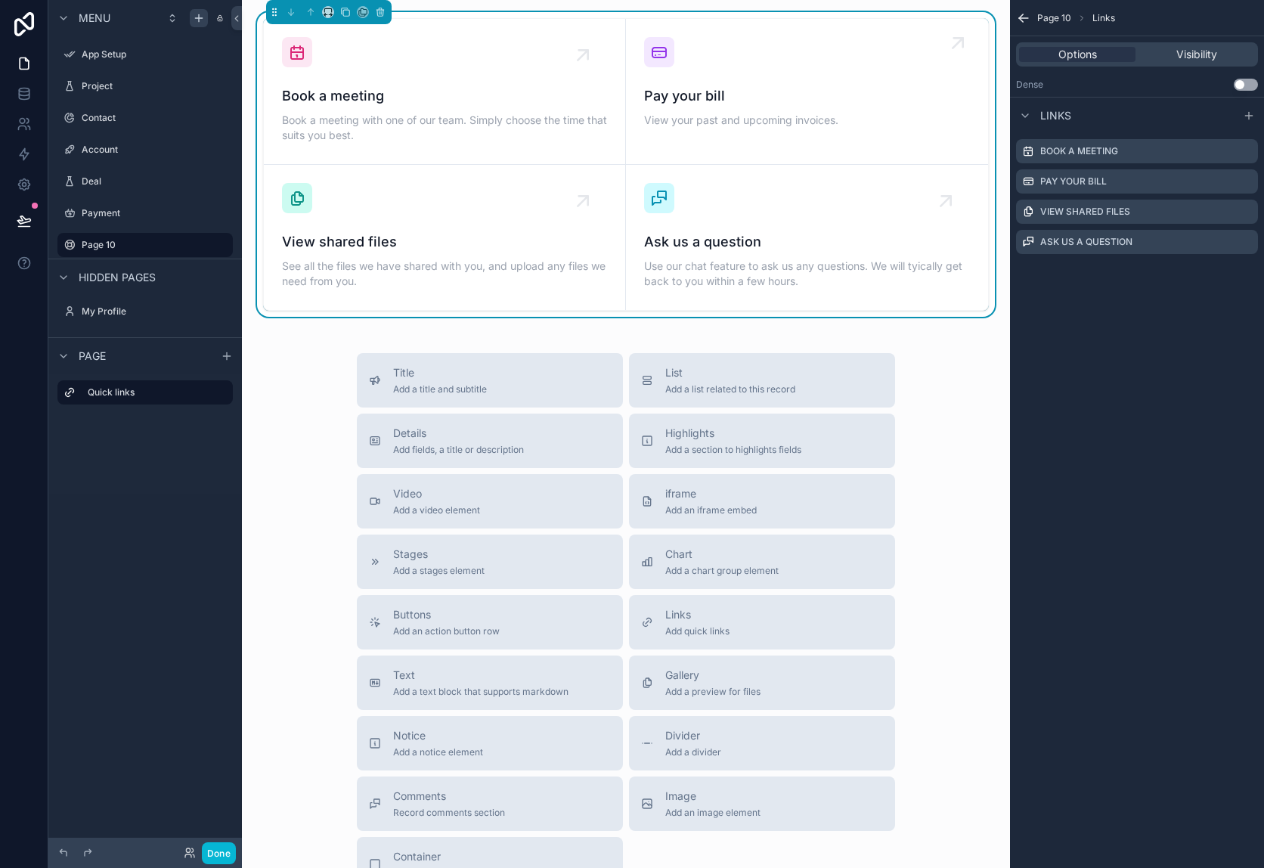
click at [704, 89] on span "Pay your bill" at bounding box center [807, 95] width 326 height 21
click at [379, 11] on icon "scrollable content" at bounding box center [380, 12] width 11 height 11
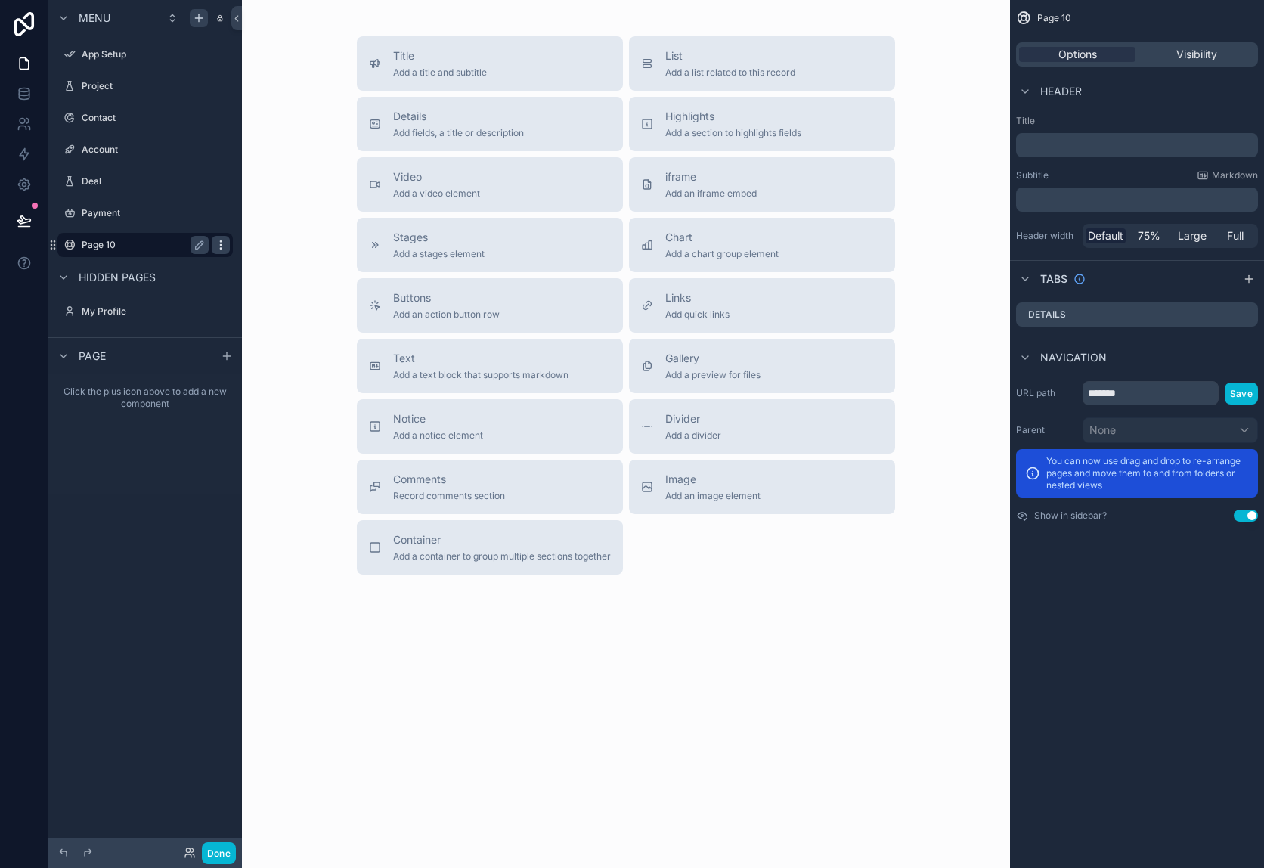
click at [220, 241] on icon "scrollable content" at bounding box center [220, 241] width 1 height 1
click at [271, 254] on span "Remove" at bounding box center [289, 255] width 40 height 15
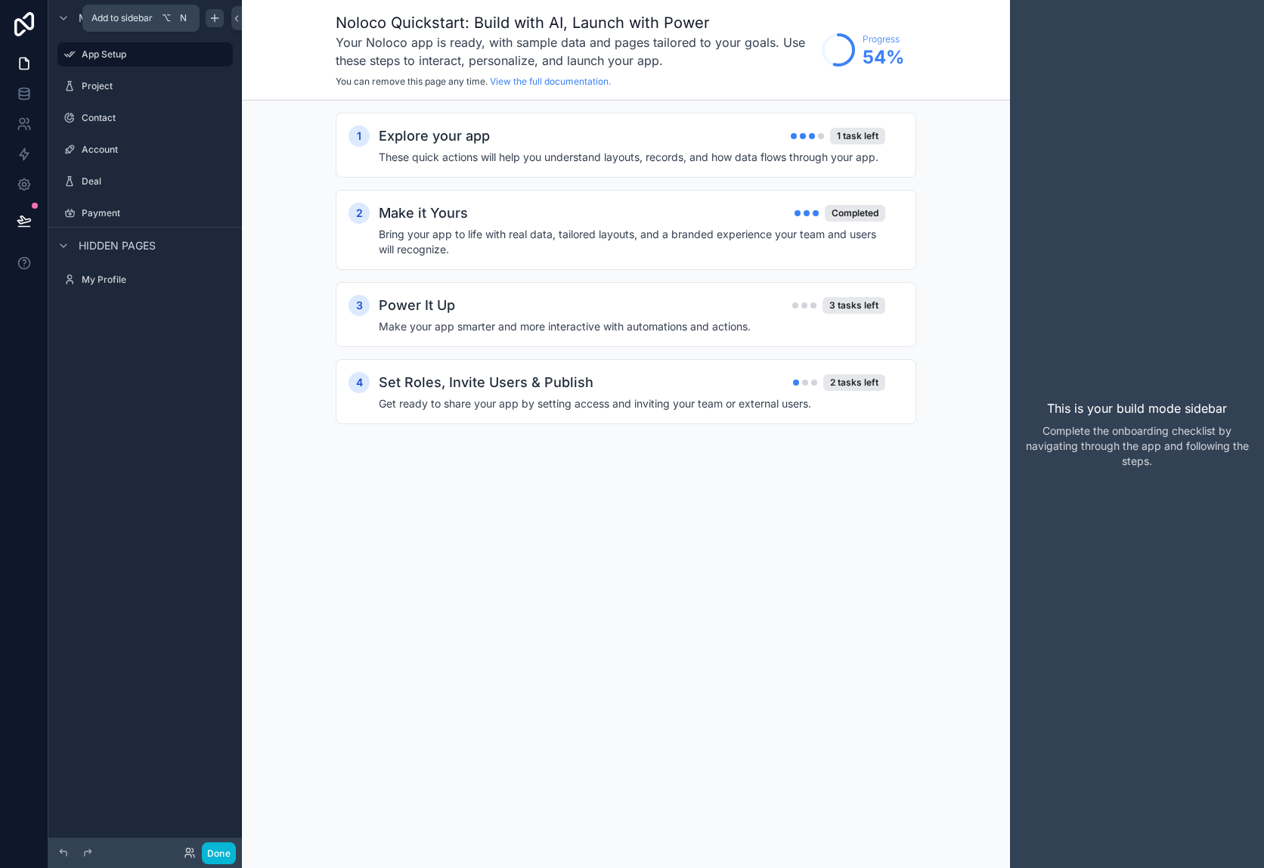
click at [215, 13] on icon "scrollable content" at bounding box center [215, 18] width 12 height 12
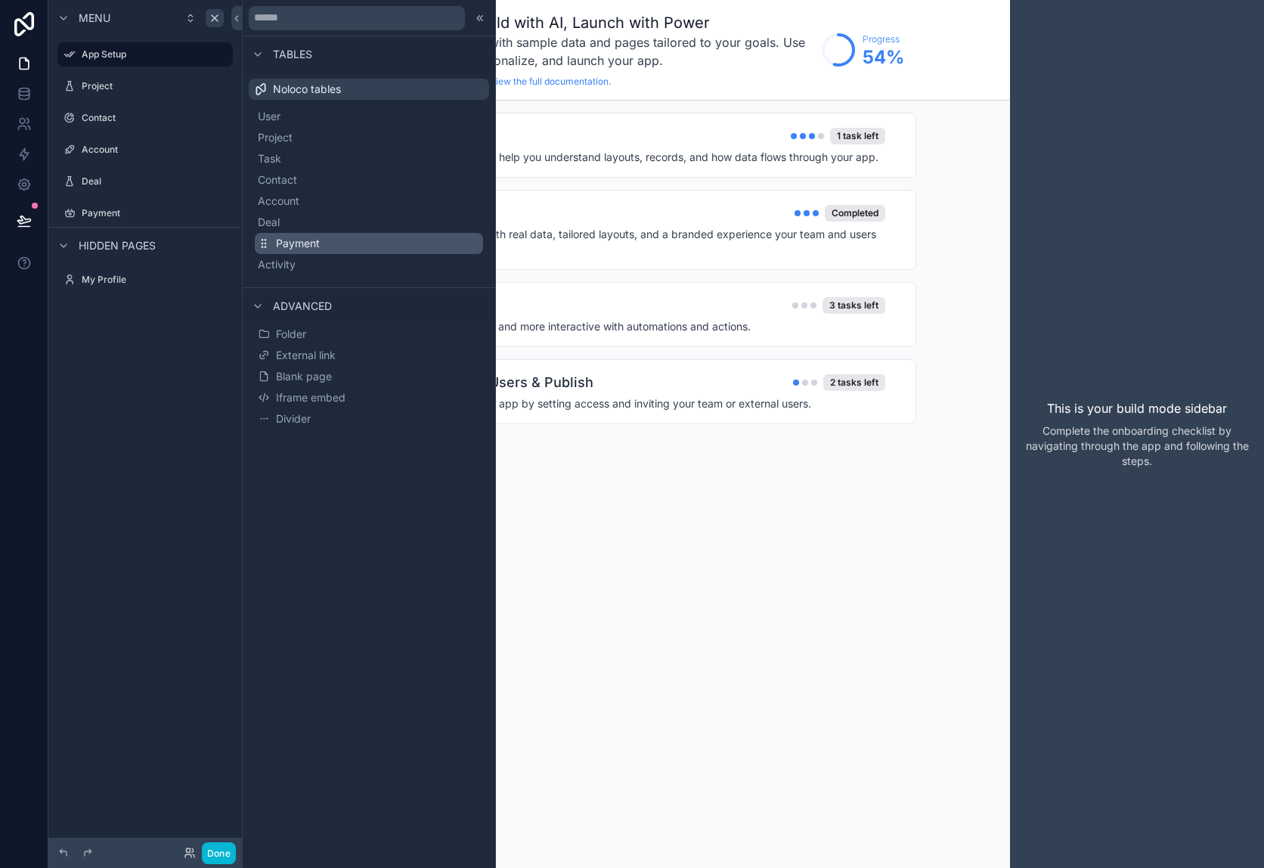
click at [305, 238] on span "Payment" at bounding box center [298, 243] width 44 height 15
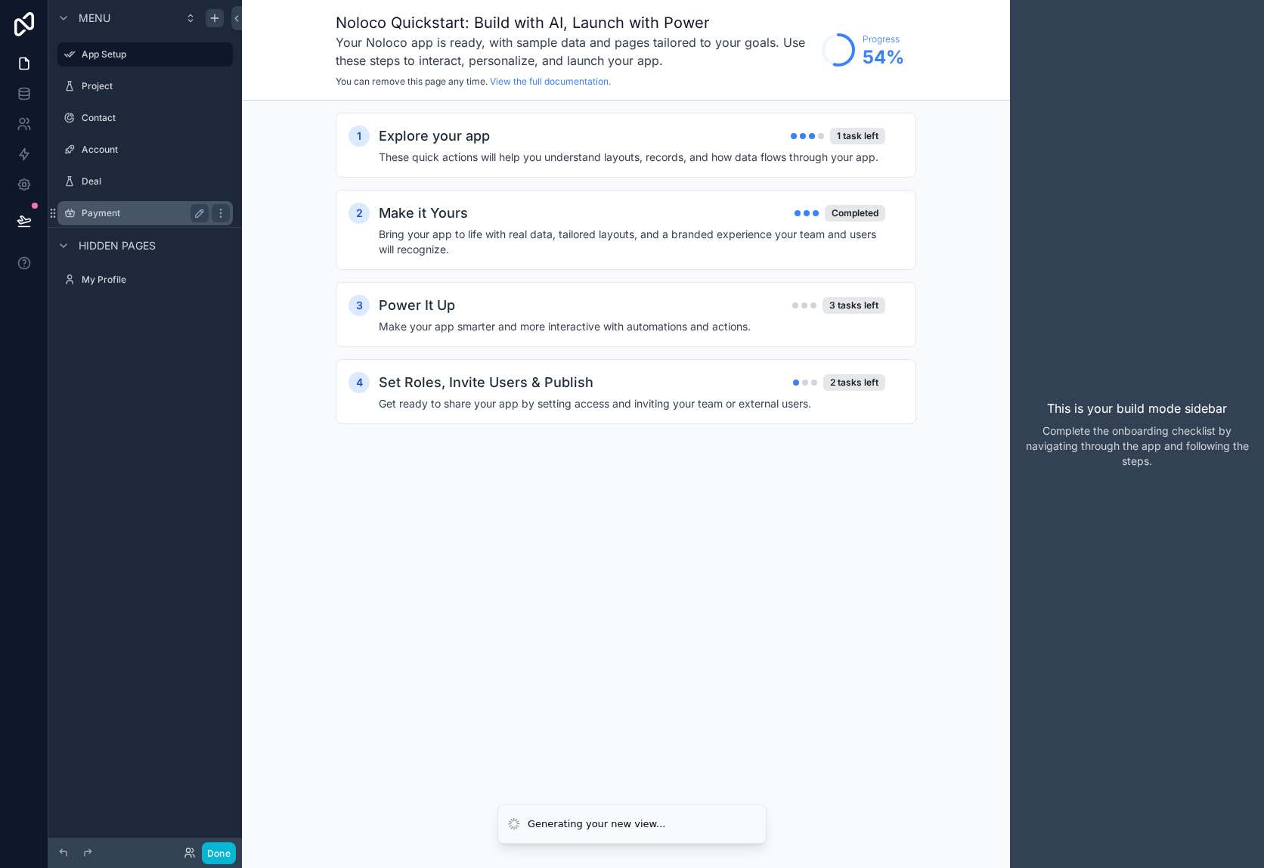
click at [138, 215] on label "Payment" at bounding box center [142, 213] width 121 height 12
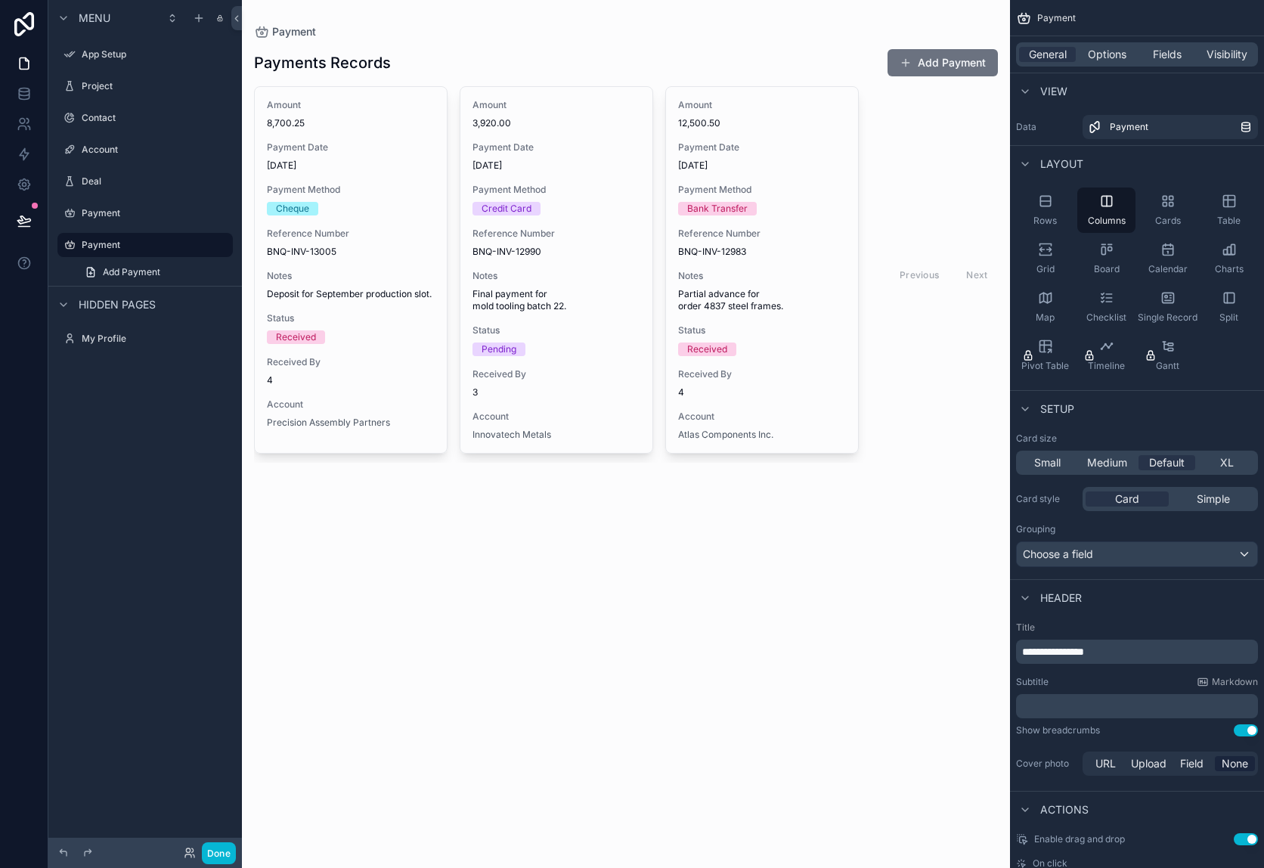
click at [497, 245] on div "scrollable content" at bounding box center [626, 255] width 768 height 511
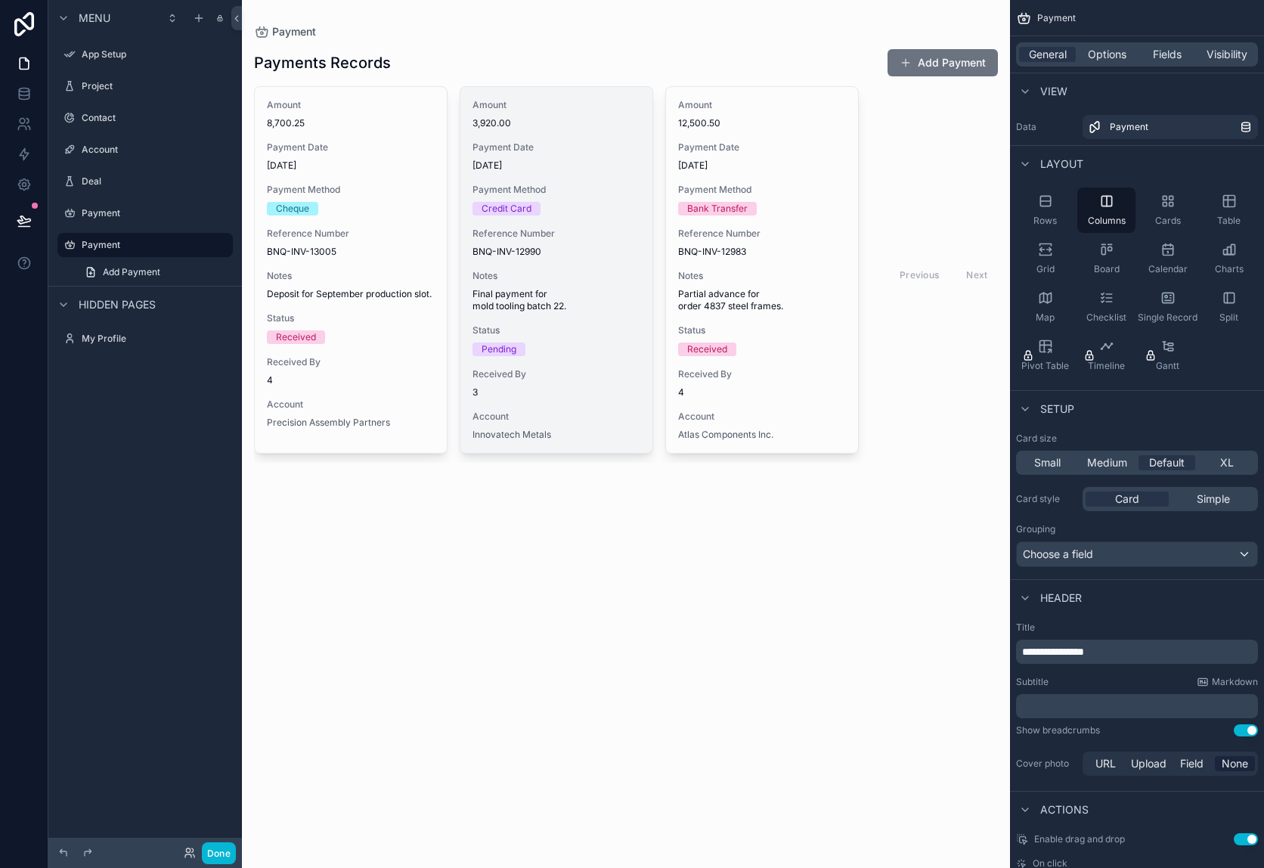
click at [522, 193] on span "Payment Method" at bounding box center [556, 190] width 168 height 12
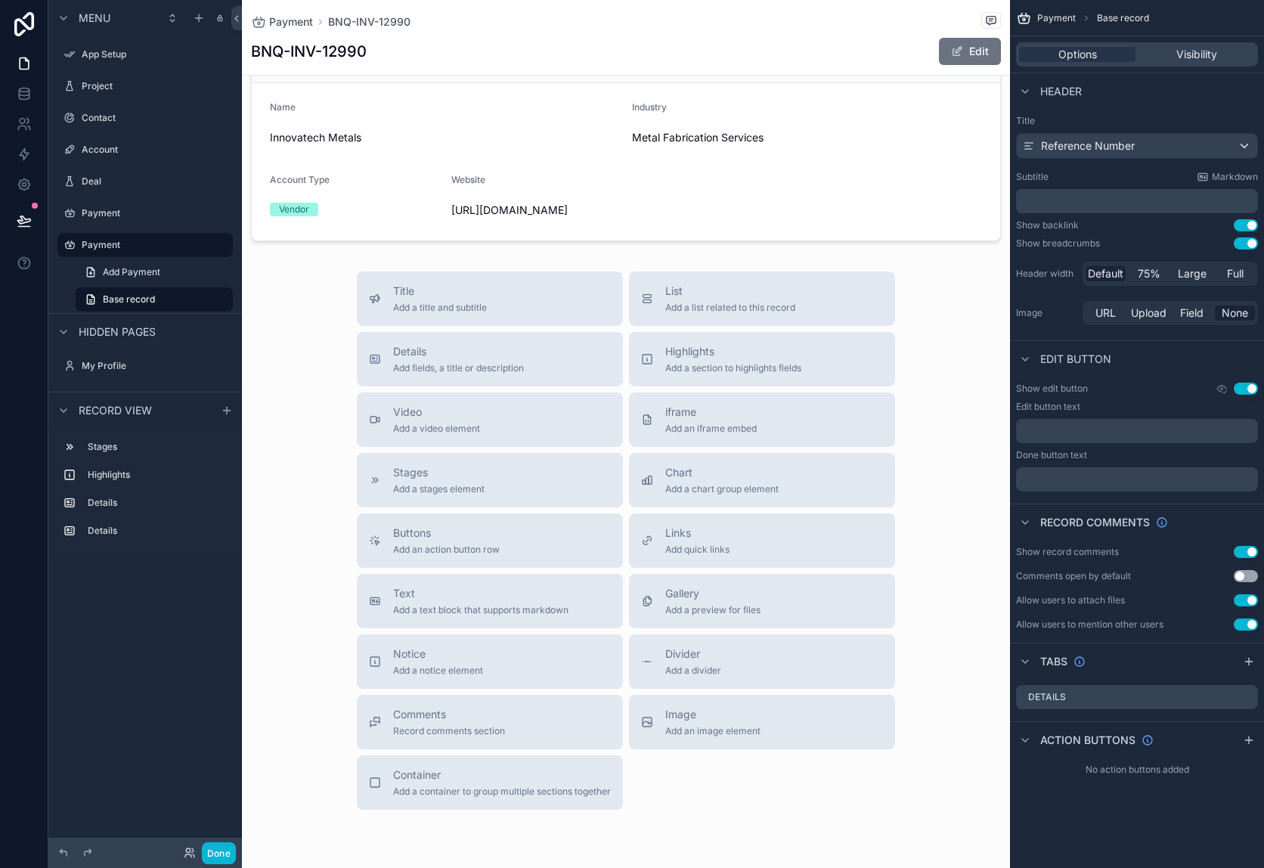
scroll to position [448, 0]
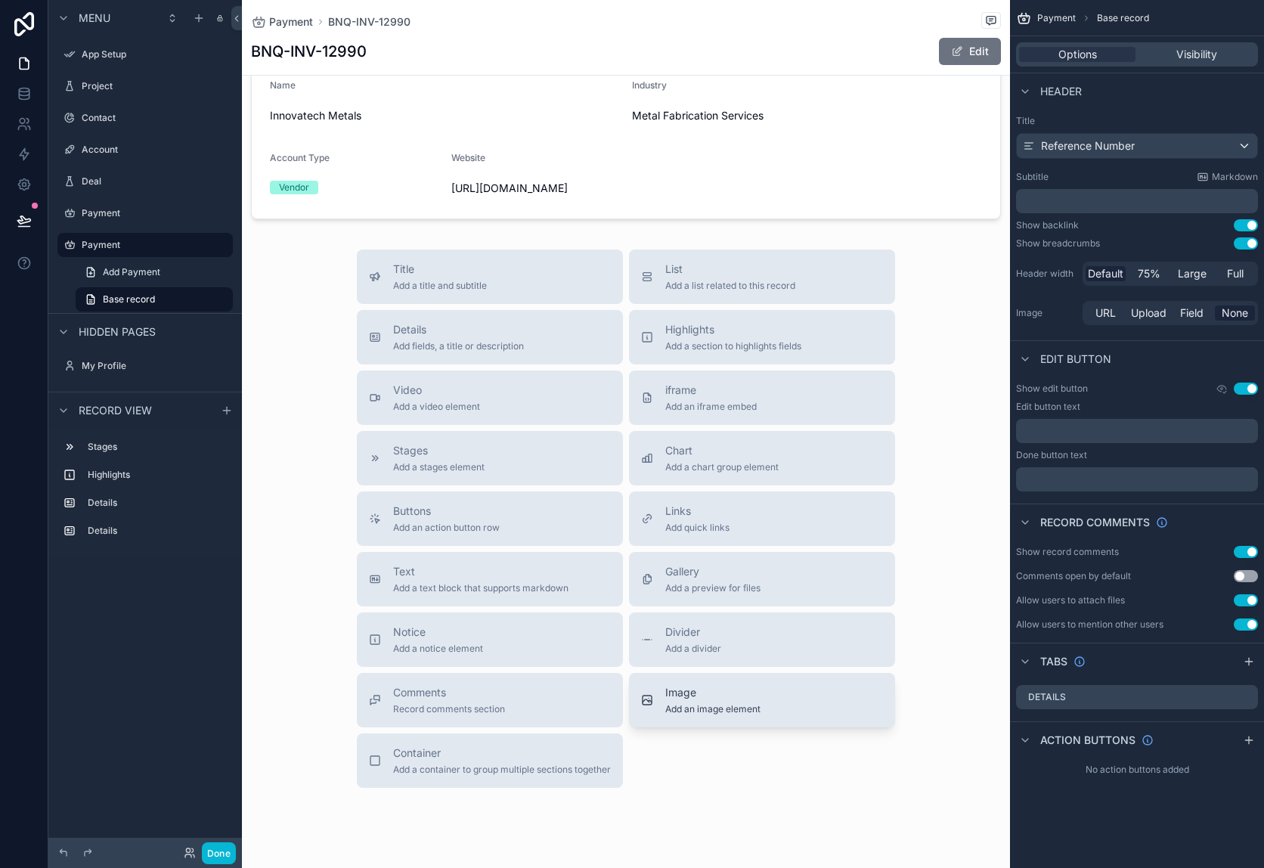
click at [769, 706] on div "Image Add an image element" at bounding box center [762, 700] width 242 height 30
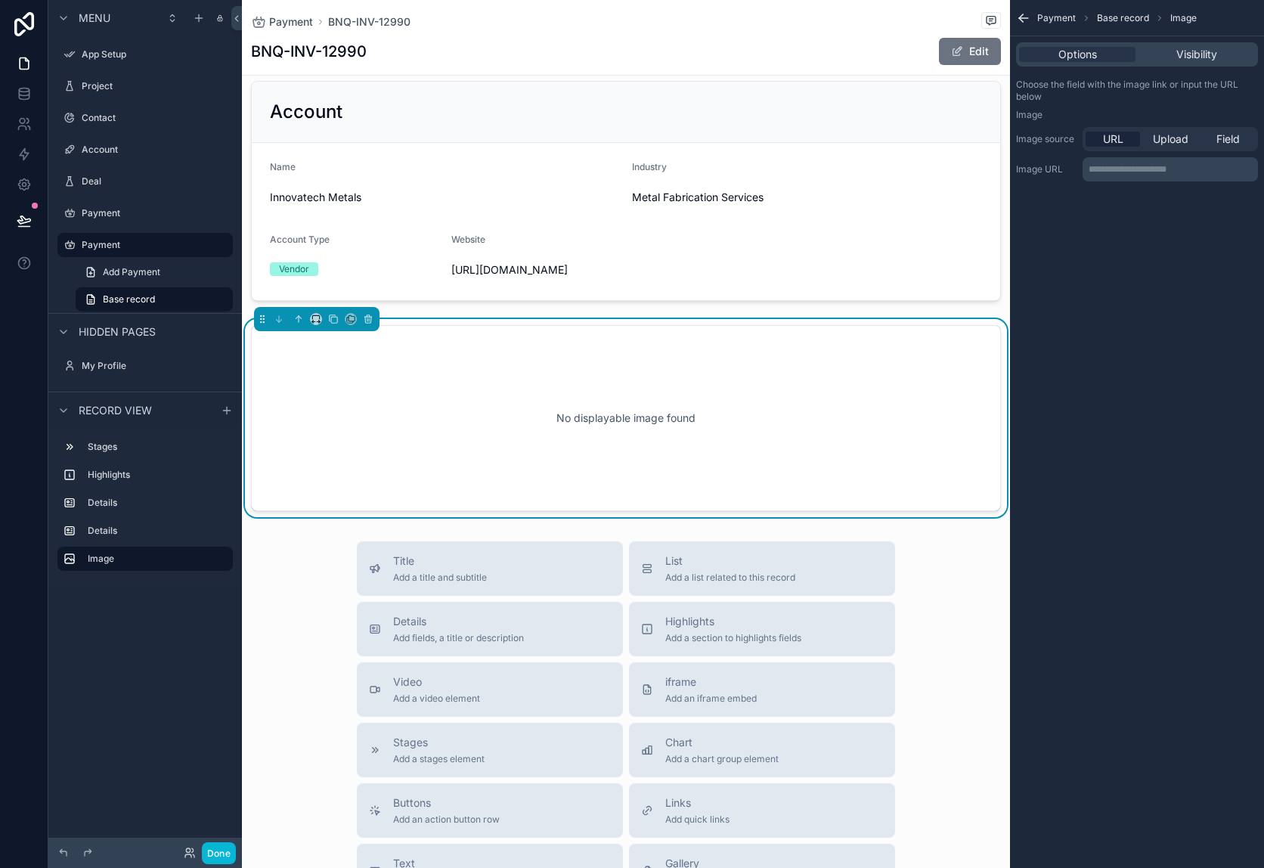
scroll to position [366, 0]
click at [368, 328] on button "scrollable content" at bounding box center [368, 319] width 17 height 17
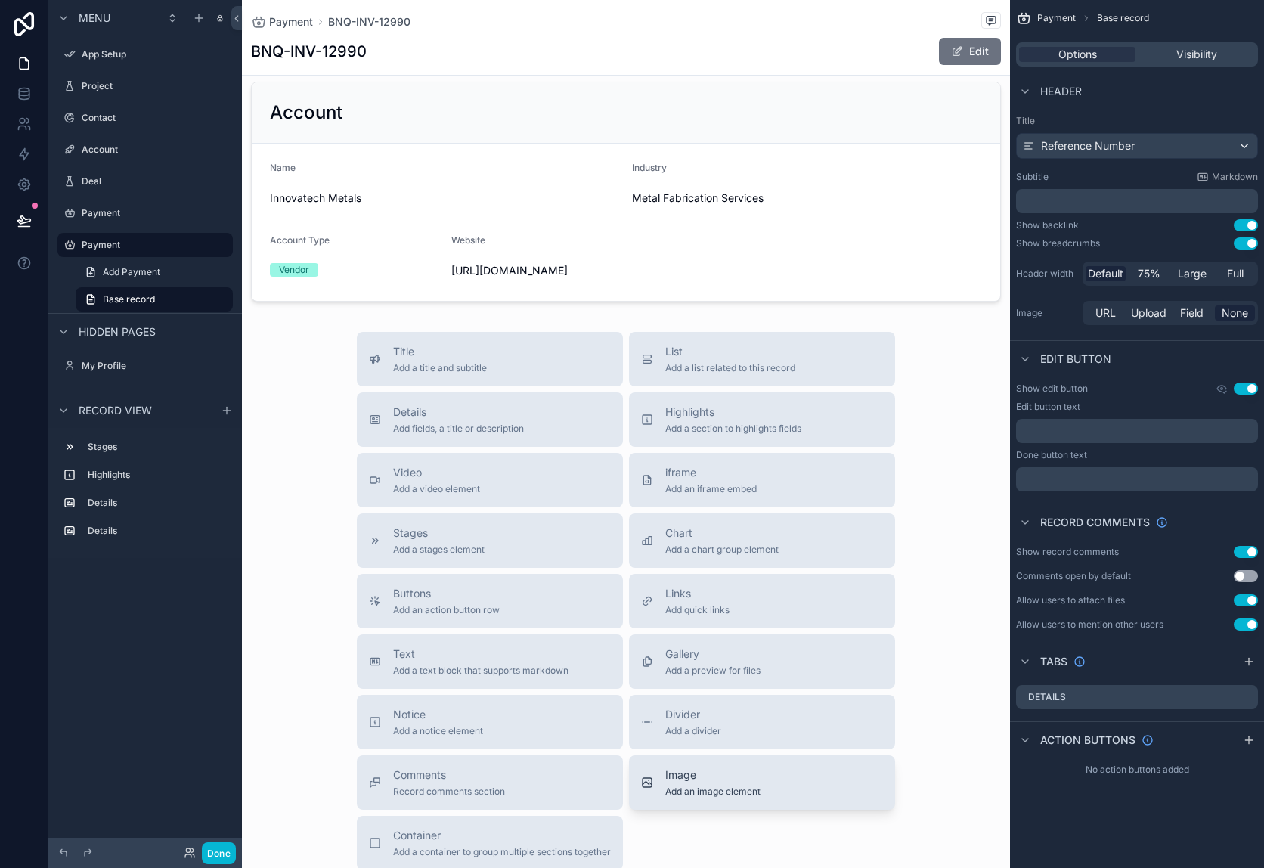
click at [788, 797] on div "Image Add an image element" at bounding box center [762, 782] width 242 height 30
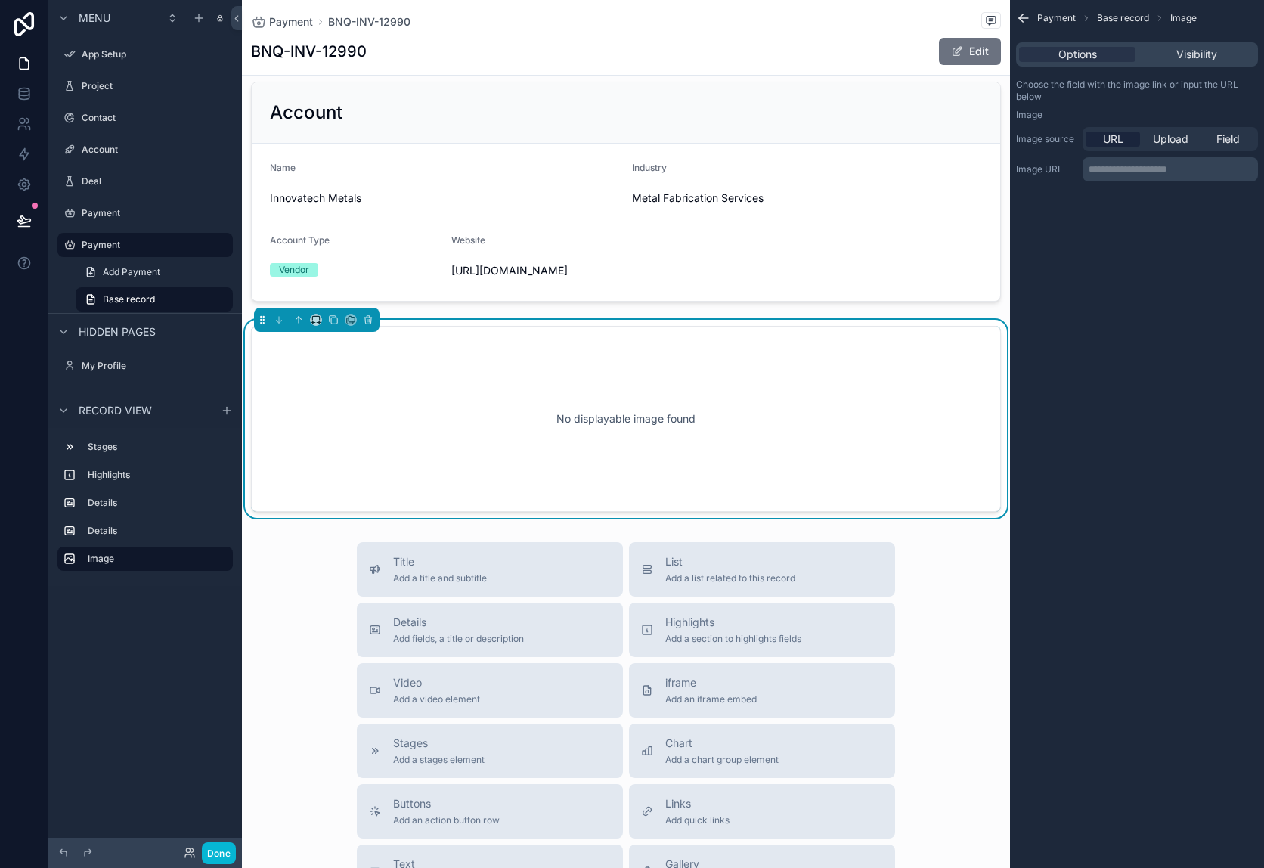
click at [376, 387] on div "No displayable image found" at bounding box center [626, 419] width 700 height 136
click at [636, 432] on div "No displayable image found" at bounding box center [626, 419] width 700 height 136
click at [1188, 138] on div "Upload" at bounding box center [1170, 139] width 54 height 15
click at [1218, 135] on span "Field" at bounding box center [1227, 139] width 23 height 15
click at [1166, 167] on div "scrollable content" at bounding box center [1170, 170] width 174 height 24
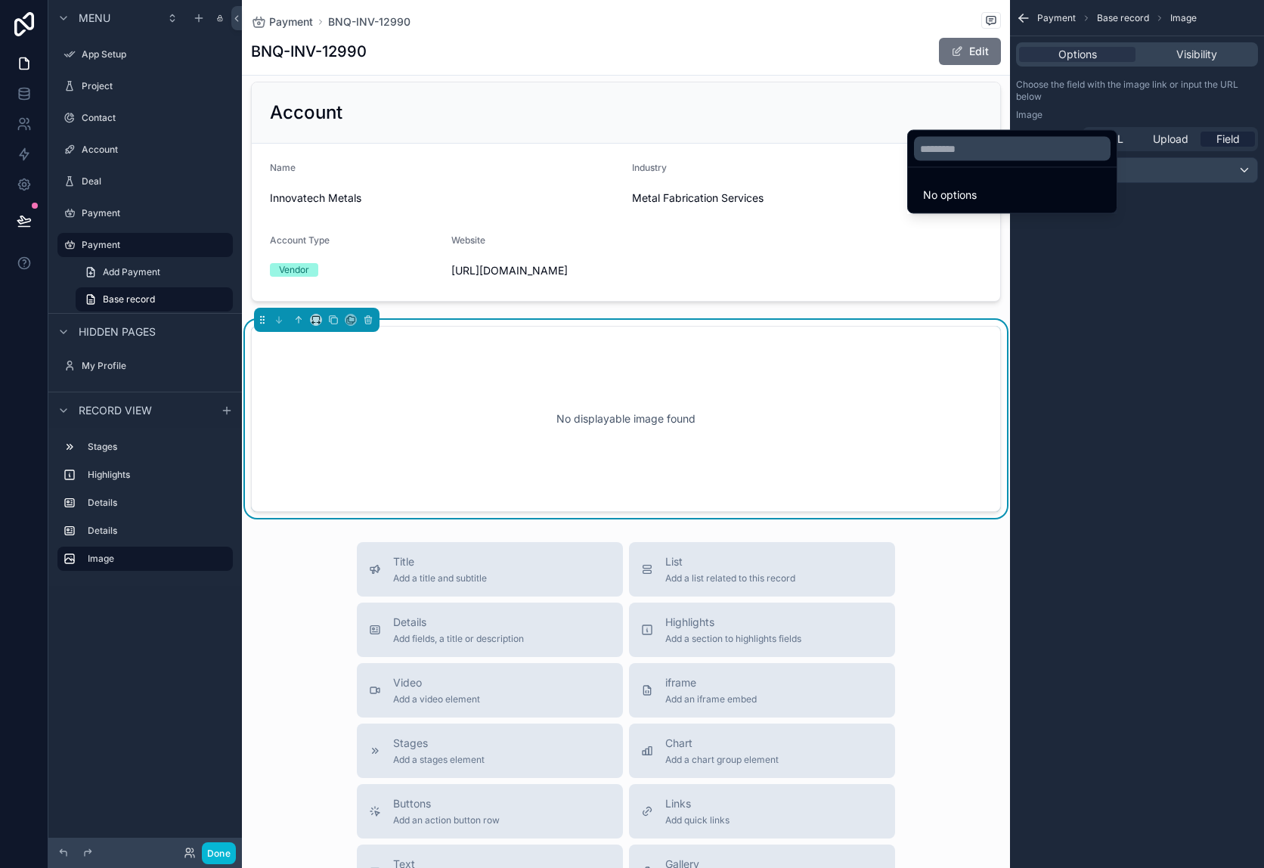
click at [1166, 167] on div "scrollable content" at bounding box center [632, 434] width 1264 height 868
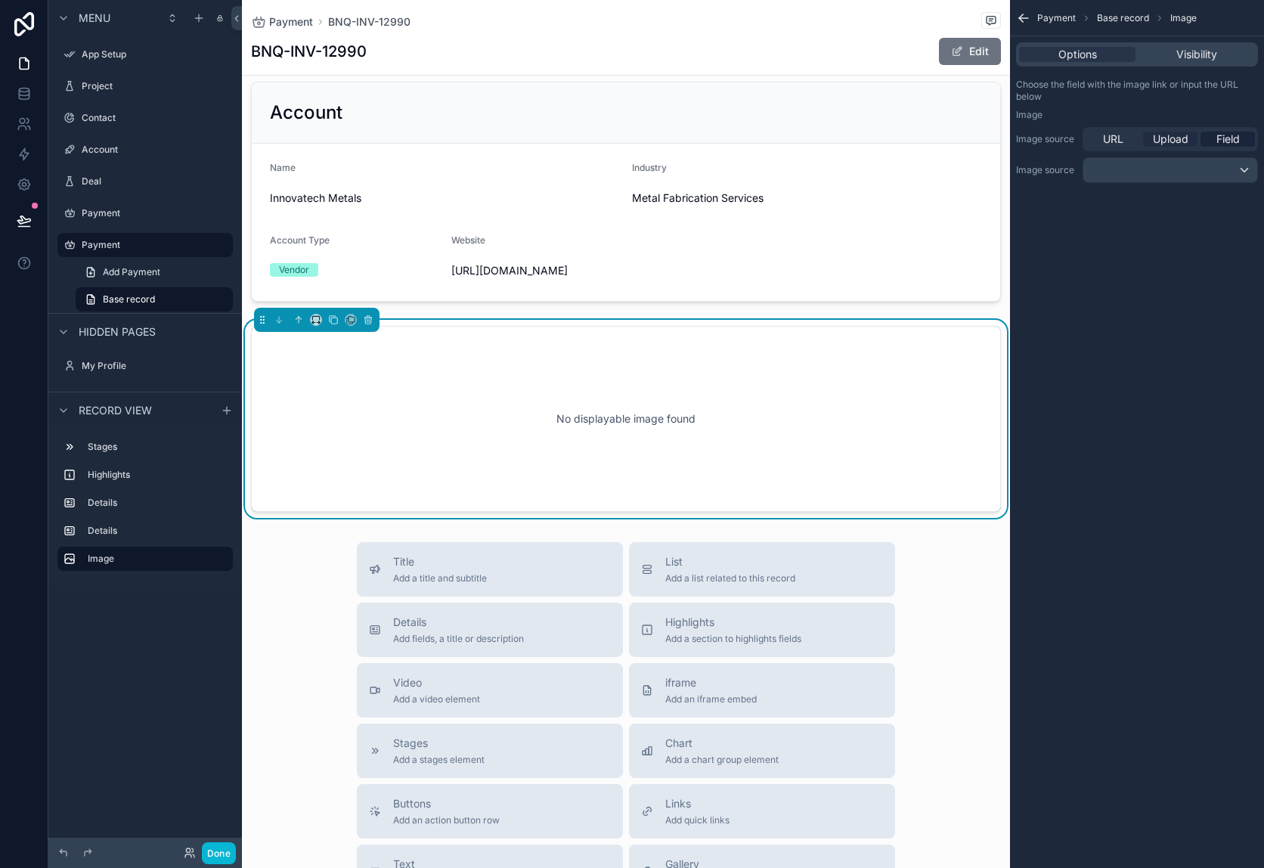
click at [1175, 141] on span "Upload" at bounding box center [1171, 139] width 36 height 15
click at [1045, 193] on icon "scrollable content" at bounding box center [1046, 193] width 6 height 0
type input "**********"
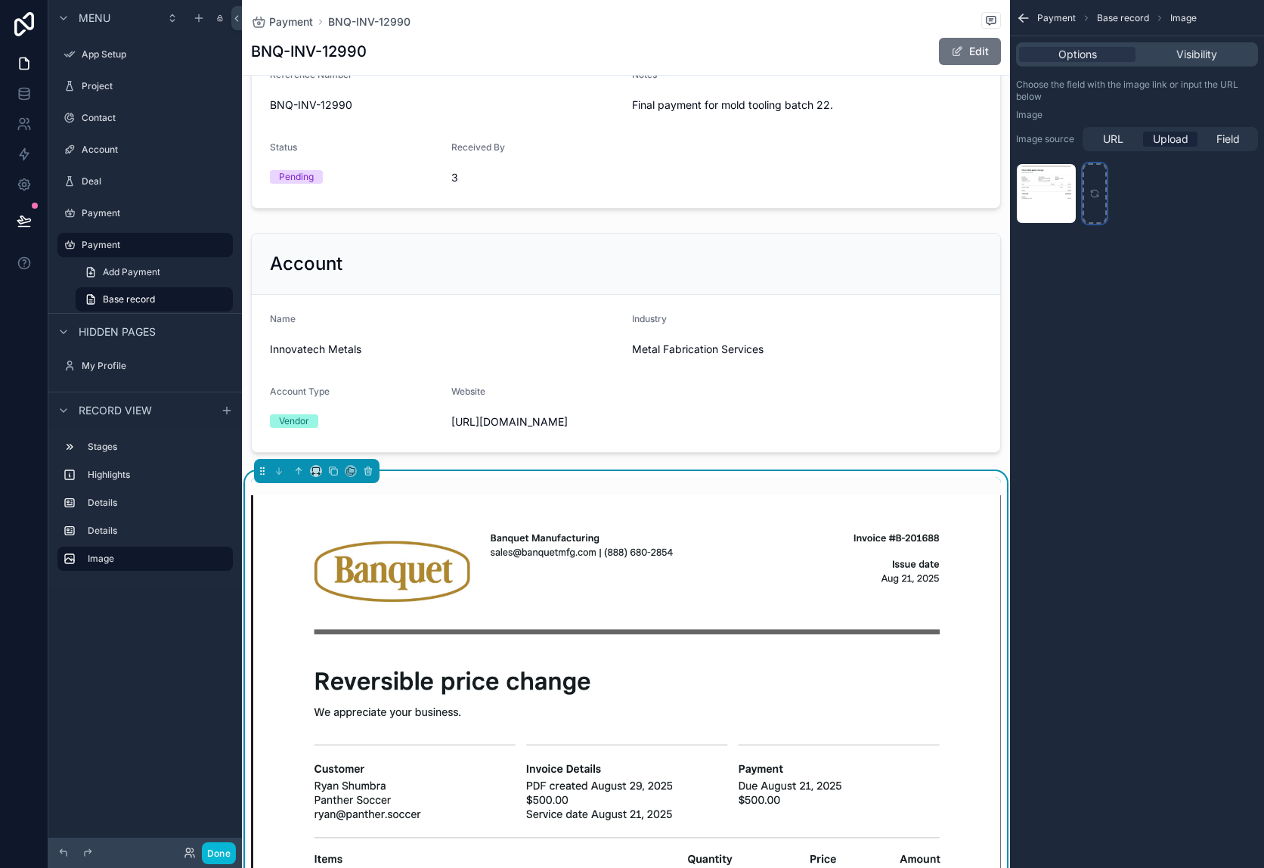
scroll to position [0, 0]
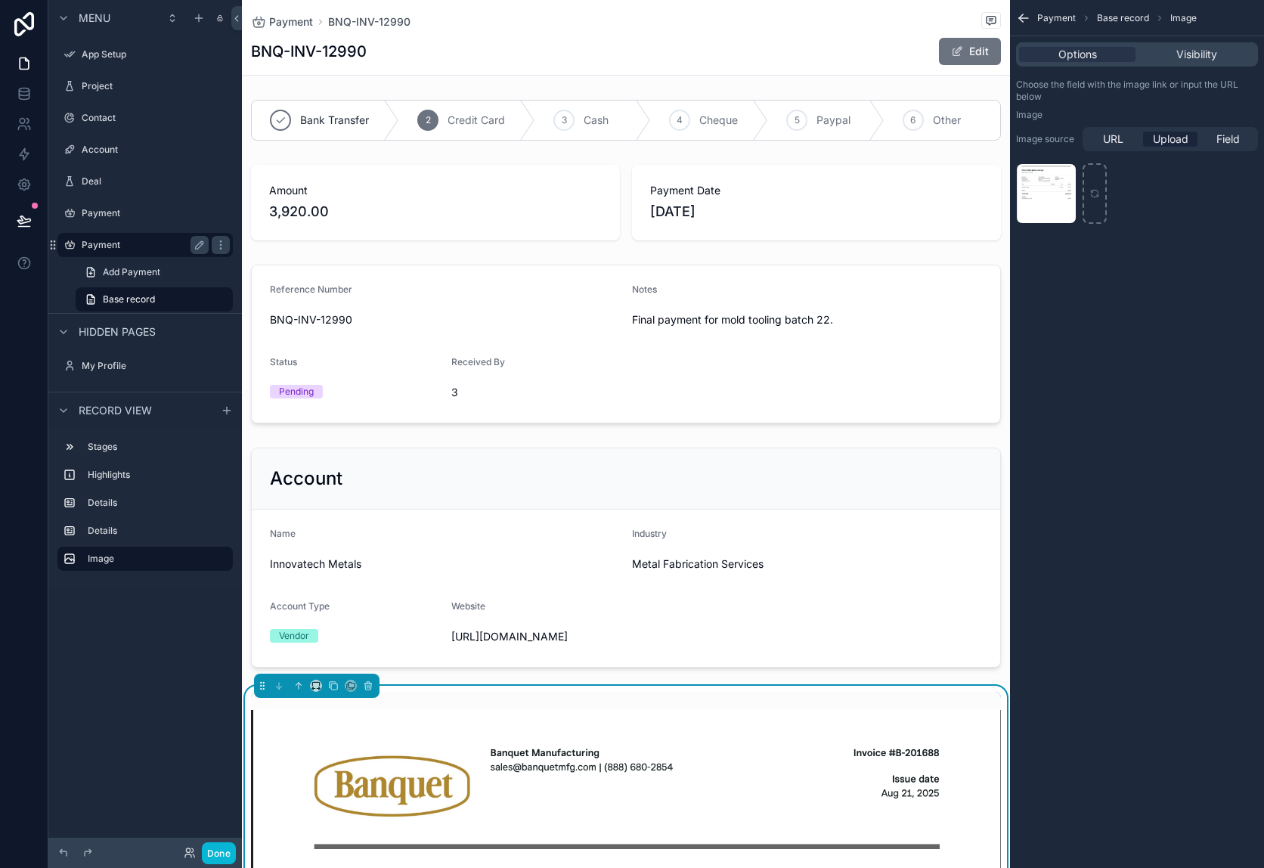
click at [132, 244] on label "Payment" at bounding box center [142, 245] width 121 height 12
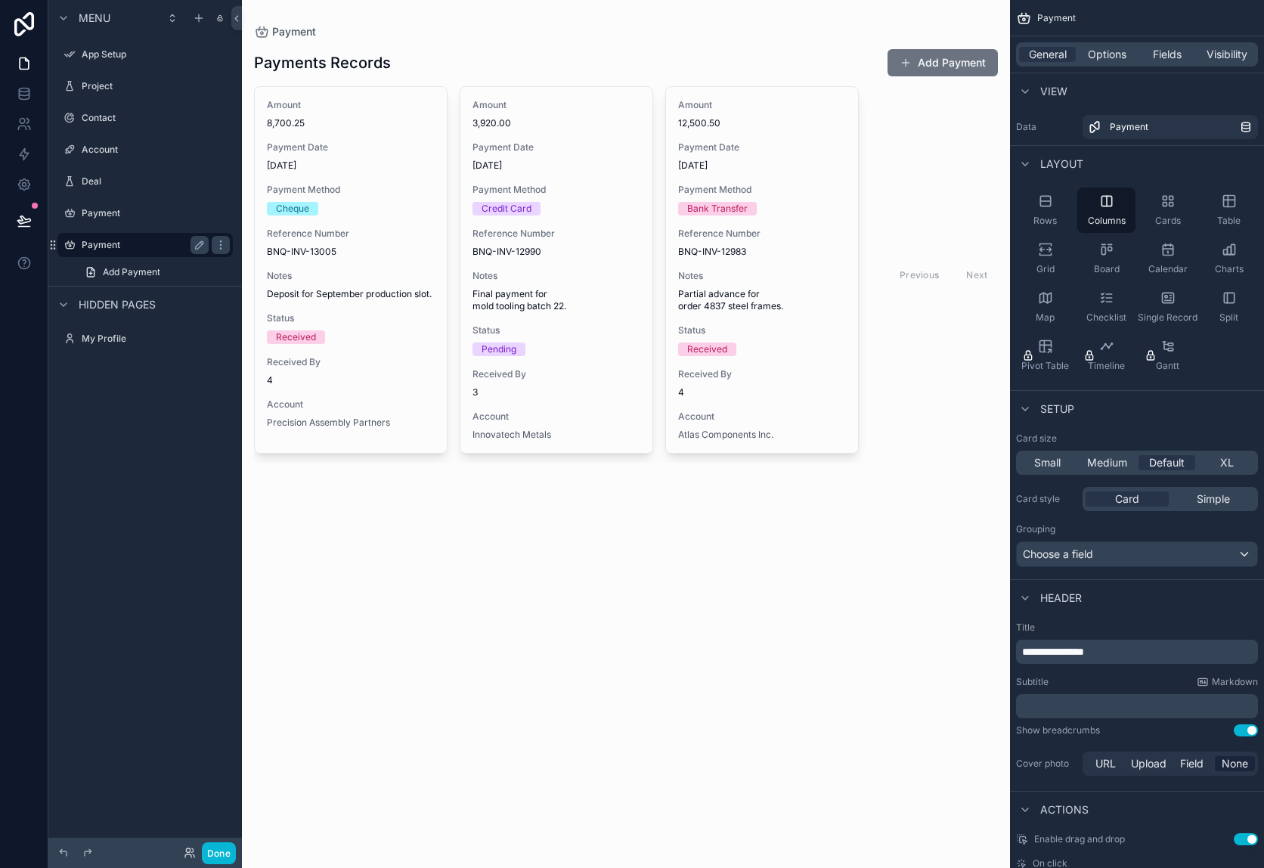
click at [132, 244] on label "Payment" at bounding box center [142, 245] width 121 height 12
click at [1136, 123] on span "Payment" at bounding box center [1129, 127] width 39 height 12
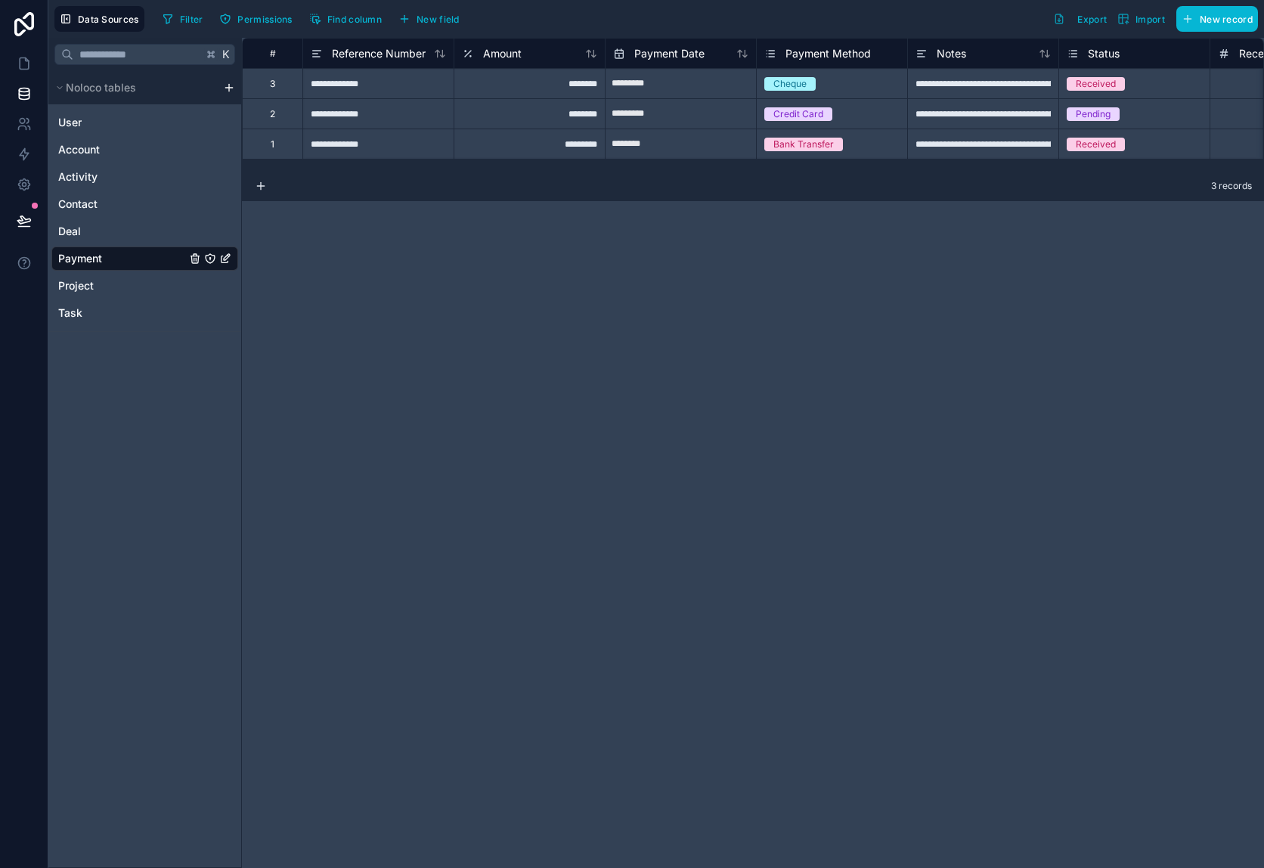
click at [147, 260] on div "Payment" at bounding box center [144, 258] width 187 height 24
click at [228, 254] on icon "Payment" at bounding box center [225, 258] width 12 height 12
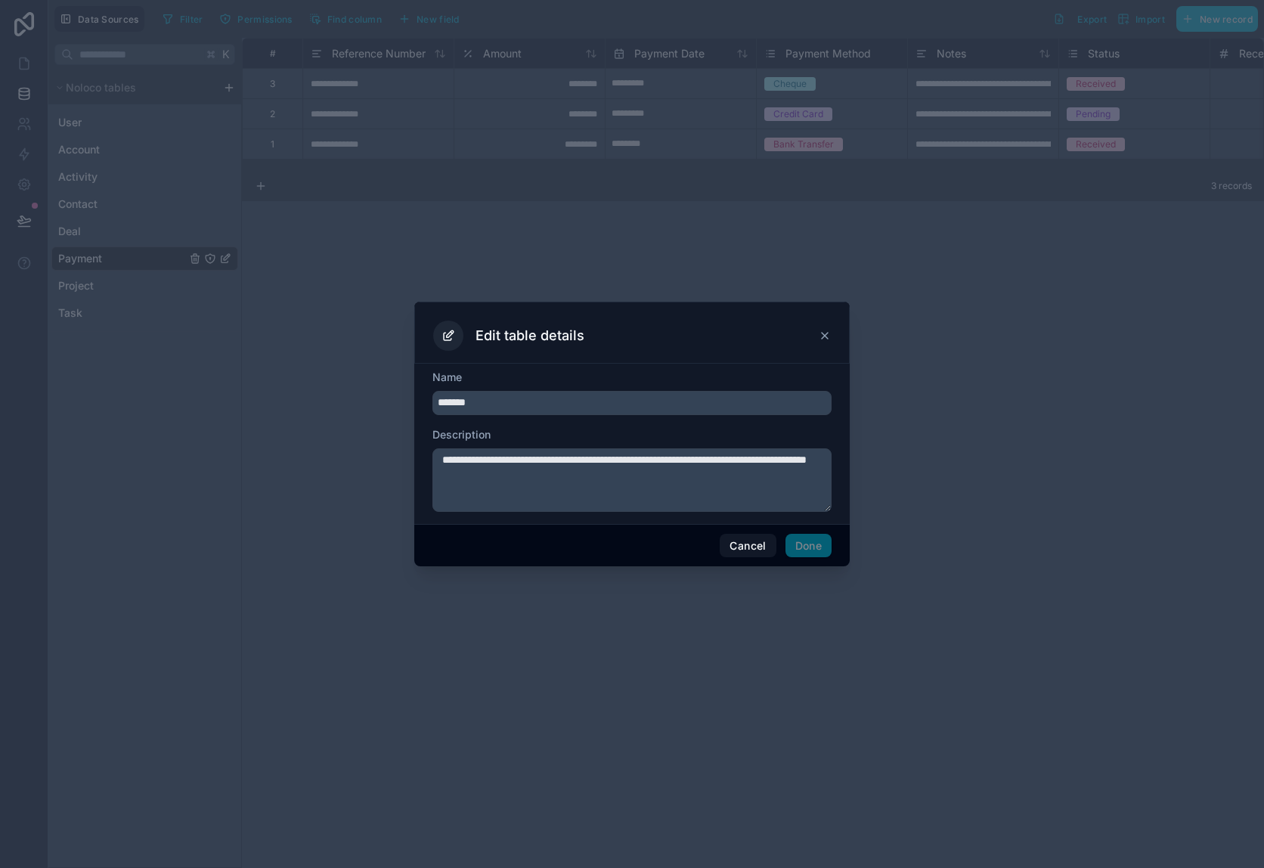
click at [600, 408] on input "*******" at bounding box center [631, 403] width 399 height 24
type input "********"
click at [605, 472] on textarea "**********" at bounding box center [631, 479] width 399 height 63
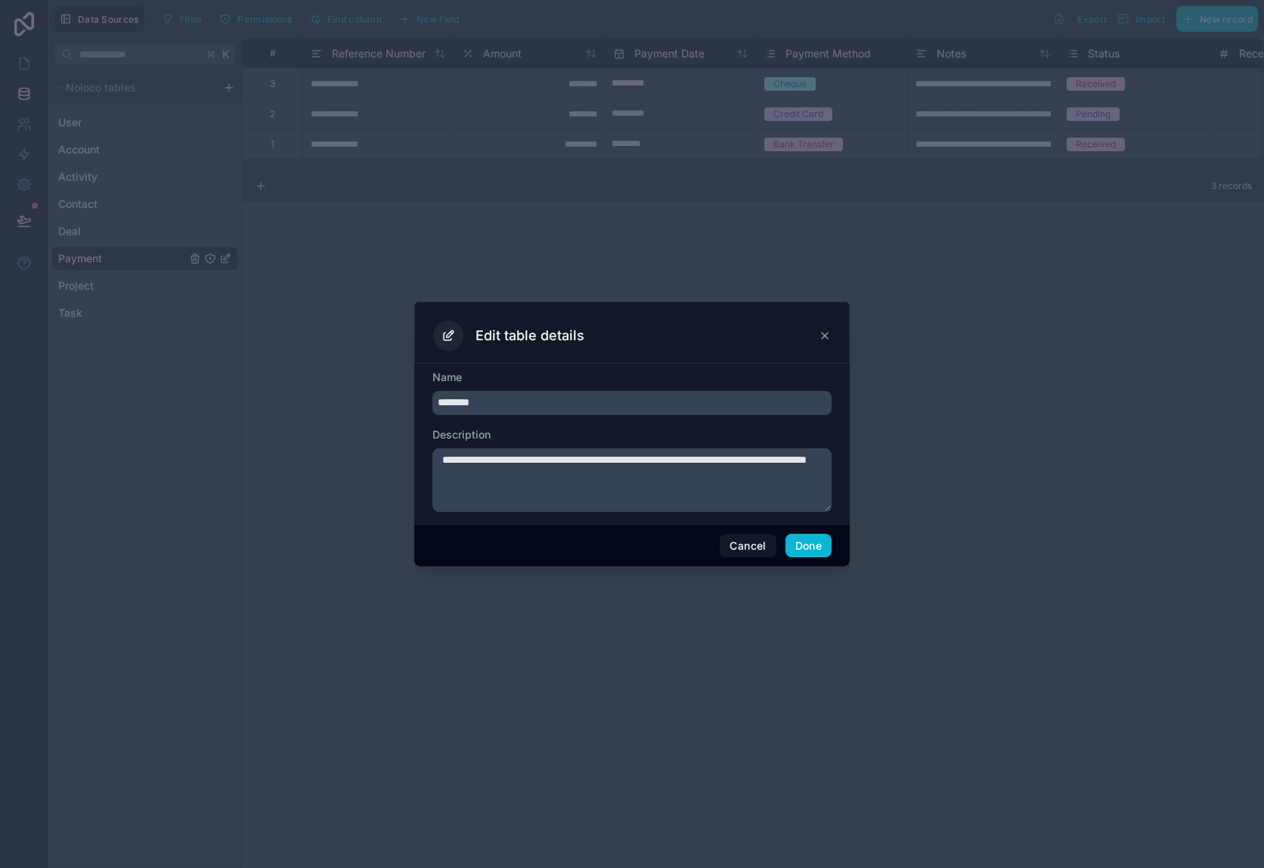
click at [605, 472] on textarea "**********" at bounding box center [631, 479] width 399 height 63
click at [819, 546] on button "Done" at bounding box center [808, 546] width 46 height 24
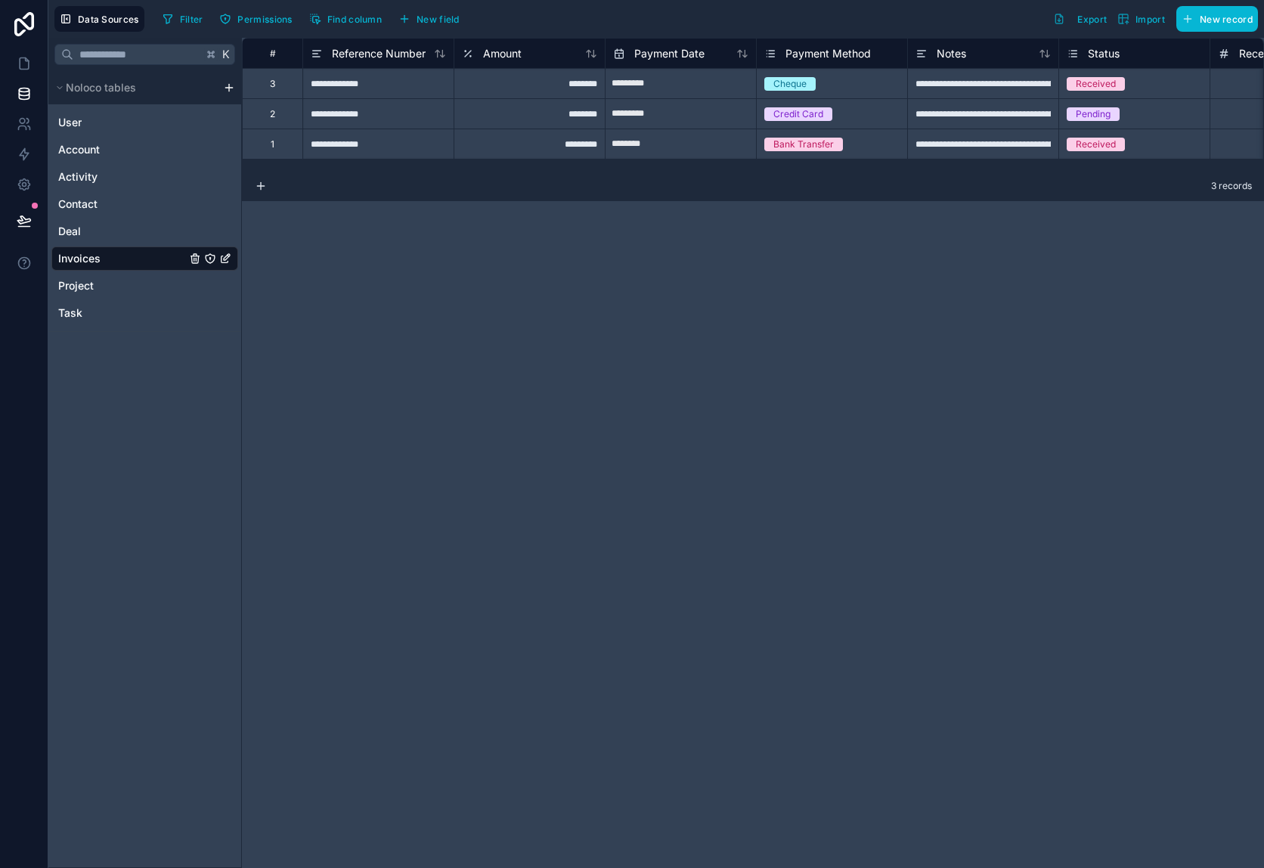
click at [116, 256] on div "Invoices" at bounding box center [144, 258] width 187 height 24
click at [23, 63] on icon at bounding box center [24, 63] width 15 height 15
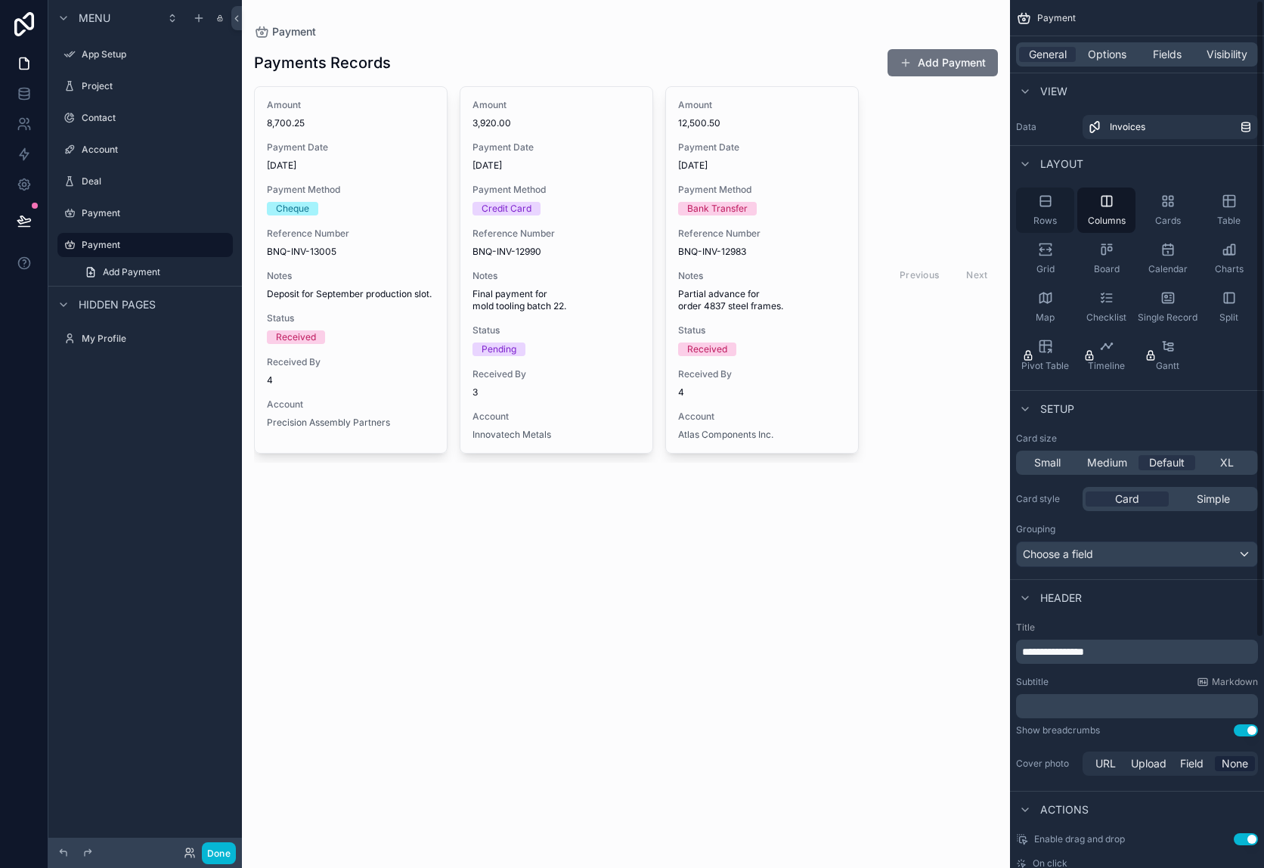
click at [1035, 205] on div "Rows" at bounding box center [1045, 209] width 58 height 45
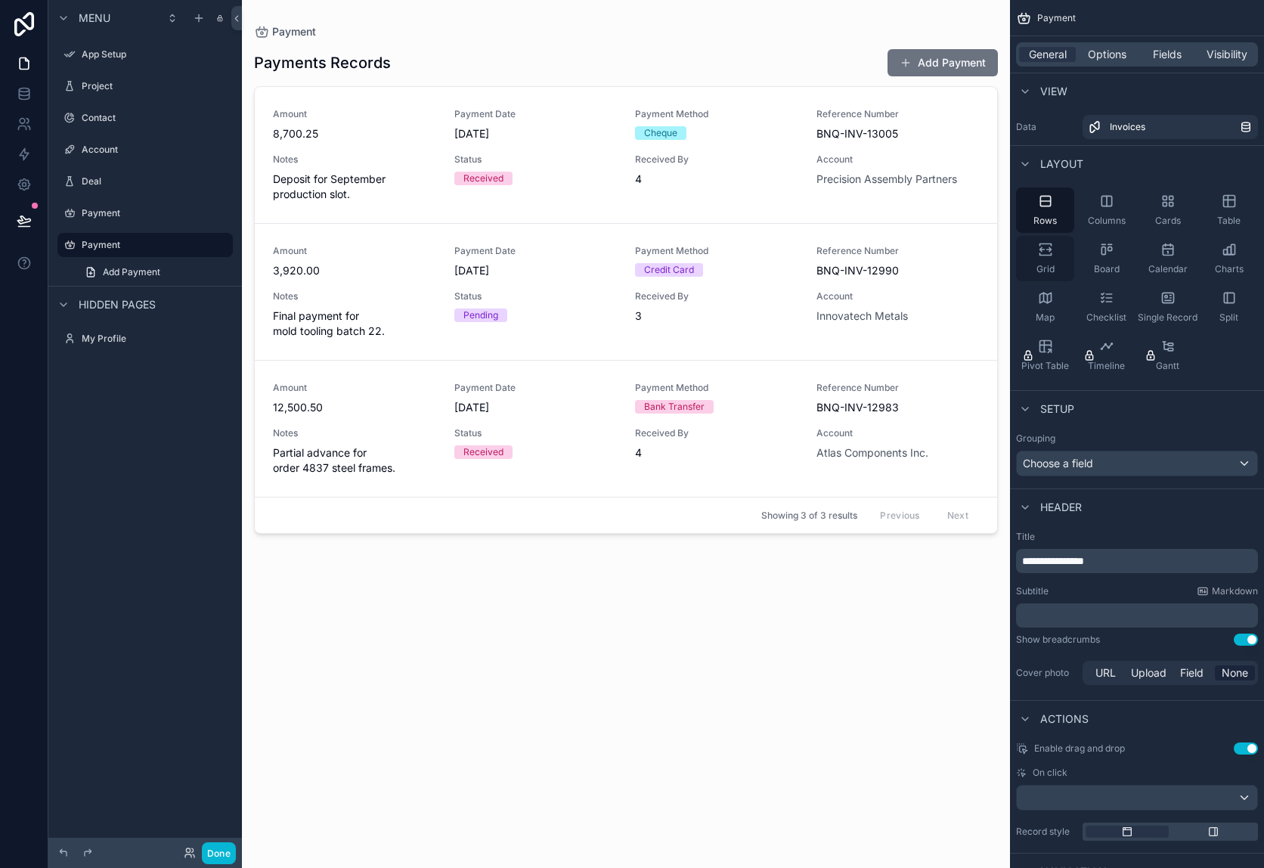
click at [1042, 254] on icon "scrollable content" at bounding box center [1044, 254] width 11 height 2
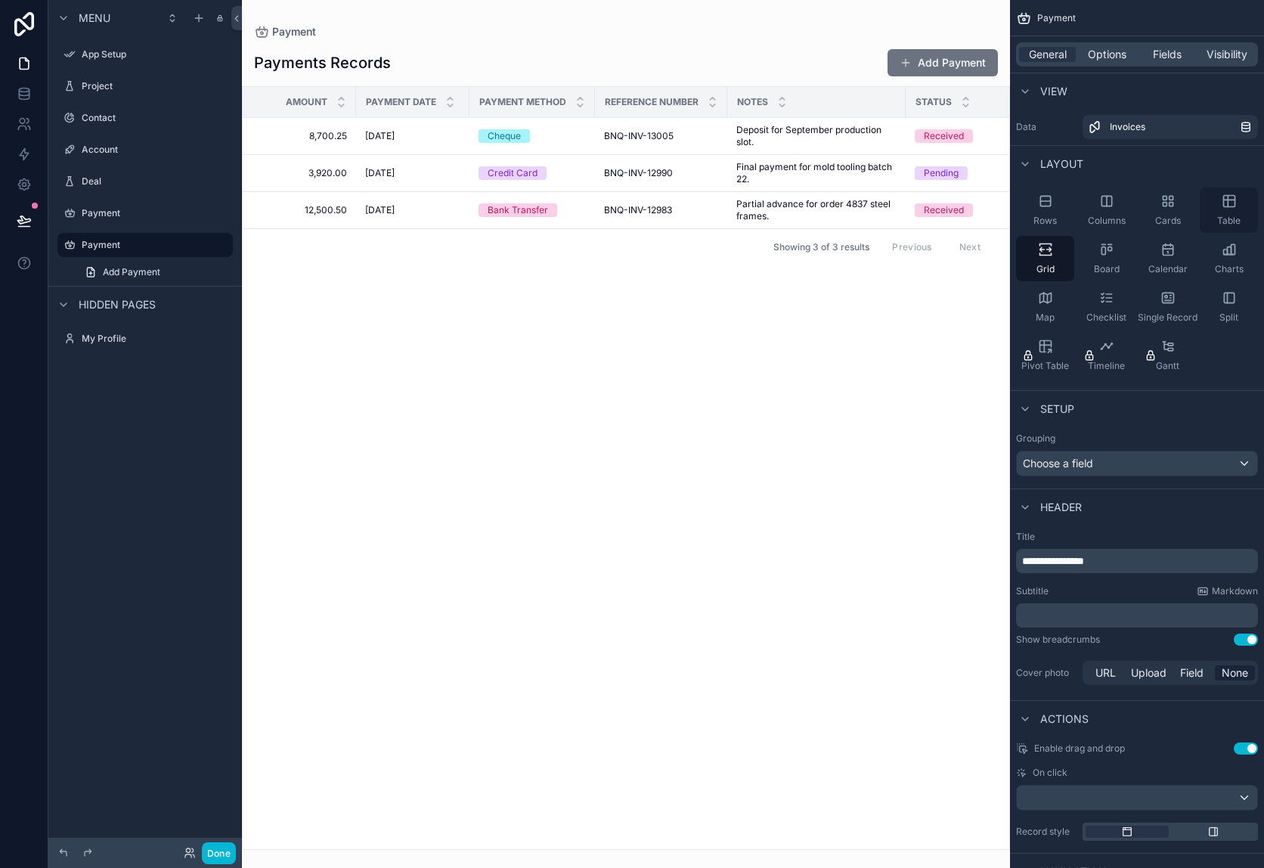
click at [1240, 214] on div "Table" at bounding box center [1228, 209] width 58 height 45
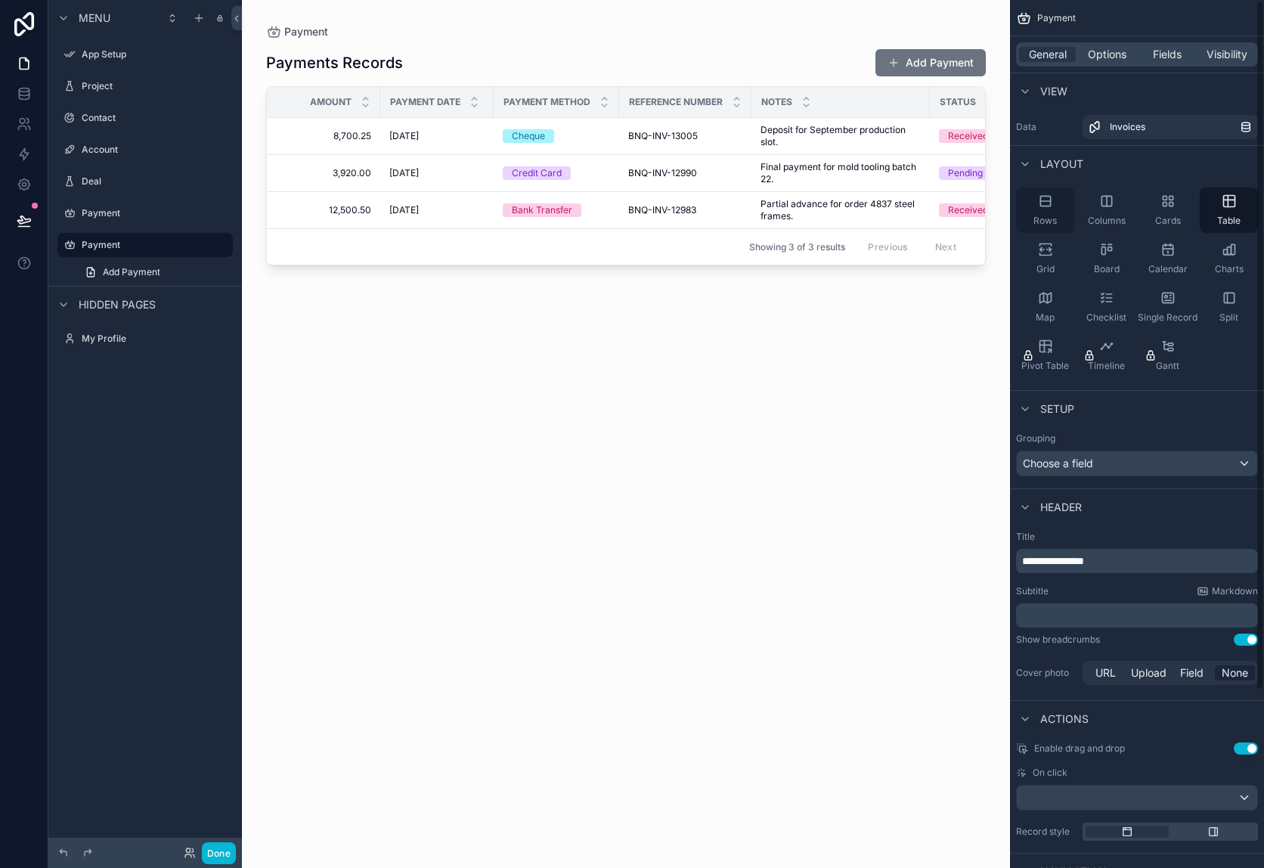
click at [1063, 203] on div "Rows" at bounding box center [1045, 209] width 58 height 45
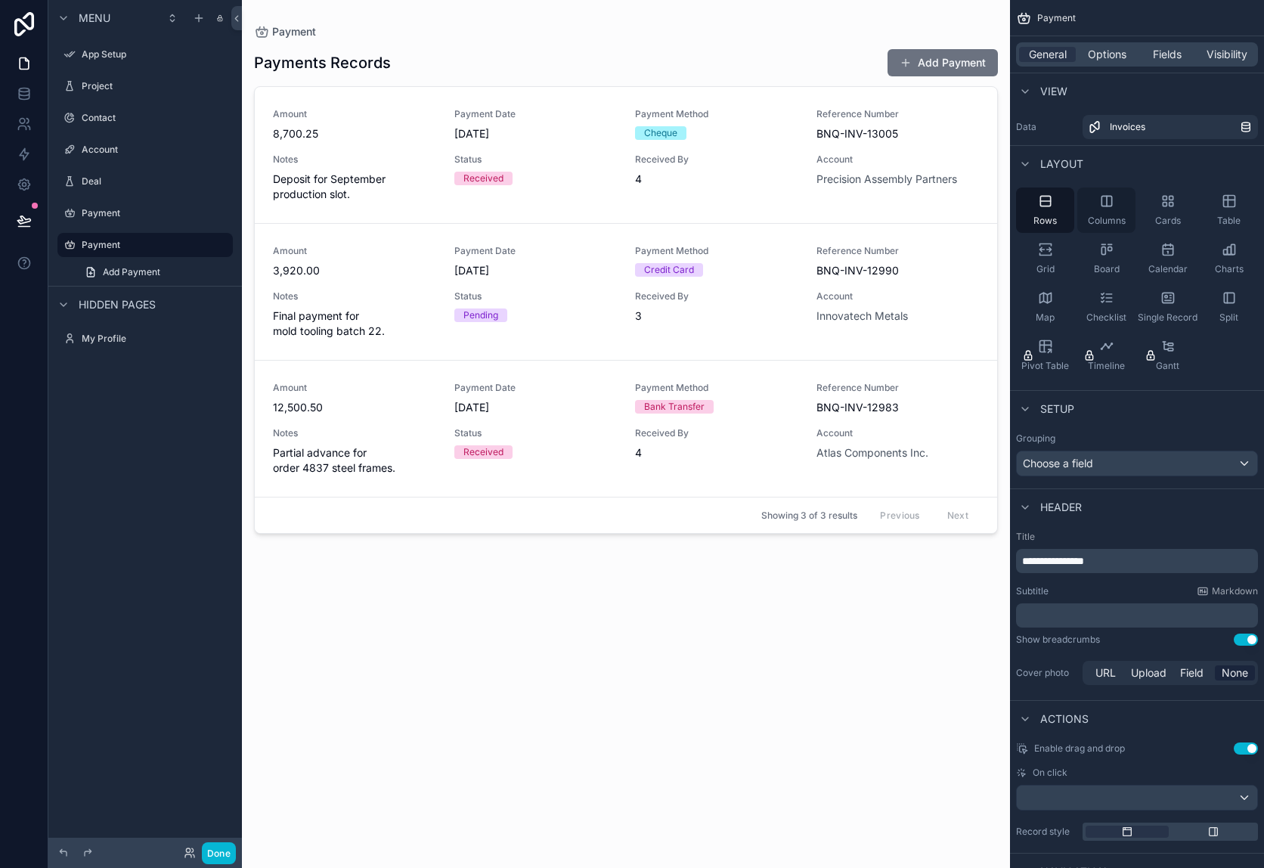
click at [1117, 209] on div "Columns" at bounding box center [1106, 209] width 58 height 45
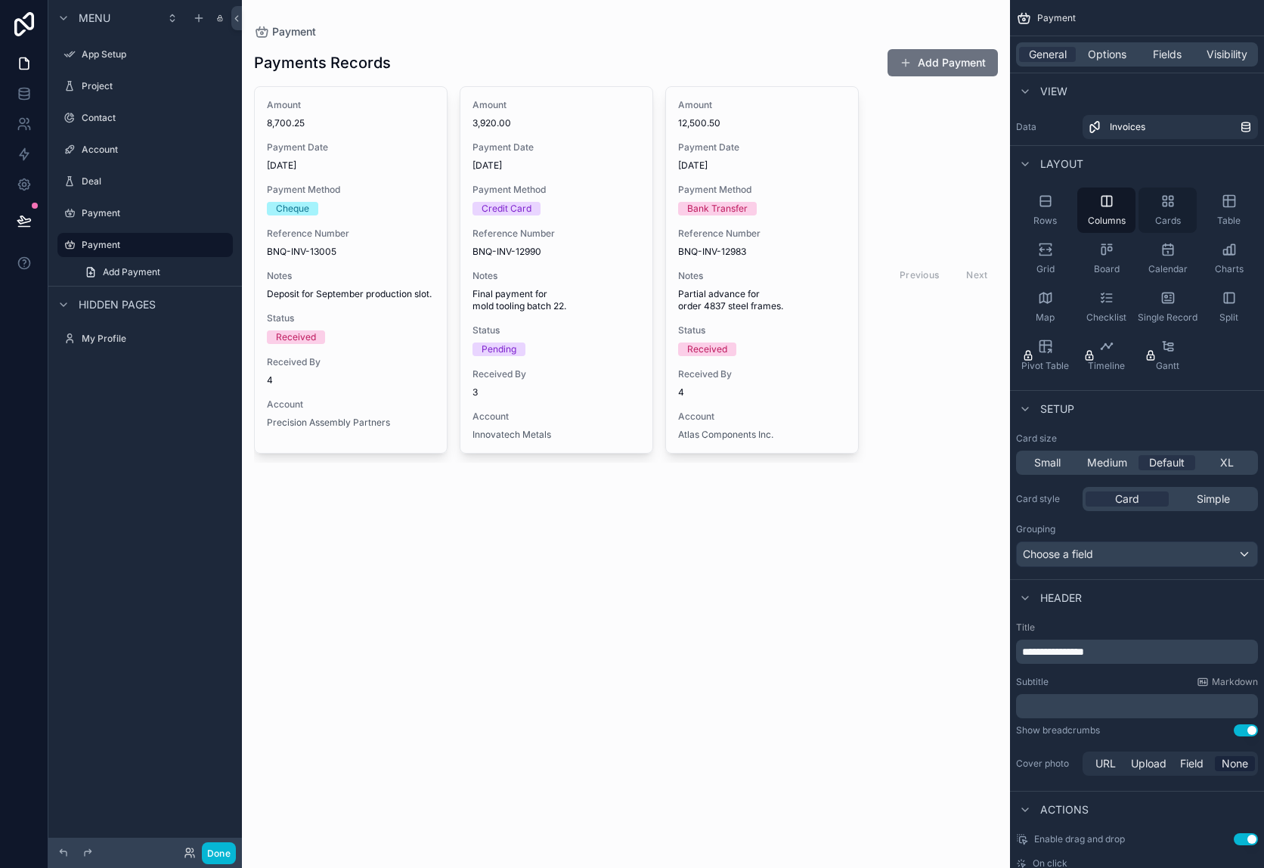
click at [1145, 208] on div "Cards" at bounding box center [1167, 209] width 58 height 45
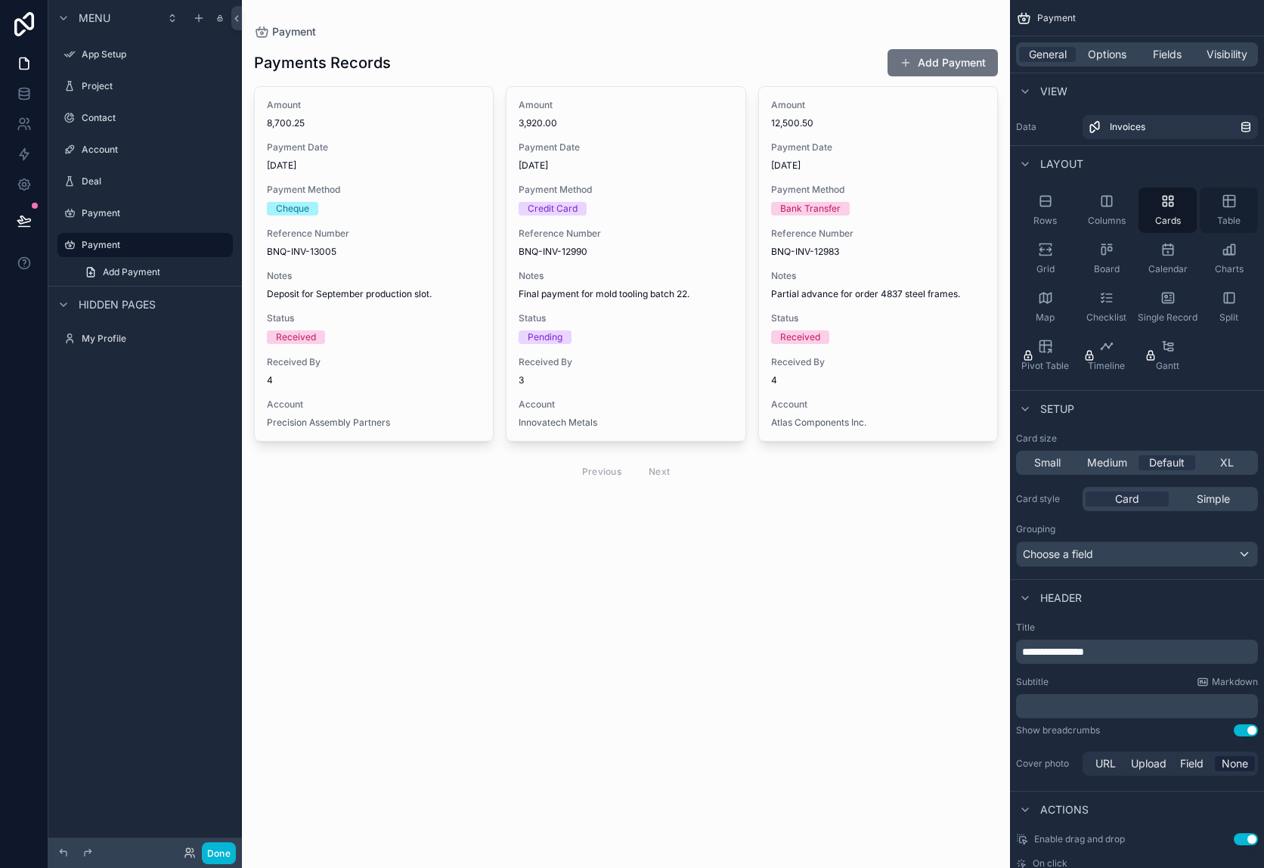
click at [1220, 211] on div "Table" at bounding box center [1228, 209] width 58 height 45
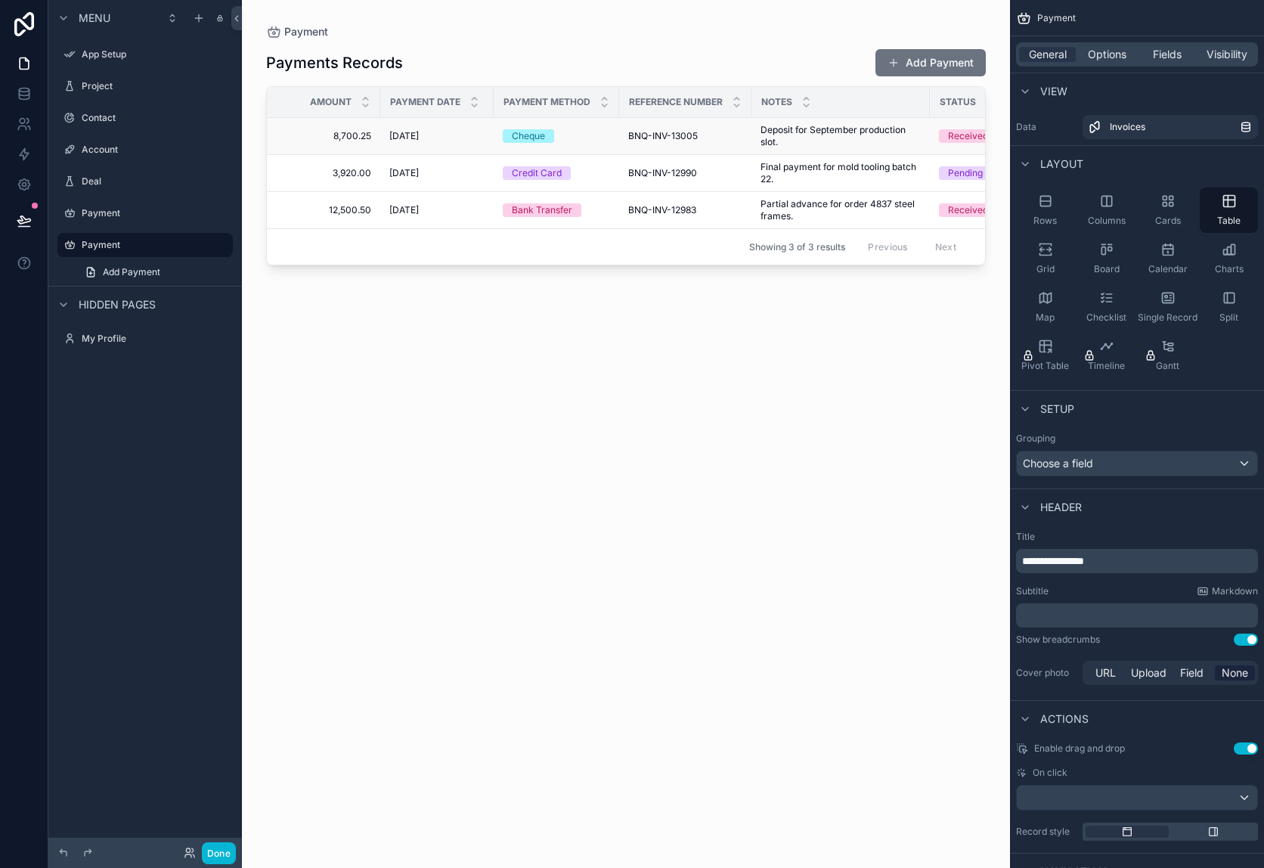
click at [476, 149] on td "[DATE] [DATE]" at bounding box center [436, 136] width 113 height 37
click at [1147, 51] on div "Fields" at bounding box center [1166, 54] width 57 height 15
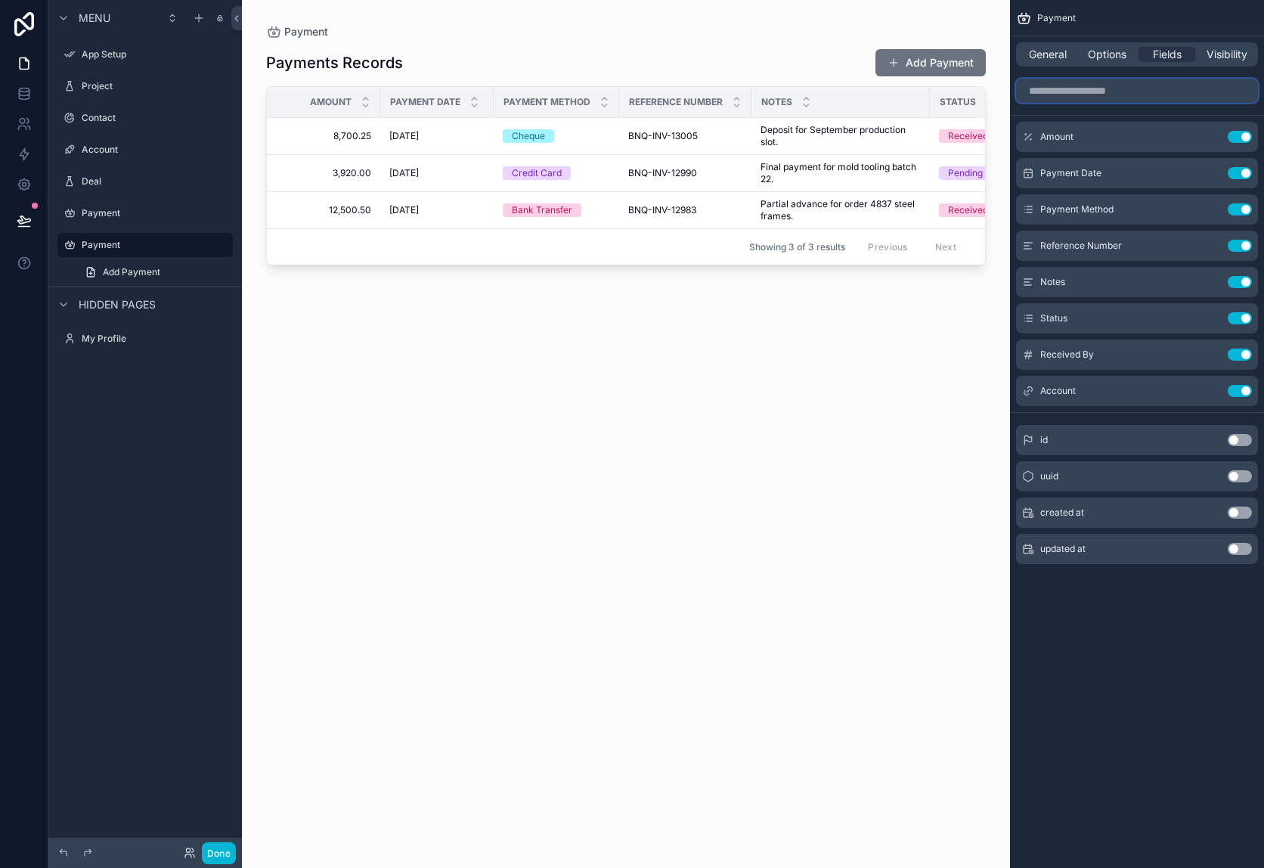
click at [1092, 83] on input "scrollable content" at bounding box center [1137, 91] width 242 height 24
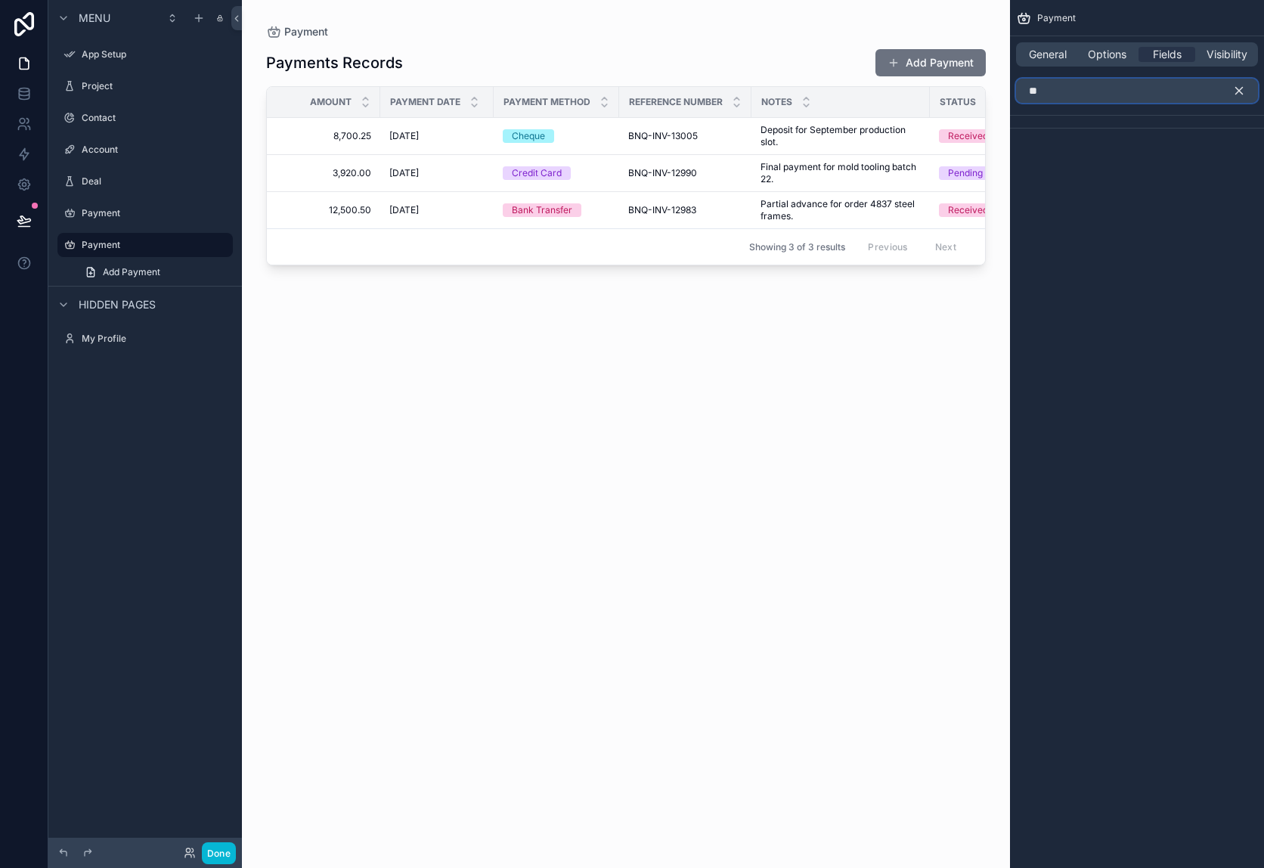
type input "*"
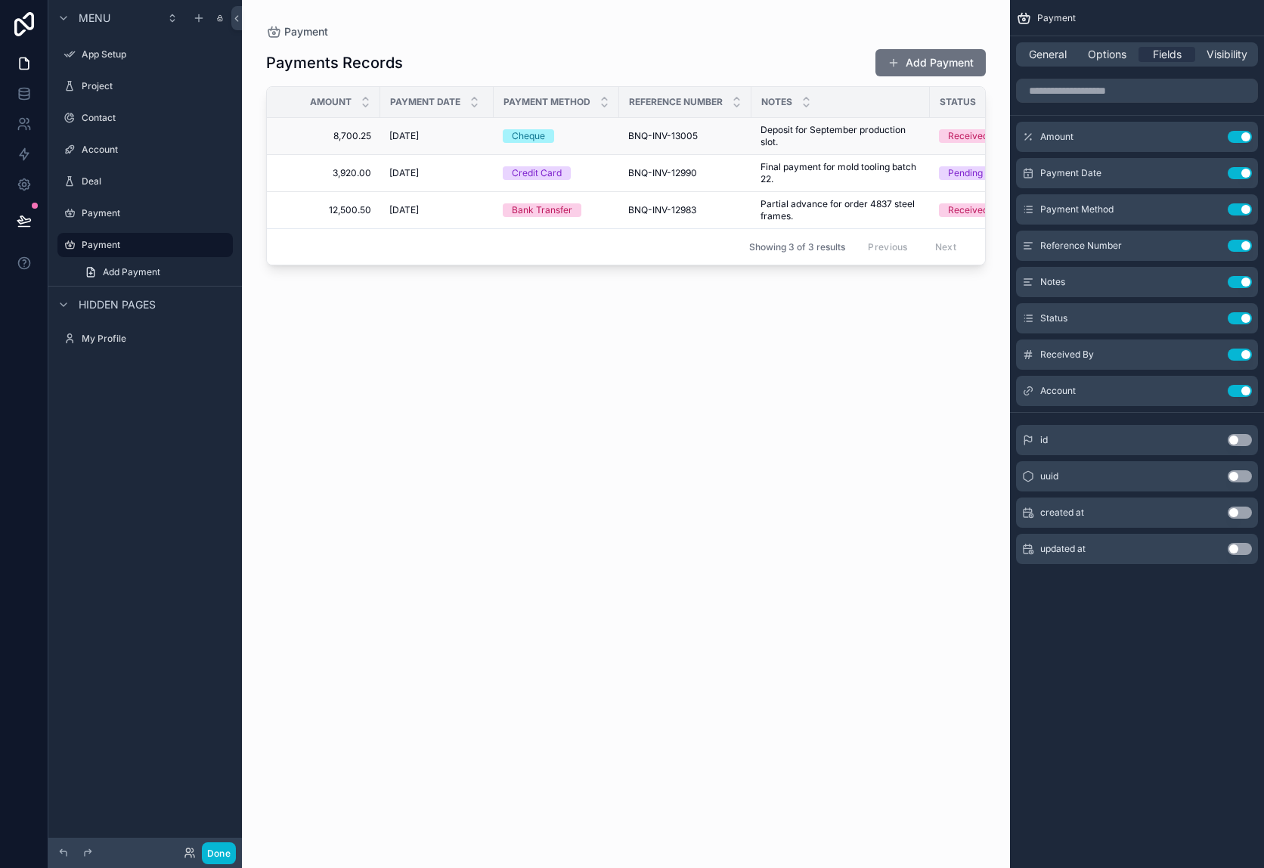
click at [497, 135] on td "Cheque" at bounding box center [556, 136] width 125 height 37
click at [408, 135] on span "[DATE]" at bounding box center [403, 136] width 29 height 12
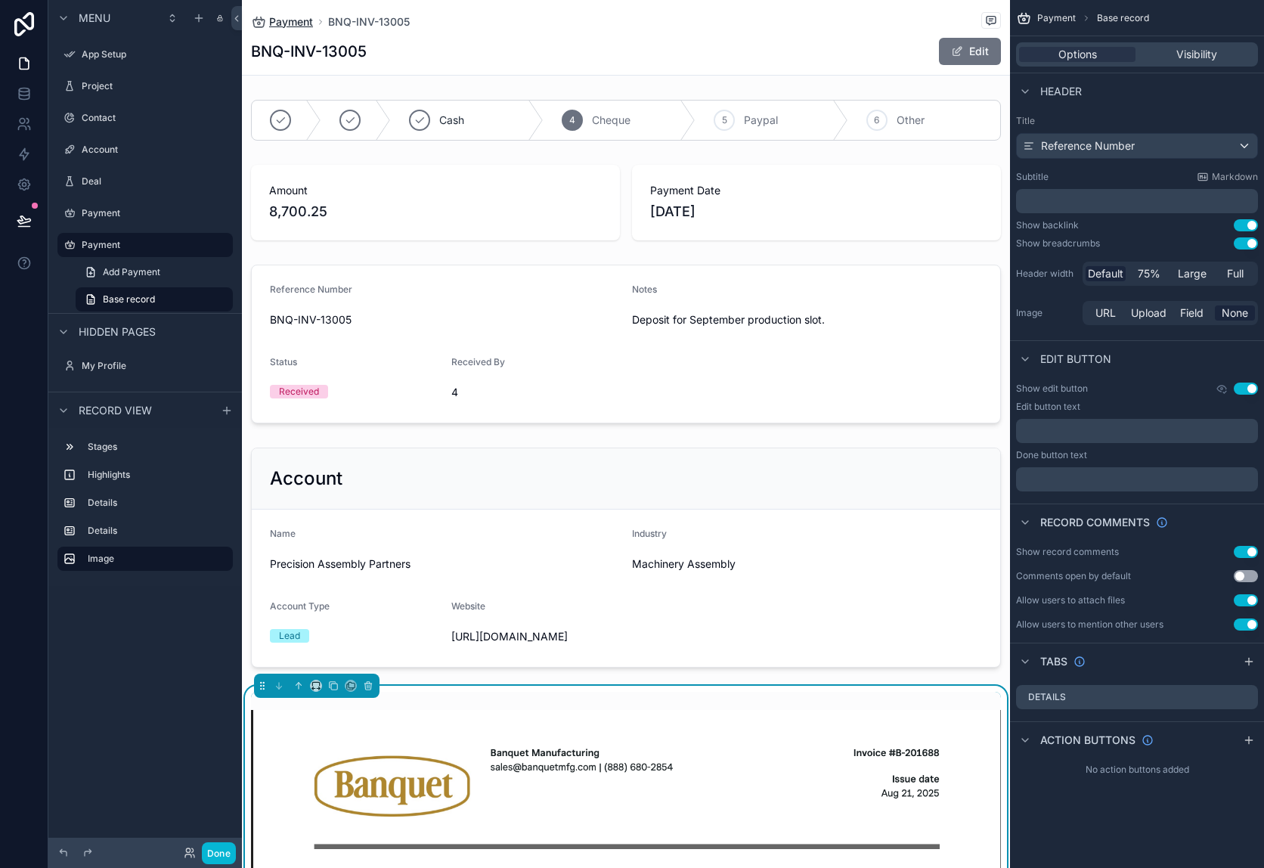
click at [312, 17] on span "Payment" at bounding box center [291, 21] width 44 height 15
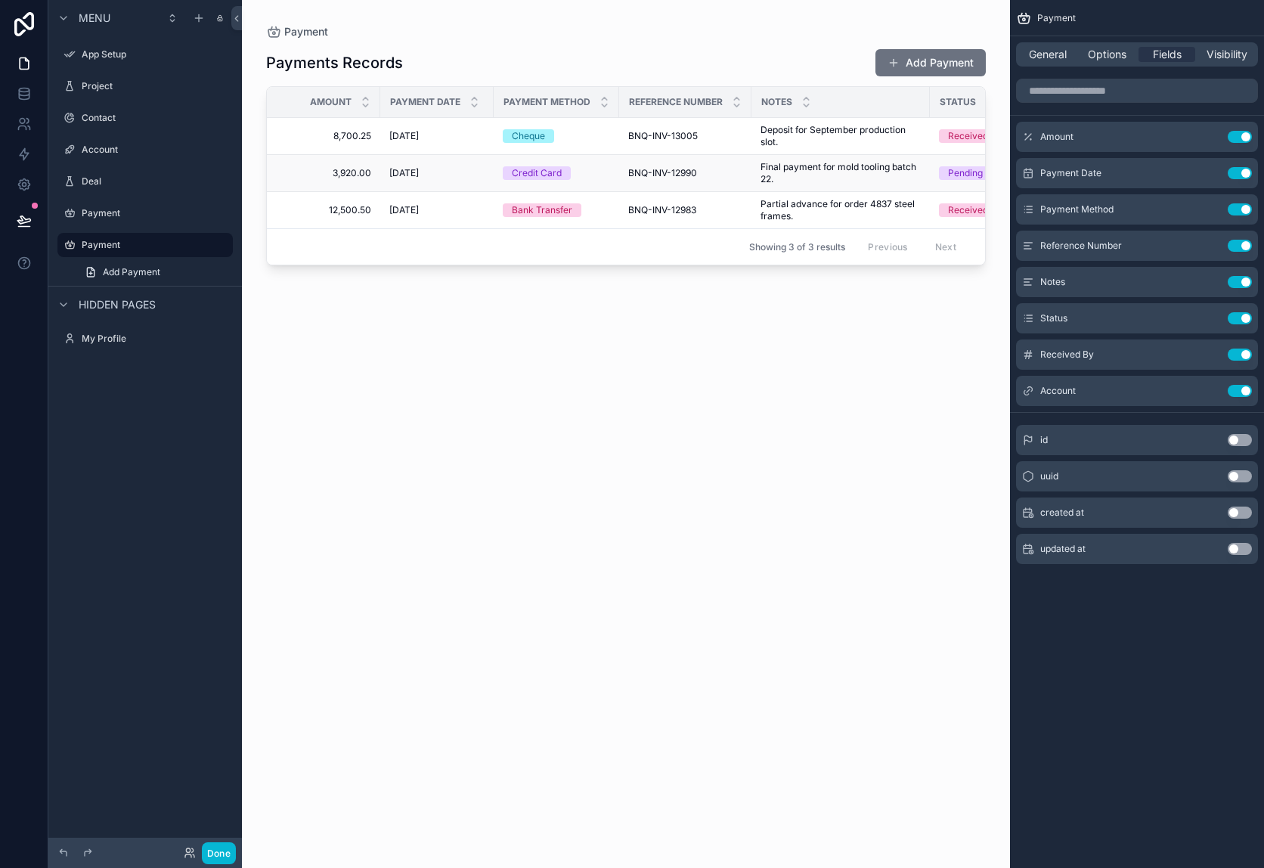
click at [443, 182] on td "[DATE] [DATE]" at bounding box center [436, 173] width 113 height 37
click at [444, 181] on td "[DATE] [DATE]" at bounding box center [436, 173] width 113 height 37
click at [787, 170] on span "Final payment for mold tooling batch 22." at bounding box center [840, 173] width 160 height 24
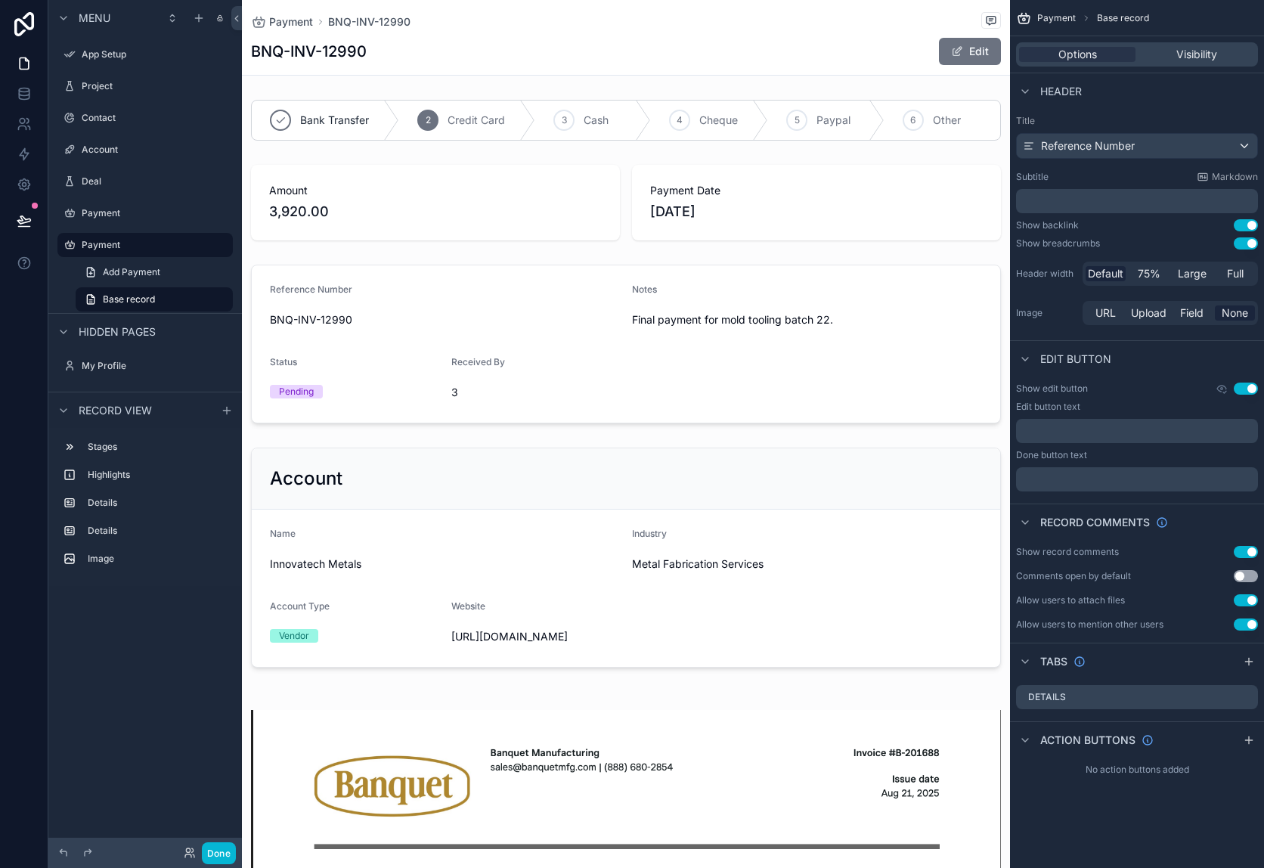
click at [787, 170] on div "scrollable content" at bounding box center [626, 203] width 768 height 88
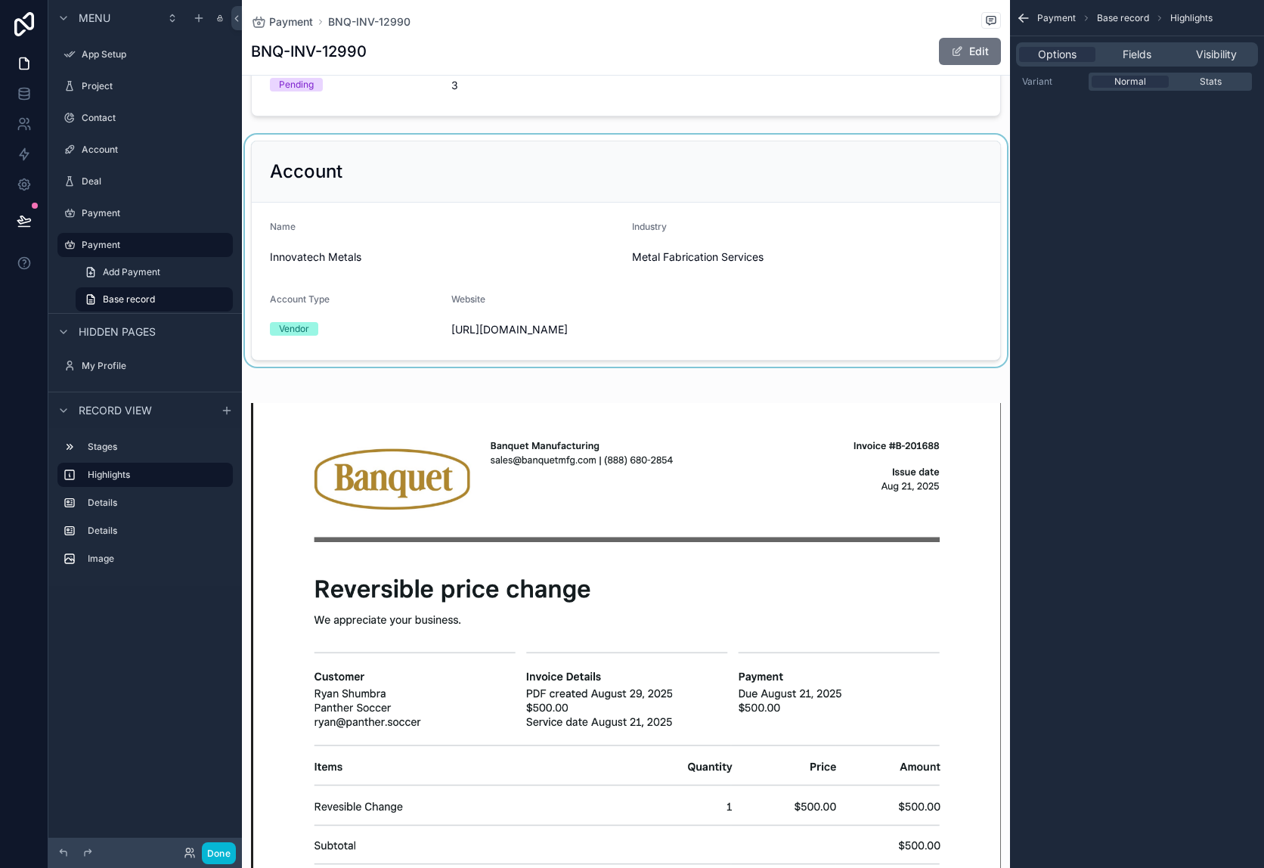
scroll to position [382, 0]
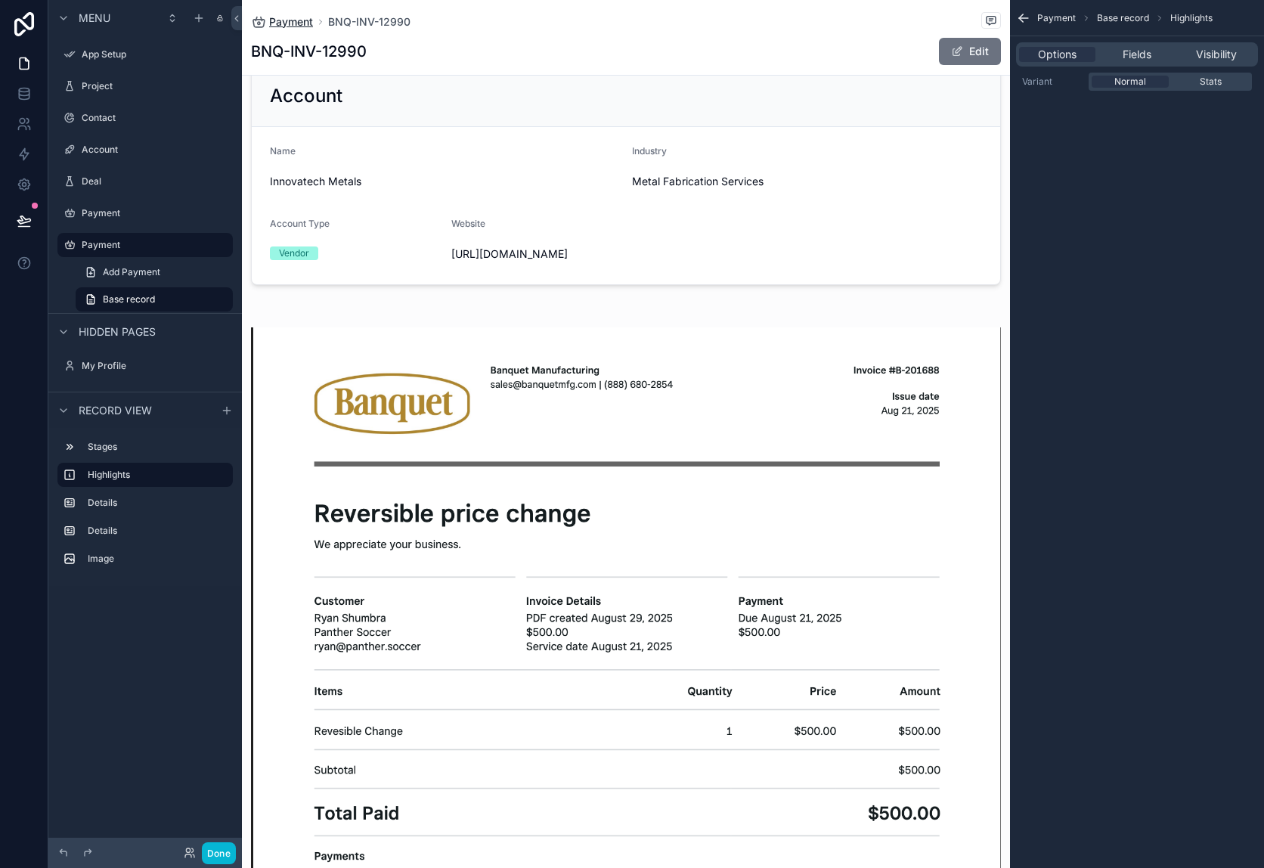
click at [281, 26] on span "Payment" at bounding box center [291, 21] width 44 height 15
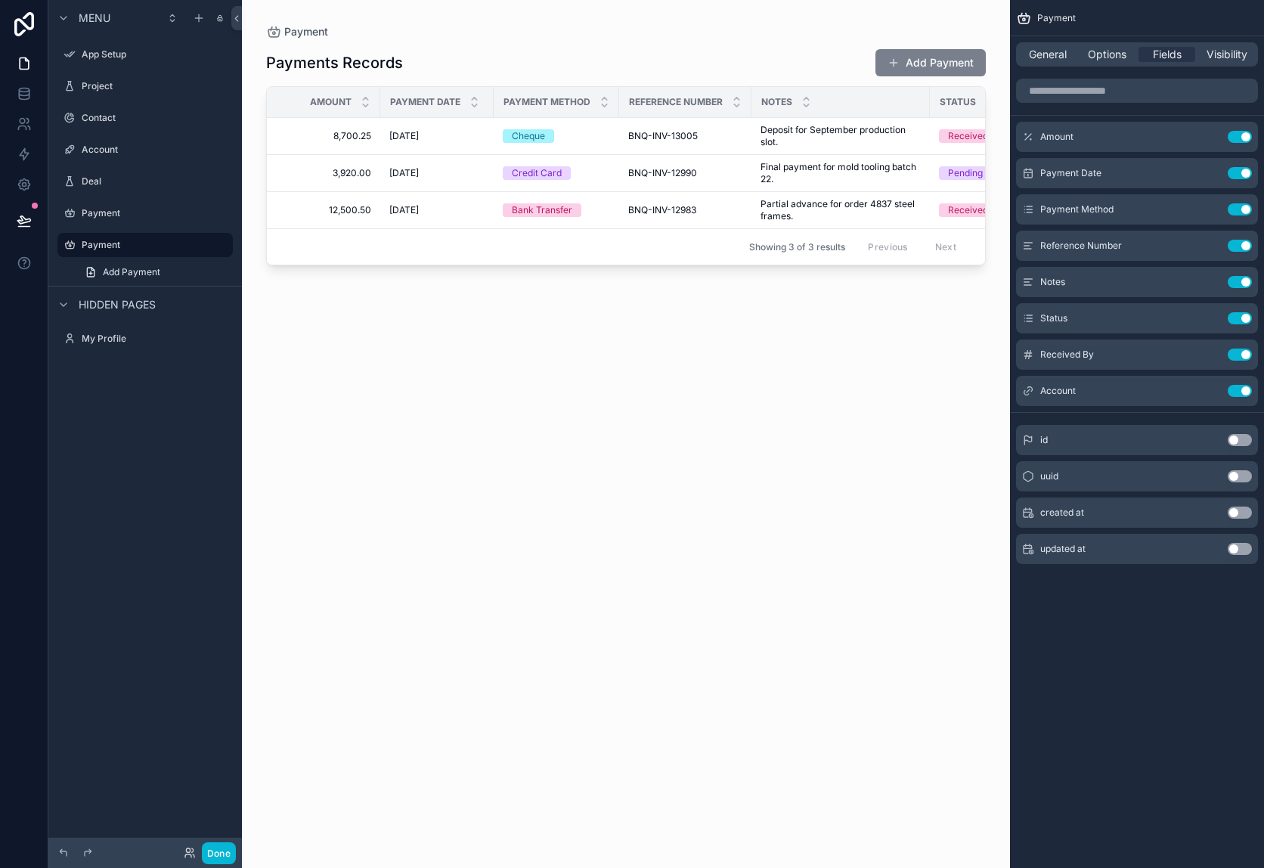
click at [930, 53] on button "Add Payment" at bounding box center [930, 62] width 110 height 27
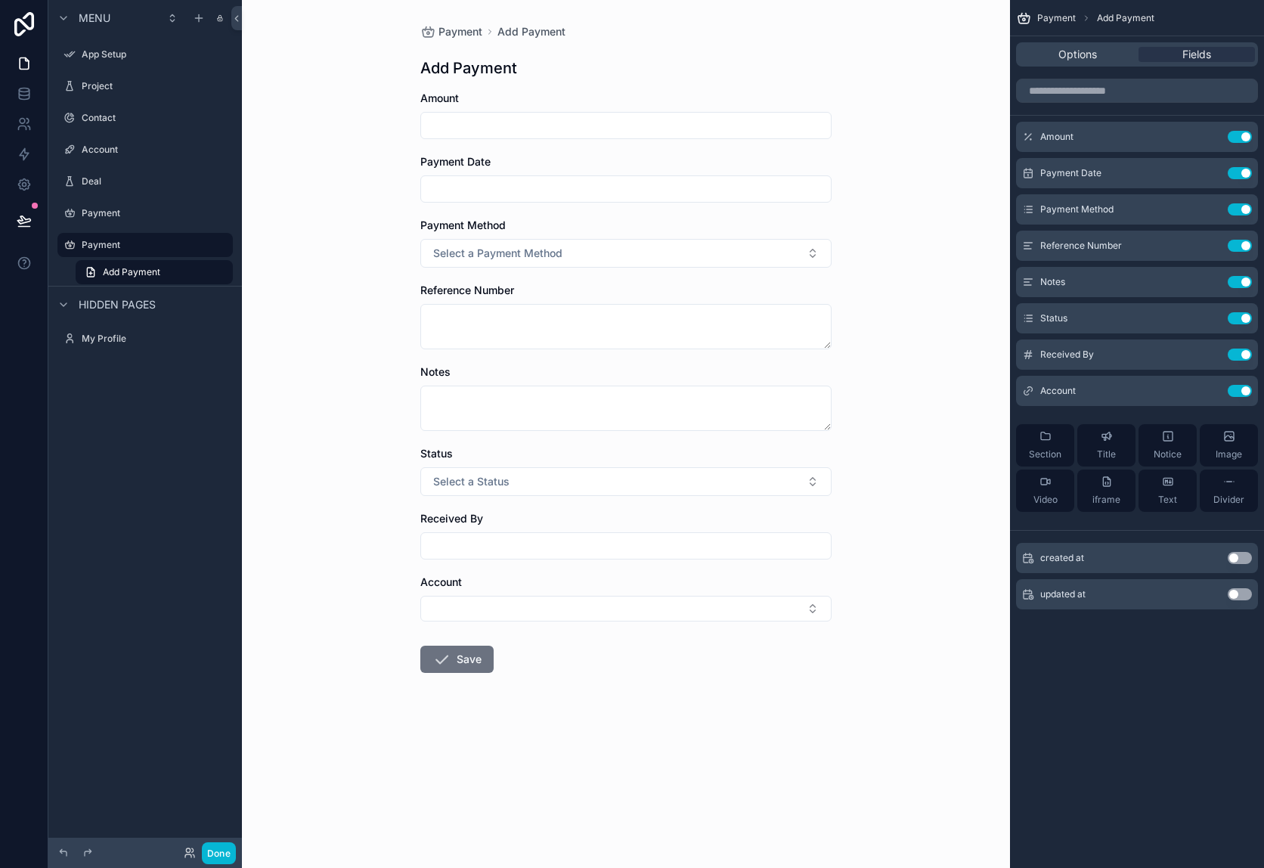
click at [592, 126] on input "scrollable content" at bounding box center [626, 125] width 410 height 21
click at [940, 158] on div "Payment Add Payment Add Payment Amount Payment Date Payment Method Select a Pay…" at bounding box center [626, 434] width 768 height 868
click at [1221, 453] on span "Image" at bounding box center [1228, 454] width 26 height 12
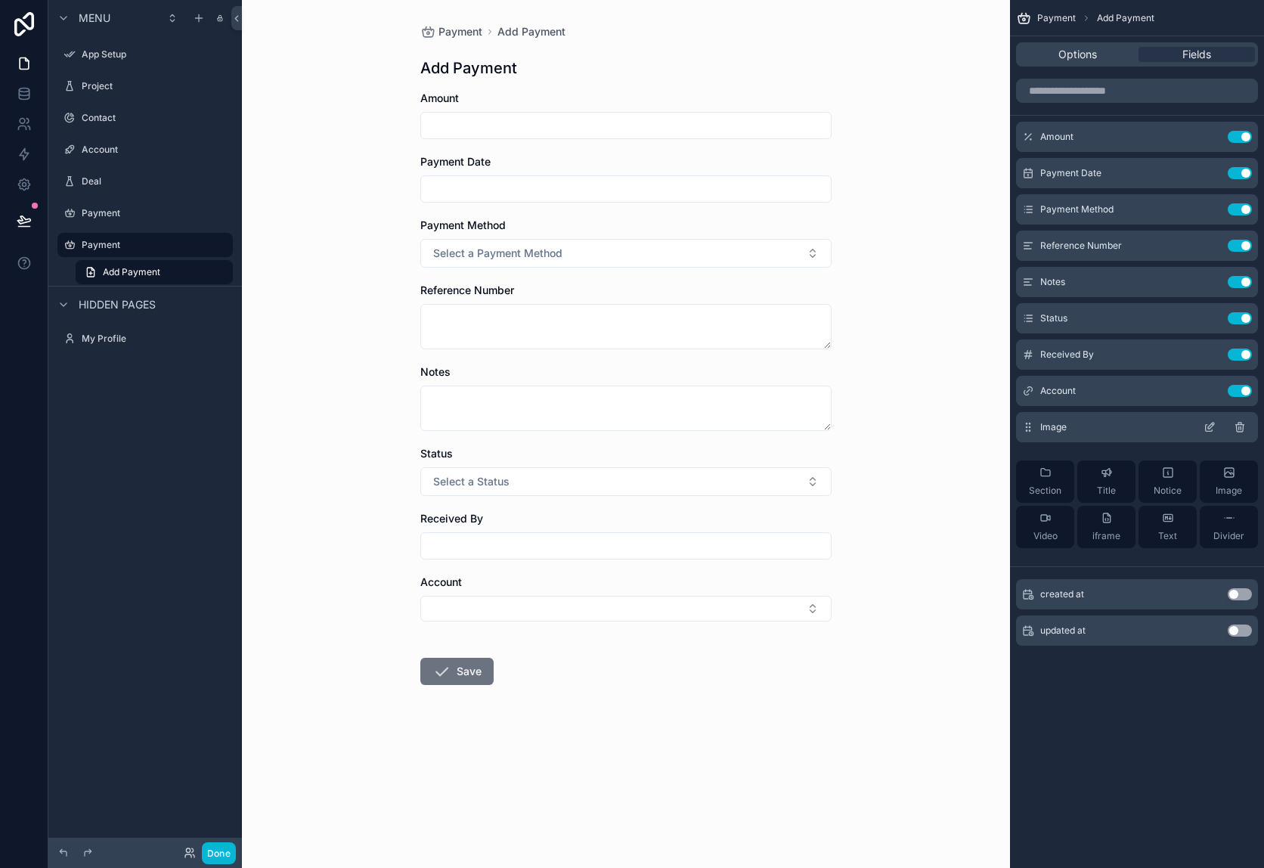
click at [1237, 426] on icon "scrollable content" at bounding box center [1239, 427] width 12 height 12
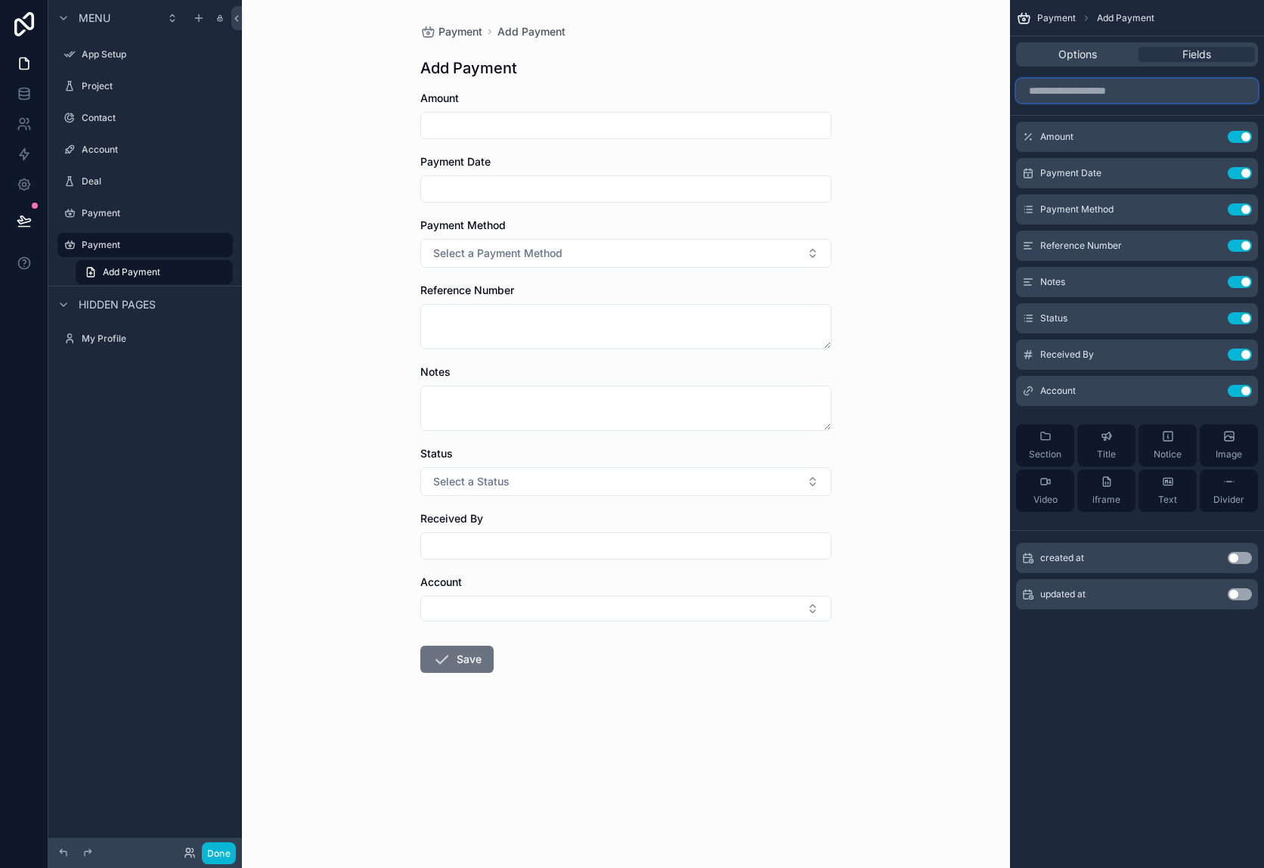
click at [1072, 97] on input "scrollable content" at bounding box center [1137, 91] width 242 height 24
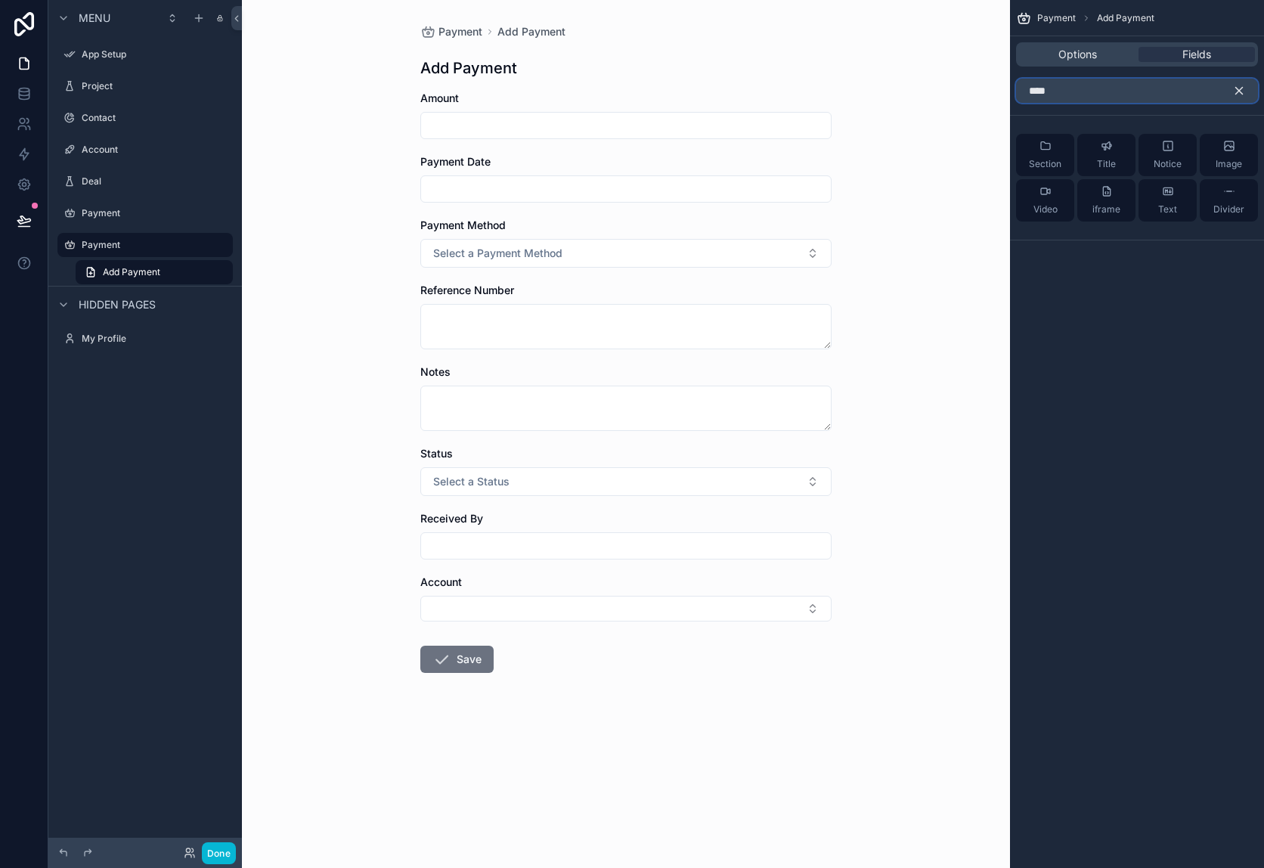
type input "****"
click at [1238, 91] on icon "scrollable content" at bounding box center [1239, 91] width 7 height 7
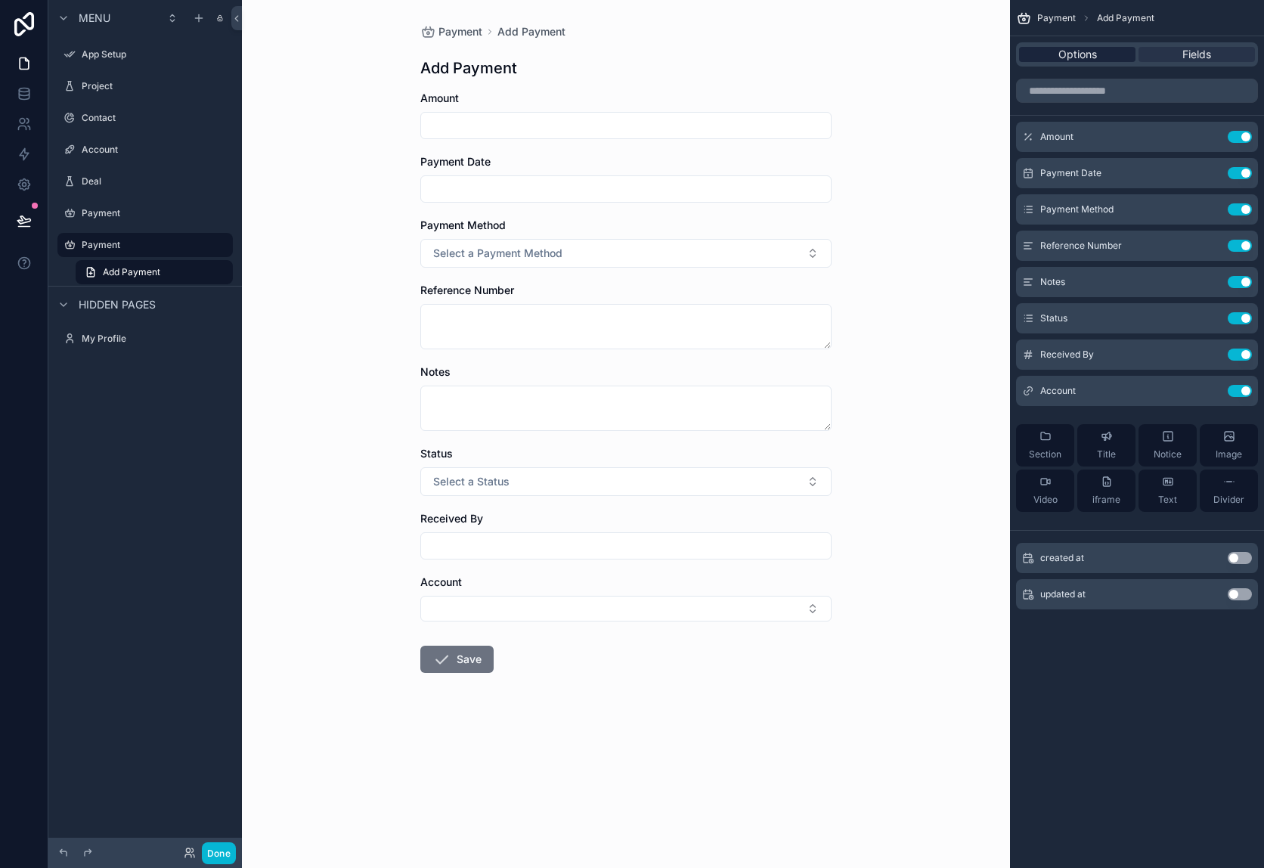
click at [1096, 57] on span "Options" at bounding box center [1077, 54] width 39 height 15
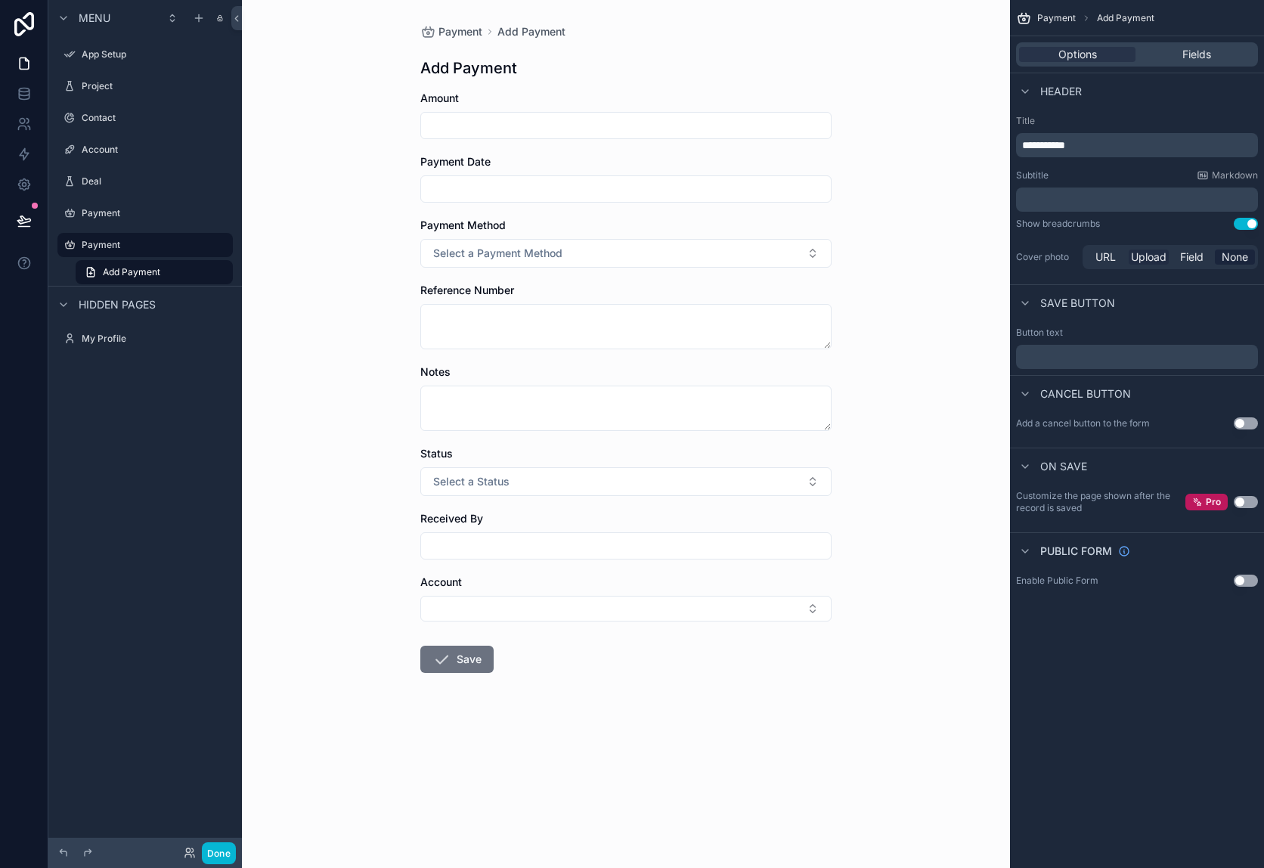
click at [1147, 257] on span "Upload" at bounding box center [1149, 256] width 36 height 15
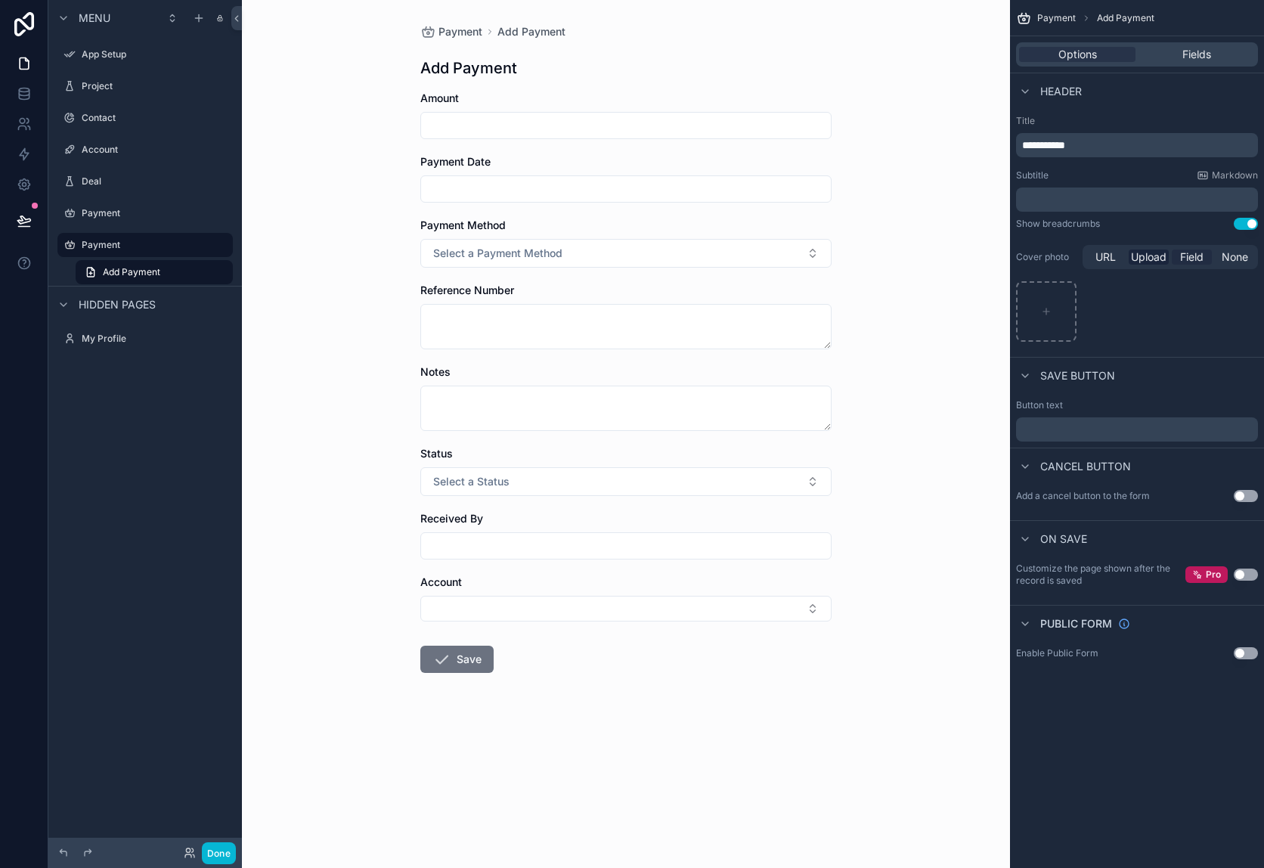
click at [1184, 256] on span "Field" at bounding box center [1191, 256] width 23 height 15
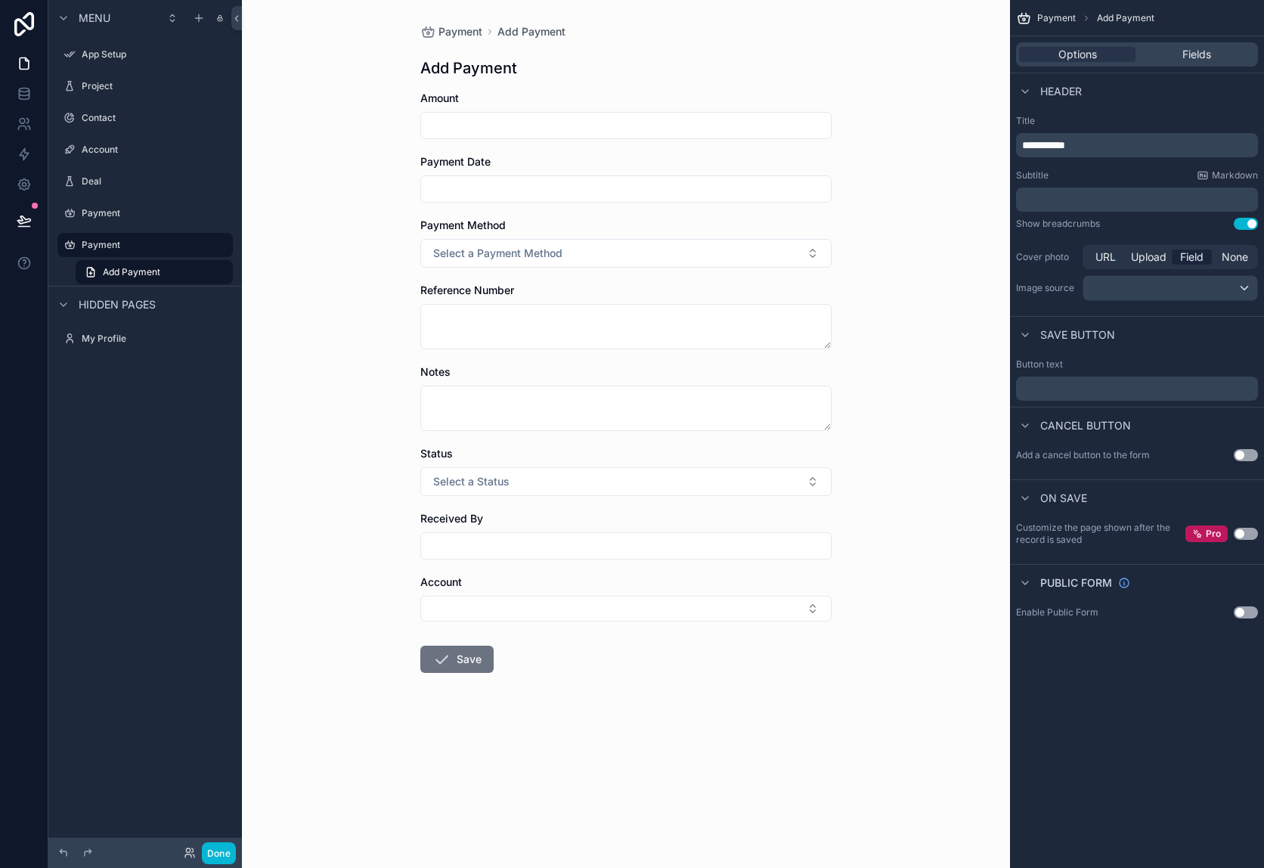
click at [1227, 274] on div "Cover photo URL Upload Field None Image source" at bounding box center [1137, 273] width 242 height 56
click at [1228, 282] on div "scrollable content" at bounding box center [1170, 288] width 174 height 24
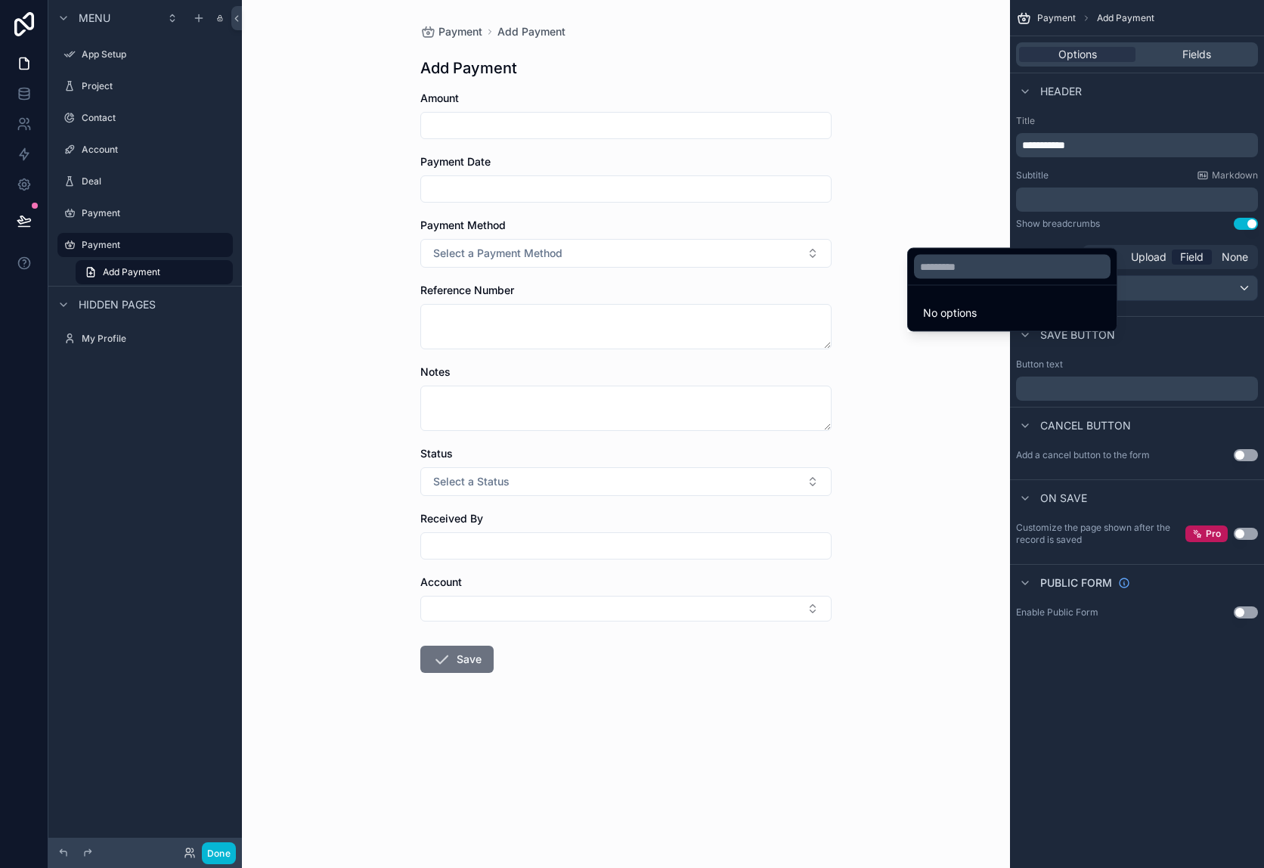
click at [1228, 282] on div "scrollable content" at bounding box center [632, 434] width 1264 height 868
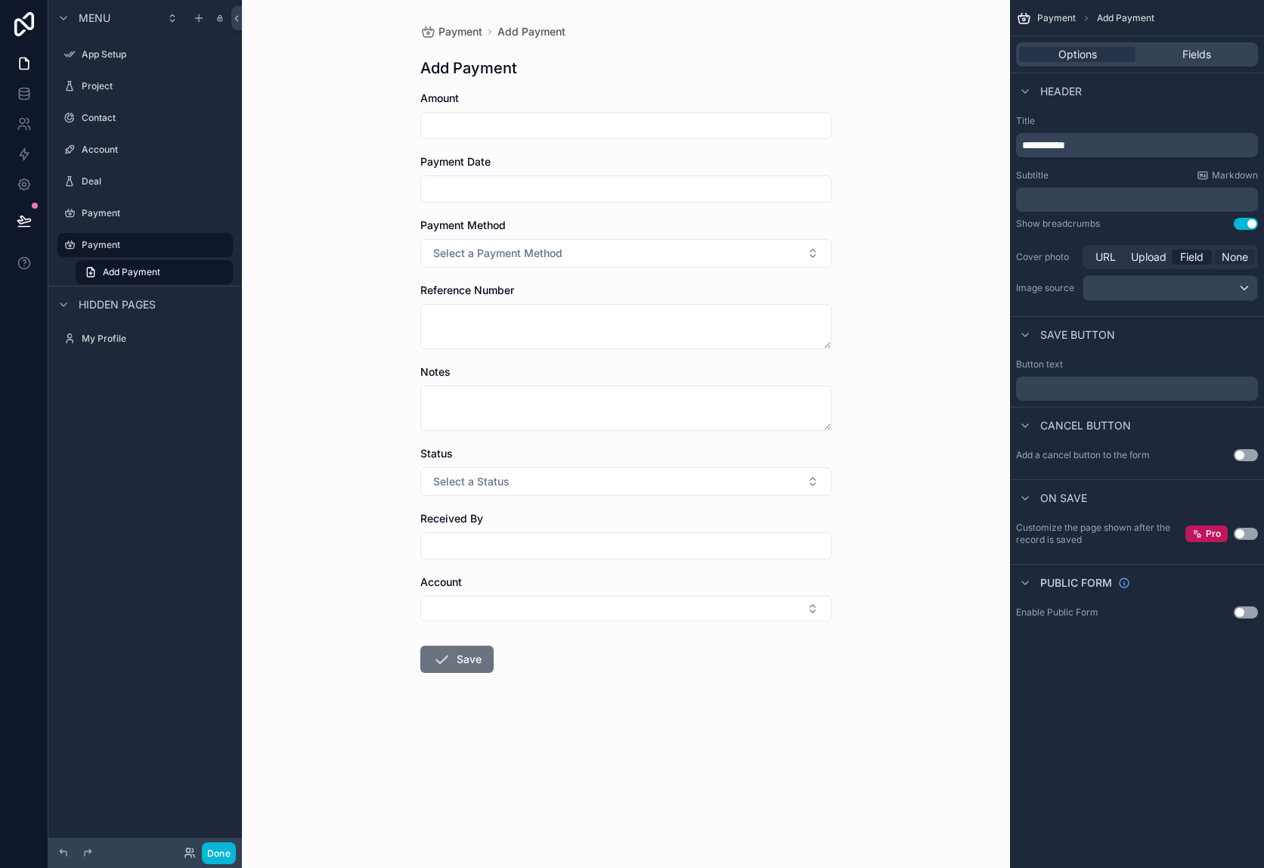
click at [1234, 257] on span "None" at bounding box center [1234, 256] width 26 height 15
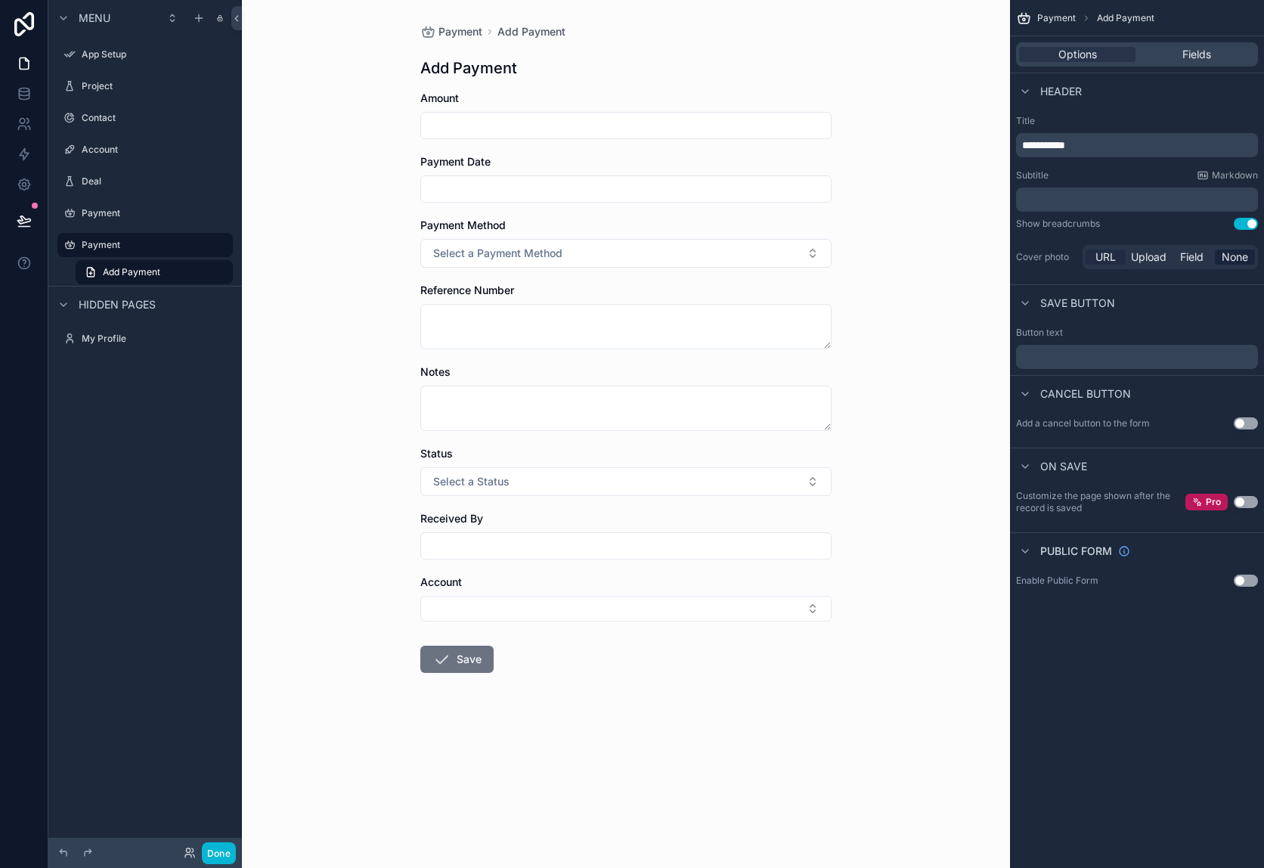
click at [1095, 253] on span "URL" at bounding box center [1105, 256] width 20 height 15
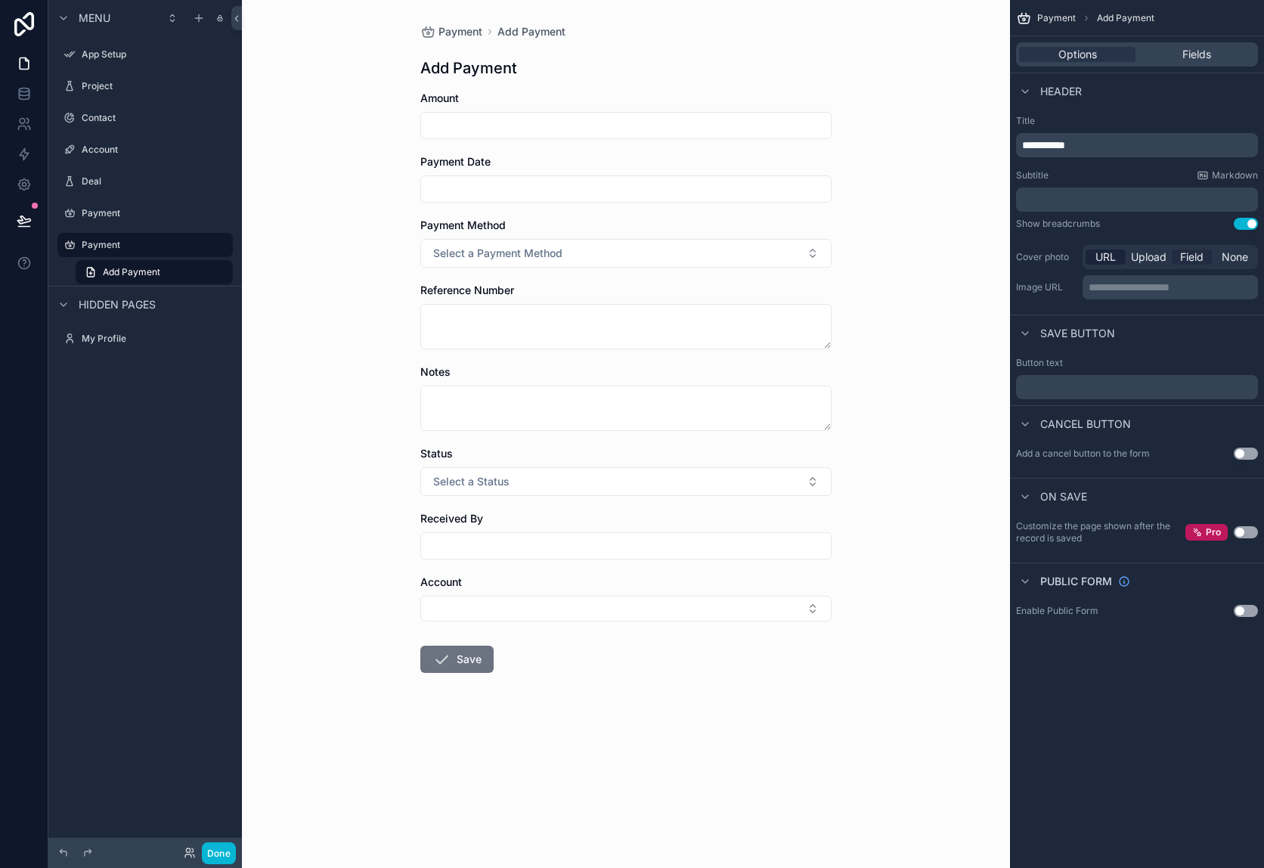
click at [1175, 255] on div "Field" at bounding box center [1192, 256] width 40 height 15
click at [1152, 257] on span "Upload" at bounding box center [1149, 256] width 36 height 15
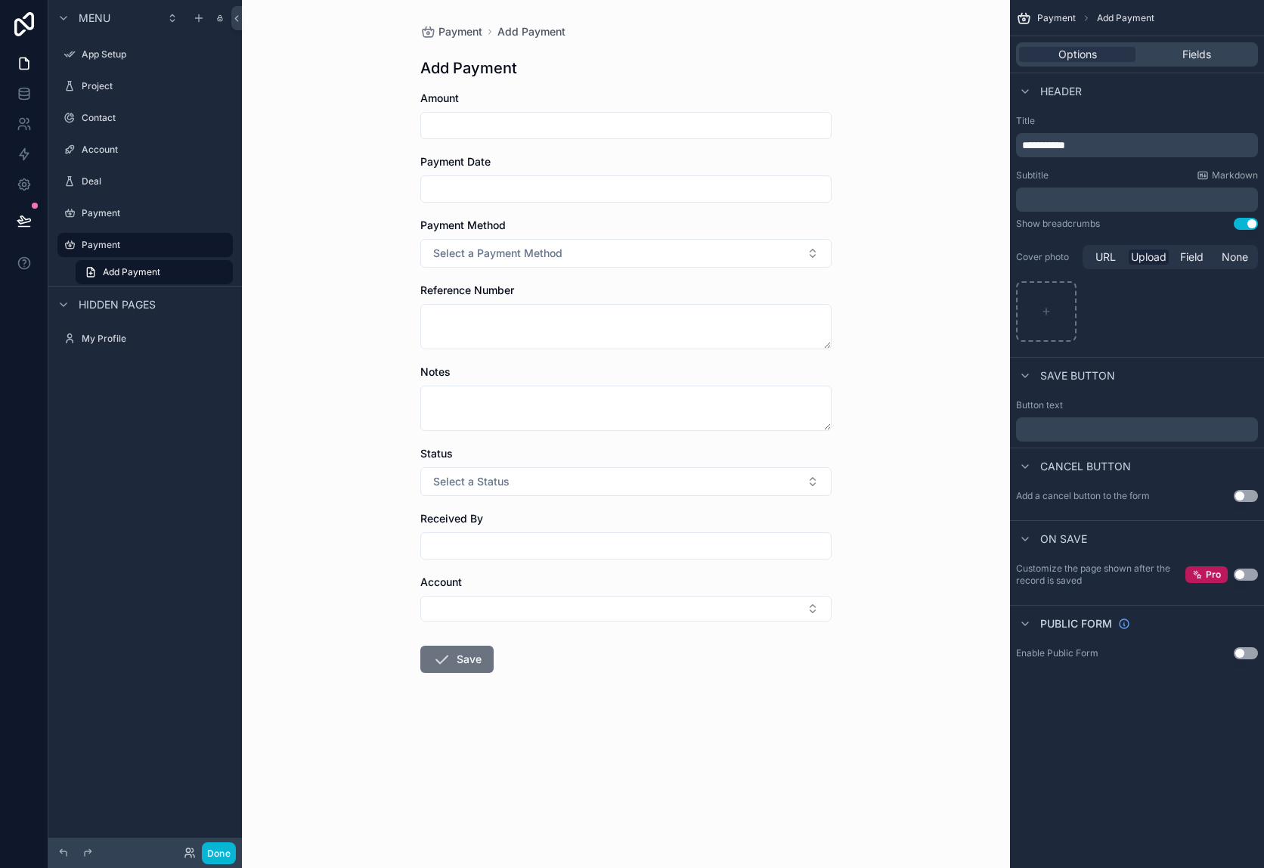
click at [1200, 64] on div "Options Fields" at bounding box center [1137, 54] width 242 height 24
click at [1199, 56] on span "Fields" at bounding box center [1196, 54] width 29 height 15
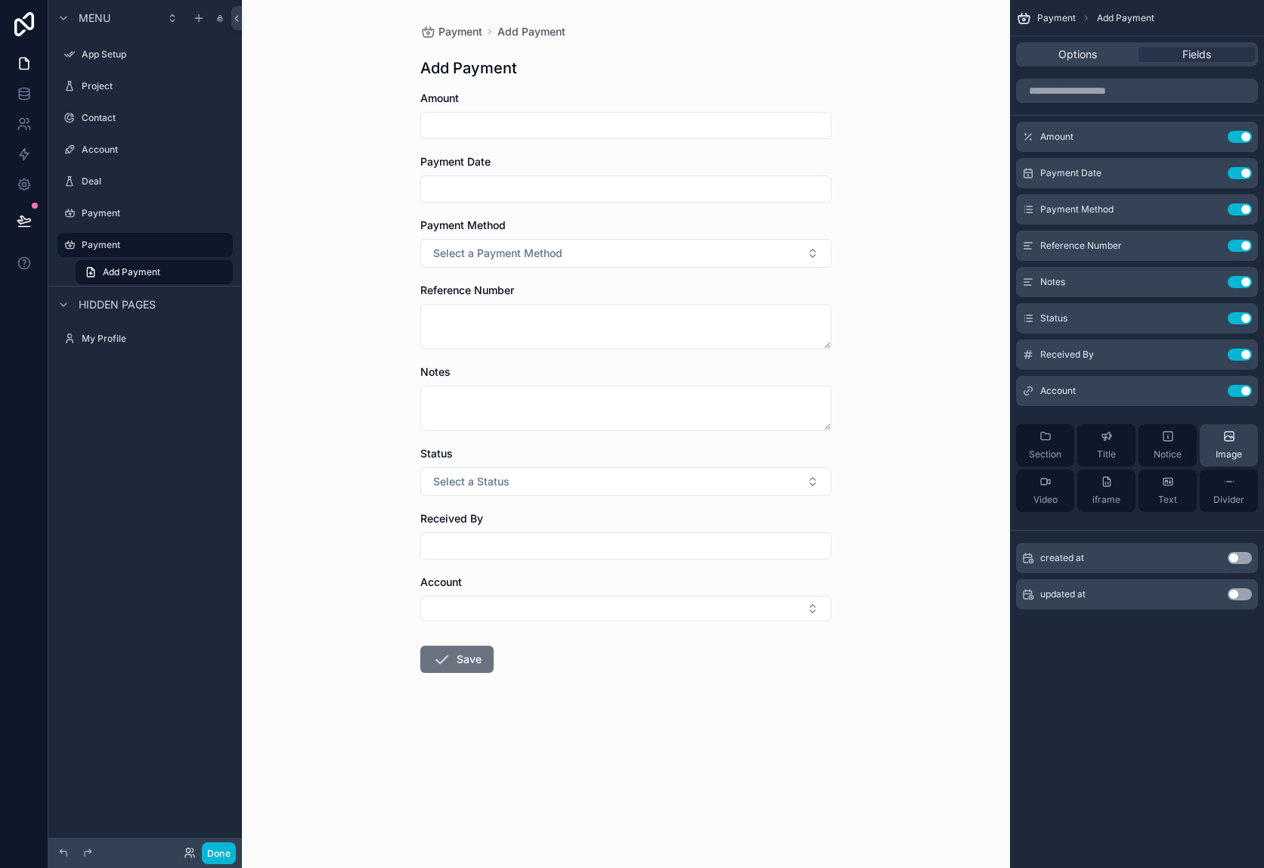
click at [1233, 446] on div "Image" at bounding box center [1228, 445] width 26 height 30
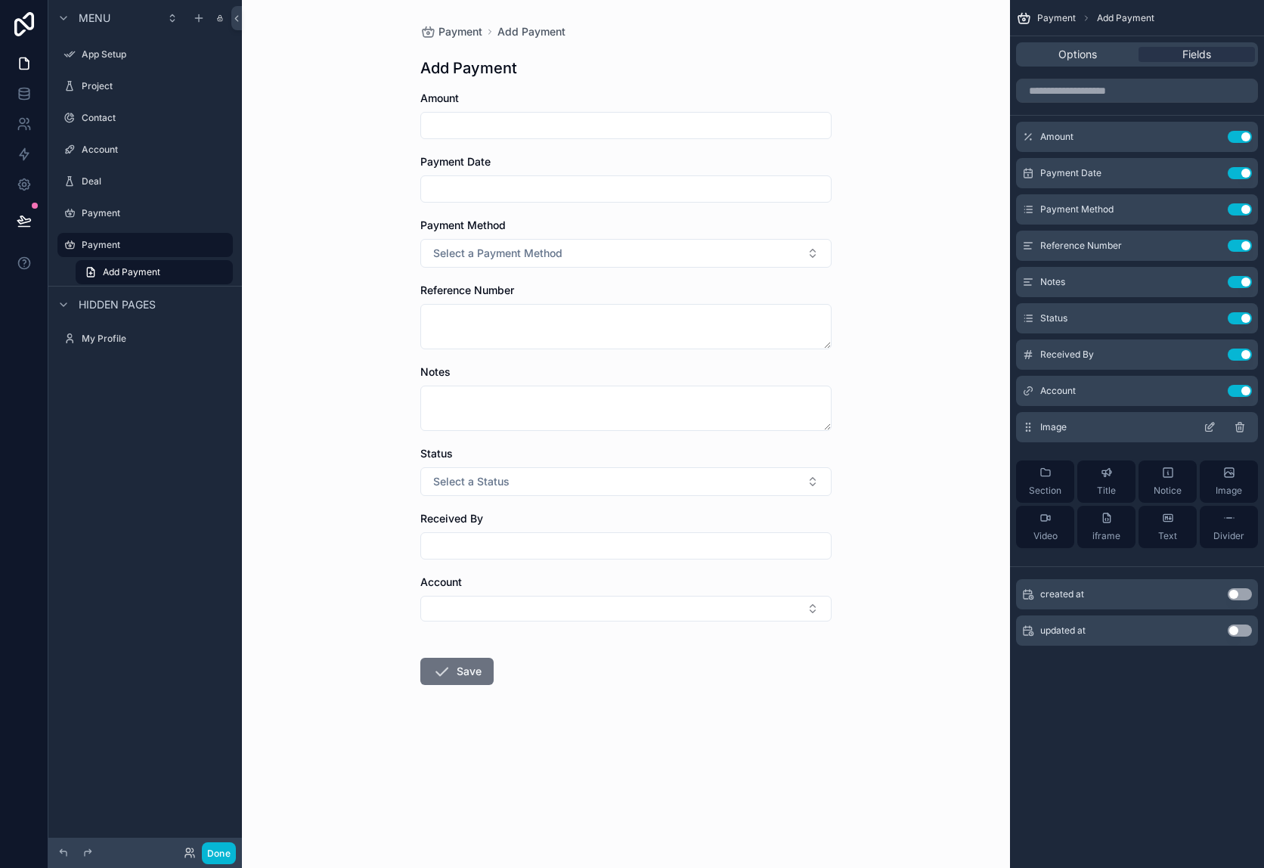
click at [1140, 426] on div "Image" at bounding box center [1137, 427] width 242 height 30
click at [1210, 430] on icon "scrollable content" at bounding box center [1209, 427] width 12 height 12
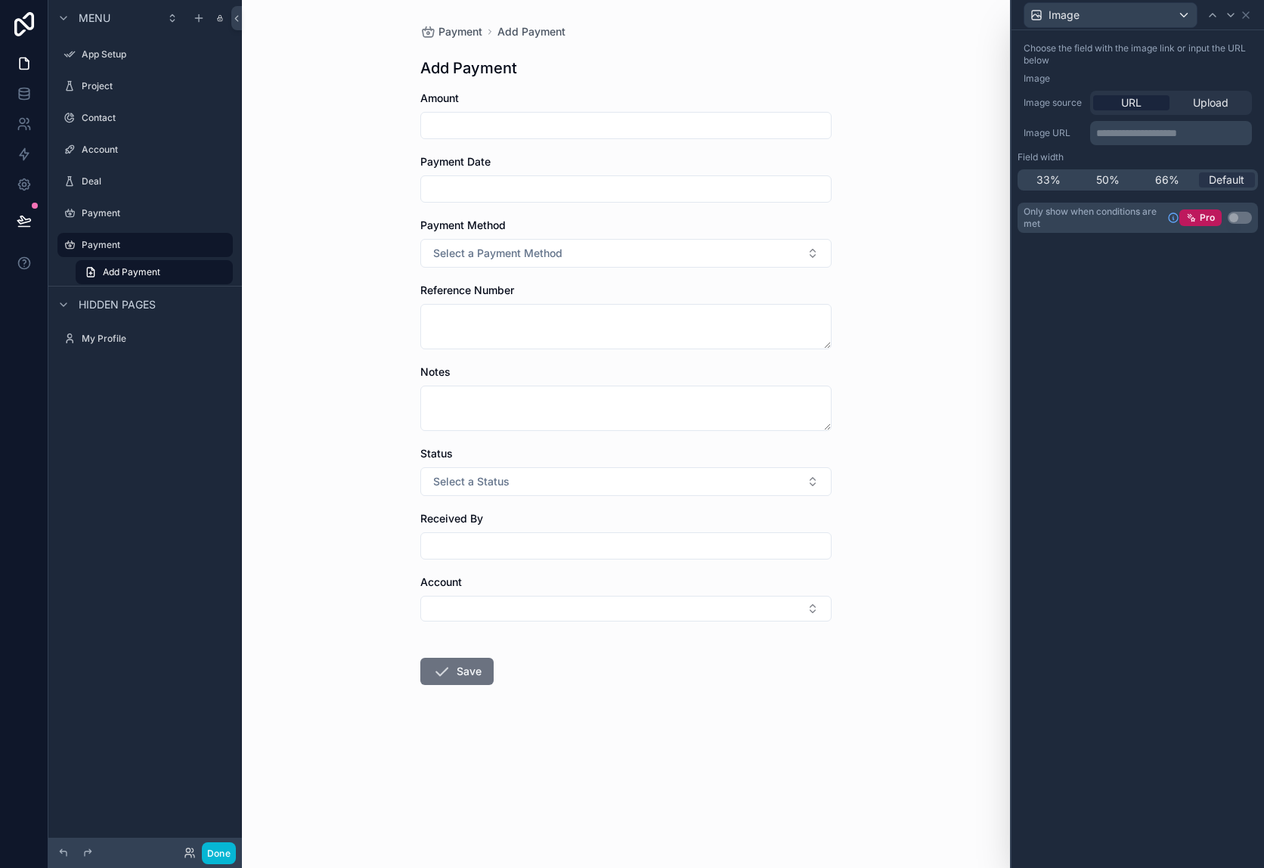
click at [354, 270] on div "Payment Add Payment Add Payment Amount Payment Date Payment Method Select a Pay…" at bounding box center [626, 434] width 768 height 868
click at [224, 245] on icon "scrollable content" at bounding box center [221, 245] width 12 height 12
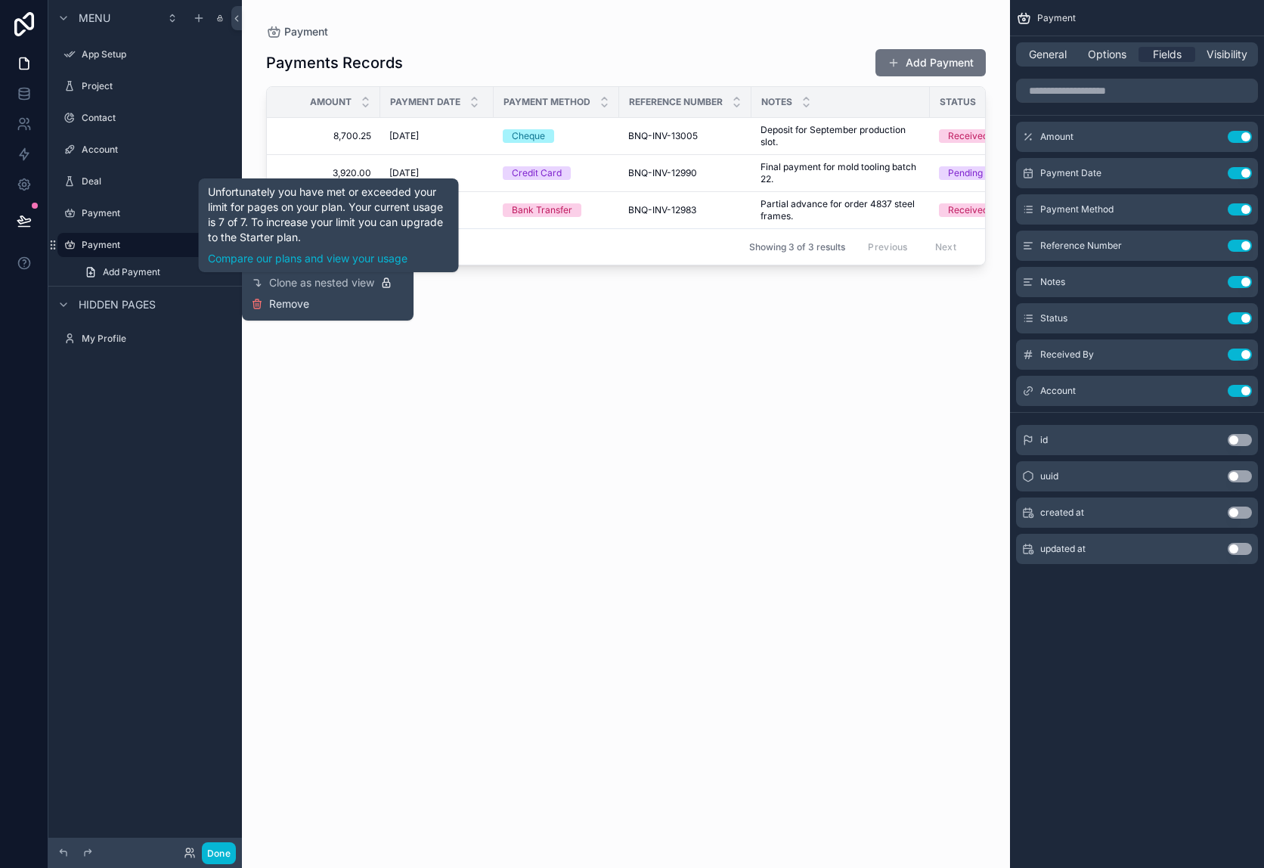
click at [282, 300] on span "Remove" at bounding box center [289, 303] width 40 height 15
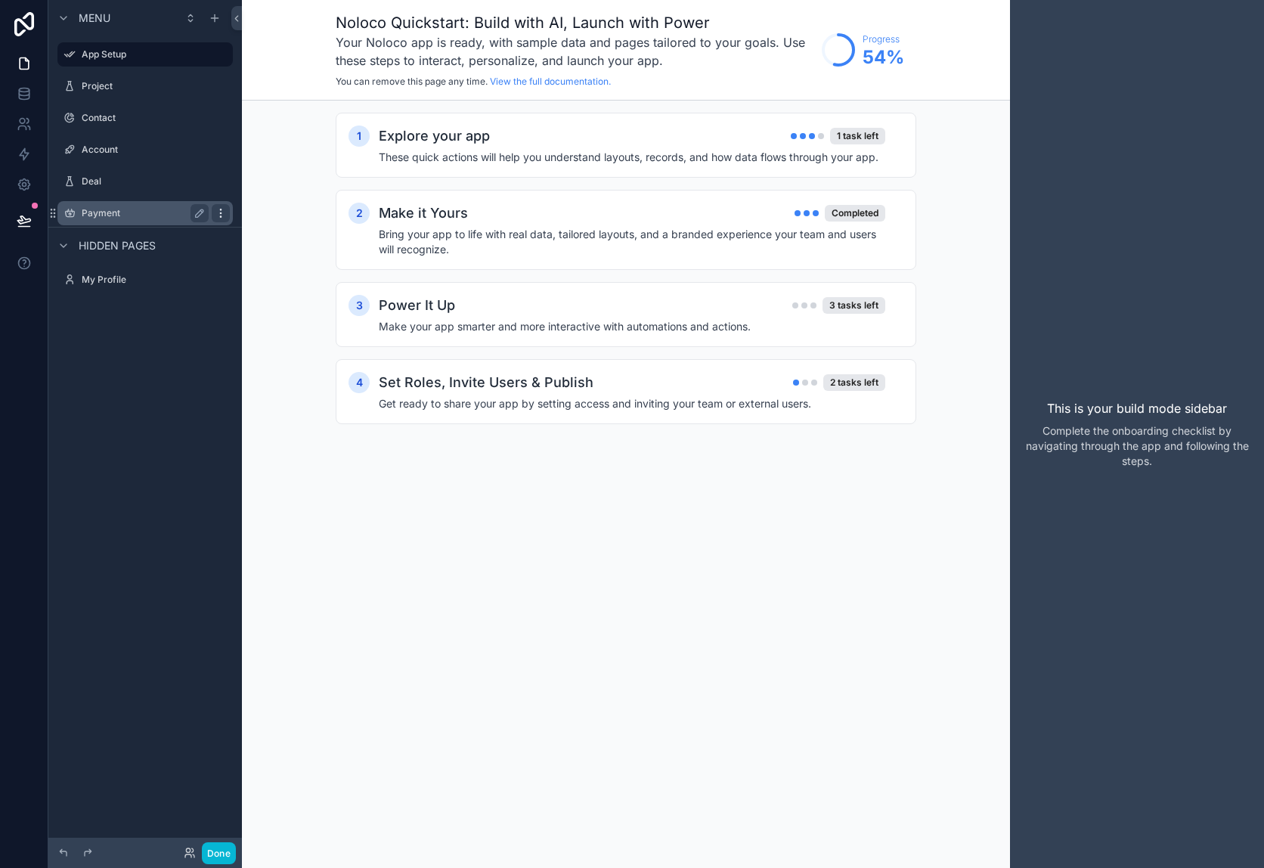
click at [221, 210] on icon "scrollable content" at bounding box center [220, 209] width 1 height 1
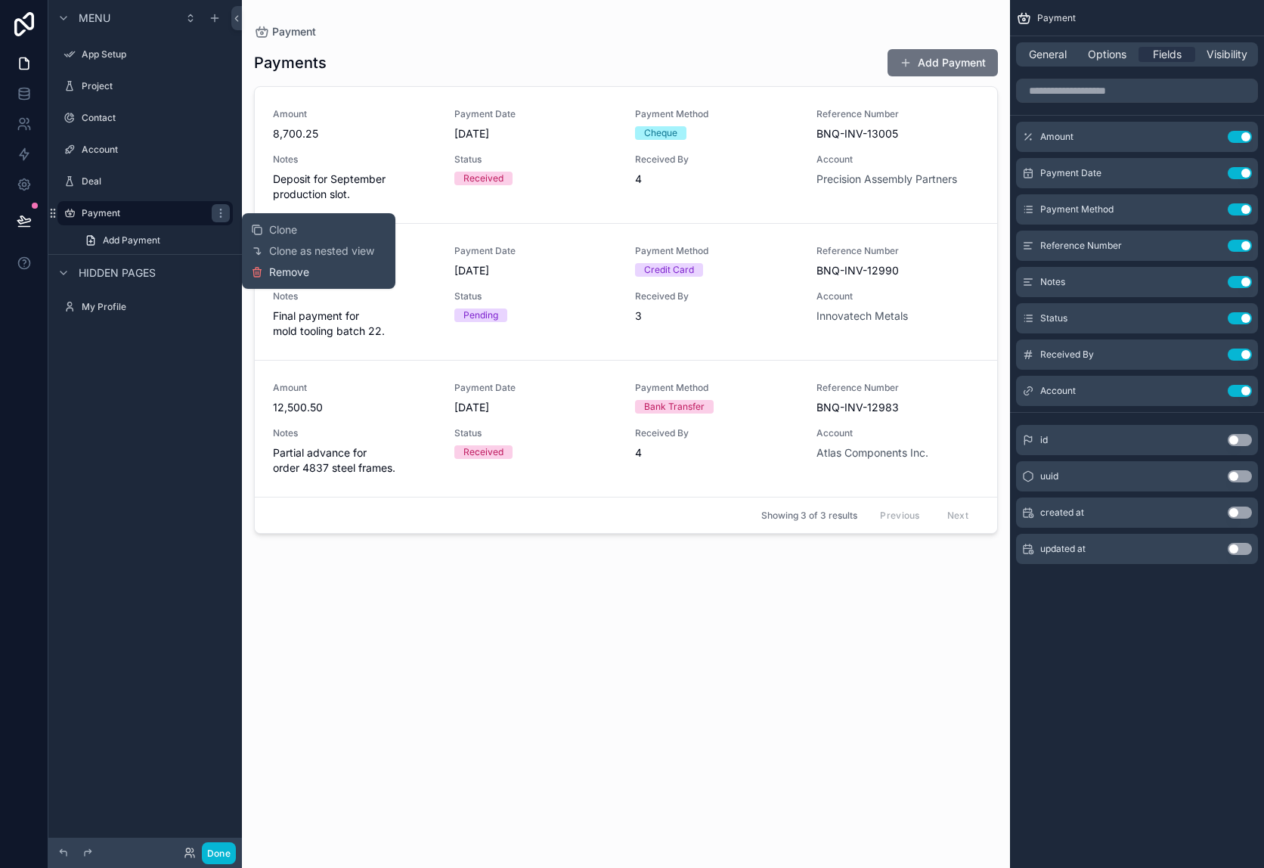
click at [281, 274] on span "Remove" at bounding box center [289, 272] width 40 height 15
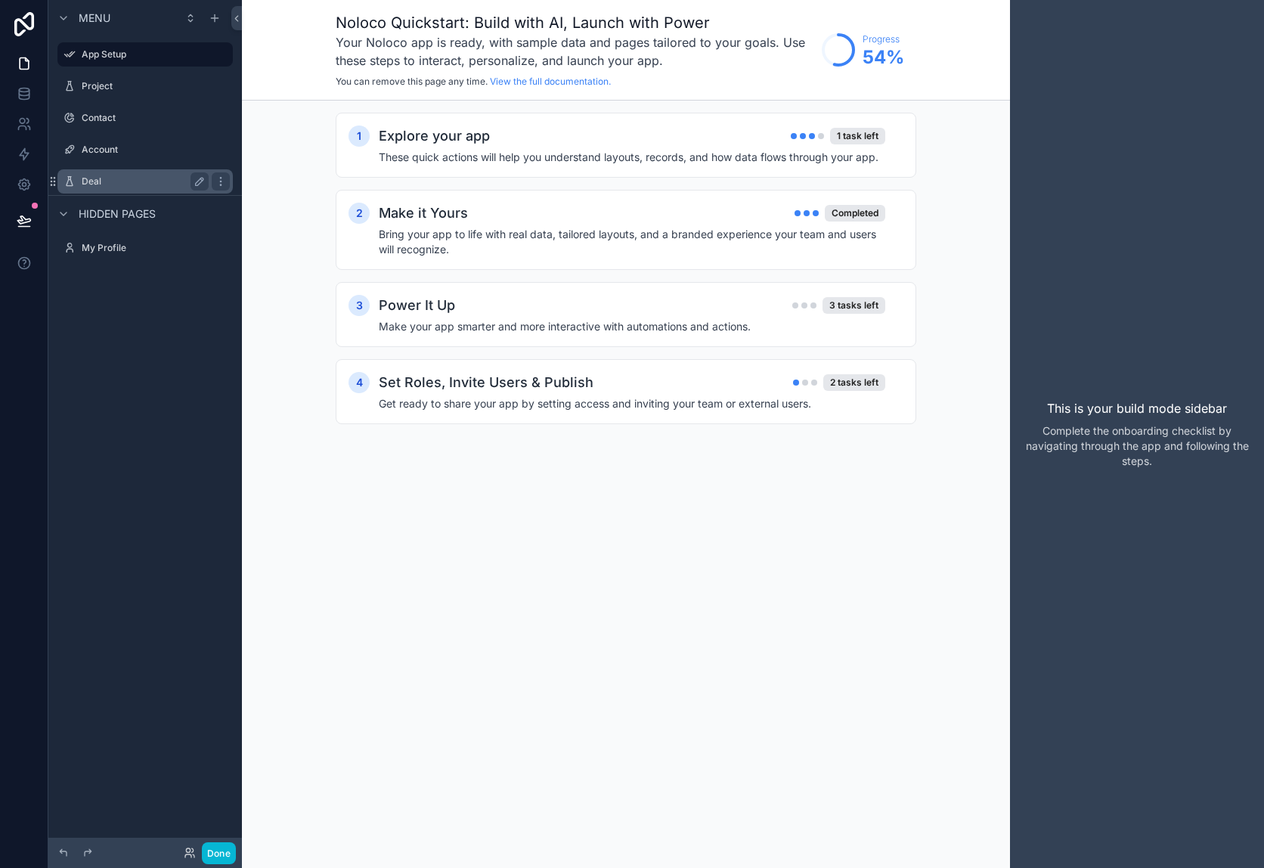
click at [106, 182] on label "Deal" at bounding box center [142, 181] width 121 height 12
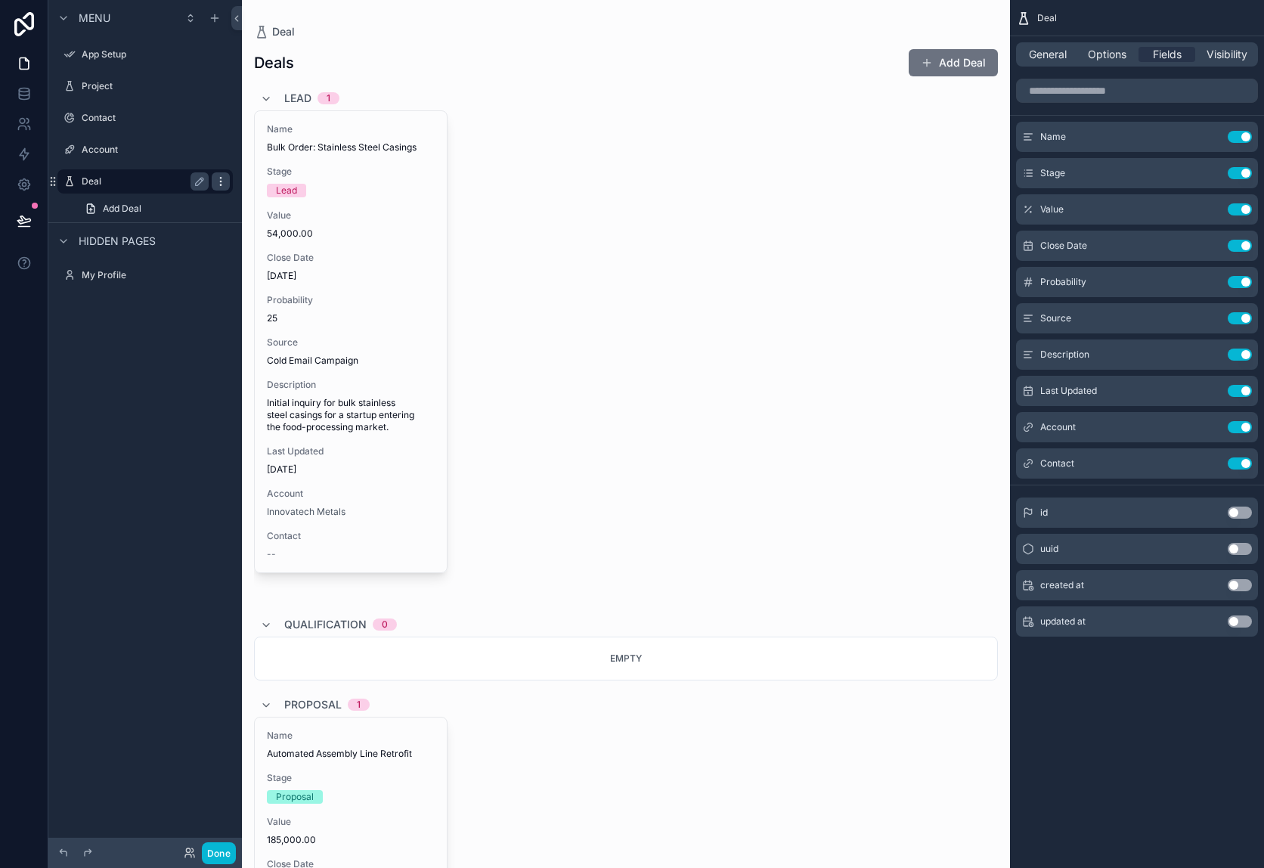
click at [218, 181] on icon "scrollable content" at bounding box center [221, 181] width 12 height 12
click at [268, 204] on button "Remove" at bounding box center [280, 202] width 58 height 15
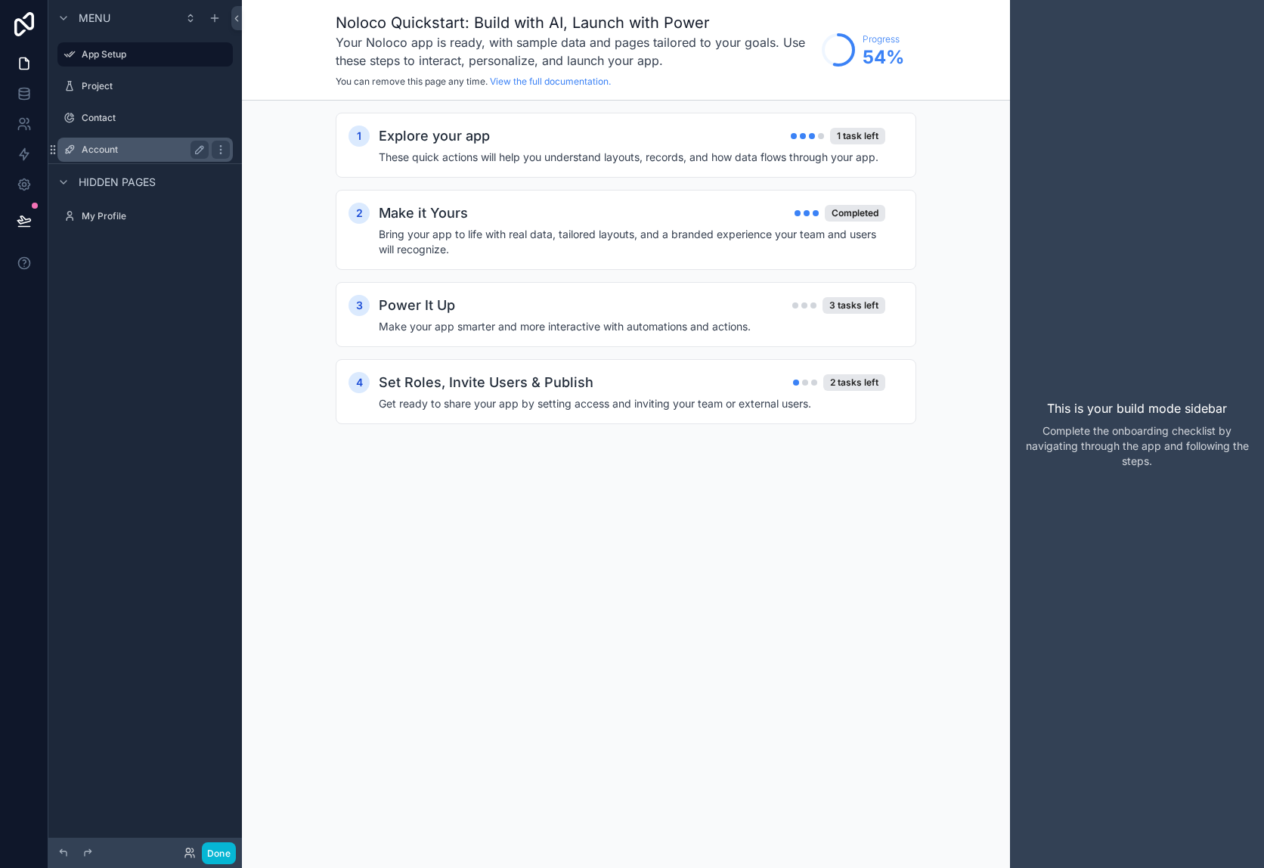
click at [132, 150] on label "Account" at bounding box center [142, 150] width 121 height 12
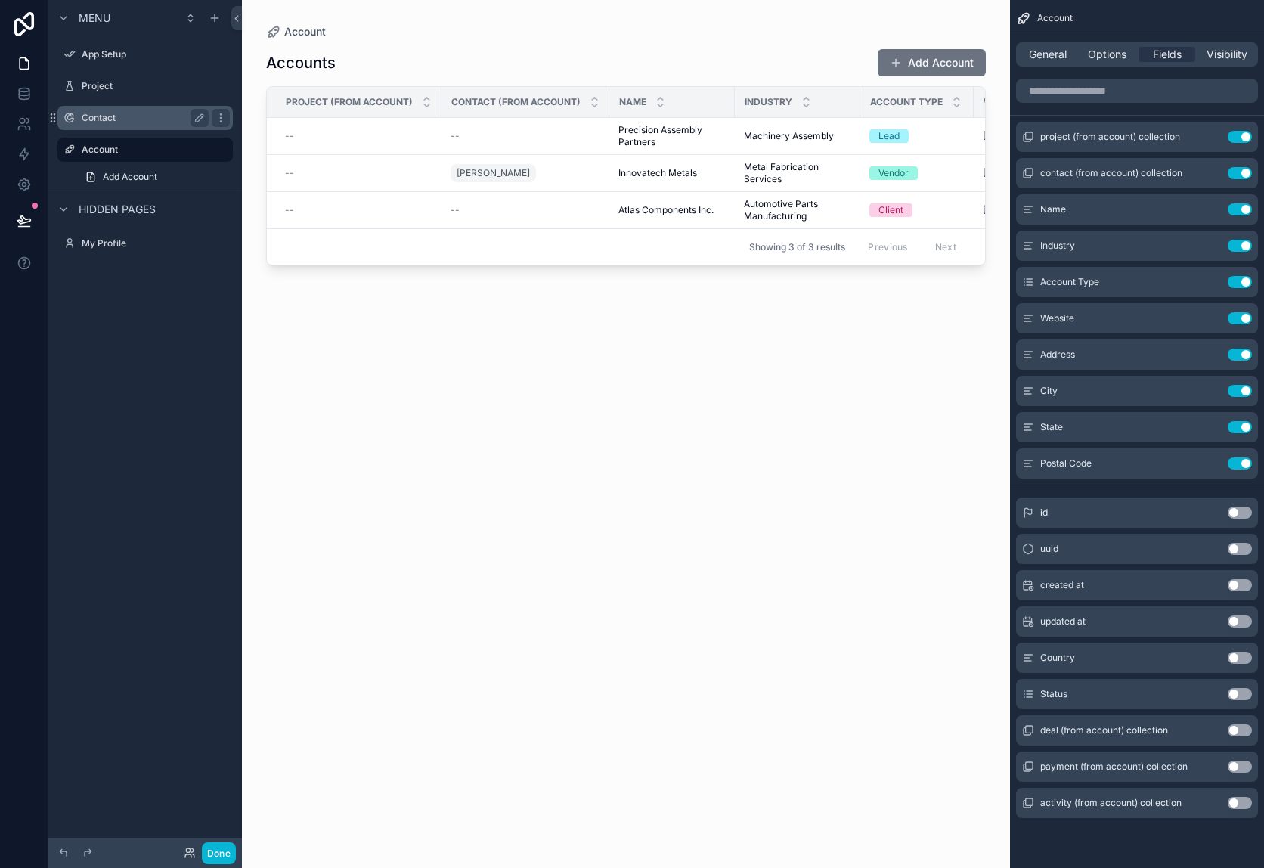
click at [114, 113] on label "Contact" at bounding box center [142, 118] width 121 height 12
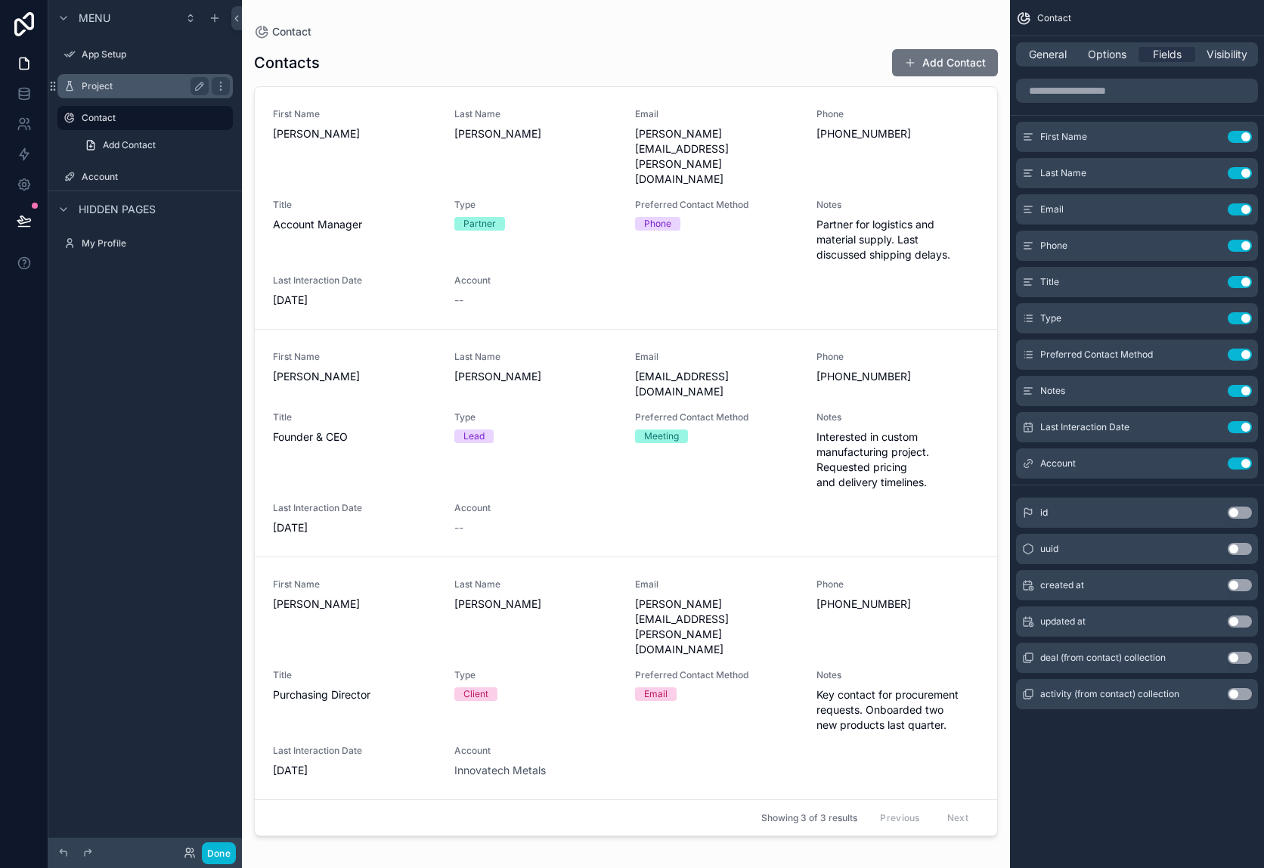
click at [111, 93] on div "Project" at bounding box center [145, 86] width 127 height 18
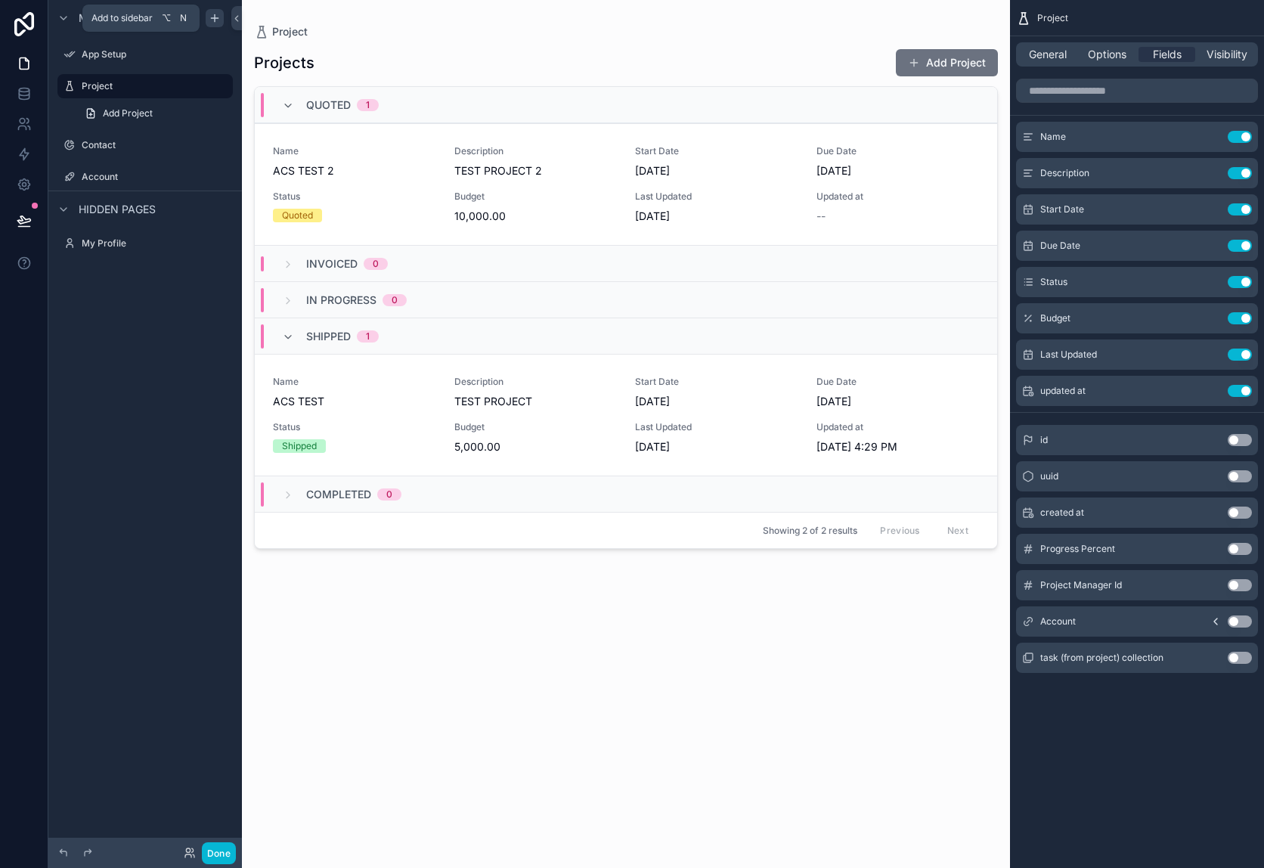
click at [209, 20] on icon "scrollable content" at bounding box center [215, 18] width 12 height 12
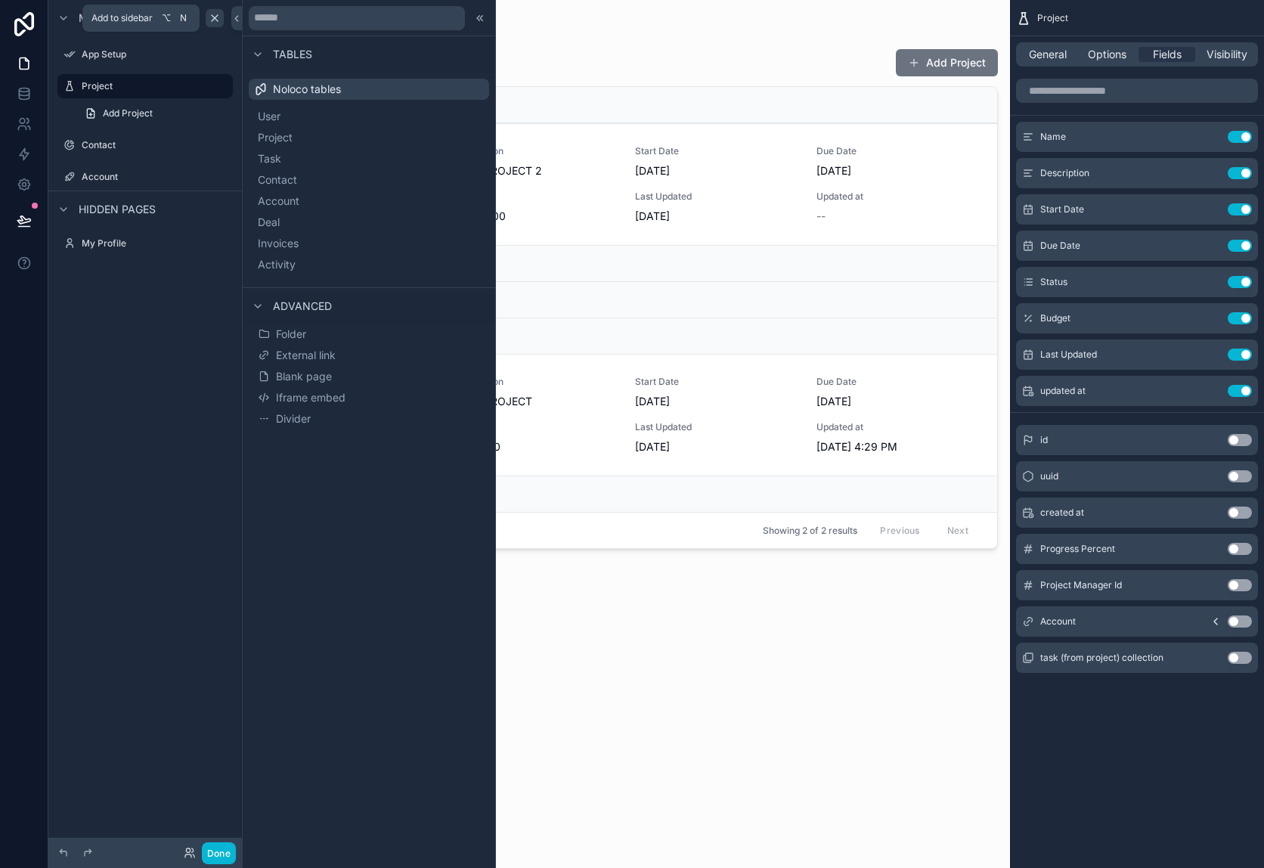
click at [209, 20] on icon "scrollable content" at bounding box center [215, 18] width 12 height 12
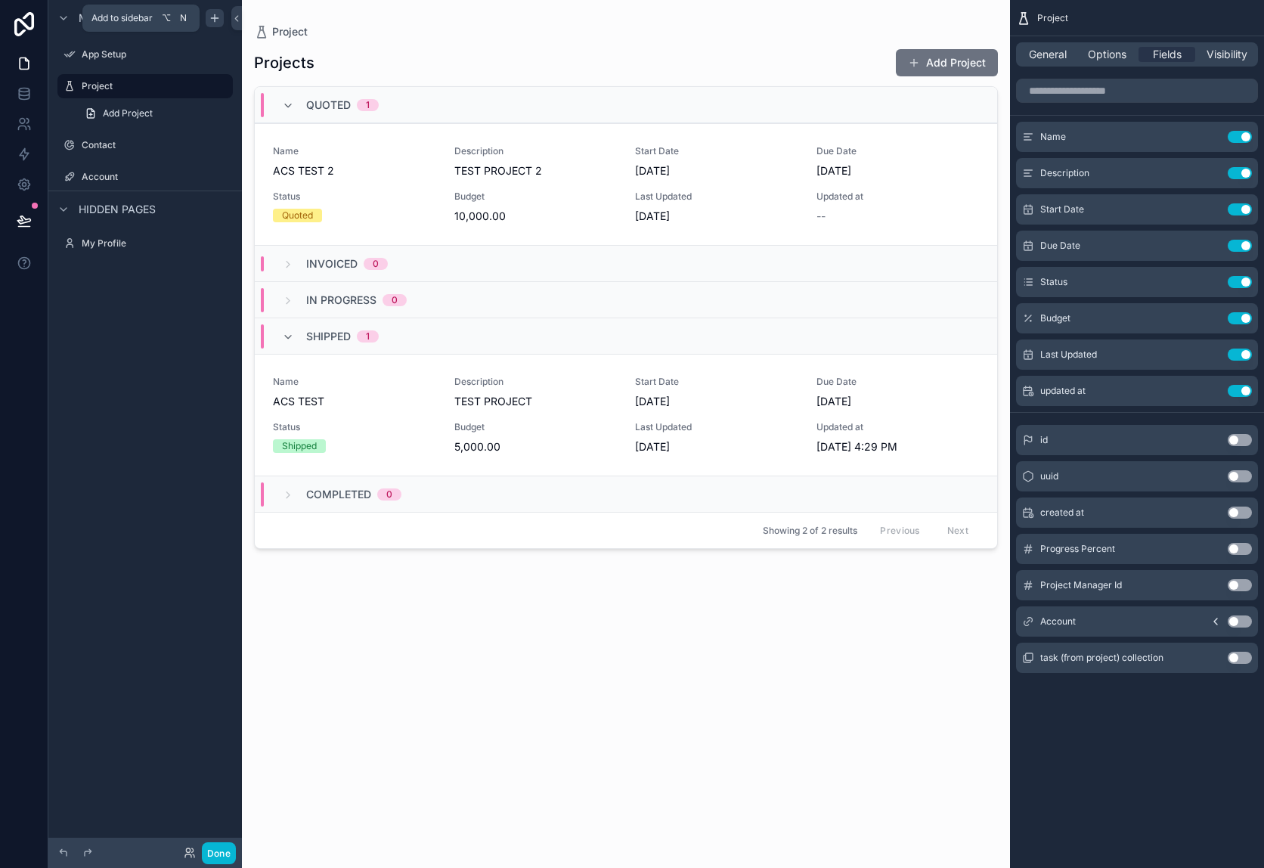
click at [212, 18] on icon "scrollable content" at bounding box center [214, 18] width 7 height 0
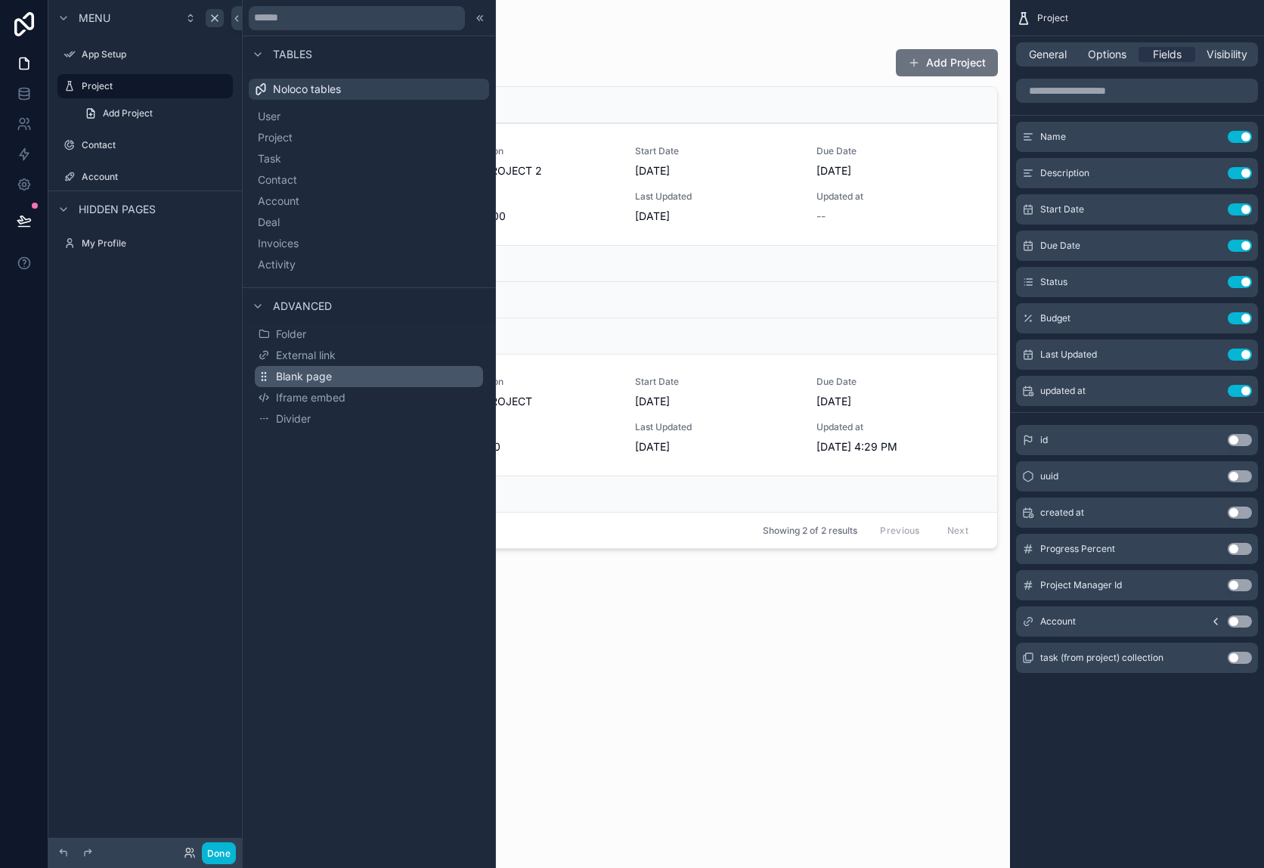
click at [323, 374] on span "Blank page" at bounding box center [304, 376] width 56 height 15
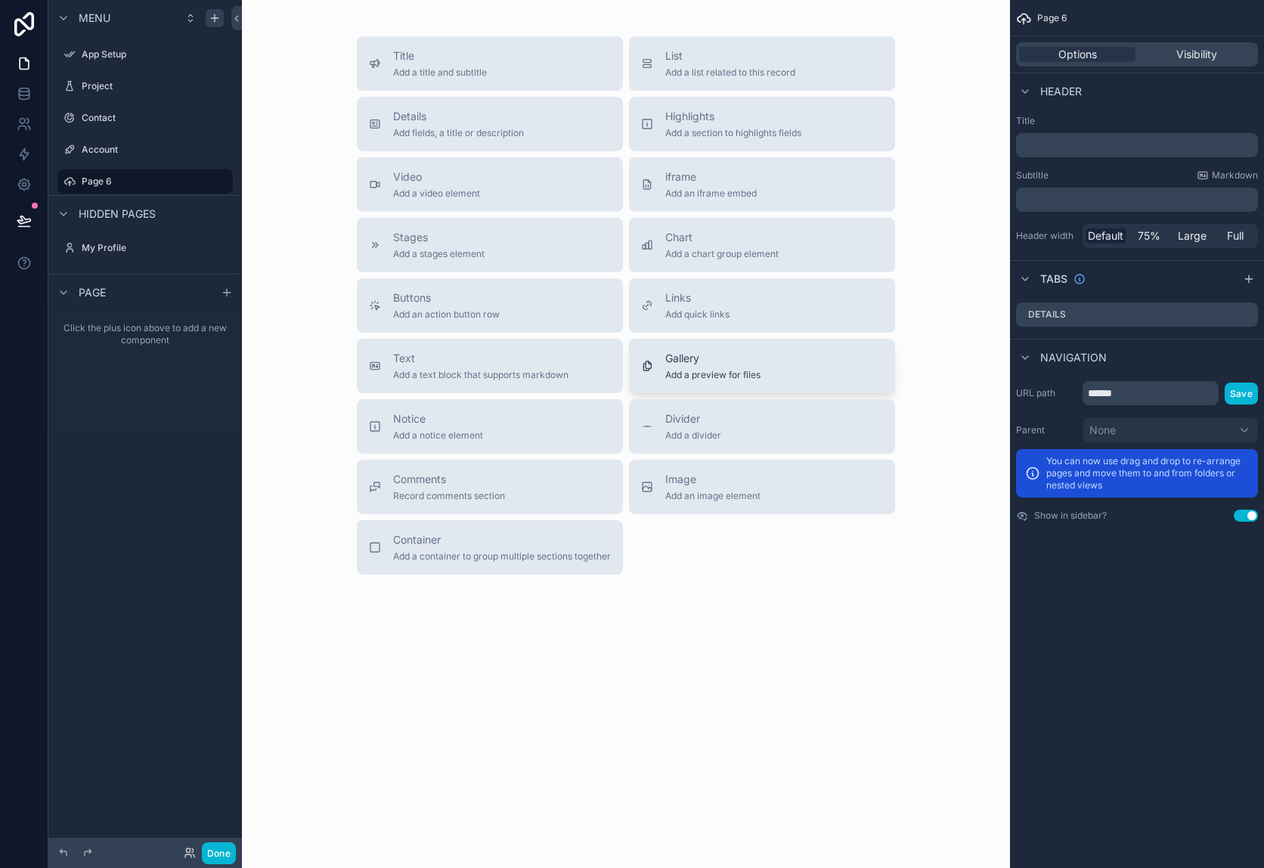
click at [704, 373] on span "Add a preview for files" at bounding box center [712, 375] width 95 height 12
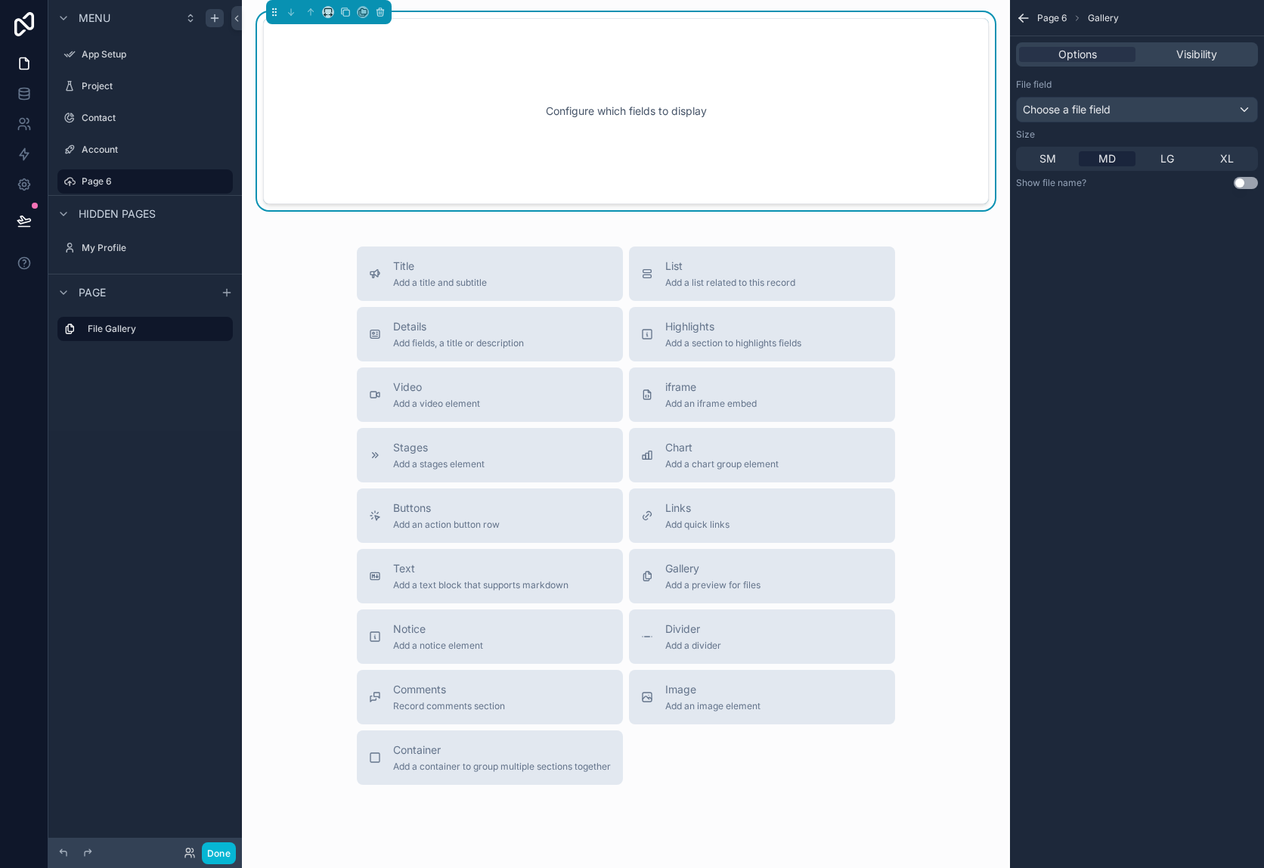
click at [573, 111] on div "Configure which fields to display" at bounding box center [626, 111] width 676 height 136
click at [1135, 113] on div "Choose a file field" at bounding box center [1137, 109] width 240 height 24
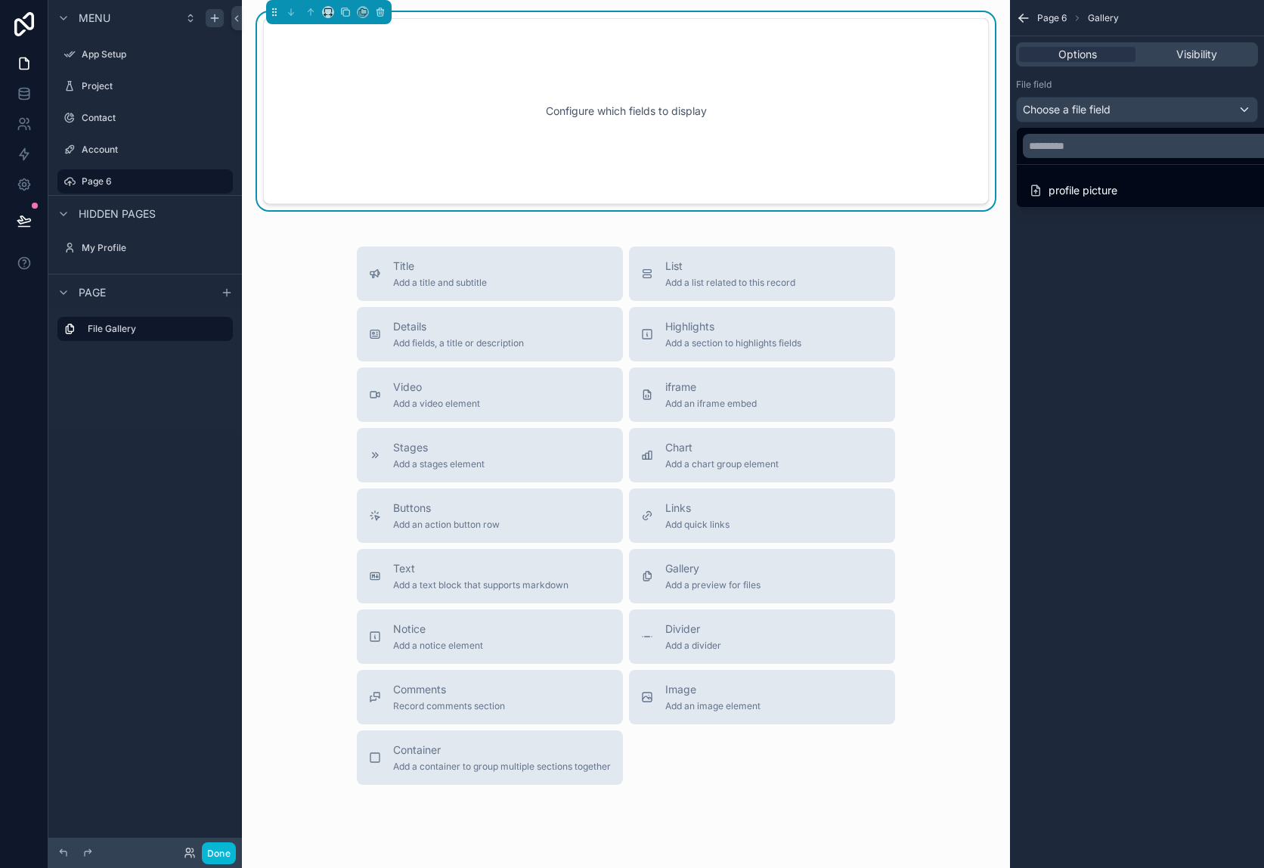
click at [1134, 110] on div "scrollable content" at bounding box center [632, 434] width 1264 height 868
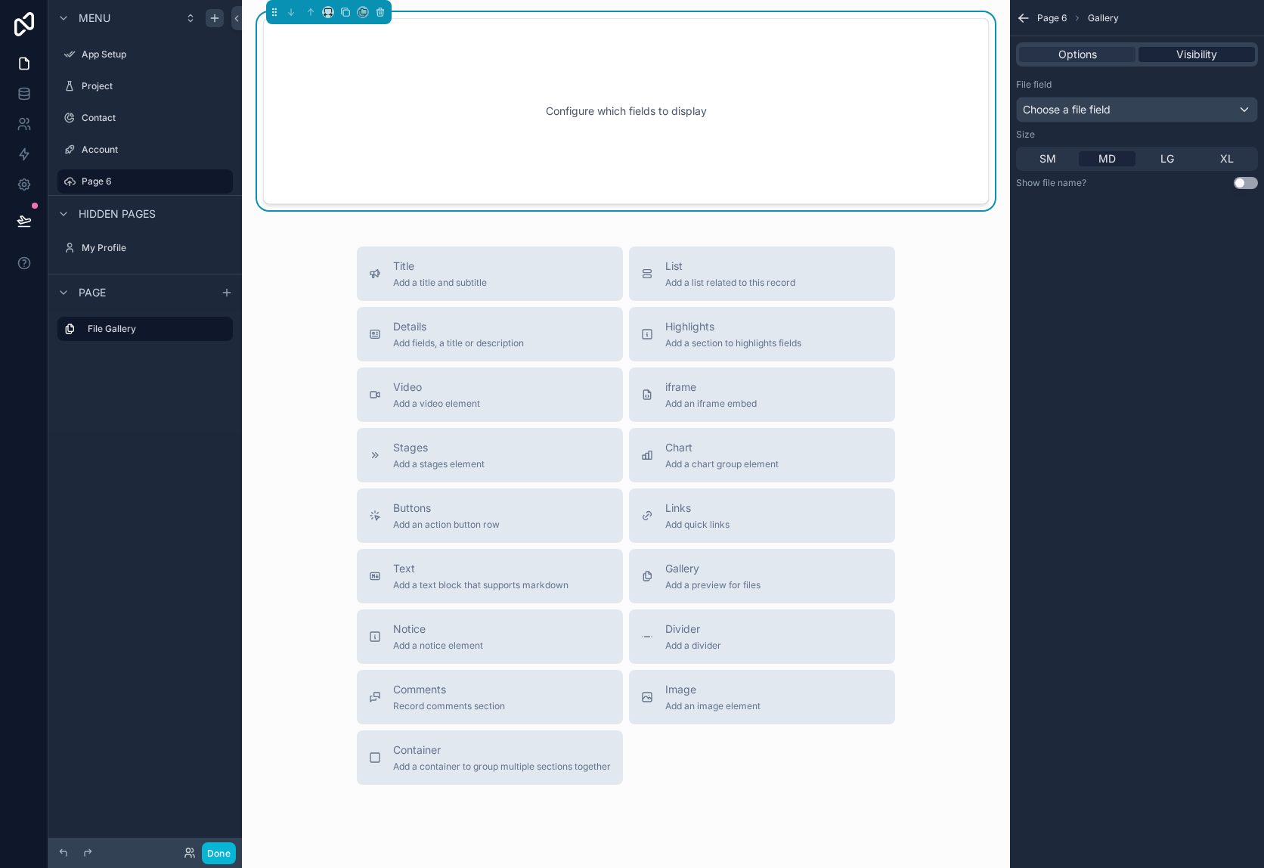
click at [1179, 52] on span "Visibility" at bounding box center [1196, 54] width 41 height 15
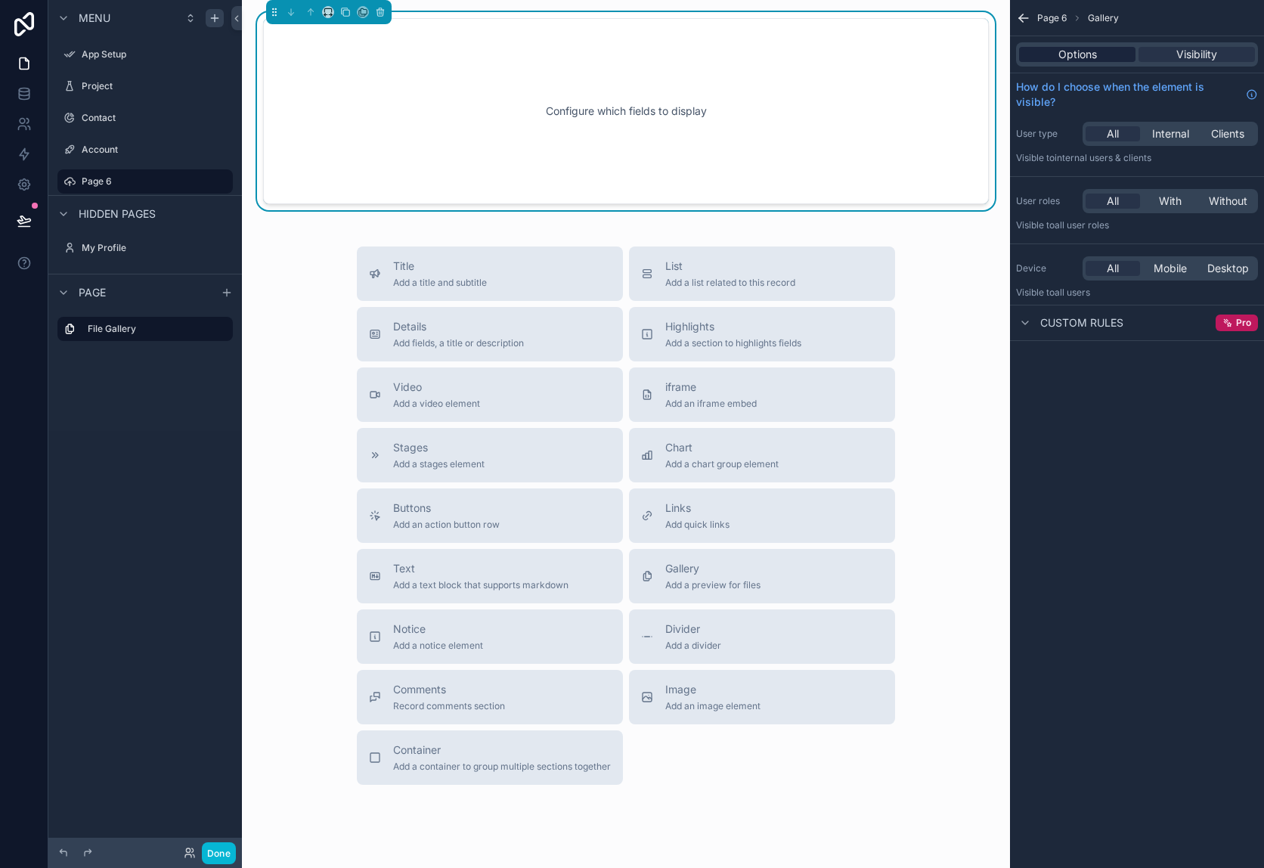
click at [1097, 47] on div "Options" at bounding box center [1077, 54] width 116 height 15
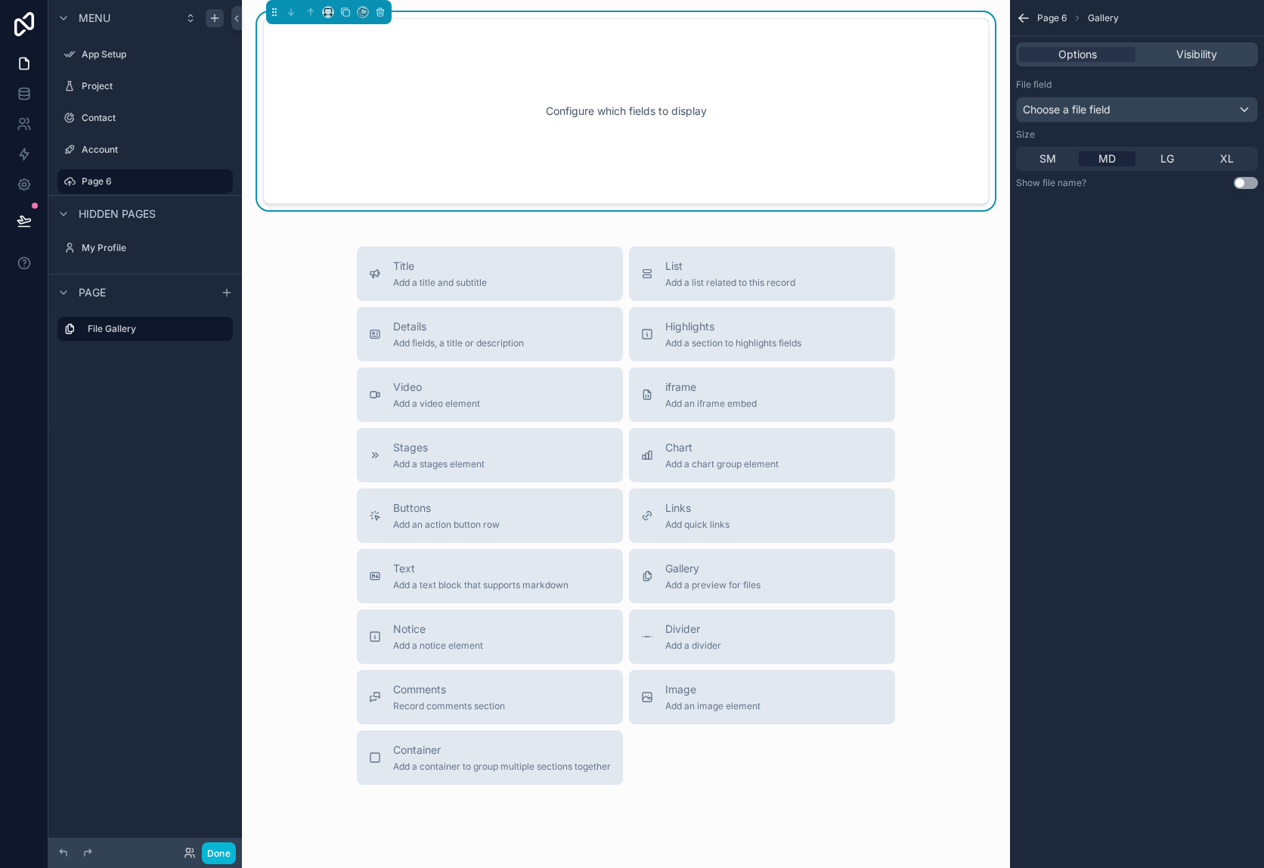
click at [1106, 159] on span "MD" at bounding box center [1106, 158] width 17 height 15
click at [1113, 116] on div "Choose a file field" at bounding box center [1137, 109] width 240 height 24
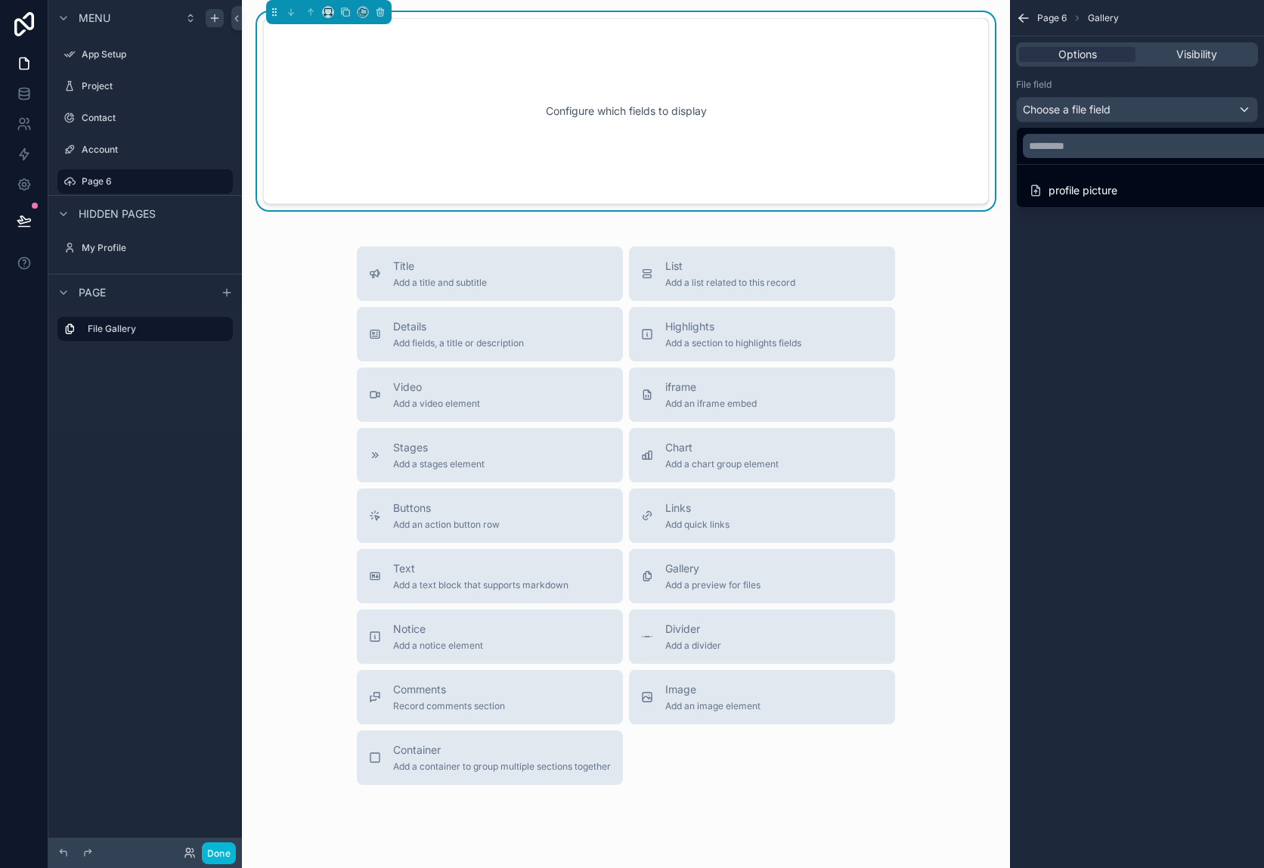
click at [1114, 112] on div "scrollable content" at bounding box center [632, 434] width 1264 height 868
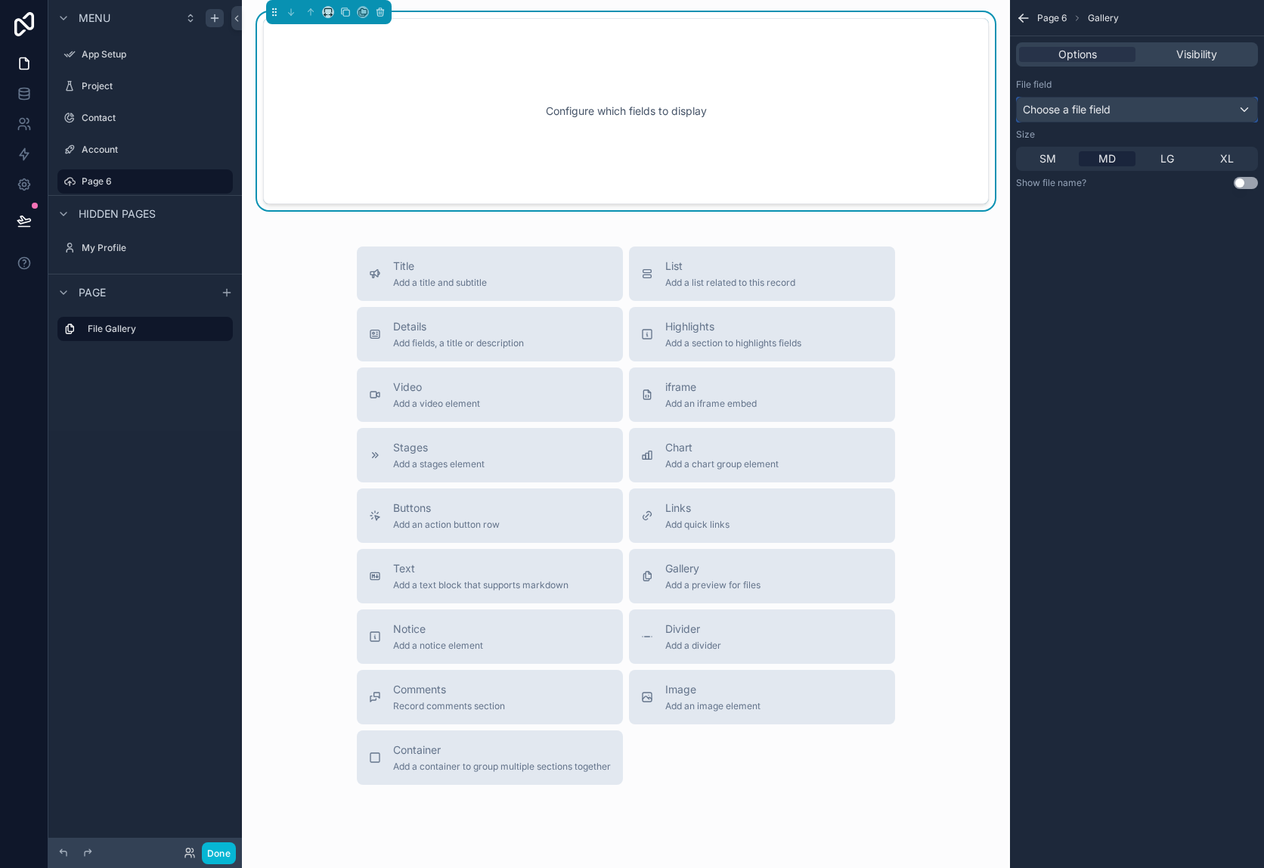
click at [1114, 113] on div "Choose a file field" at bounding box center [1137, 109] width 240 height 24
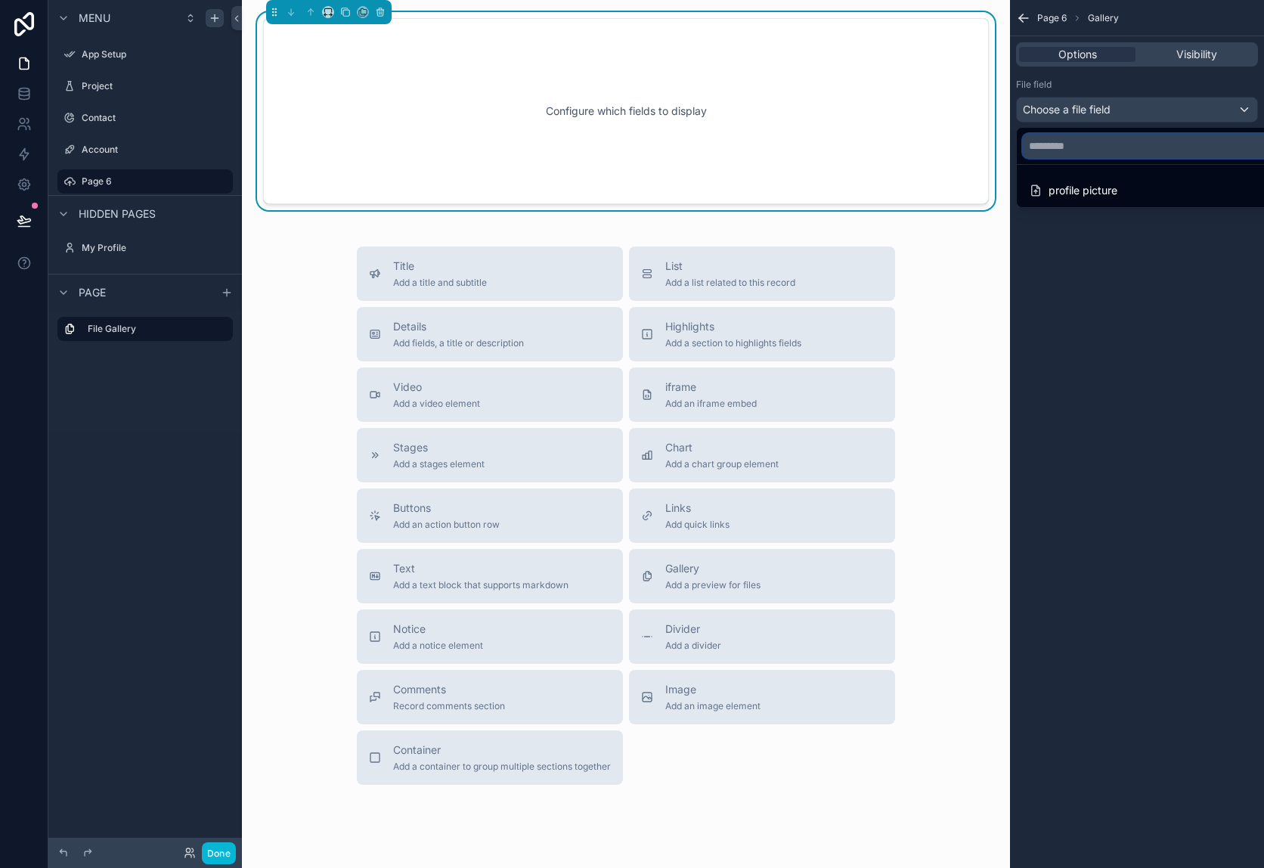
click at [1105, 146] on input "text" at bounding box center [1154, 146] width 263 height 24
type input "*"
click at [1019, 17] on div "scrollable content" at bounding box center [632, 434] width 1264 height 868
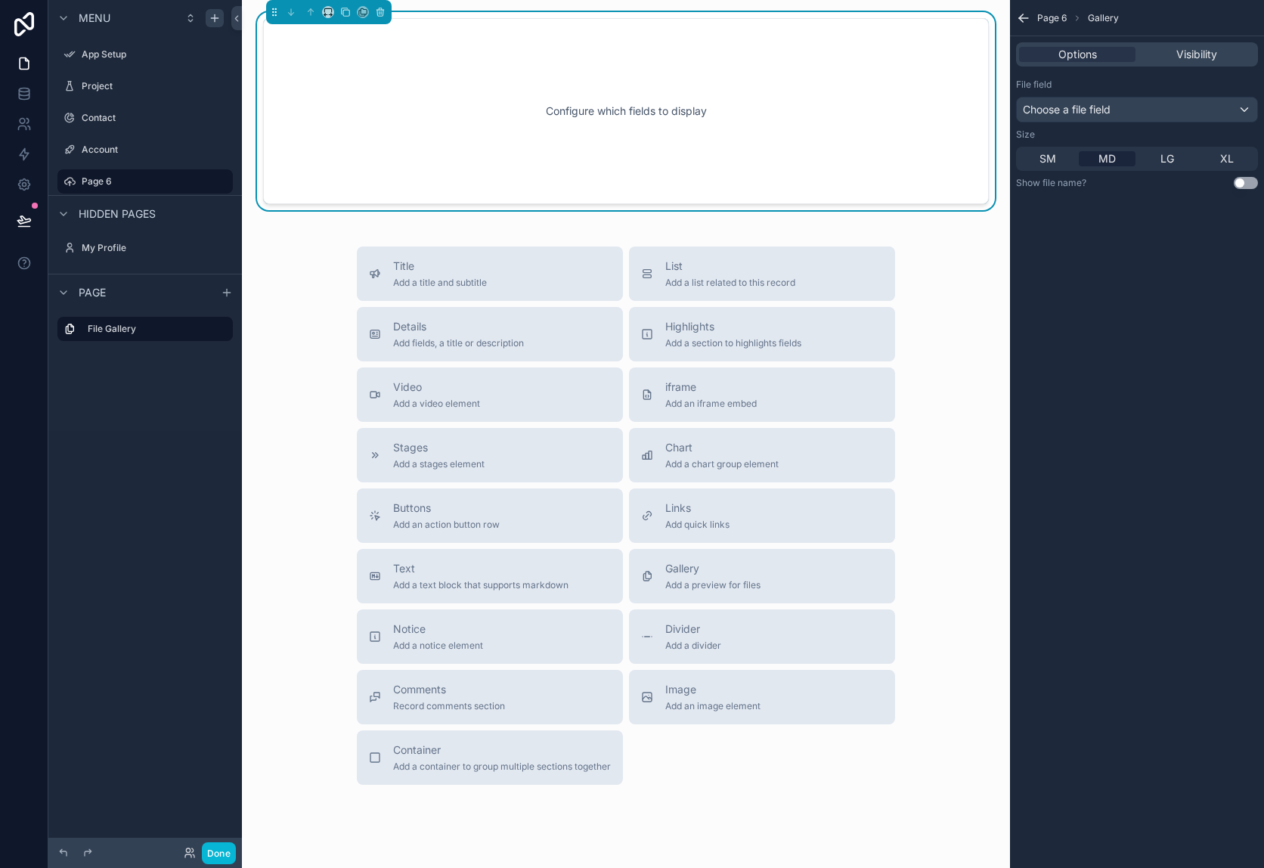
click at [669, 122] on div "Configure which fields to display" at bounding box center [626, 111] width 676 height 136
click at [385, 17] on button "scrollable content" at bounding box center [380, 12] width 17 height 17
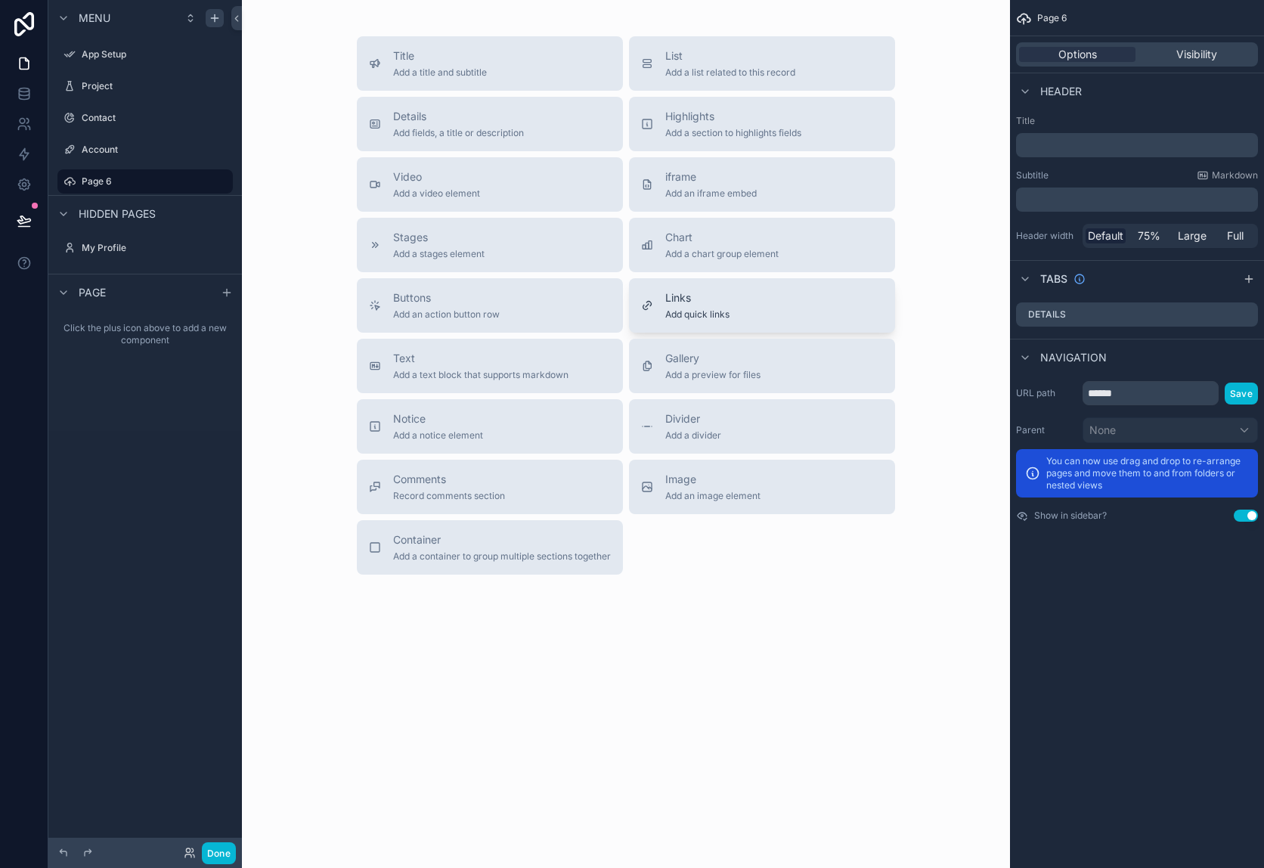
click at [784, 307] on div "Links Add quick links" at bounding box center [762, 305] width 242 height 30
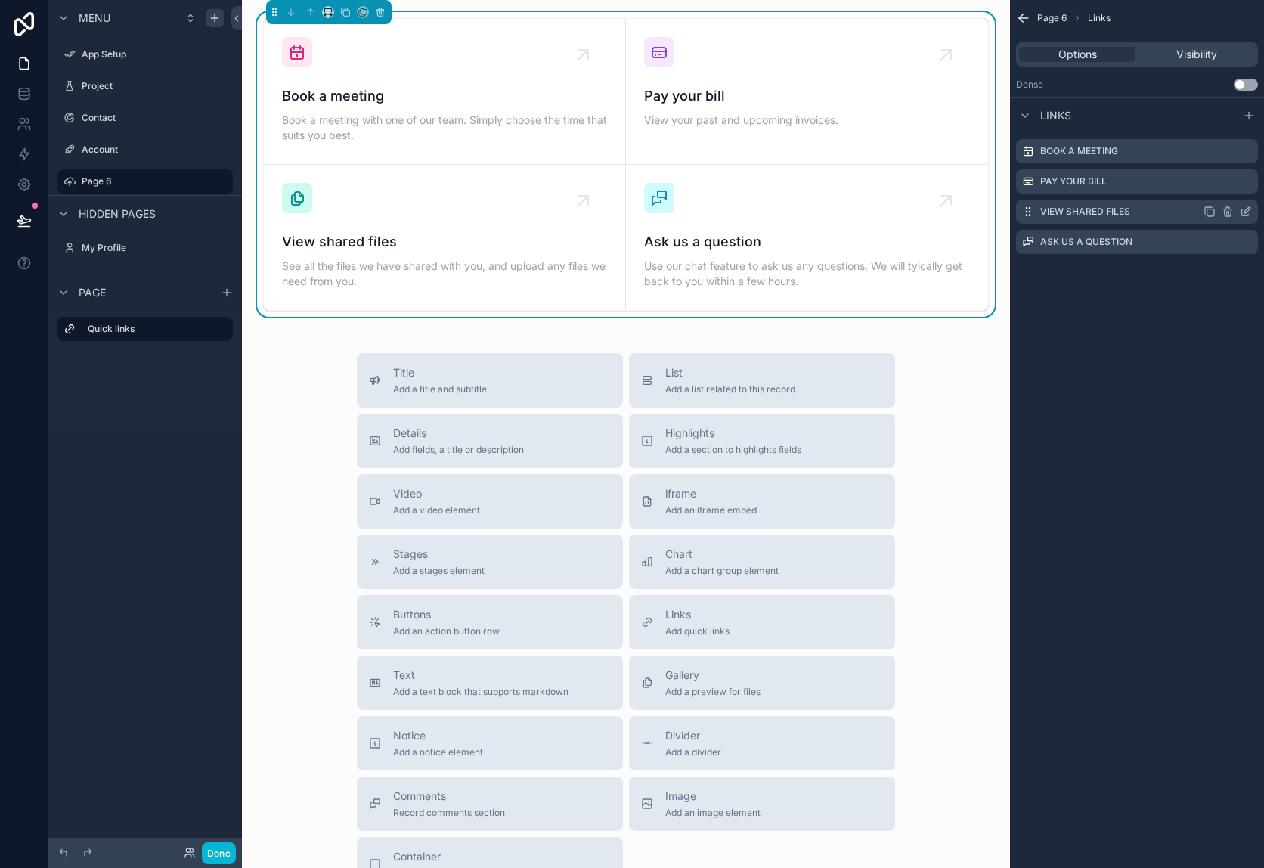
click at [1055, 212] on label "View shared files" at bounding box center [1085, 212] width 90 height 12
click at [1246, 213] on icon "scrollable content" at bounding box center [1246, 212] width 12 height 12
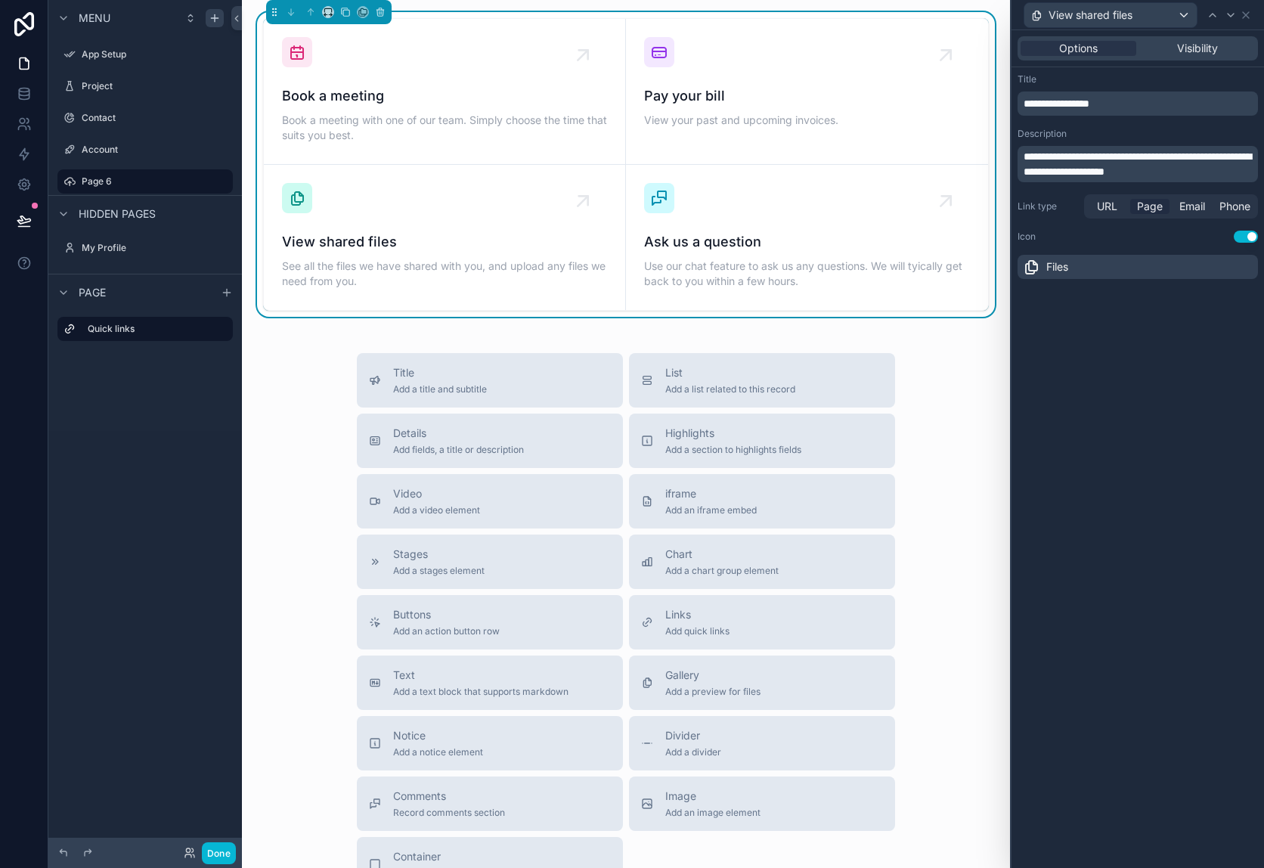
click at [1151, 200] on span "Page" at bounding box center [1150, 206] width 26 height 15
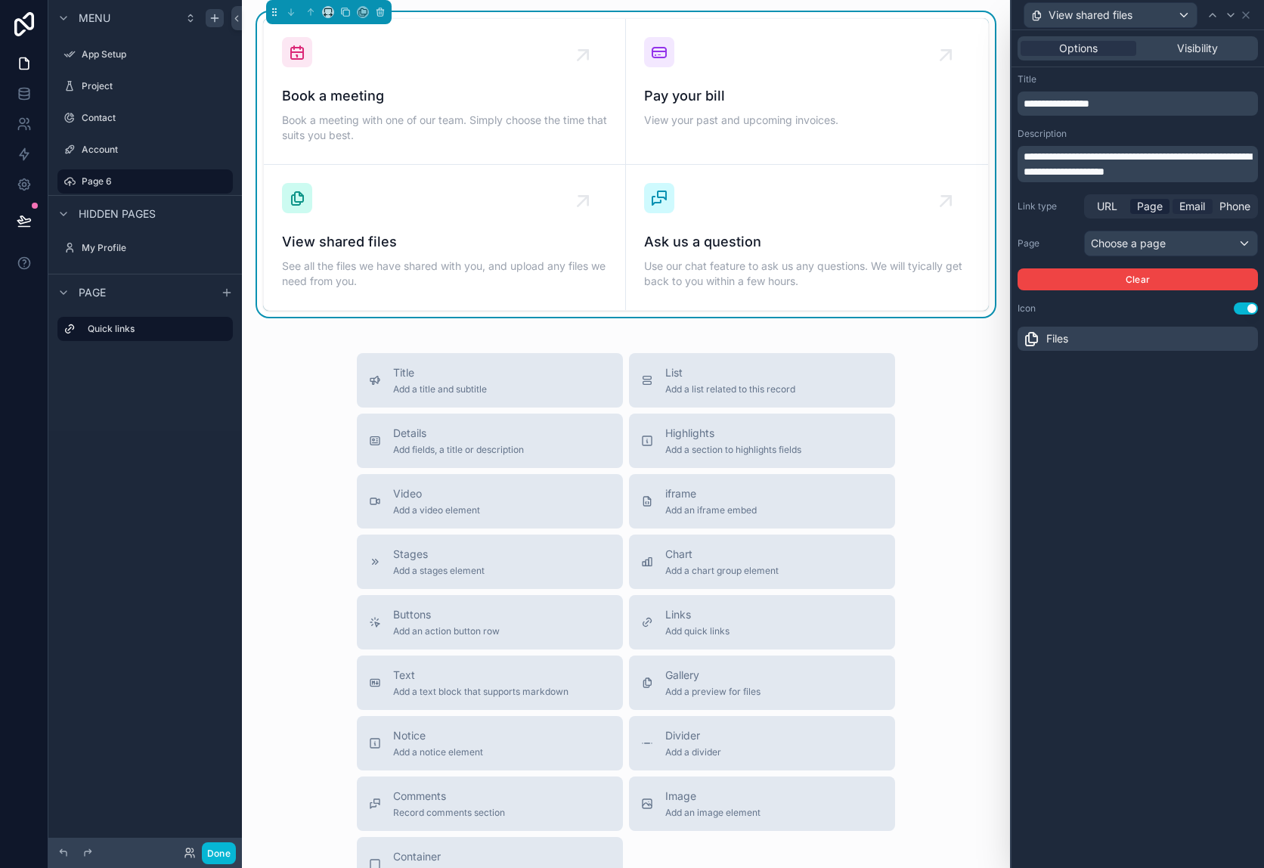
click at [1190, 206] on span "Email" at bounding box center [1192, 206] width 26 height 15
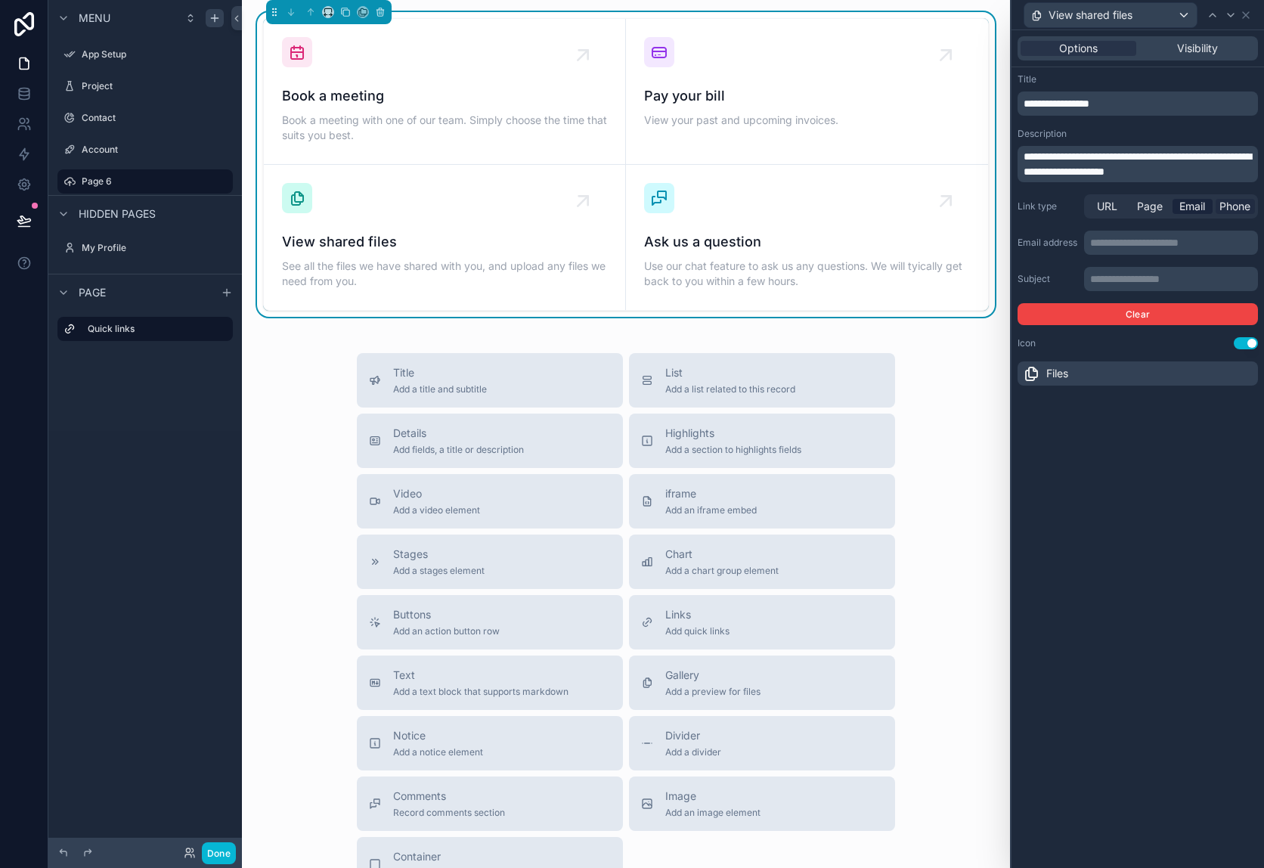
click at [1233, 209] on span "Phone" at bounding box center [1234, 206] width 31 height 15
click at [1086, 203] on div "URL Page Email Phone" at bounding box center [1171, 206] width 174 height 24
click at [1116, 206] on span "URL" at bounding box center [1107, 206] width 20 height 15
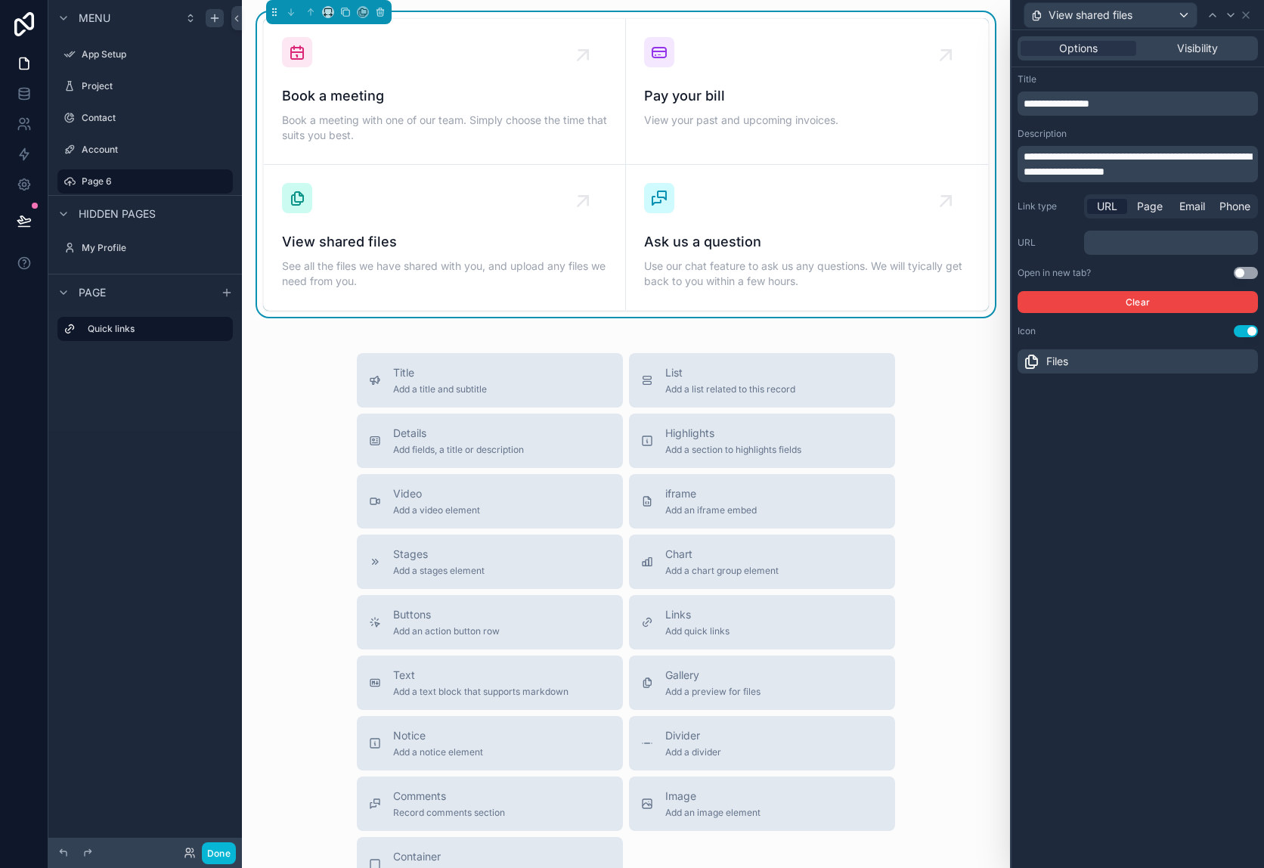
click at [1110, 249] on p "﻿" at bounding box center [1172, 242] width 165 height 15
click at [1038, 230] on div "Link type URL Page Email Phone URL ﻿ Open in new tab? Use setting Clear" at bounding box center [1137, 253] width 240 height 119
click at [1060, 351] on div "Files" at bounding box center [1137, 361] width 240 height 24
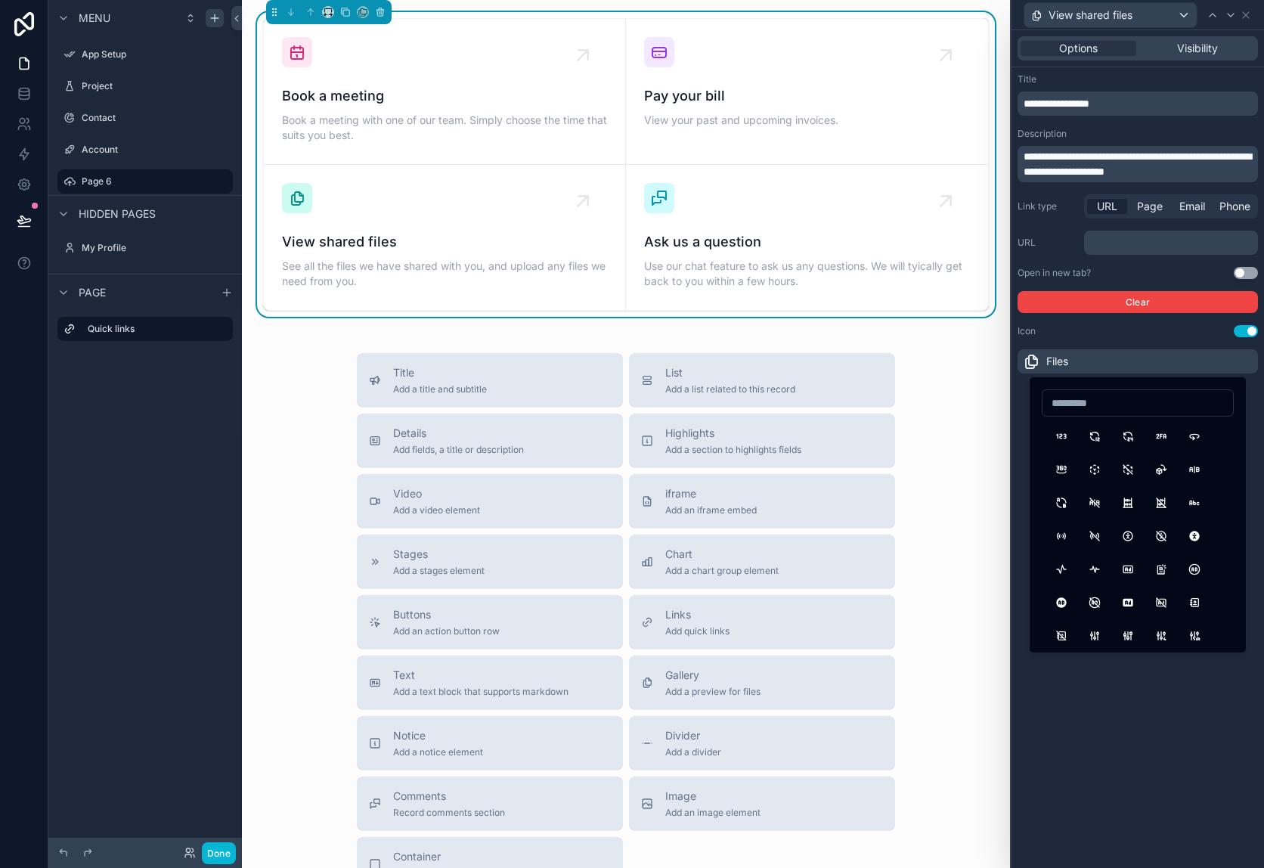
click at [1072, 336] on div "Icon Use setting" at bounding box center [1137, 331] width 240 height 12
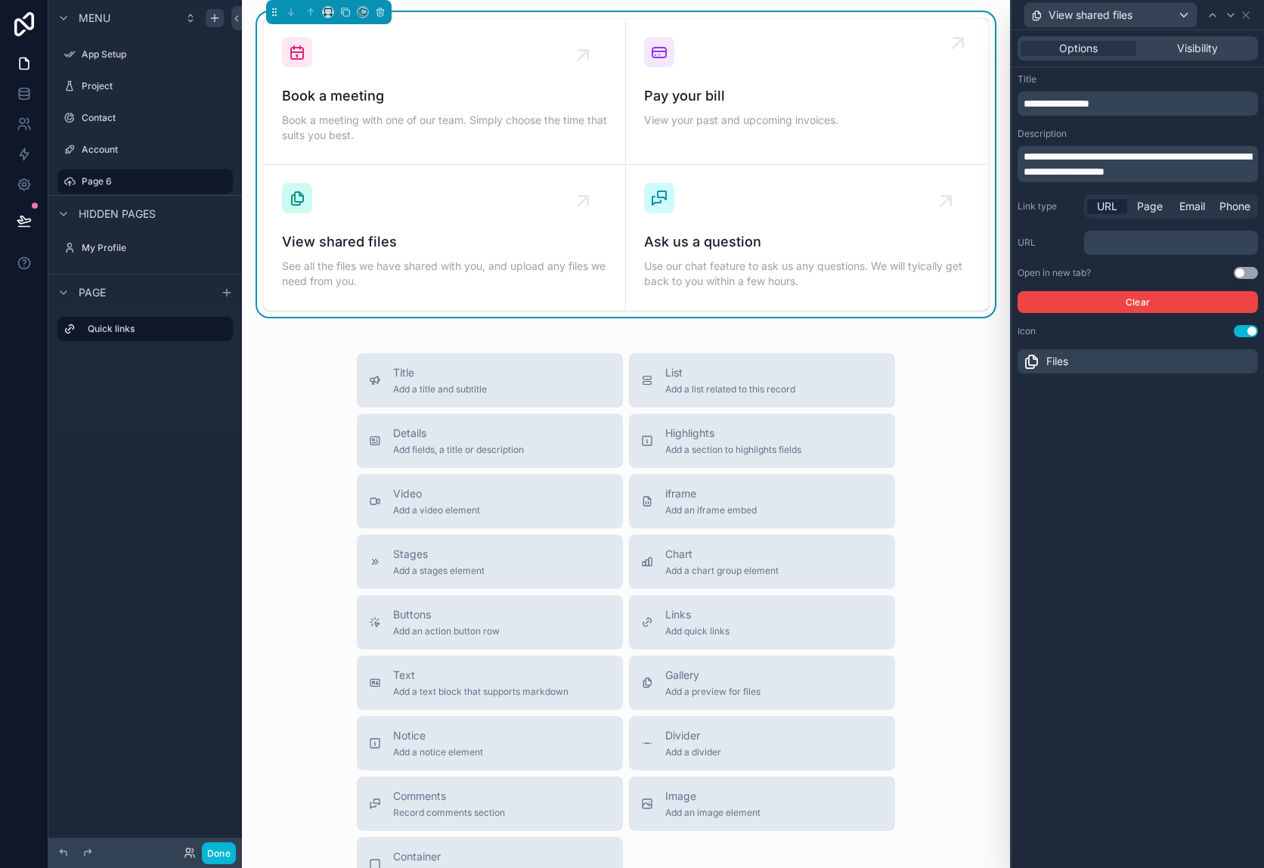
click at [692, 116] on span "View your past and upcoming invoices." at bounding box center [807, 120] width 326 height 15
click at [700, 90] on span "Pay your bill" at bounding box center [807, 95] width 326 height 21
click at [652, 50] on icon "scrollable content" at bounding box center [659, 52] width 18 height 18
click at [377, 12] on icon "scrollable content" at bounding box center [380, 13] width 6 height 6
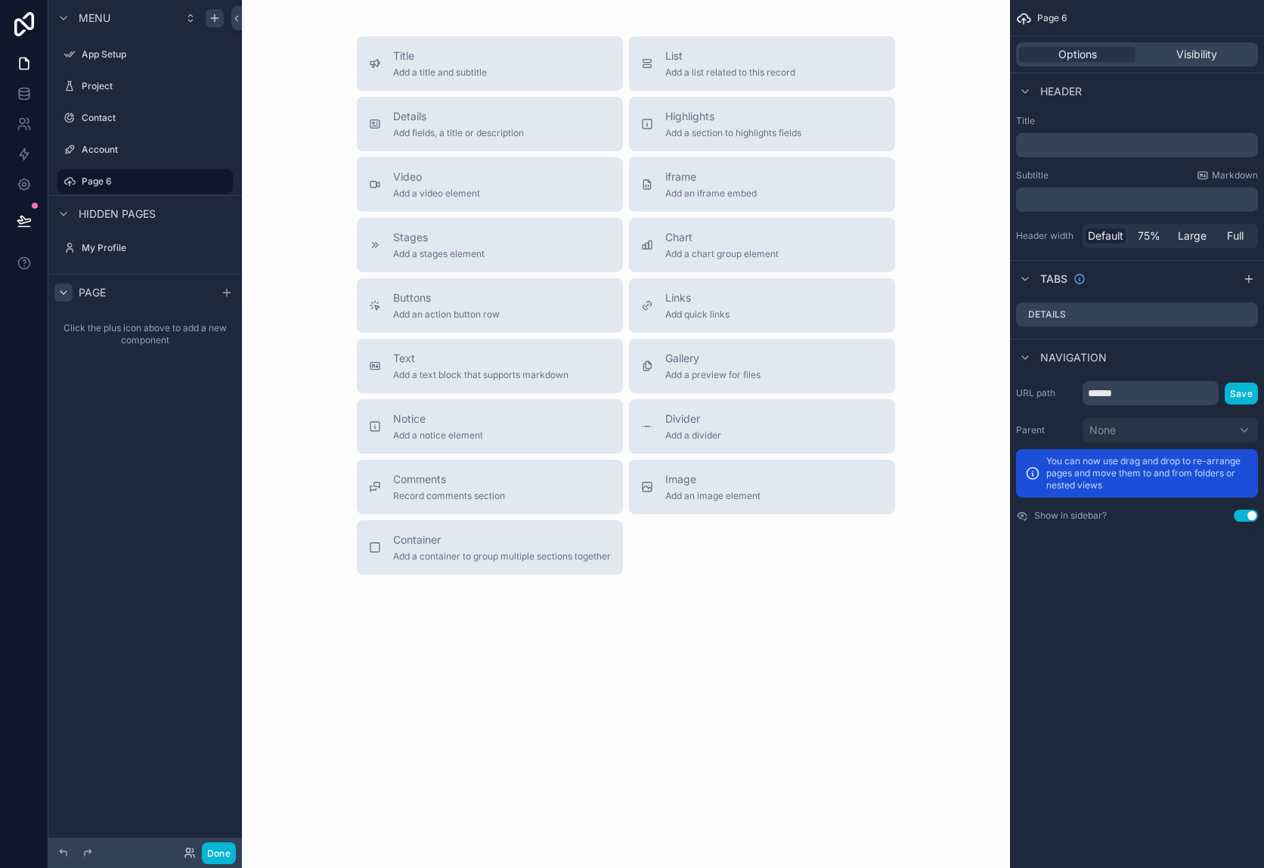
click at [60, 292] on icon "scrollable content" at bounding box center [63, 292] width 12 height 12
click at [66, 212] on icon "scrollable content" at bounding box center [63, 213] width 6 height 3
click at [66, 212] on icon "scrollable content" at bounding box center [63, 214] width 12 height 12
